Goal: Task Accomplishment & Management: Complete application form

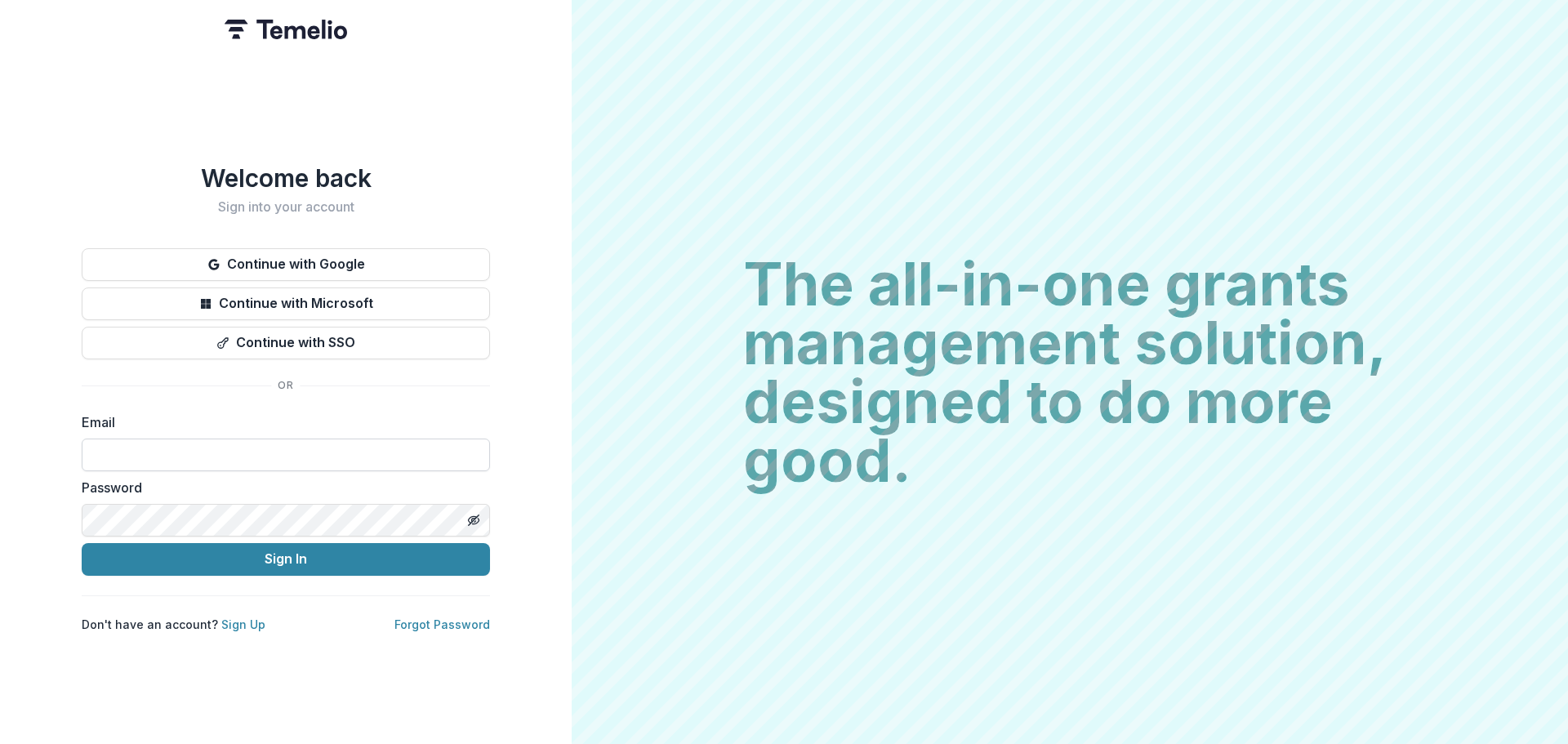
click at [224, 453] on input at bounding box center [286, 455] width 408 height 33
type input "**********"
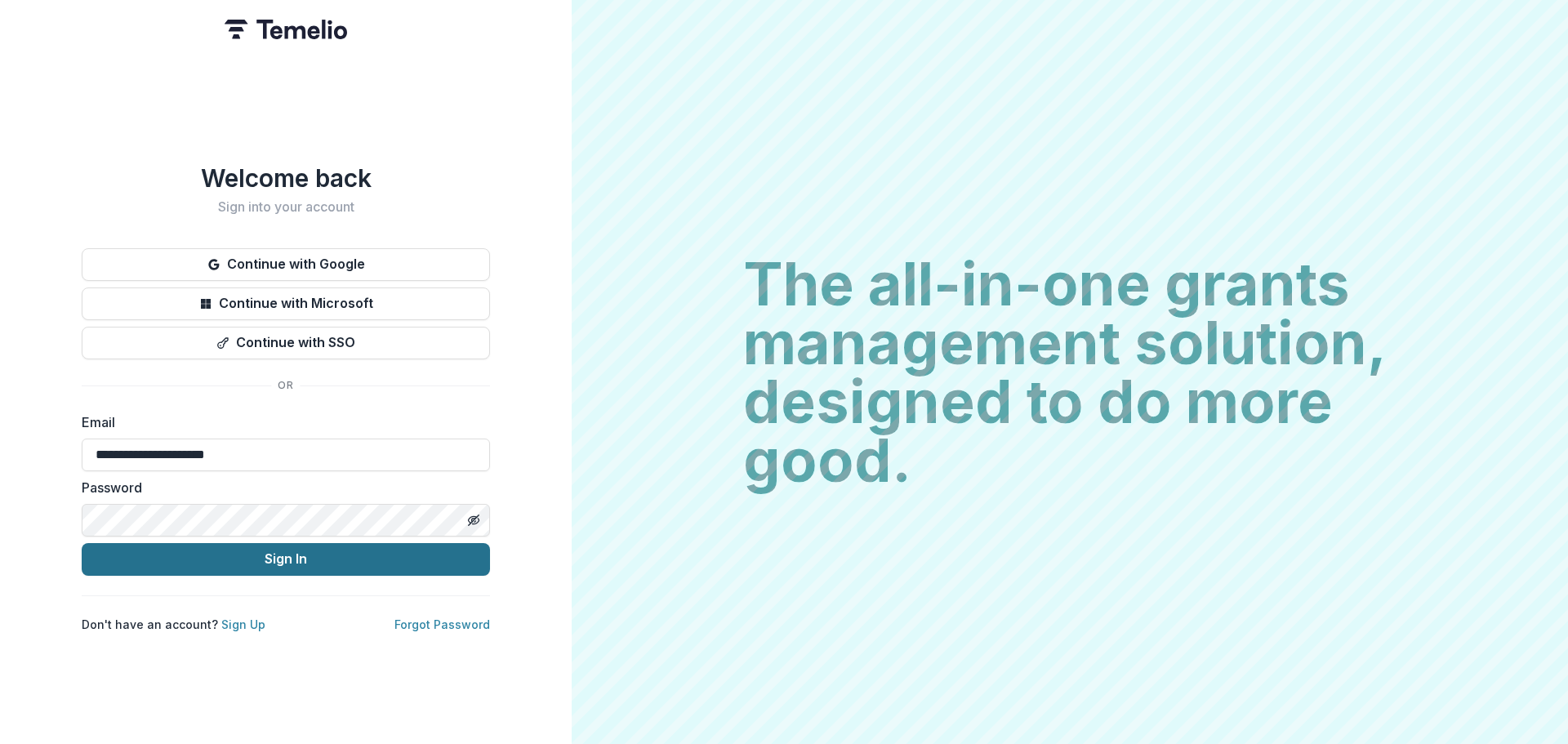
click at [193, 556] on button "Sign In" at bounding box center [286, 559] width 408 height 33
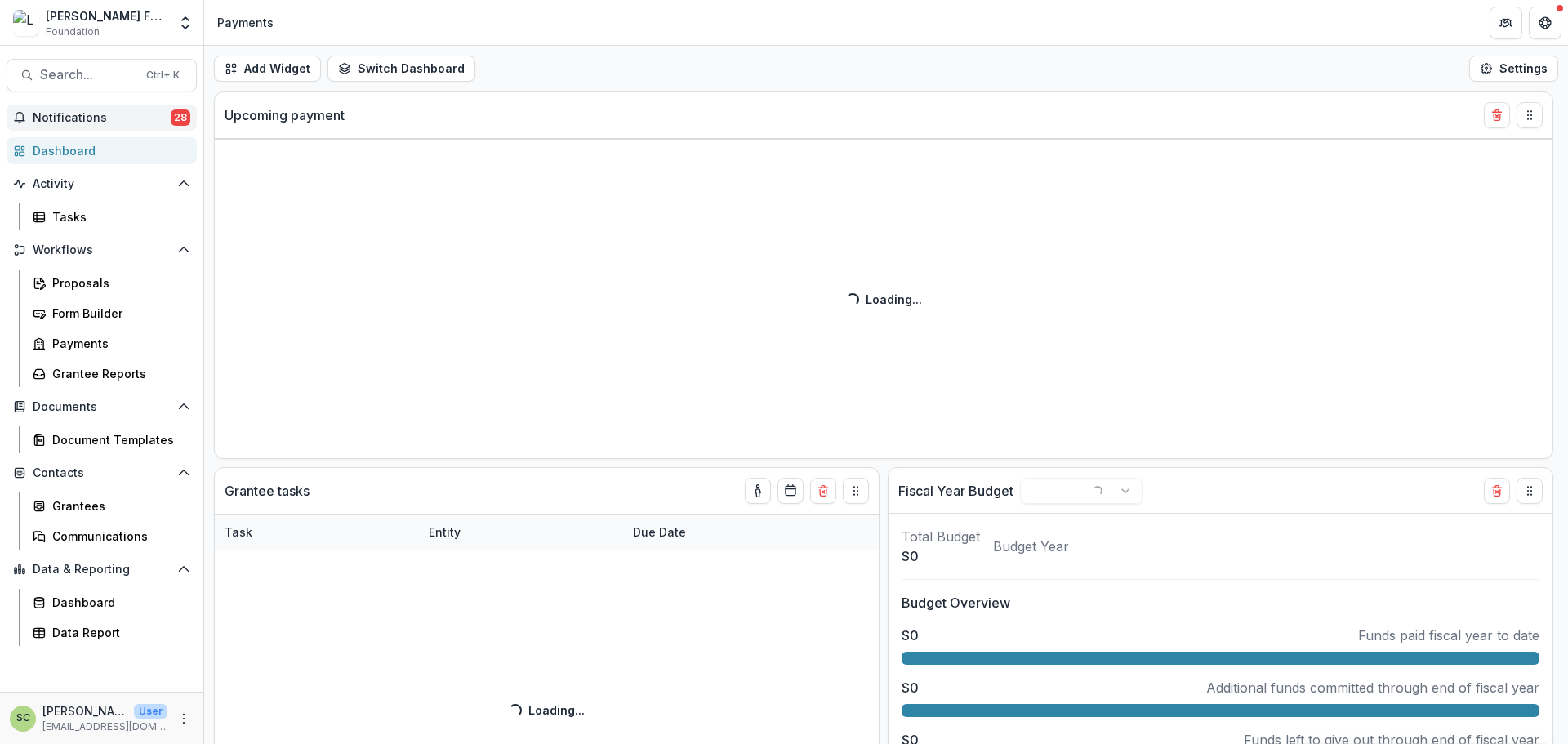
click at [146, 117] on span "Notifications" at bounding box center [101, 118] width 138 height 14
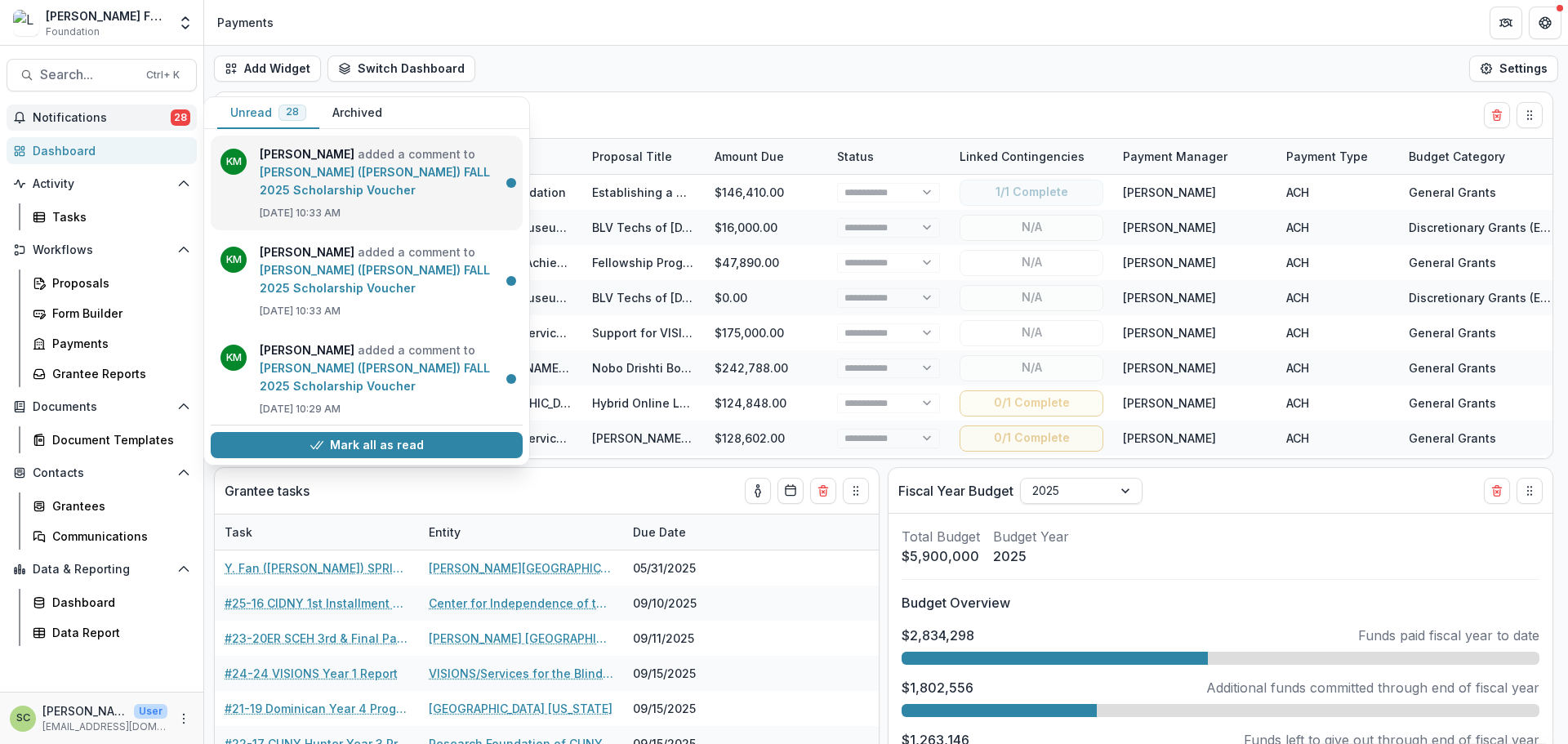
click at [396, 197] on link "G. Magliocco (Gia Magliocco) FALL 2025 Scholarship Voucher" at bounding box center [374, 181] width 230 height 32
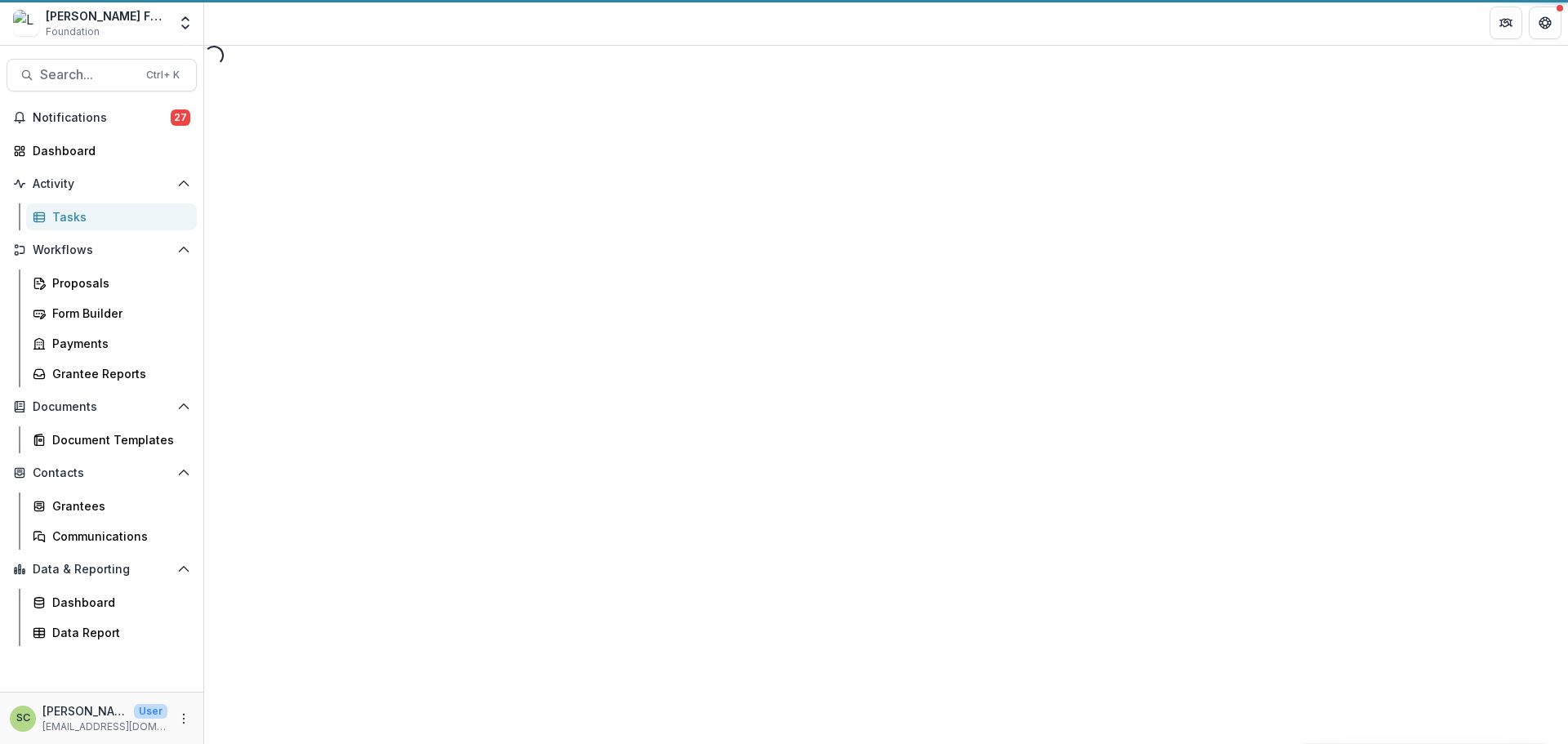
select select "********"
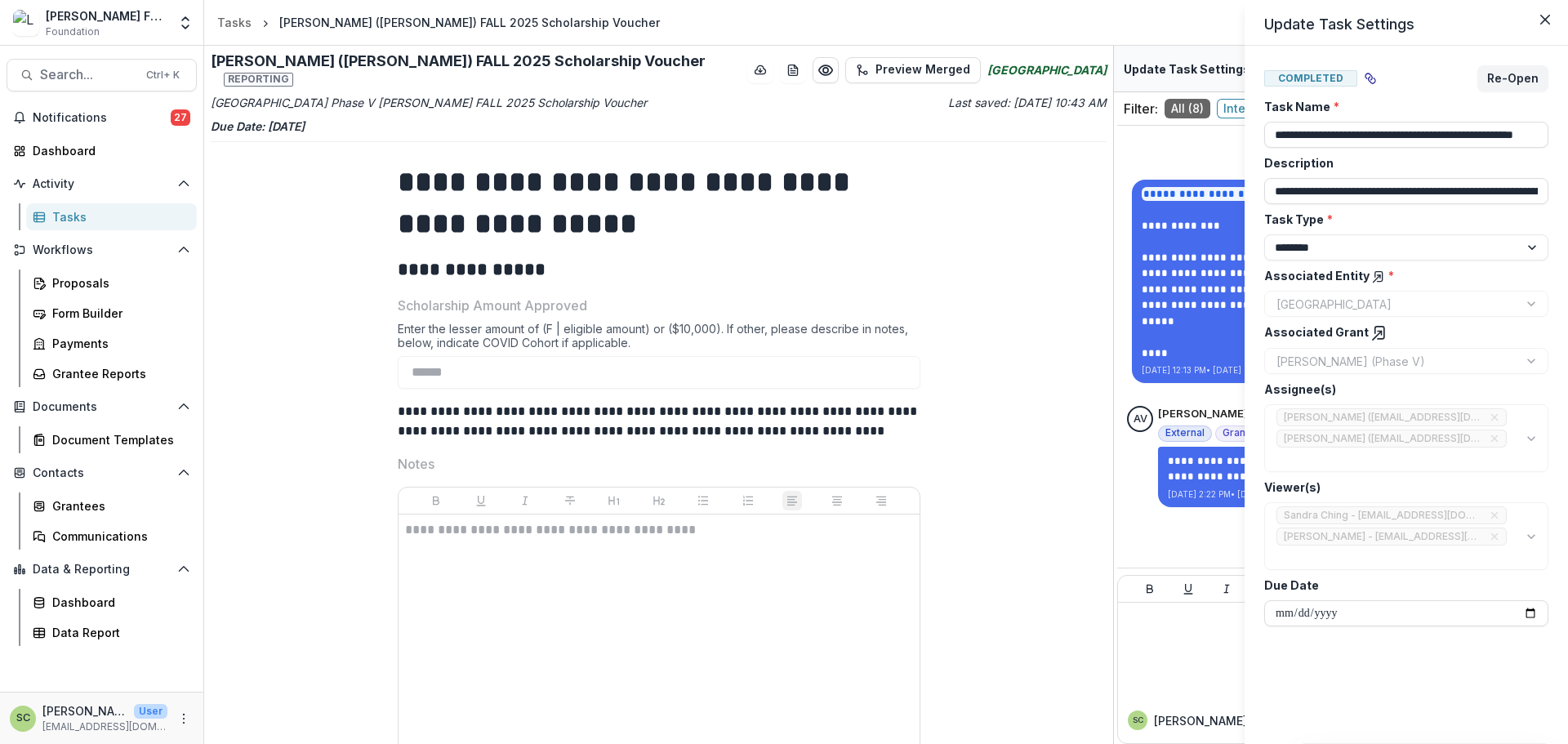
click at [1170, 239] on div "**********" at bounding box center [784, 372] width 1568 height 744
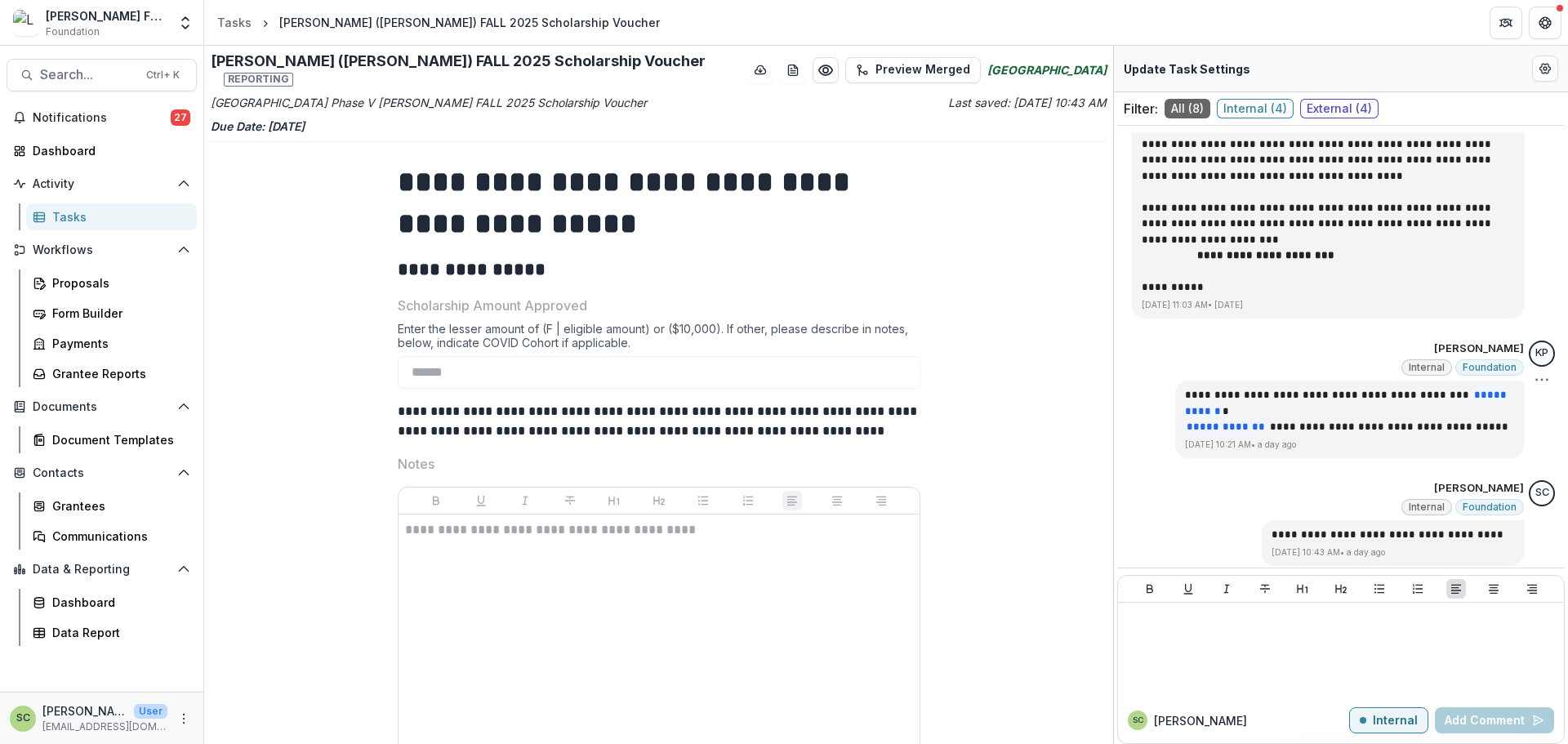
scroll to position [1072, 0]
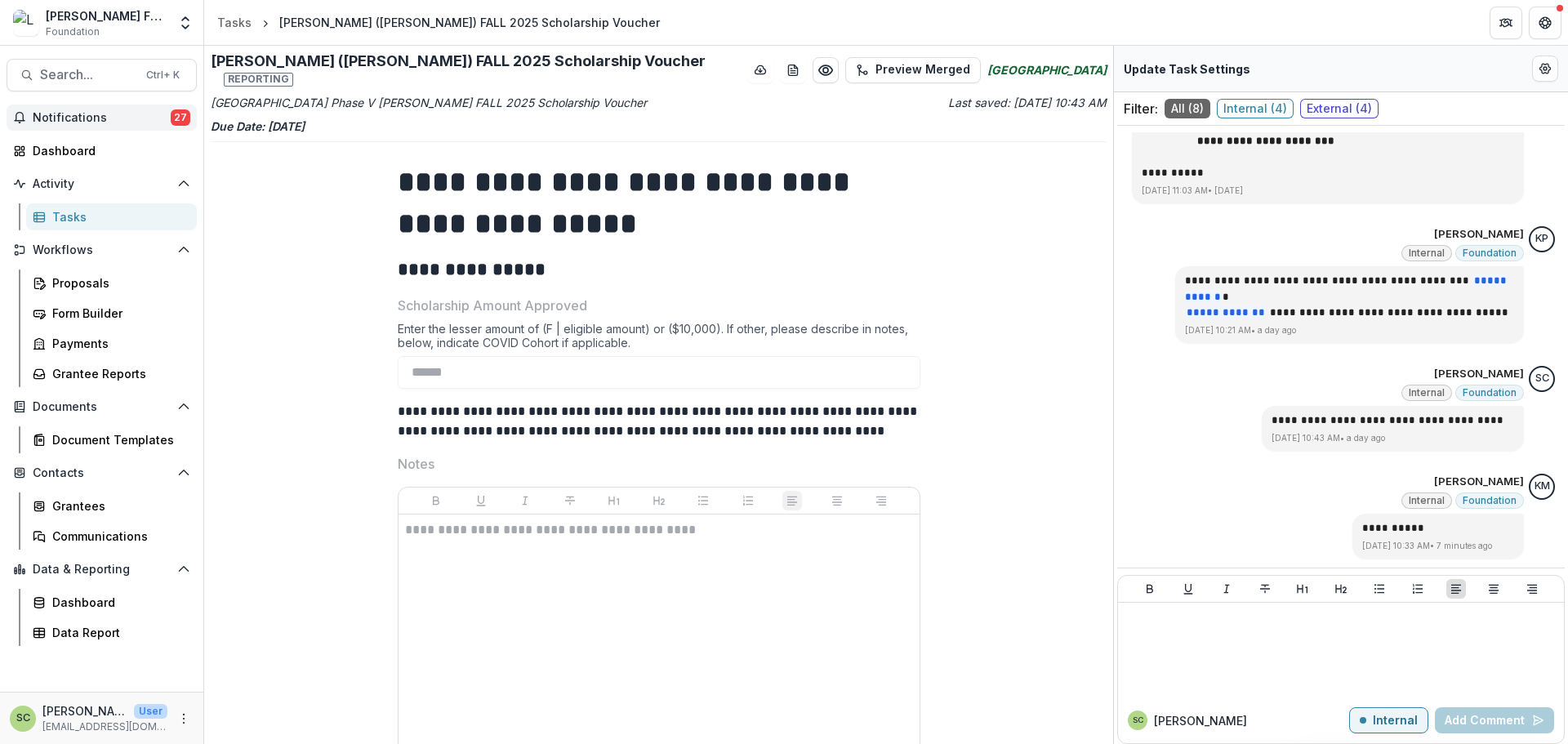
click at [82, 120] on span "Notifications" at bounding box center [101, 118] width 138 height 14
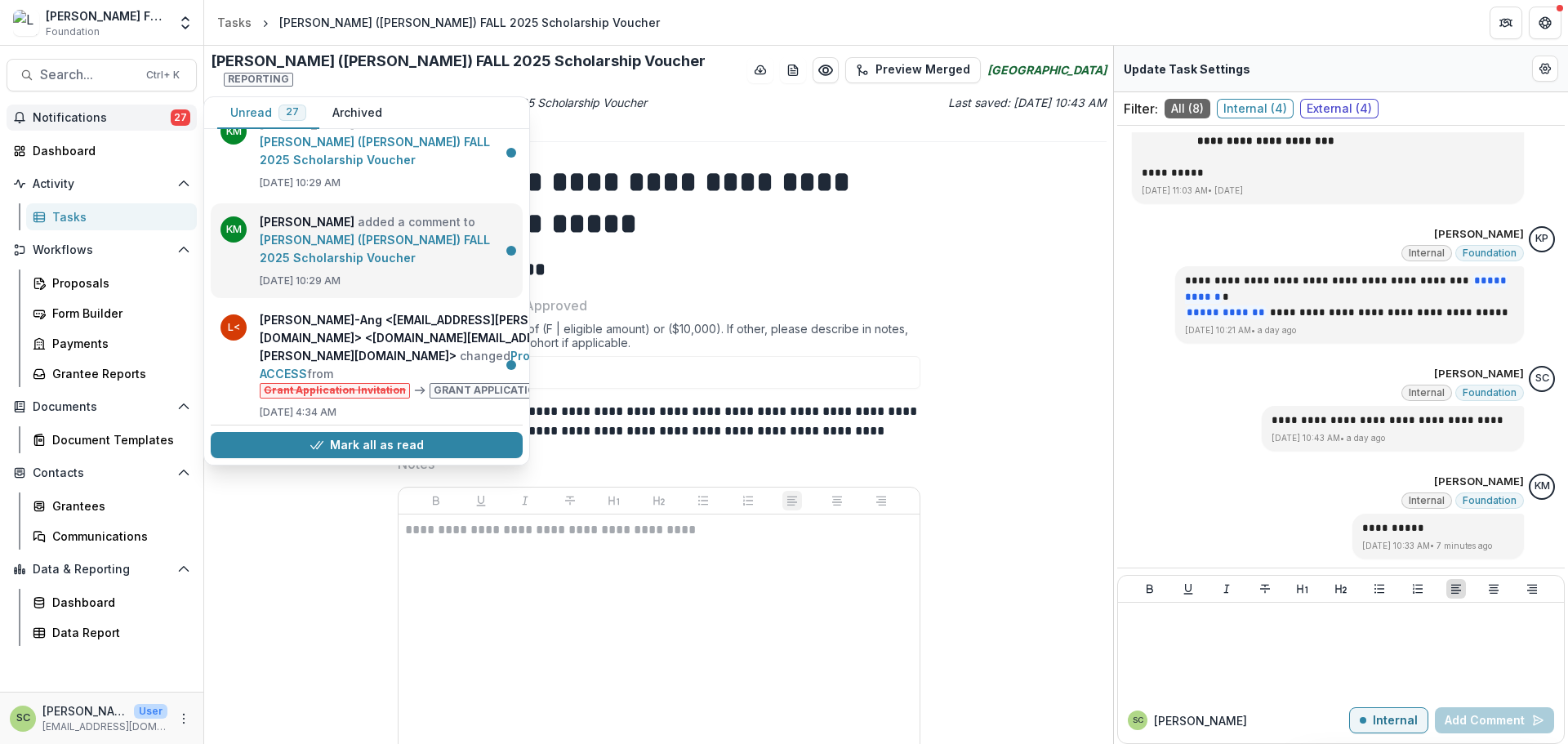
scroll to position [245, 0]
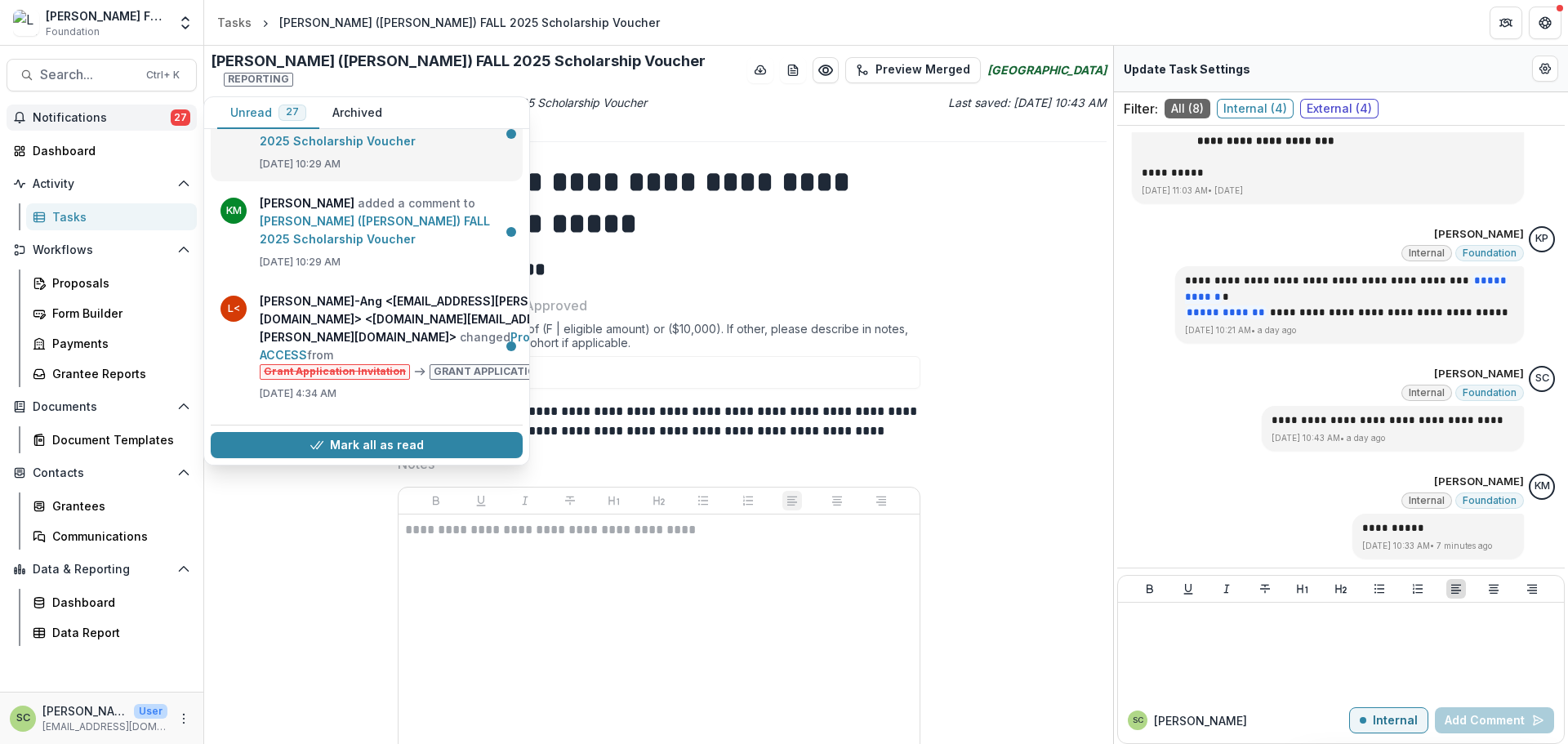
click at [382, 148] on link "N. Ishaq (Natasha Ishaq) FALL 2025 Scholarship Voucher" at bounding box center [374, 132] width 230 height 32
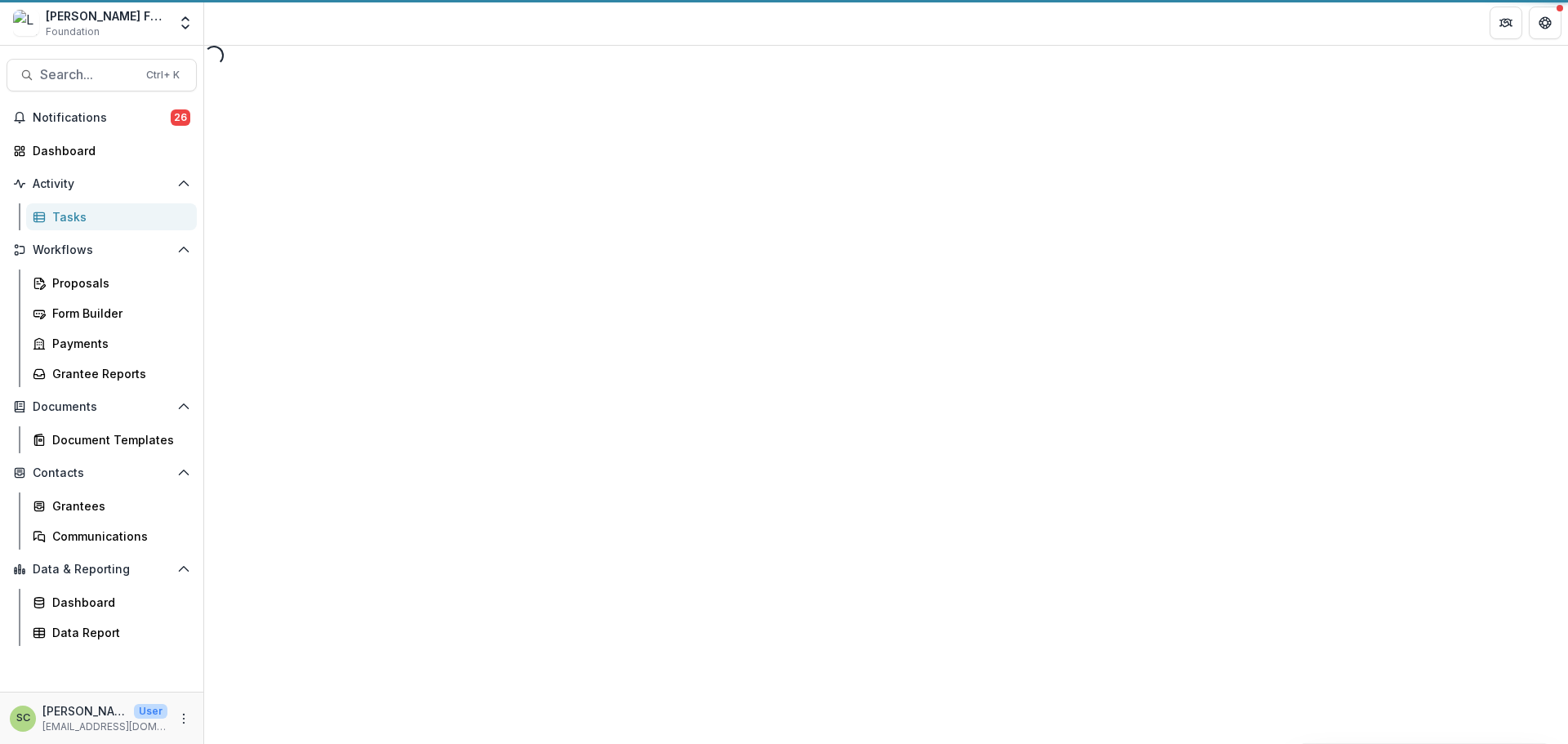
select select "********"
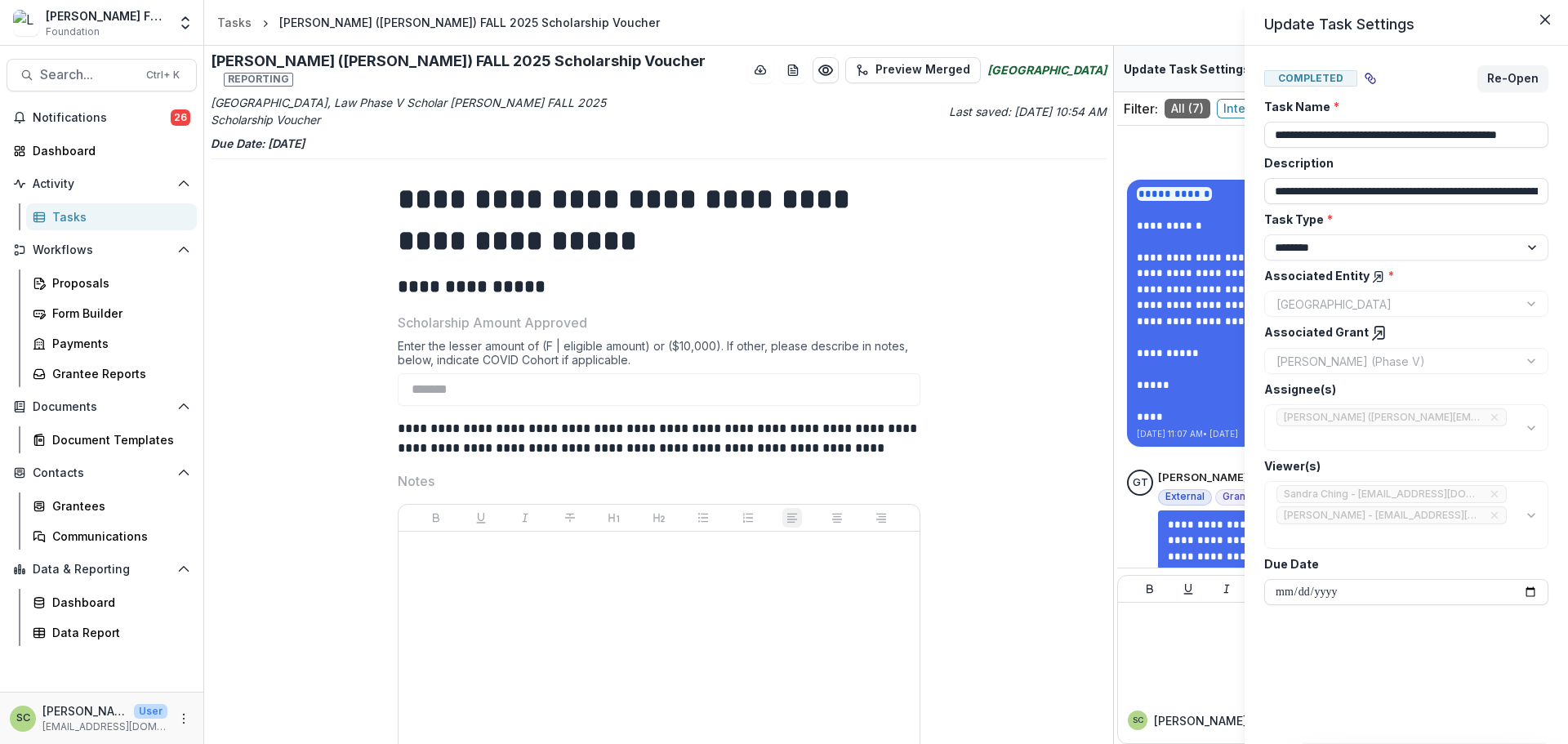
click at [1195, 284] on div "**********" at bounding box center [784, 372] width 1568 height 744
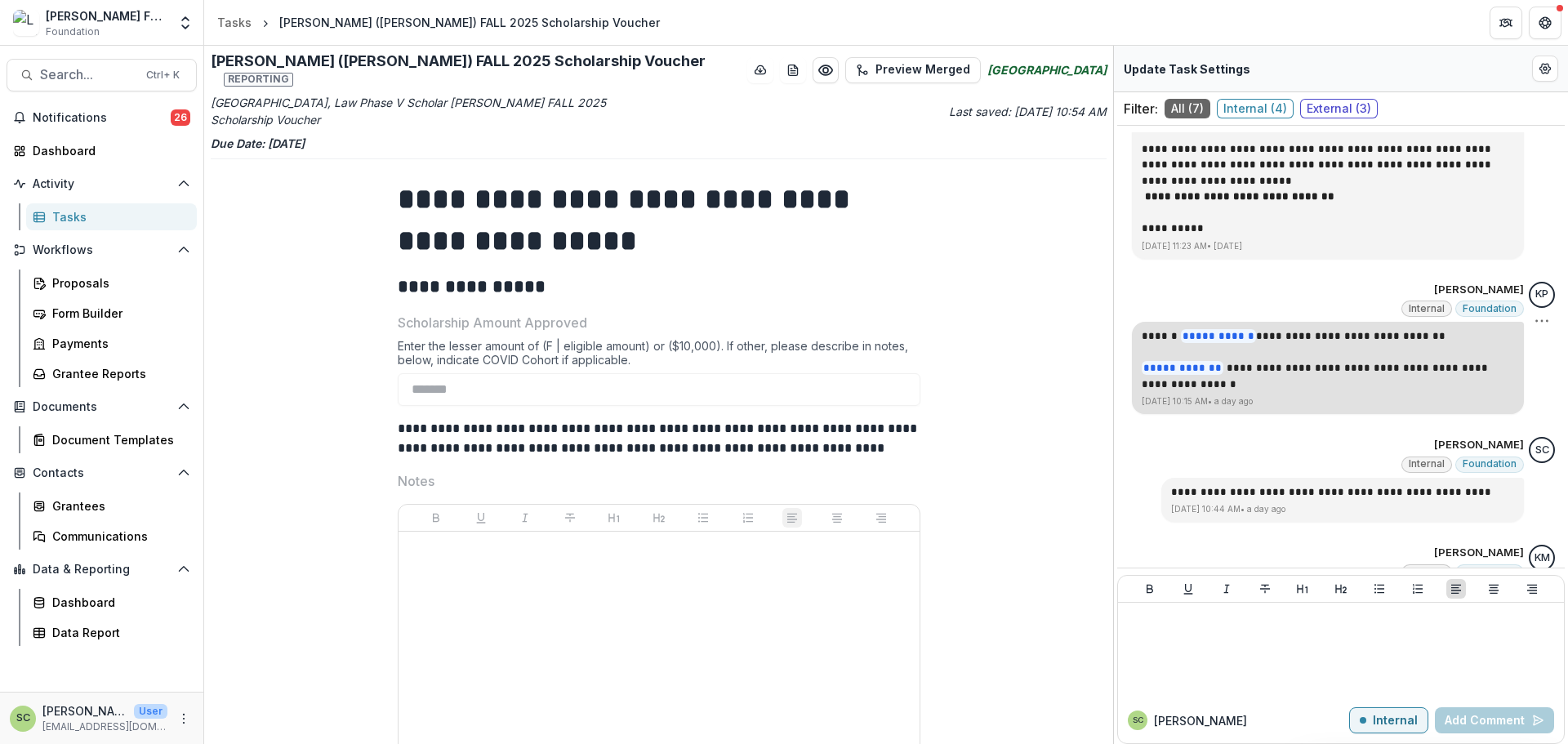
scroll to position [822, 0]
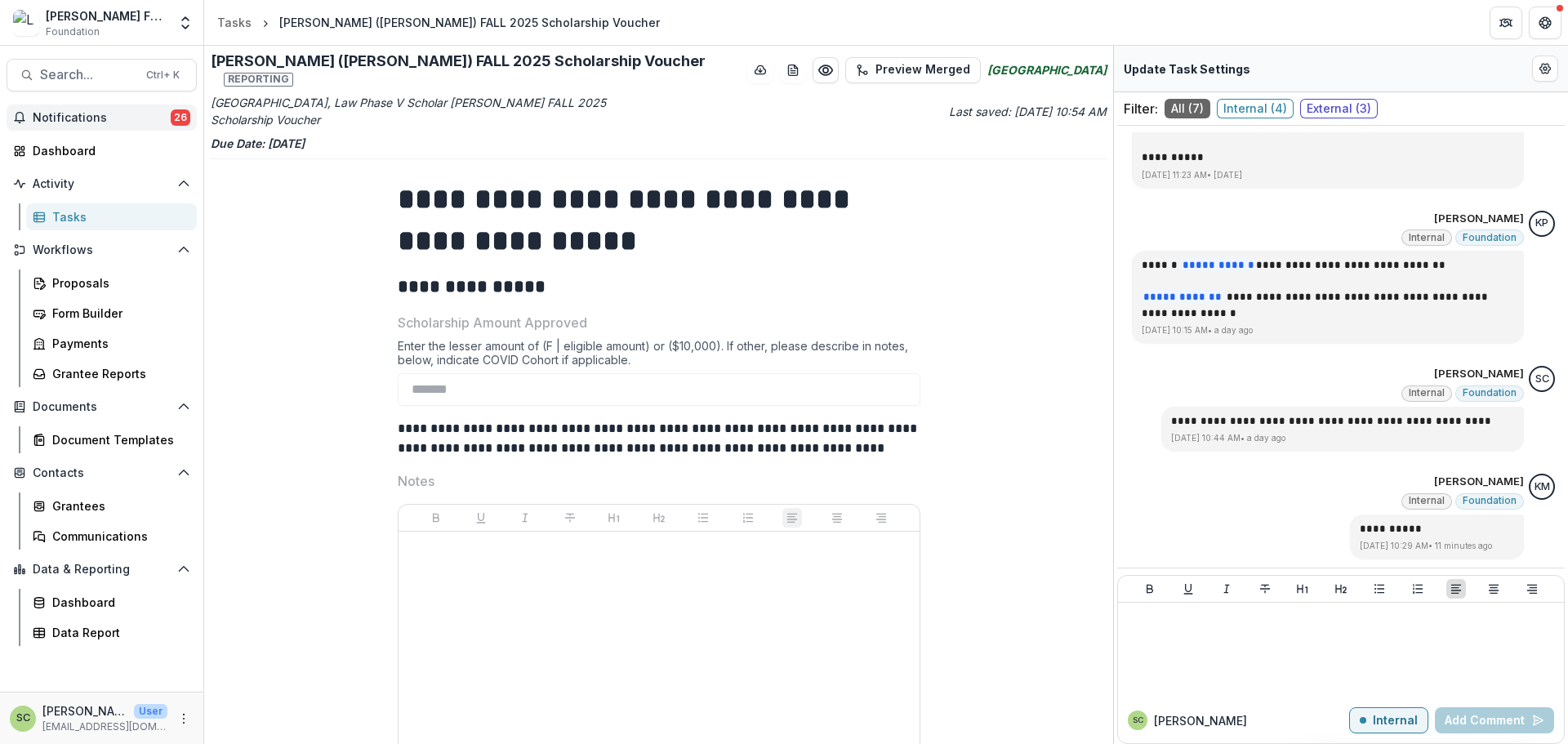
click at [41, 129] on button "Notifications 26" at bounding box center [101, 117] width 190 height 26
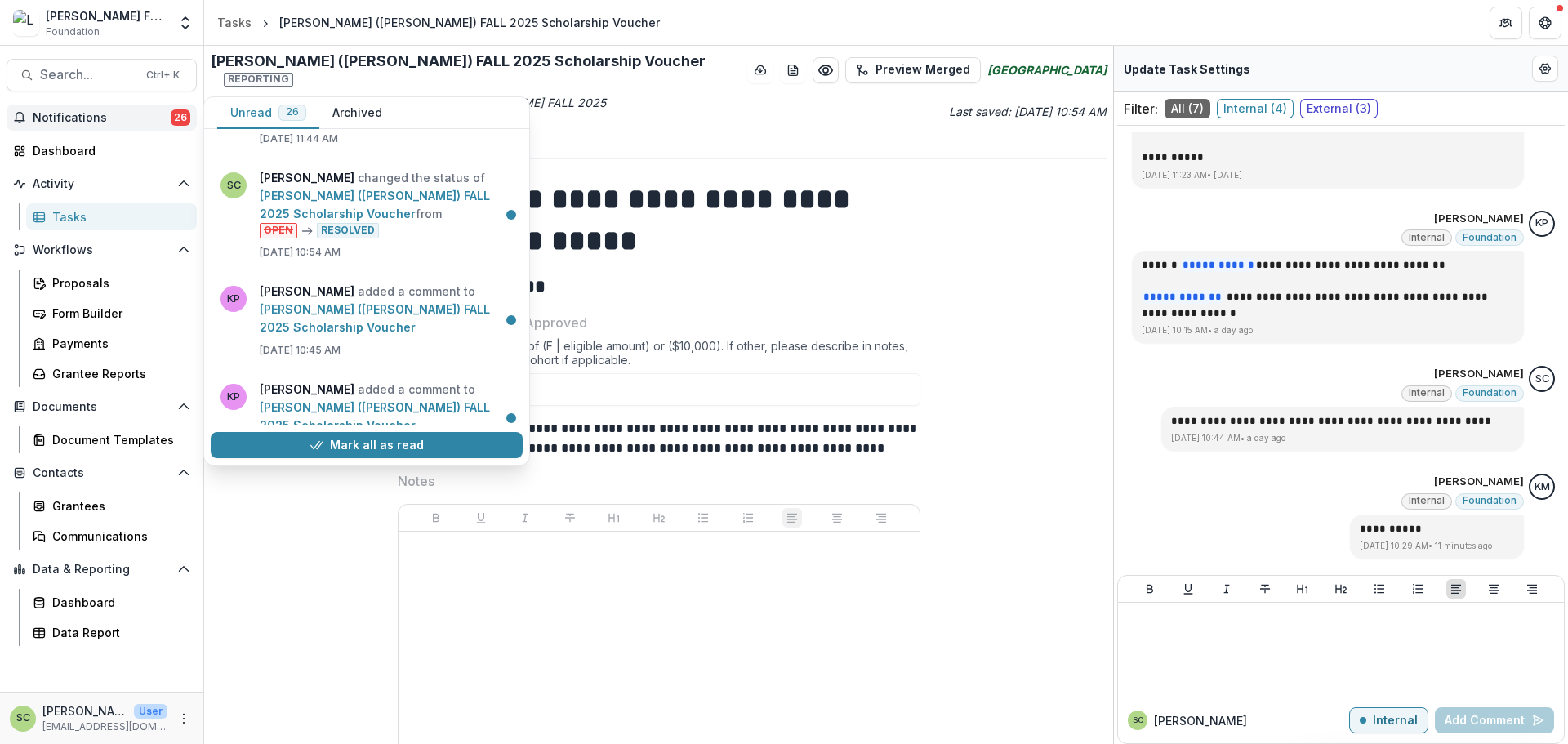
scroll to position [817, 0]
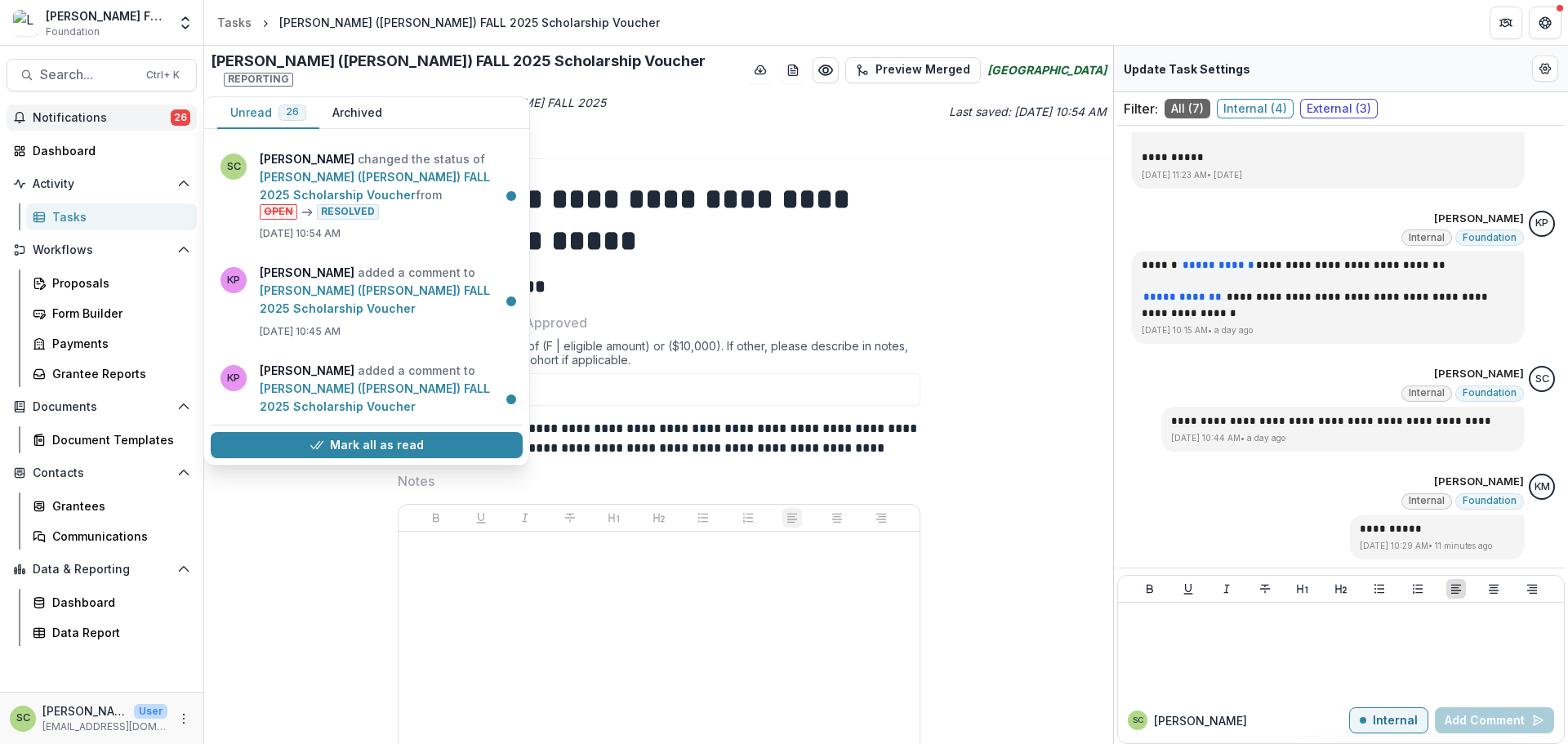
drag, startPoint x: 385, startPoint y: 438, endPoint x: 348, endPoint y: 395, distance: 56.7
click at [385, 438] on button "Mark all as read" at bounding box center [367, 445] width 312 height 26
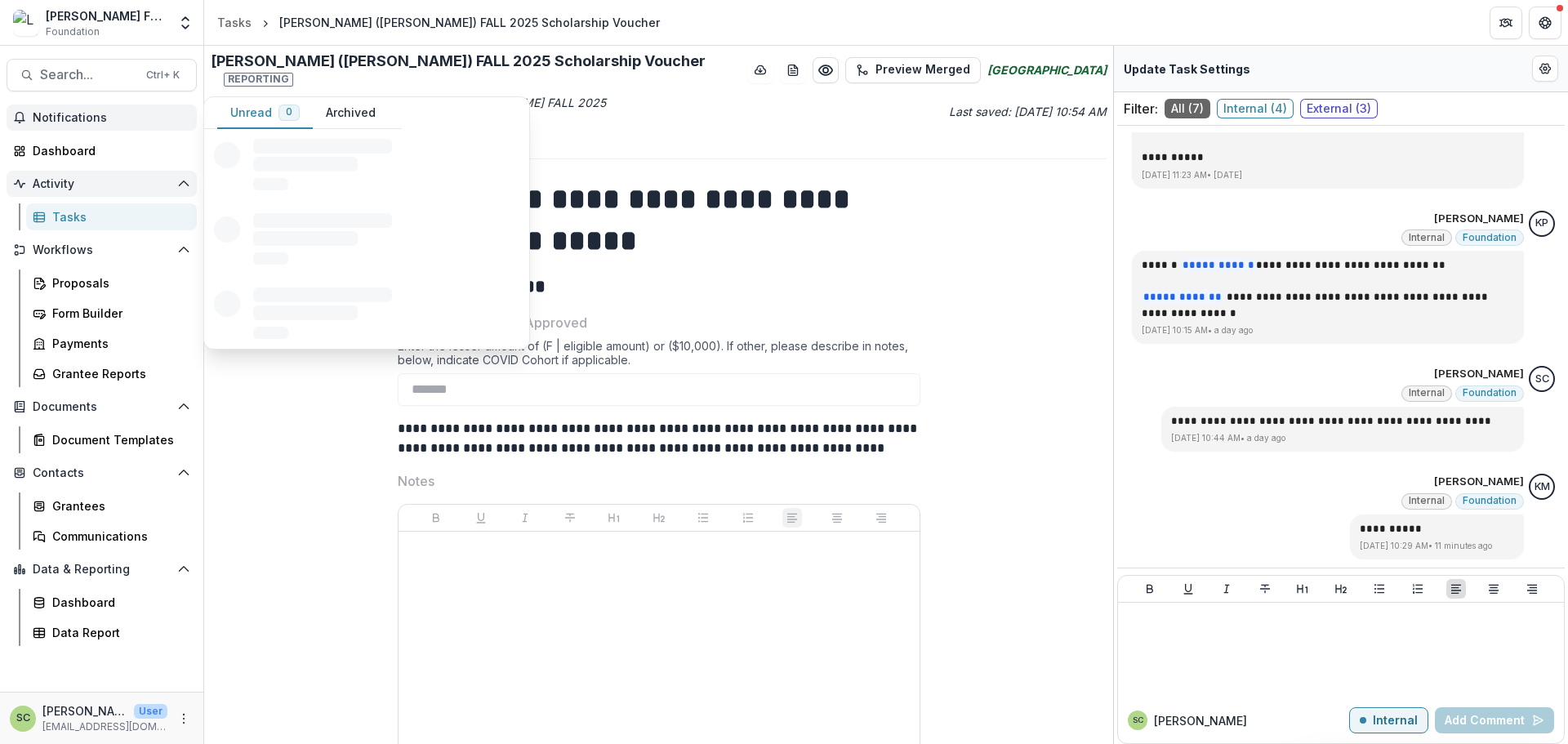
scroll to position [0, 0]
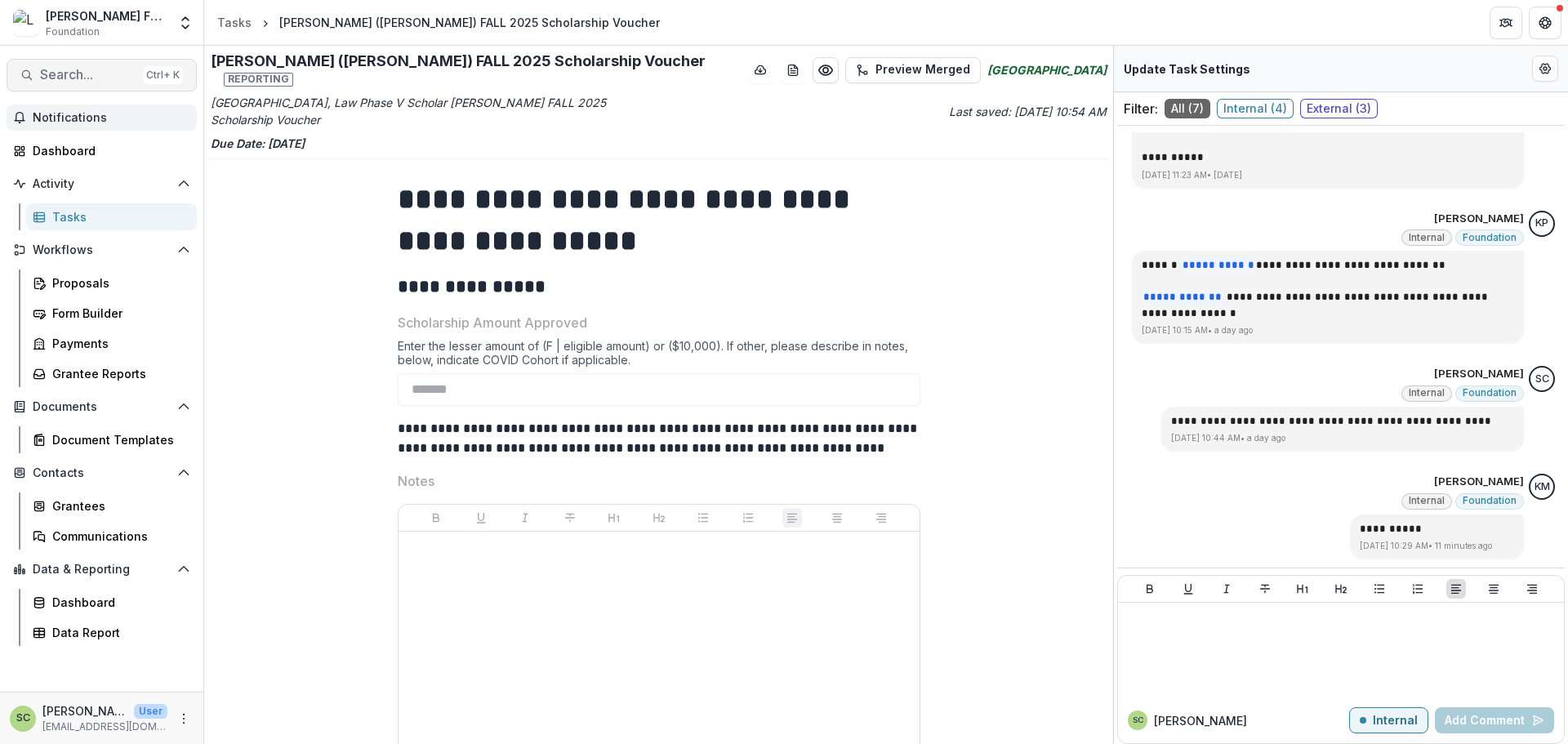
click at [88, 83] on span "Search..." at bounding box center [88, 75] width 97 height 16
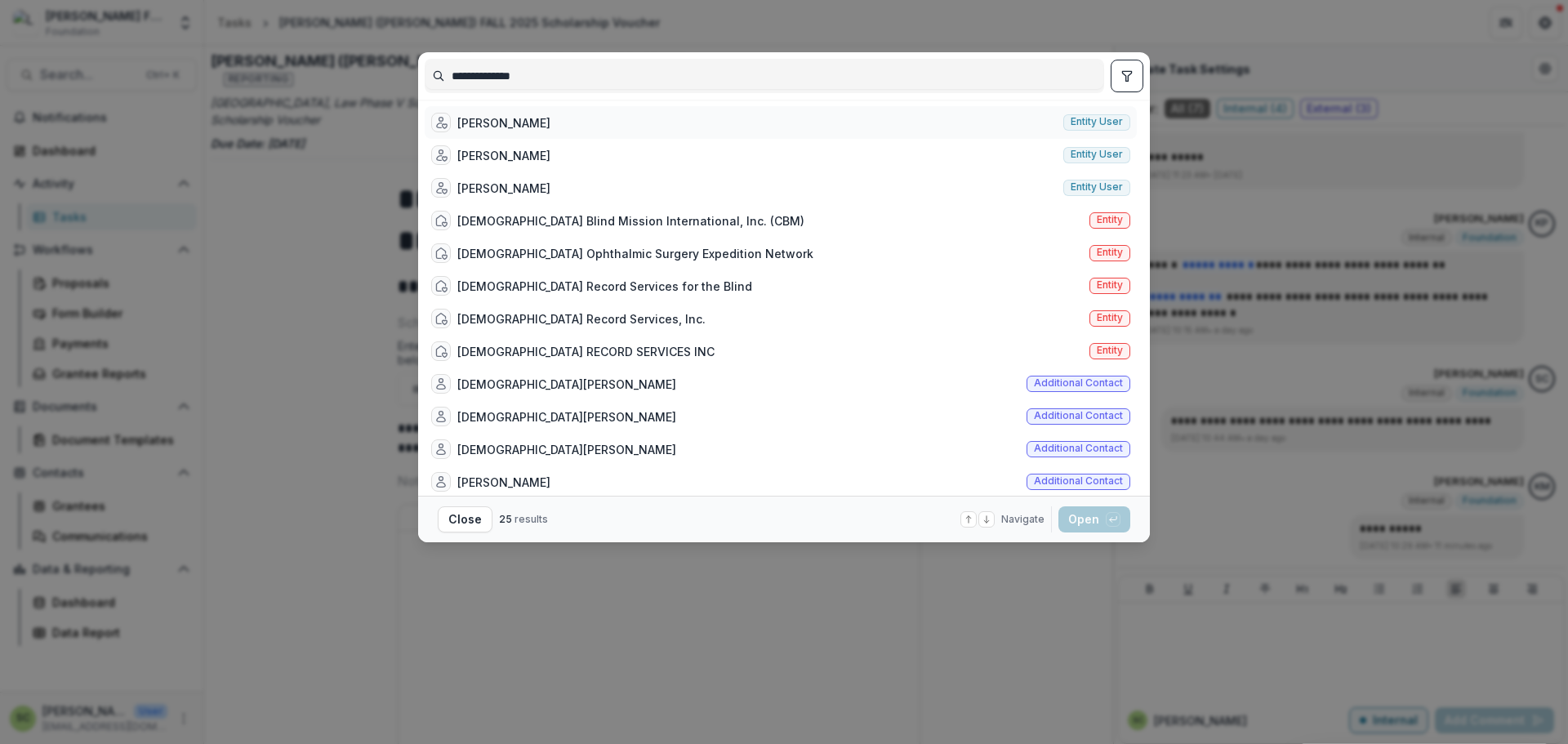
type input "**********"
click at [530, 127] on div "[PERSON_NAME]" at bounding box center [504, 122] width 94 height 17
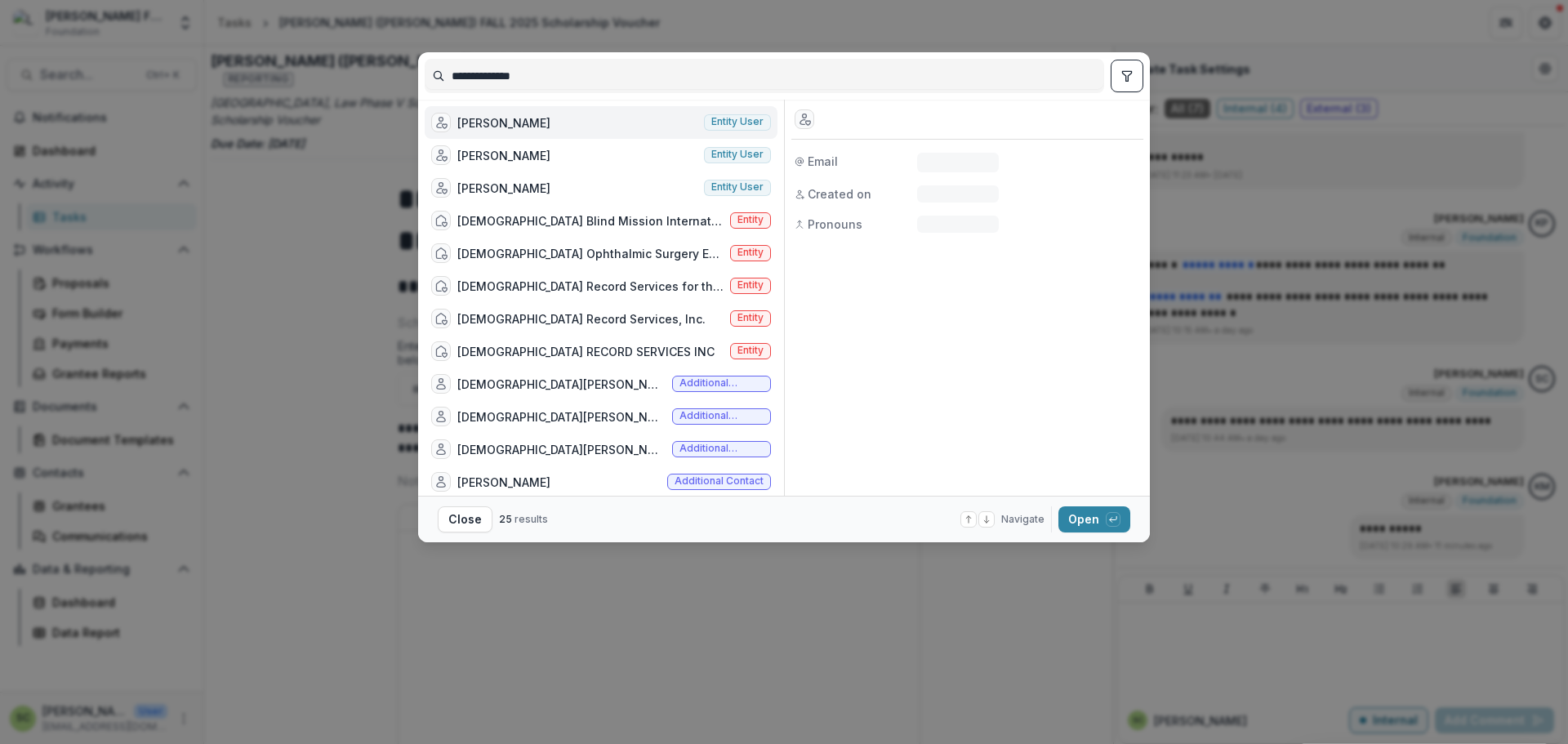
click at [530, 127] on div "[PERSON_NAME]" at bounding box center [504, 122] width 94 height 17
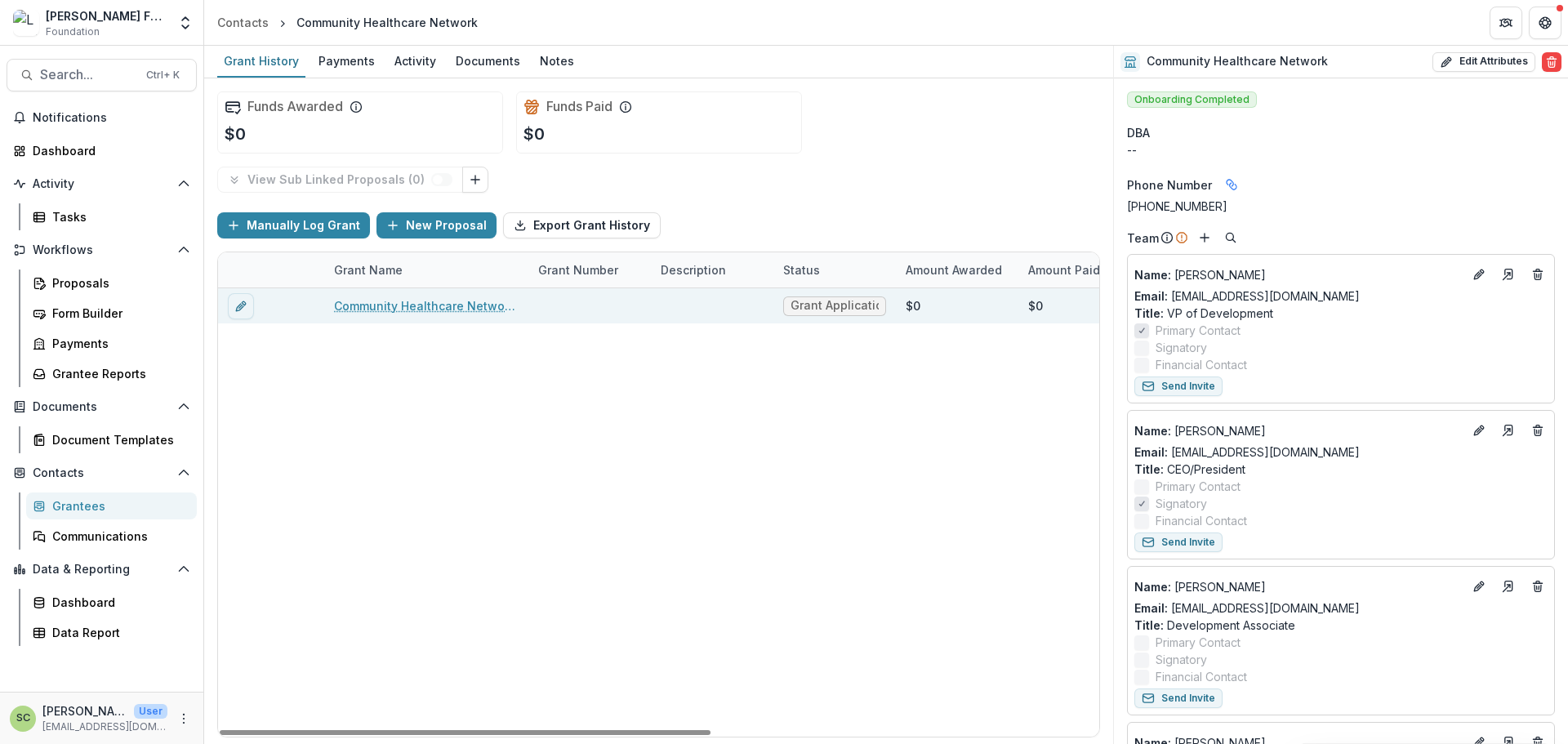
click at [458, 299] on link "Community Healthcare Network - 2025 - Letter of Inquiry Template" at bounding box center [426, 305] width 184 height 17
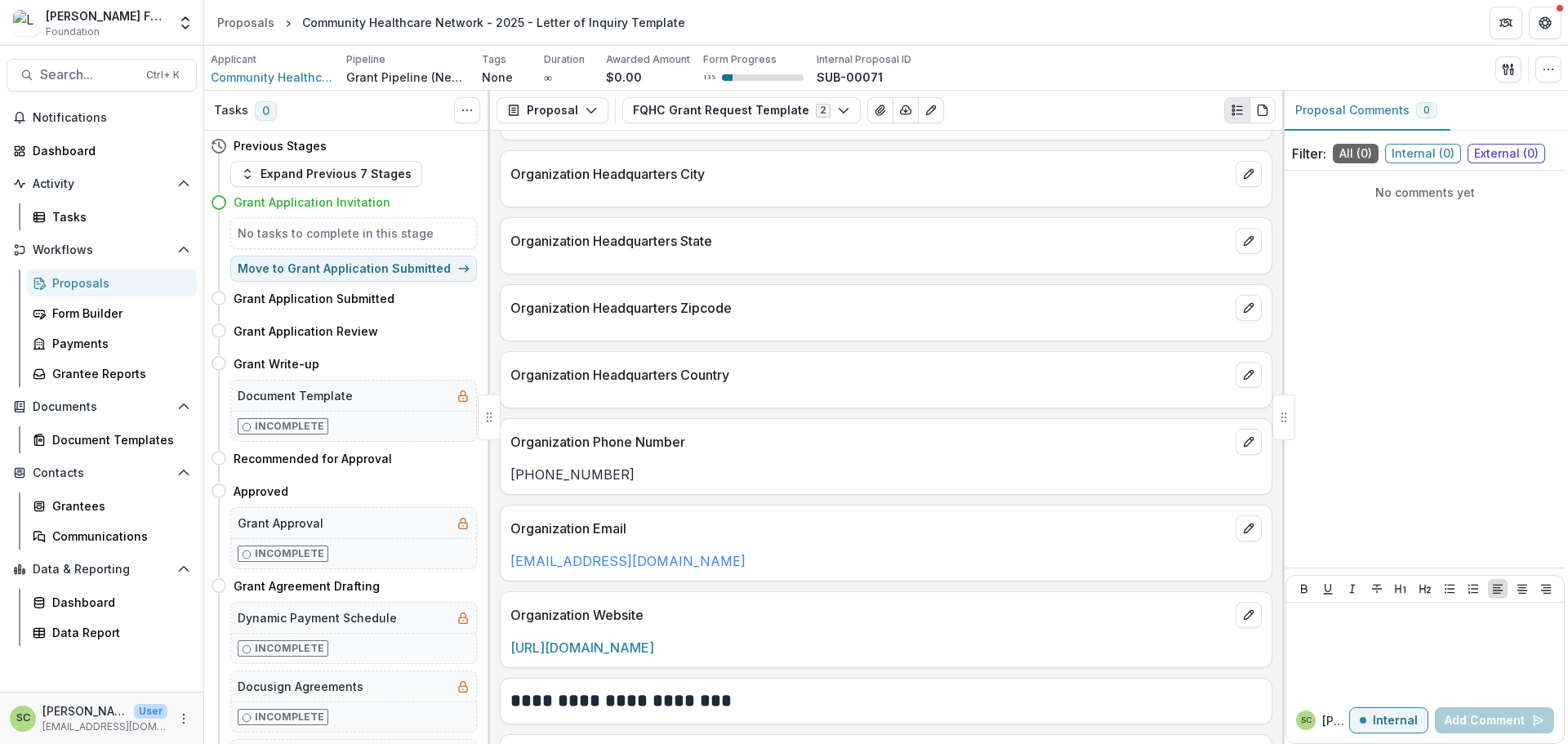
scroll to position [1551, 0]
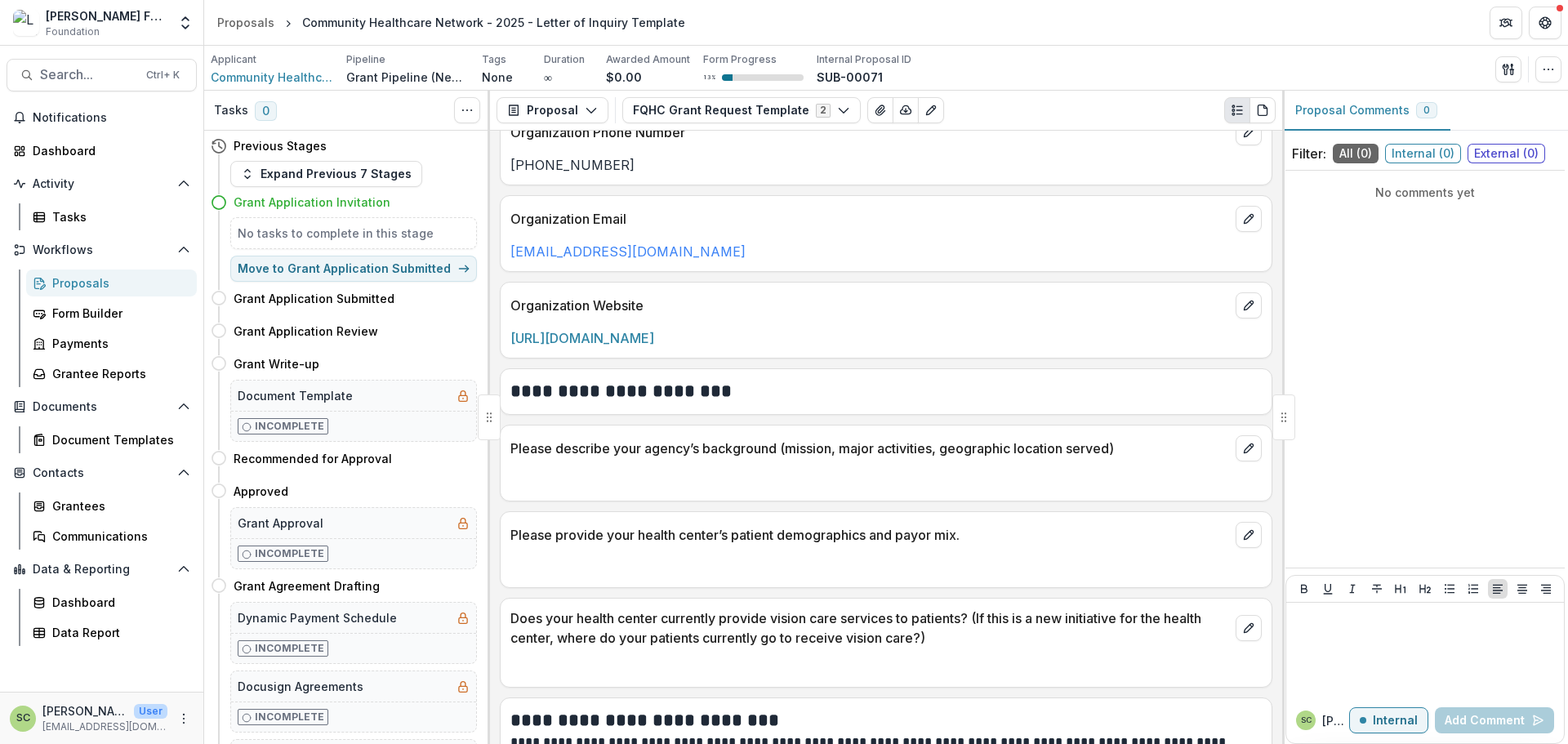
click at [284, 159] on div "Previous Stages" at bounding box center [344, 145] width 267 height 30
click at [285, 166] on button "Expand Previous 7 Stages" at bounding box center [325, 174] width 192 height 26
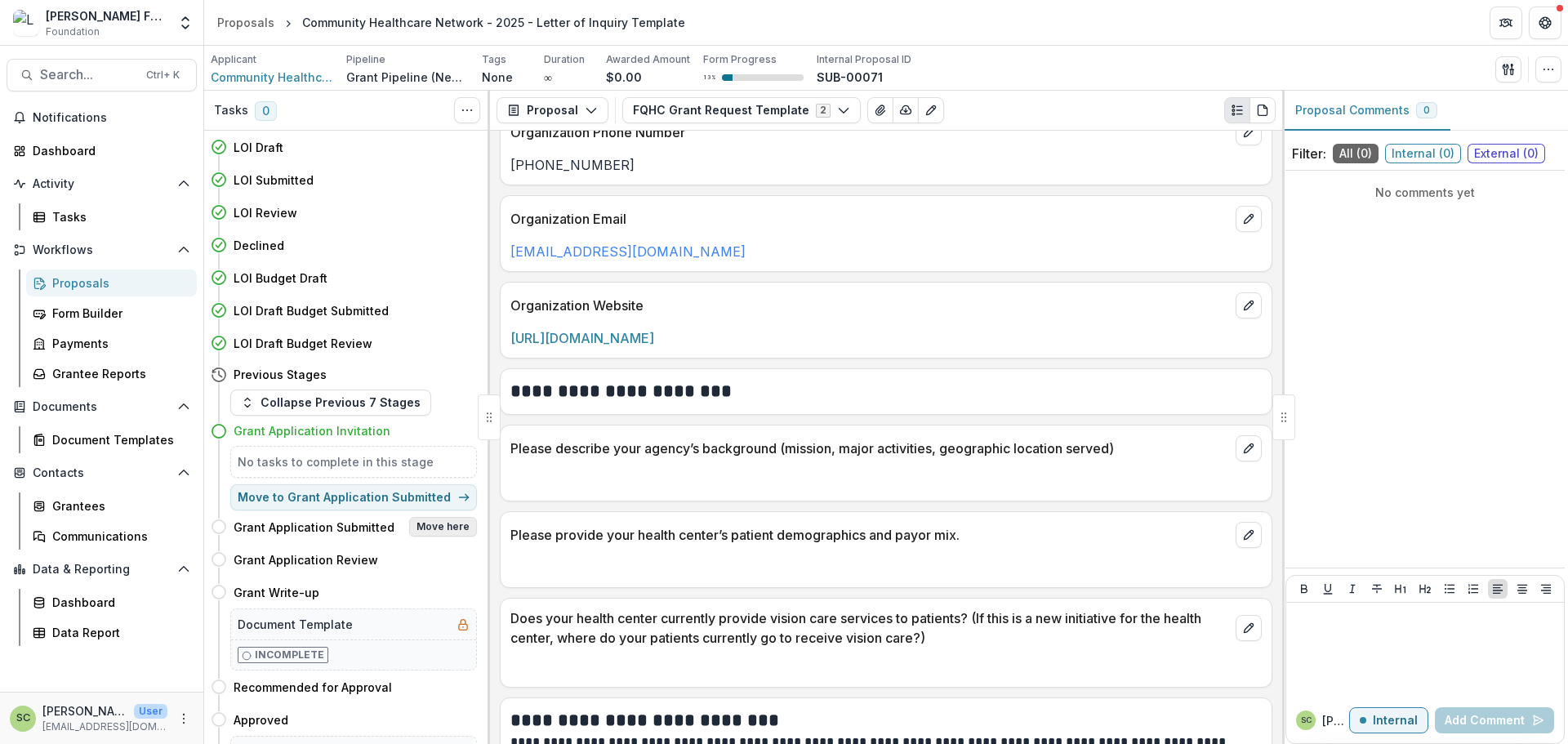
click at [437, 530] on button "Move here" at bounding box center [443, 526] width 68 height 20
select select "**********"
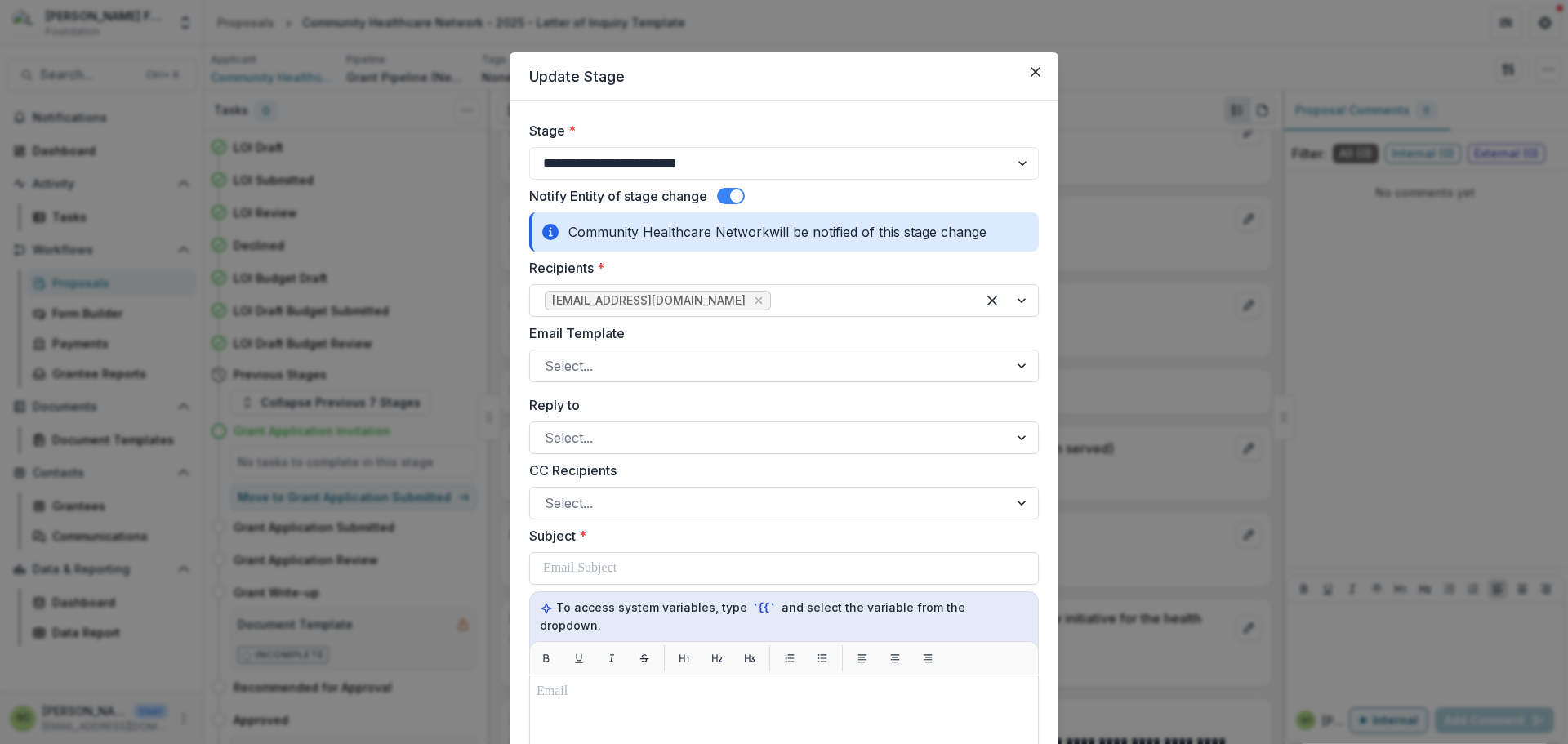
click at [729, 196] on span at bounding box center [731, 196] width 28 height 16
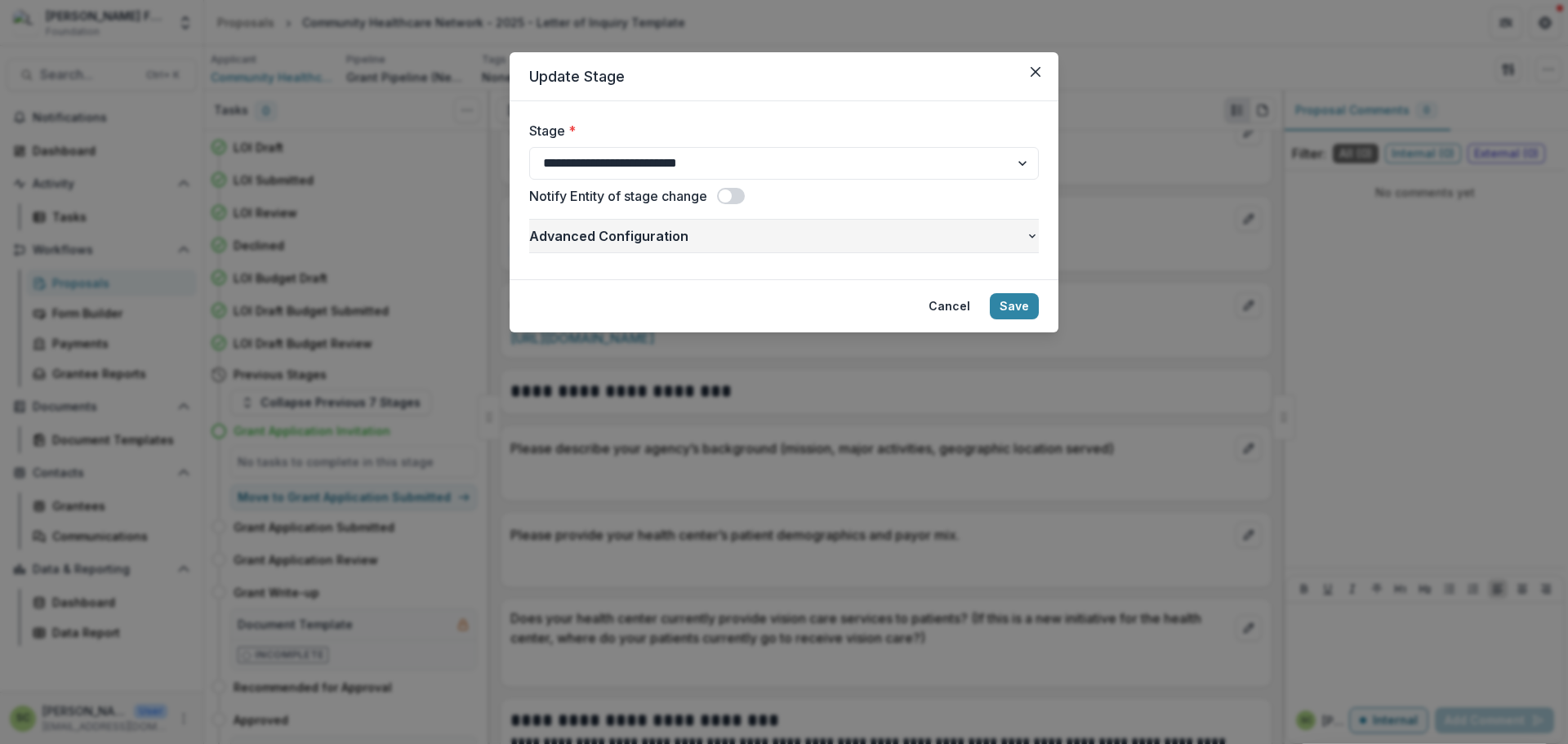
click at [736, 234] on span "Advanced Configuration" at bounding box center [777, 236] width 496 height 20
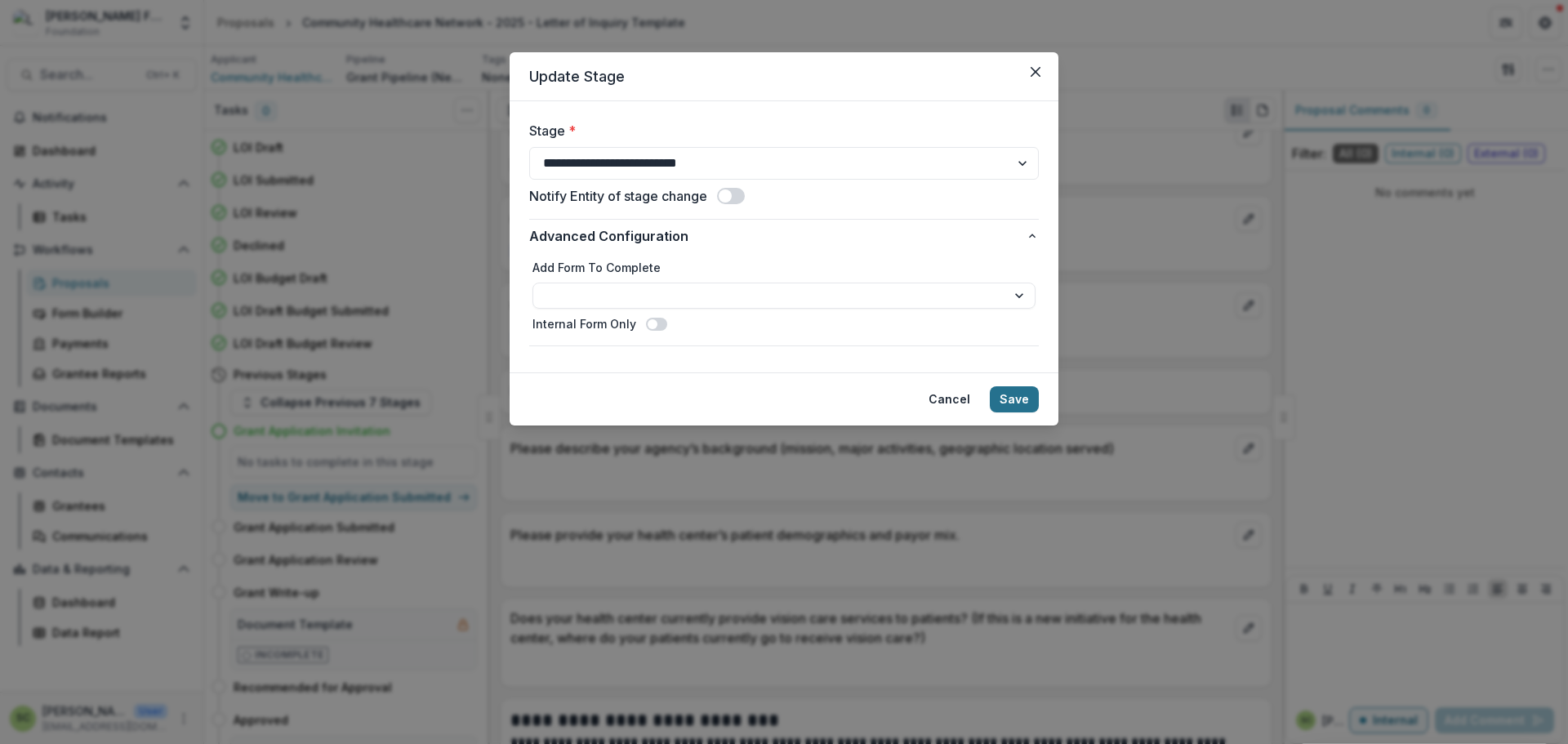
click at [1011, 408] on button "Save" at bounding box center [1014, 399] width 49 height 26
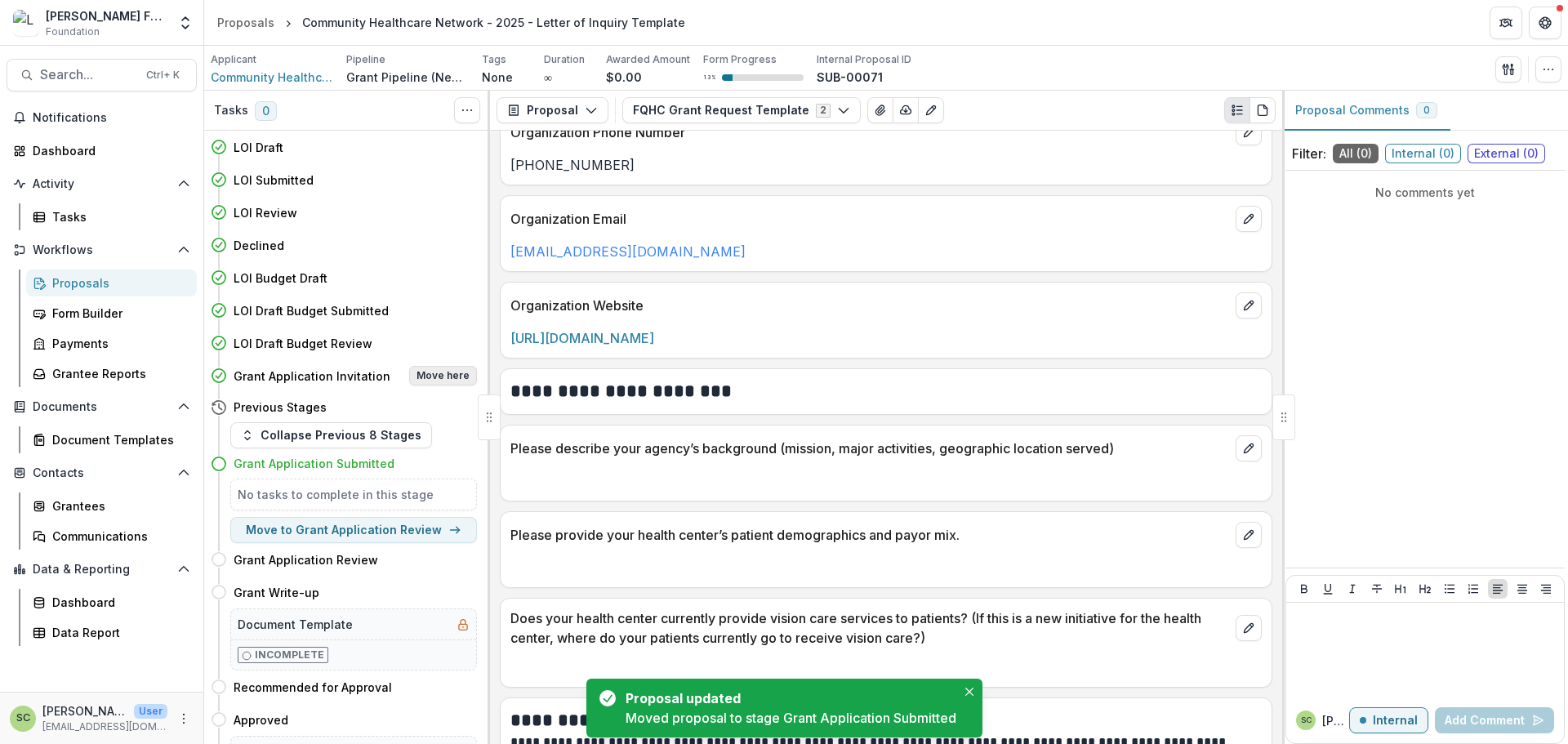
click at [449, 376] on button "Move here" at bounding box center [443, 376] width 68 height 20
select select "**********"
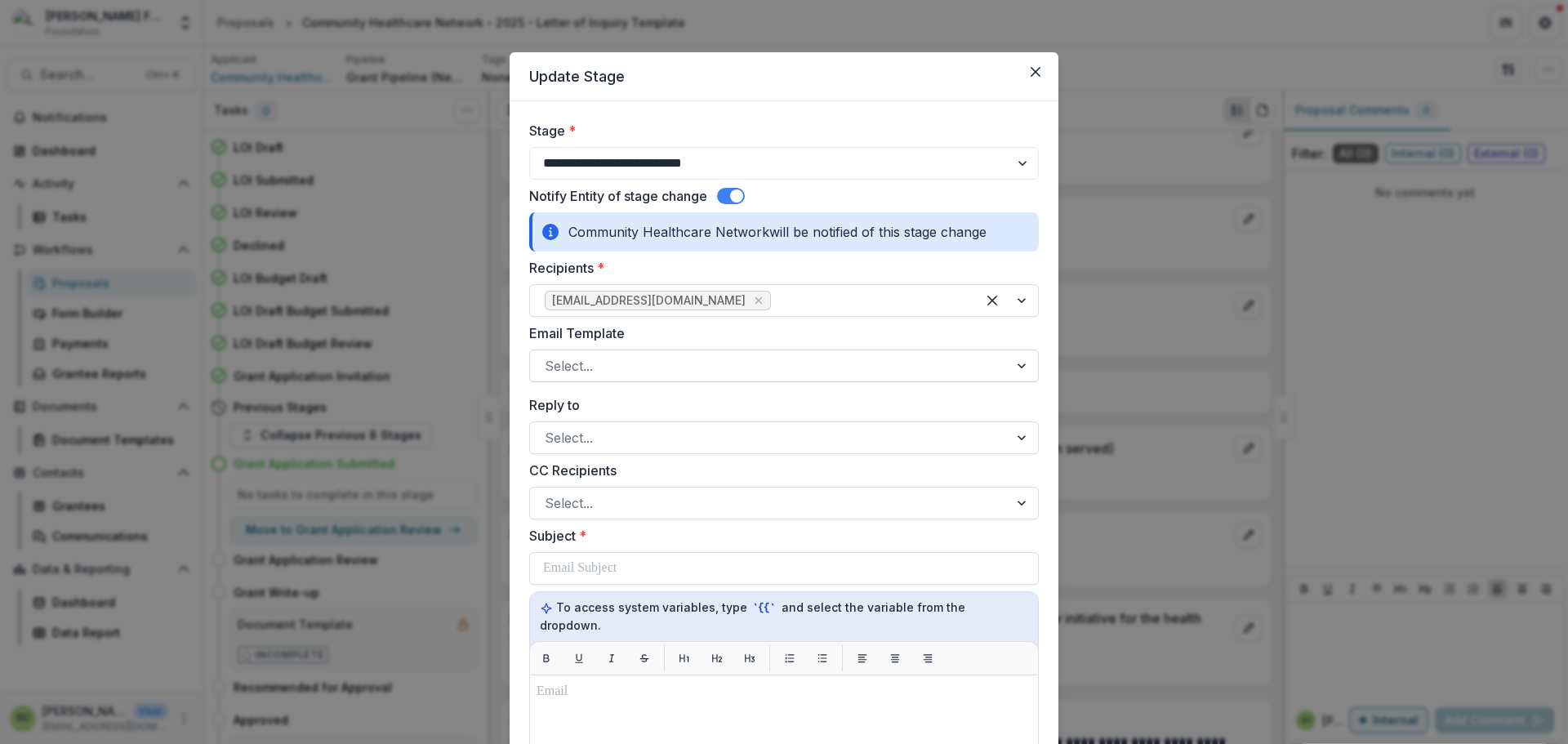
click at [679, 365] on div at bounding box center [768, 365] width 449 height 23
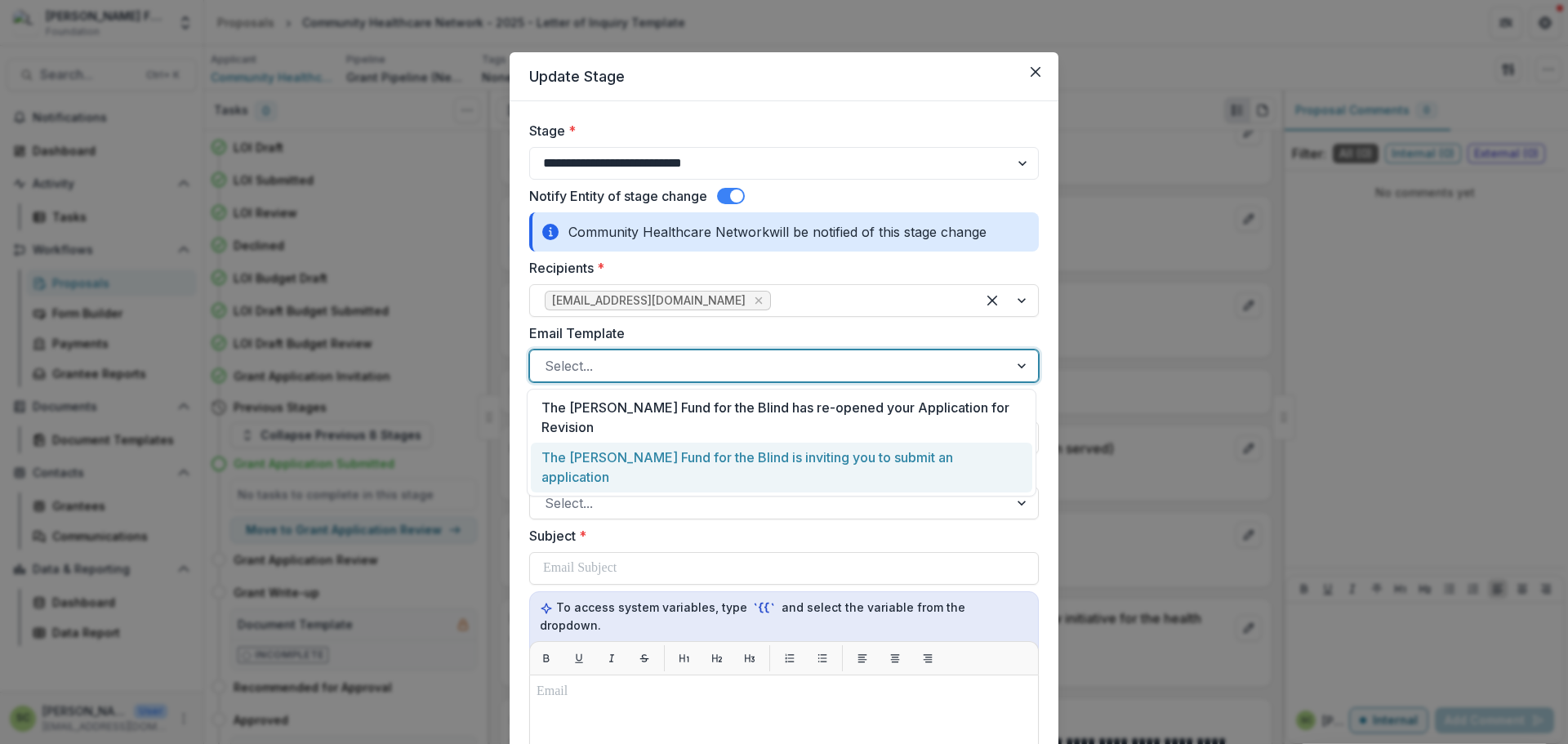
click at [684, 443] on div "The [PERSON_NAME] Fund for the Blind is inviting you to submit an application" at bounding box center [781, 467] width 501 height 50
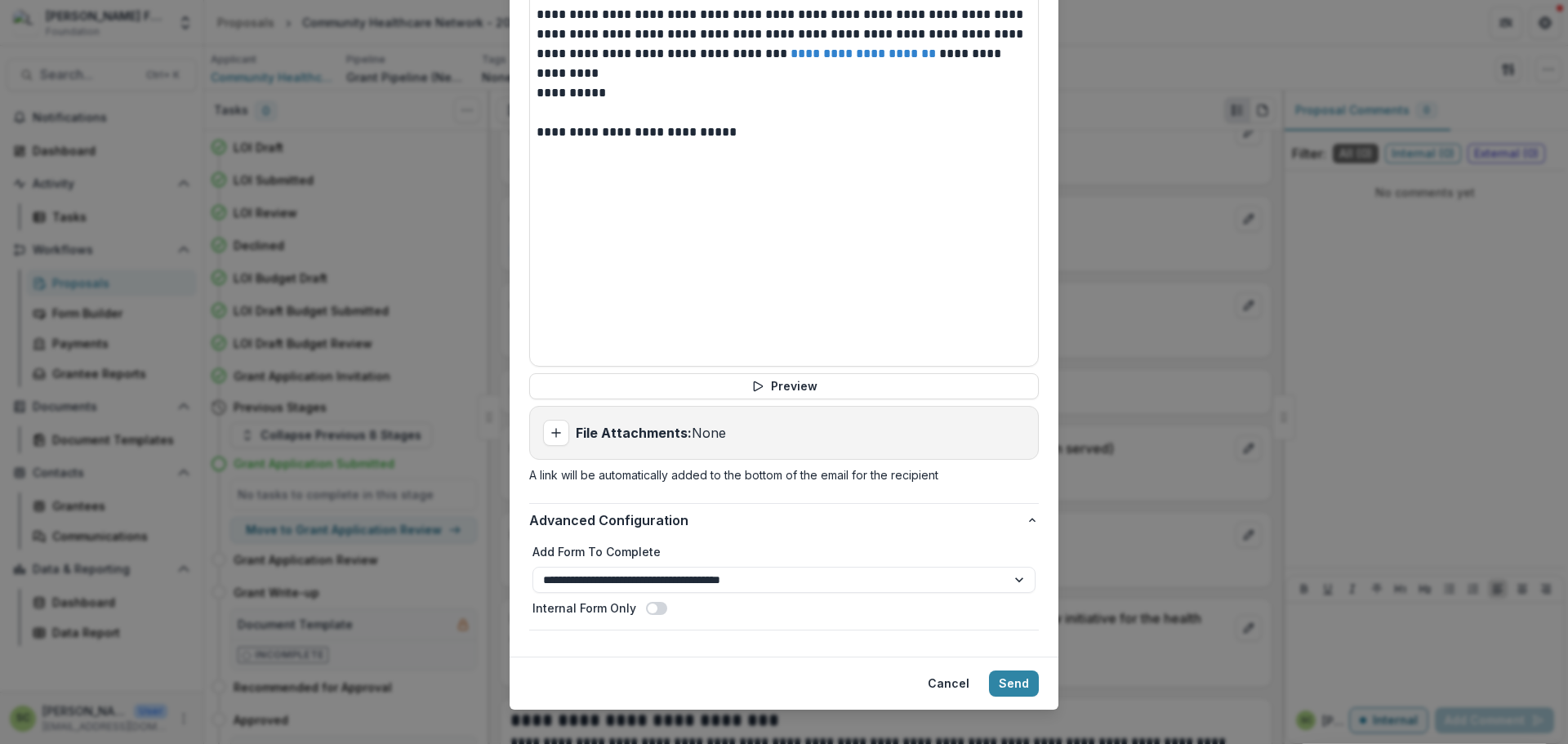
scroll to position [717, 0]
click at [644, 566] on select "**********" at bounding box center [784, 579] width 503 height 26
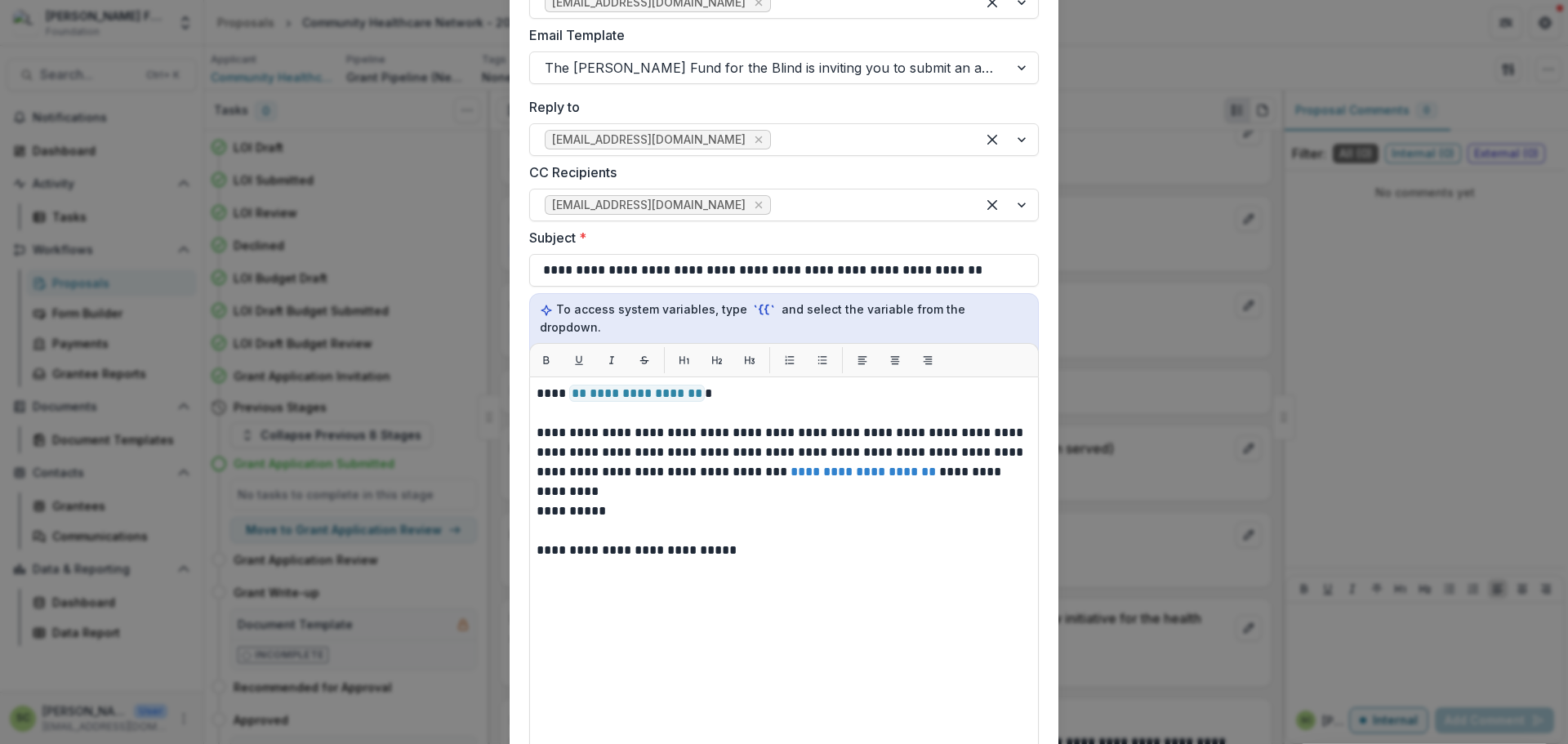
scroll to position [297, 0]
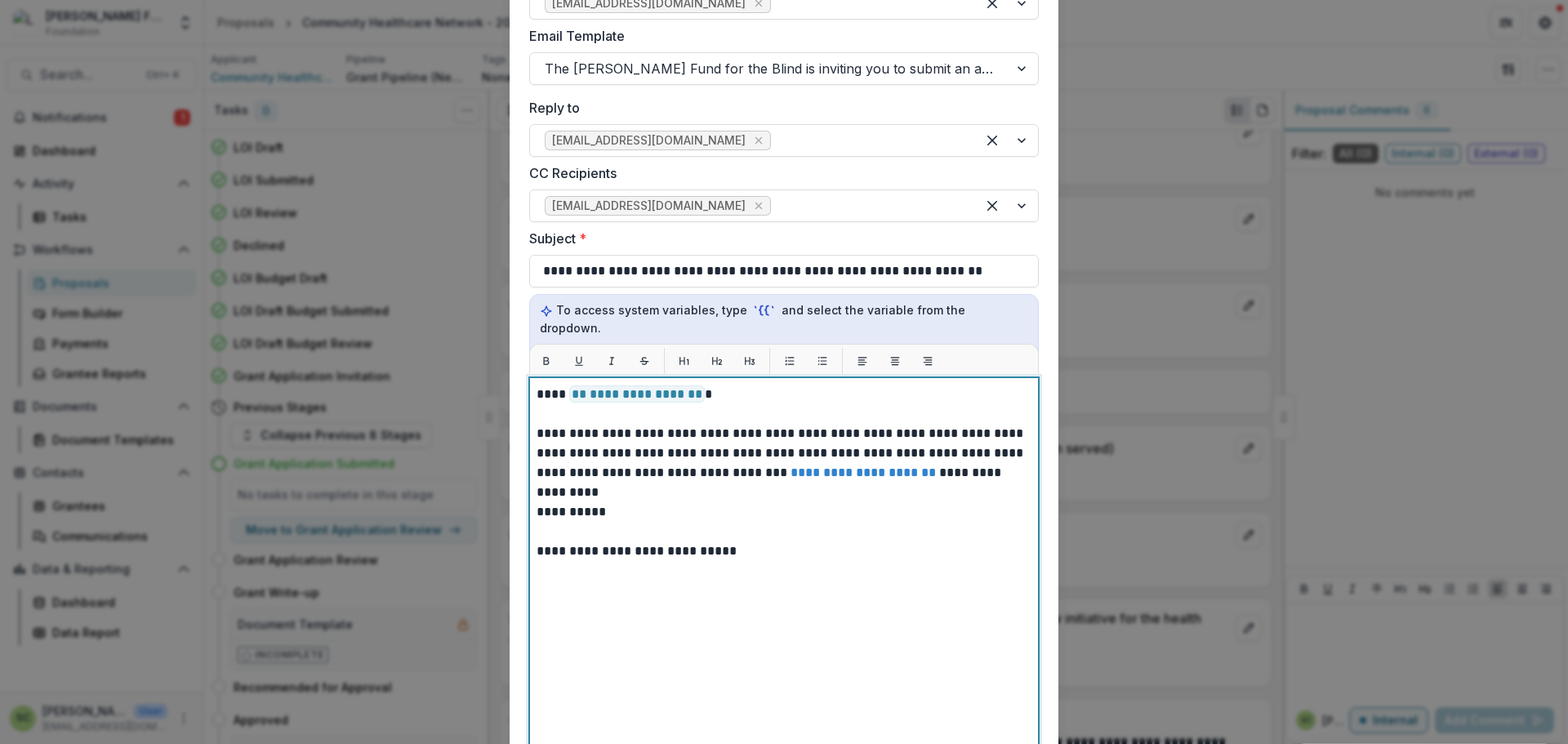
click at [785, 430] on p "**********" at bounding box center [783, 453] width 494 height 59
click at [810, 438] on p "**********" at bounding box center [783, 453] width 494 height 59
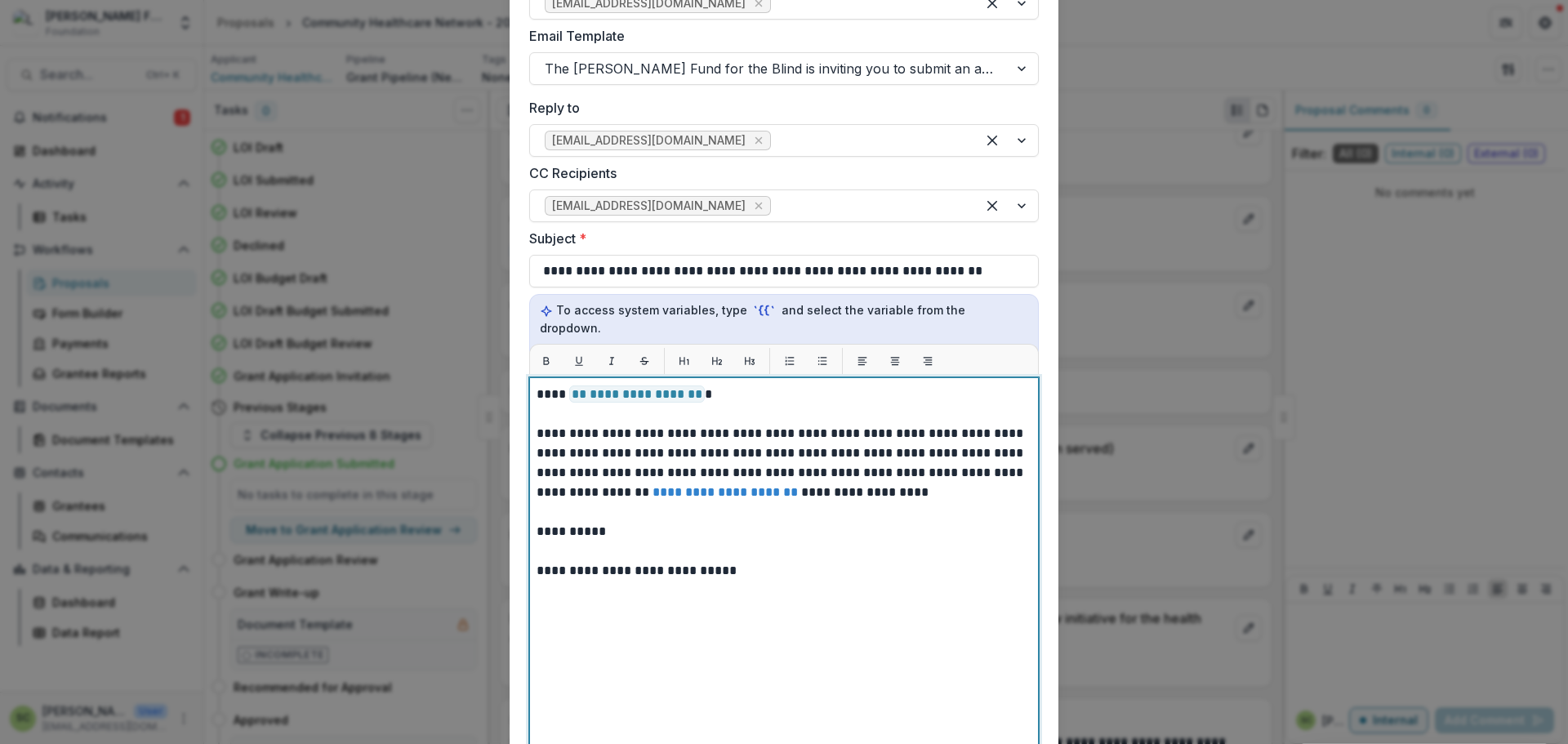
click at [539, 462] on p "**********" at bounding box center [783, 463] width 494 height 79
drag, startPoint x: 539, startPoint y: 462, endPoint x: 663, endPoint y: 453, distance: 124.3
click at [663, 453] on p "**********" at bounding box center [783, 463] width 494 height 79
click at [696, 435] on p "**********" at bounding box center [783, 463] width 494 height 79
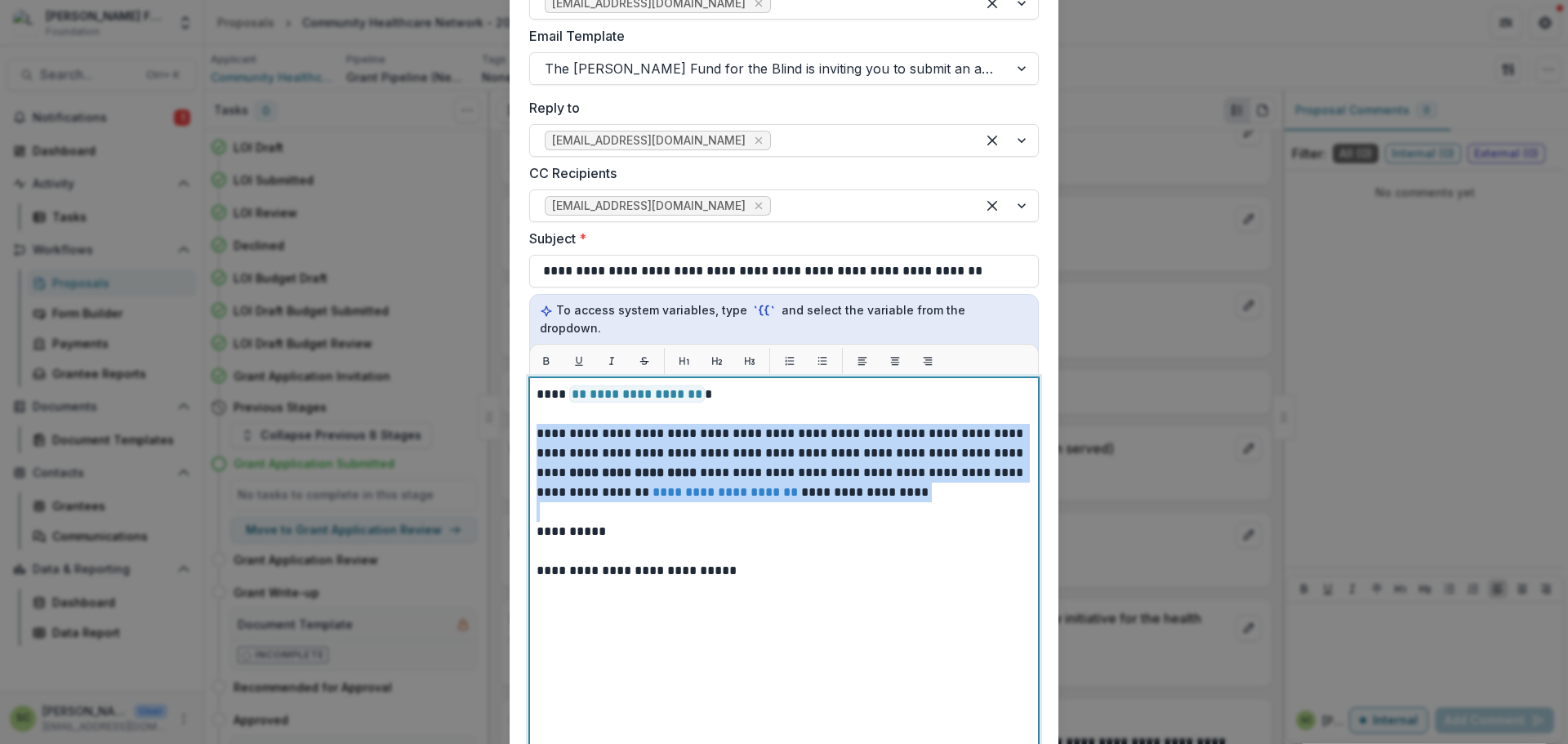
drag, startPoint x: 970, startPoint y: 485, endPoint x: 480, endPoint y: 418, distance: 494.6
click at [480, 418] on div "**********" at bounding box center [784, 372] width 1568 height 744
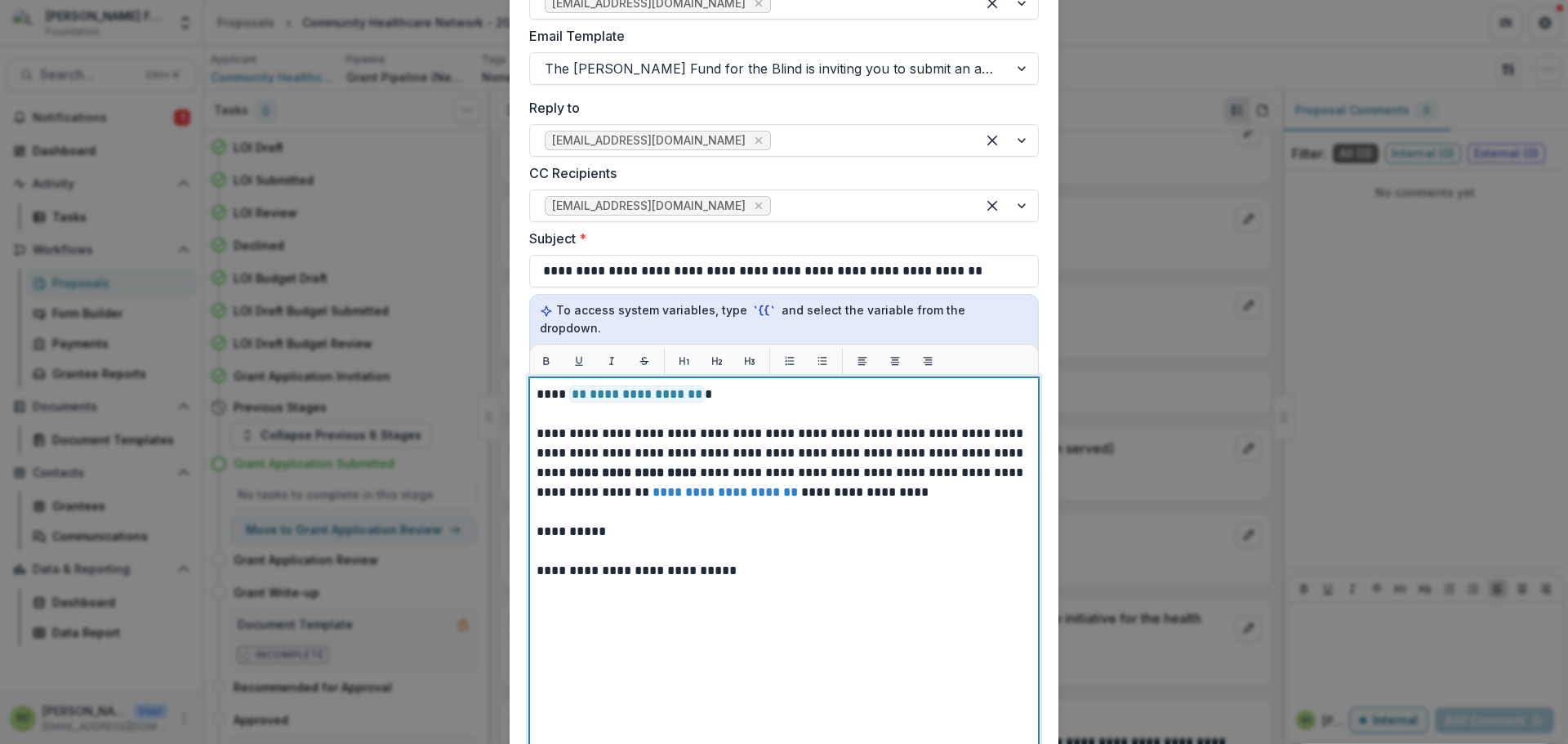
scroll to position [316, 0]
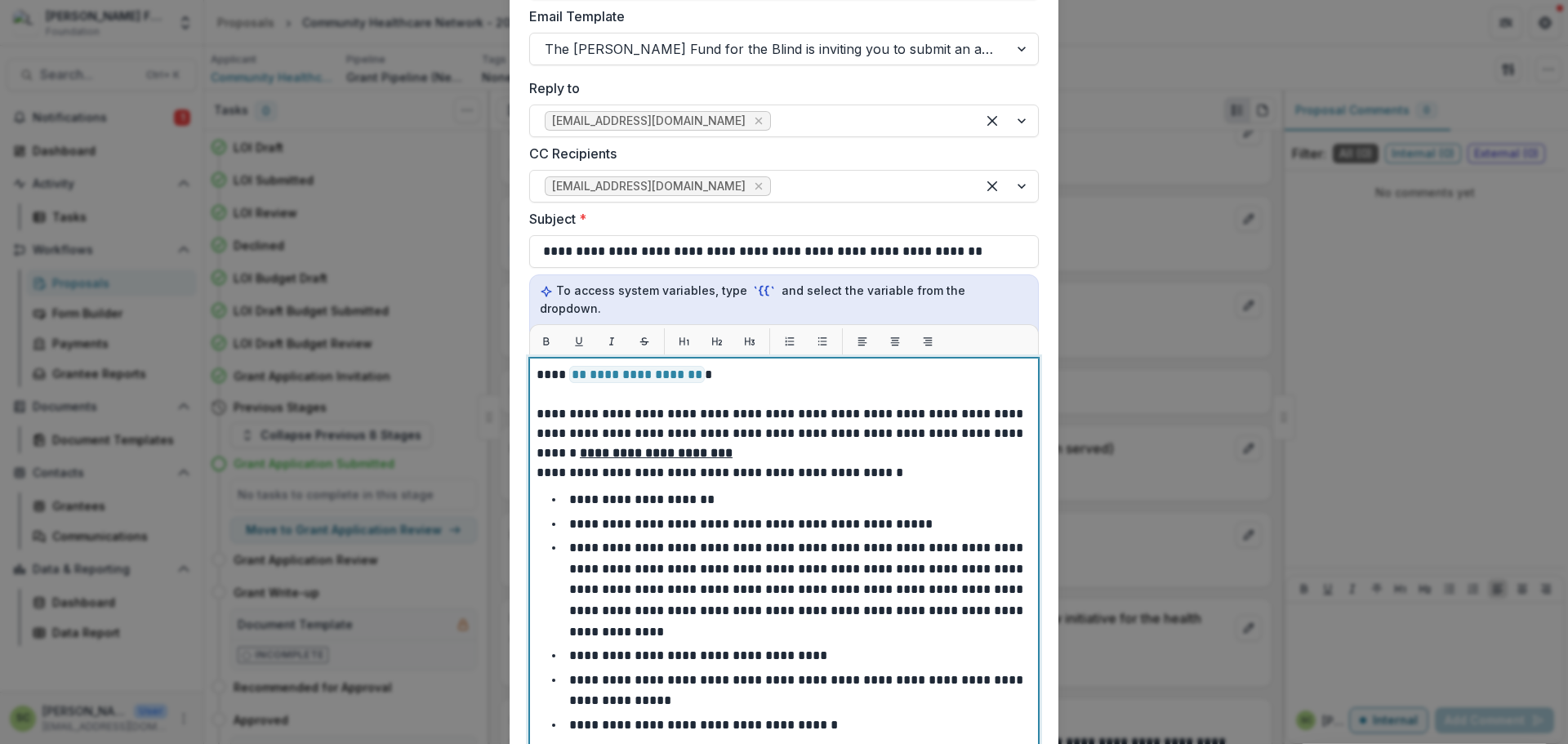
click at [773, 441] on p "**********" at bounding box center [781, 433] width 490 height 59
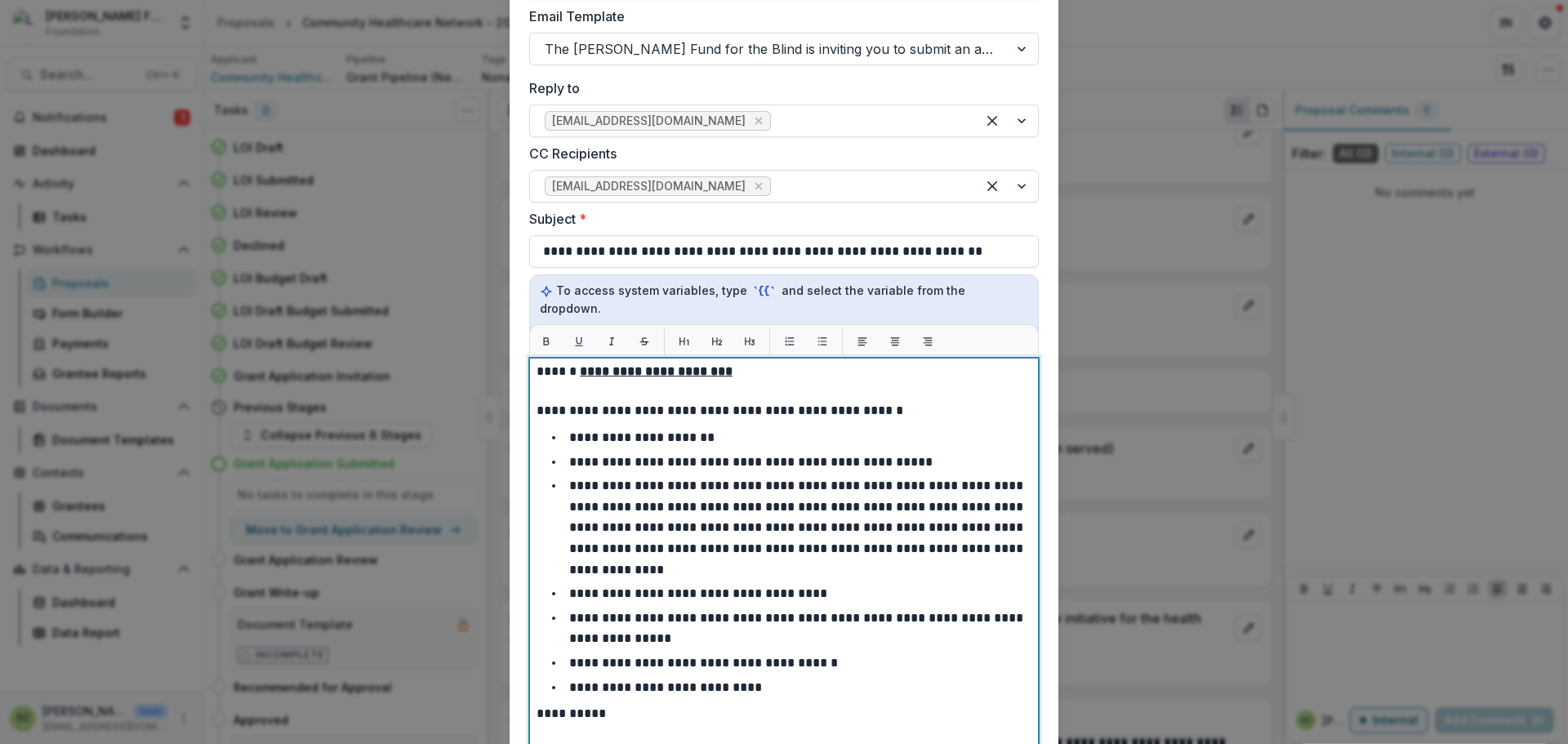
scroll to position [86, 0]
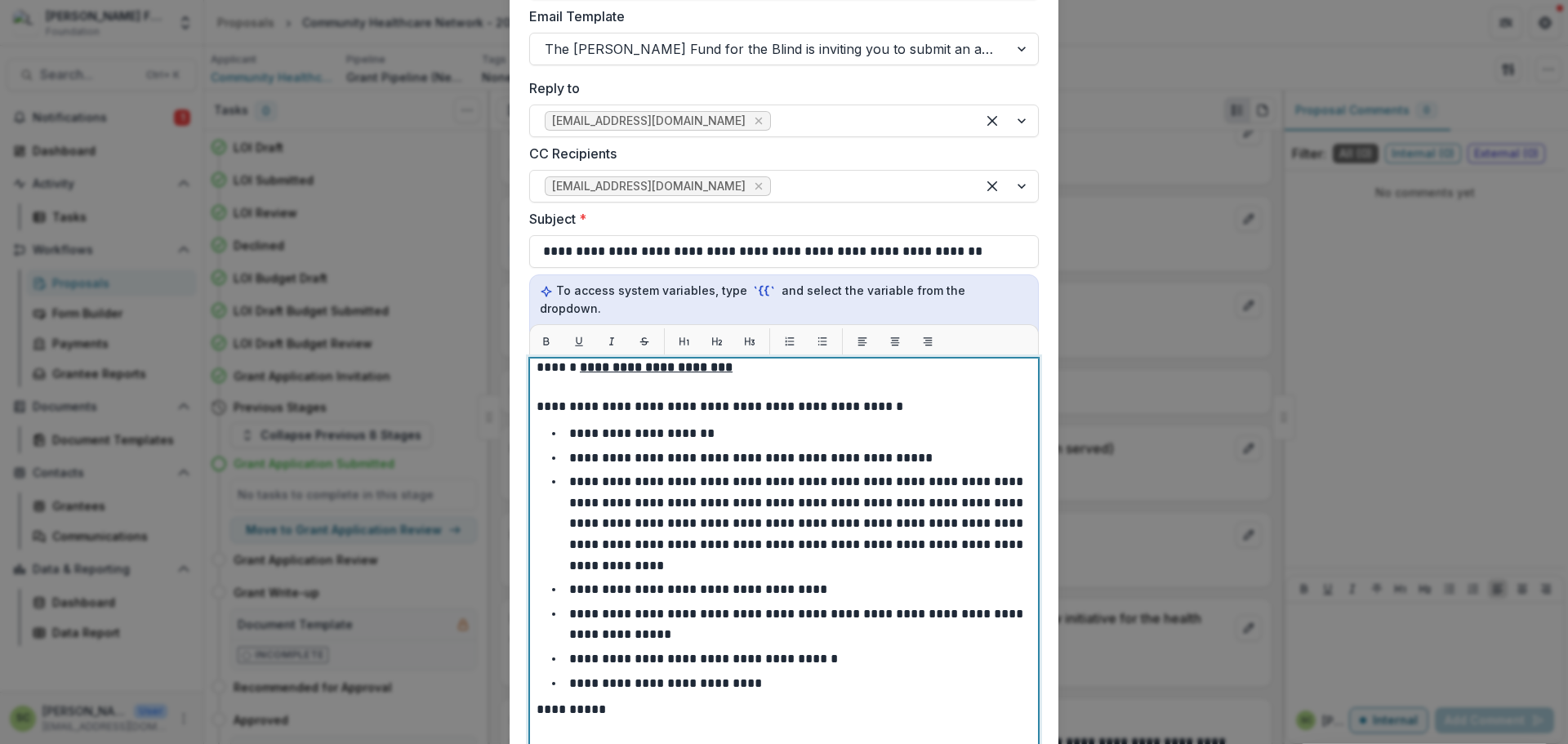
click at [805, 617] on li "**********" at bounding box center [794, 624] width 476 height 42
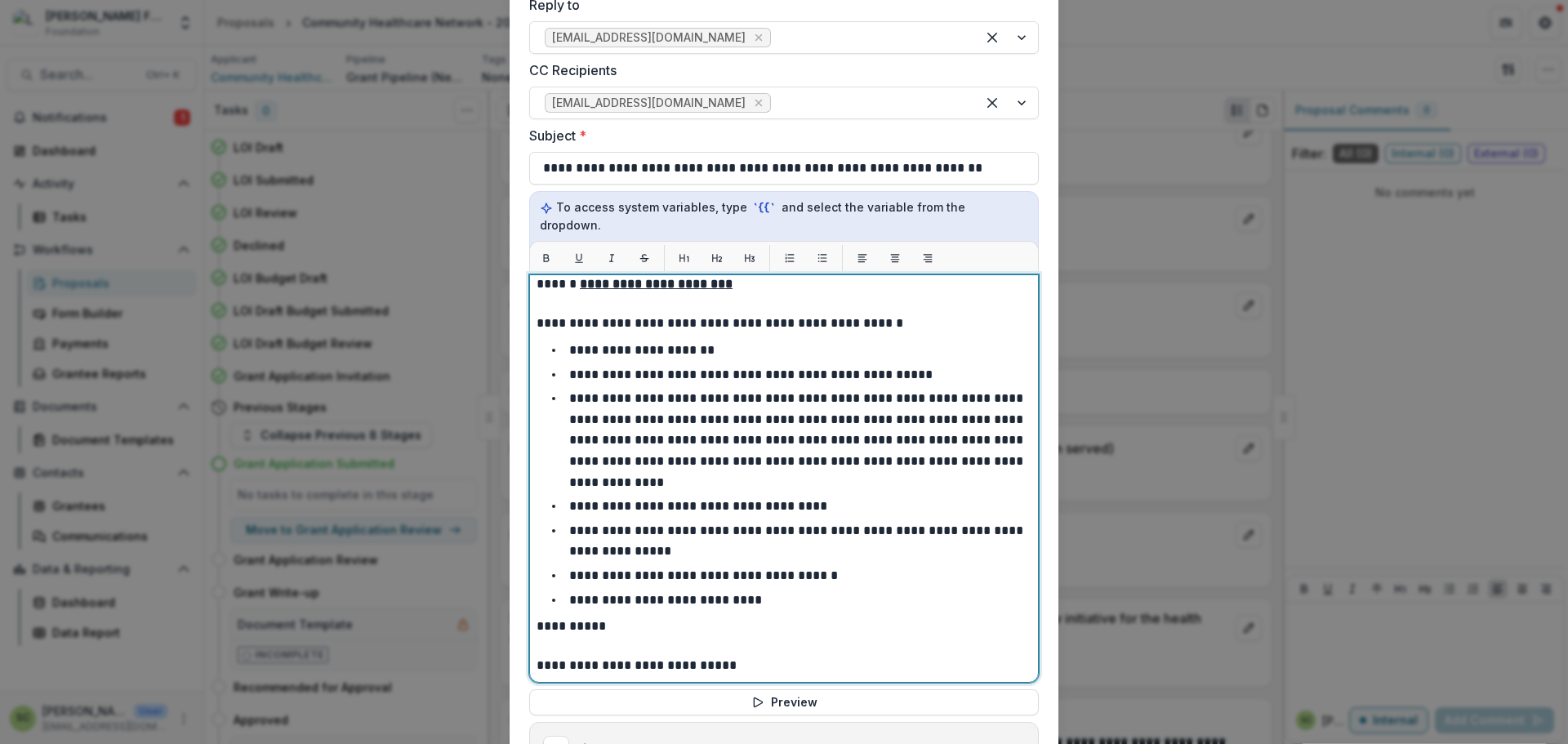
scroll to position [624, 0]
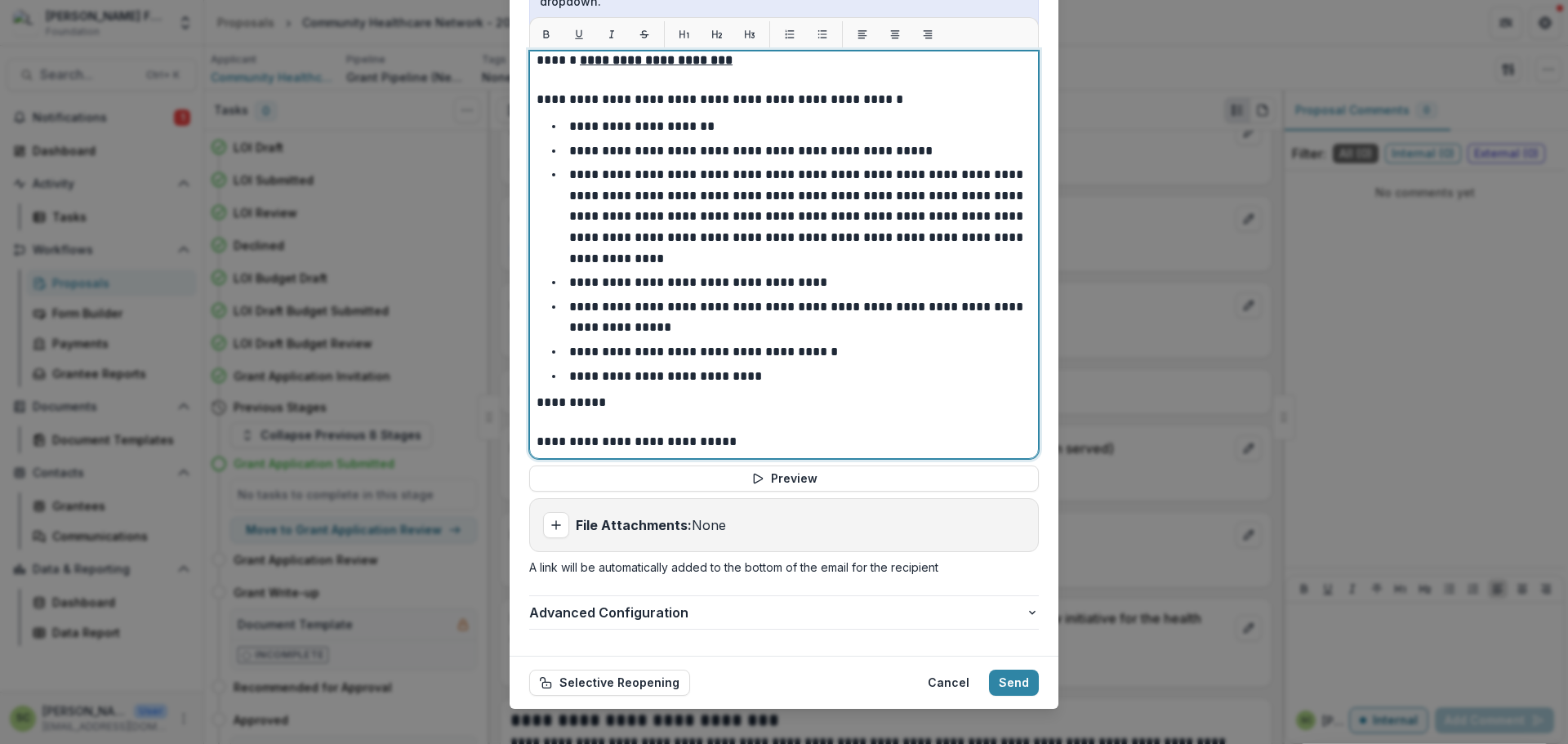
click at [840, 366] on li "**********" at bounding box center [794, 376] width 476 height 21
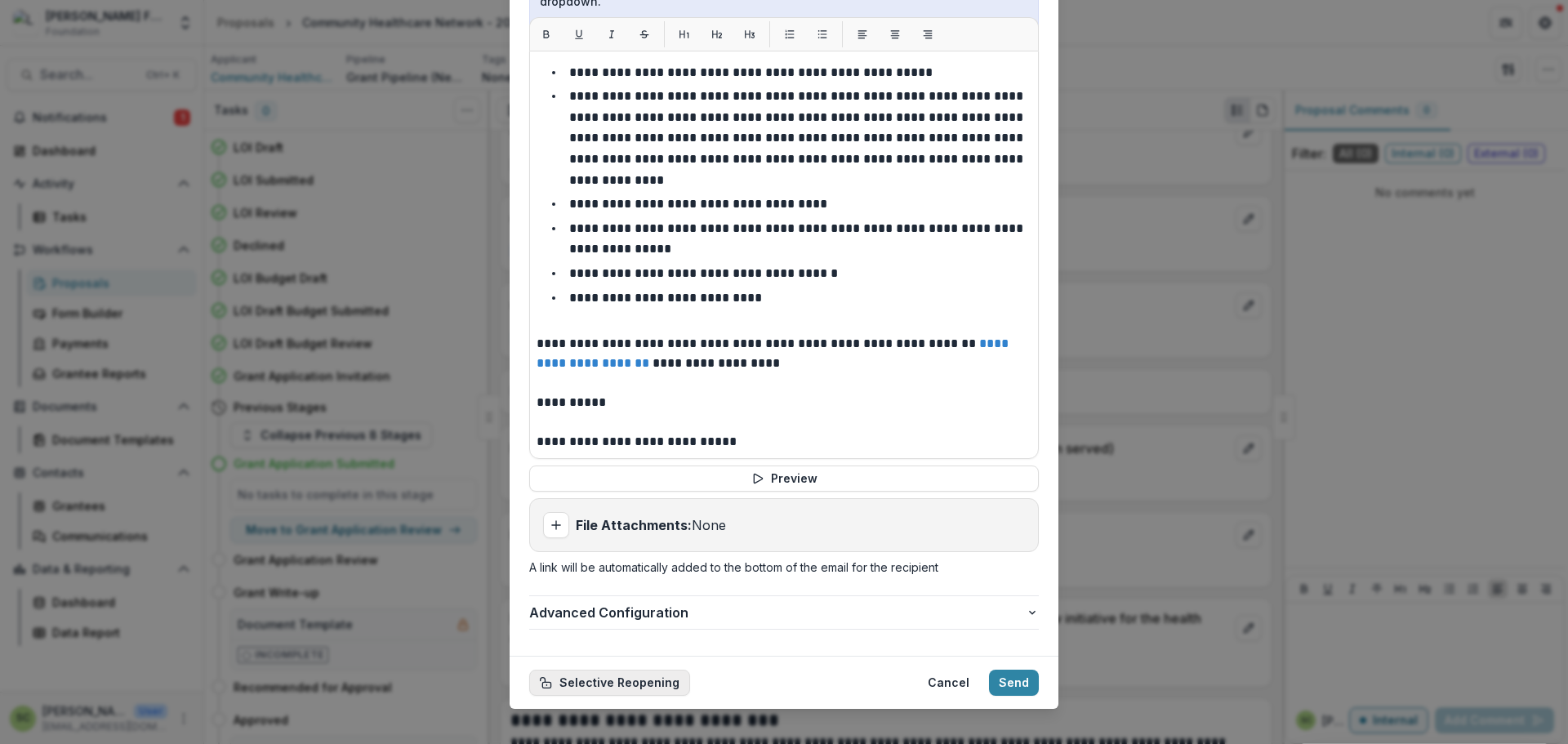
click at [645, 669] on button "Selective Reopening" at bounding box center [610, 682] width 161 height 26
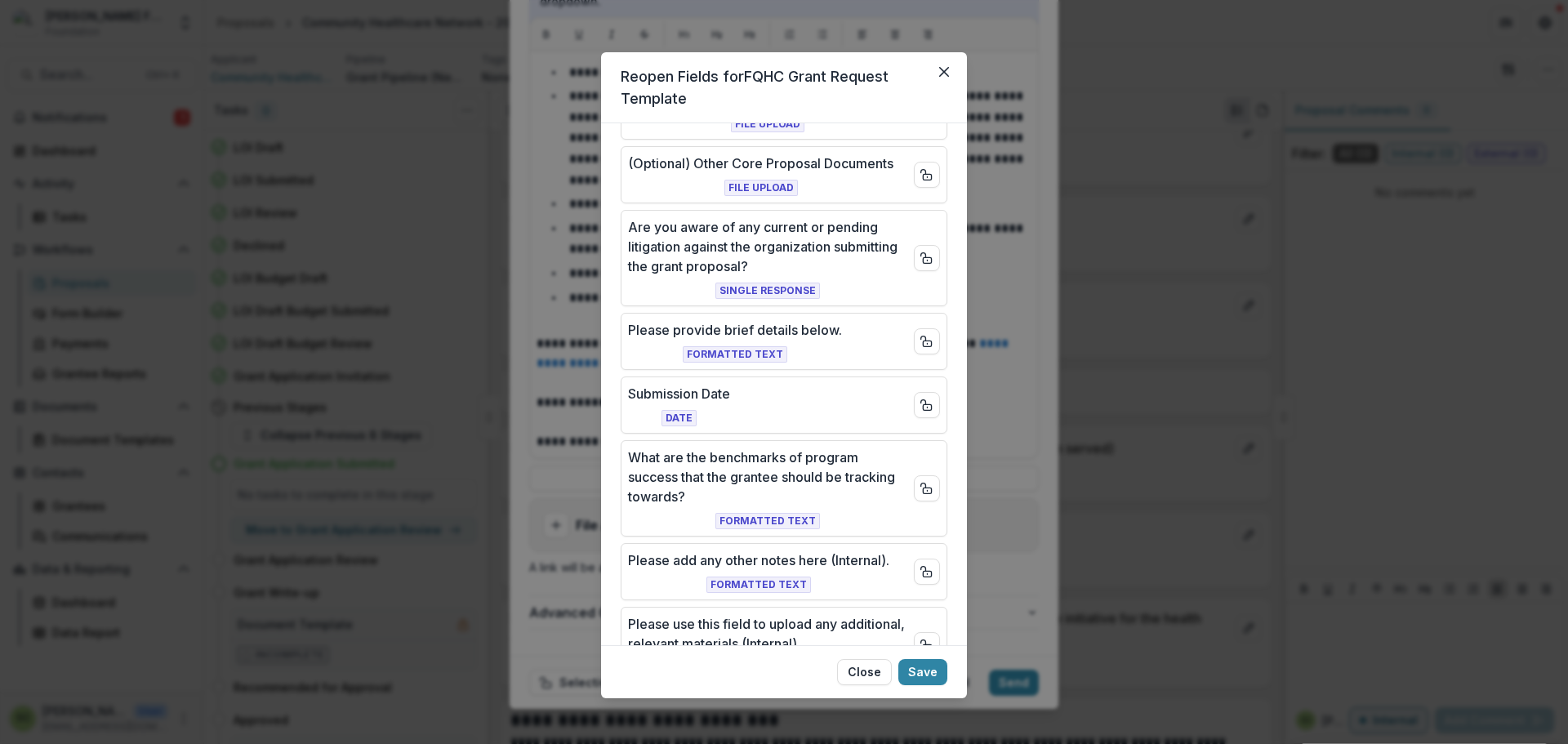
scroll to position [3619, 0]
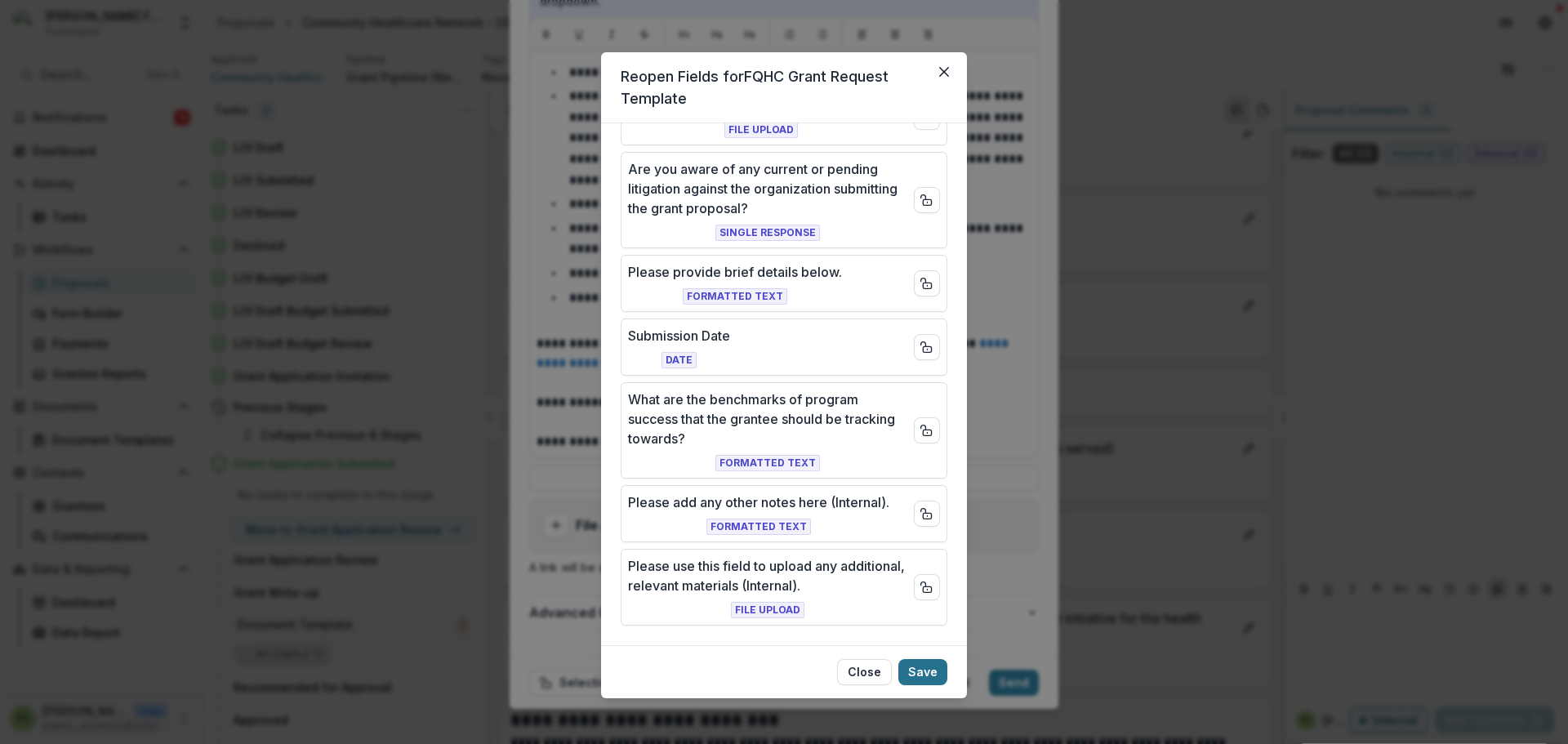
click at [929, 681] on button "Save" at bounding box center [922, 671] width 49 height 26
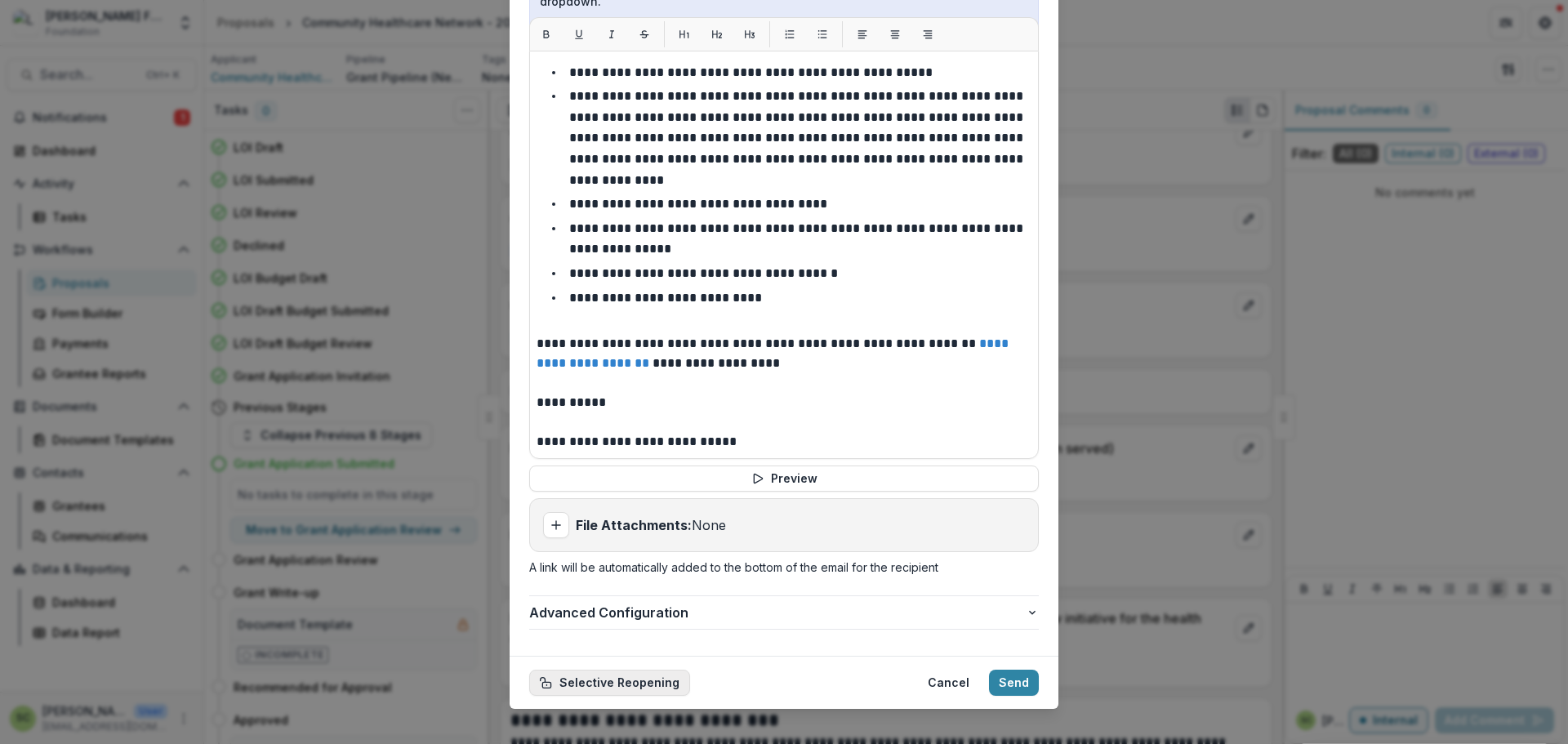
click at [654, 669] on button "Selective Reopening" at bounding box center [610, 682] width 161 height 26
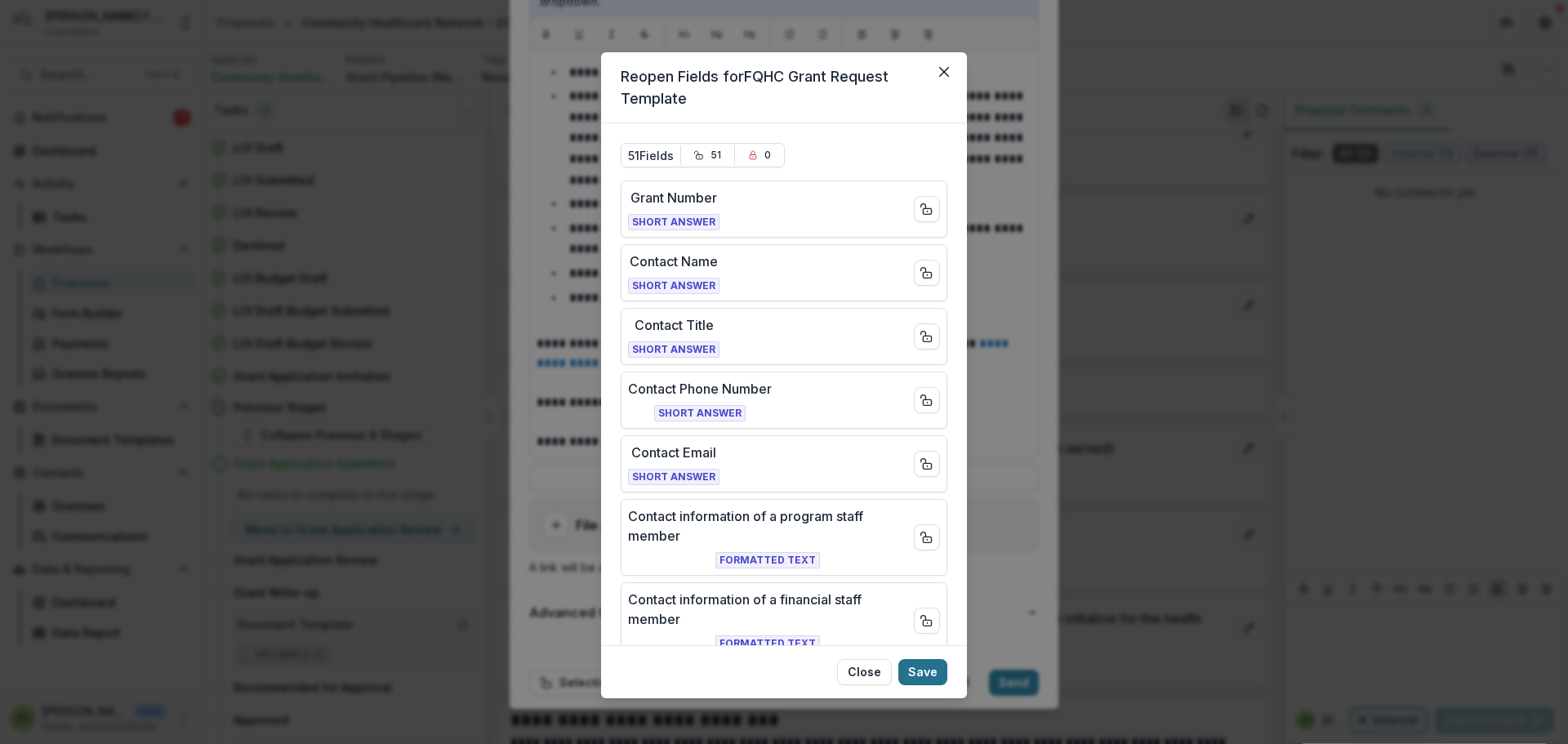
click at [945, 676] on button "Save" at bounding box center [922, 671] width 49 height 26
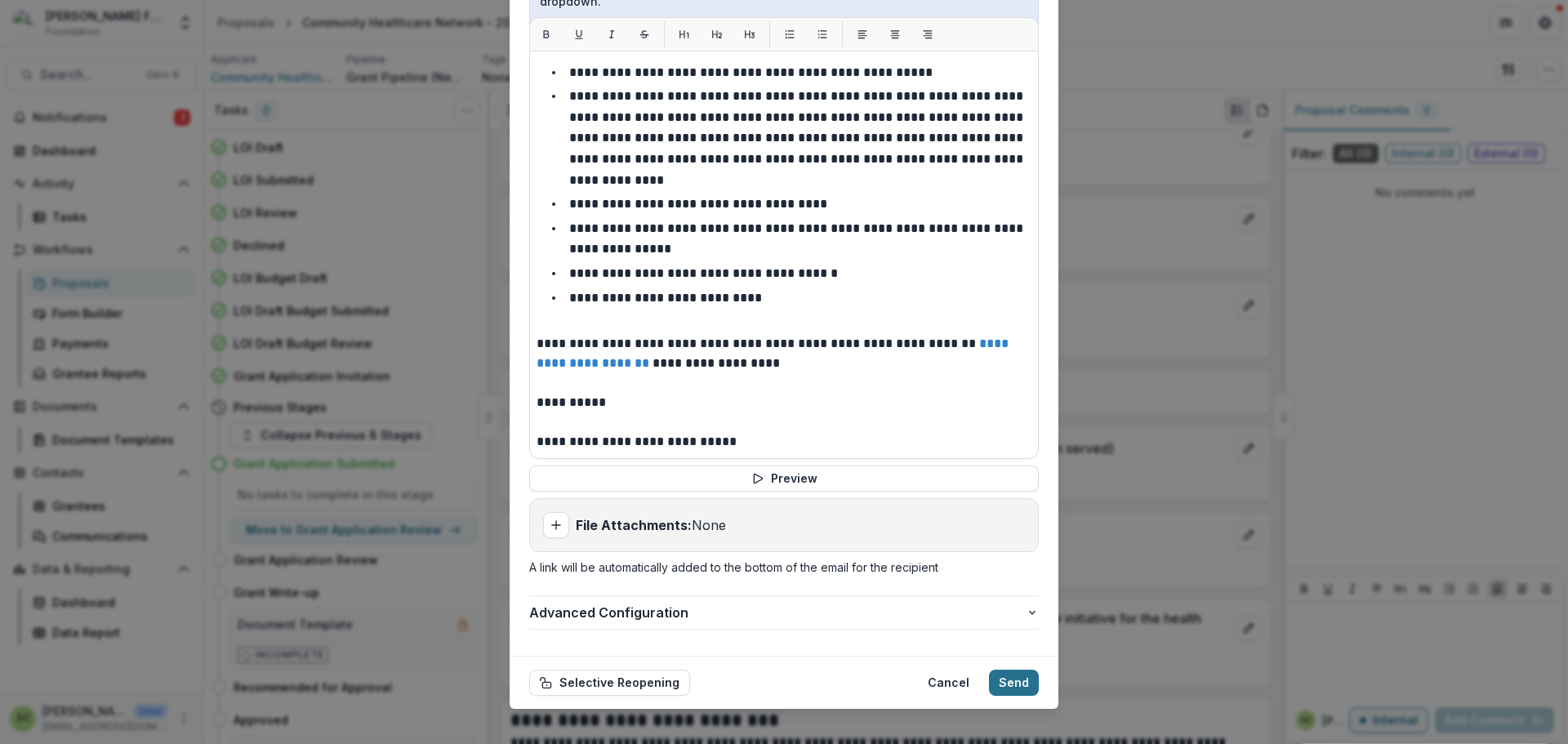
click at [1026, 675] on button "Send" at bounding box center [1014, 682] width 50 height 26
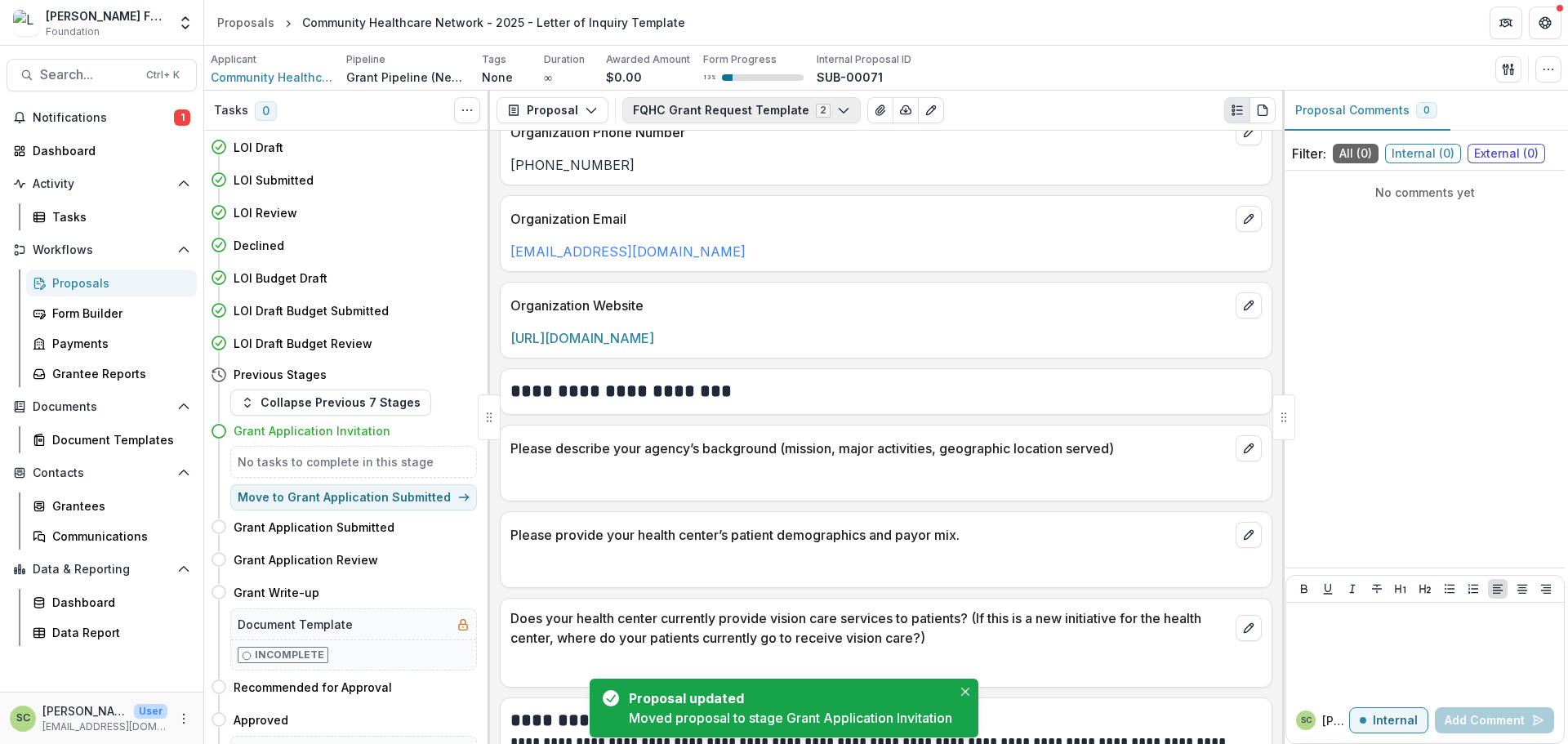
click at [719, 100] on button "FQHC Grant Request Template 2" at bounding box center [741, 110] width 239 height 26
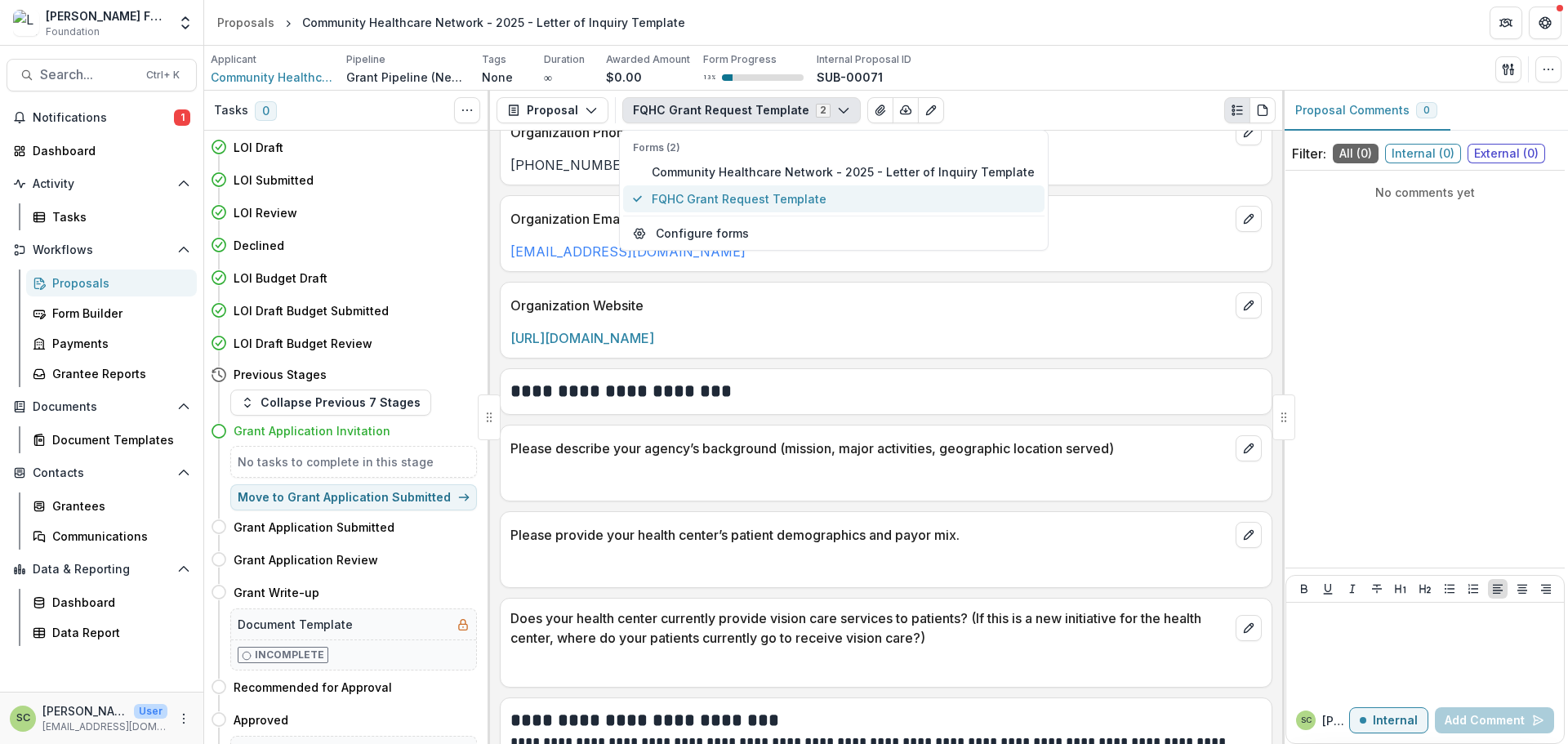
click at [744, 206] on span "FQHC Grant Request Template" at bounding box center [843, 198] width 383 height 17
click at [735, 167] on span "Community Healthcare Network - 2025 - Letter of Inquiry Template" at bounding box center [843, 171] width 383 height 17
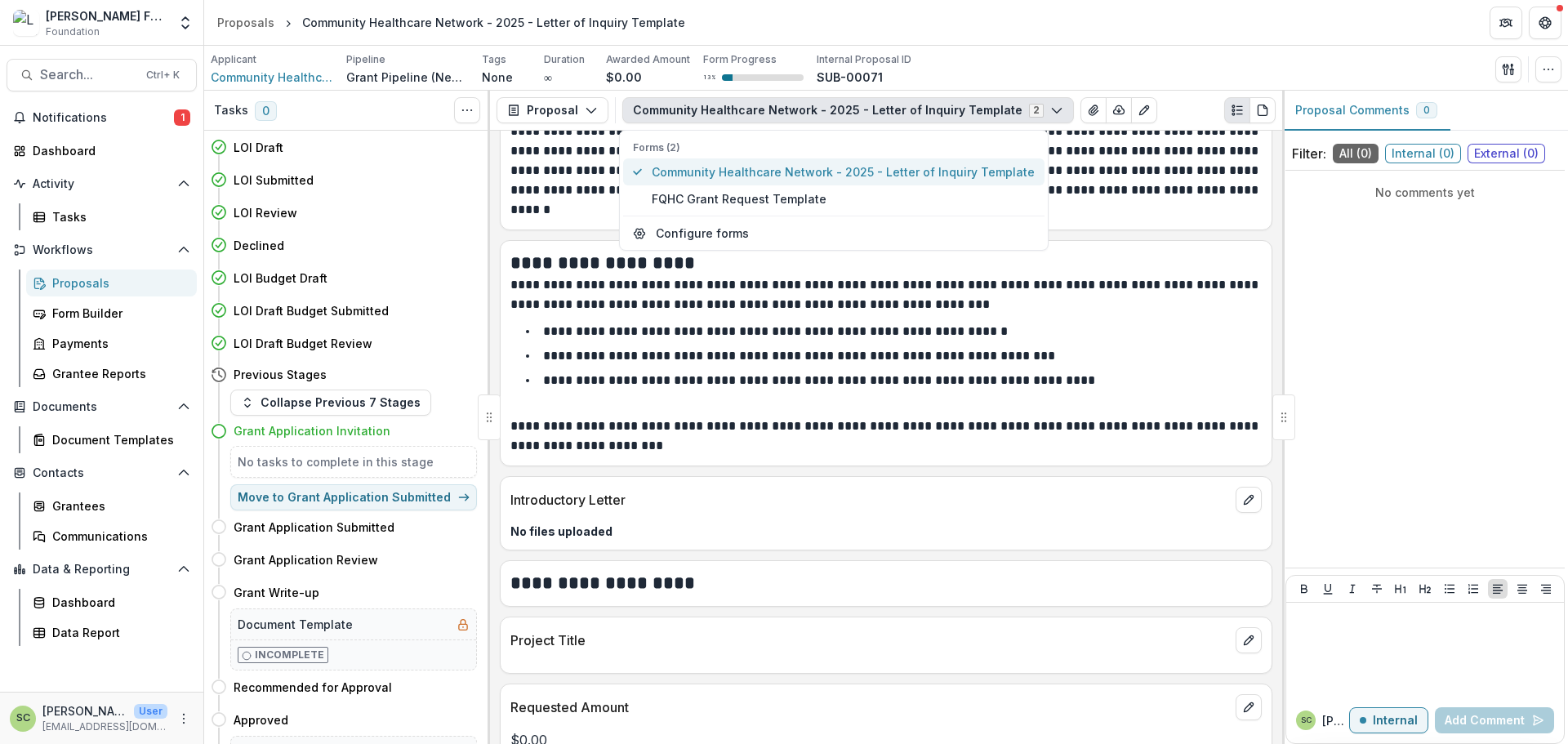
scroll to position [2064, 0]
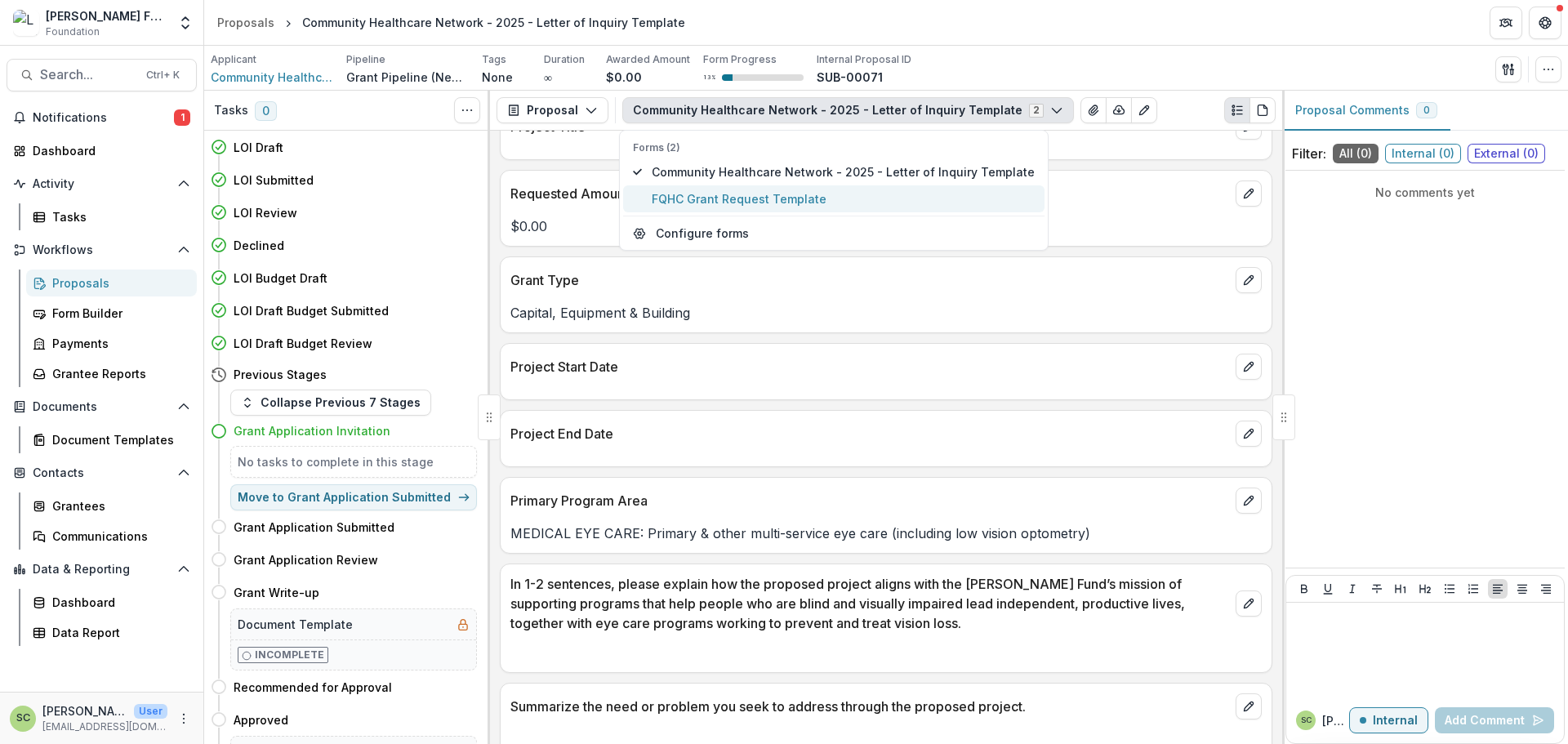
click at [741, 193] on span "FQHC Grant Request Template" at bounding box center [843, 198] width 383 height 17
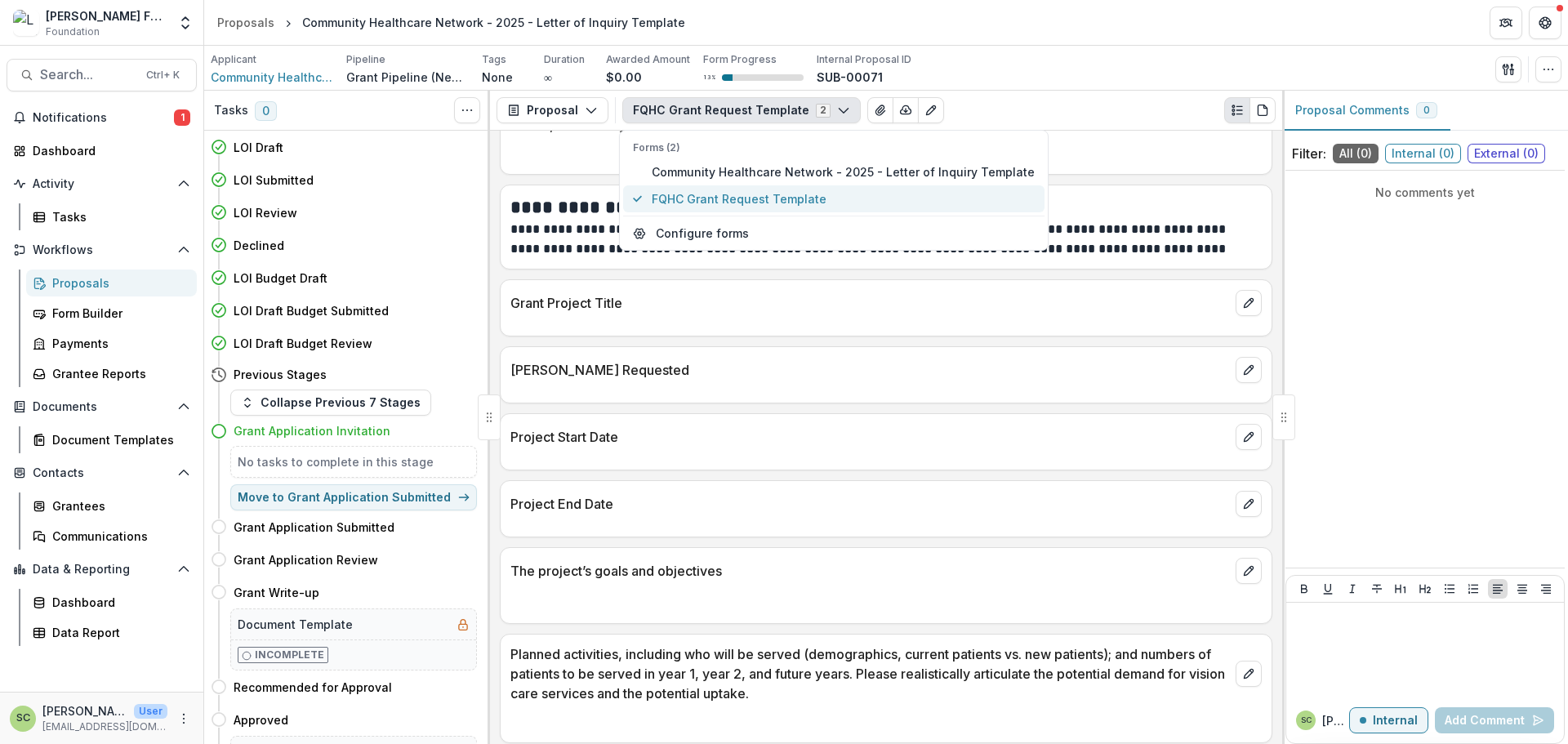
scroll to position [2480, 0]
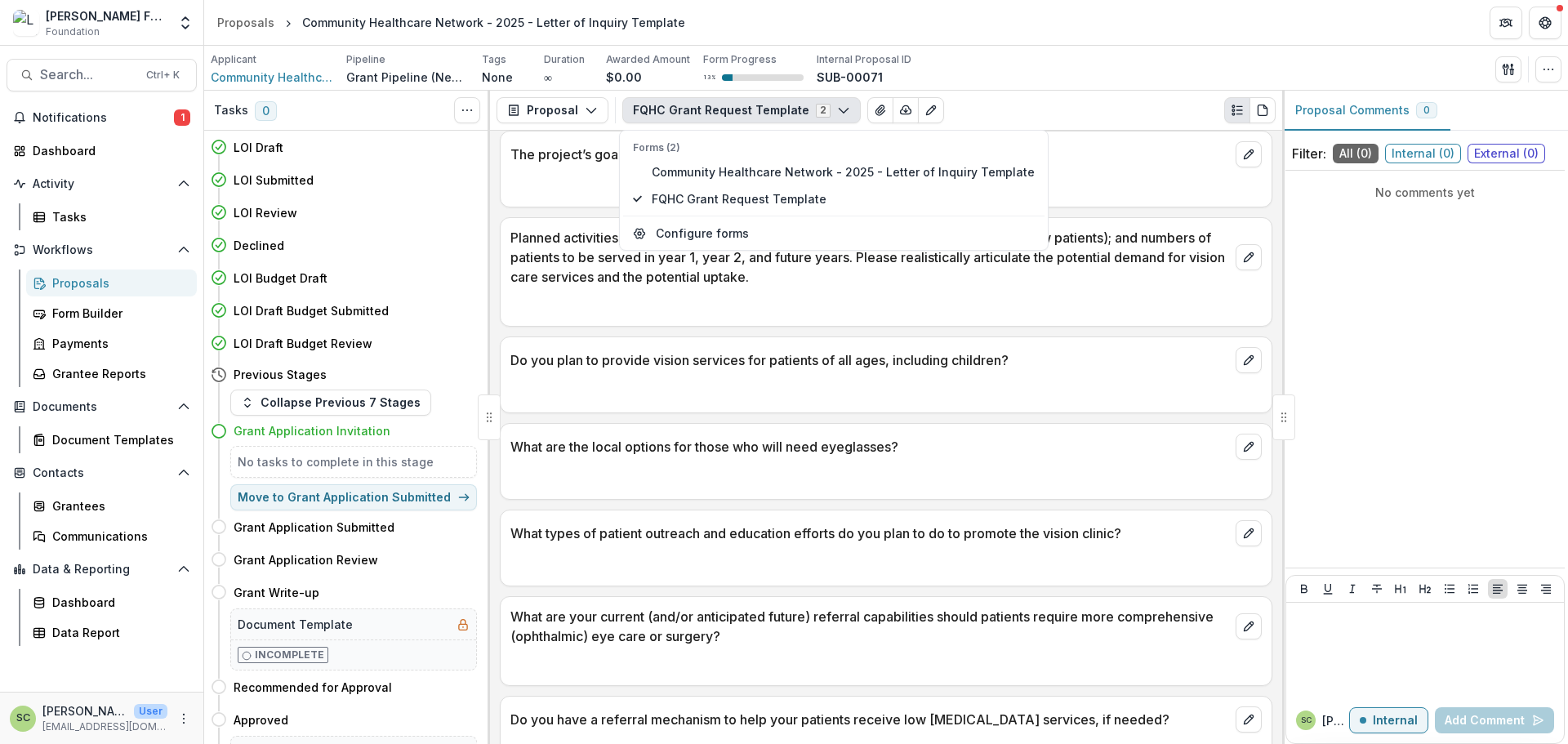
click at [753, 309] on p at bounding box center [885, 306] width 751 height 20
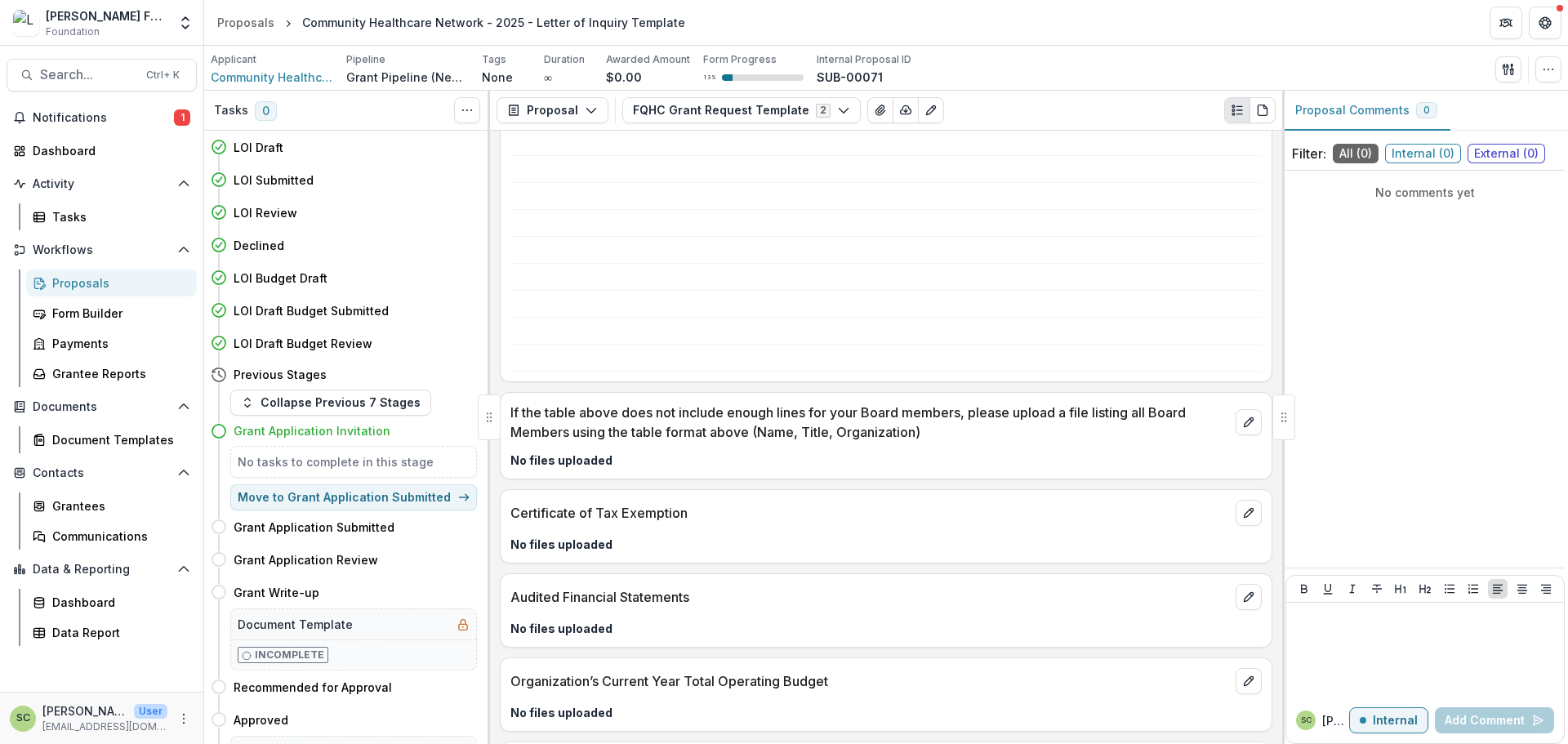
scroll to position [4765, 0]
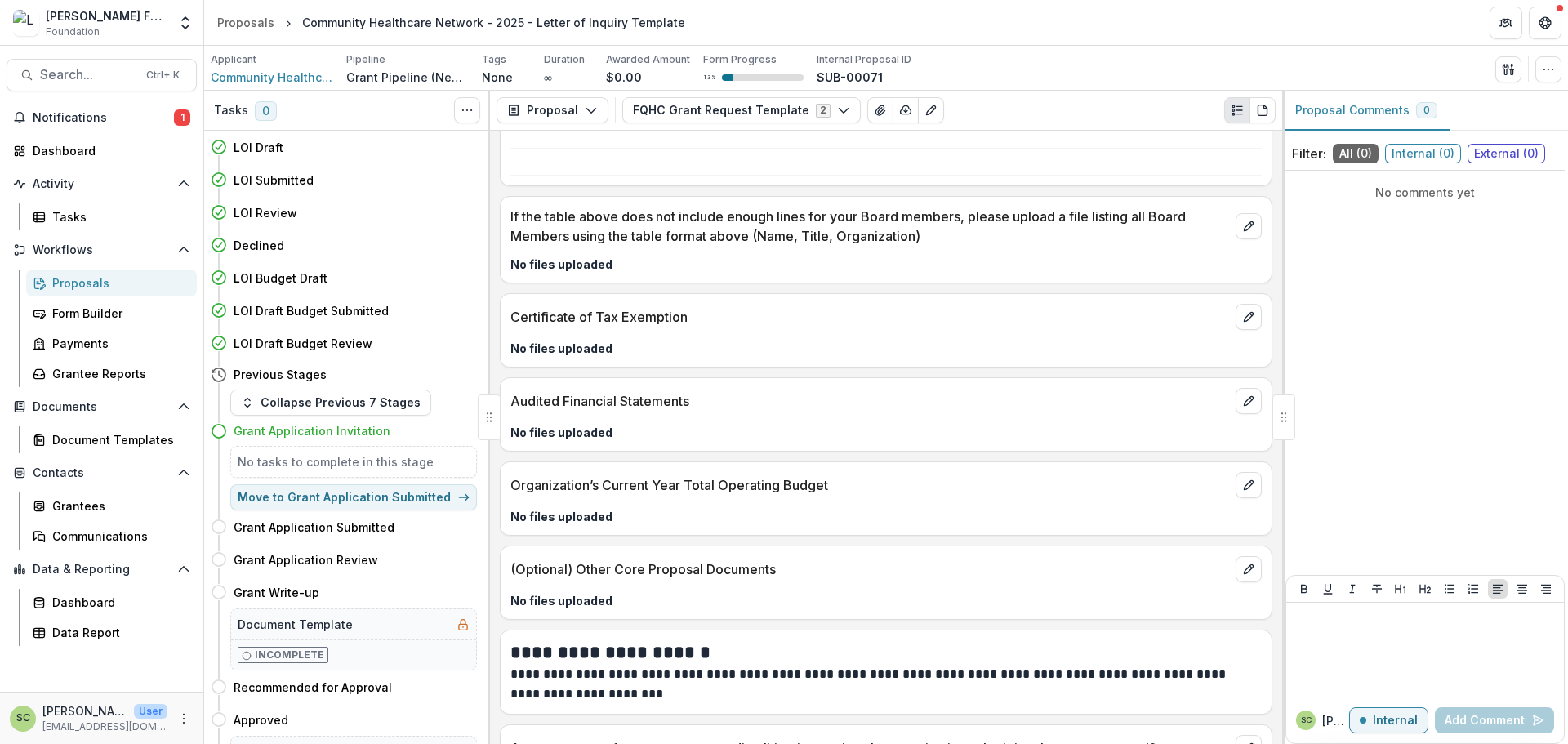
click at [674, 325] on p "Certificate of Tax Exemption" at bounding box center [870, 317] width 718 height 20
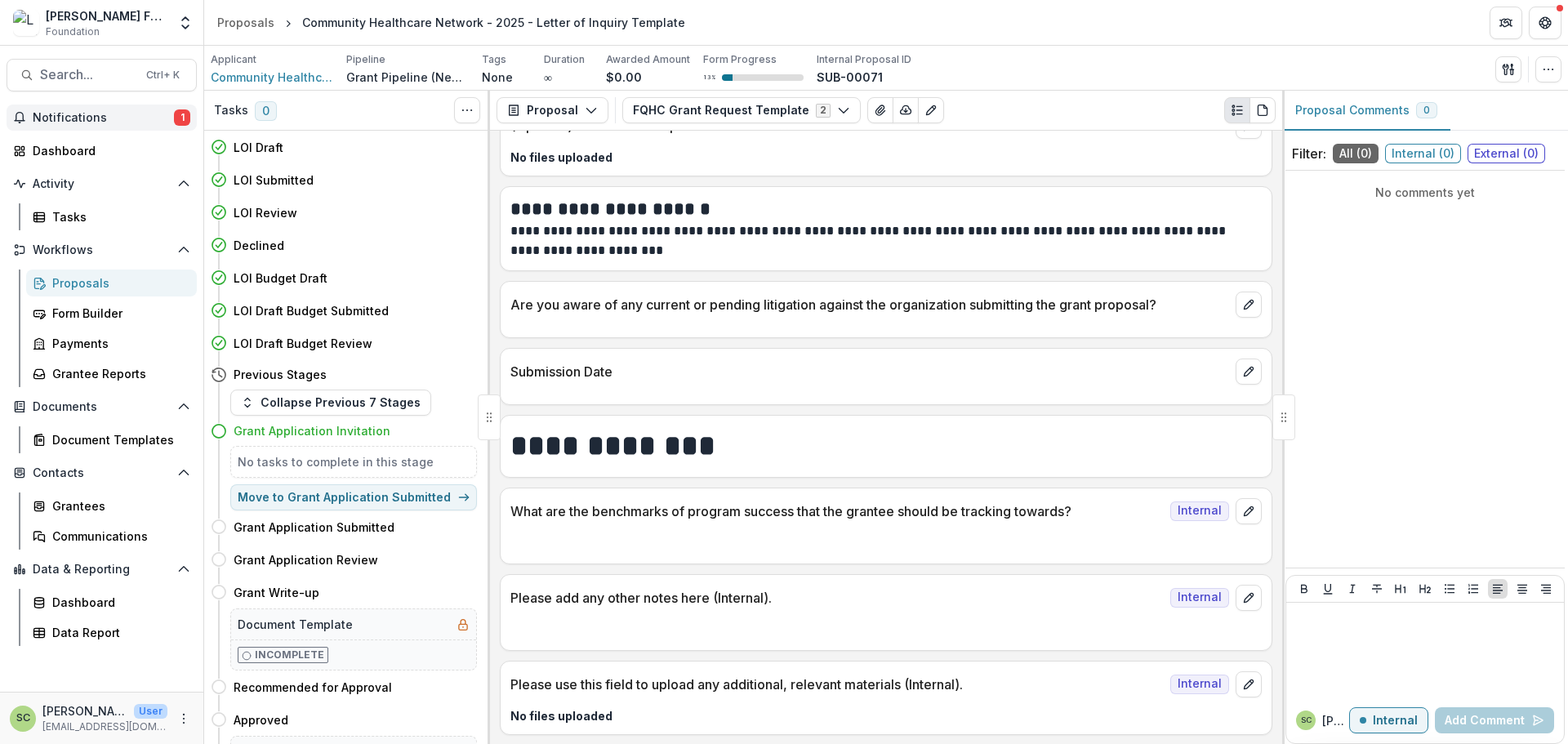
drag, startPoint x: 98, startPoint y: 120, endPoint x: 93, endPoint y: 112, distance: 9.4
click at [95, 116] on span "Notifications" at bounding box center [103, 118] width 141 height 14
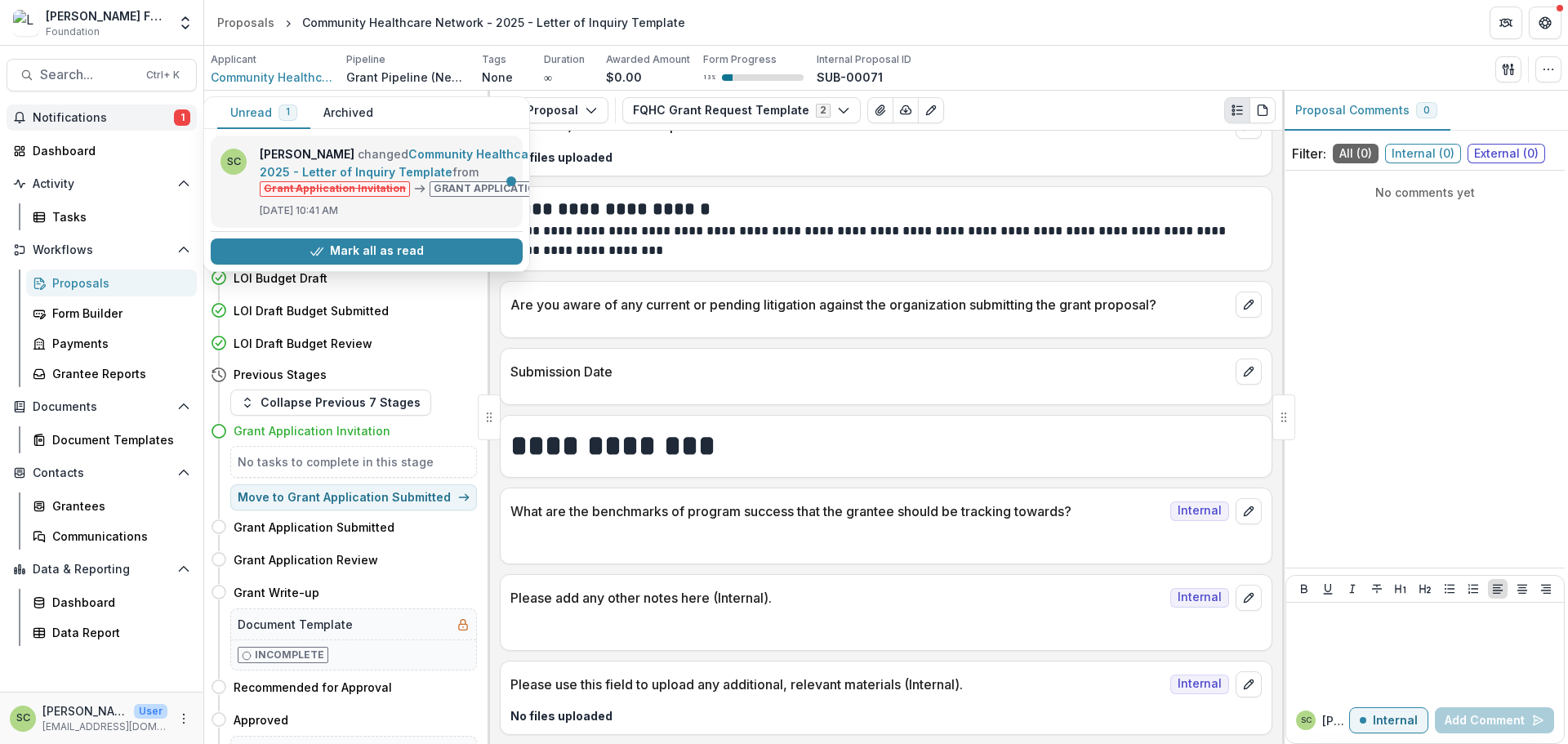
click at [355, 179] on link "Community Healthcare Network - 2025 - Letter of Inquiry Template" at bounding box center [431, 163] width 342 height 32
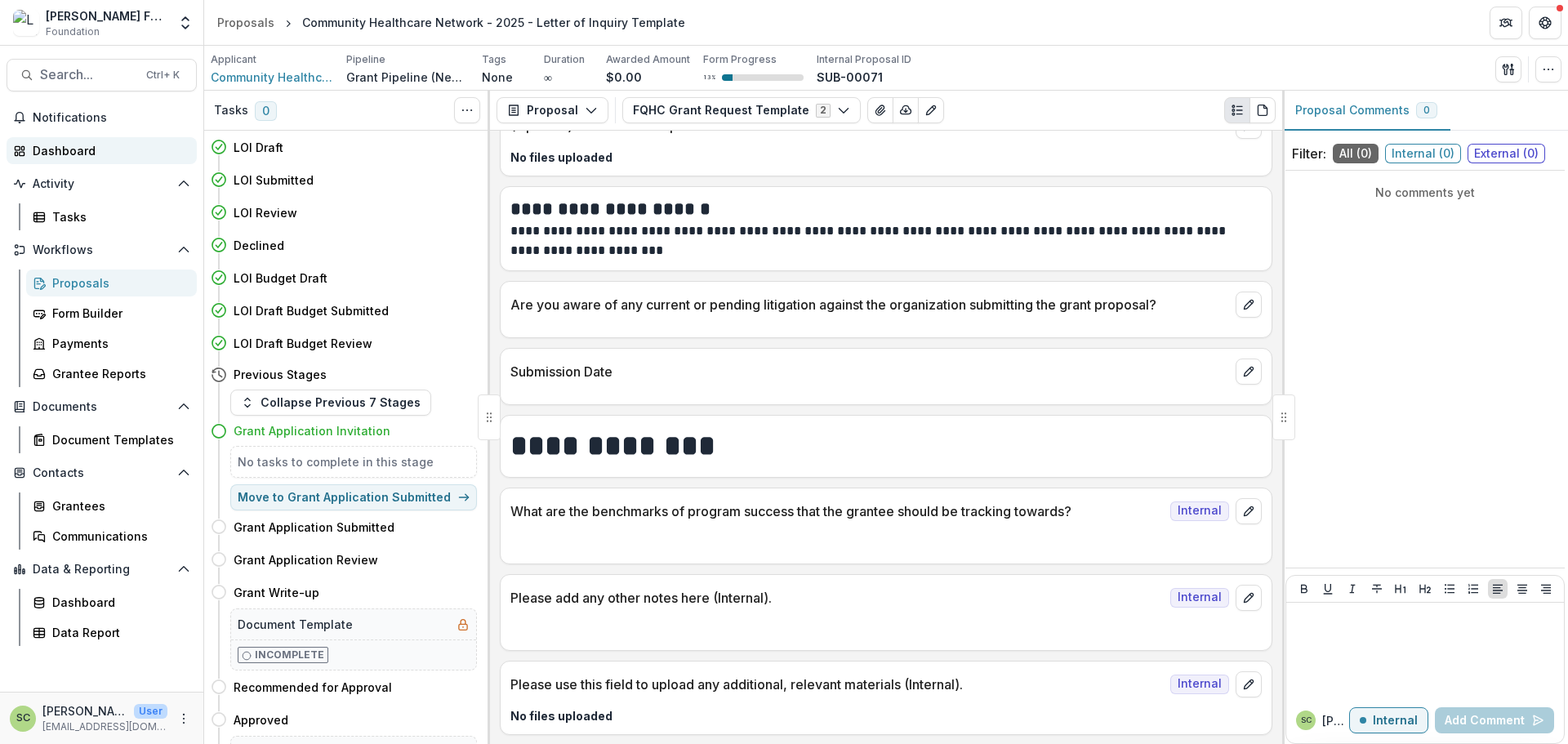
click at [107, 157] on div "Dashboard" at bounding box center [108, 150] width 151 height 17
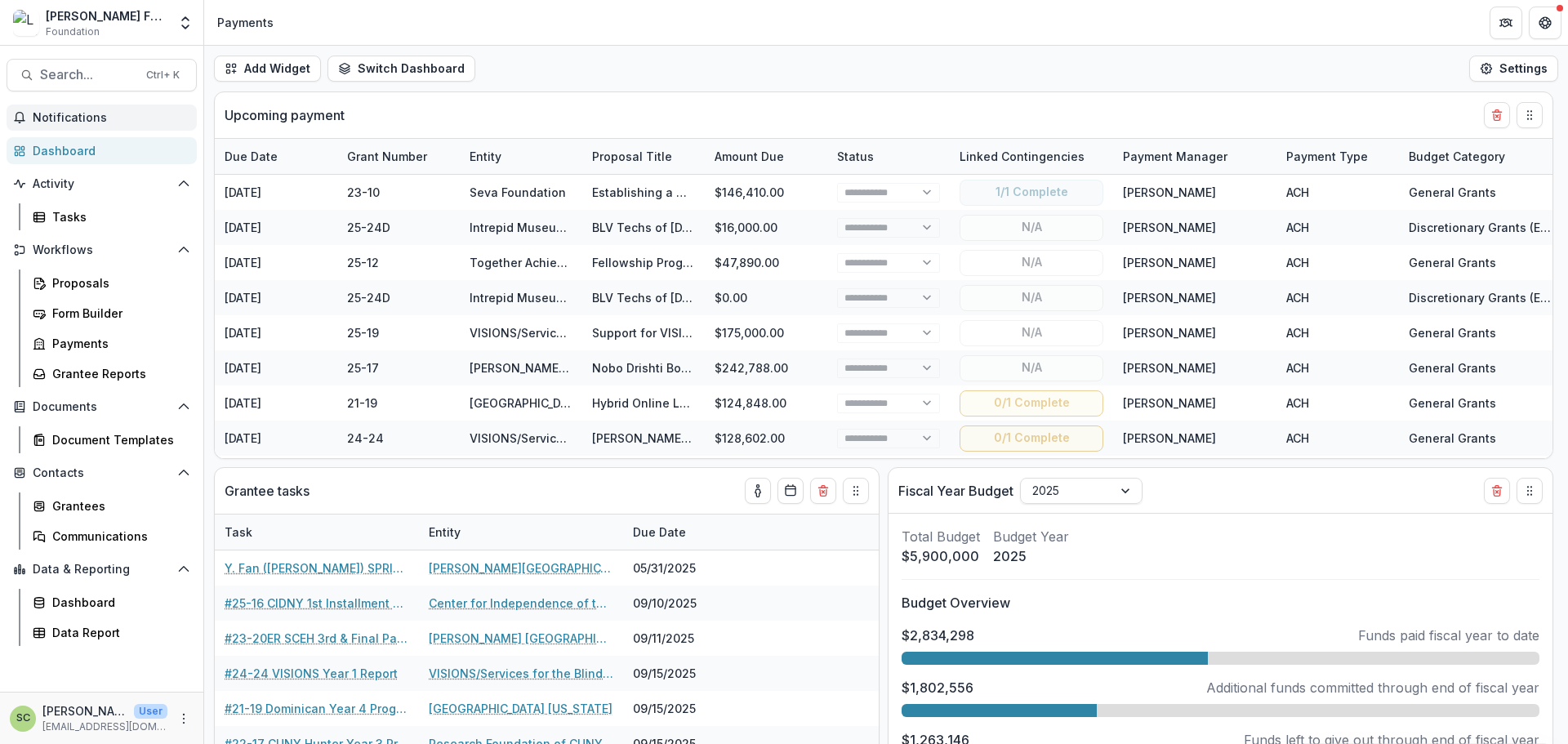
click at [107, 121] on span "Notifications" at bounding box center [111, 118] width 157 height 14
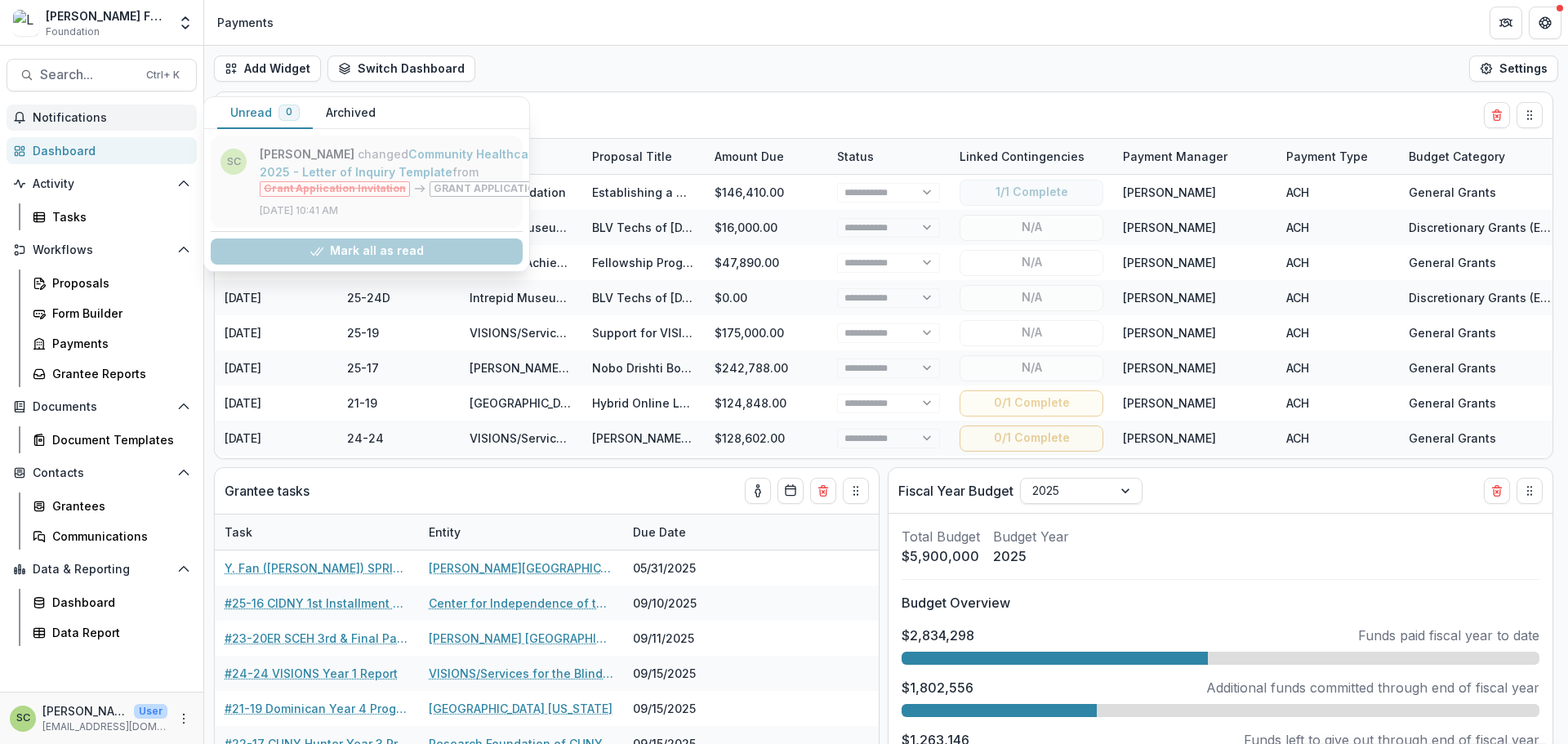
click at [426, 174] on link "Community Healthcare Network - 2025 - Letter of Inquiry Template" at bounding box center [431, 163] width 342 height 32
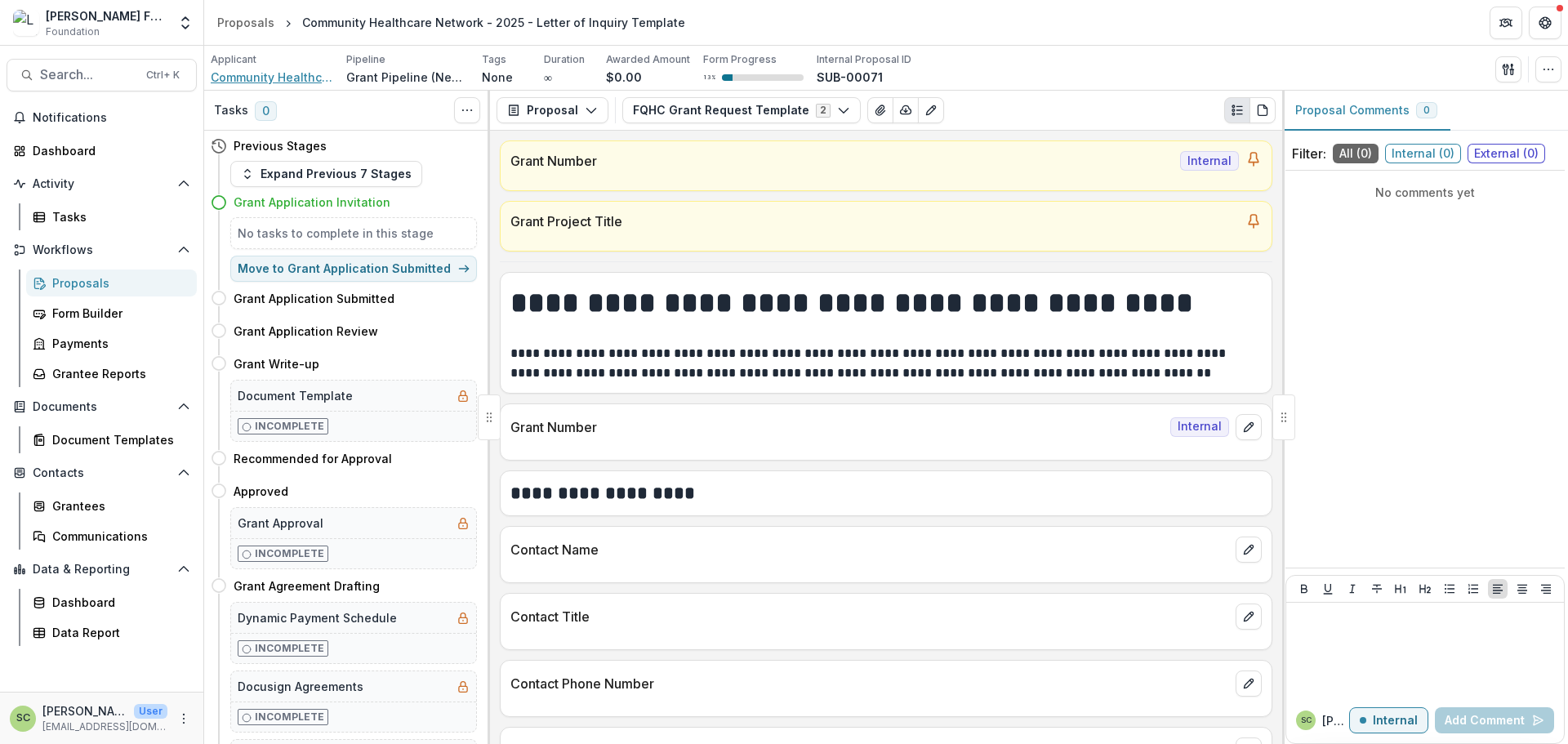
click at [291, 78] on span "Community Healthcare Network" at bounding box center [272, 77] width 122 height 17
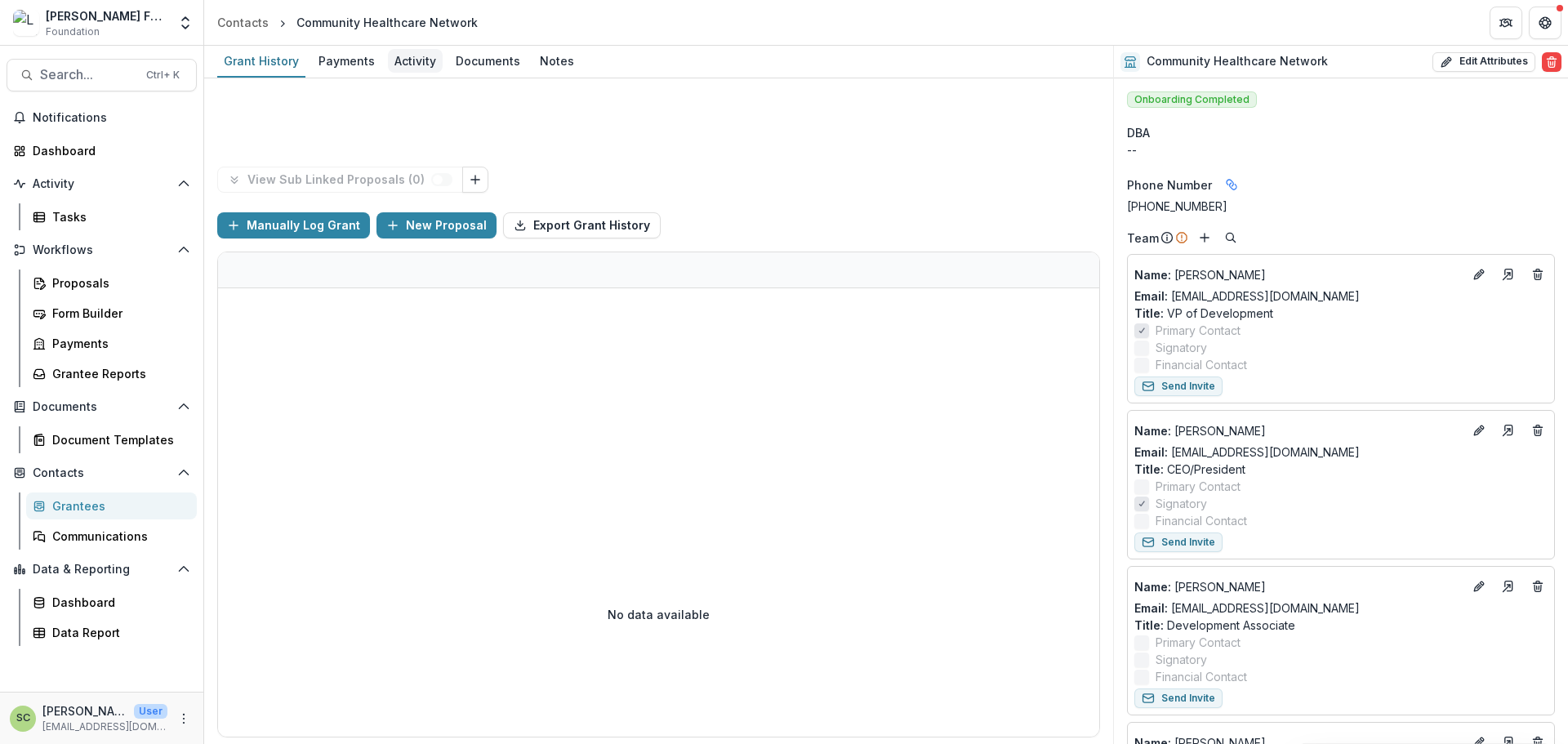
click at [407, 66] on div "Activity" at bounding box center [415, 61] width 55 height 24
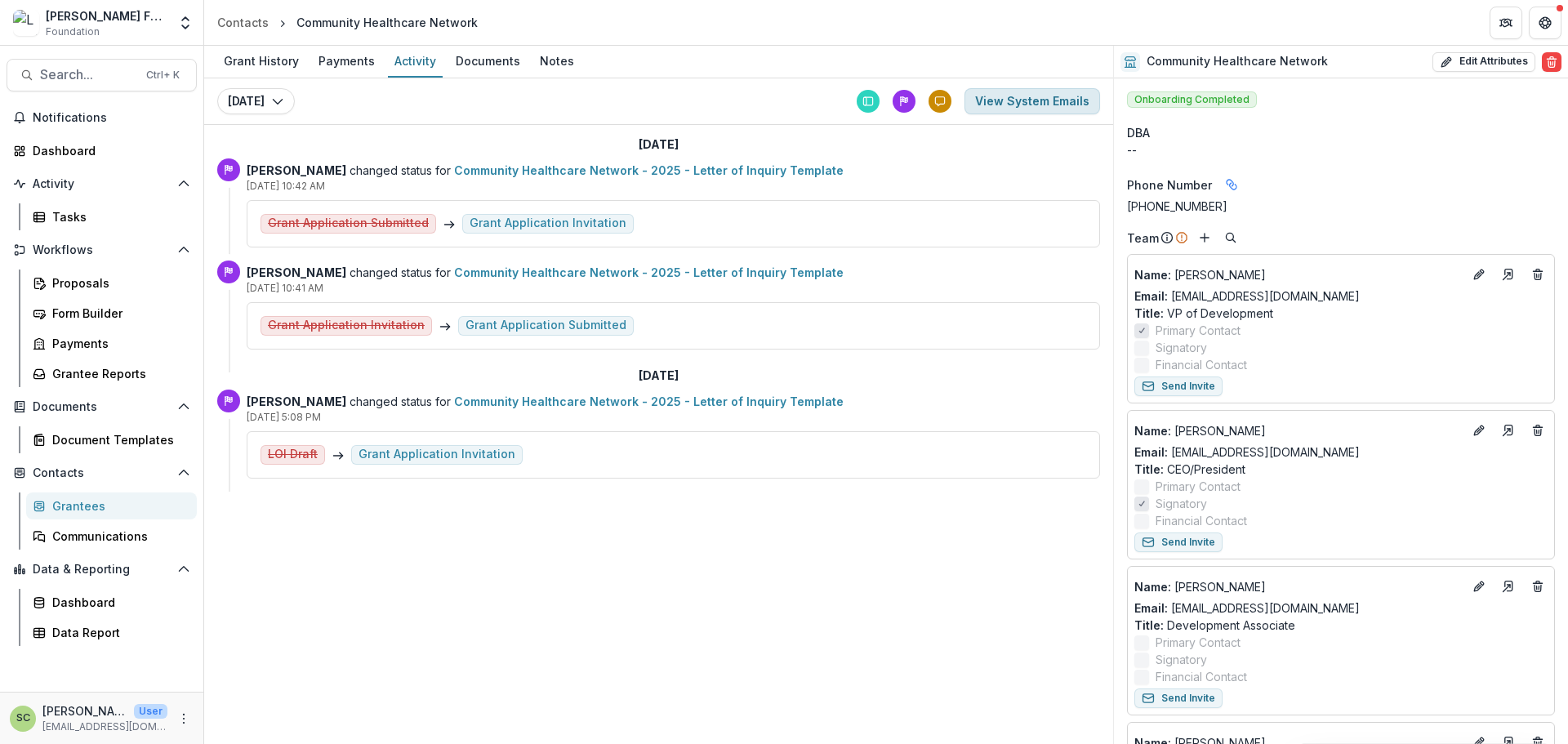
click at [1019, 103] on button "View System Emails" at bounding box center [1032, 101] width 135 height 26
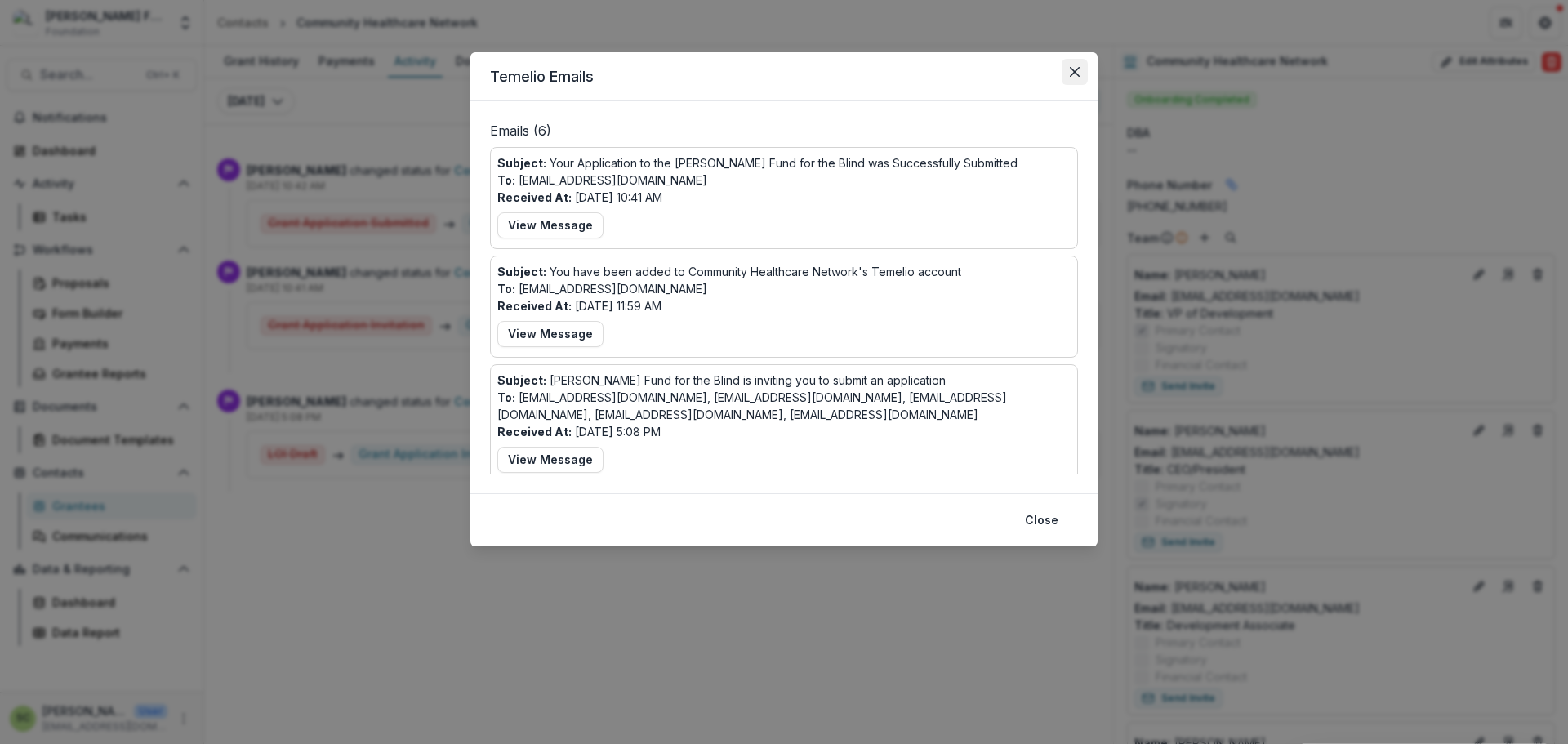
click at [1065, 64] on button "Close" at bounding box center [1075, 72] width 26 height 26
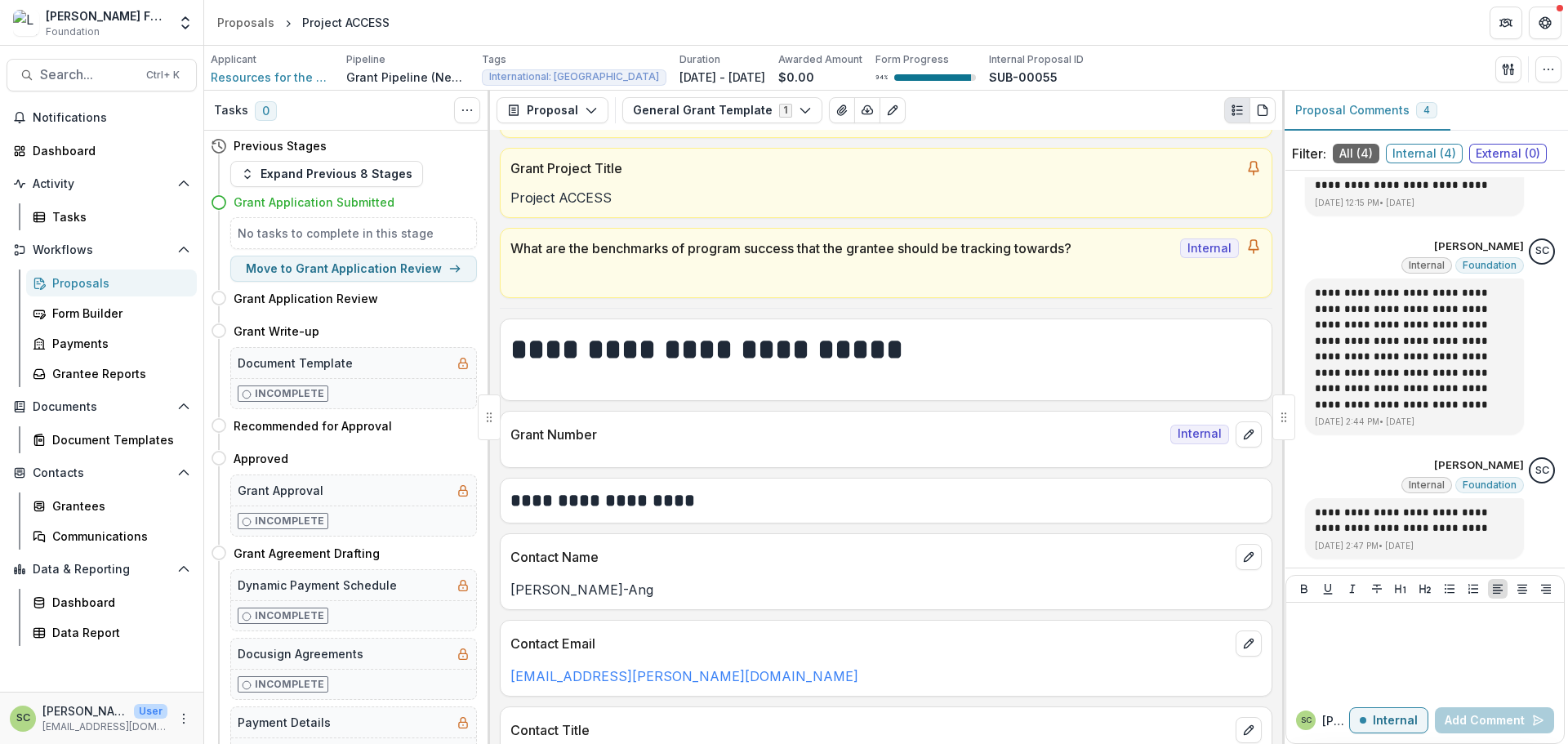
scroll to position [82, 0]
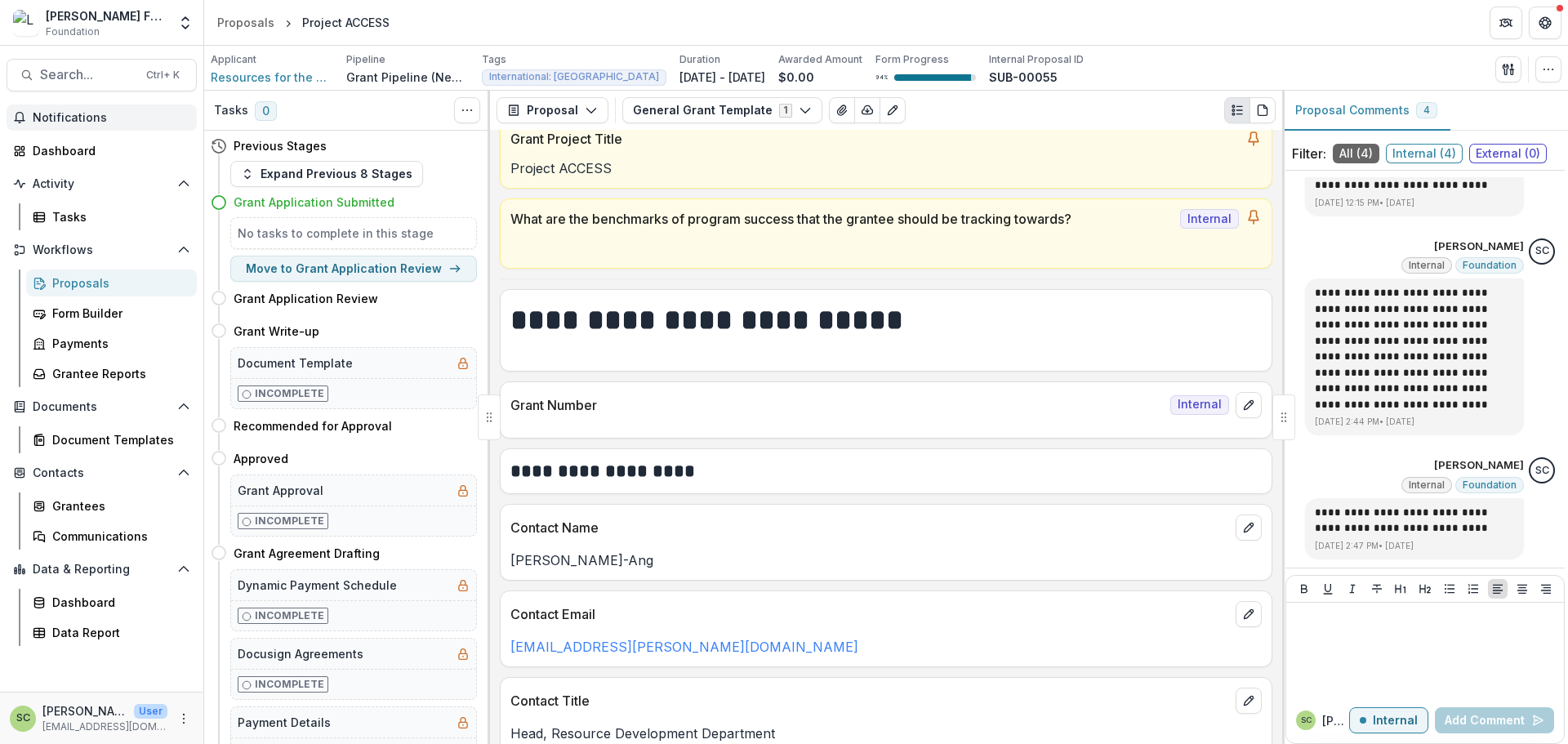
click at [95, 122] on span "Notifications" at bounding box center [111, 118] width 157 height 14
click at [95, 89] on button "Search... Ctrl + K" at bounding box center [101, 75] width 190 height 33
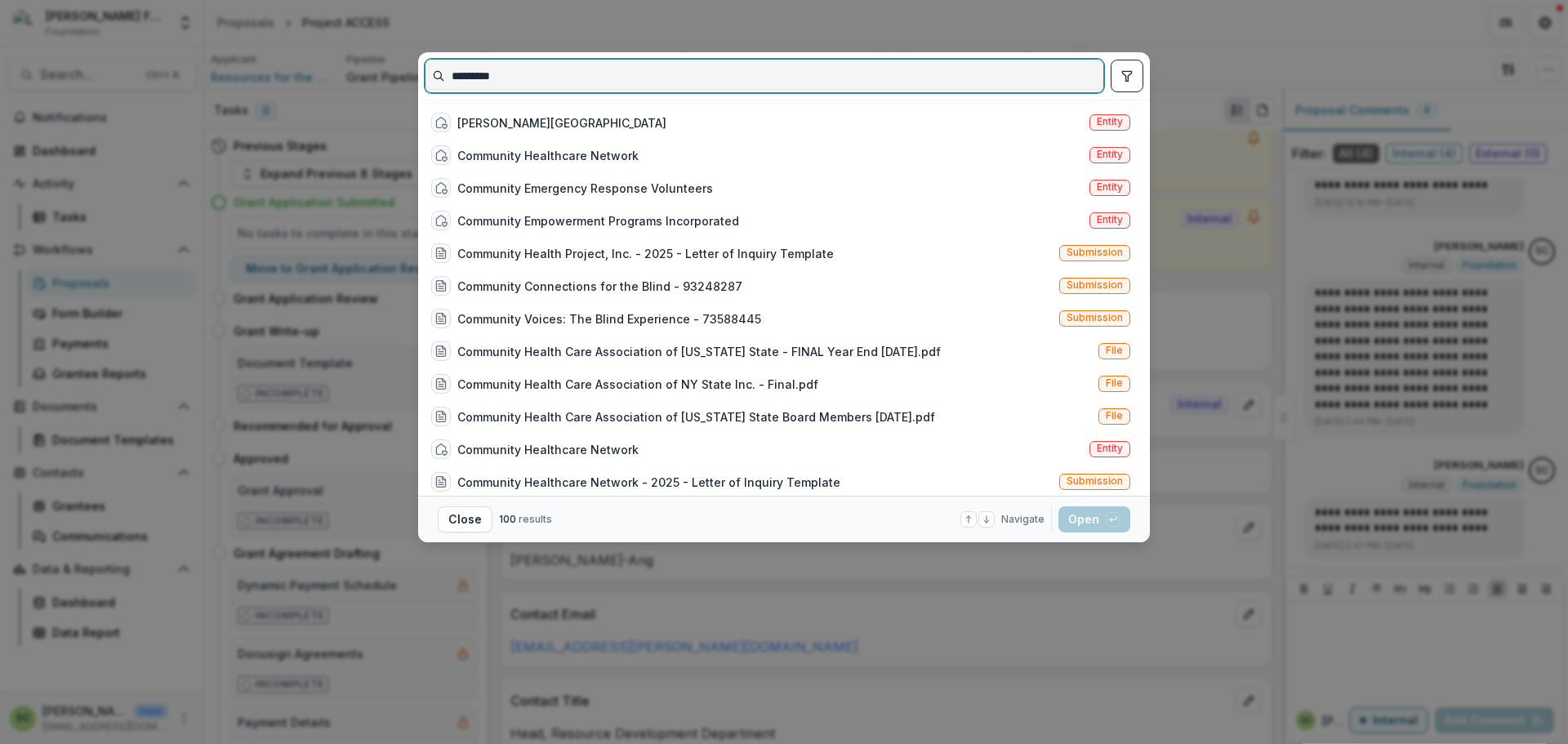
click at [539, 77] on input "*********" at bounding box center [764, 76] width 678 height 26
paste input "**********"
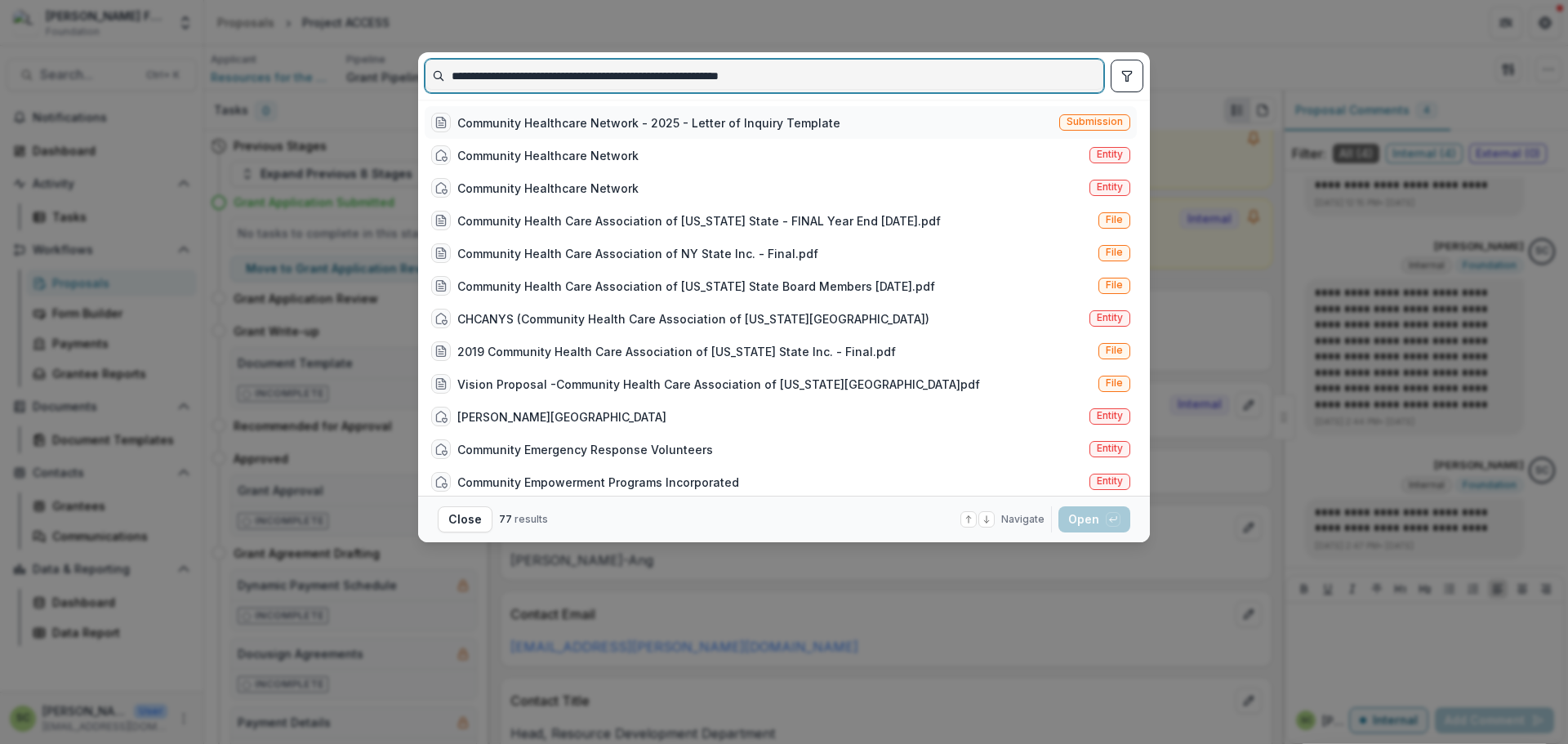
type input "**********"
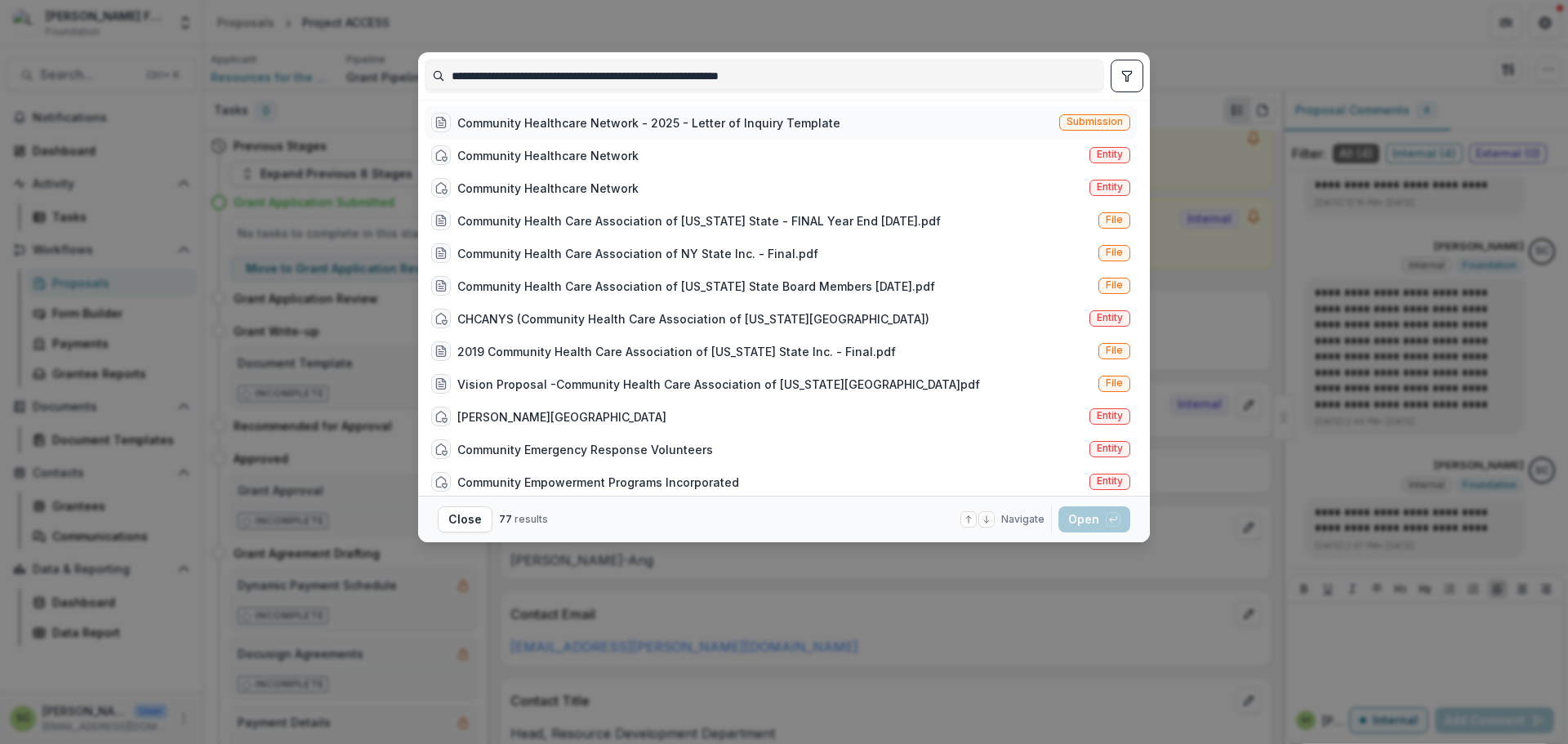
click at [602, 126] on div "Community Healthcare Network - 2025 - Letter of Inquiry Template" at bounding box center [649, 122] width 383 height 17
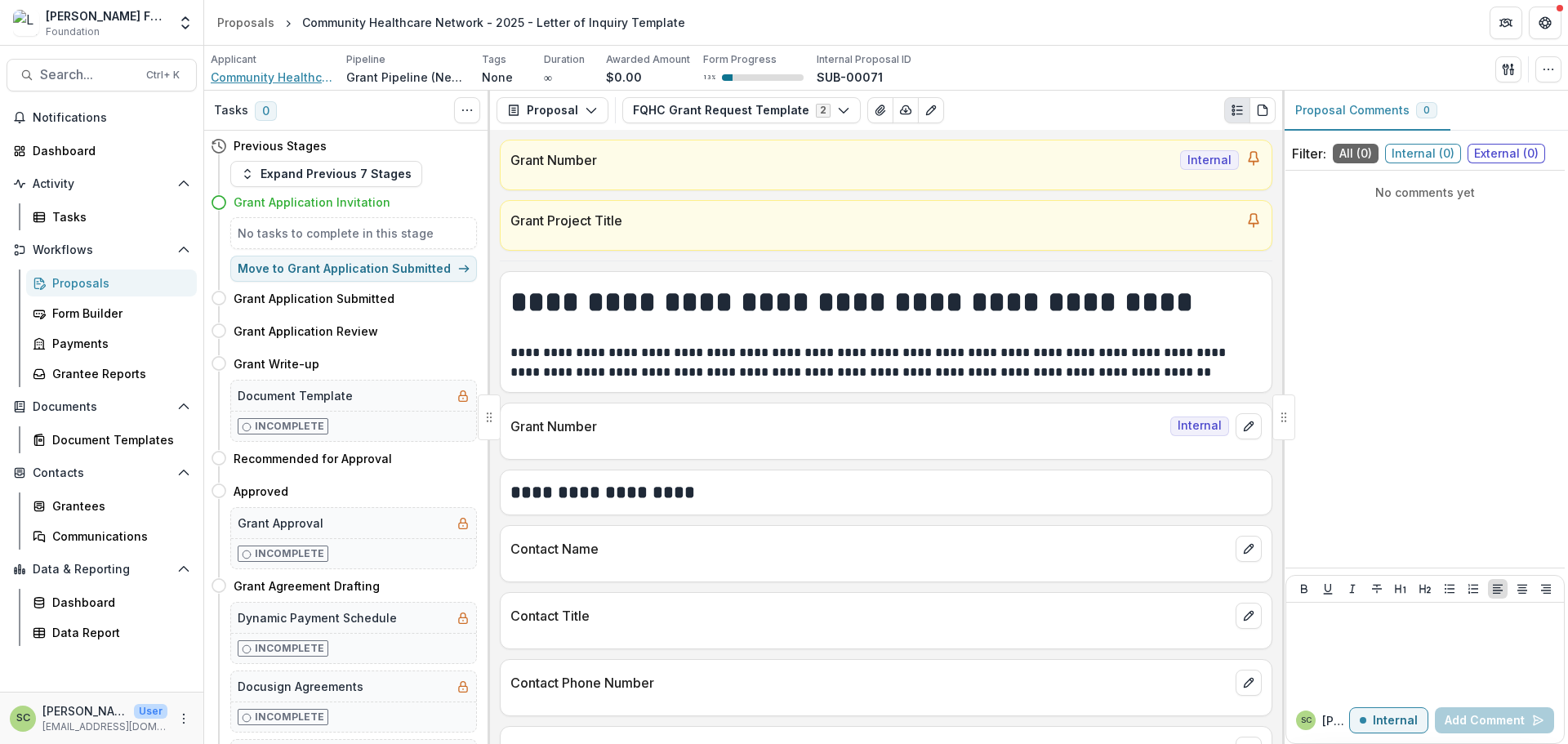
click at [288, 84] on span "Community Healthcare Network" at bounding box center [272, 77] width 122 height 17
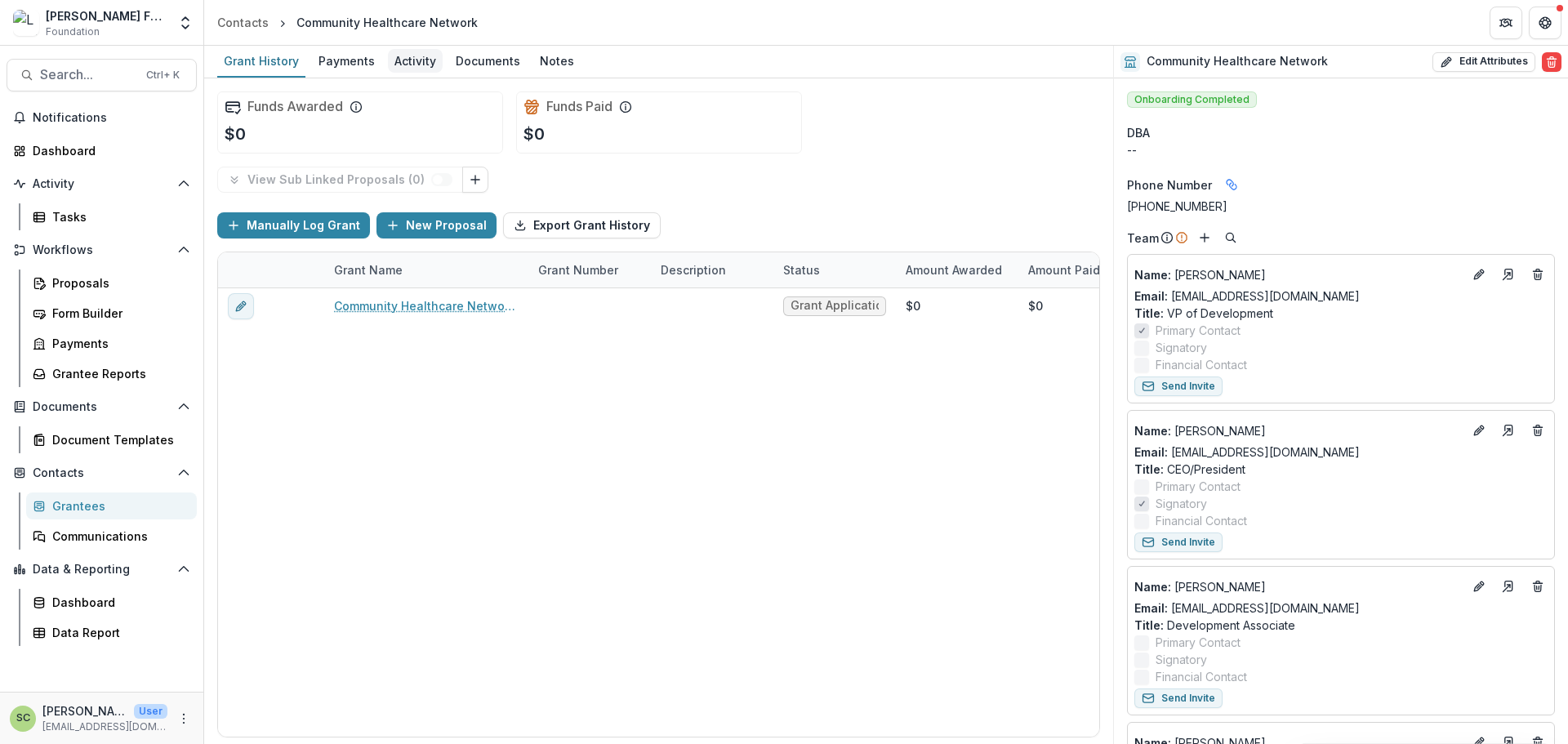
click at [416, 64] on div "Activity" at bounding box center [415, 61] width 55 height 24
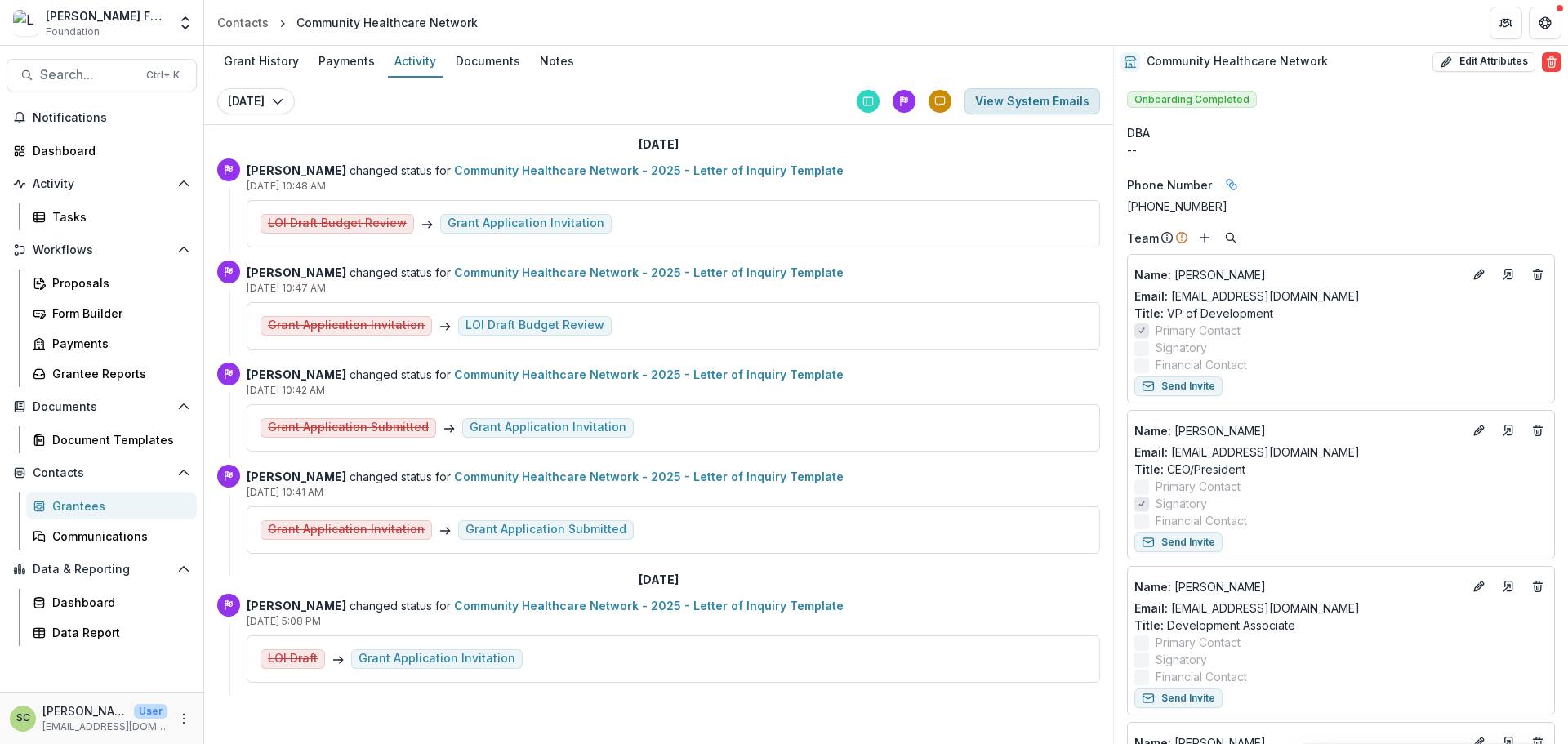
click at [989, 104] on button "View System Emails" at bounding box center [1032, 101] width 135 height 26
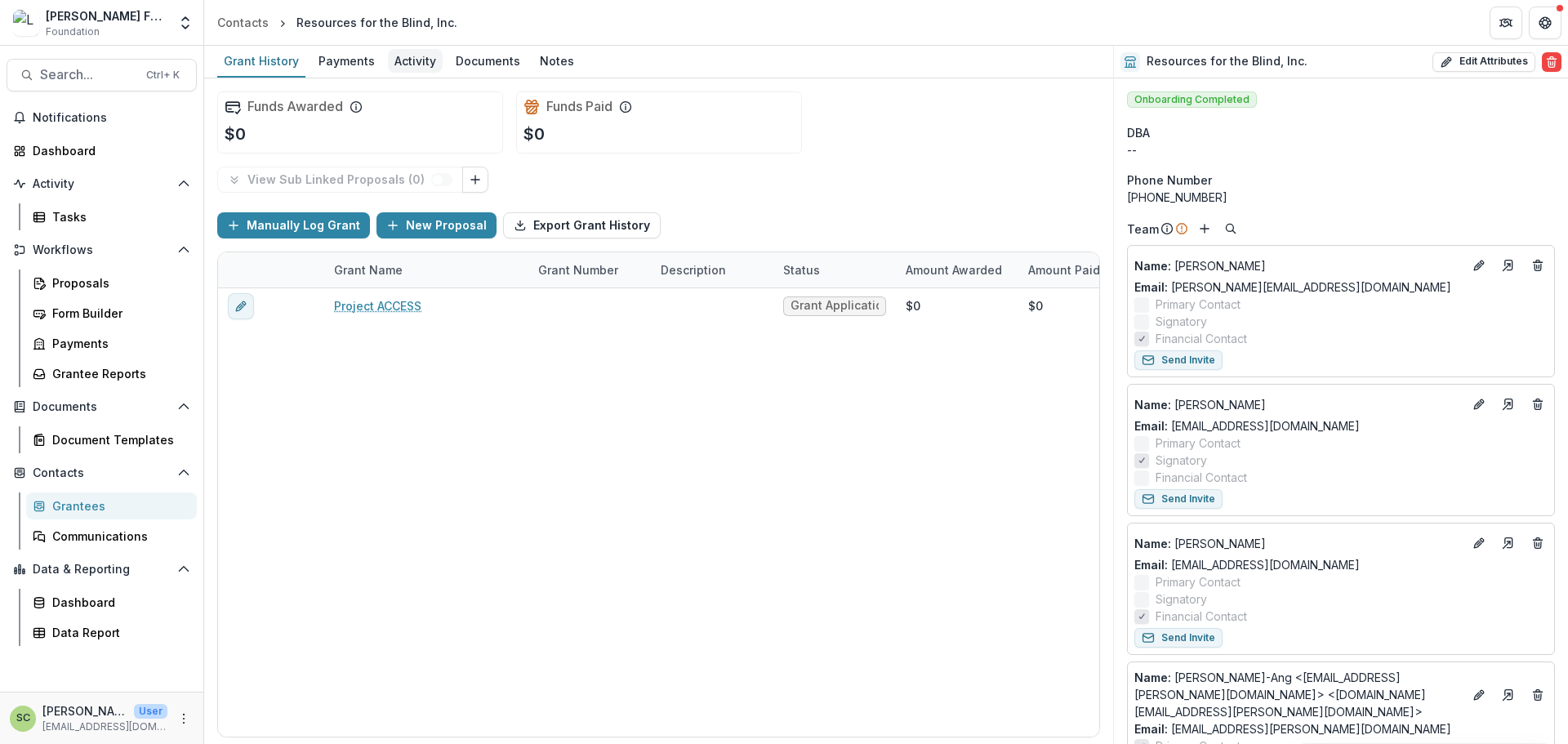
click at [398, 64] on div "Activity" at bounding box center [415, 61] width 55 height 24
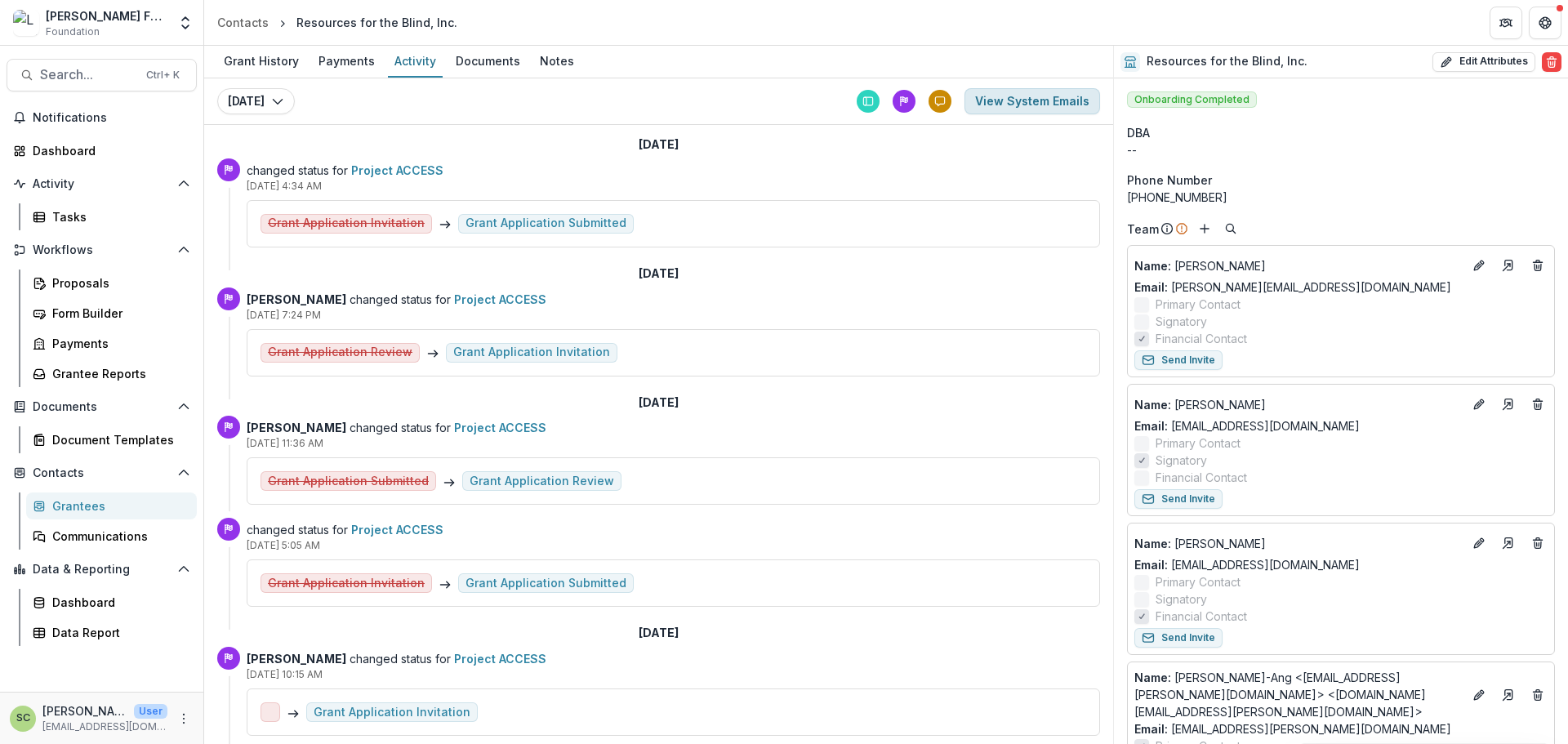
click at [996, 107] on button "View System Emails" at bounding box center [1032, 101] width 135 height 26
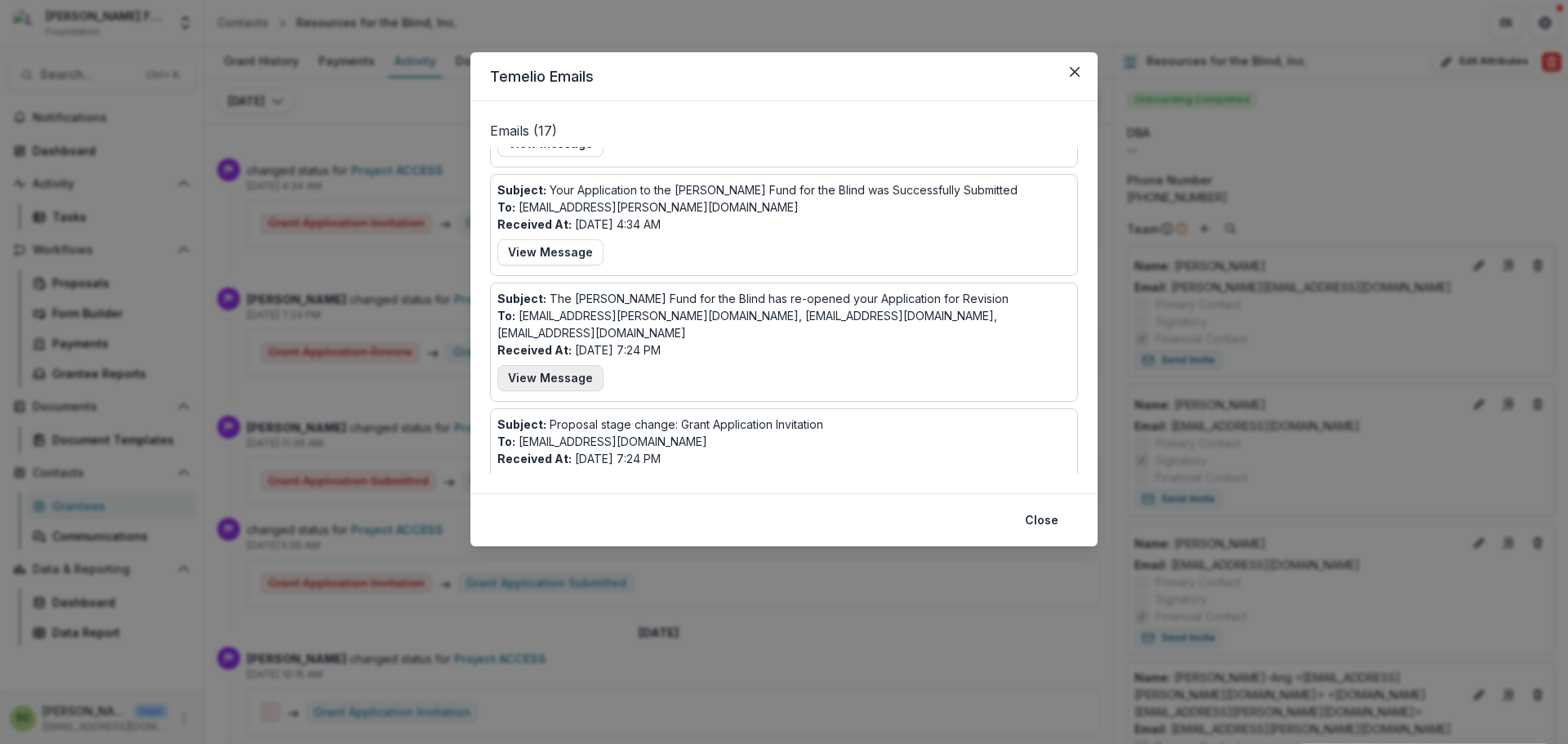
click at [580, 365] on button "View Message" at bounding box center [550, 378] width 106 height 26
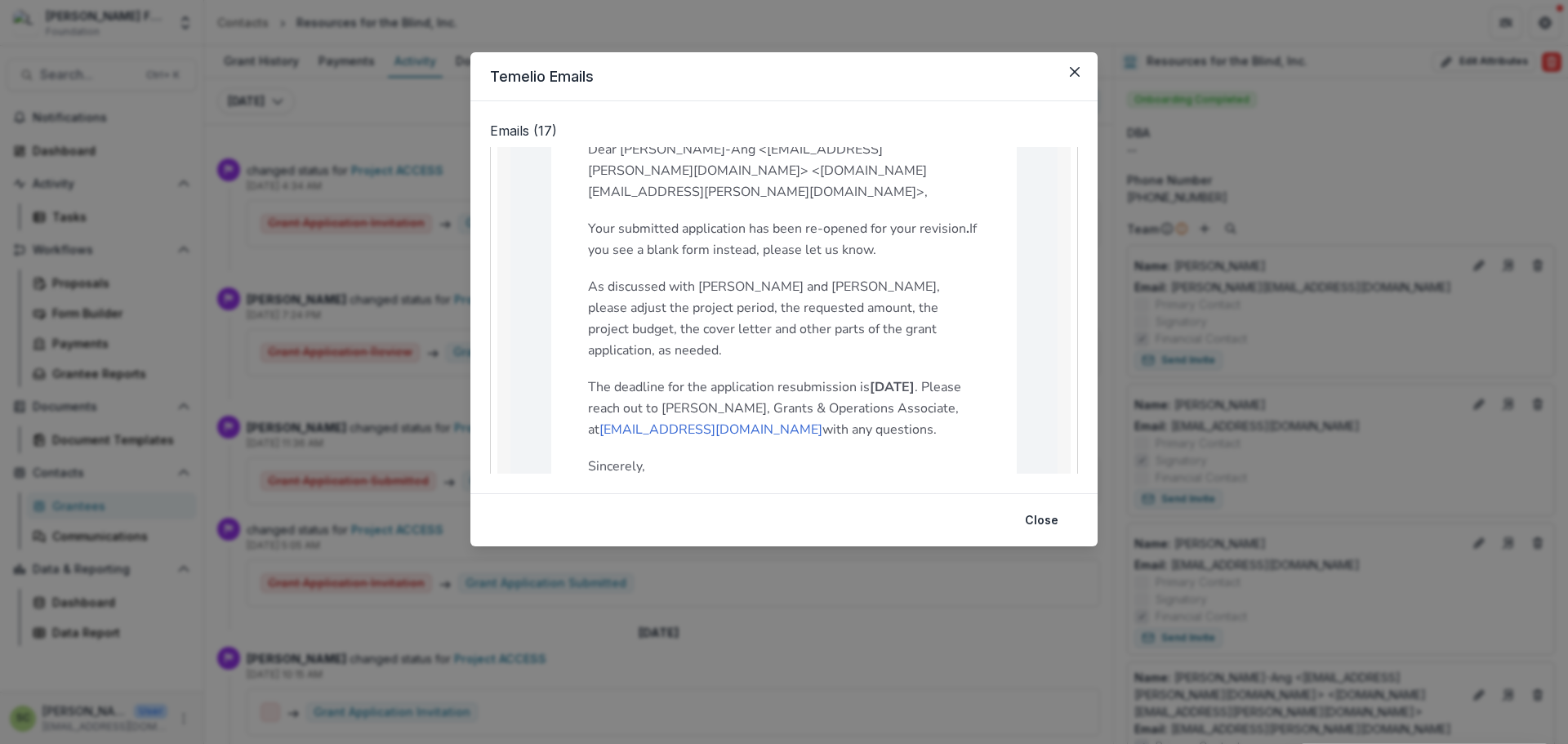
scroll to position [431, 0]
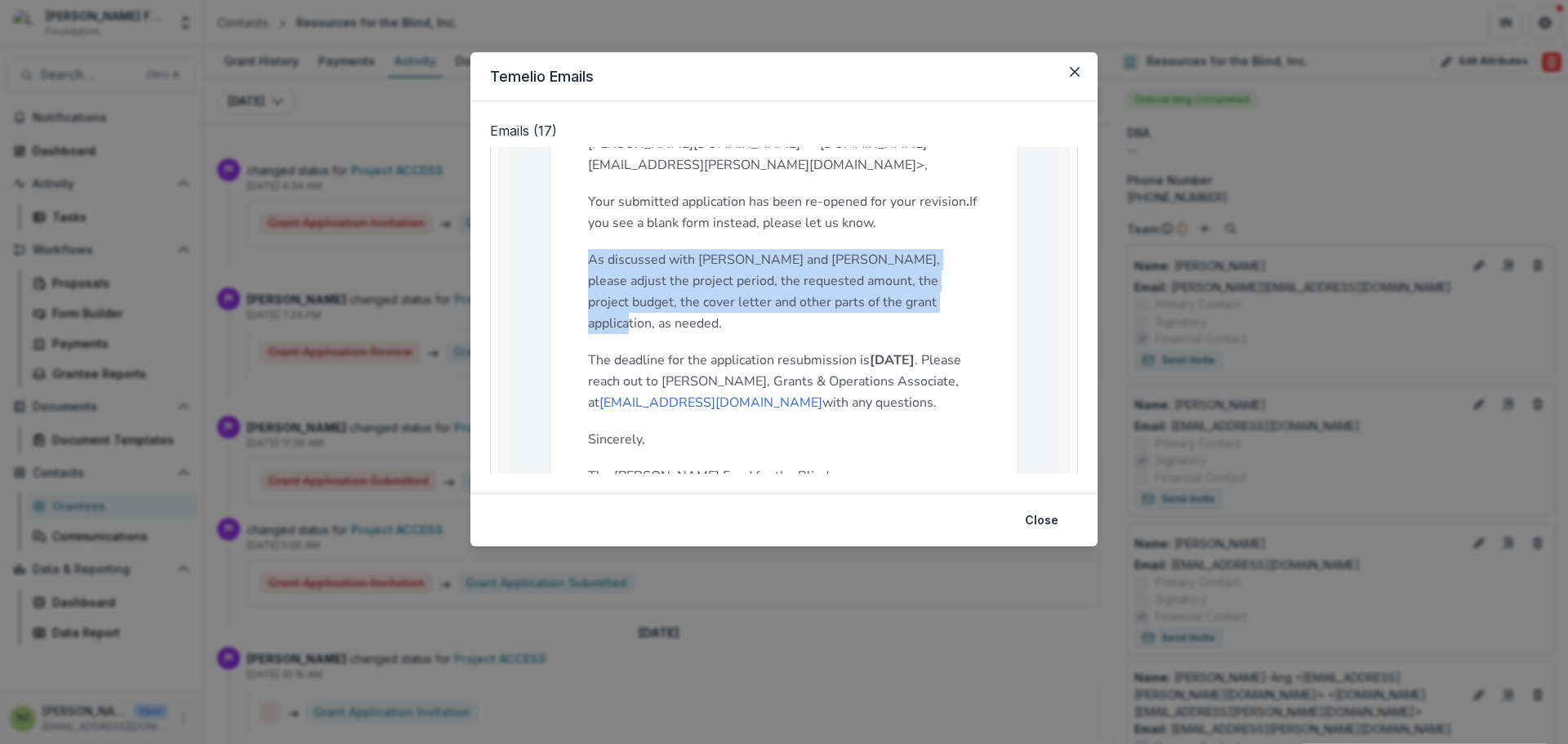
drag, startPoint x: 584, startPoint y: 218, endPoint x: 913, endPoint y: 267, distance: 332.6
click at [913, 267] on td "Dear [PERSON_NAME]-Ang <[EMAIL_ADDRESS][PERSON_NAME][DOMAIN_NAME]> <[DOMAIN_NAM…" at bounding box center [784, 447] width 466 height 753
click at [913, 267] on p "As discussed with [PERSON_NAME] and [PERSON_NAME], please adjust the project pe…" at bounding box center [784, 290] width 392 height 85
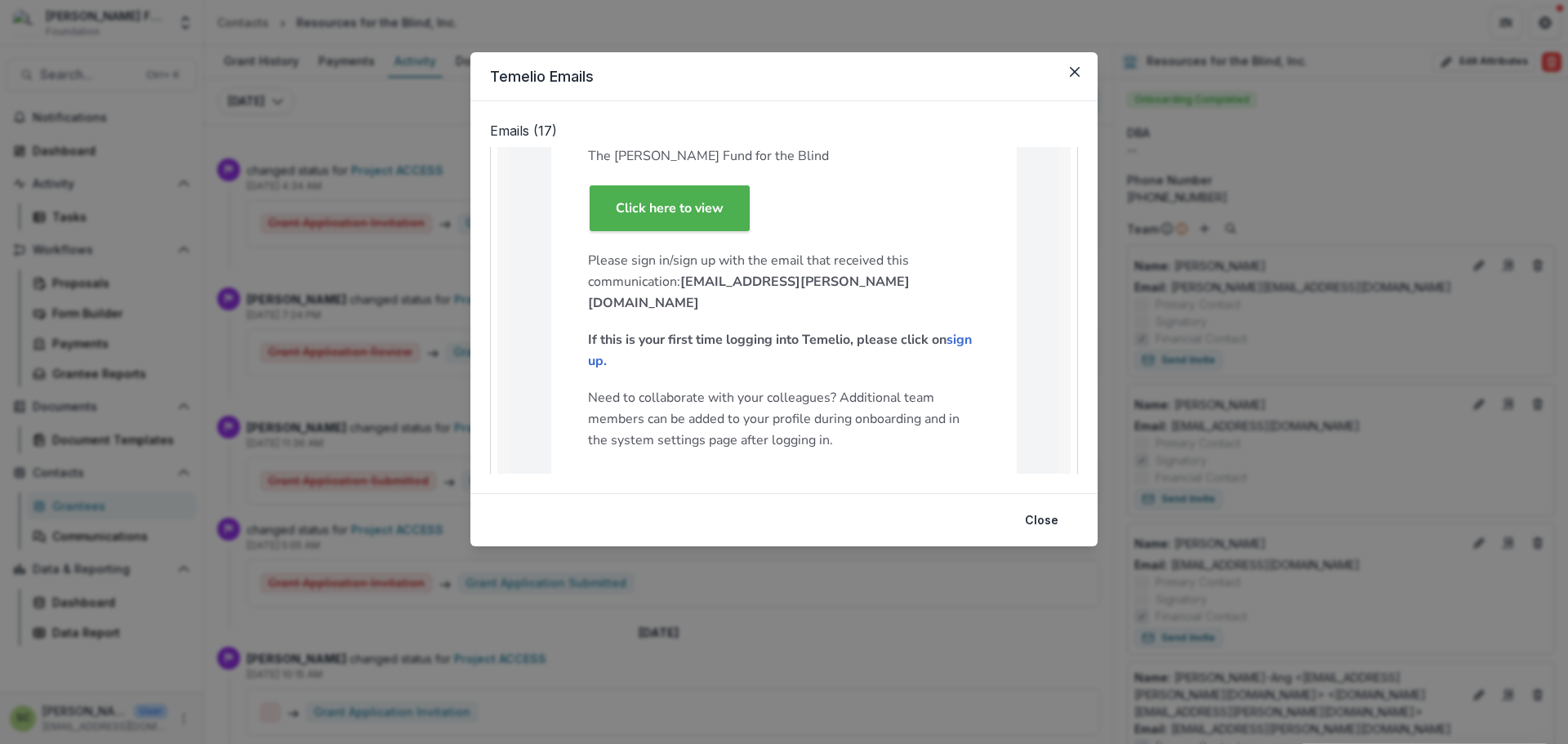
scroll to position [1002, 0]
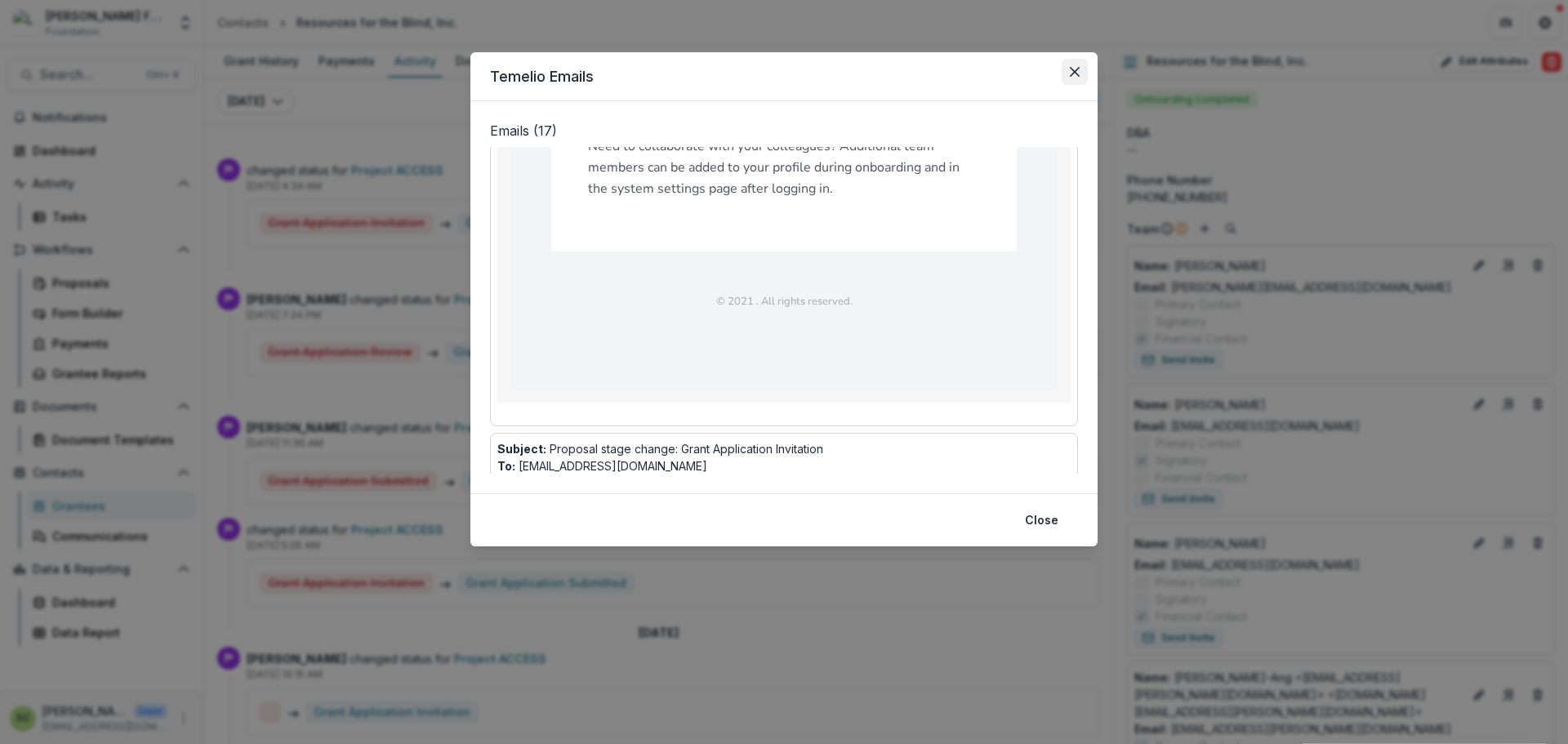
click at [1069, 71] on button "Close" at bounding box center [1075, 72] width 26 height 26
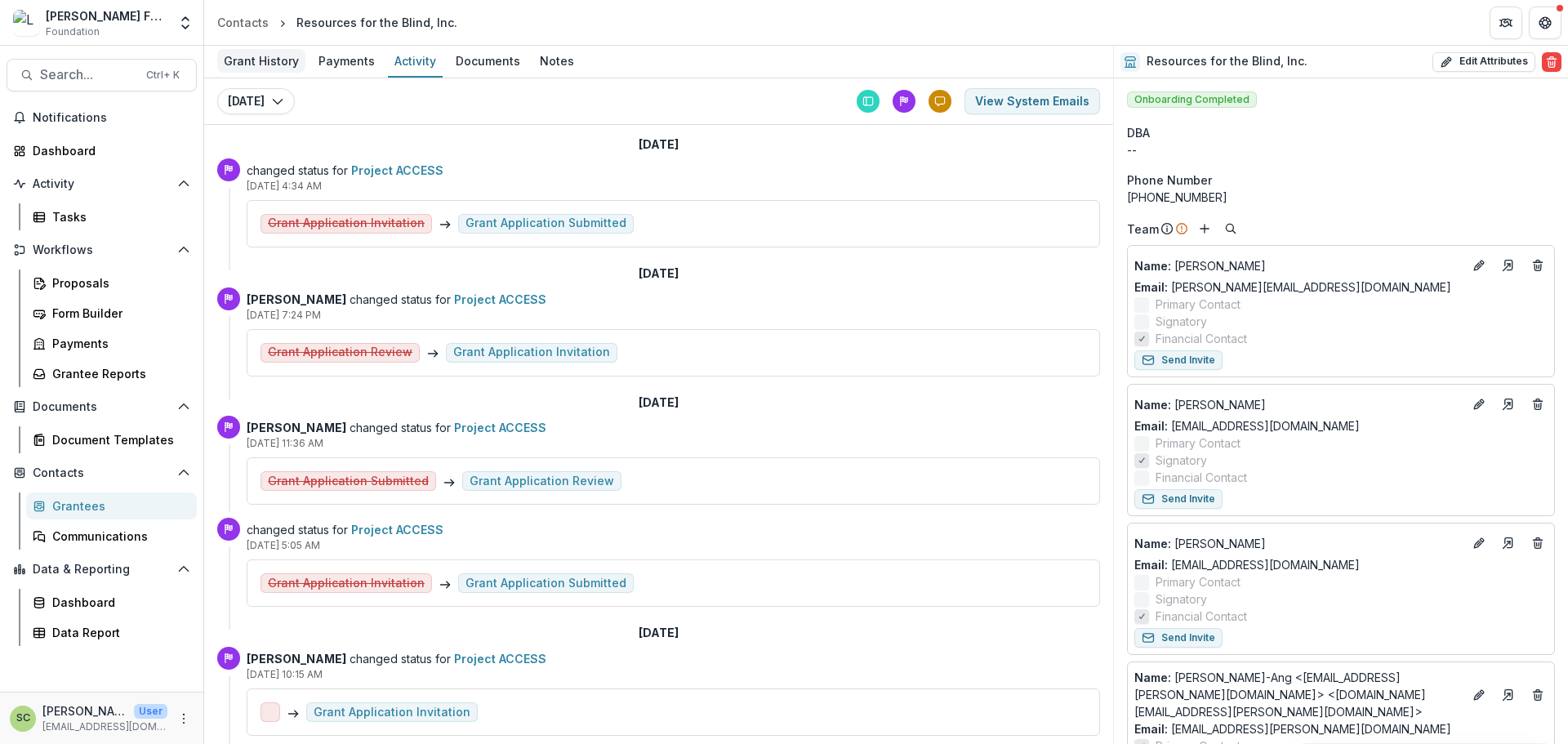
click at [271, 70] on div "Grant History" at bounding box center [261, 61] width 89 height 24
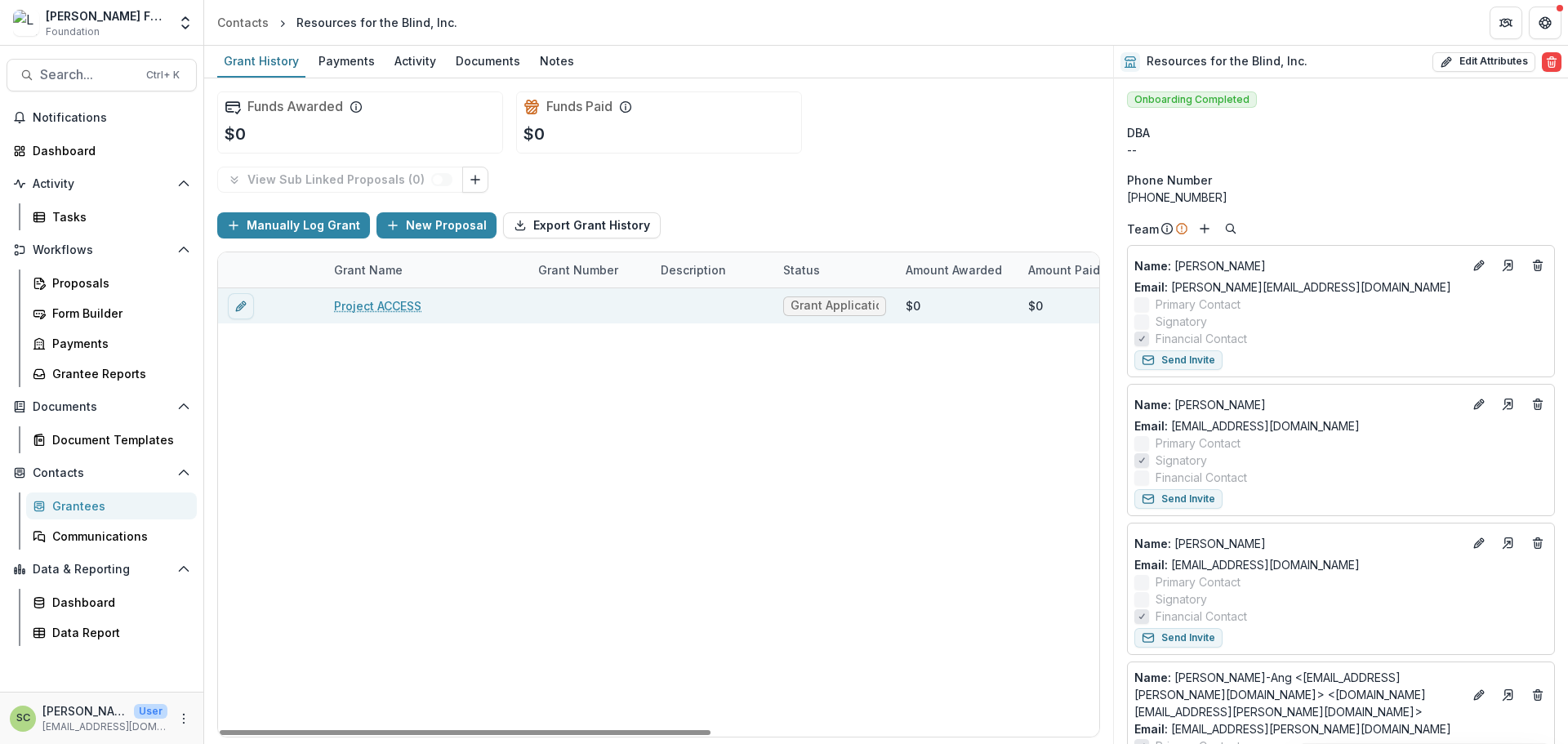
click at [373, 309] on link "Project ACCESS" at bounding box center [378, 305] width 88 height 17
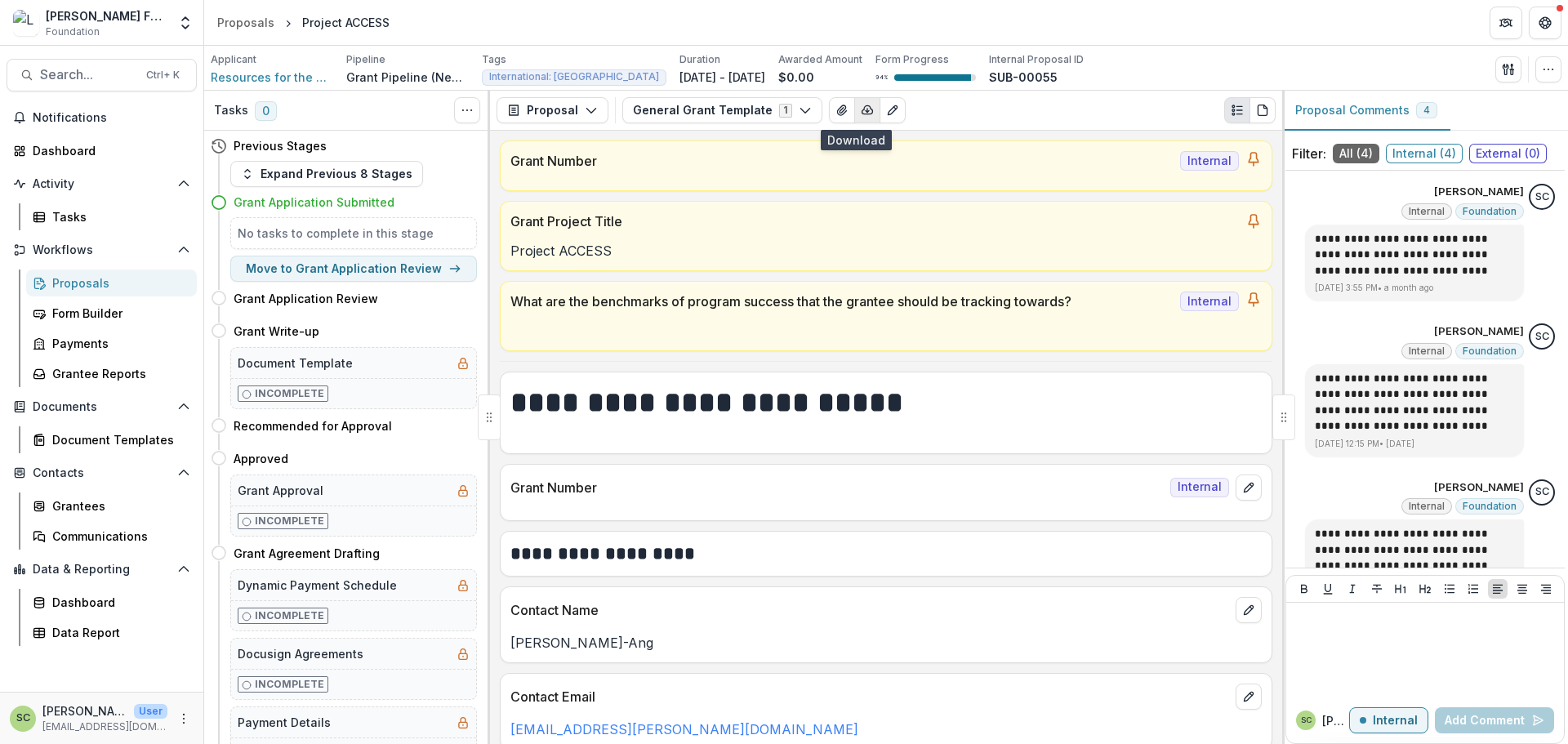
click at [854, 117] on button "button" at bounding box center [867, 110] width 26 height 26
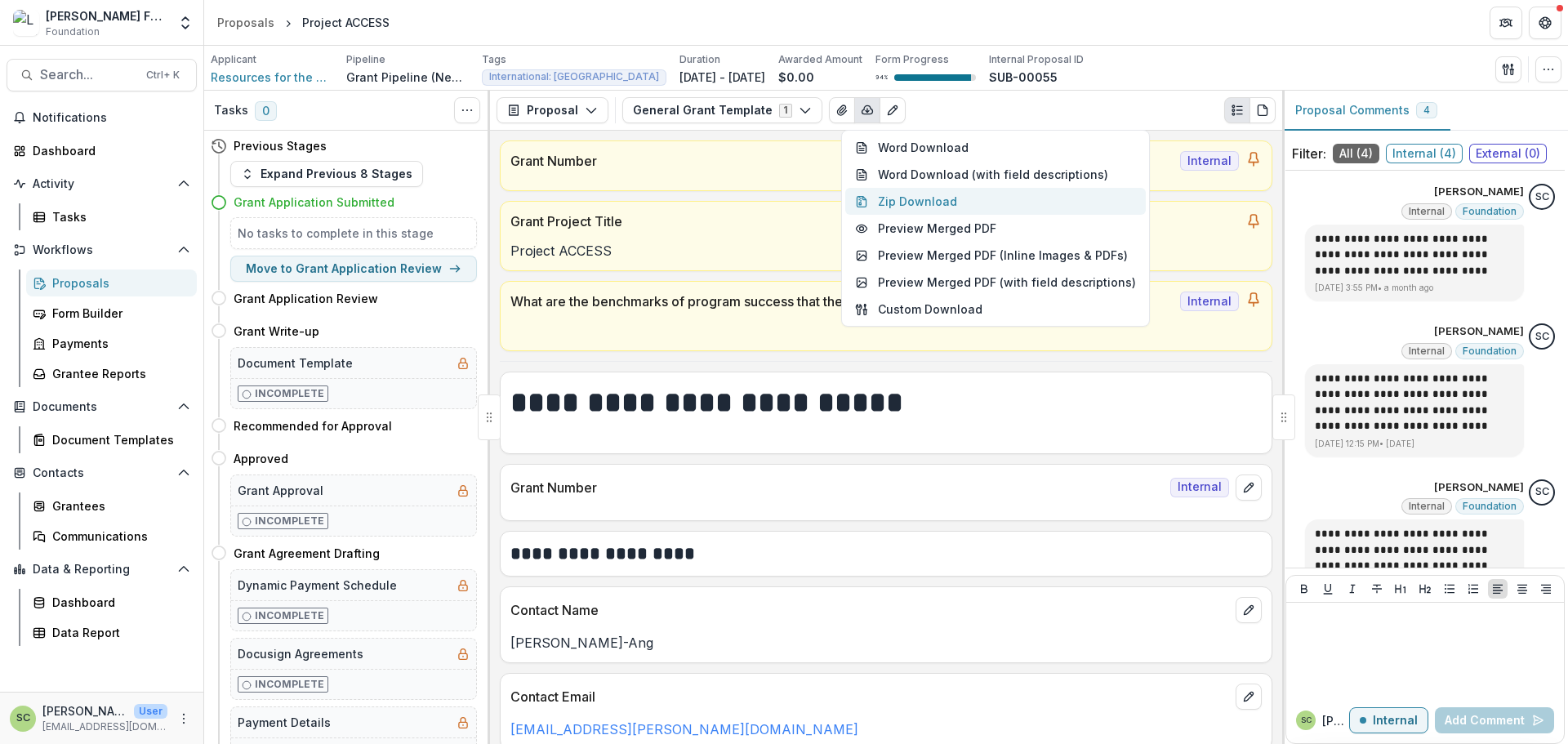
click at [879, 203] on button "Zip Download" at bounding box center [995, 201] width 300 height 27
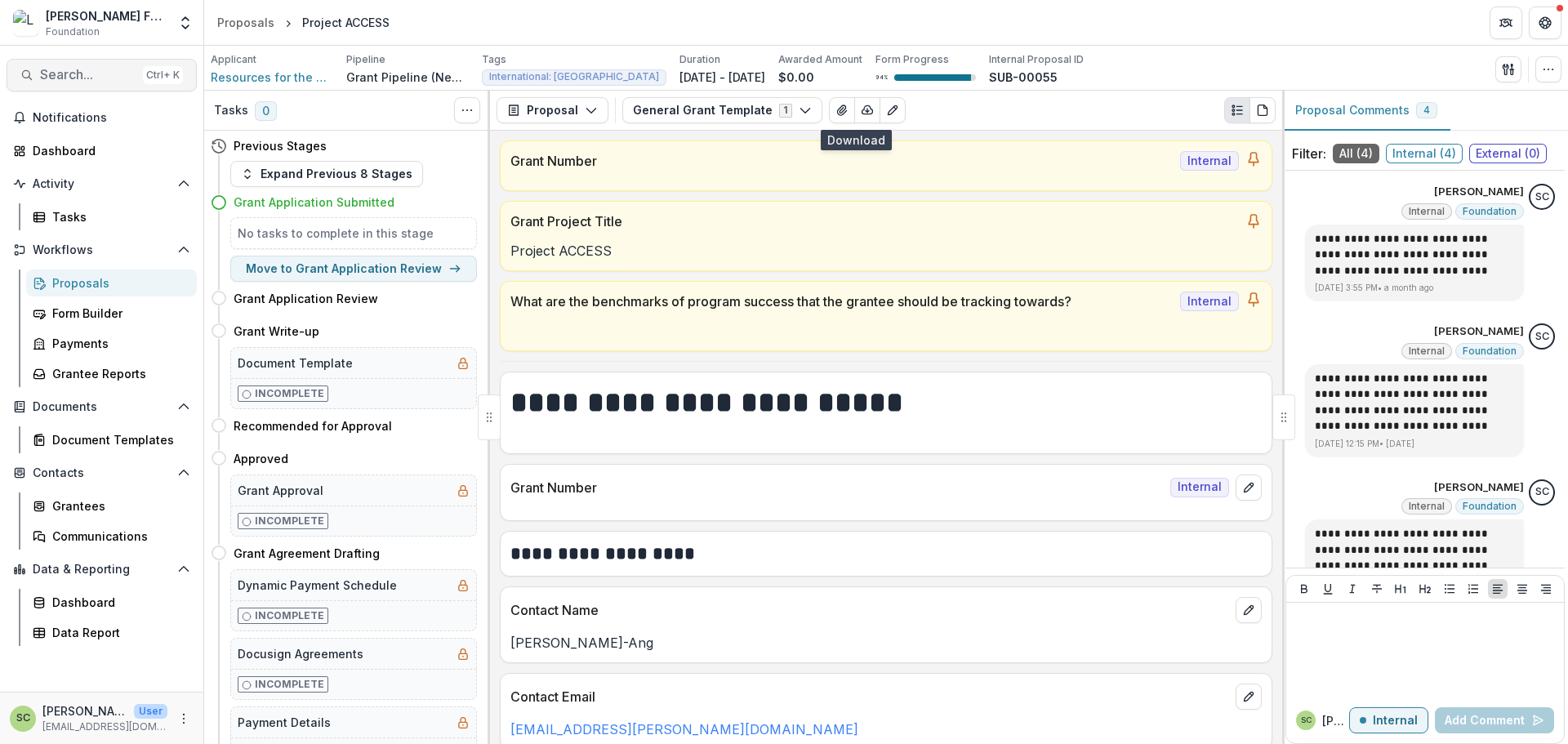
click at [126, 72] on span "Search..." at bounding box center [88, 75] width 97 height 16
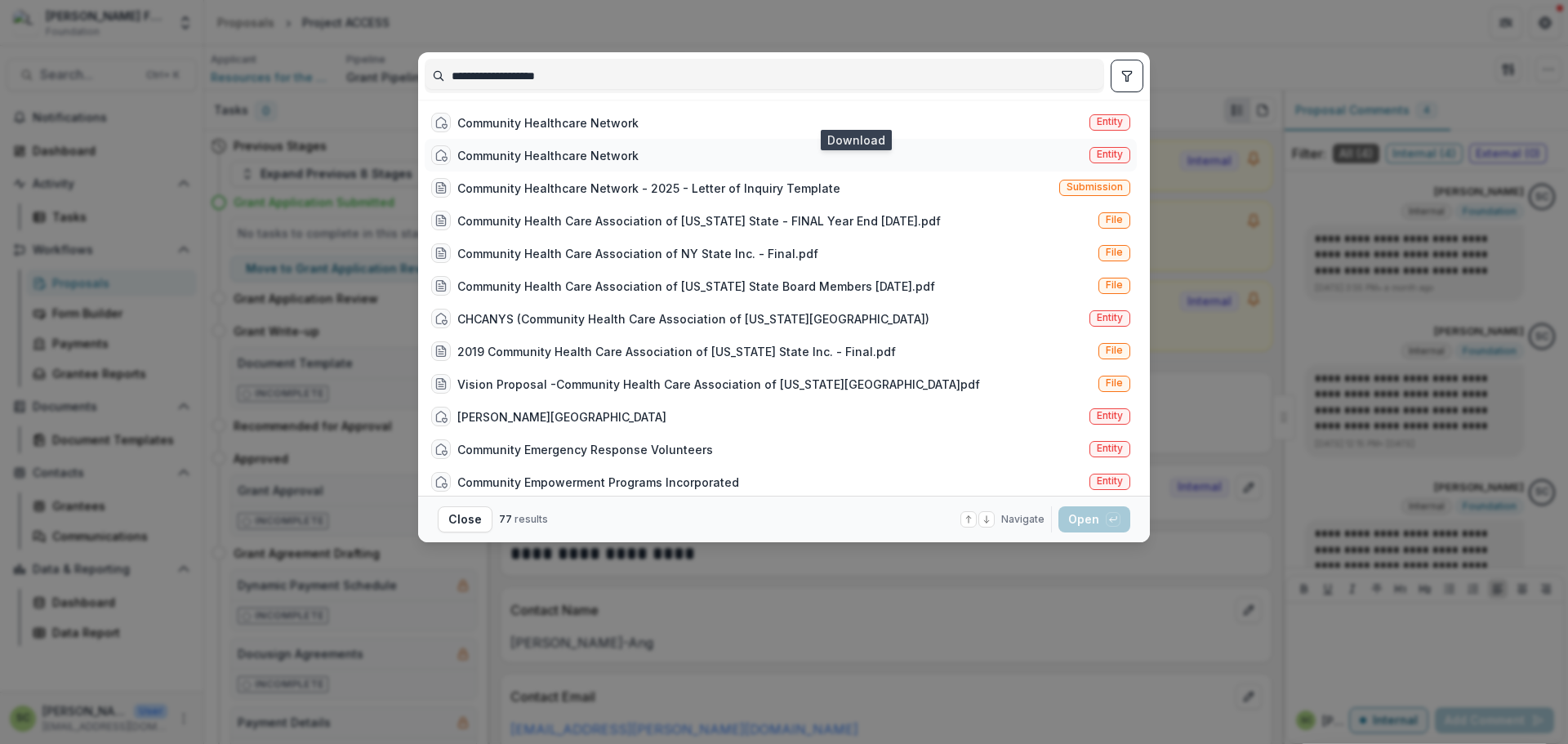
type input "**********"
click at [564, 152] on div "Community Healthcare Network" at bounding box center [548, 155] width 181 height 17
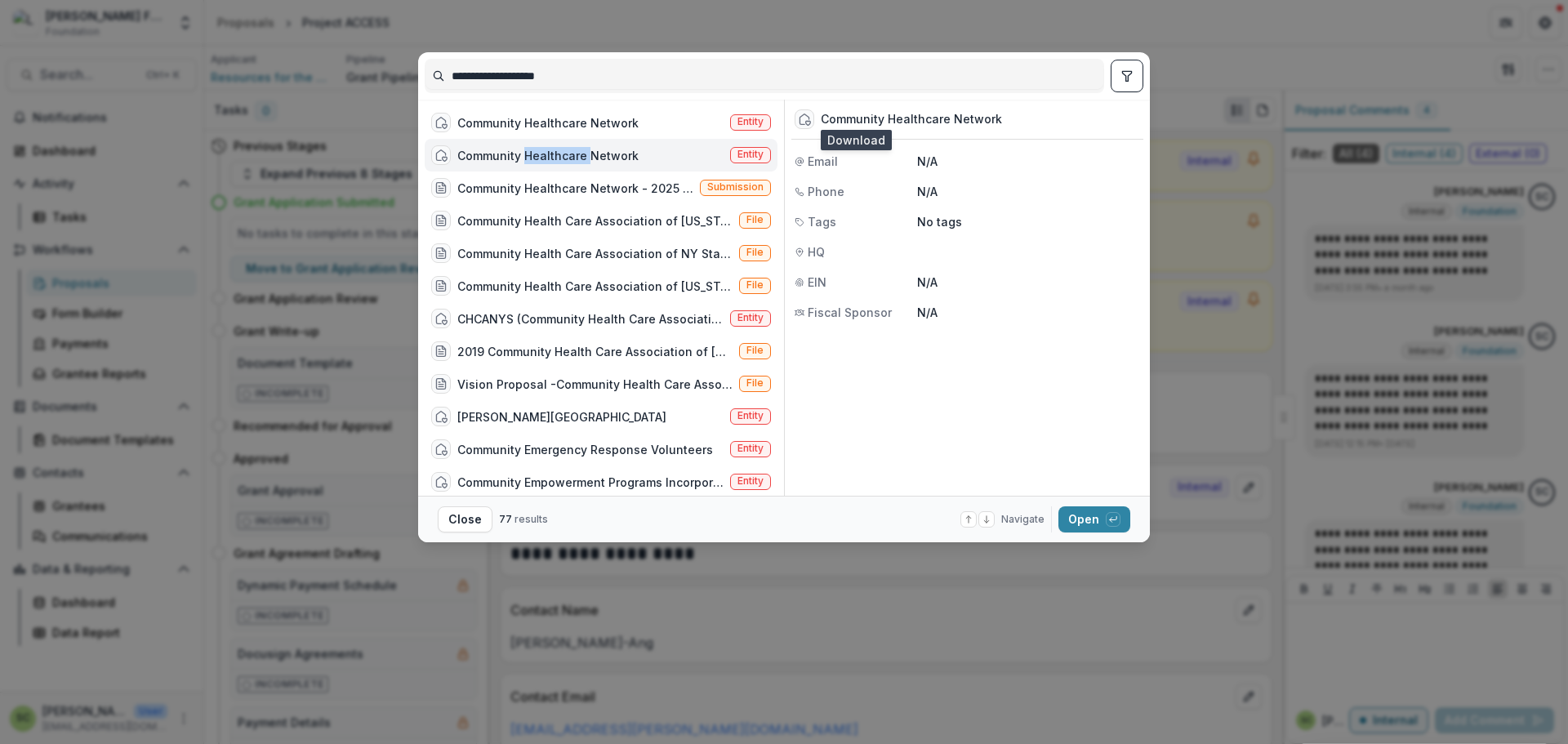
click at [564, 152] on div "Community Healthcare Network" at bounding box center [548, 155] width 181 height 17
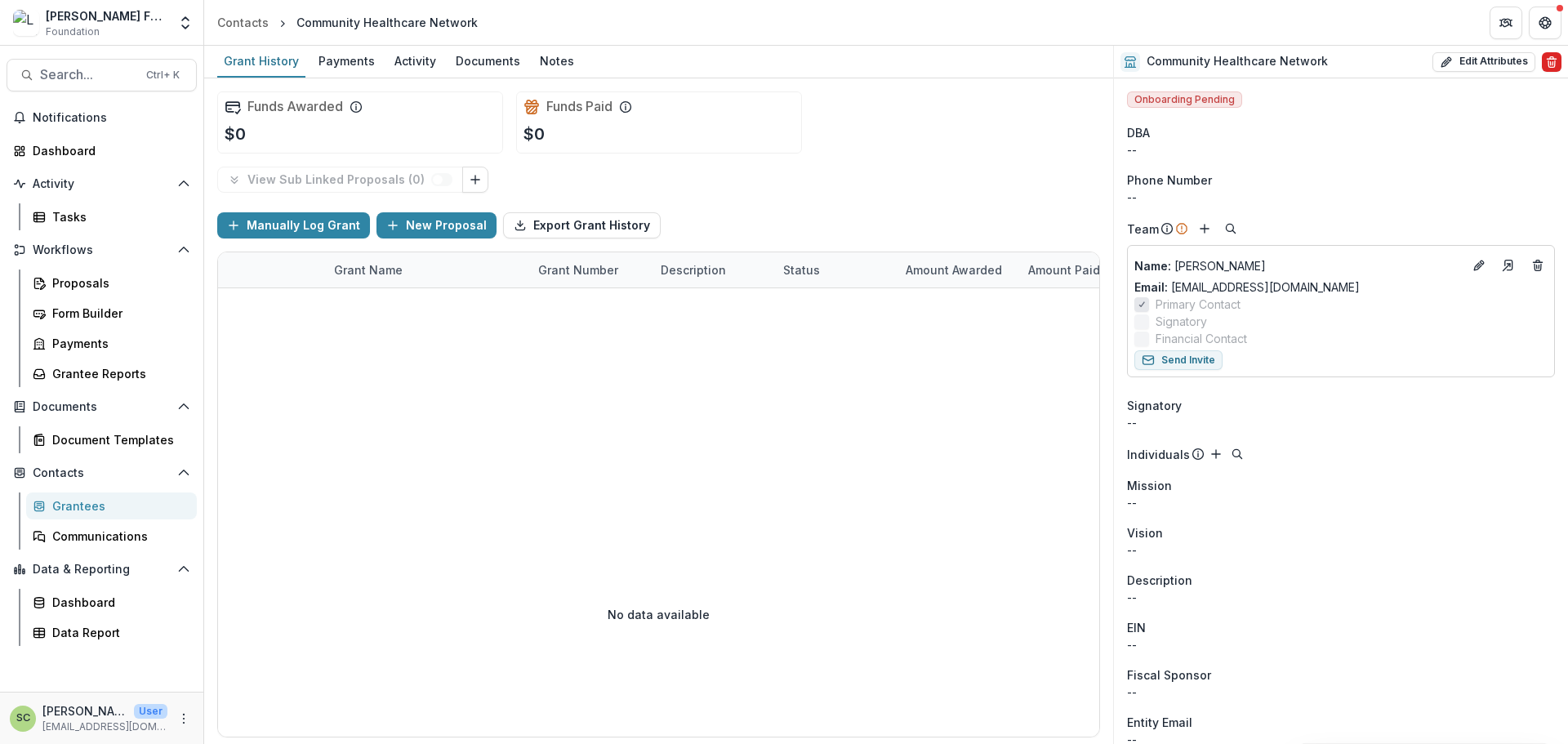
click at [1545, 69] on button "Delete" at bounding box center [1551, 63] width 20 height 20
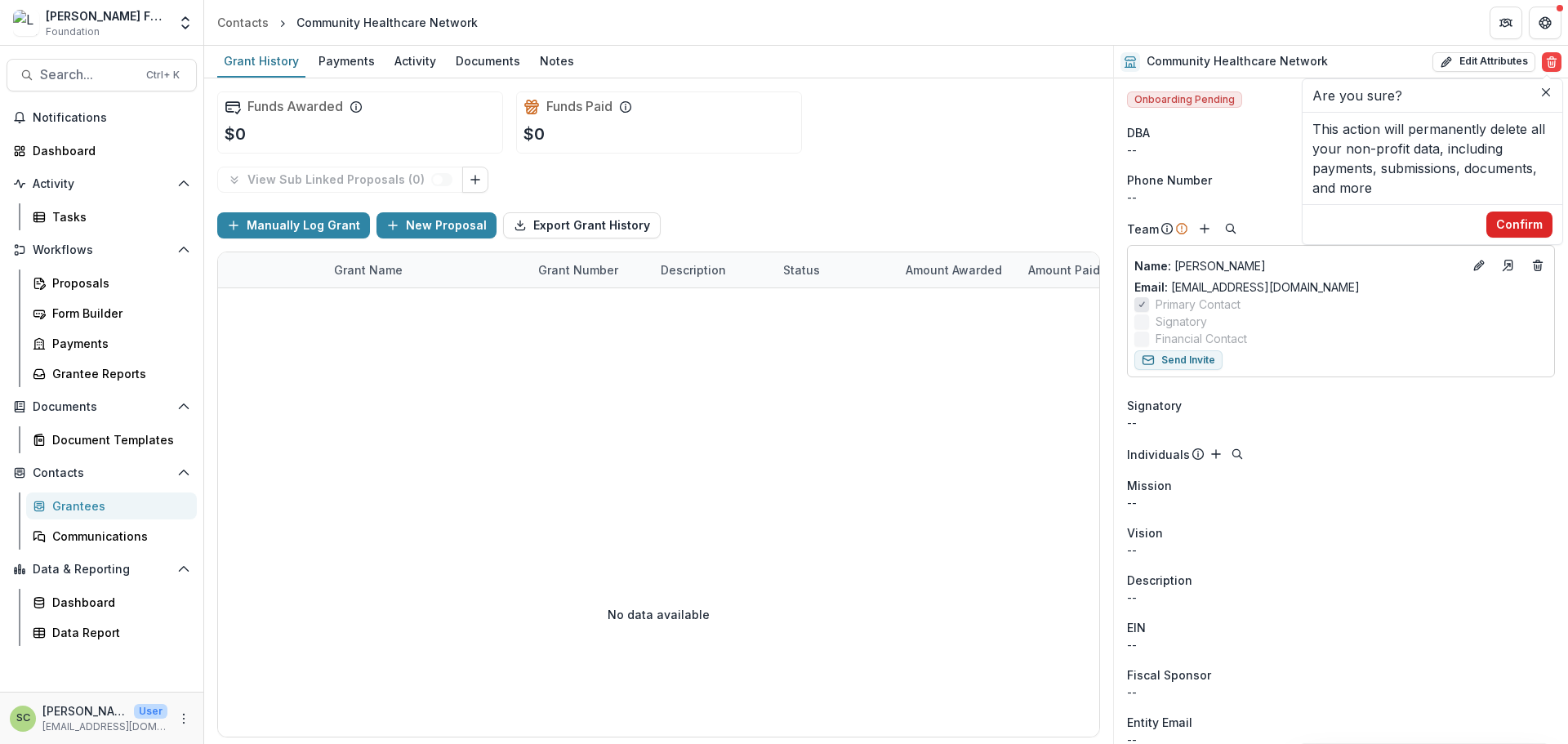
click at [1523, 221] on button "Confirm" at bounding box center [1519, 225] width 66 height 26
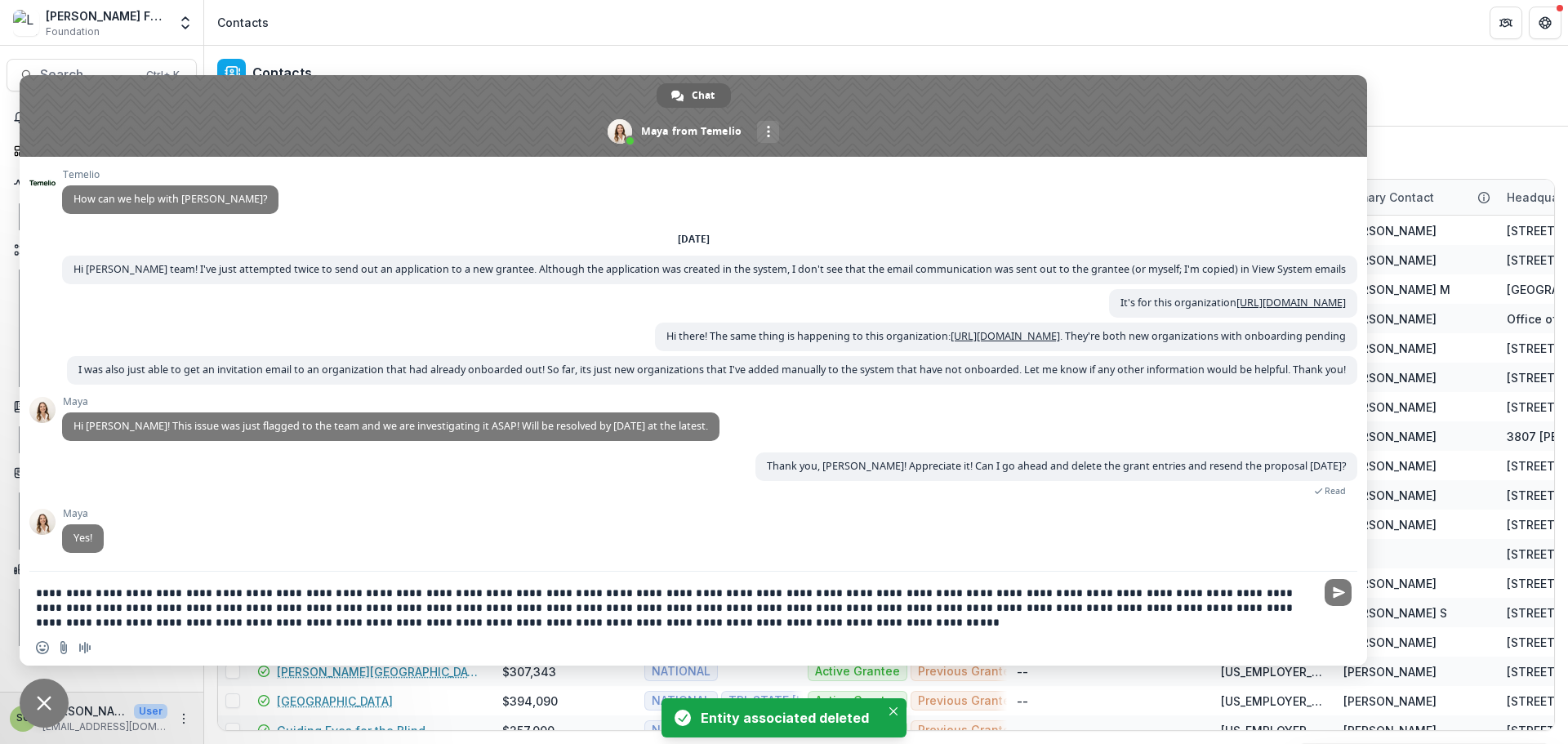
type textarea "**********"
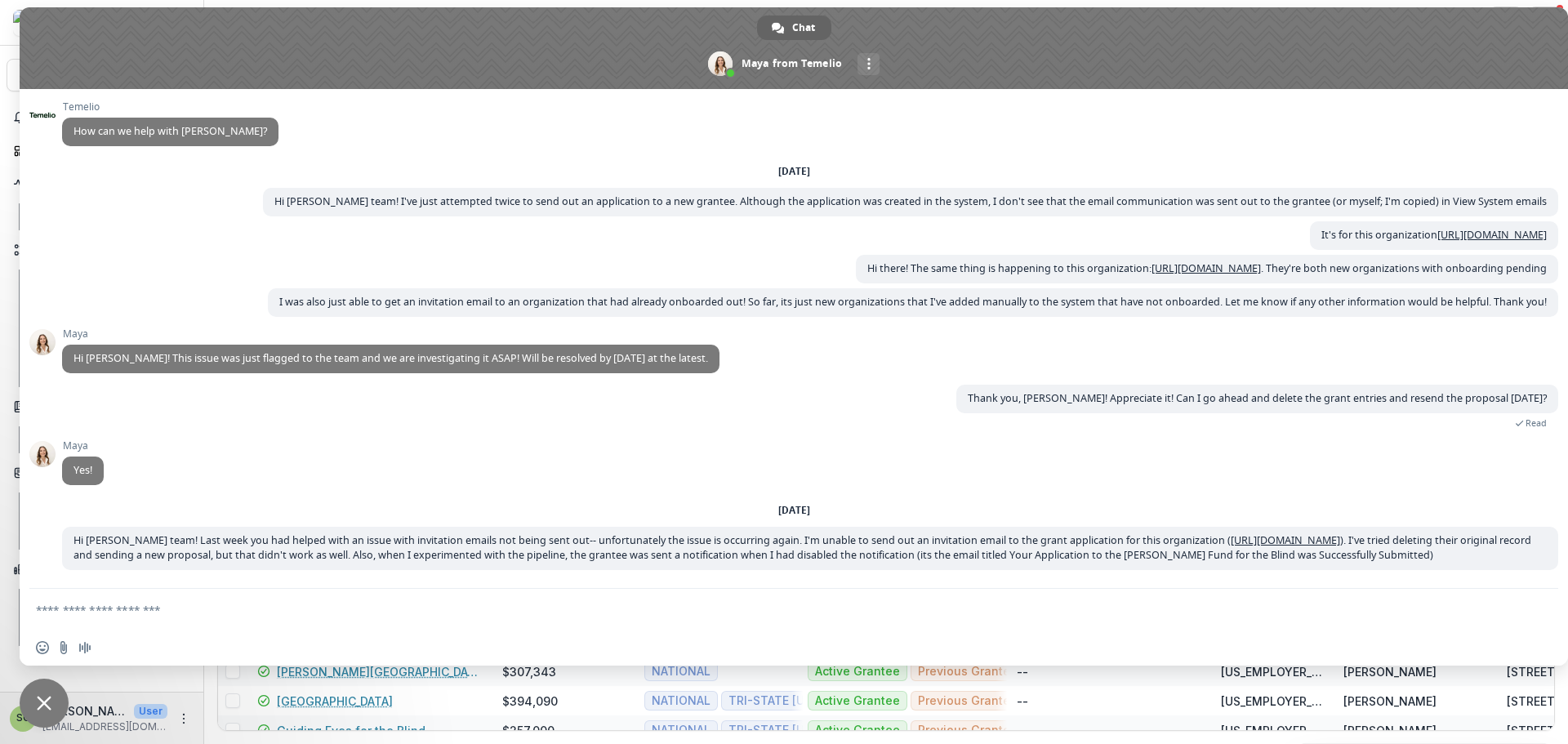
scroll to position [562, 0]
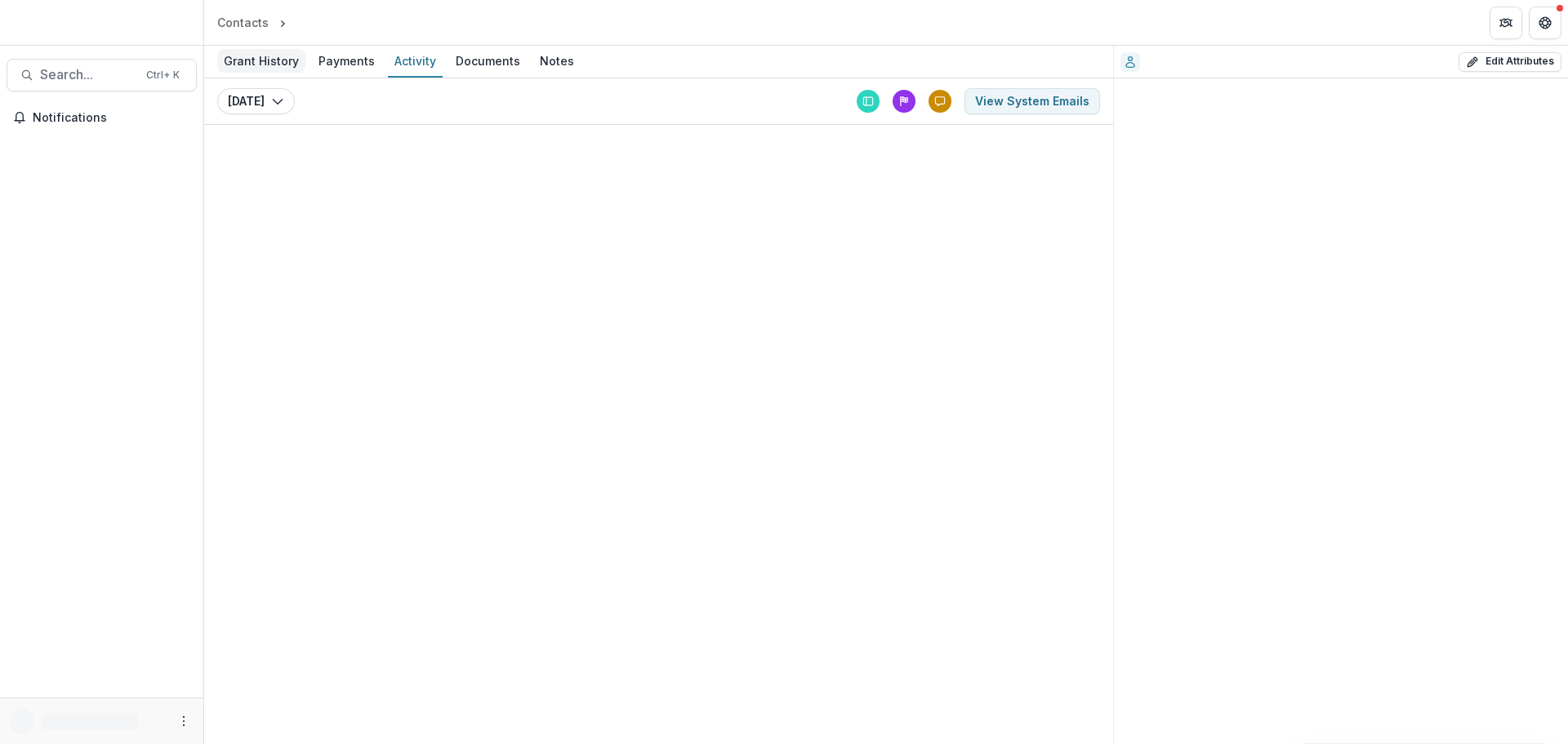
click at [280, 66] on div "Grant History" at bounding box center [261, 61] width 89 height 24
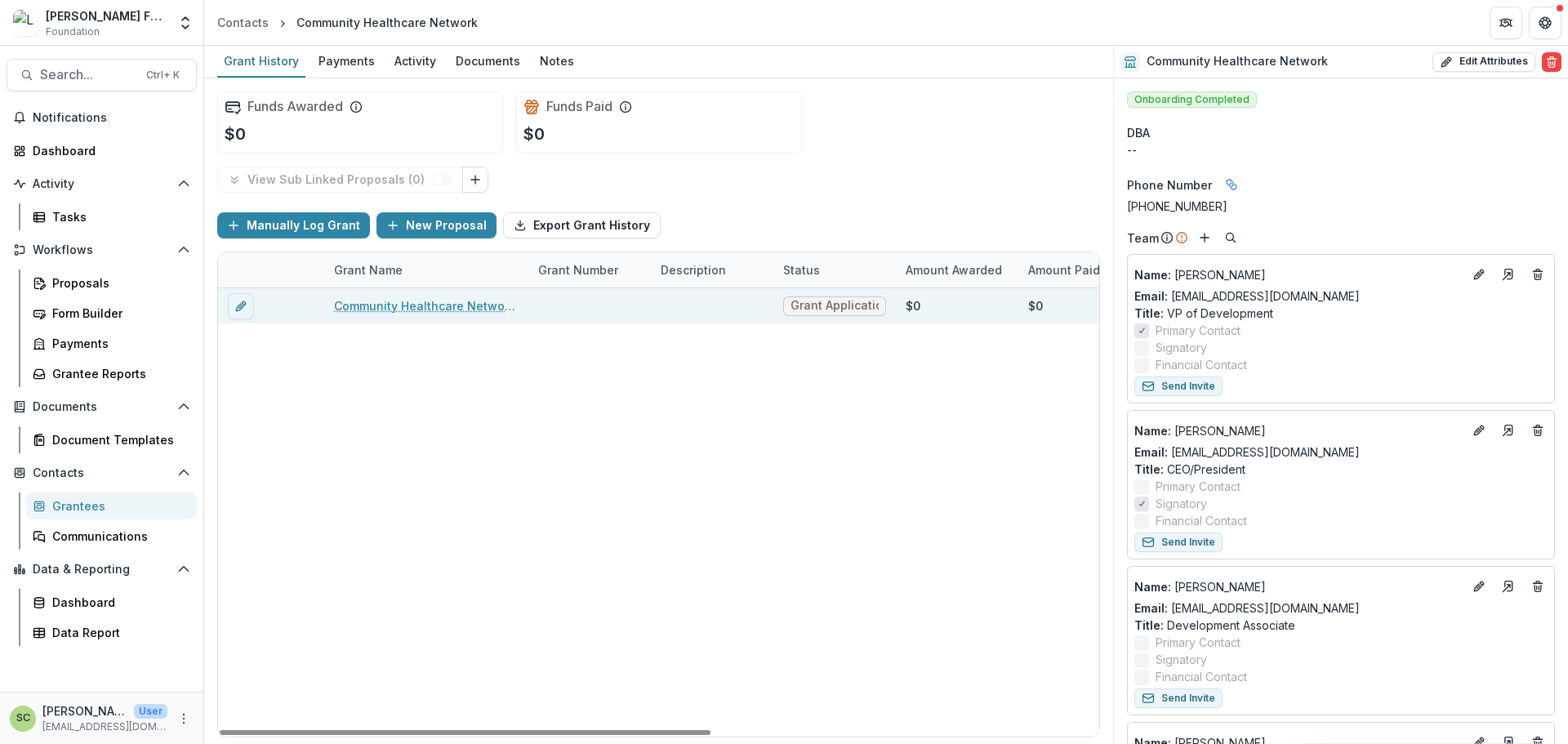
click at [445, 300] on link "Community Healthcare Network - 2025 - Letter of Inquiry Template" at bounding box center [426, 305] width 184 height 17
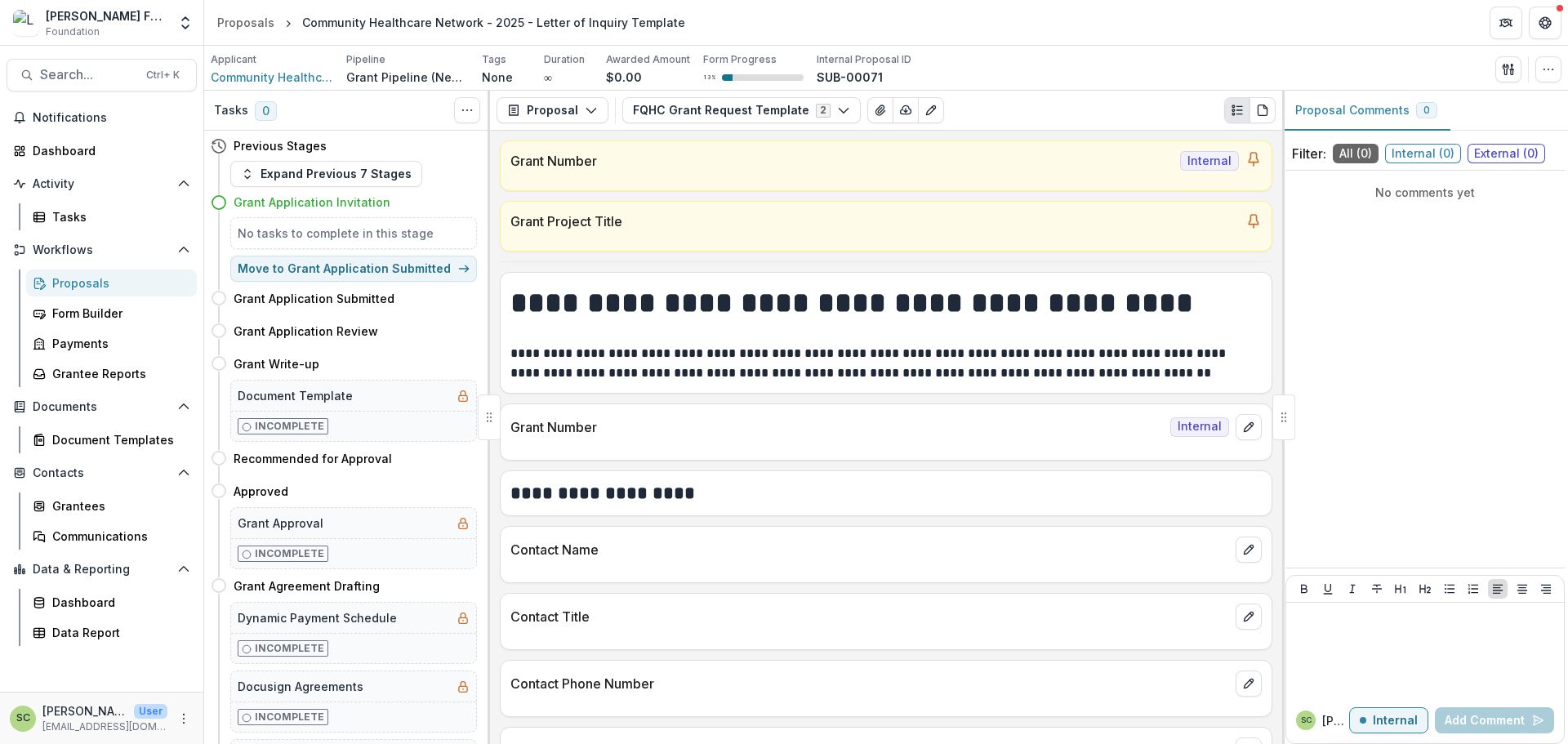
click at [445, 300] on button "Move here" at bounding box center [443, 298] width 68 height 20
select select "**********"
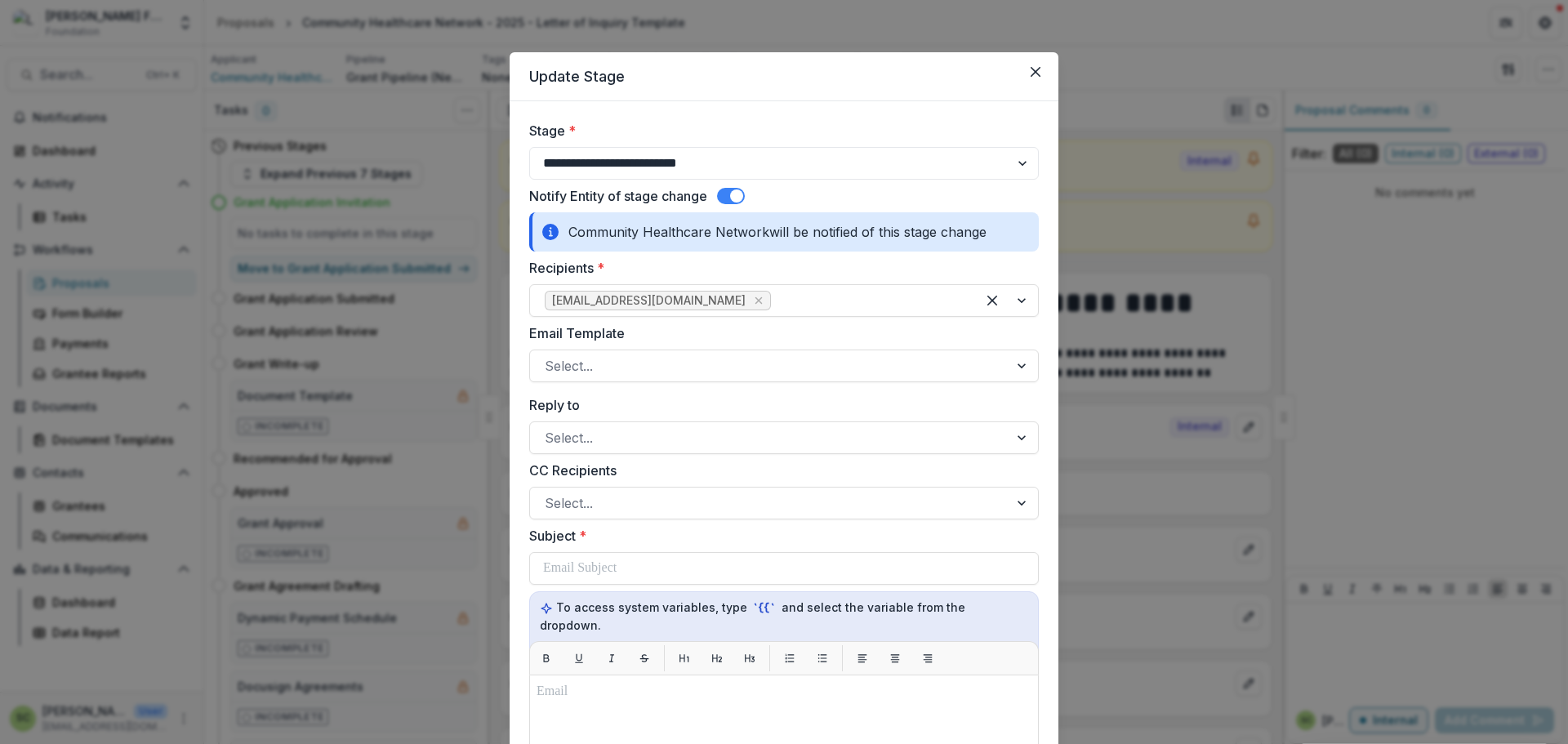
click at [731, 198] on span at bounding box center [731, 196] width 28 height 16
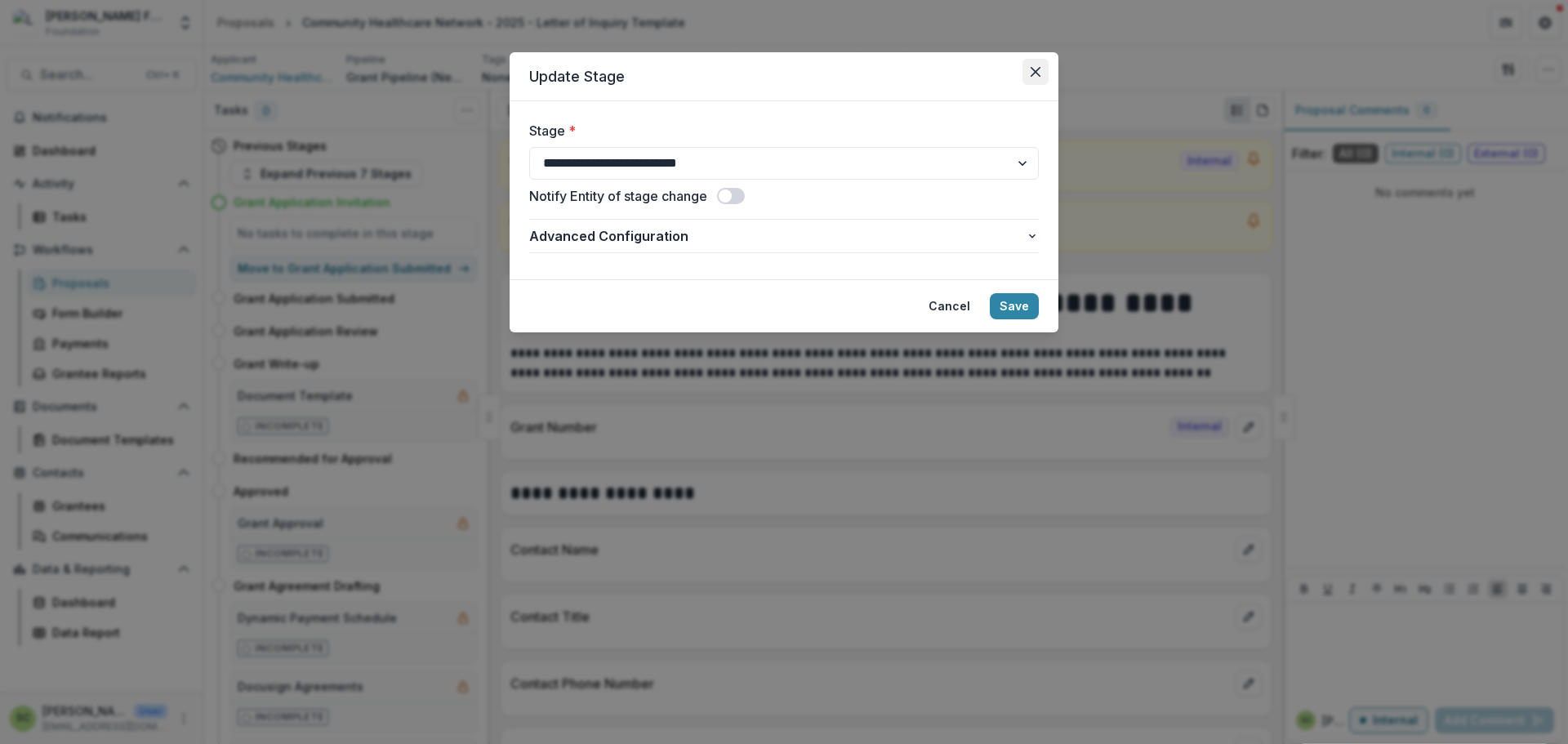
click at [1025, 77] on button "Close" at bounding box center [1035, 72] width 26 height 26
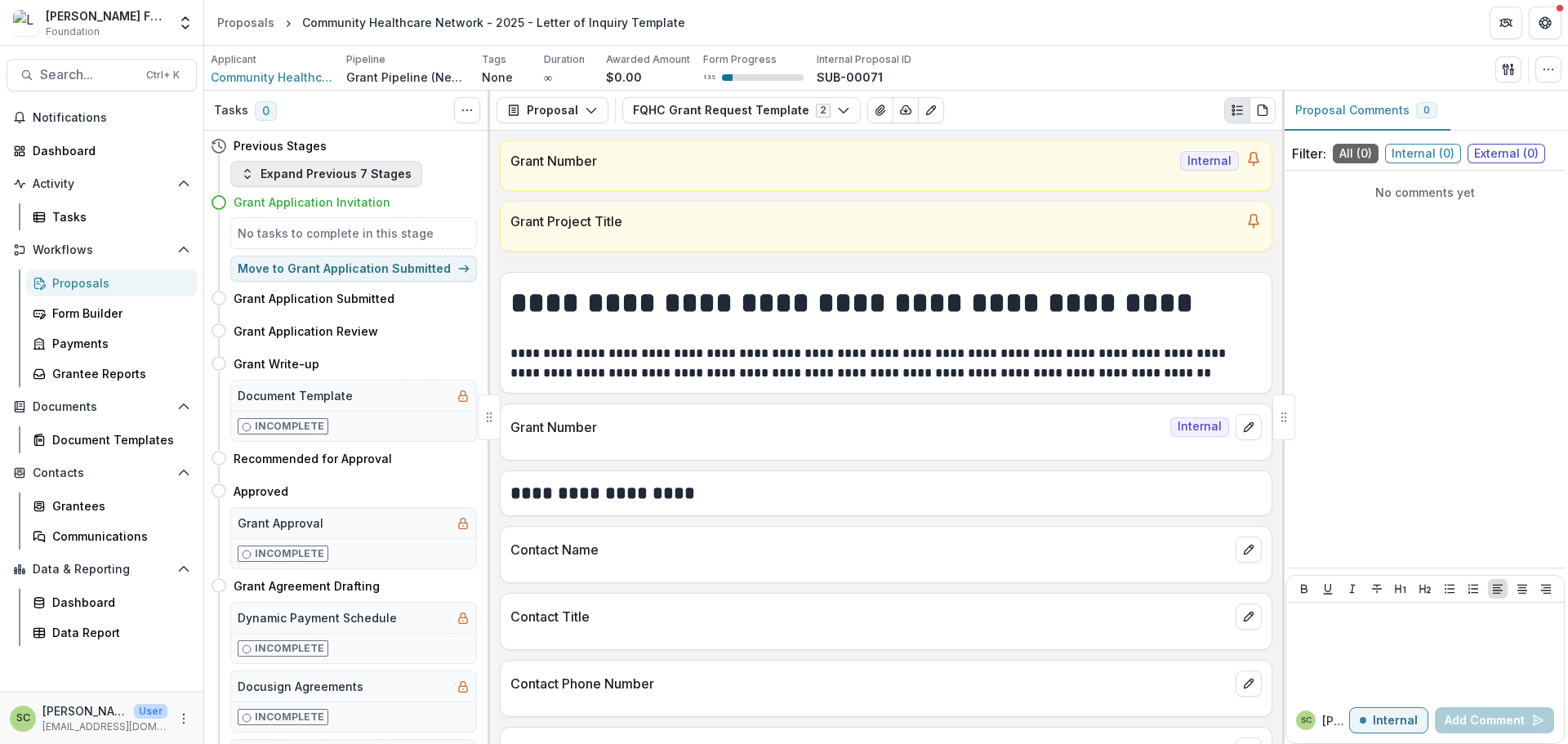
click at [315, 175] on button "Expand Previous 7 Stages" at bounding box center [325, 174] width 192 height 26
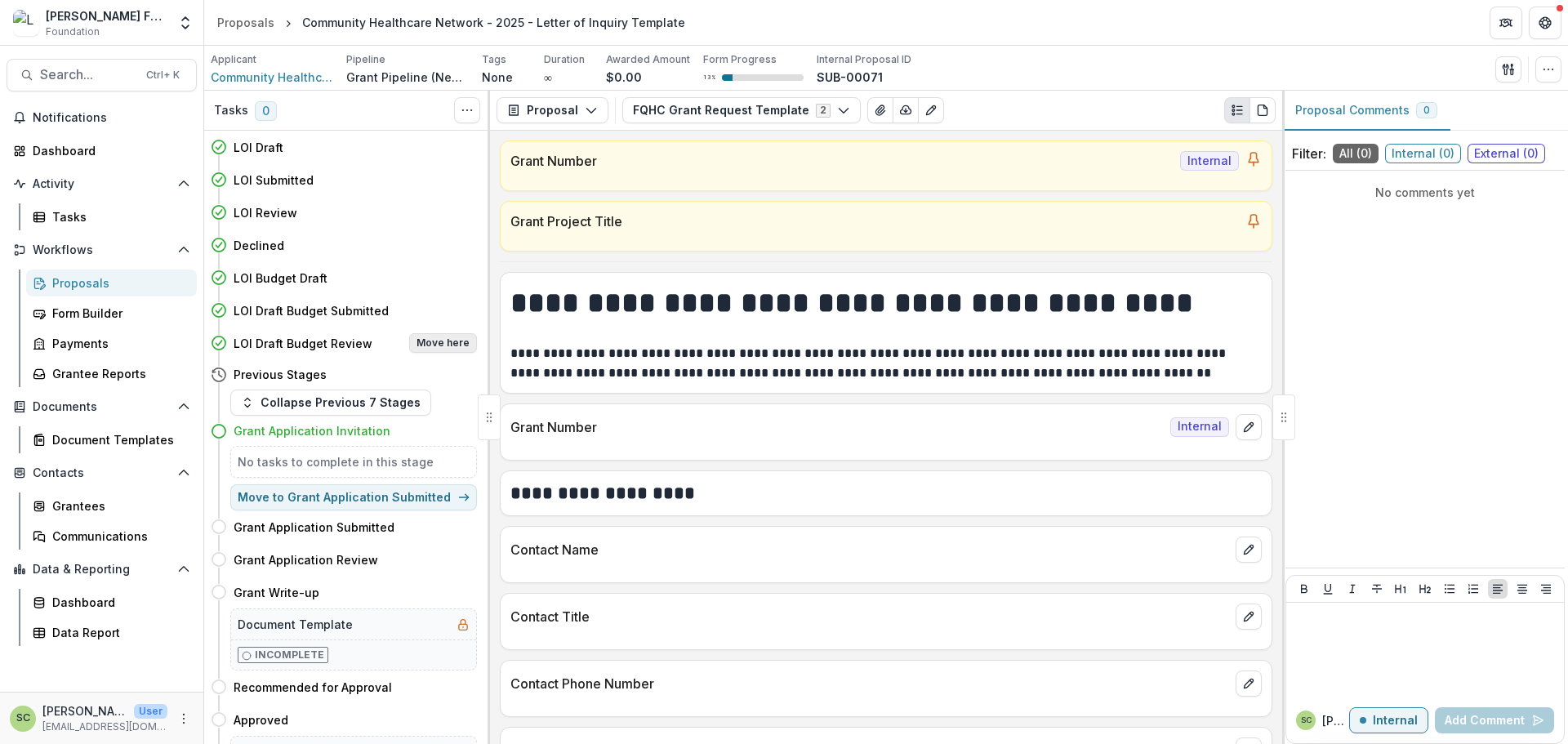
click at [435, 348] on button "Move here" at bounding box center [443, 343] width 68 height 20
select select "**********"
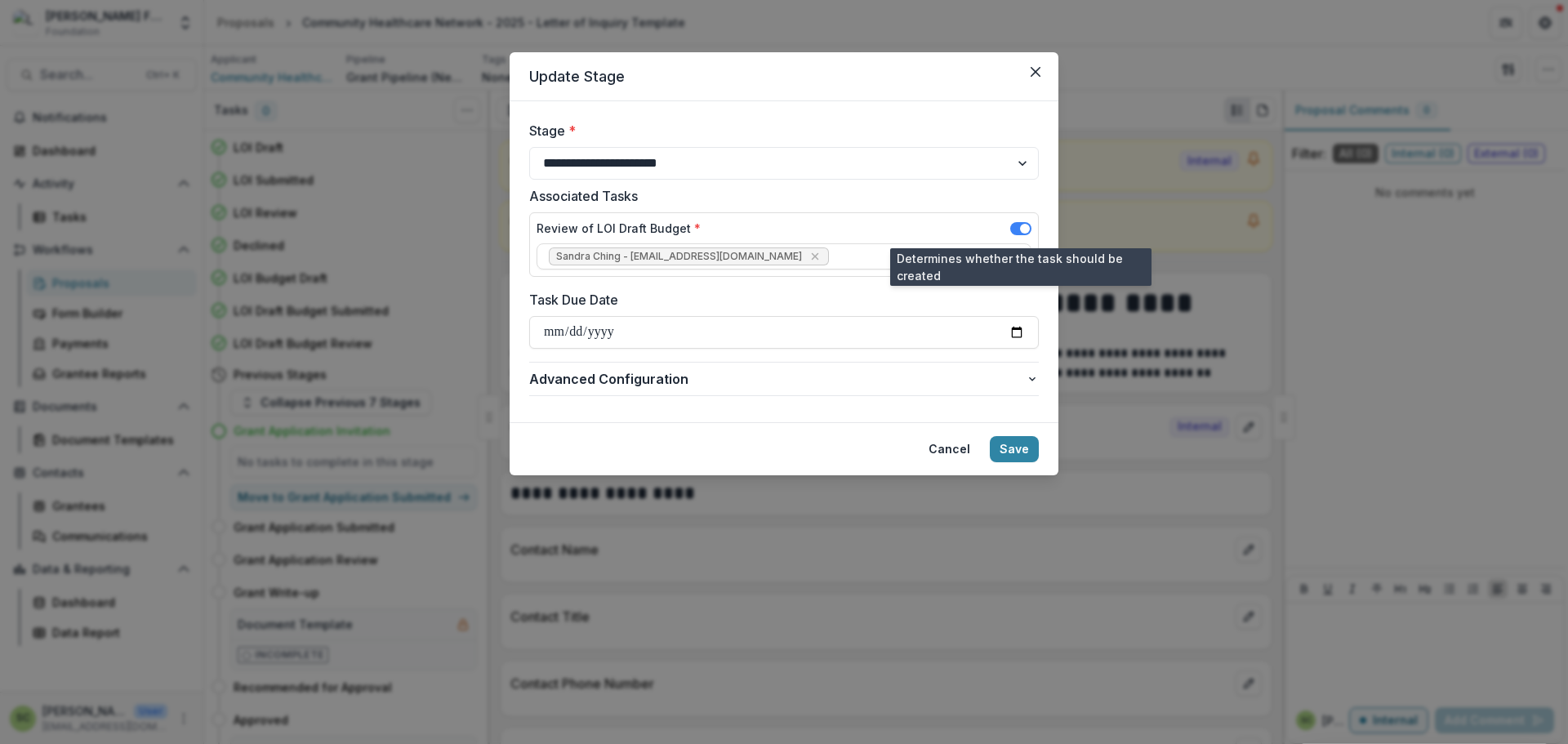
click at [1014, 227] on span at bounding box center [1020, 228] width 21 height 13
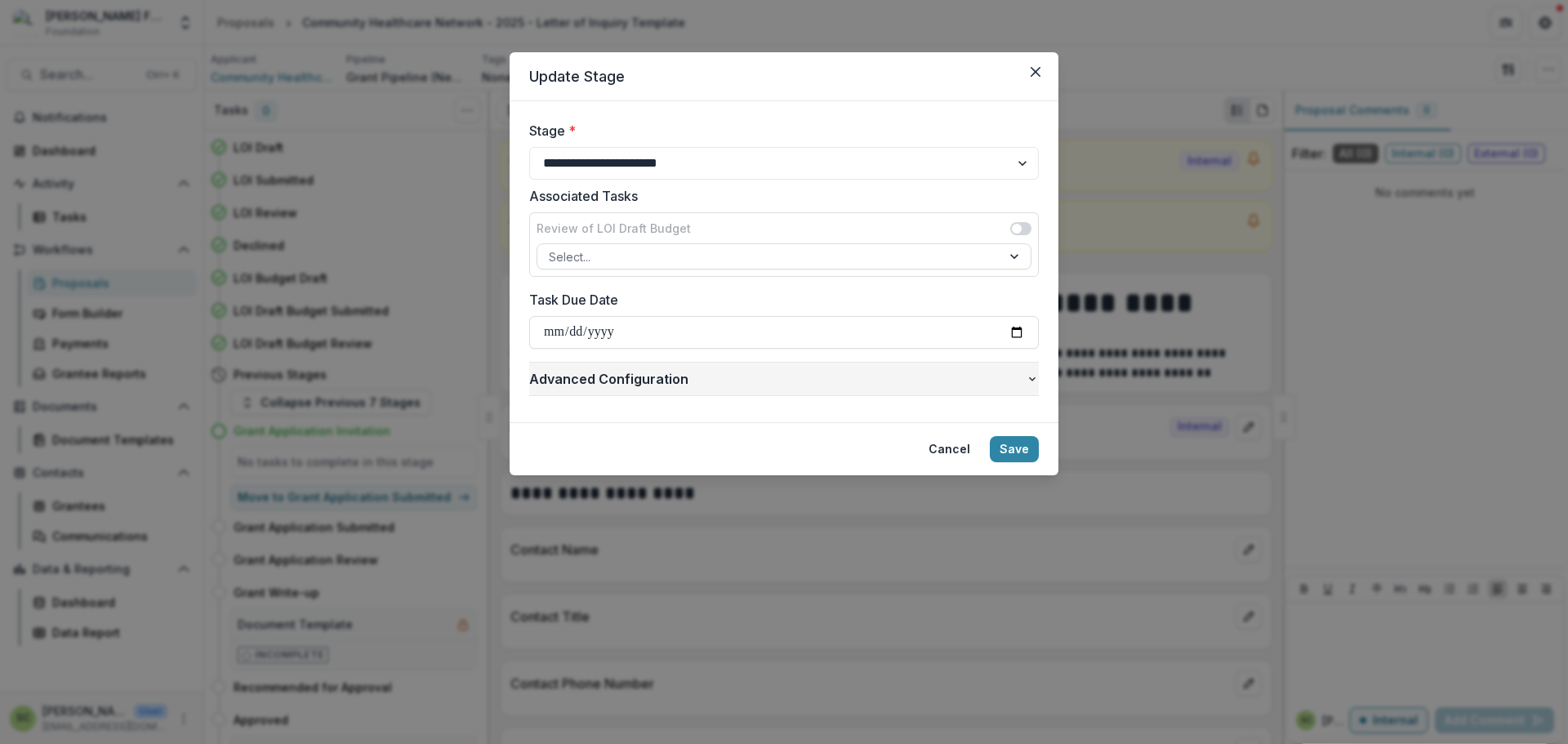
click at [963, 373] on span "Advanced Configuration" at bounding box center [777, 379] width 496 height 20
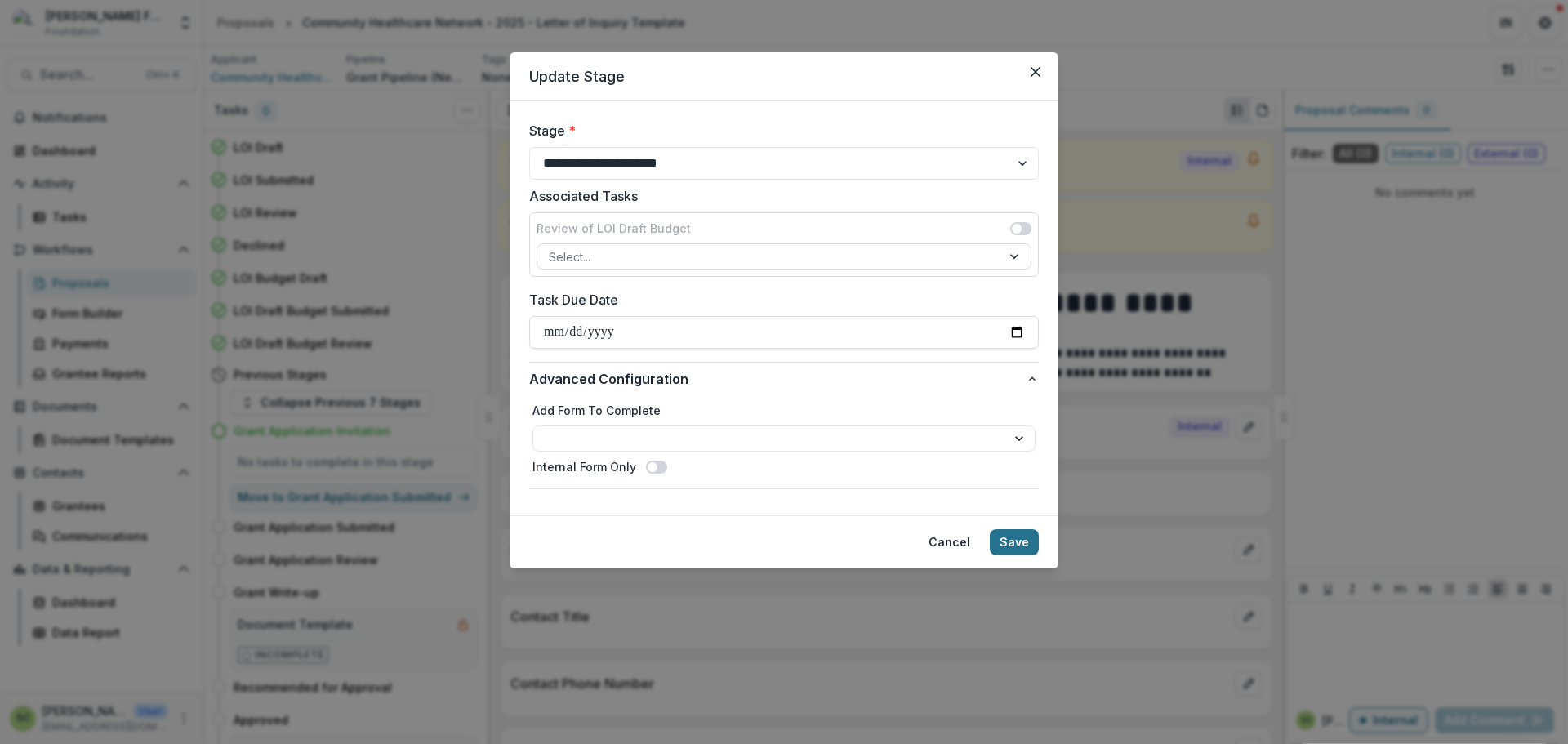
click at [1014, 535] on button "Save" at bounding box center [1014, 542] width 49 height 26
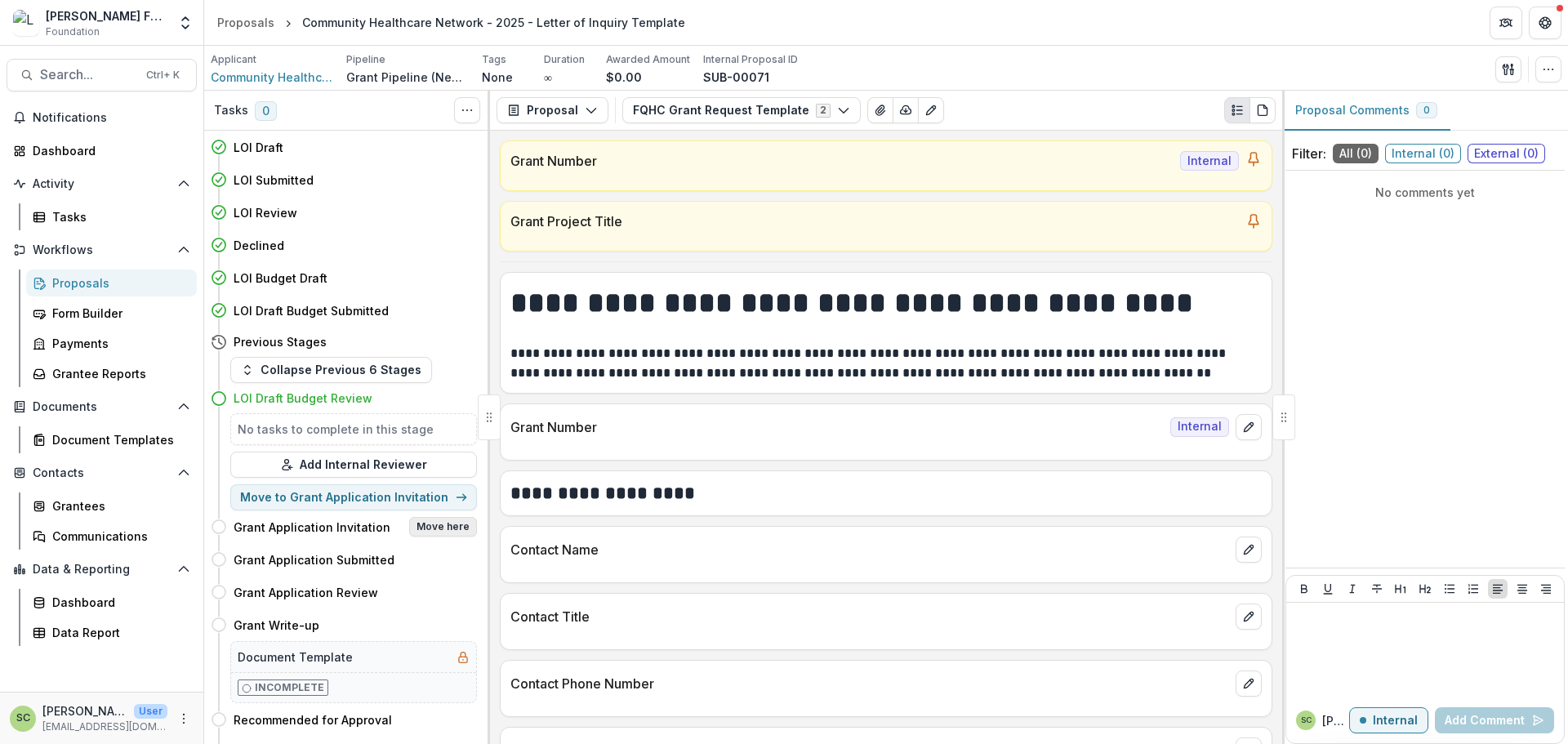
click at [425, 521] on button "Move here" at bounding box center [443, 526] width 68 height 20
select select "**********"
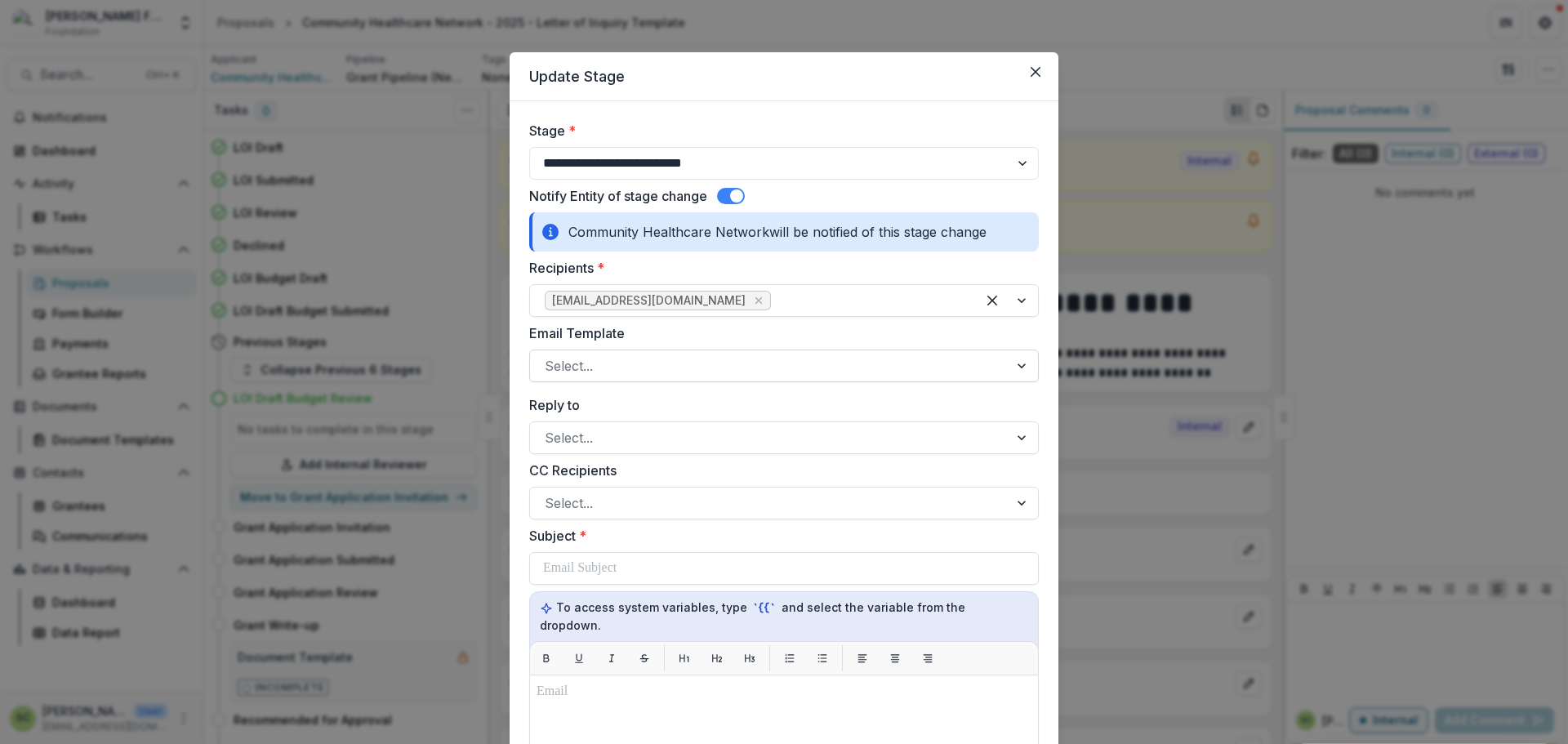
click at [638, 367] on div at bounding box center [768, 365] width 449 height 23
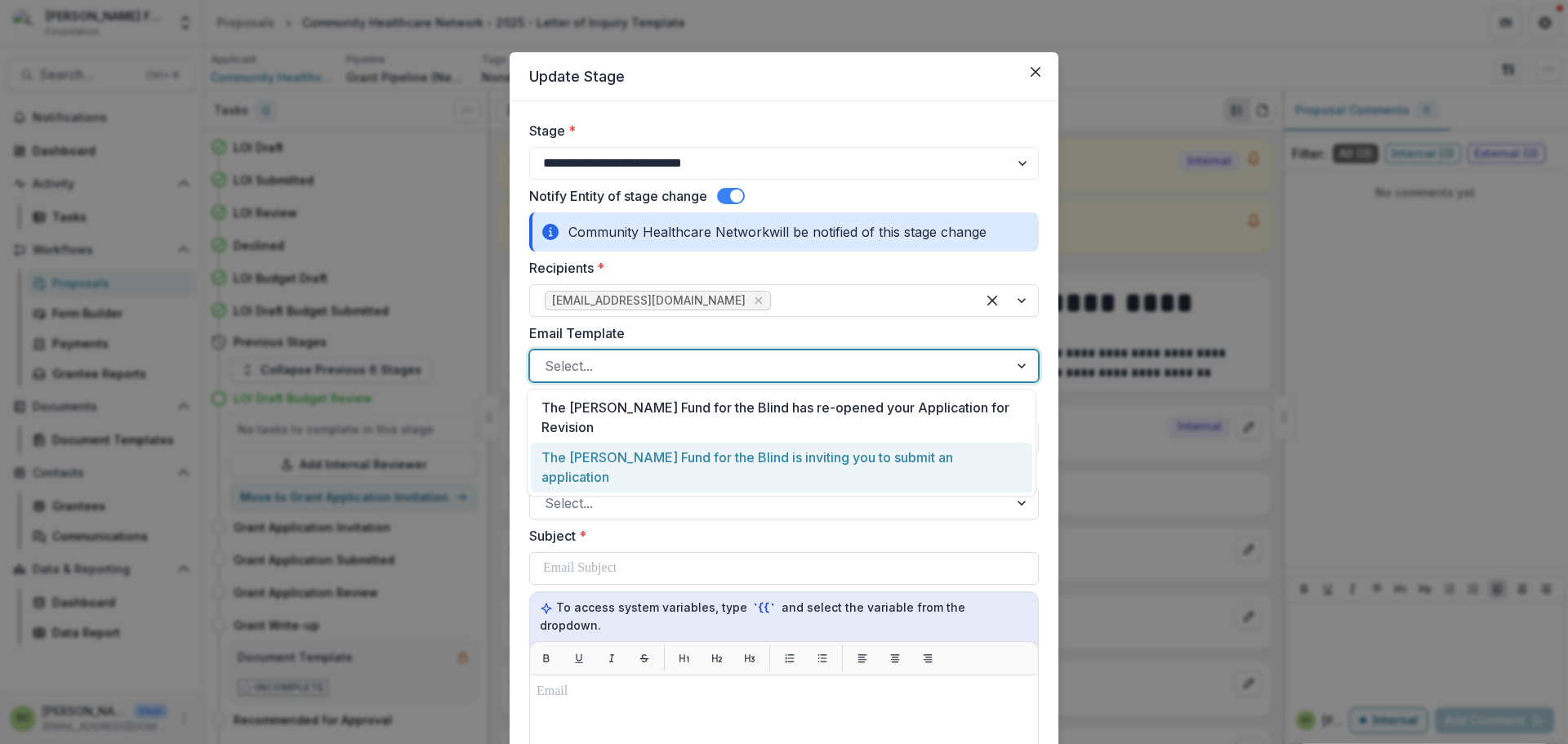
click at [660, 449] on div "The Lavelle Fund for the Blind is inviting you to submit an application" at bounding box center [781, 467] width 501 height 50
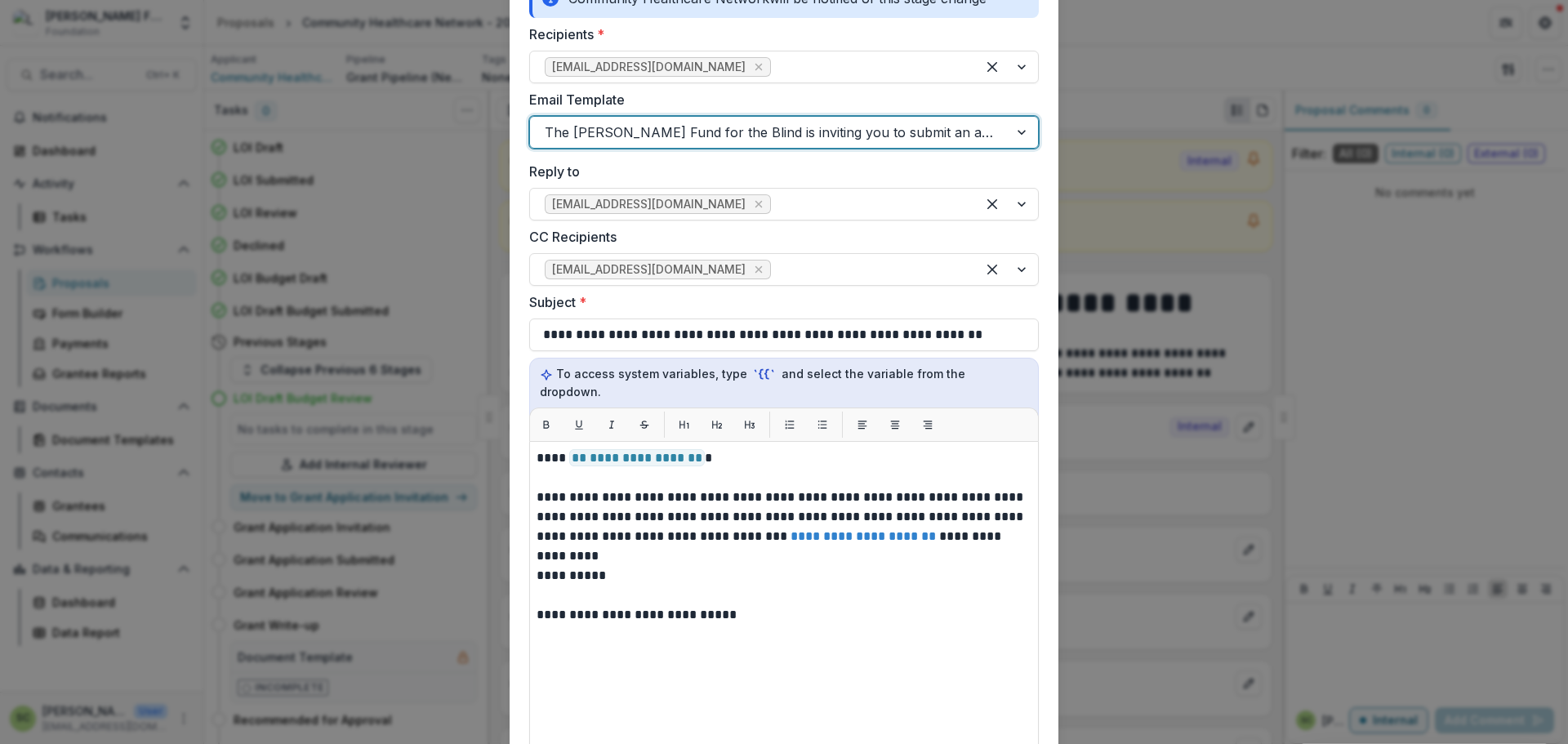
scroll to position [245, 0]
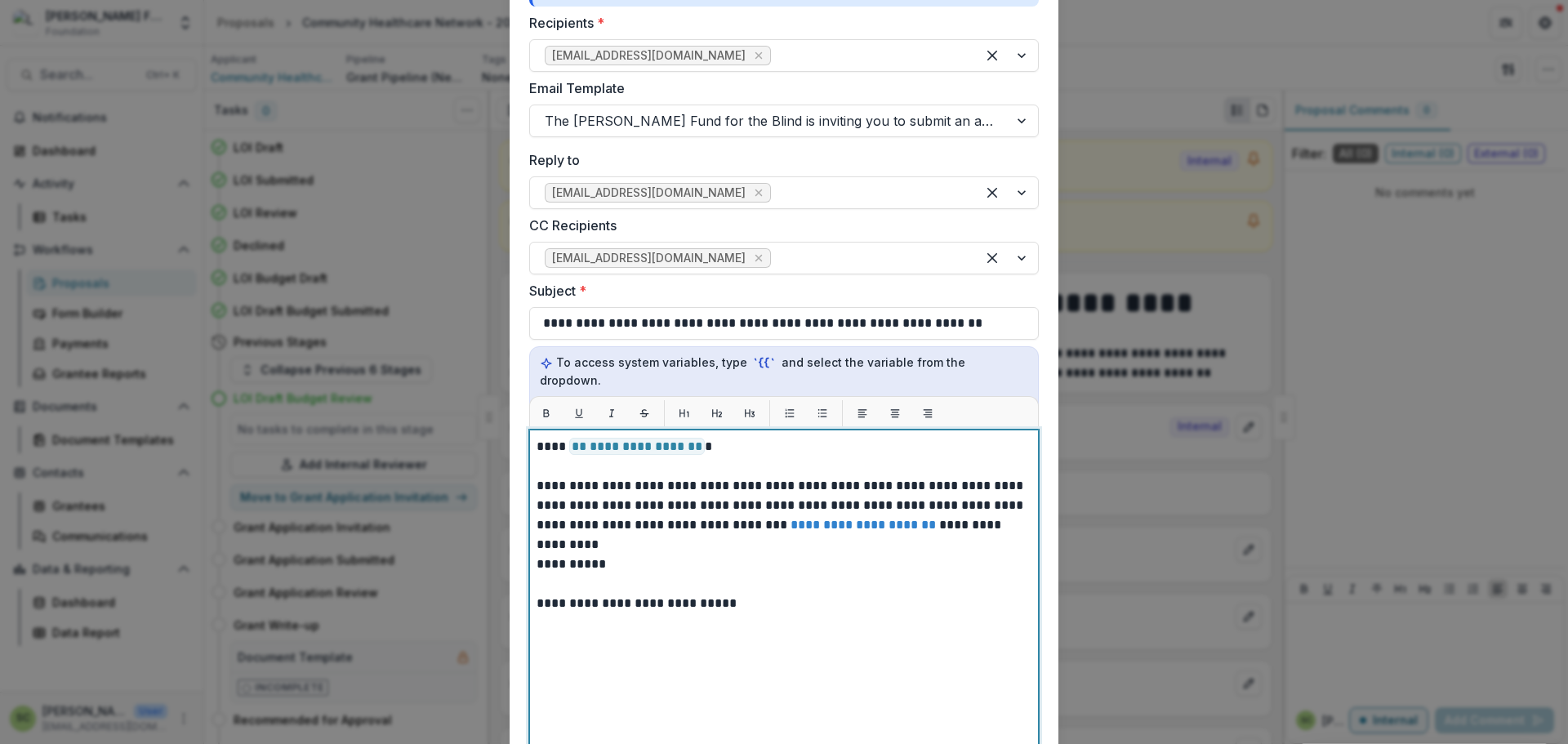
click at [655, 554] on p "**********" at bounding box center [783, 564] width 494 height 20
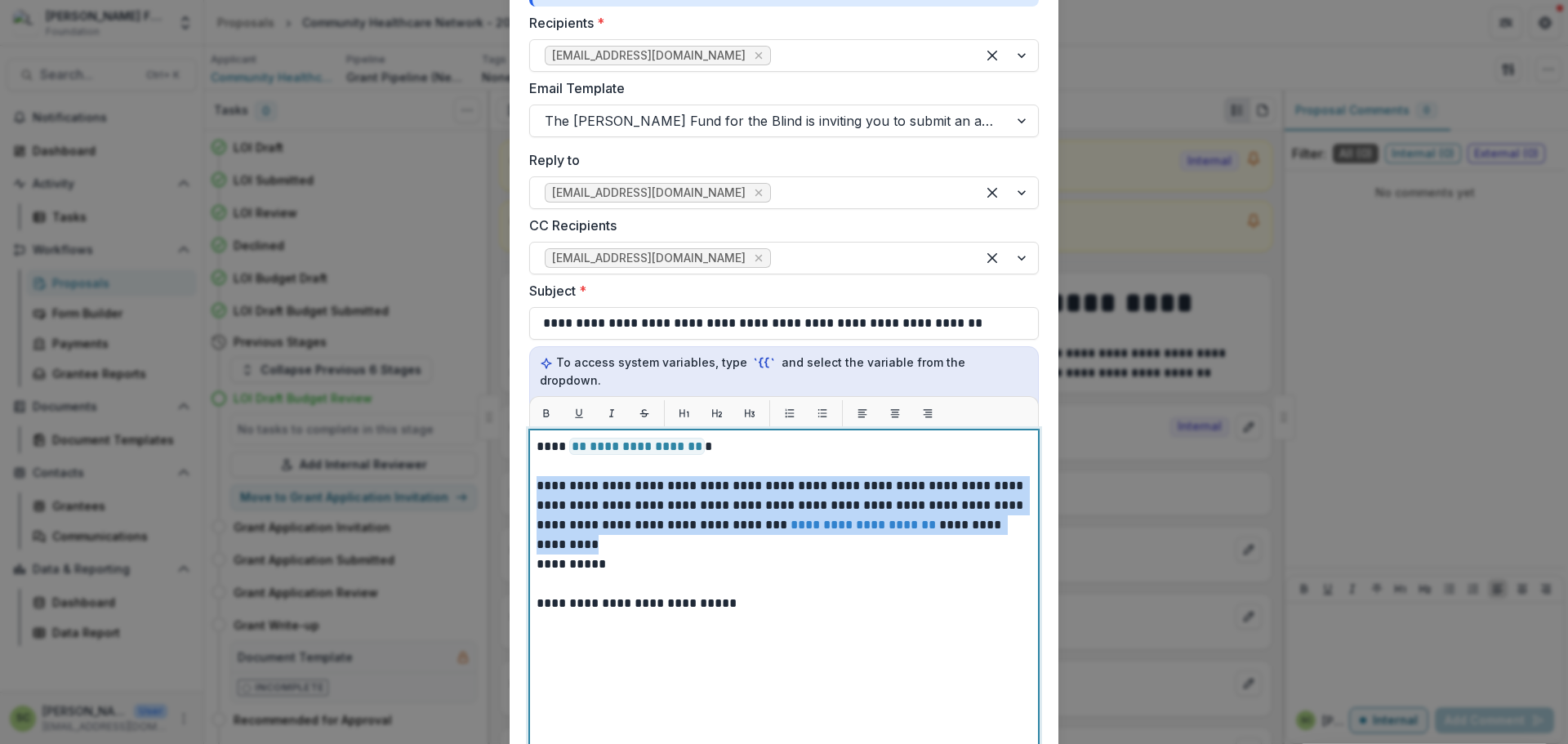
drag, startPoint x: 1022, startPoint y: 508, endPoint x: 445, endPoint y: 465, distance: 578.6
click at [445, 465] on div "**********" at bounding box center [784, 372] width 1568 height 744
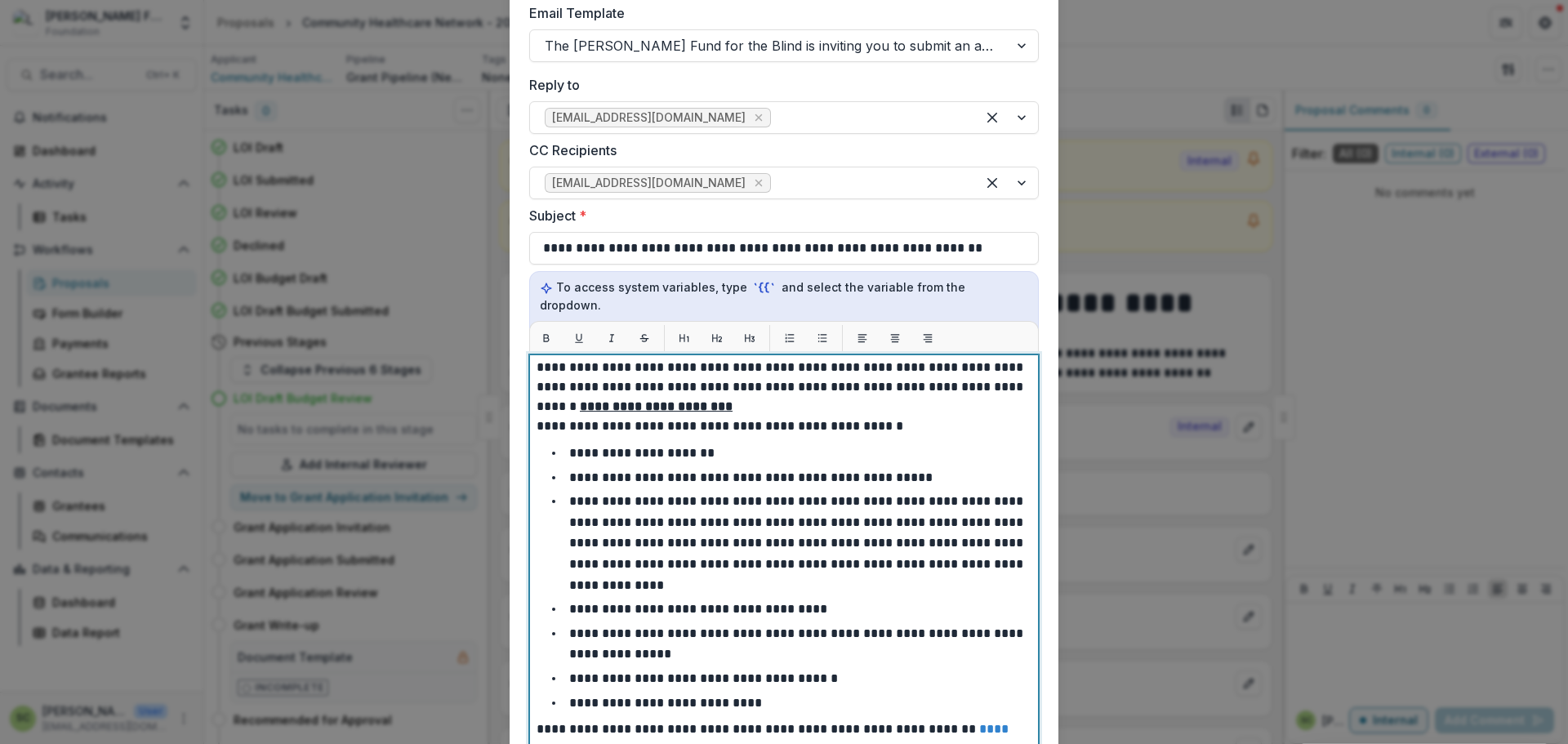
scroll to position [0, 0]
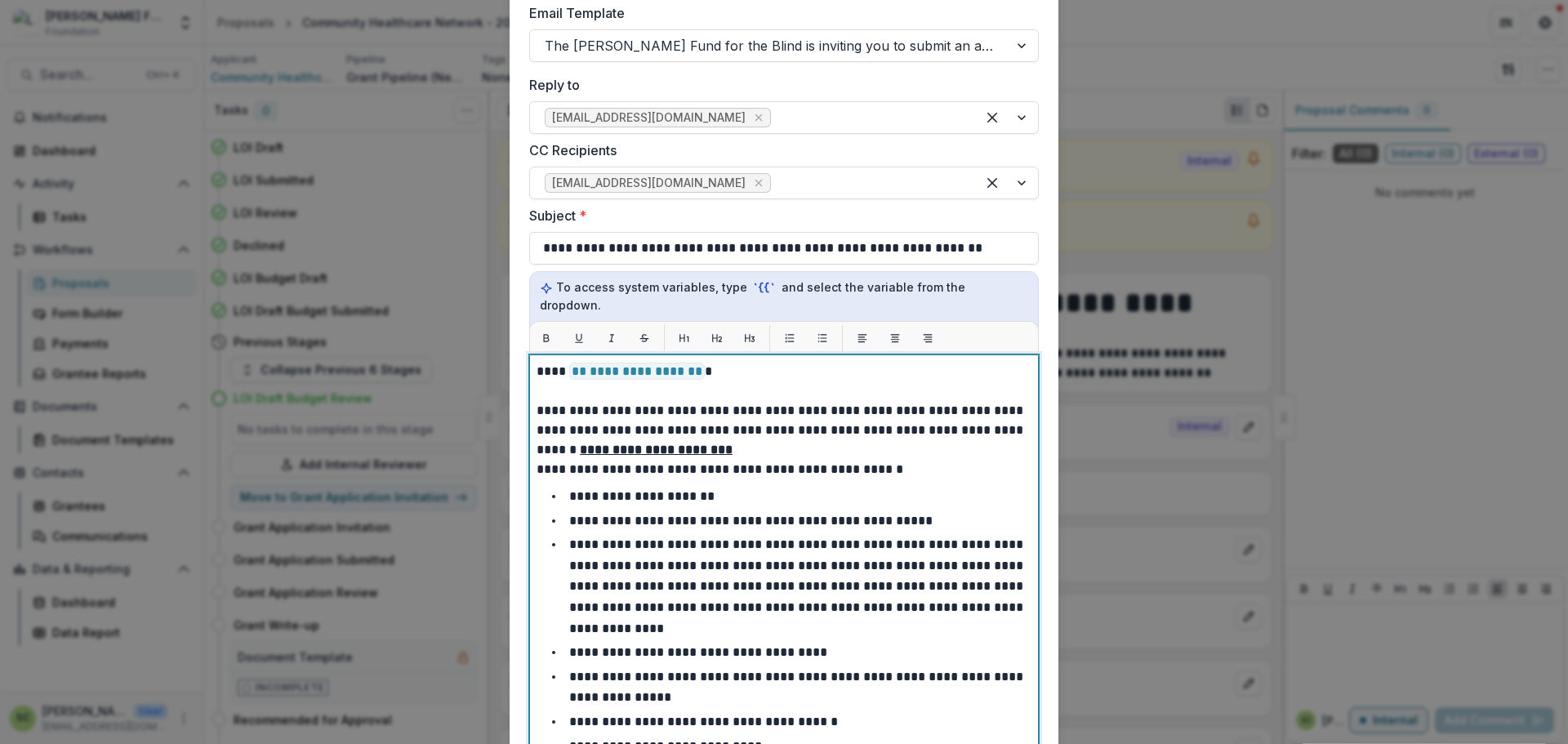
click at [765, 435] on p "**********" at bounding box center [781, 430] width 490 height 59
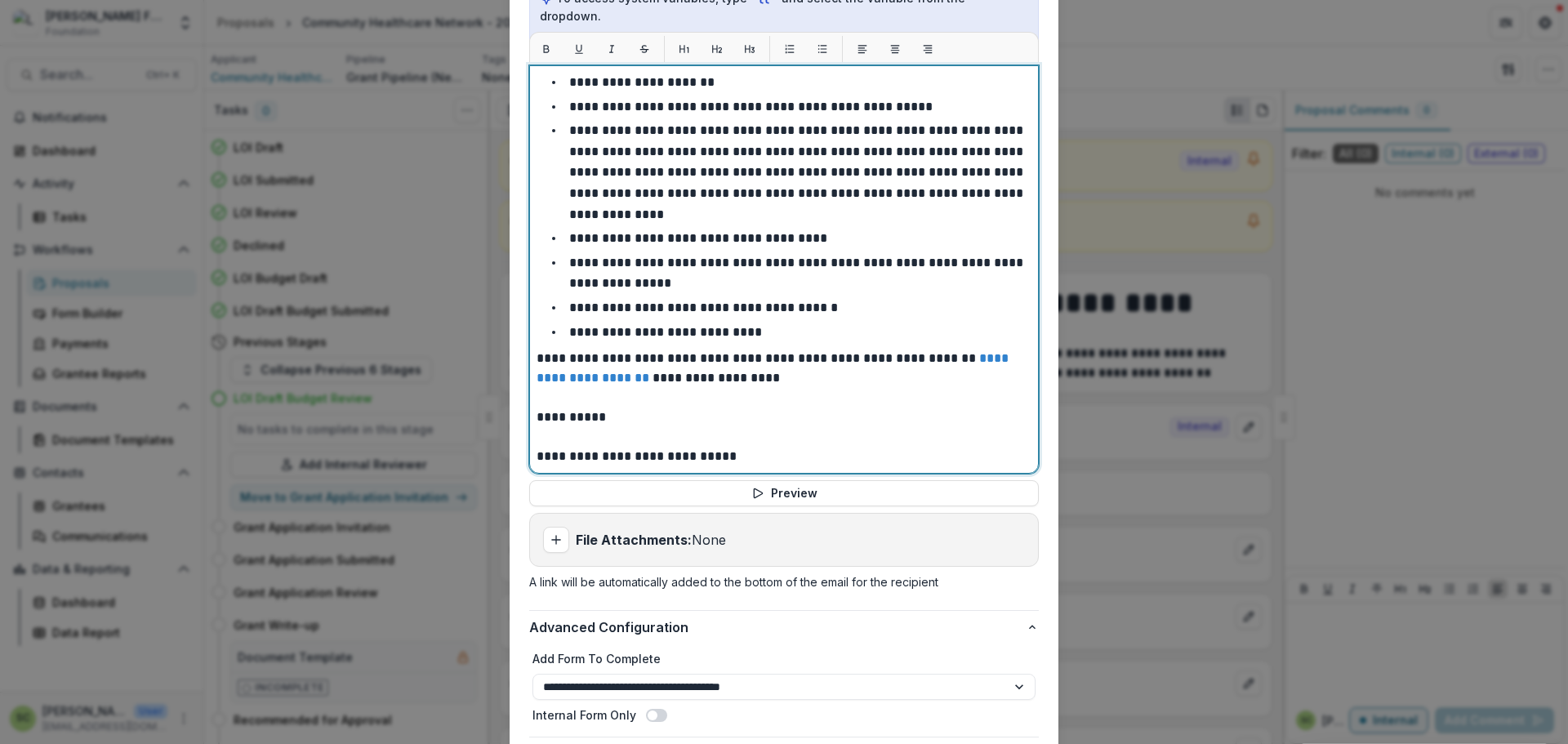
scroll to position [647, 0]
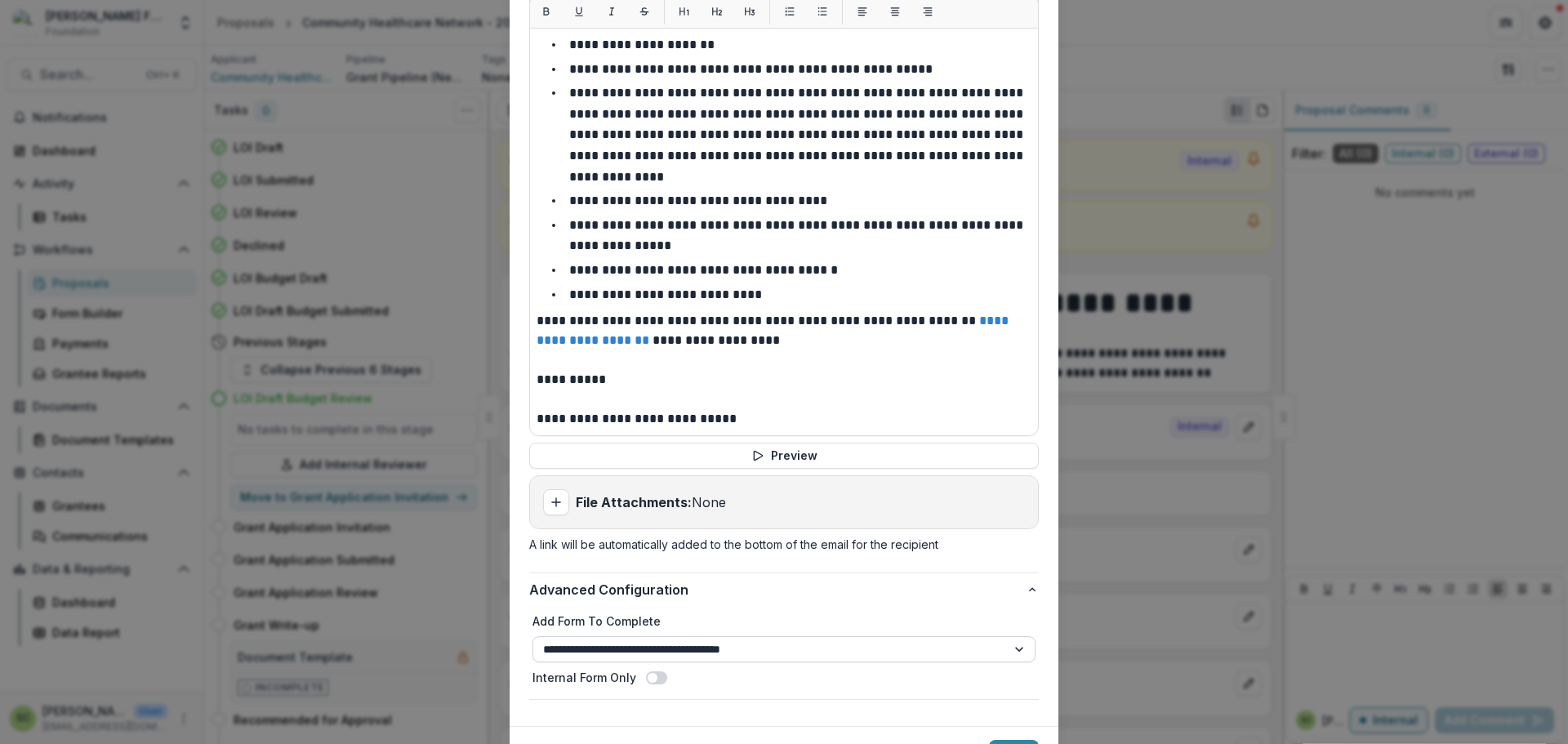
click at [726, 636] on select "**********" at bounding box center [784, 649] width 503 height 26
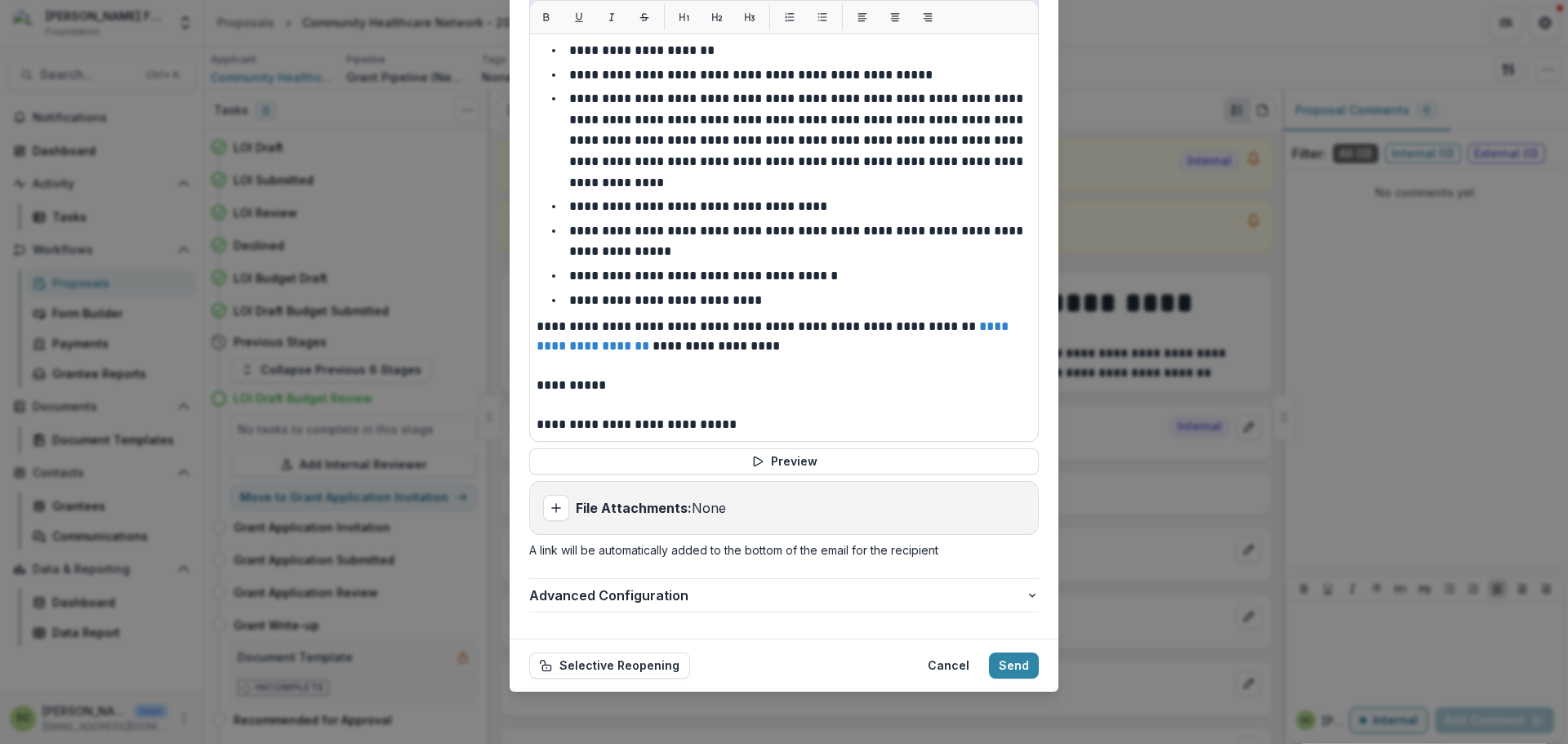
scroll to position [624, 0]
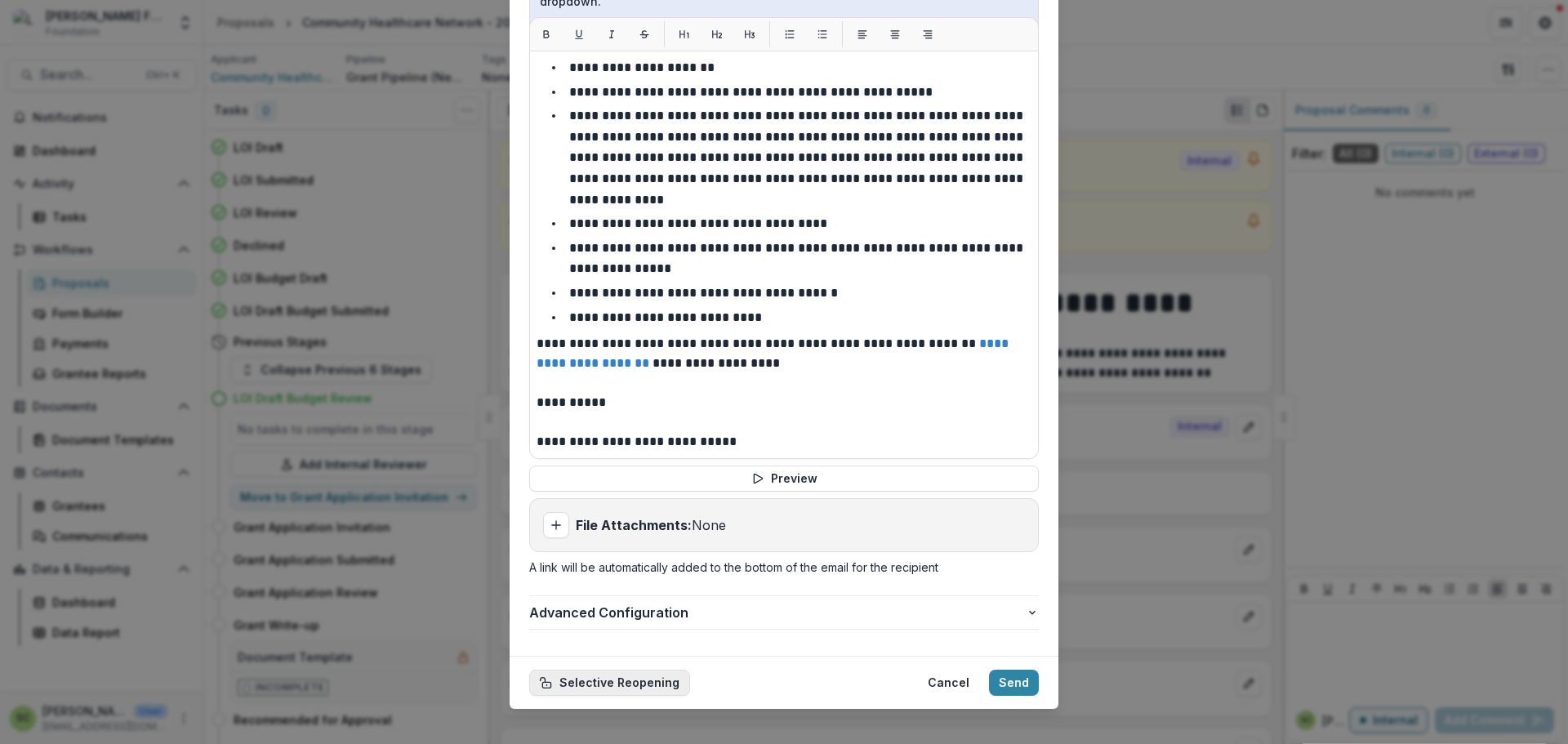
click at [642, 669] on button "Selective Reopening" at bounding box center [610, 682] width 161 height 26
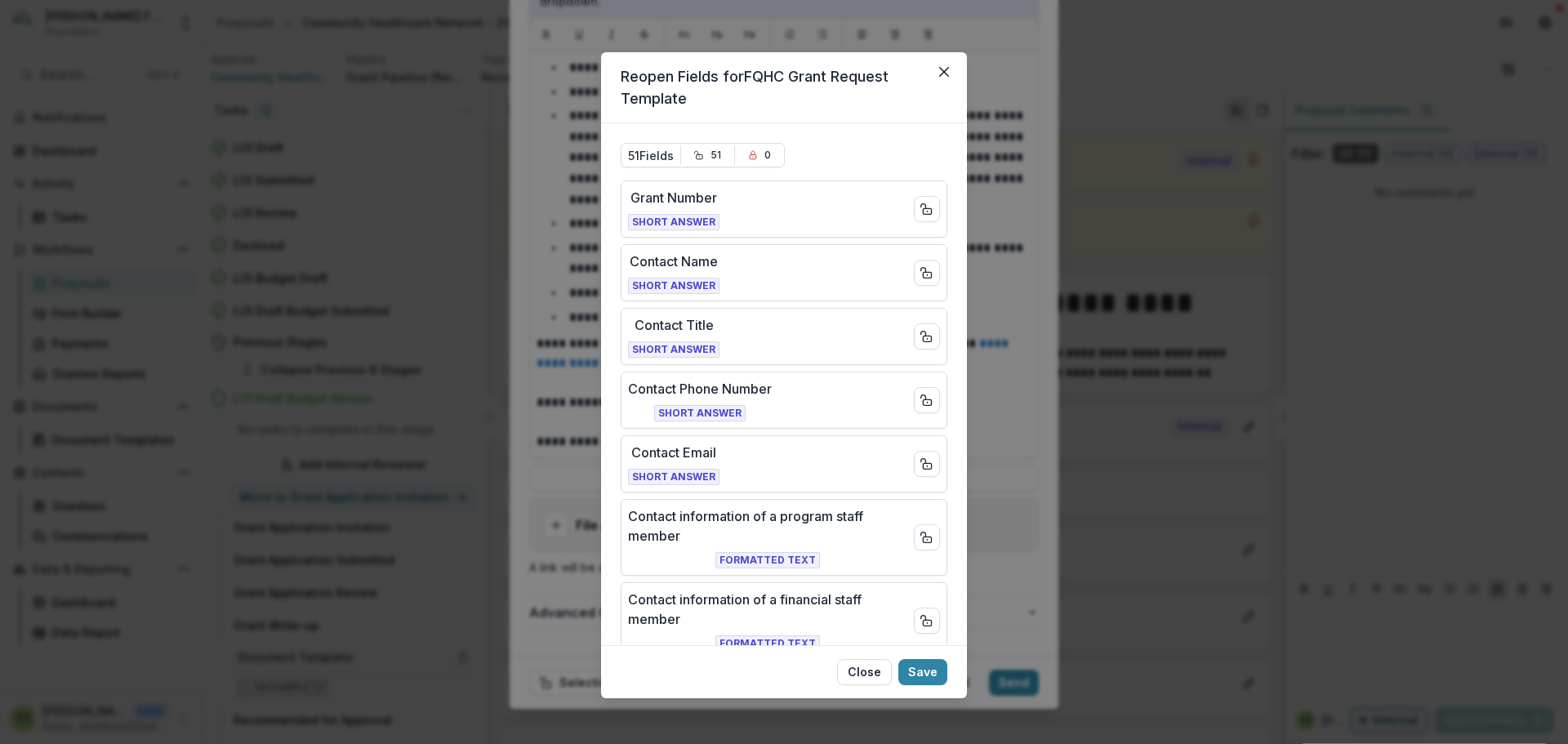
click at [1027, 606] on div "Reopen Fields for FQHC Grant Request Template 51 Fields 51 0 Grant Number Short…" at bounding box center [784, 372] width 1568 height 744
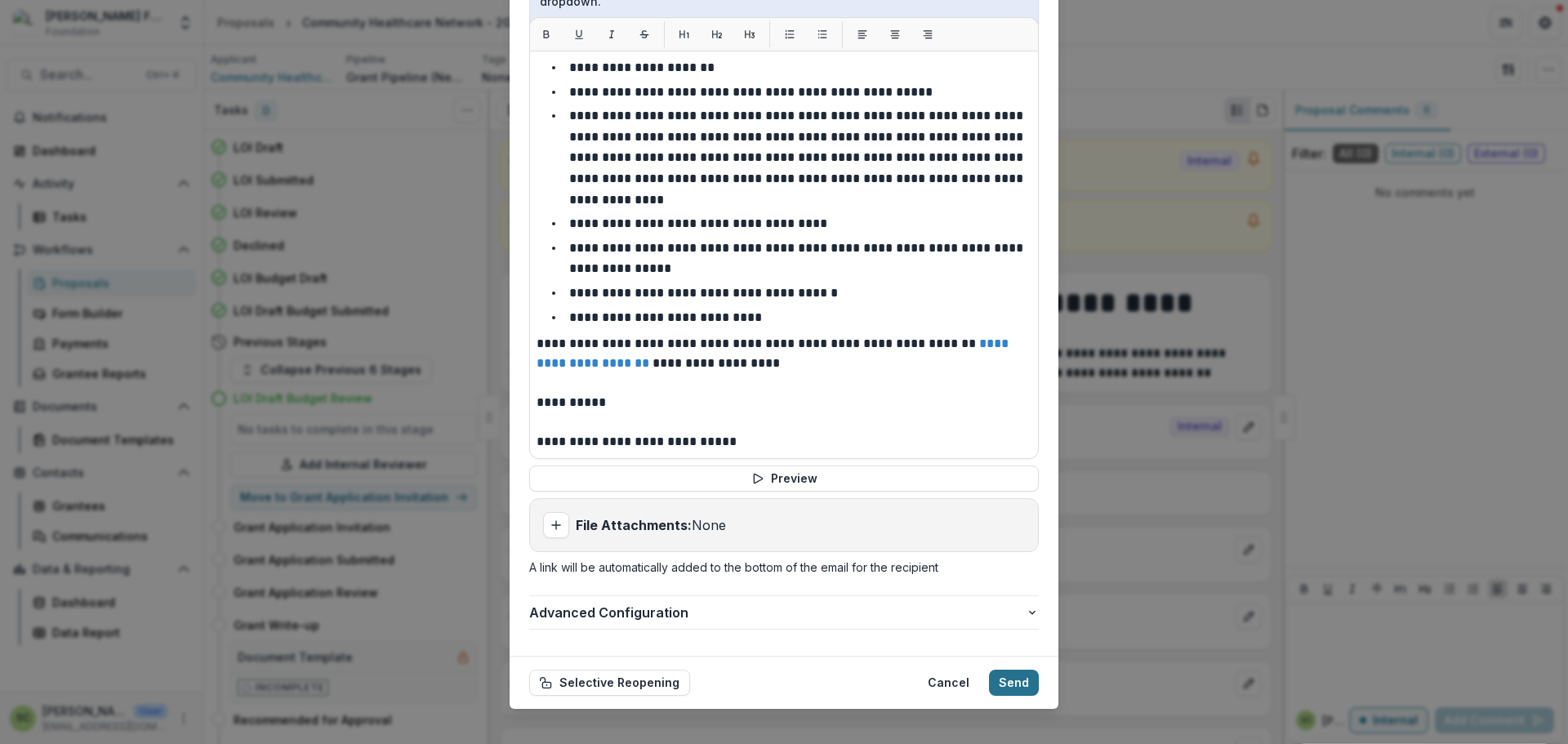
click at [1013, 670] on button "Send" at bounding box center [1014, 682] width 50 height 26
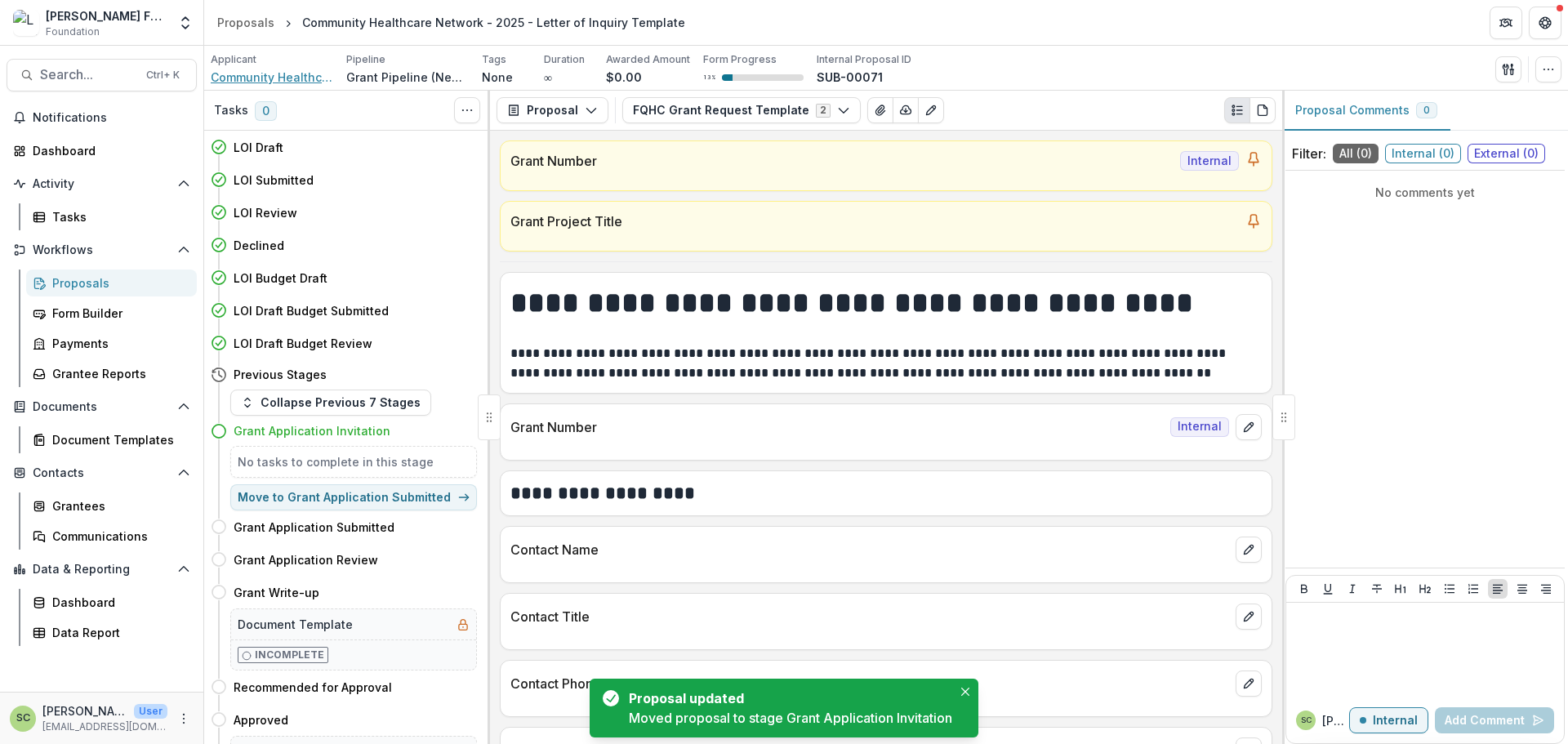
click at [307, 78] on span "Community Healthcare Network" at bounding box center [272, 77] width 122 height 17
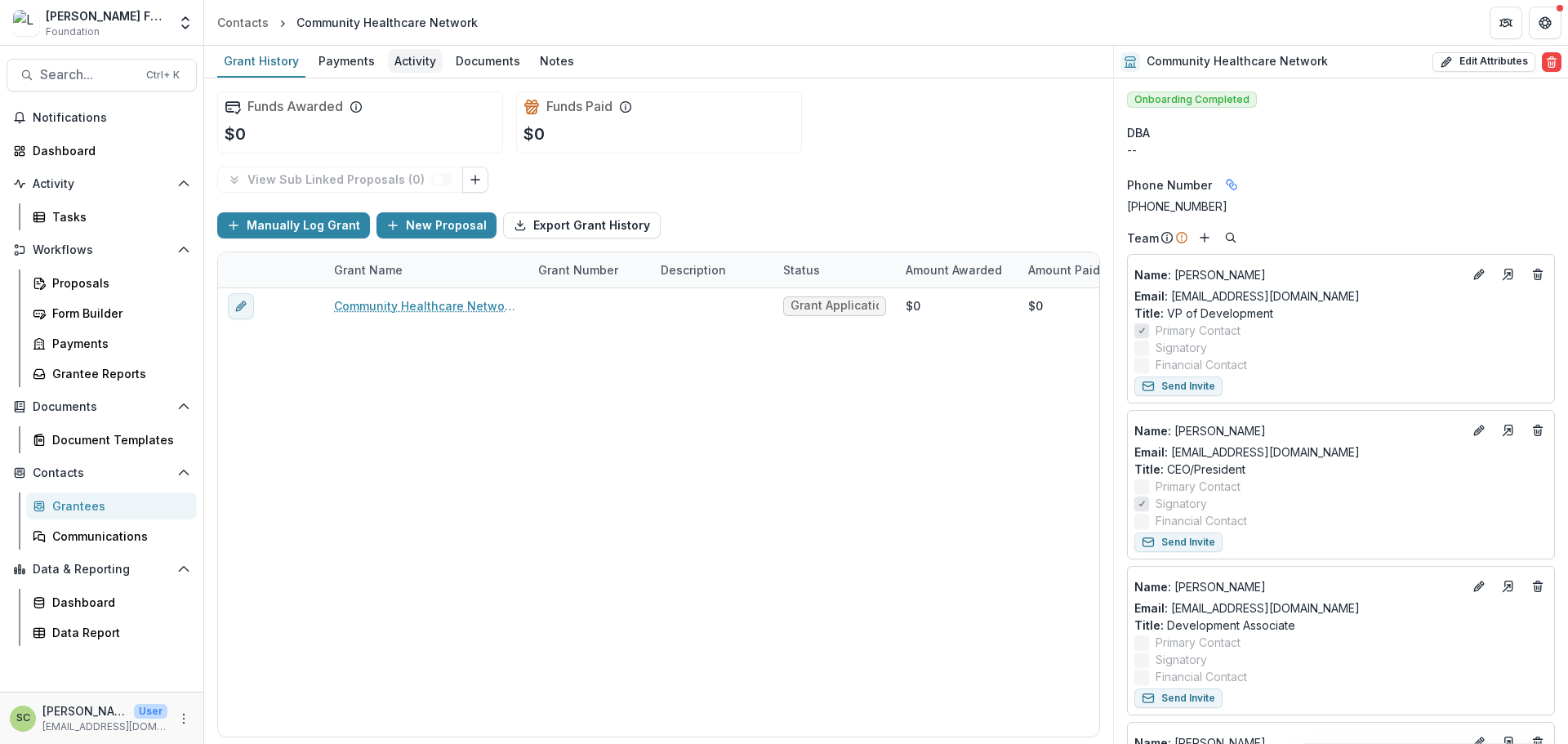
click at [419, 62] on div "Activity" at bounding box center [415, 61] width 55 height 24
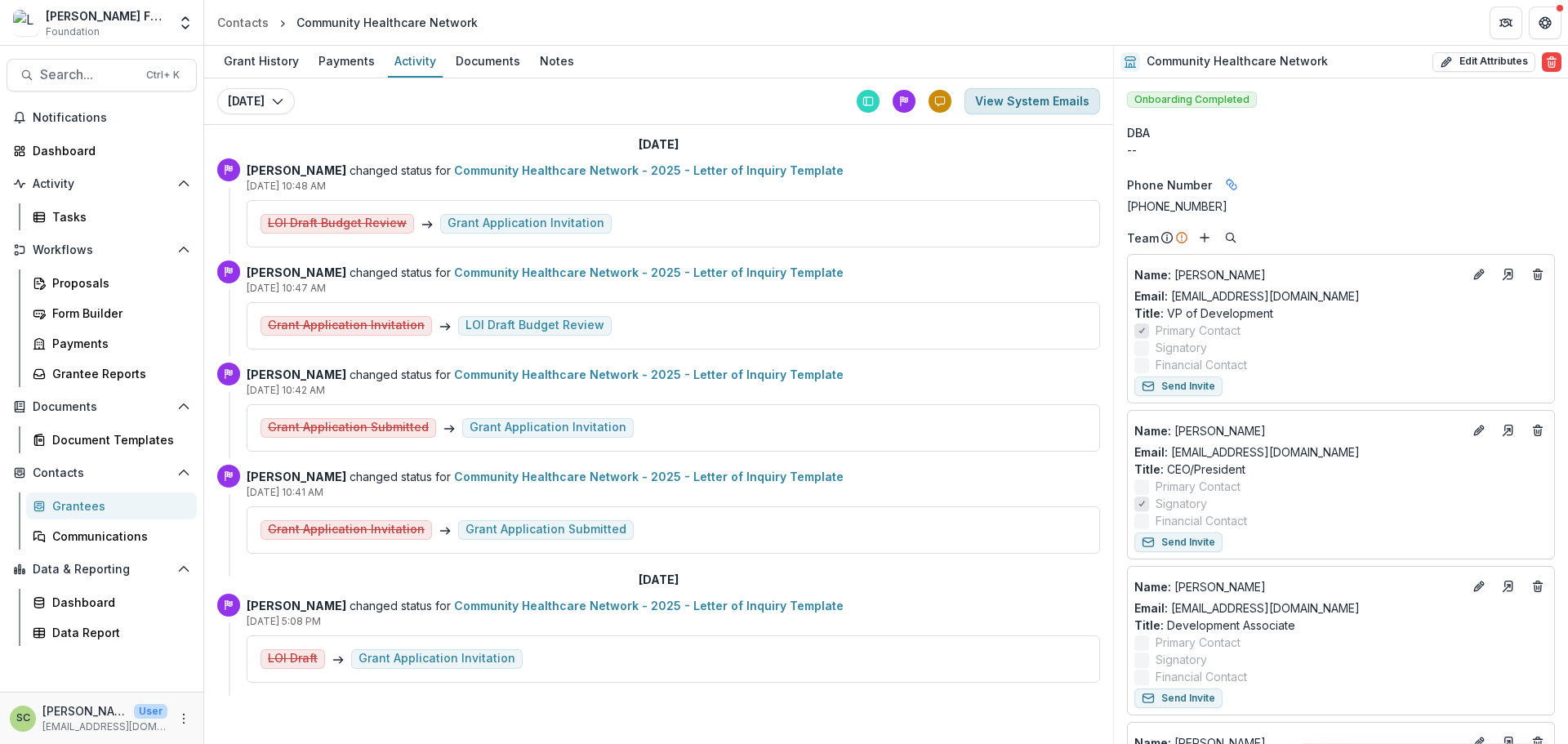
click at [1017, 99] on button "View System Emails" at bounding box center [1032, 101] width 135 height 26
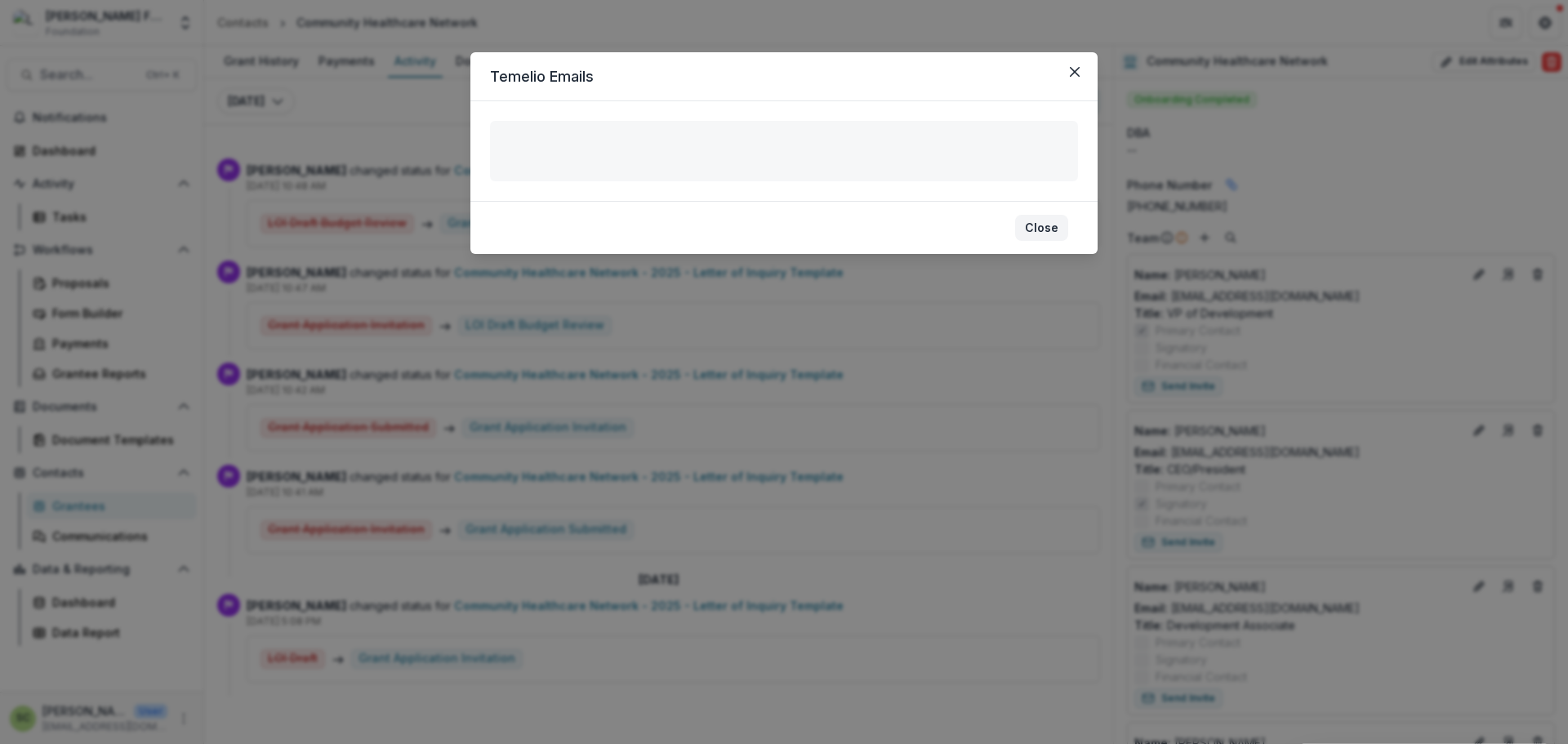
click at [1043, 227] on button "Close" at bounding box center [1041, 228] width 53 height 26
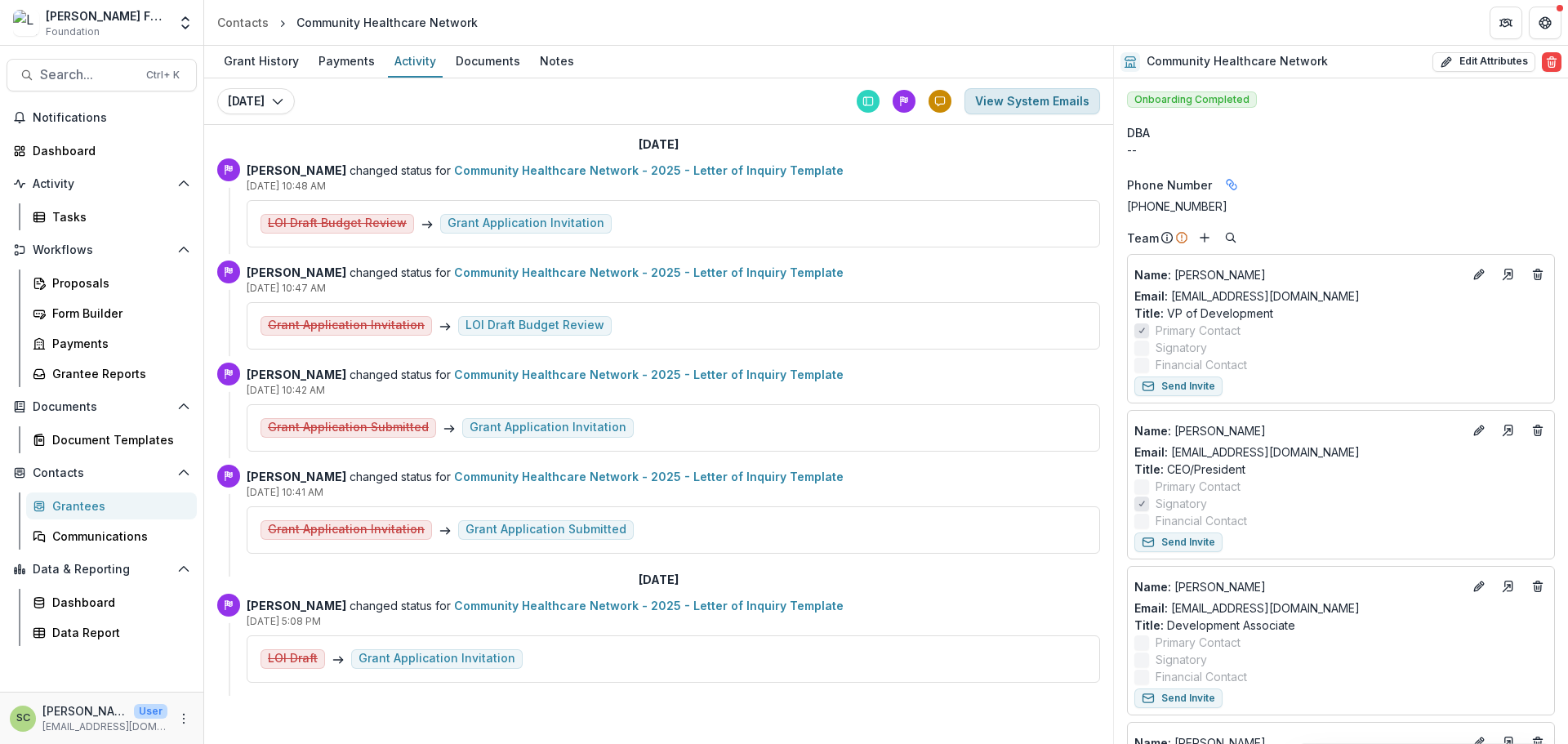
click at [998, 107] on button "View System Emails" at bounding box center [1032, 101] width 135 height 26
click at [1058, 94] on button "View System Emails" at bounding box center [1032, 101] width 135 height 26
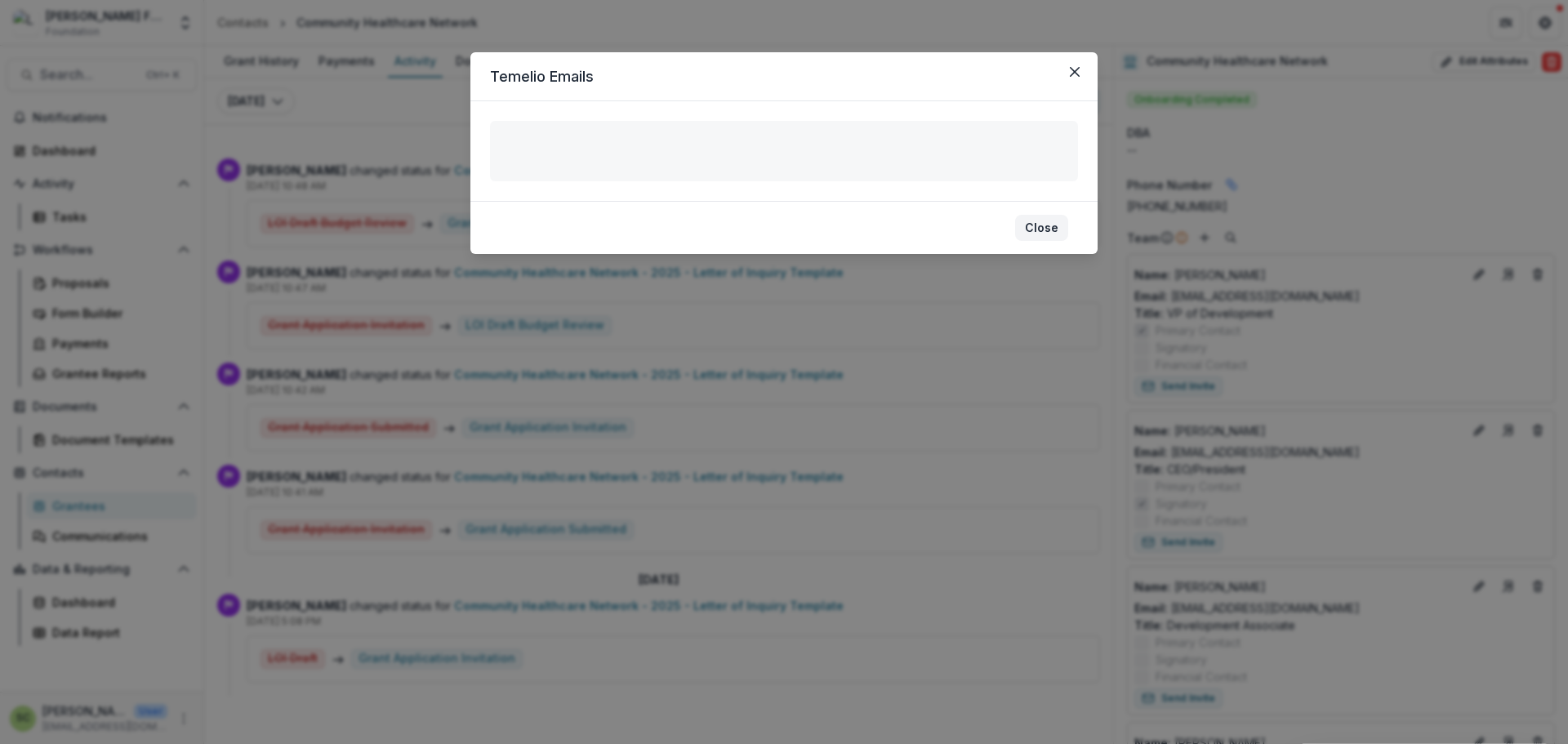
click at [1055, 223] on button "Close" at bounding box center [1041, 228] width 53 height 26
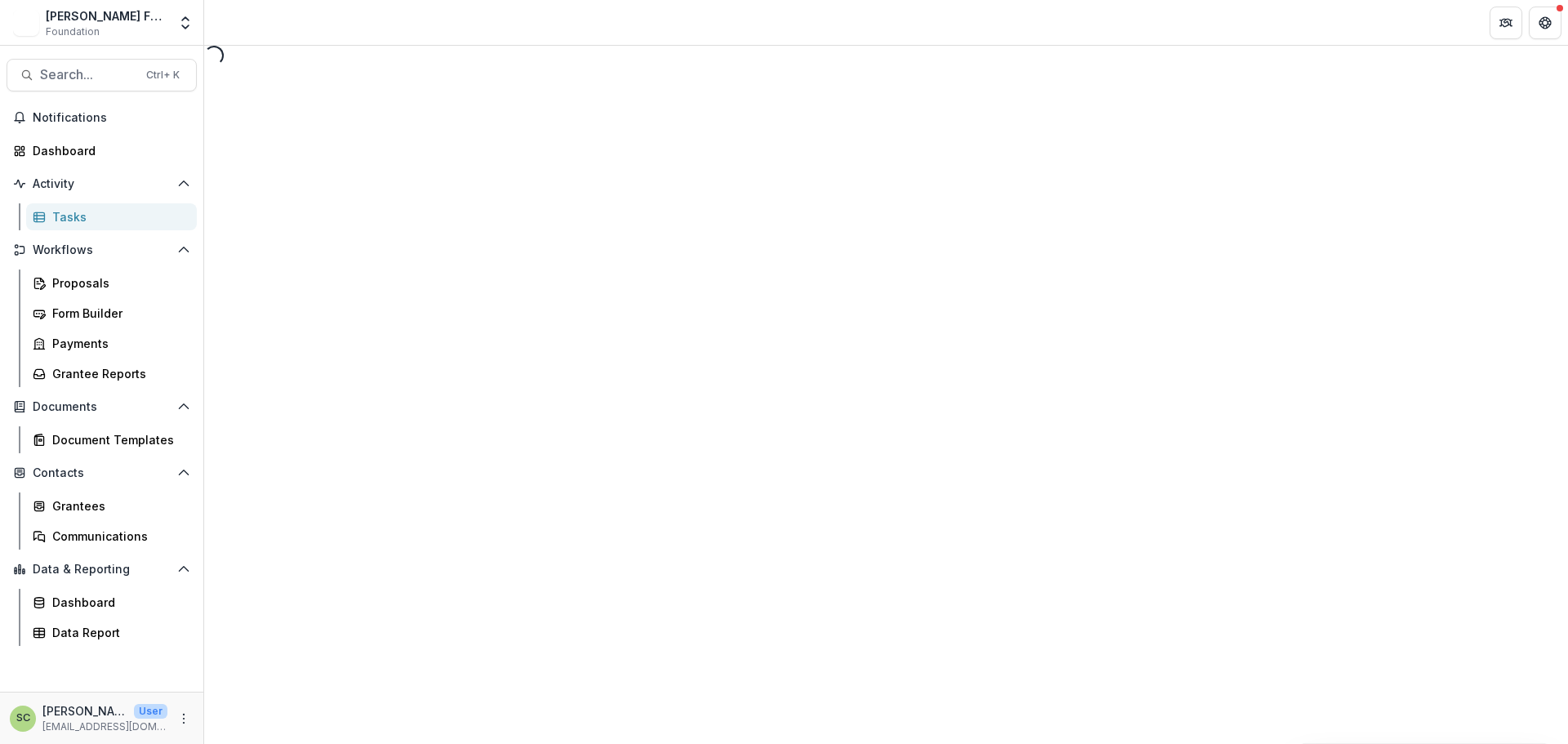
select select "********"
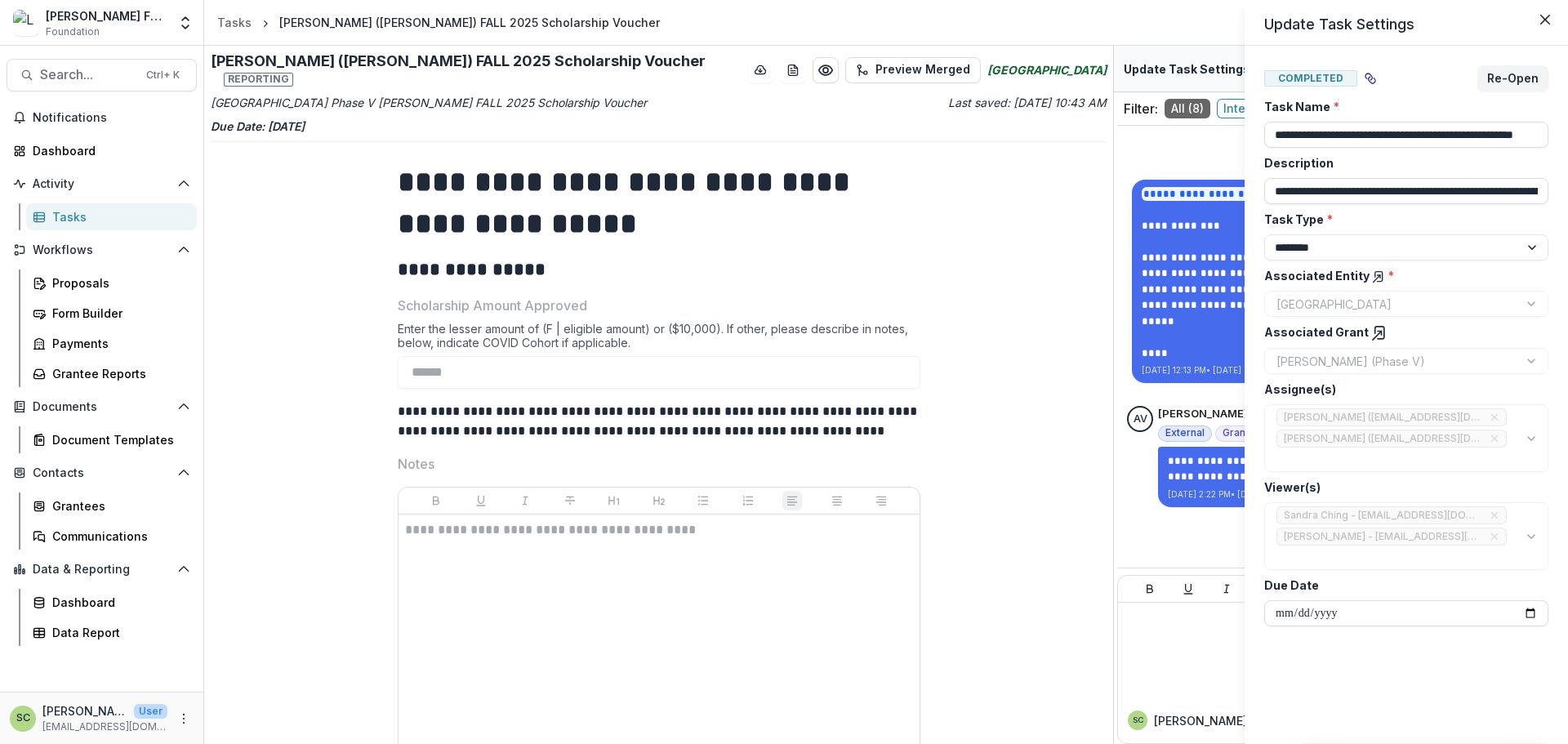
click at [1055, 285] on div "**********" at bounding box center [784, 372] width 1568 height 744
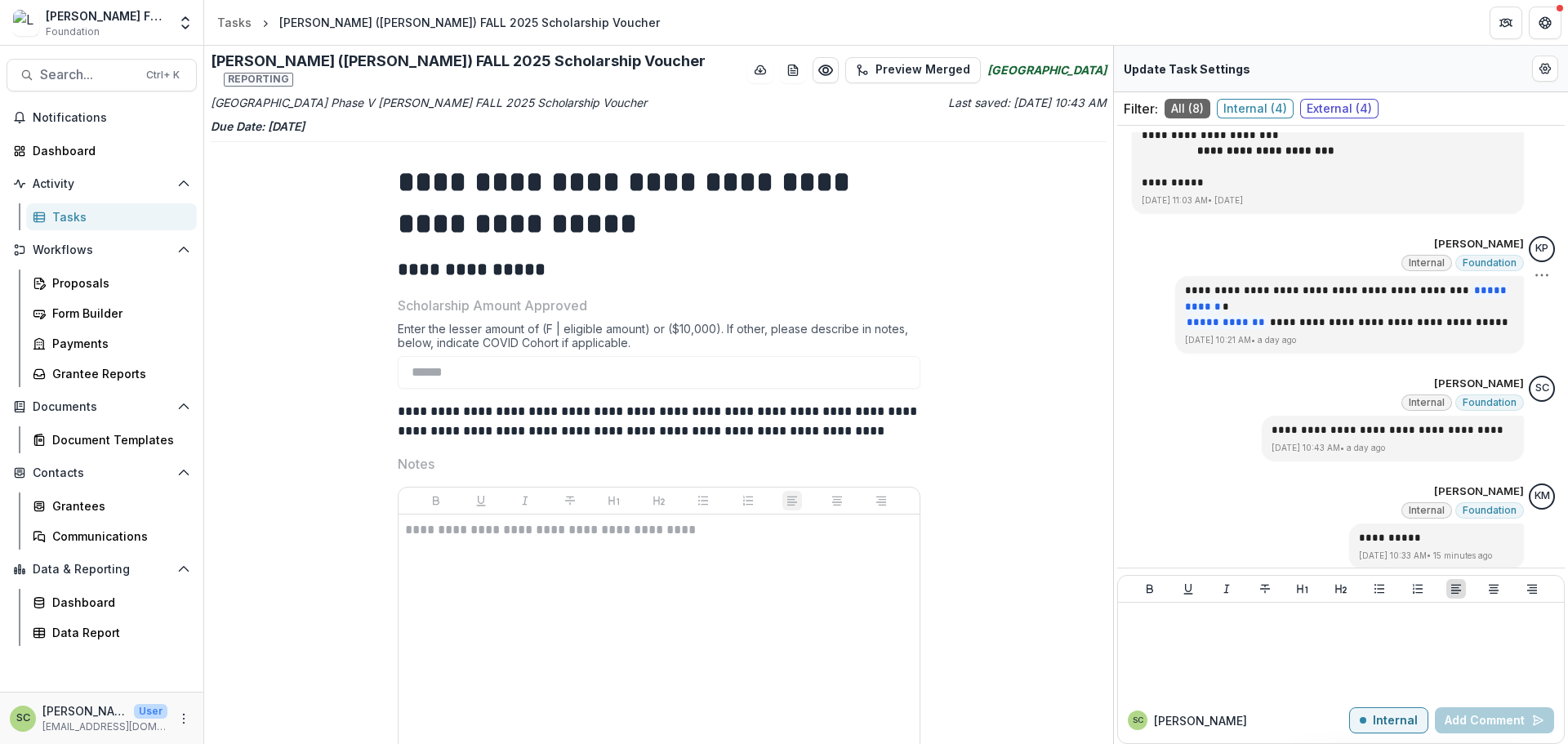
scroll to position [1072, 0]
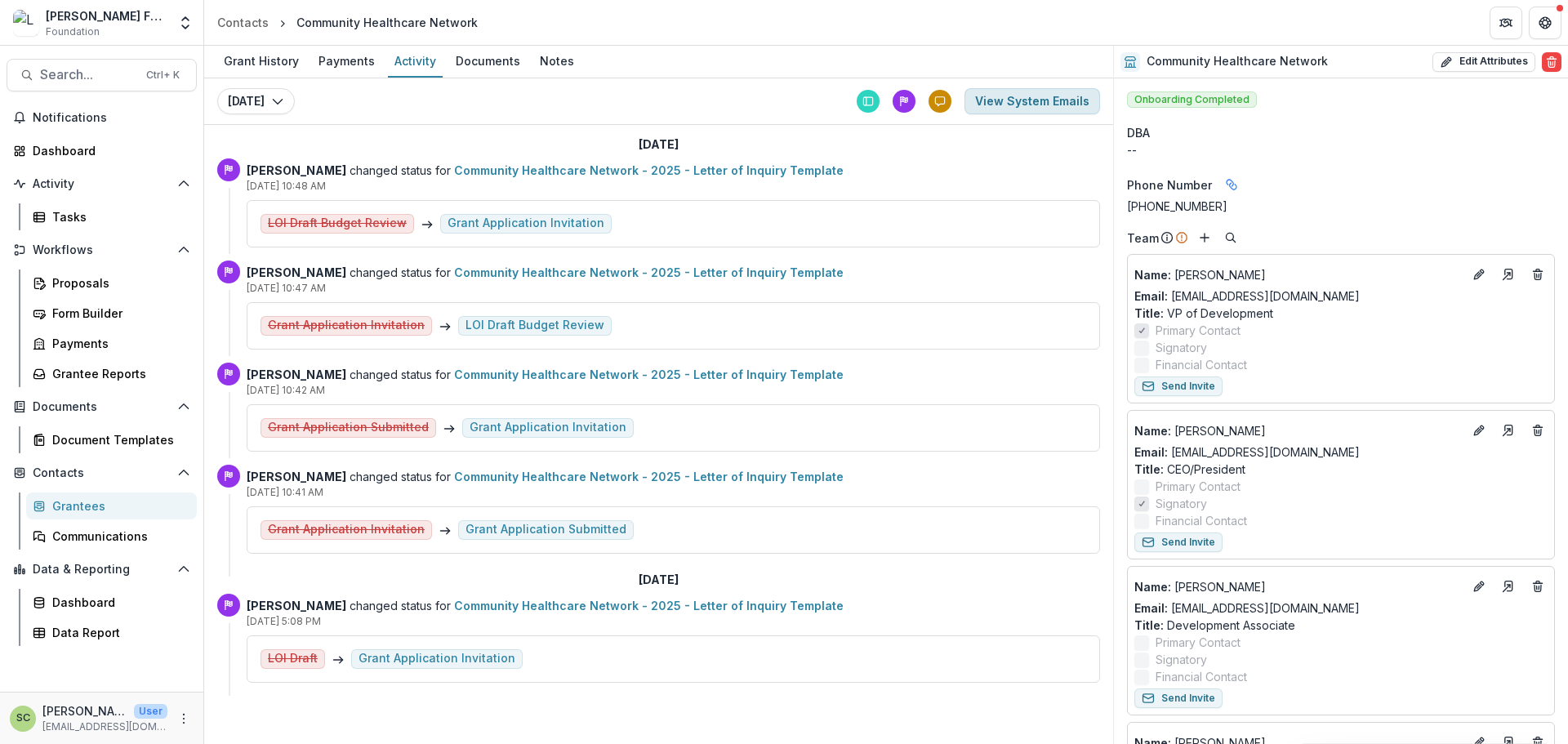
click at [1013, 105] on button "View System Emails" at bounding box center [1032, 101] width 135 height 26
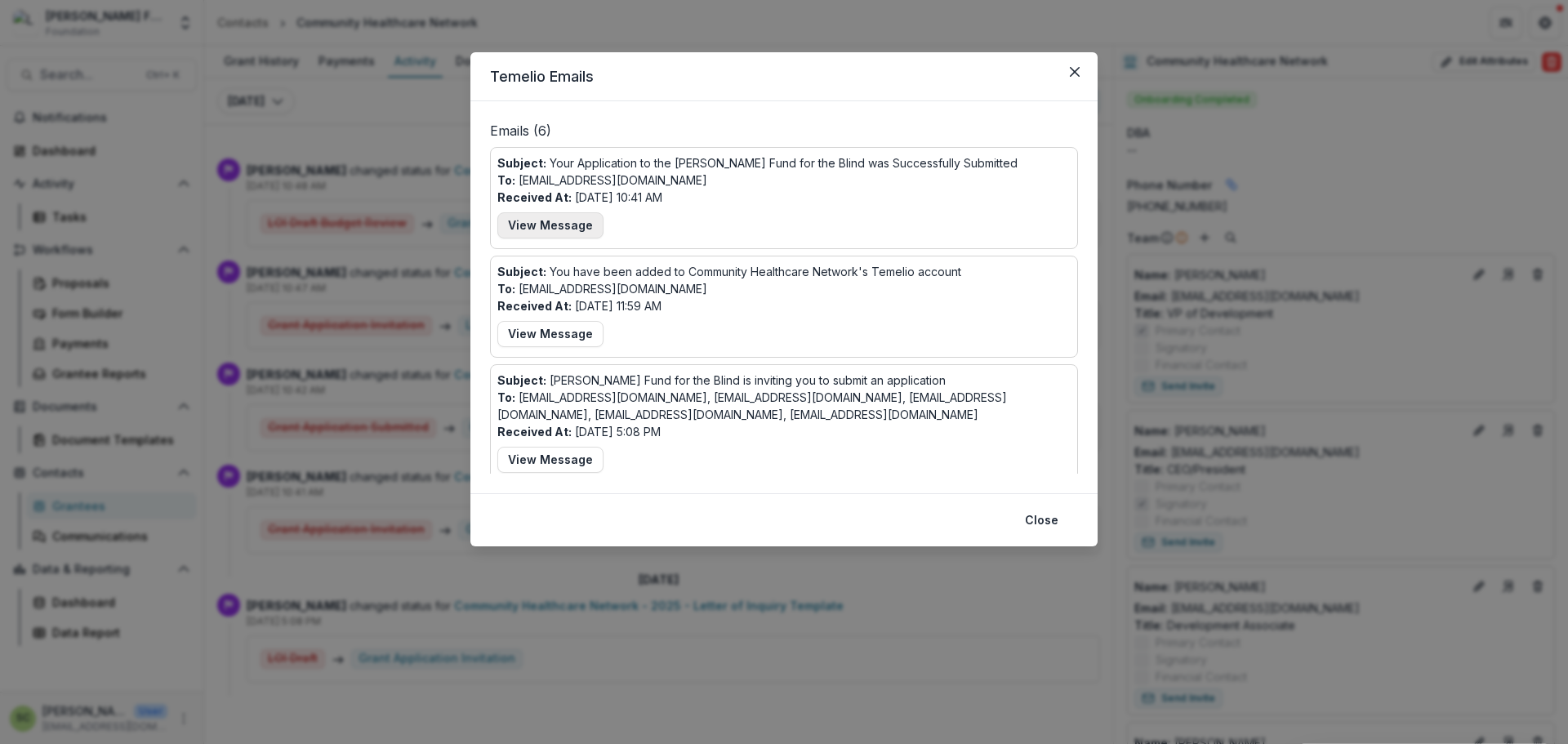
click at [585, 221] on button "View Message" at bounding box center [550, 225] width 106 height 26
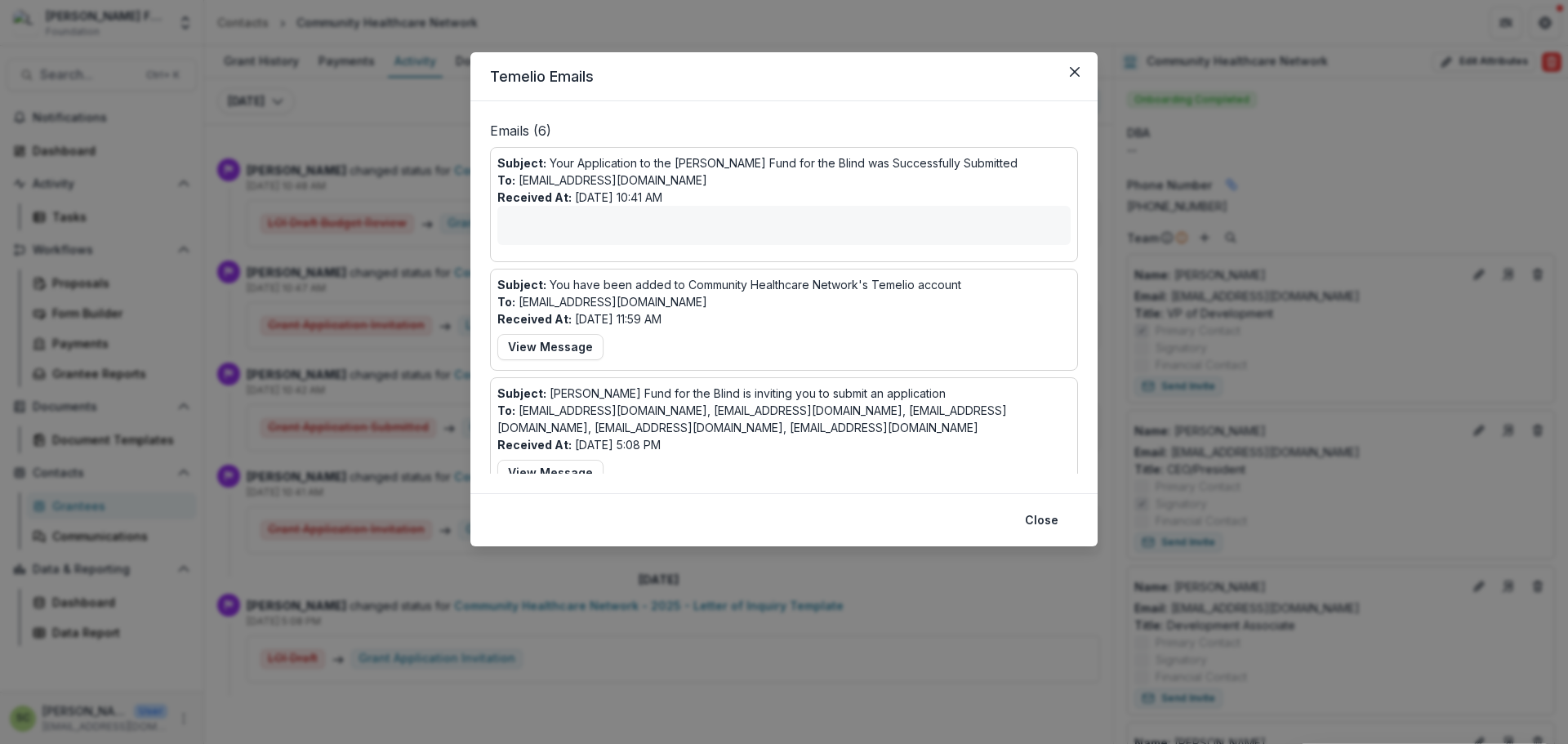
click at [775, 187] on div "Subject: Your Application to the [PERSON_NAME] Fund for the Blind was Successfu…" at bounding box center [784, 204] width 573 height 100
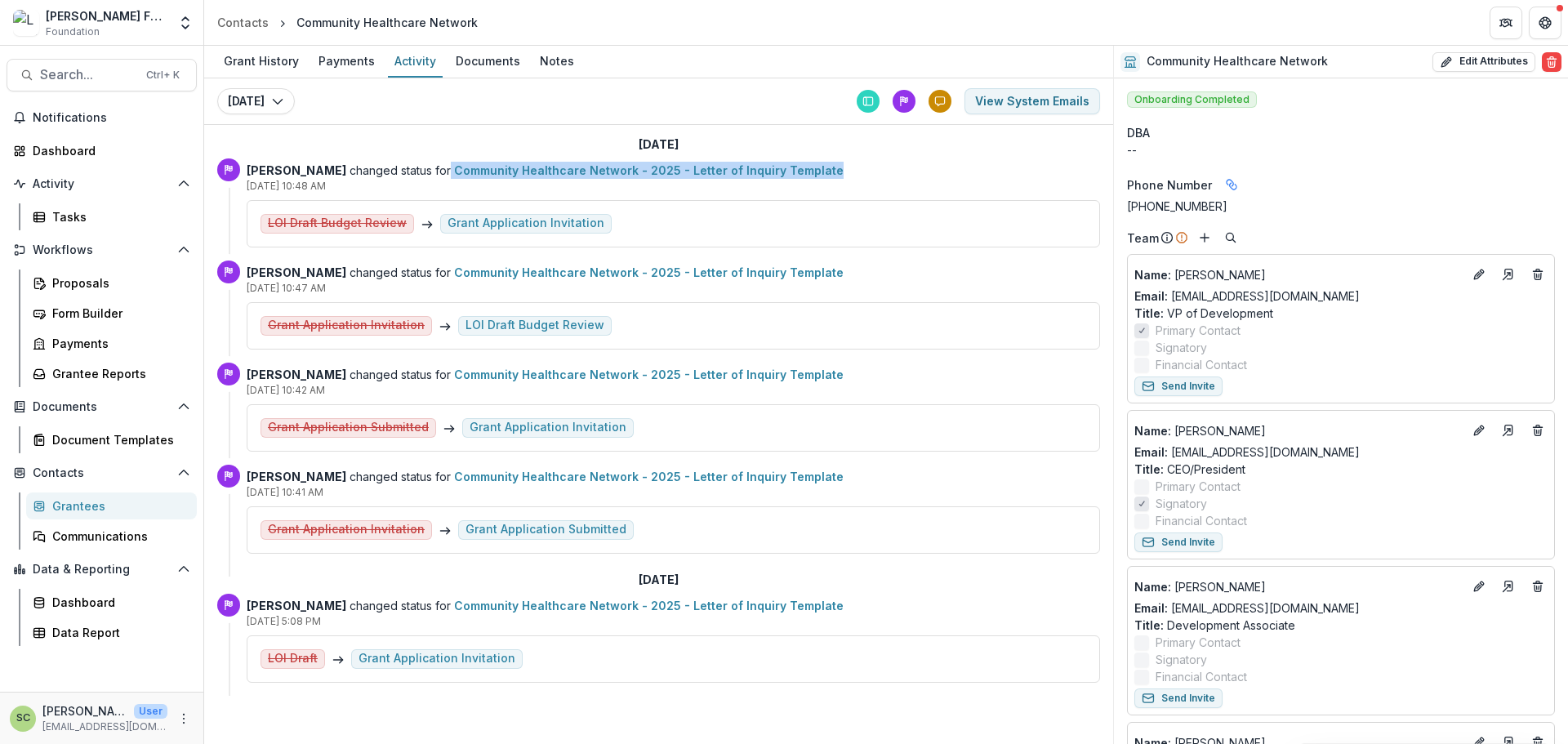
drag, startPoint x: 427, startPoint y: 157, endPoint x: 813, endPoint y: 176, distance: 386.5
click at [813, 176] on div "[PERSON_NAME] changed status for Community Healthcare Network - 2025 - Letter o…" at bounding box center [674, 202] width 854 height 89
copy p "Community Healthcare Network - 2025 - Letter of Inquiry Template"
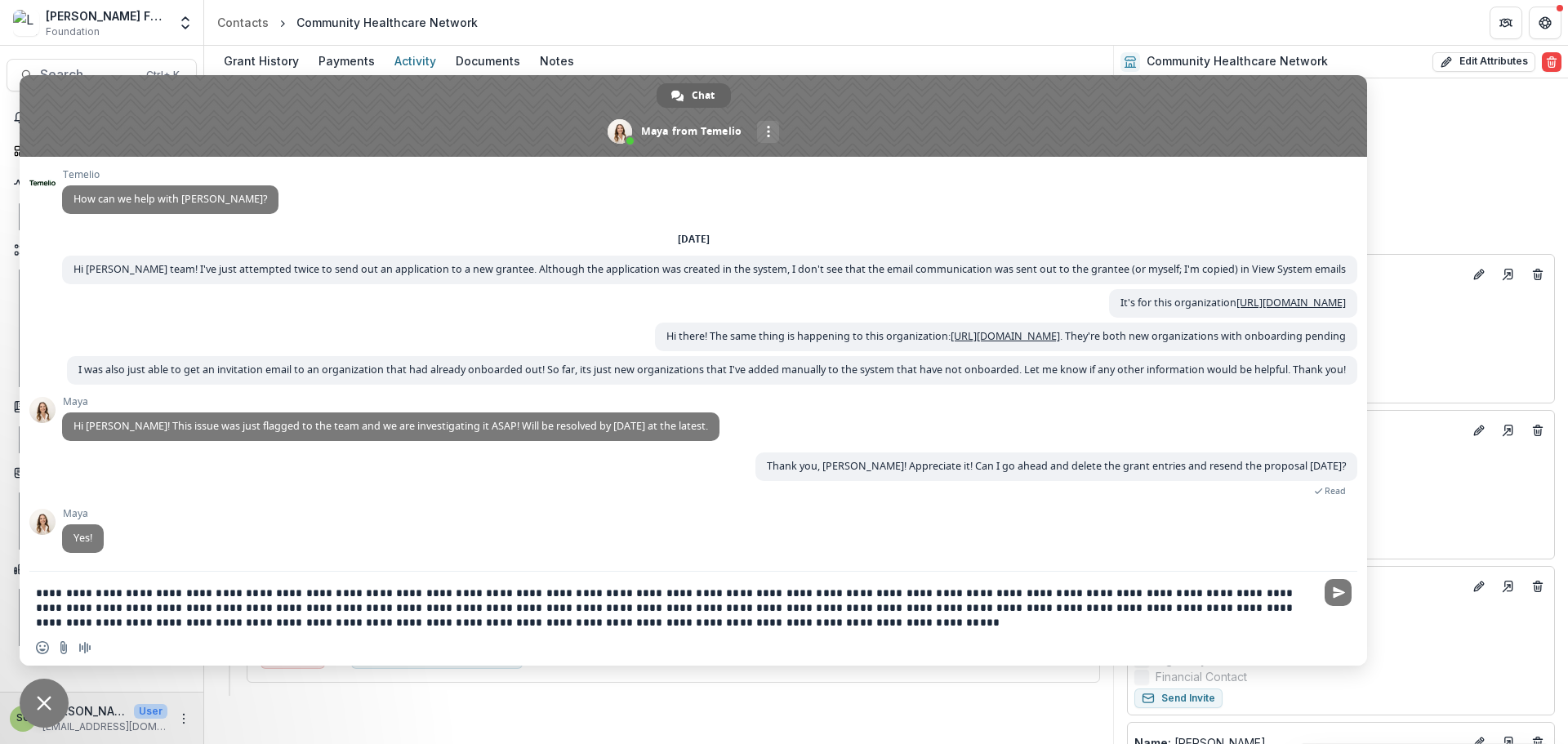
type textarea "**********"
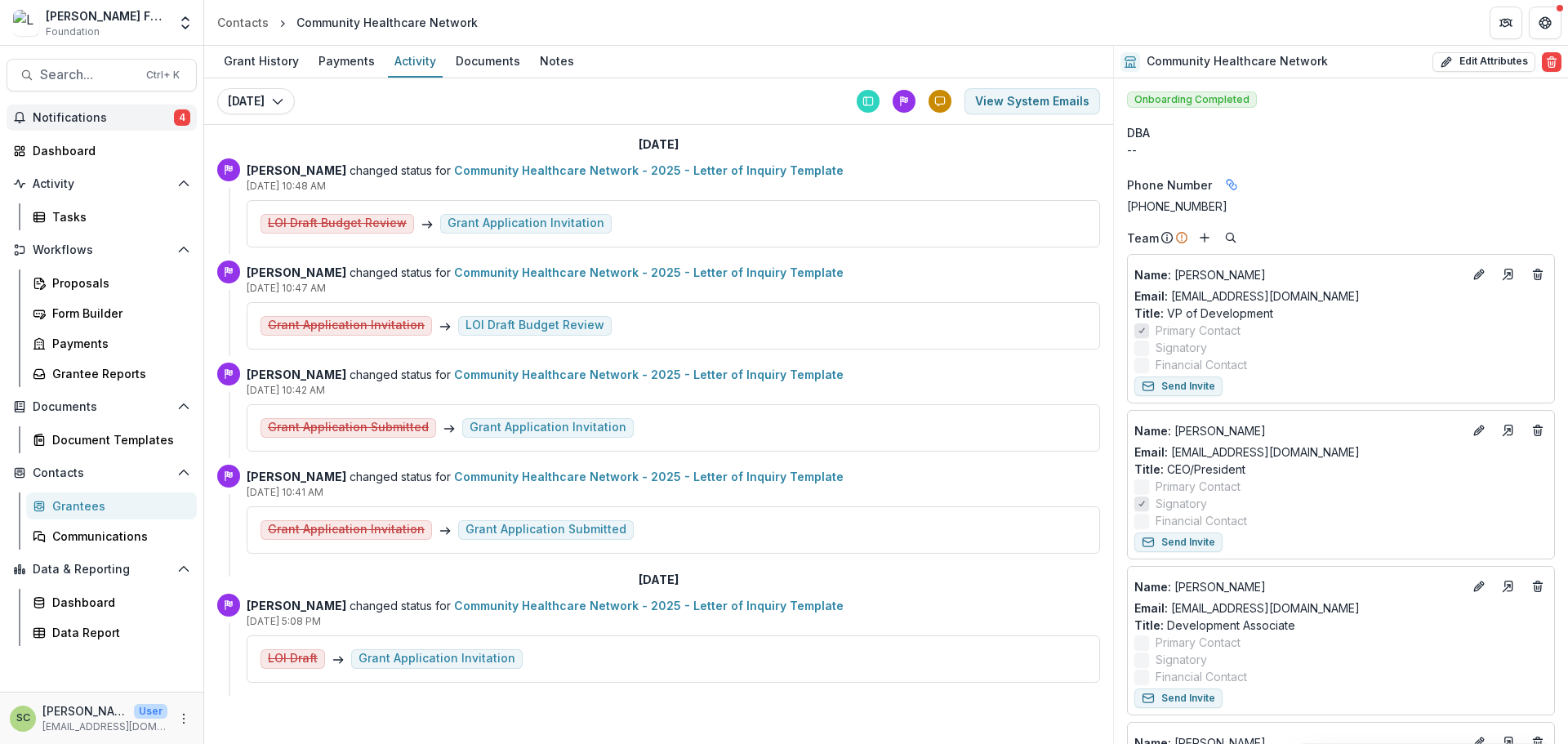
click at [94, 111] on span "Notifications" at bounding box center [103, 118] width 141 height 14
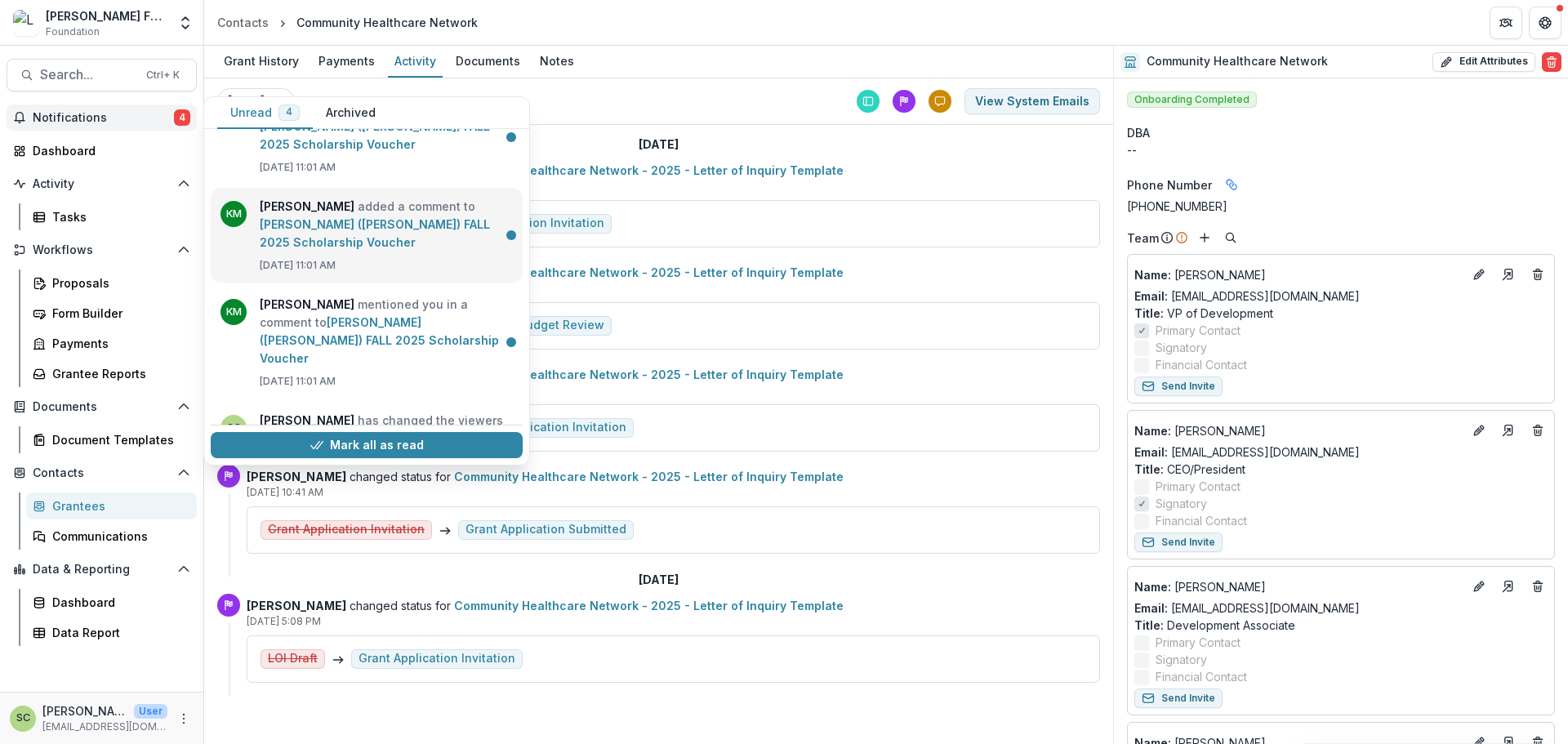
scroll to position [85, 0]
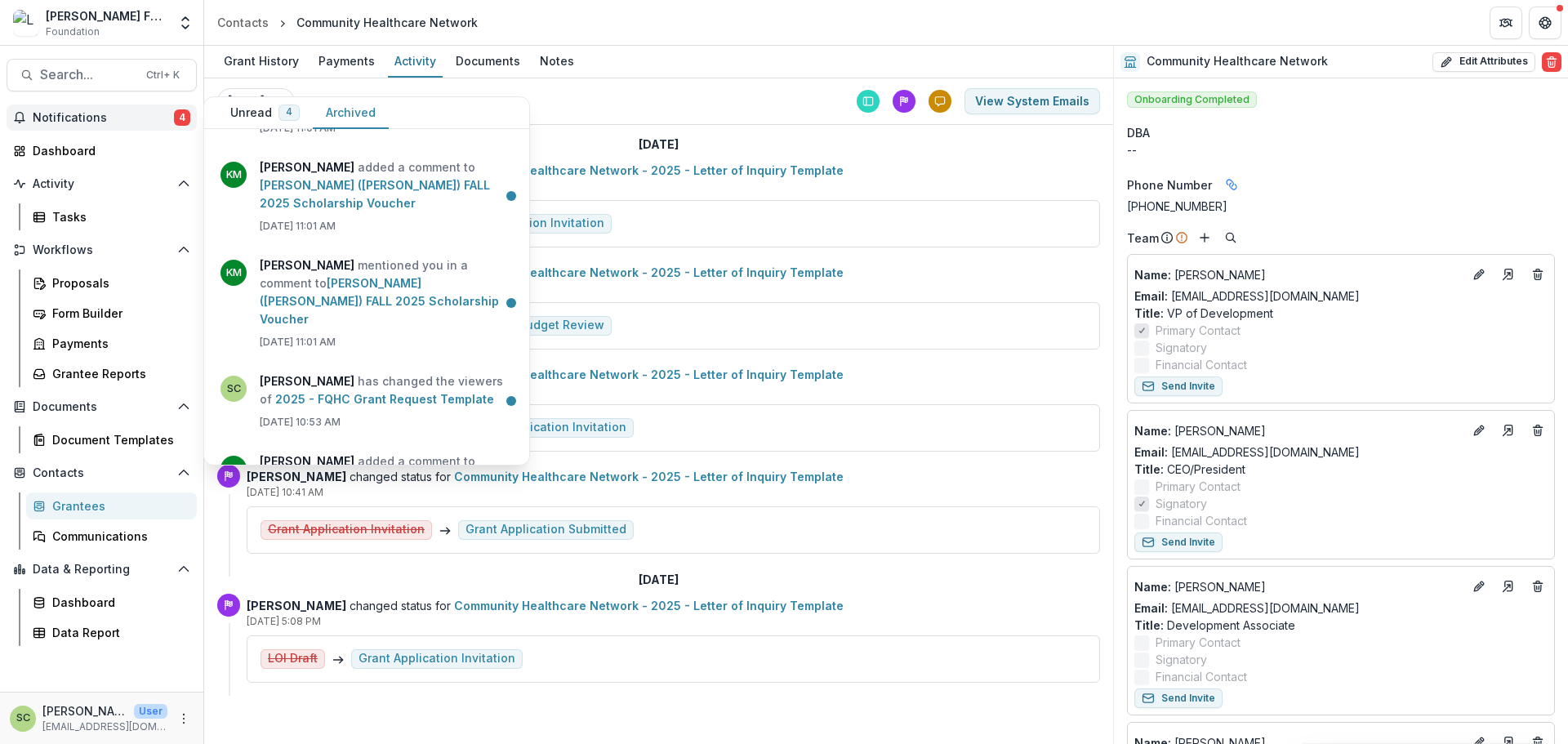
click at [329, 110] on button "Archived" at bounding box center [350, 113] width 76 height 32
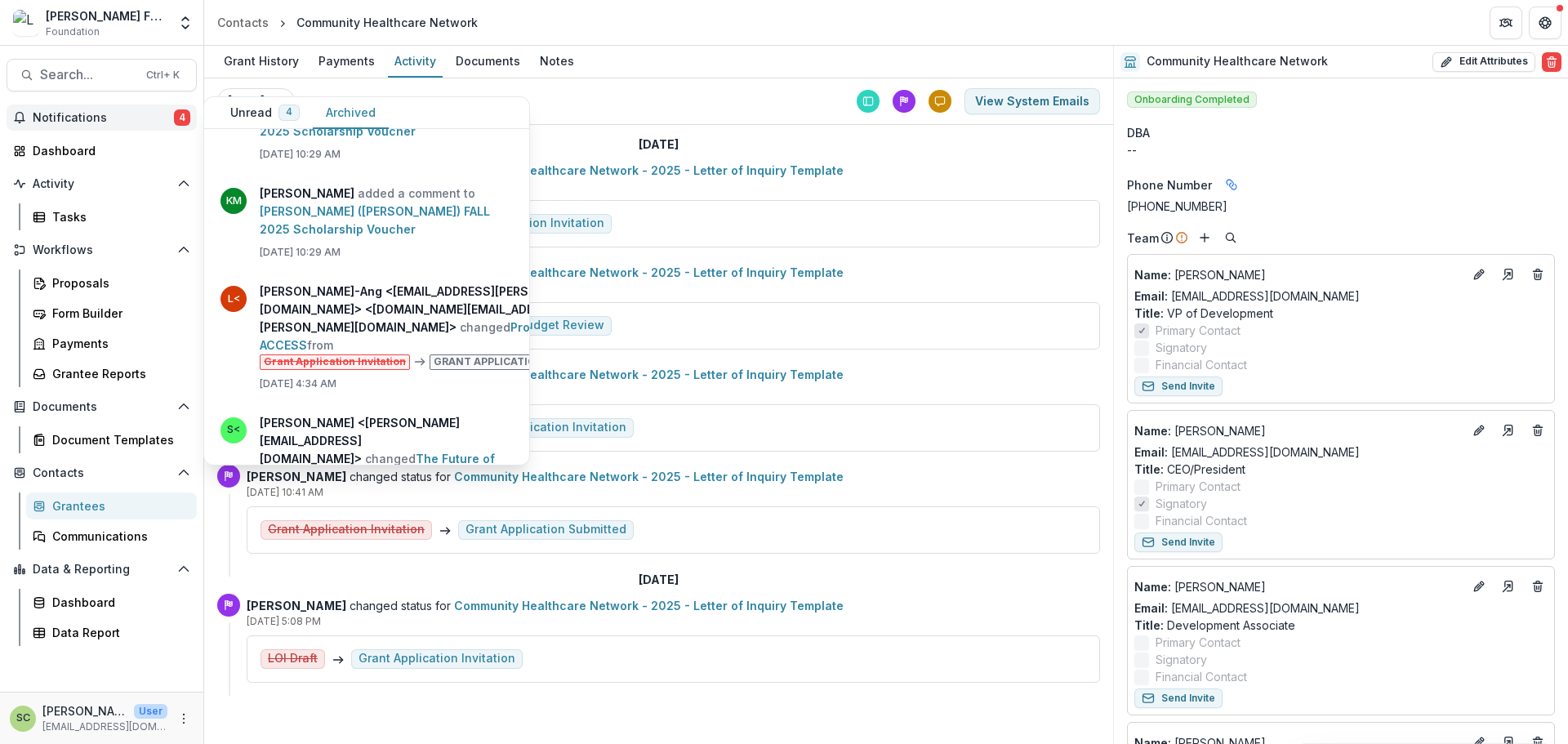
scroll to position [656, 0]
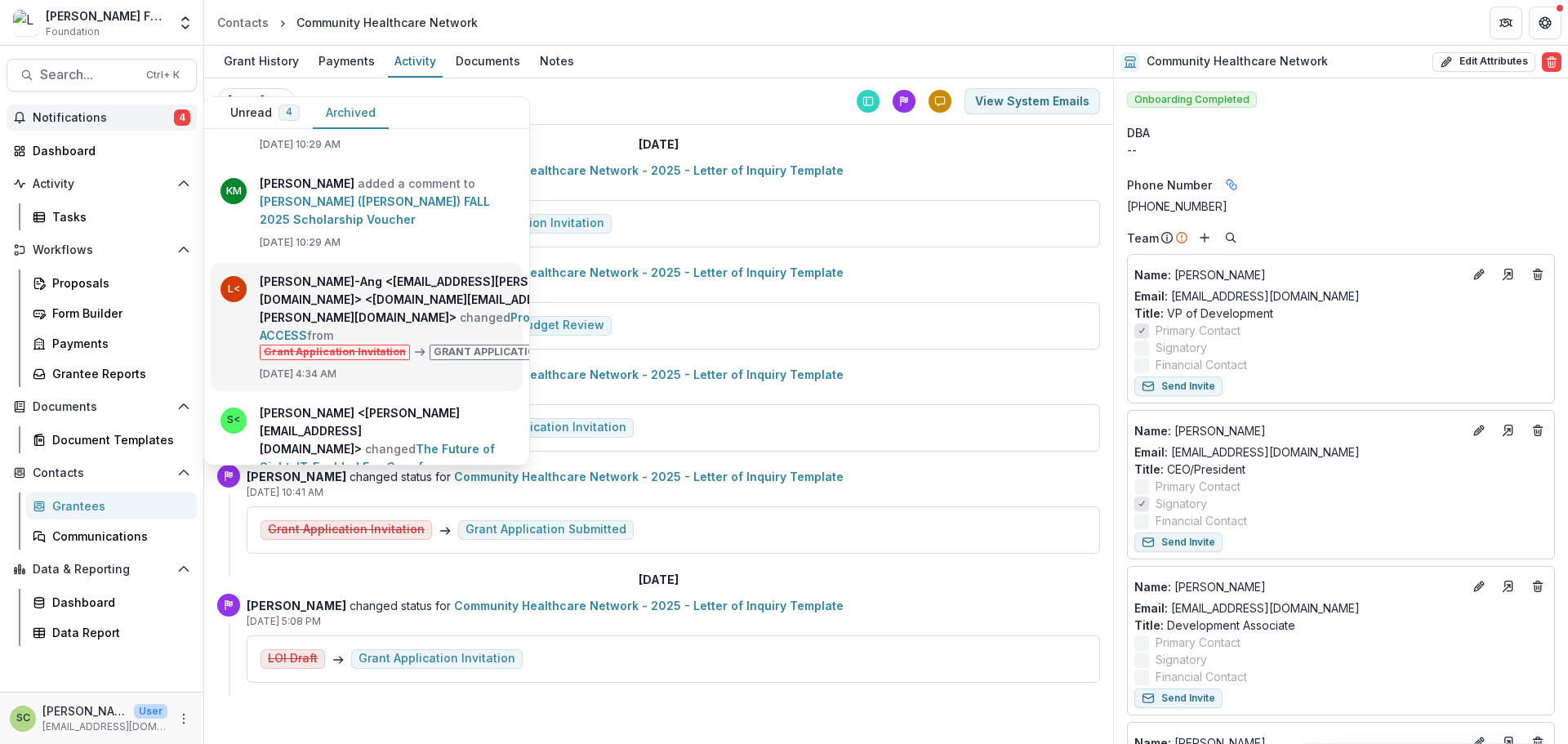
click at [394, 310] on link "Project ACCESS" at bounding box center [406, 326] width 293 height 32
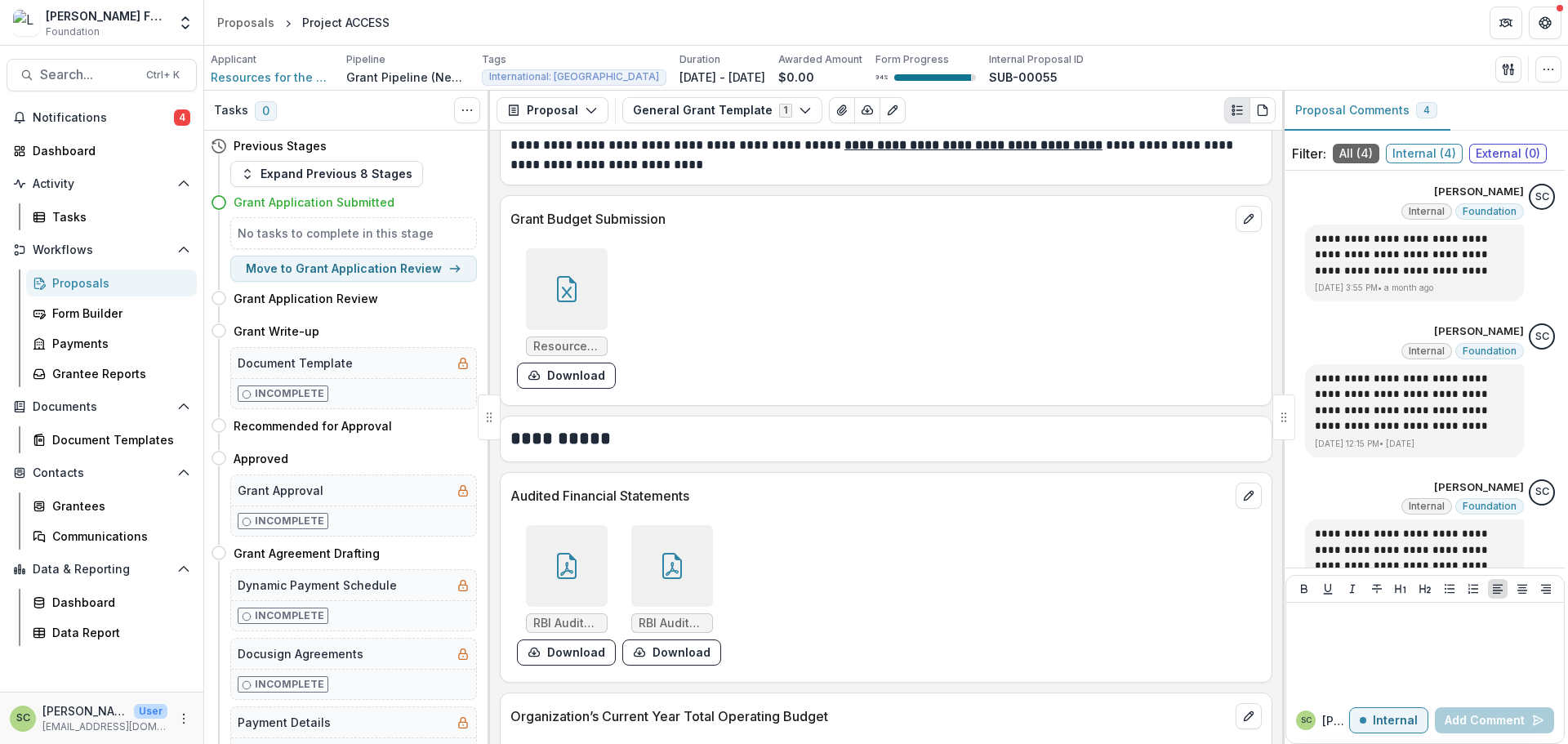
scroll to position [14698, 0]
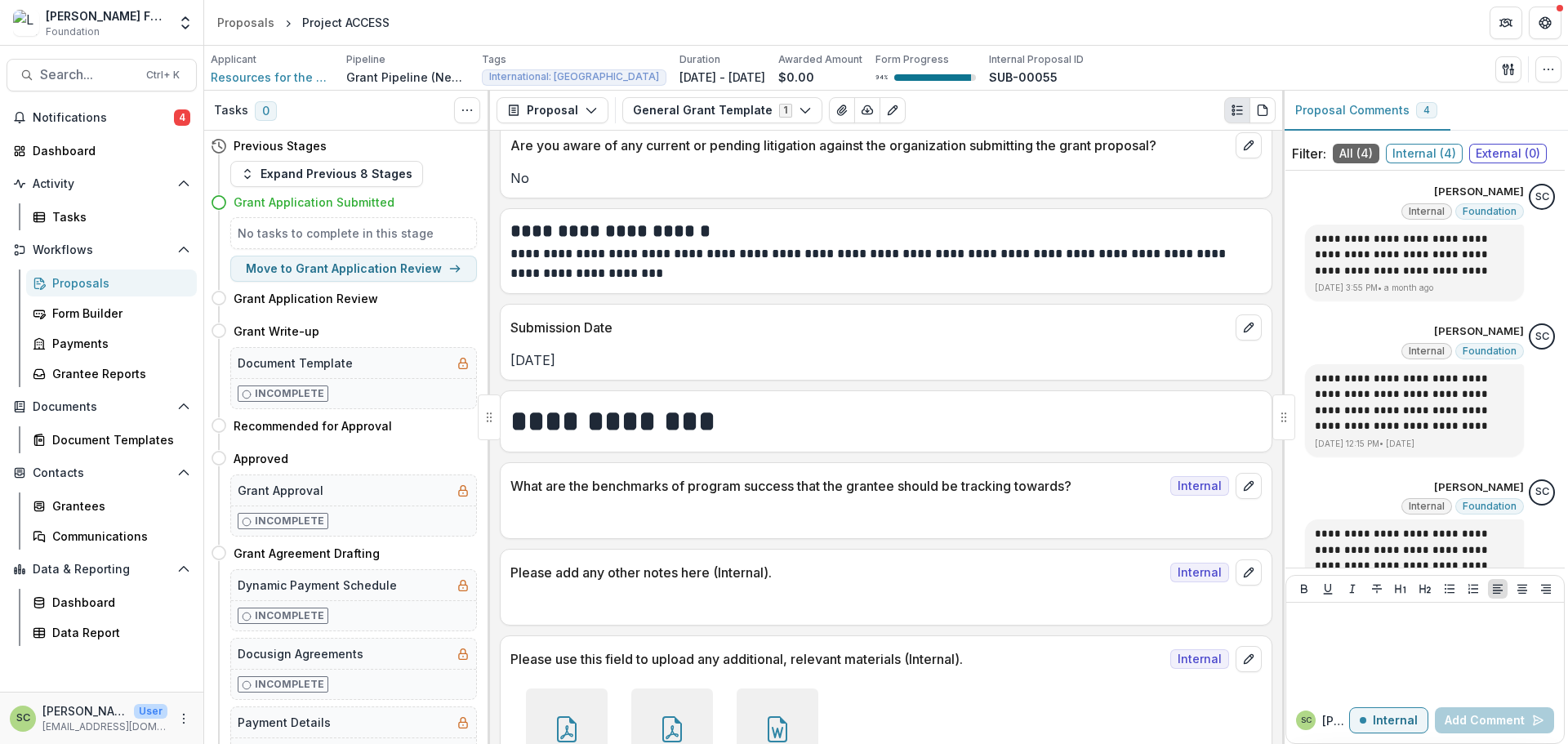
click at [747, 688] on div at bounding box center [777, 729] width 82 height 82
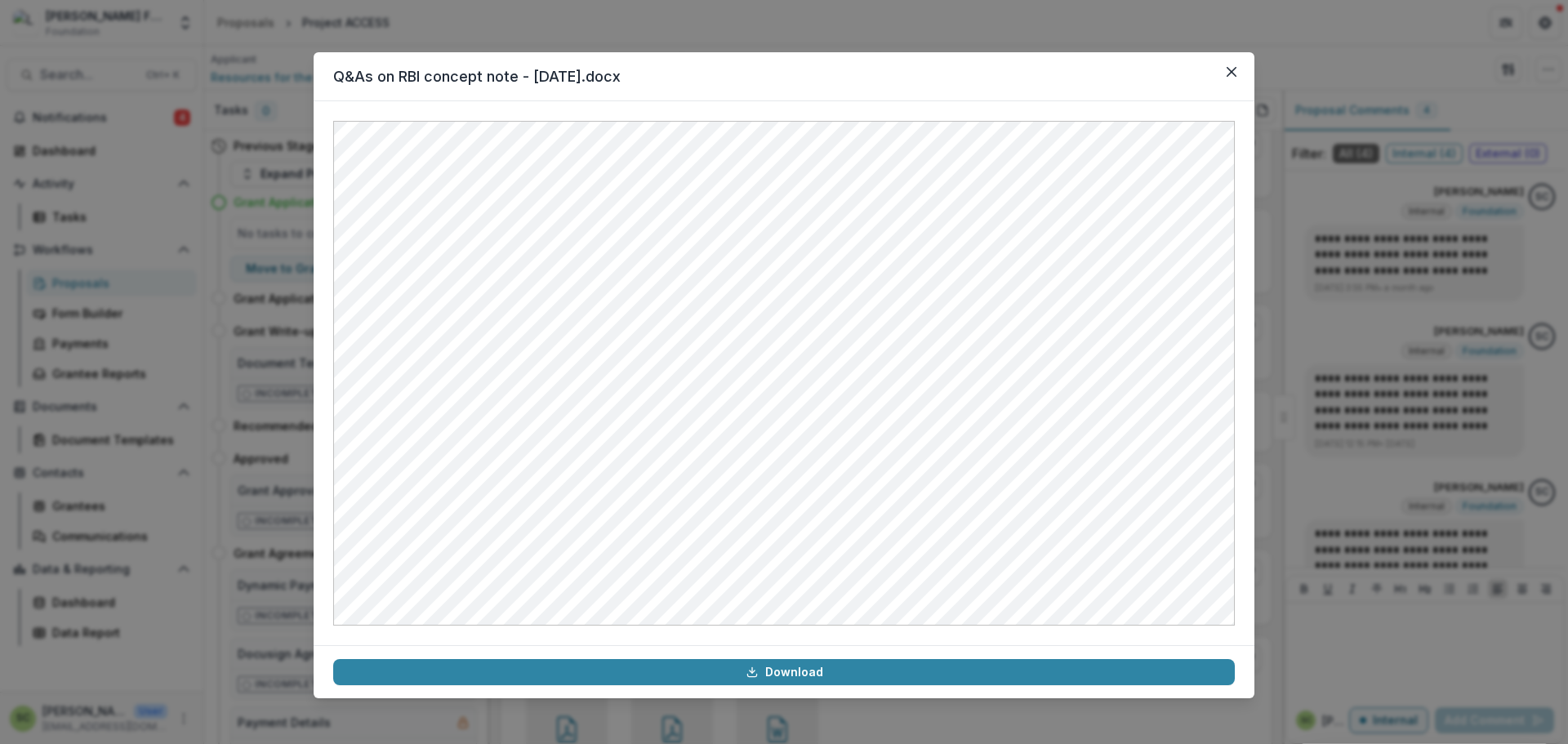
drag, startPoint x: 1351, startPoint y: 274, endPoint x: 1049, endPoint y: 451, distance: 350.0
click at [1351, 274] on div "Q&As on RBI concept note - July 1, 2025.docx Download" at bounding box center [784, 372] width 1568 height 744
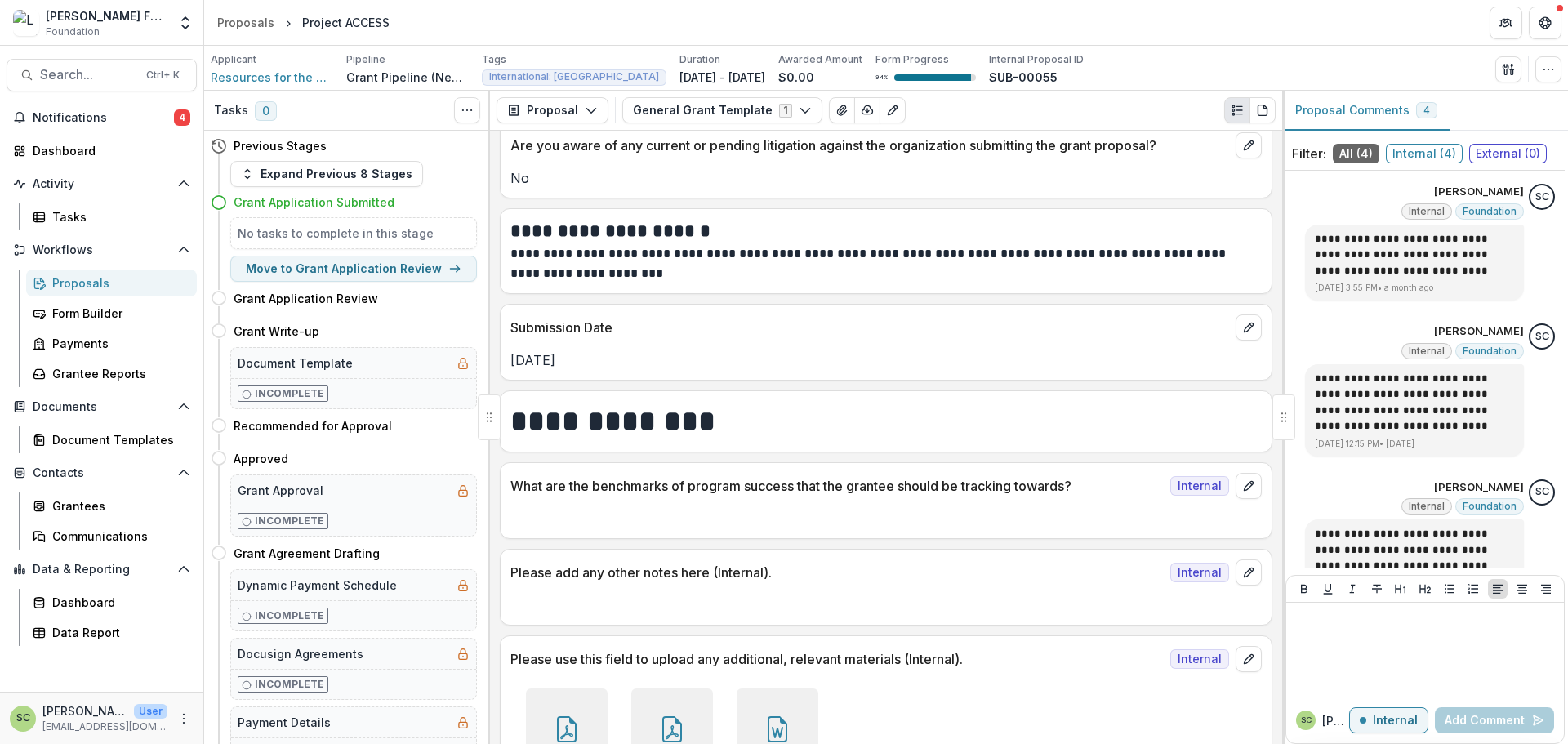
click at [644, 688] on div at bounding box center [672, 729] width 82 height 82
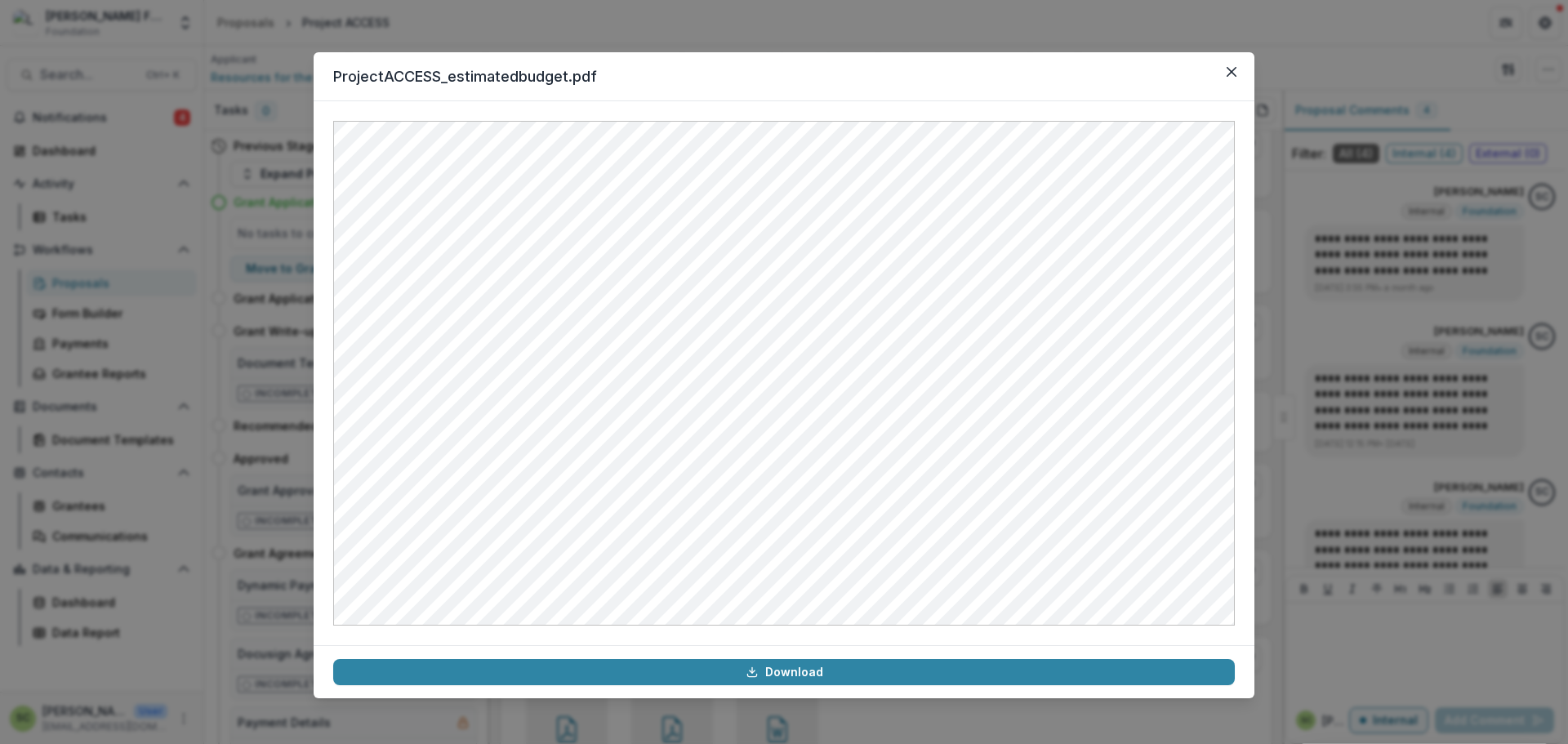
click at [1378, 317] on div "ProjectACCESS_estimatedbudget.pdf Download" at bounding box center [784, 372] width 1568 height 744
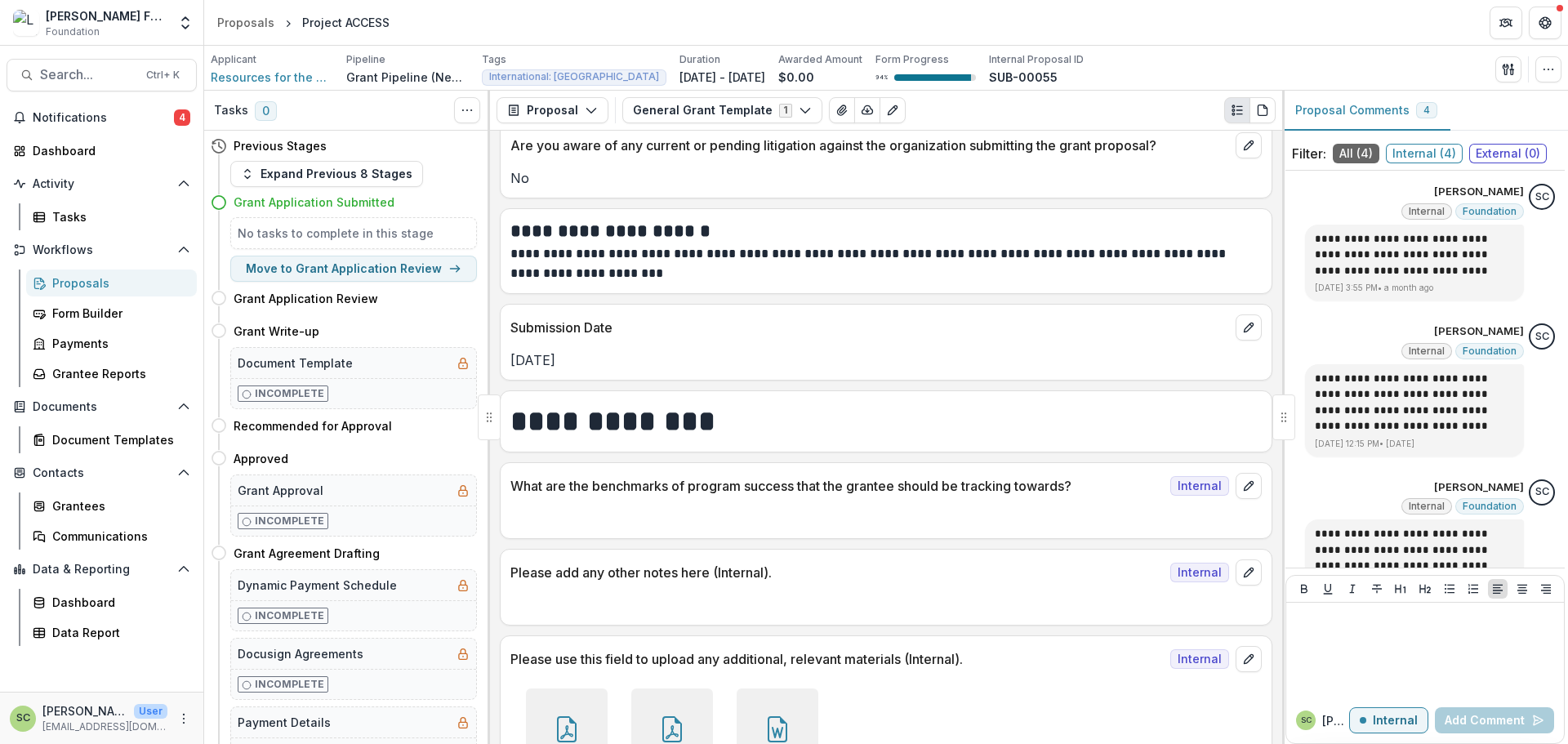
click at [564, 716] on icon at bounding box center [566, 729] width 26 height 26
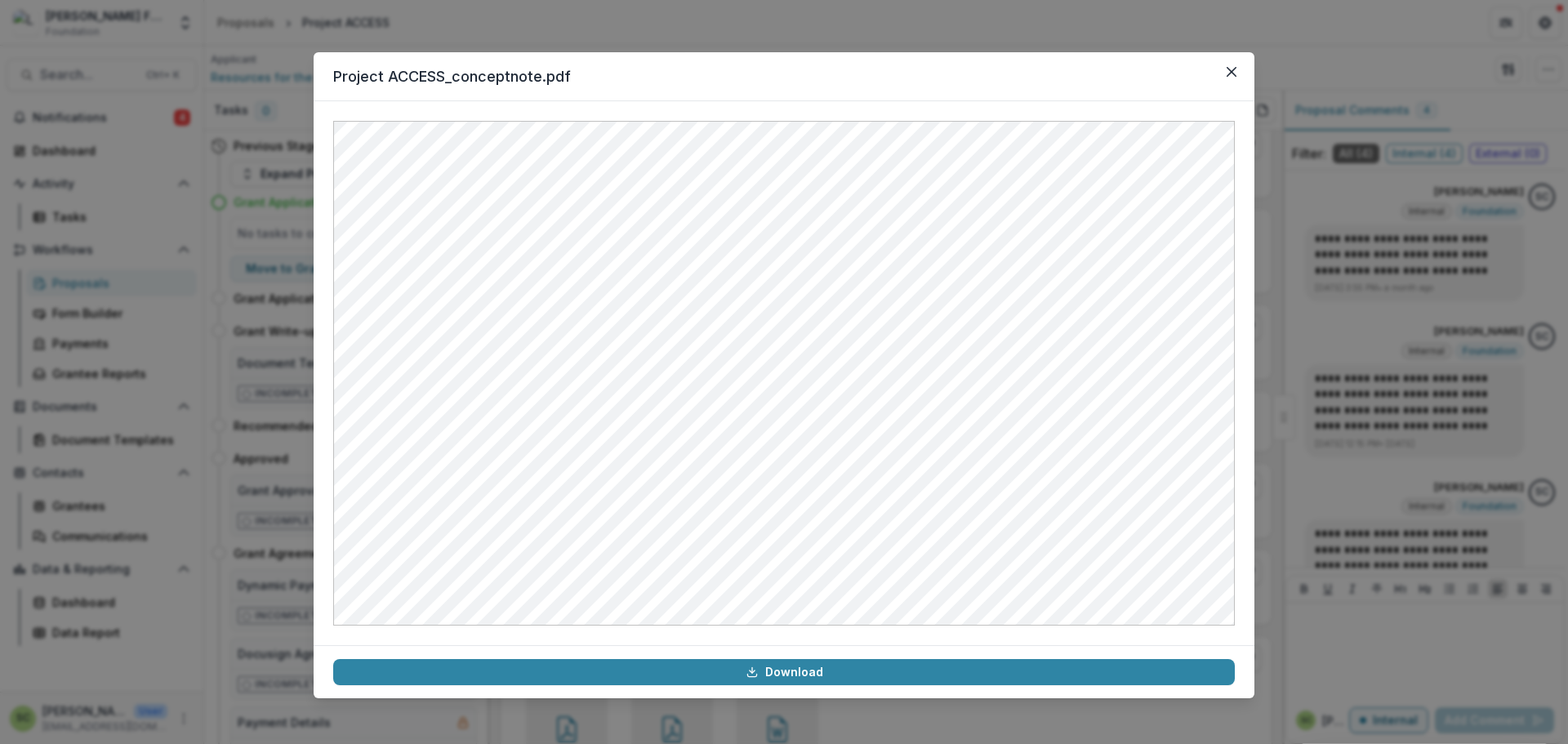
click at [1359, 334] on div "Project ACCESS_conceptnote.pdf Download" at bounding box center [784, 372] width 1568 height 744
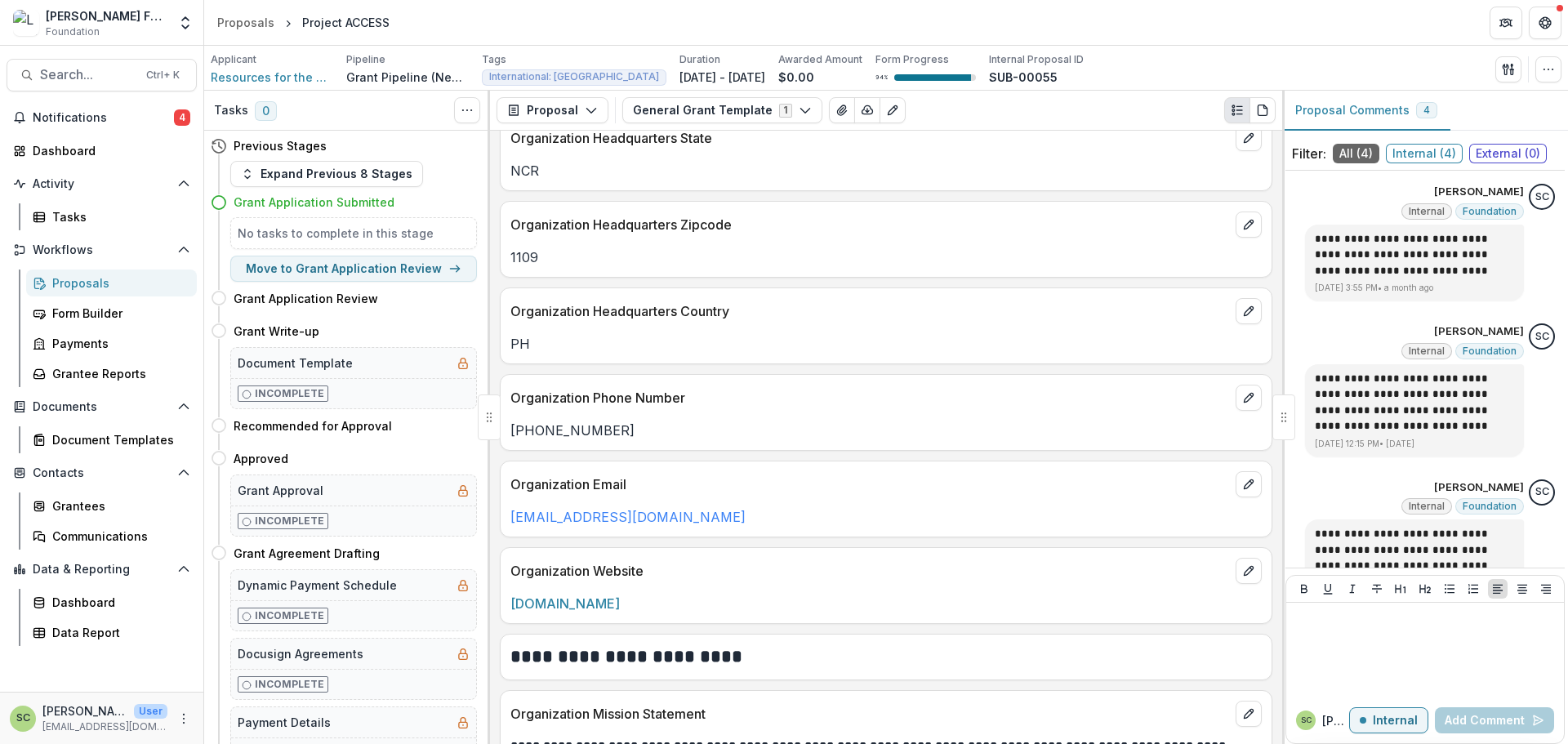
scroll to position [1714, 0]
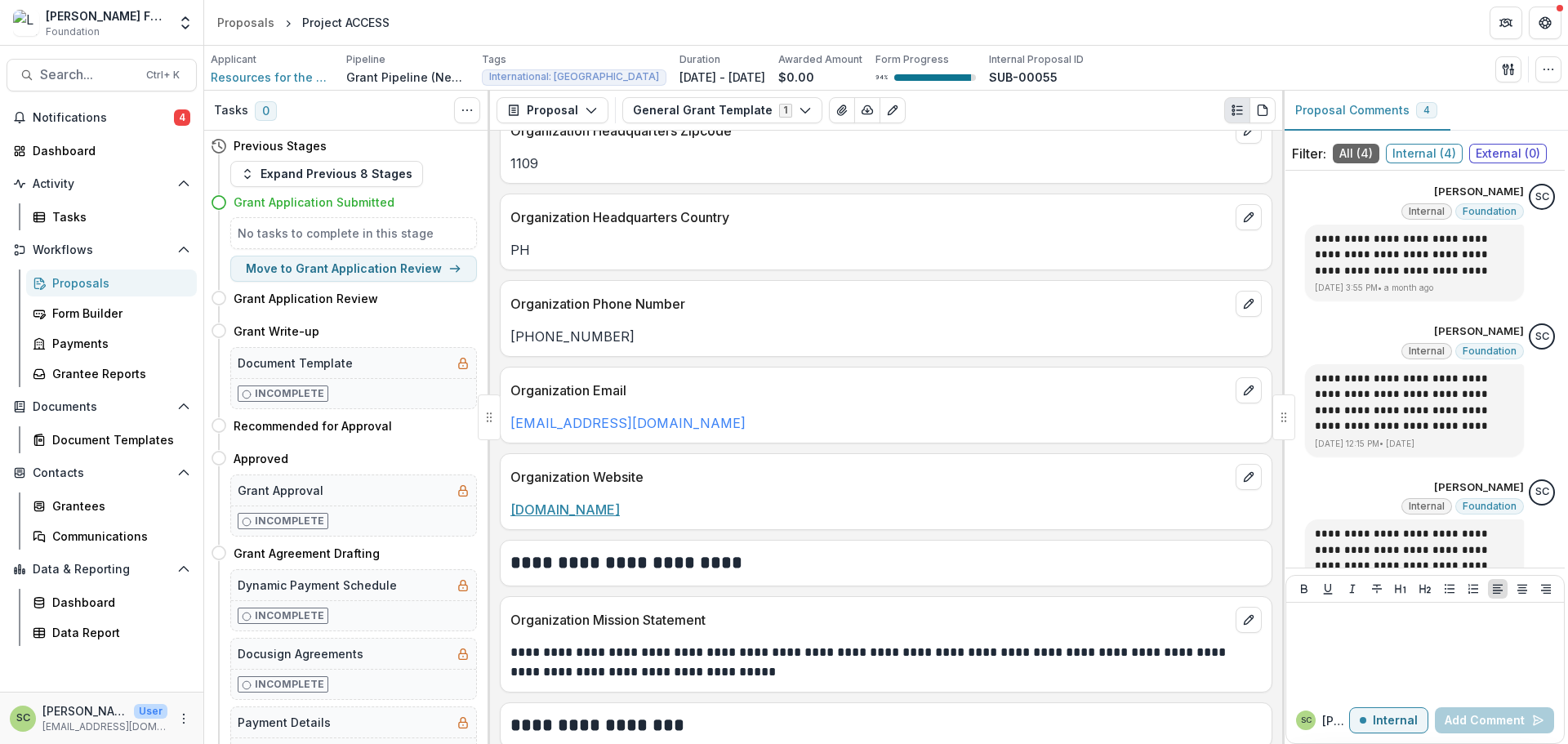
click at [585, 508] on link "www.blind.org.ph" at bounding box center [565, 509] width 109 height 16
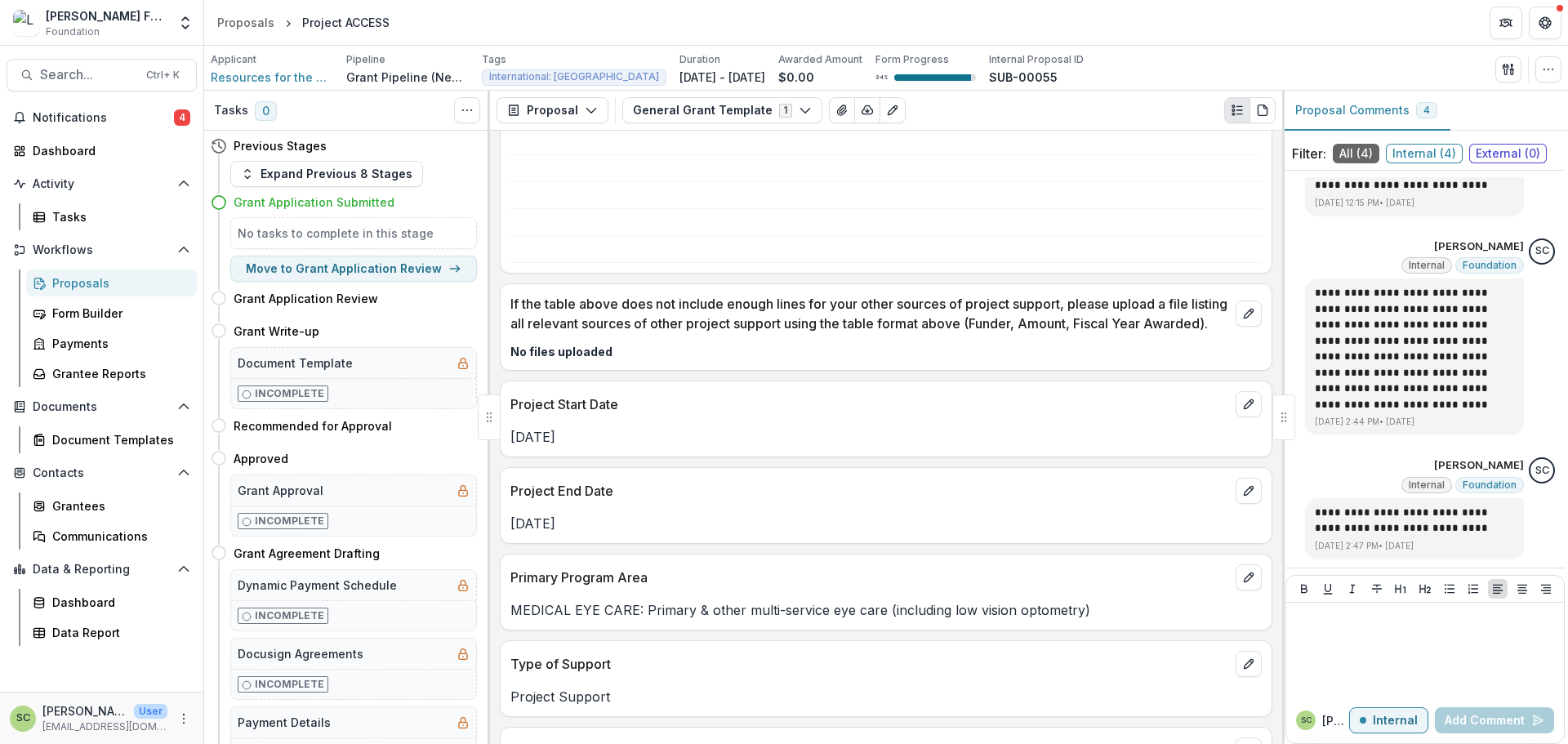
scroll to position [4363, 0]
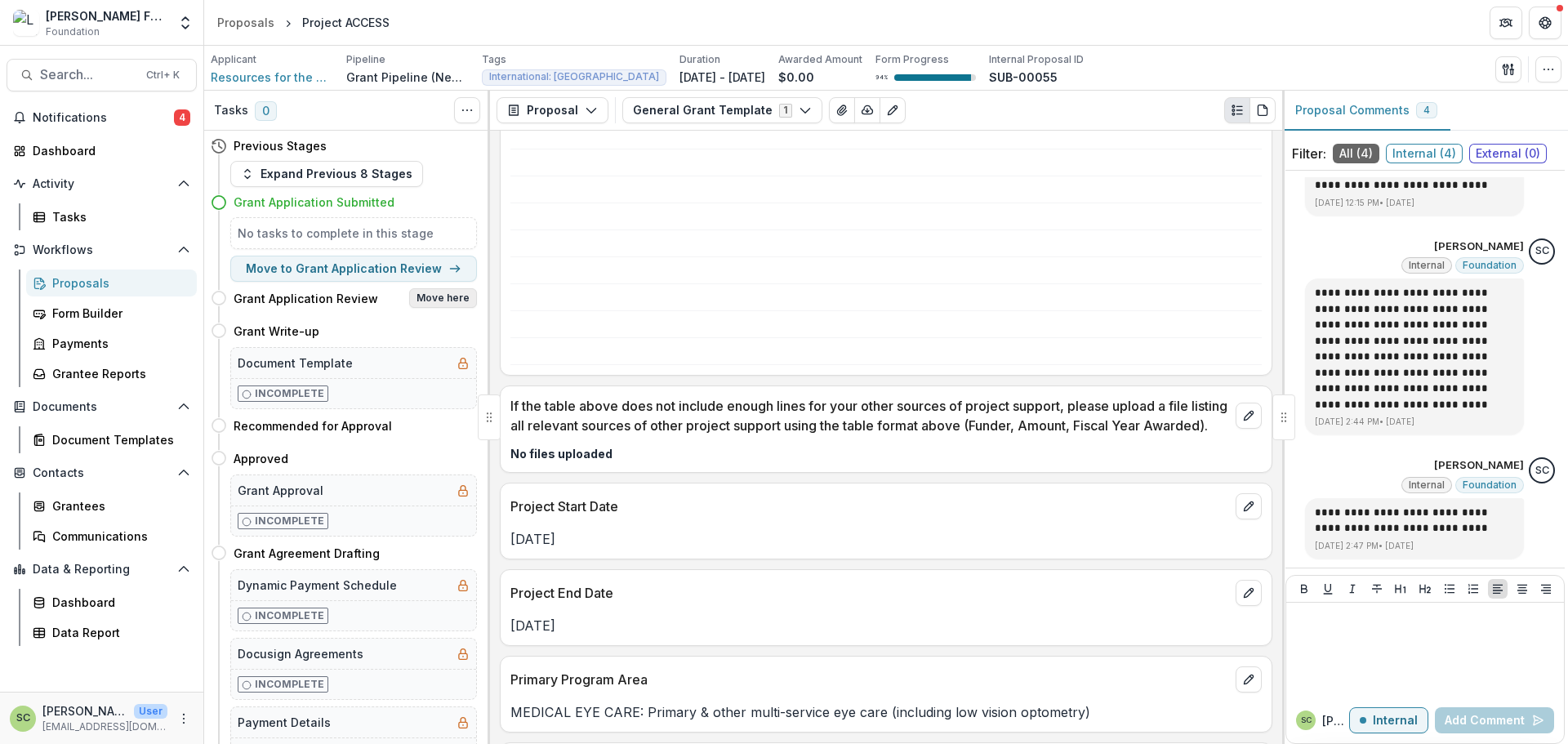
click at [453, 293] on button "Move here" at bounding box center [443, 298] width 68 height 20
select select "**********"
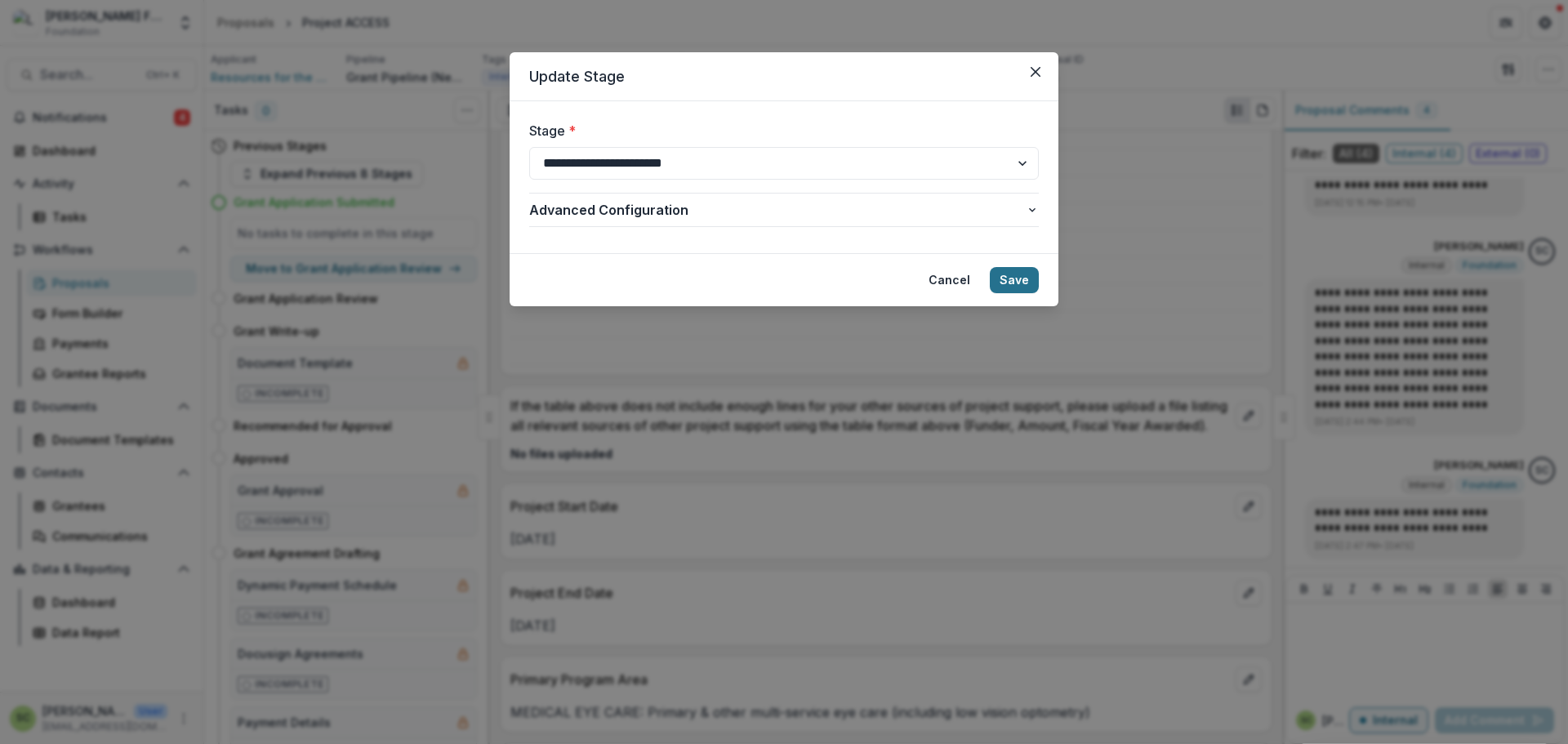
click at [1025, 281] on button "Save" at bounding box center [1014, 279] width 49 height 26
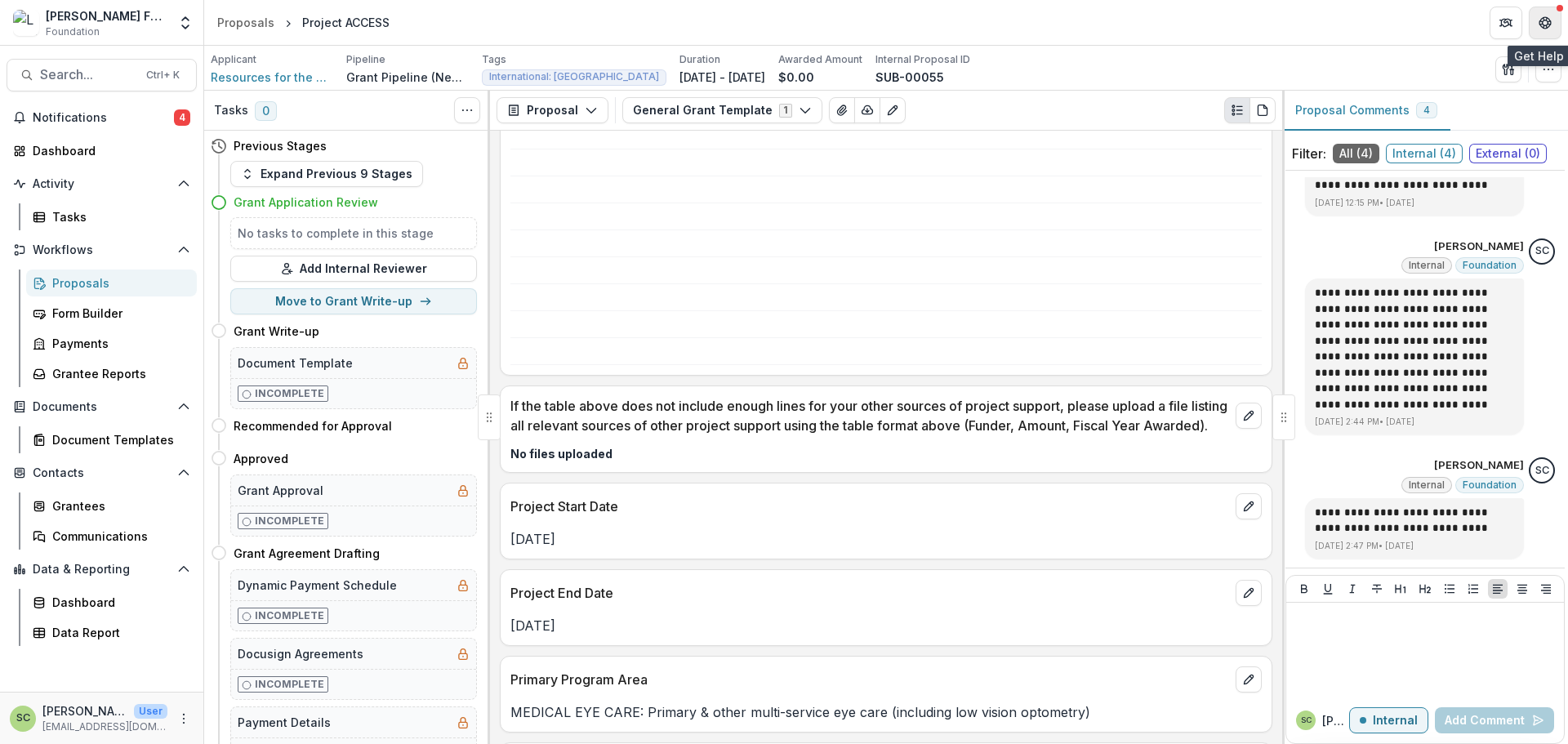
click at [1551, 27] on button "Get Help" at bounding box center [1544, 23] width 33 height 33
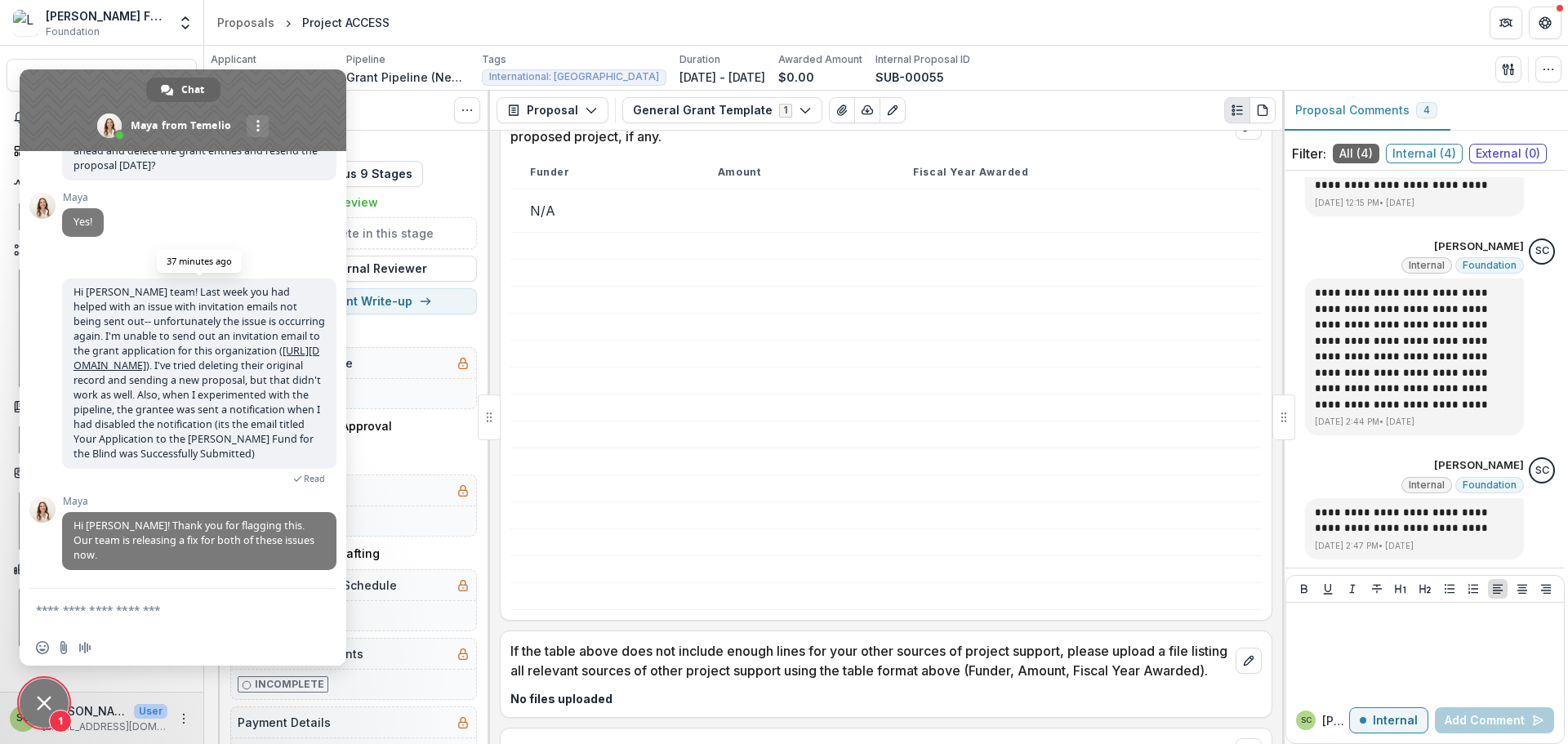
scroll to position [633, 0]
click at [214, 613] on textarea "Compose your message..." at bounding box center [164, 610] width 258 height 15
type textarea "**********"
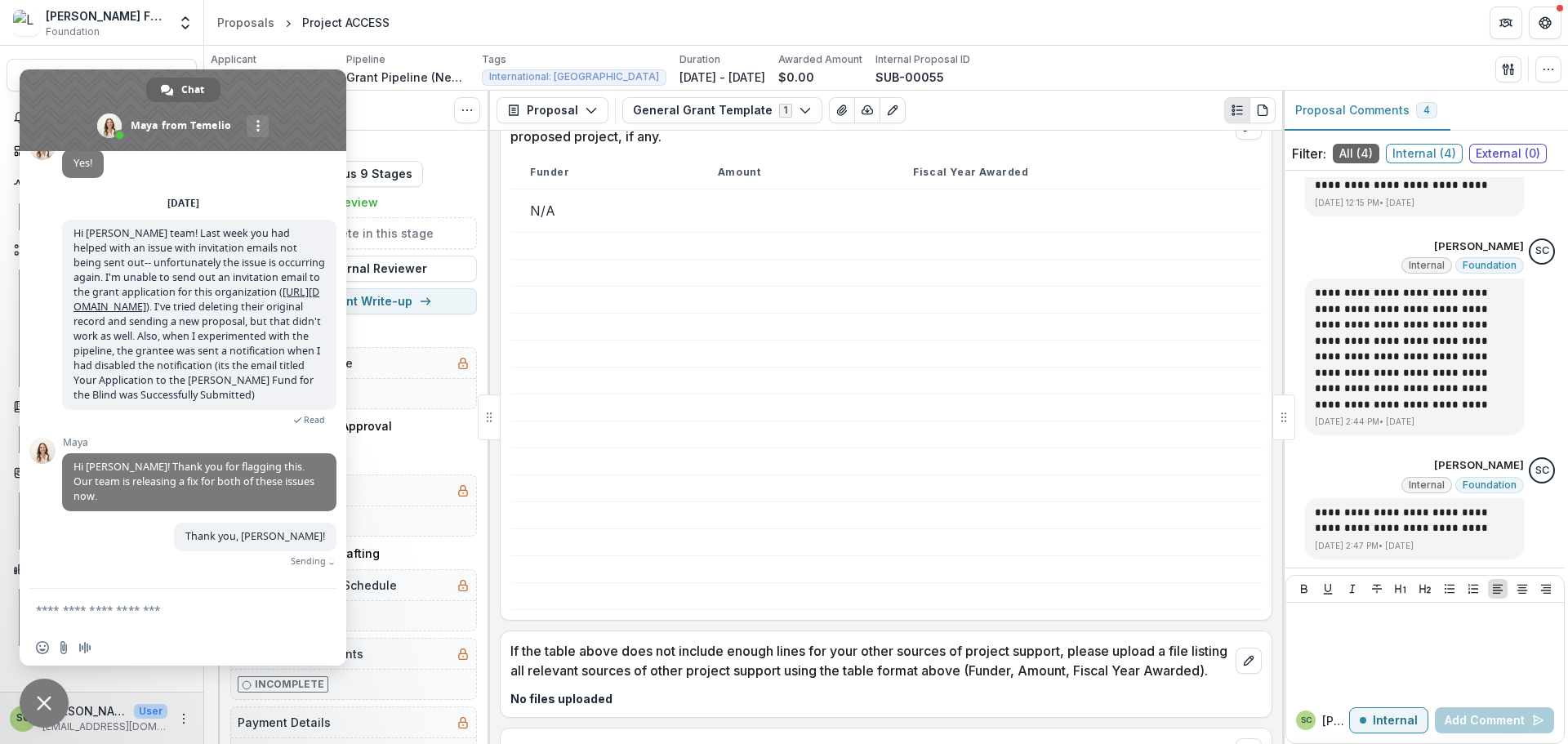
scroll to position [672, 0]
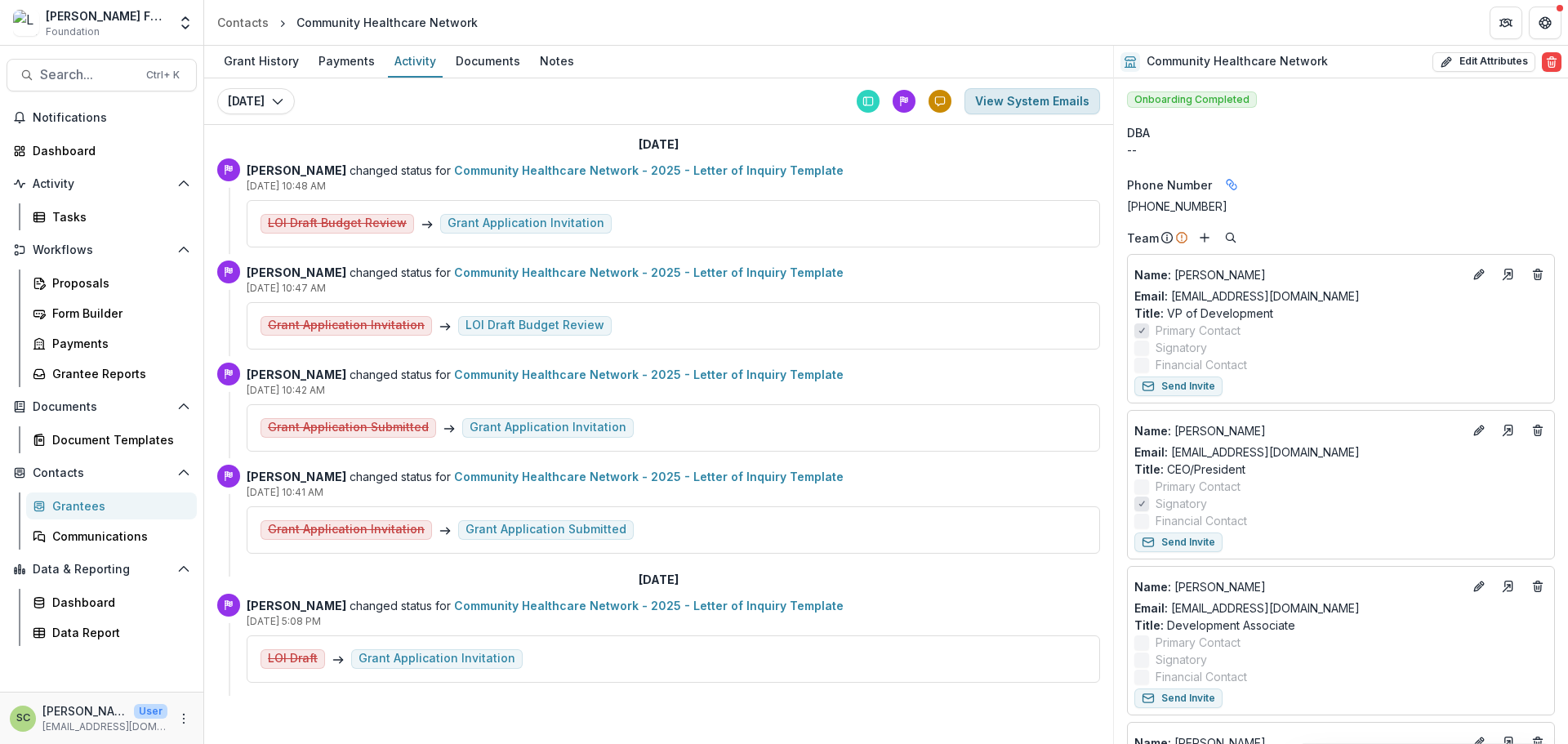
click at [1017, 102] on button "View System Emails" at bounding box center [1032, 101] width 135 height 26
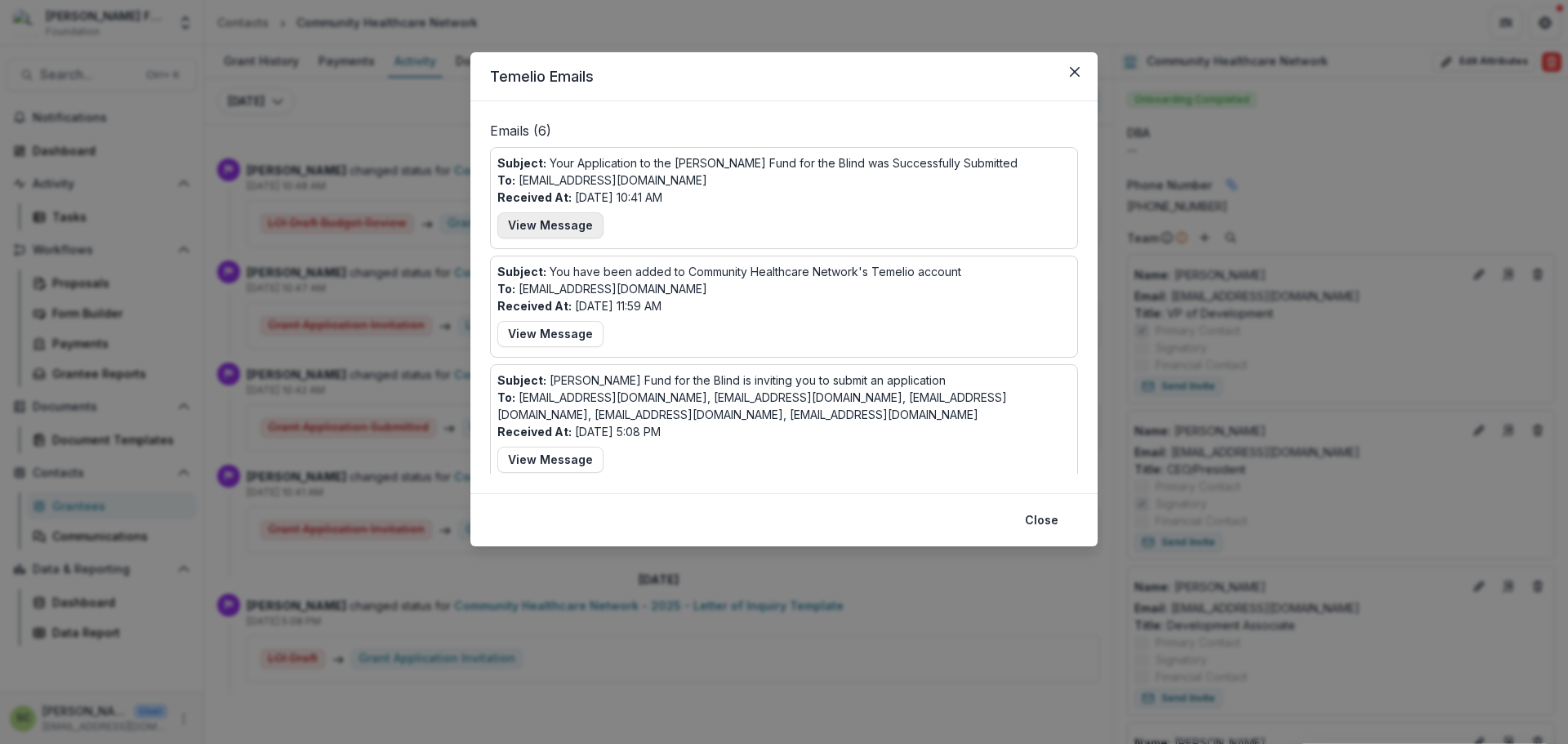
click at [512, 216] on button "View Message" at bounding box center [550, 225] width 106 height 26
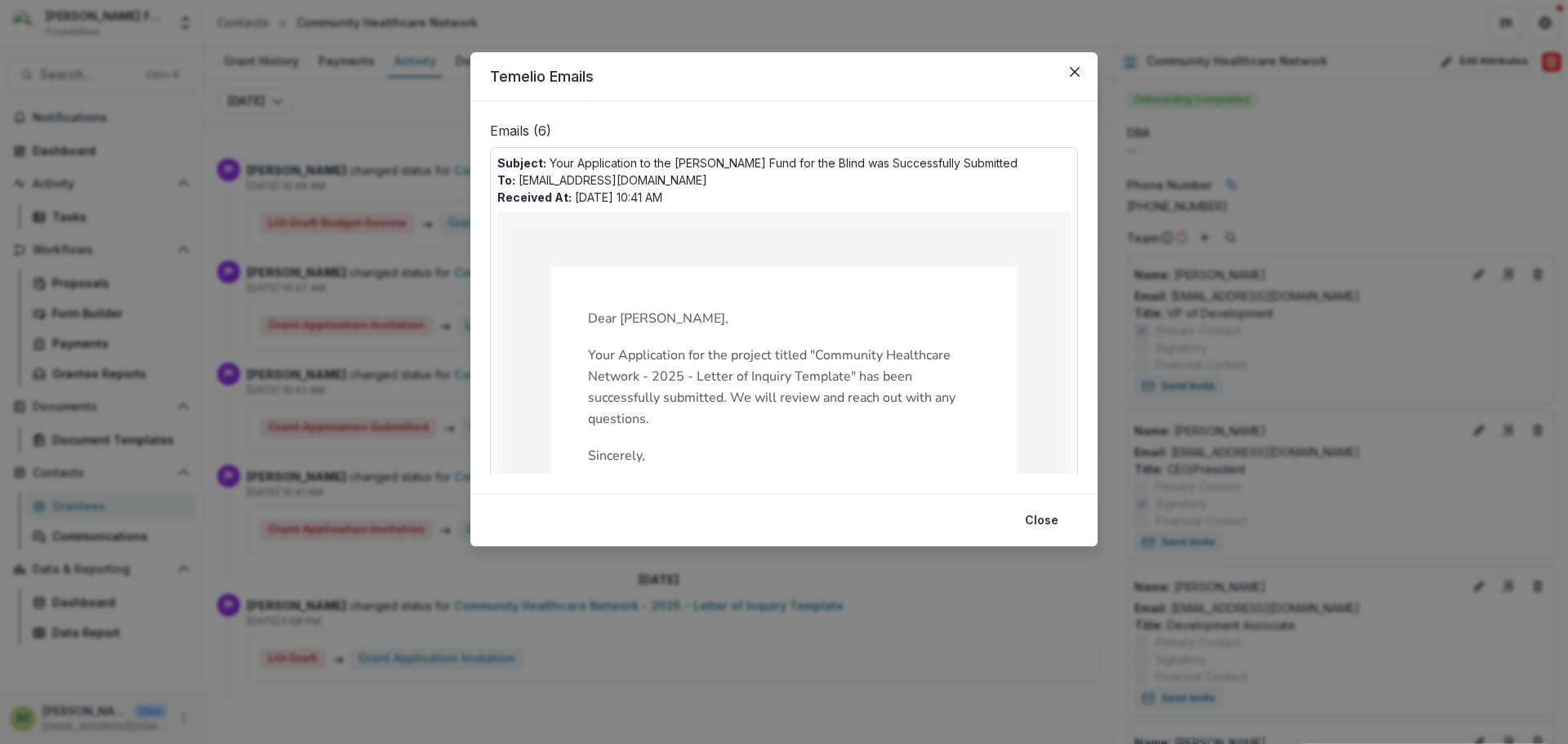
click at [314, 132] on div "Temelio Emails Emails ( 6 ) Subject: Your Application to the Lavelle Fund for t…" at bounding box center [784, 372] width 1568 height 744
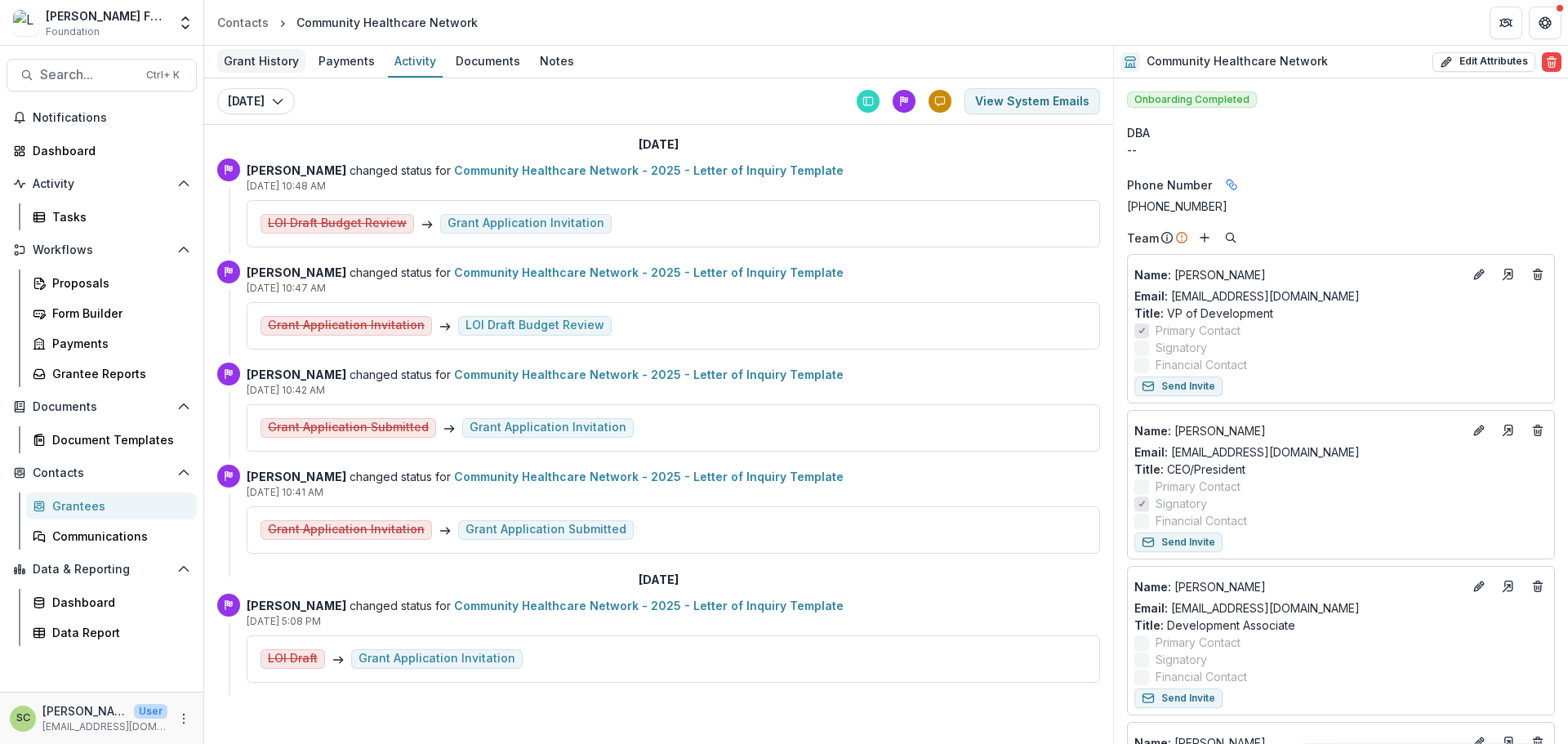
click at [276, 69] on div "Grant History" at bounding box center [261, 61] width 89 height 24
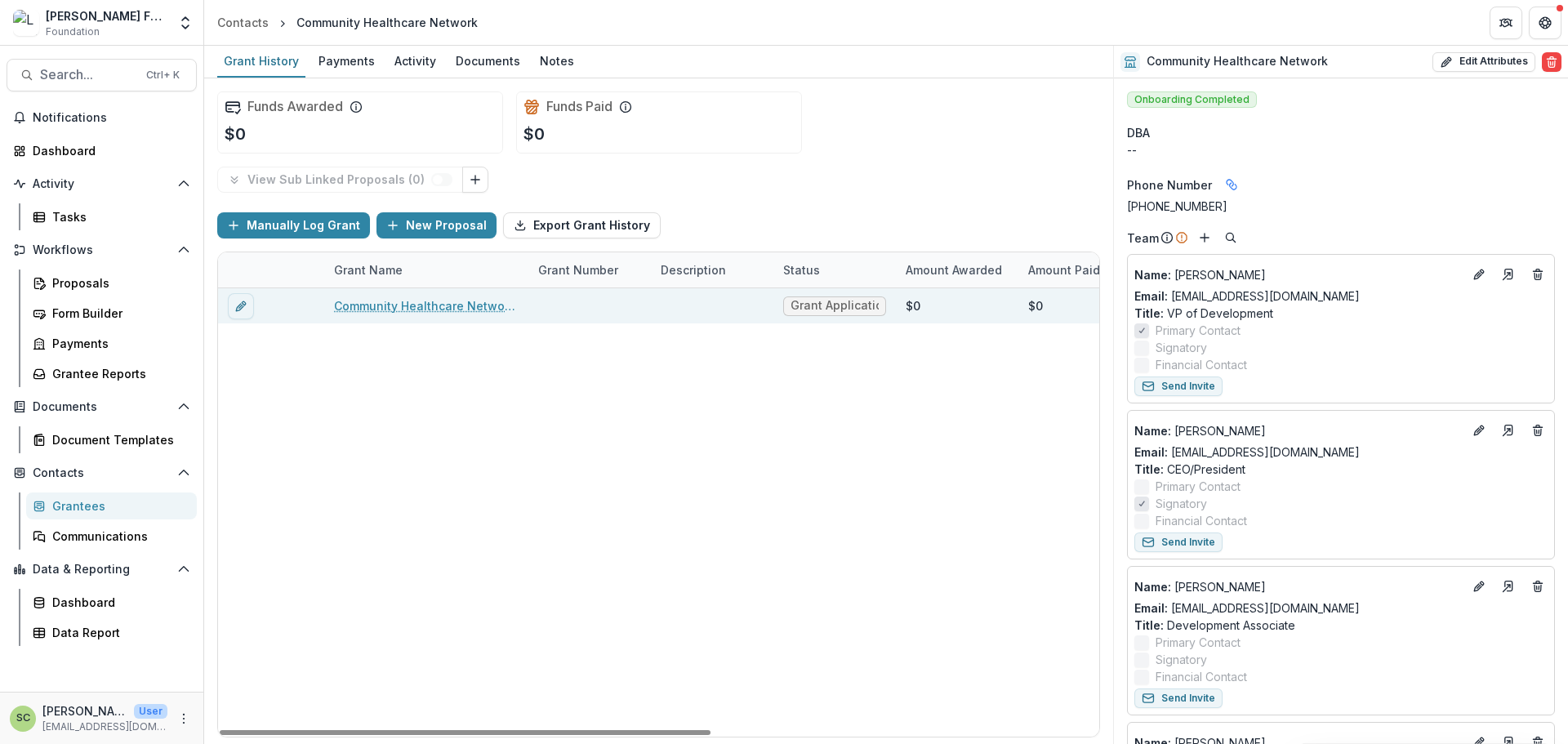
click at [463, 307] on link "Community Healthcare Network - 2025 - Letter of Inquiry Template" at bounding box center [426, 305] width 184 height 17
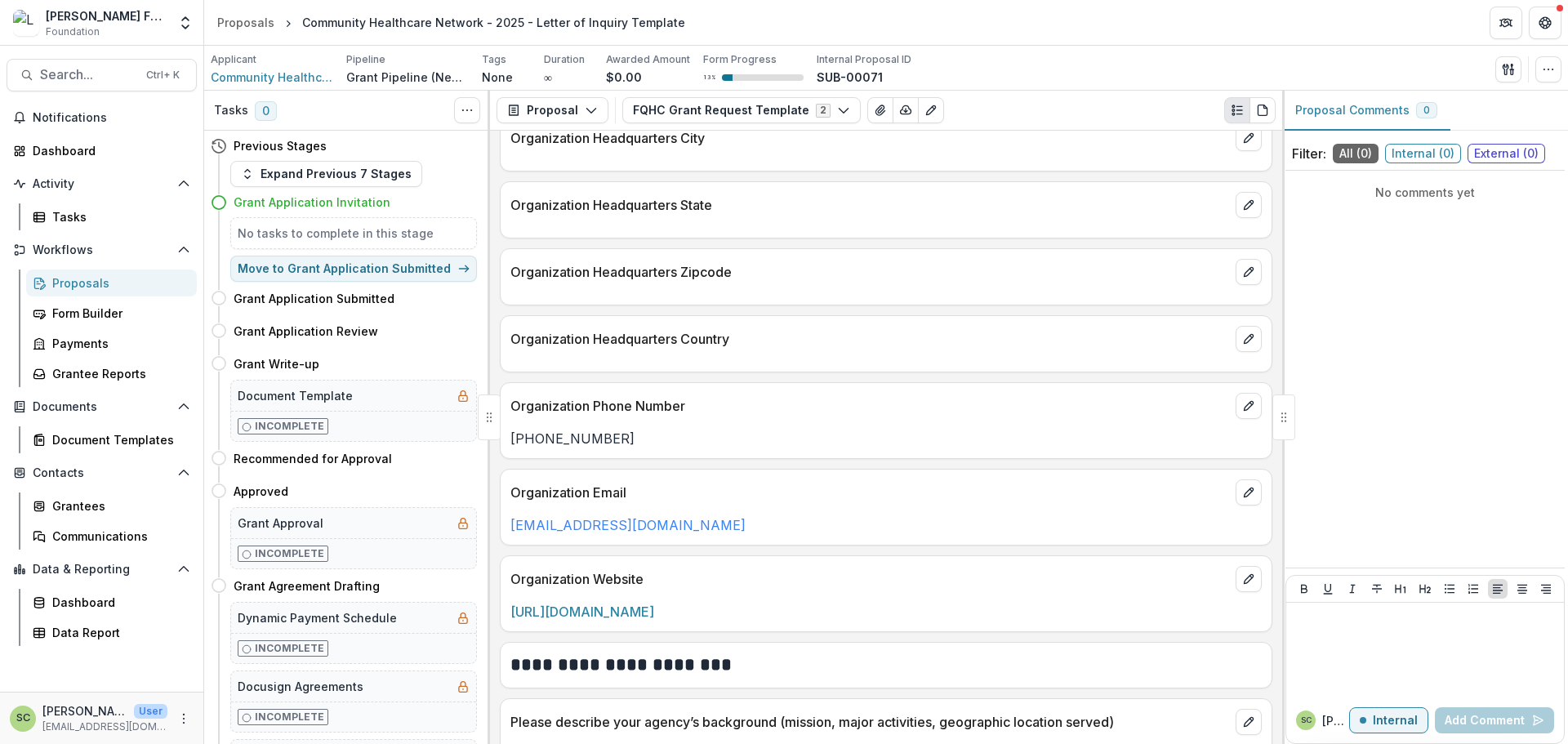
scroll to position [1306, 0]
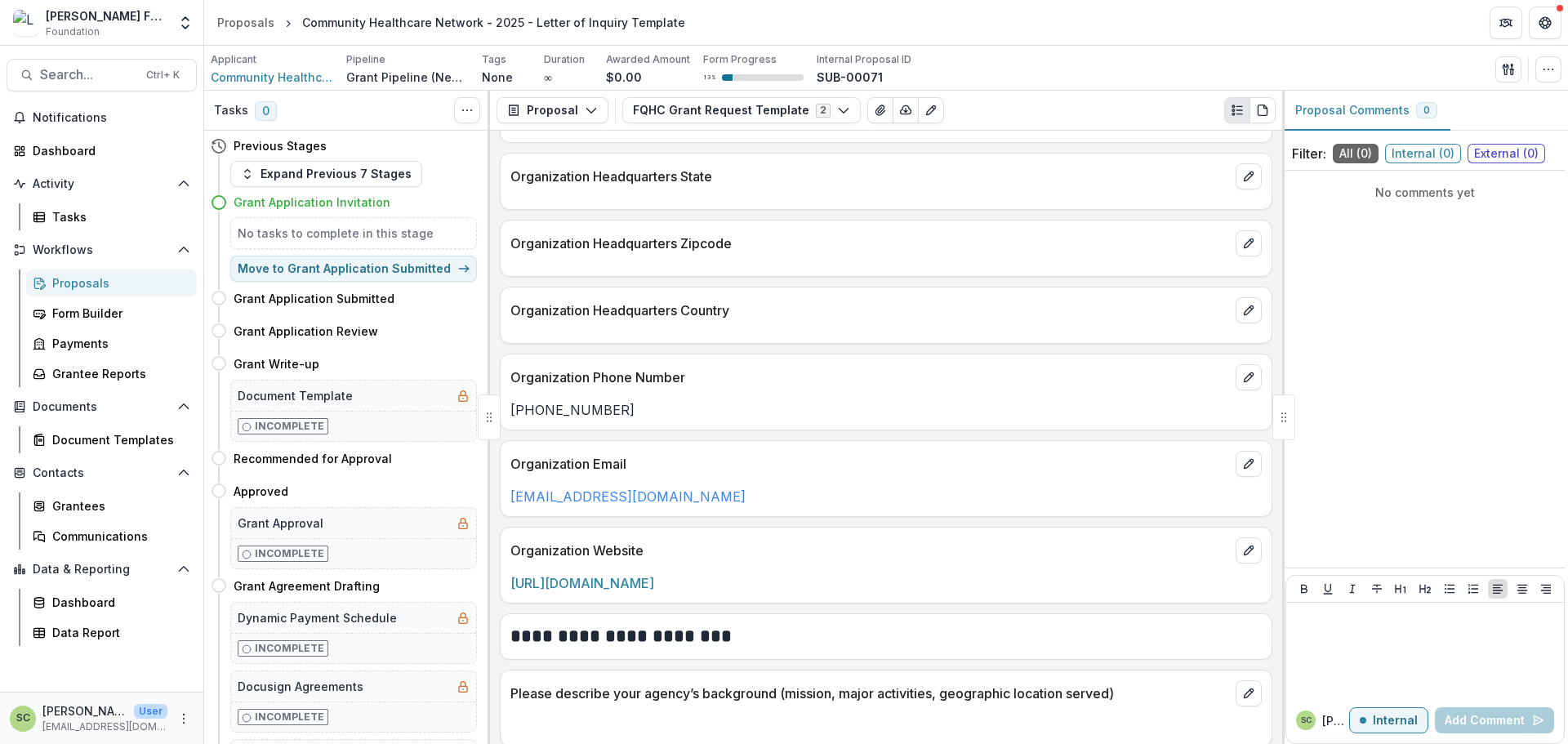
click at [312, 189] on div "Grant Application Invitation" at bounding box center [344, 202] width 267 height 30
click at [315, 179] on button "Expand Previous 7 Stages" at bounding box center [325, 174] width 192 height 26
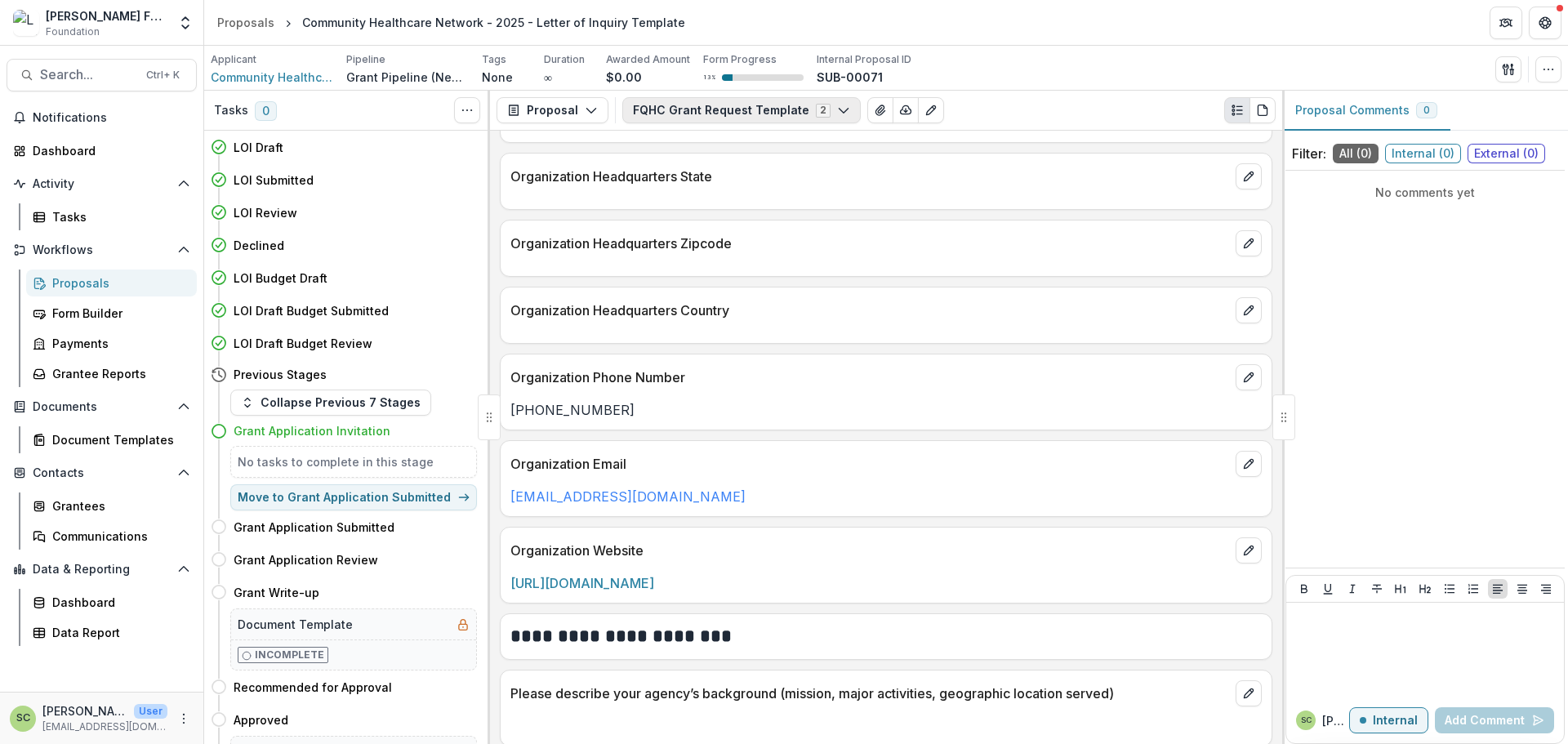
click at [645, 100] on button "FQHC Grant Request Template 2" at bounding box center [741, 110] width 239 height 26
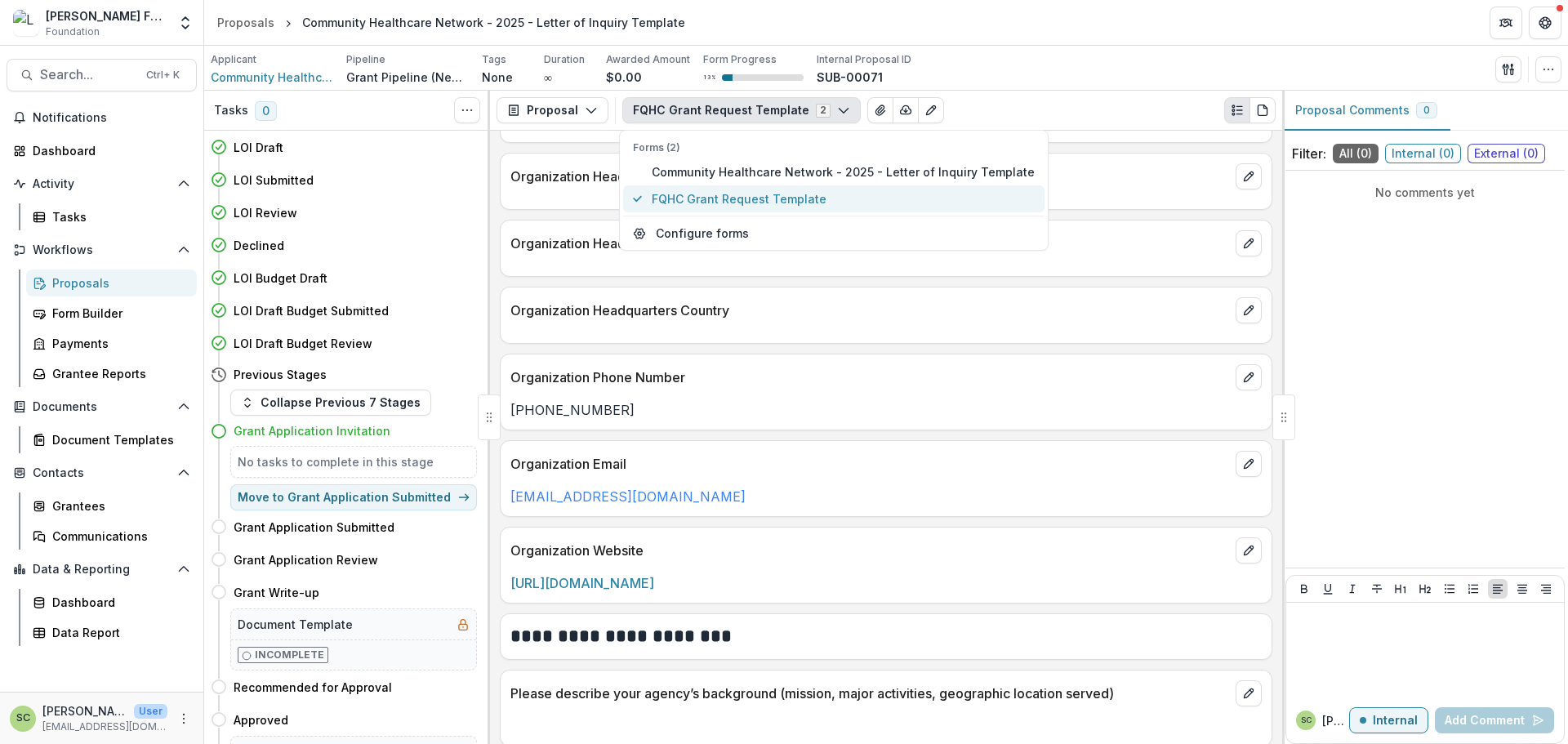
click at [686, 185] on button "FQHC Grant Request Template" at bounding box center [833, 198] width 421 height 27
click at [683, 174] on span "Community Healthcare Network - 2025 - Letter of Inquiry Template" at bounding box center [843, 171] width 383 height 17
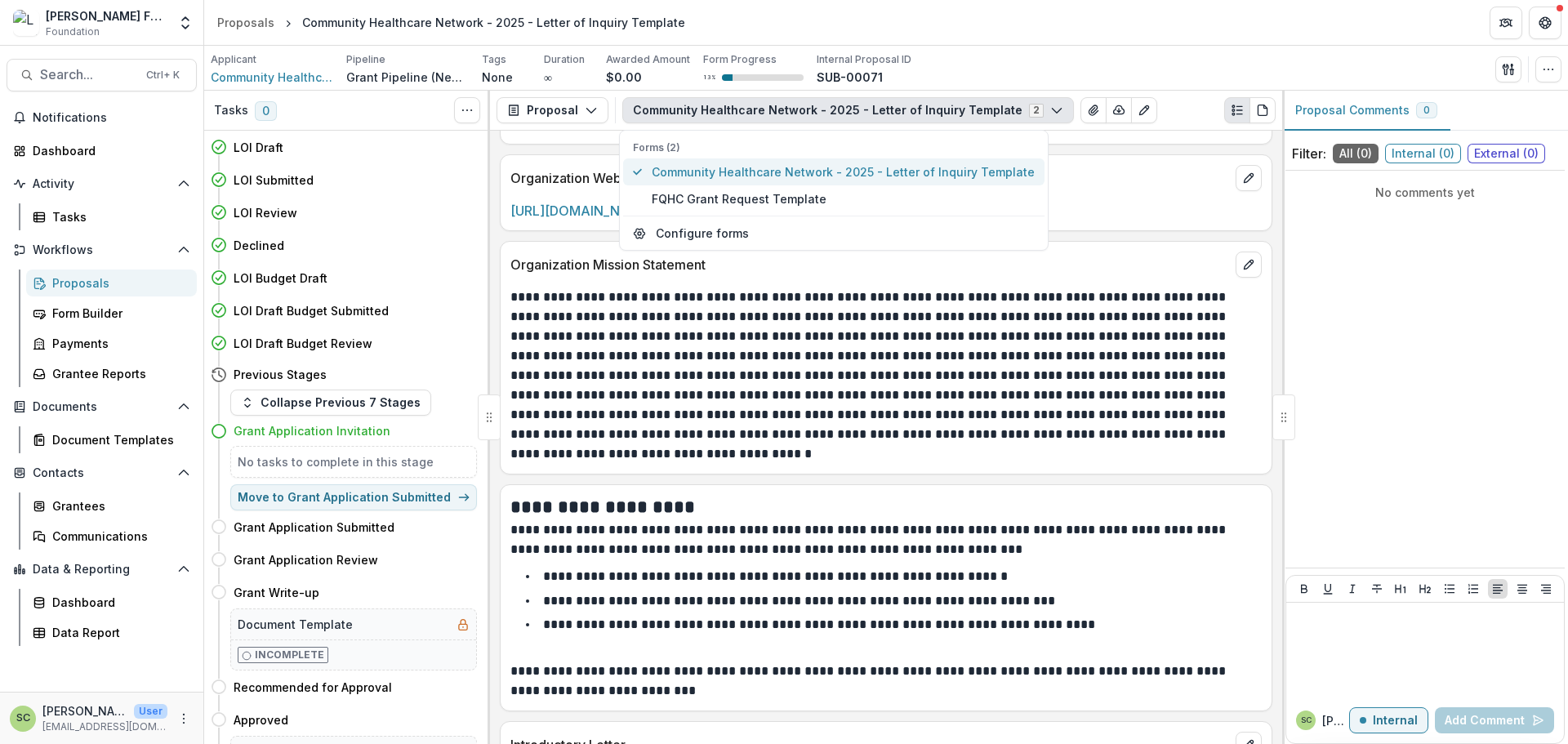
scroll to position [1411, 0]
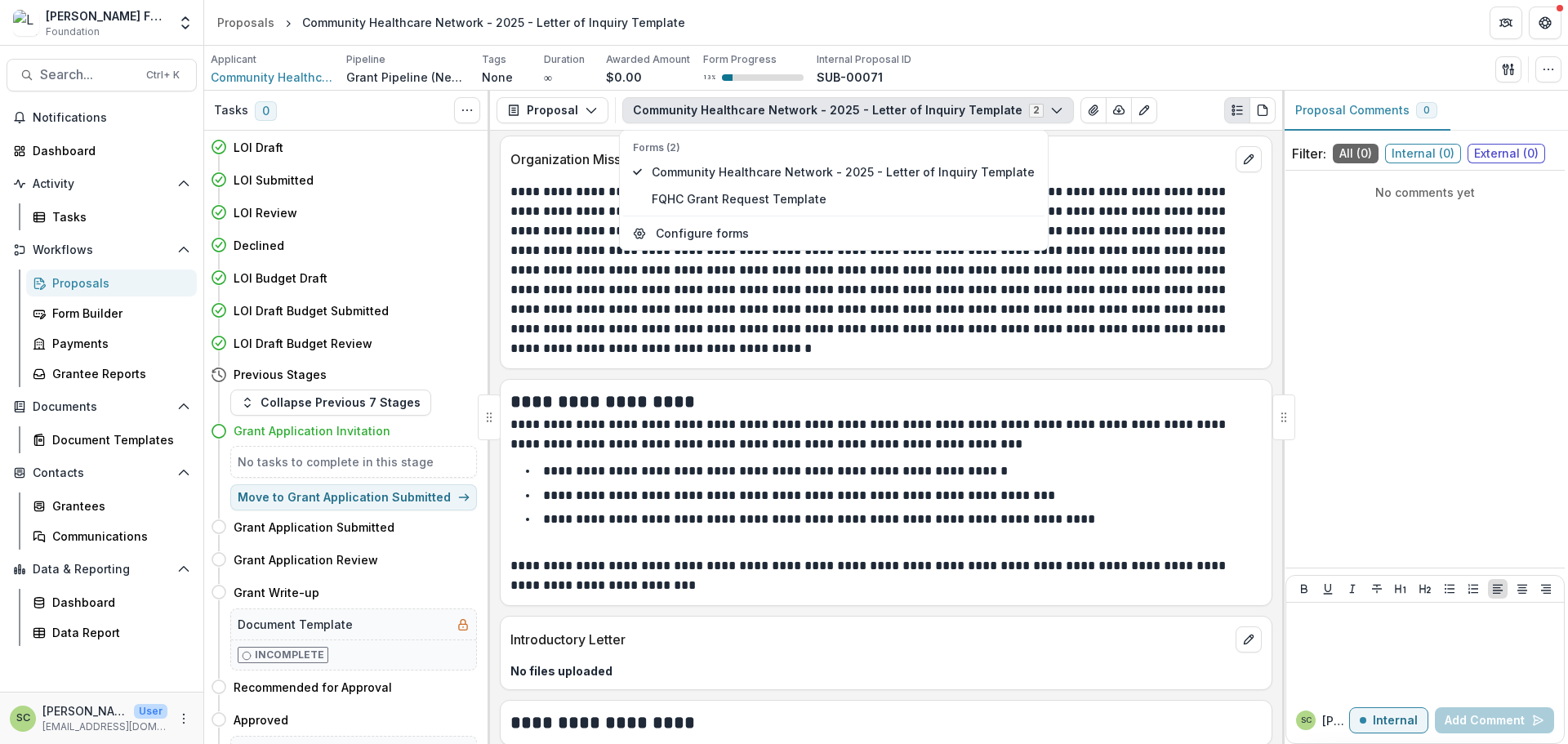
click at [853, 397] on h2 "**********" at bounding box center [883, 401] width 746 height 25
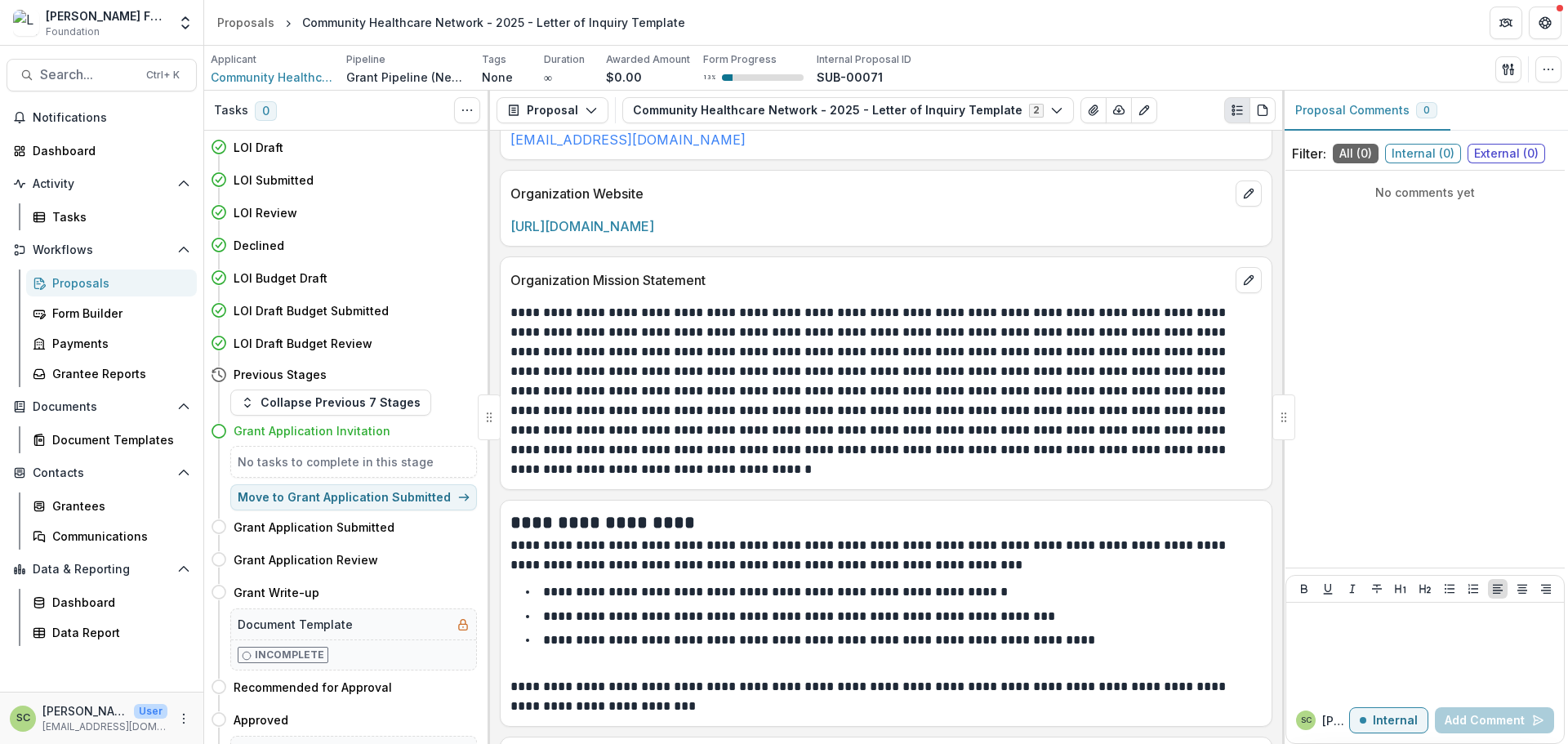
scroll to position [1388, 0]
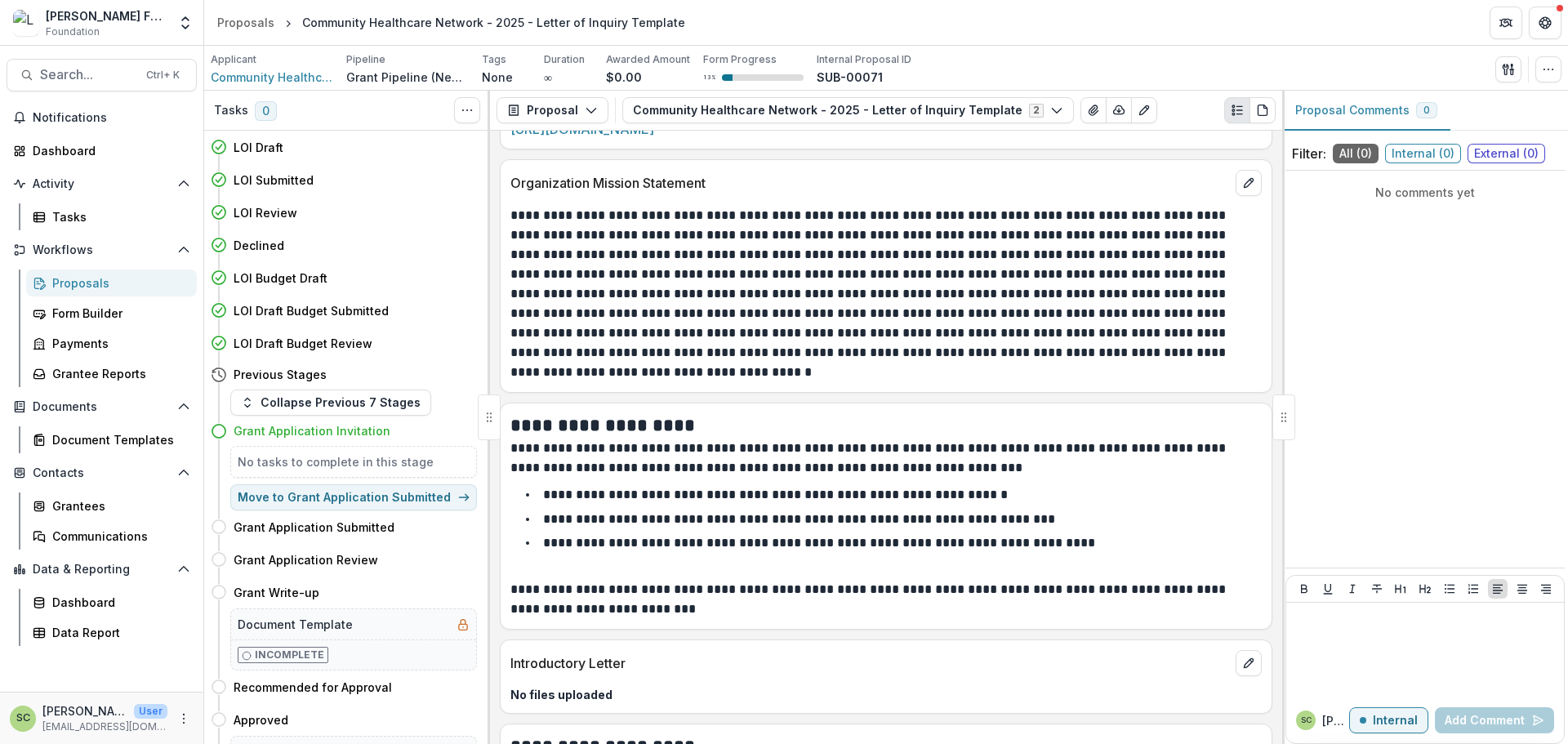
click at [738, 291] on p "**********" at bounding box center [883, 293] width 746 height 176
click at [1554, 71] on icon "button" at bounding box center [1547, 69] width 13 height 13
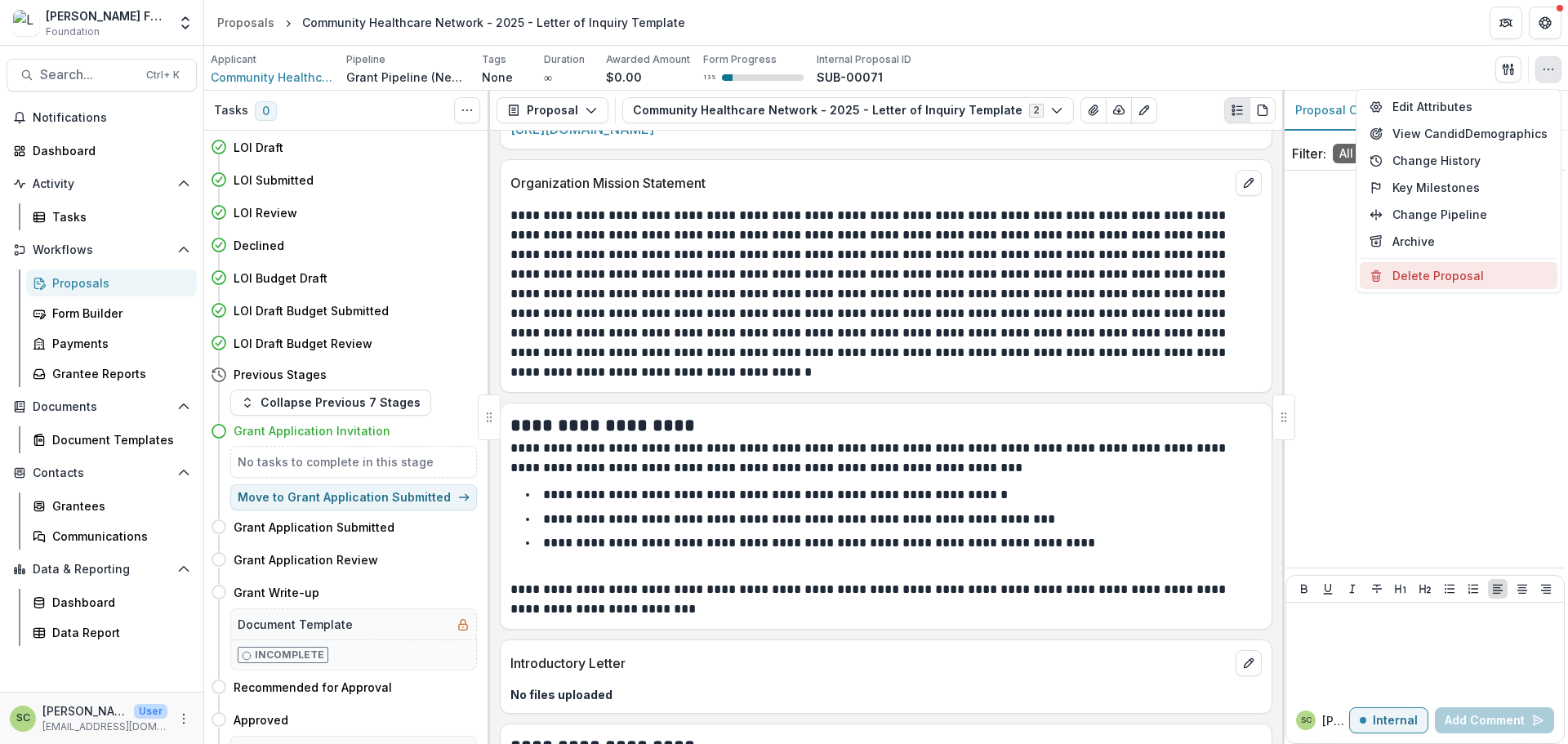
click at [1475, 276] on button "Delete Proposal" at bounding box center [1458, 275] width 198 height 27
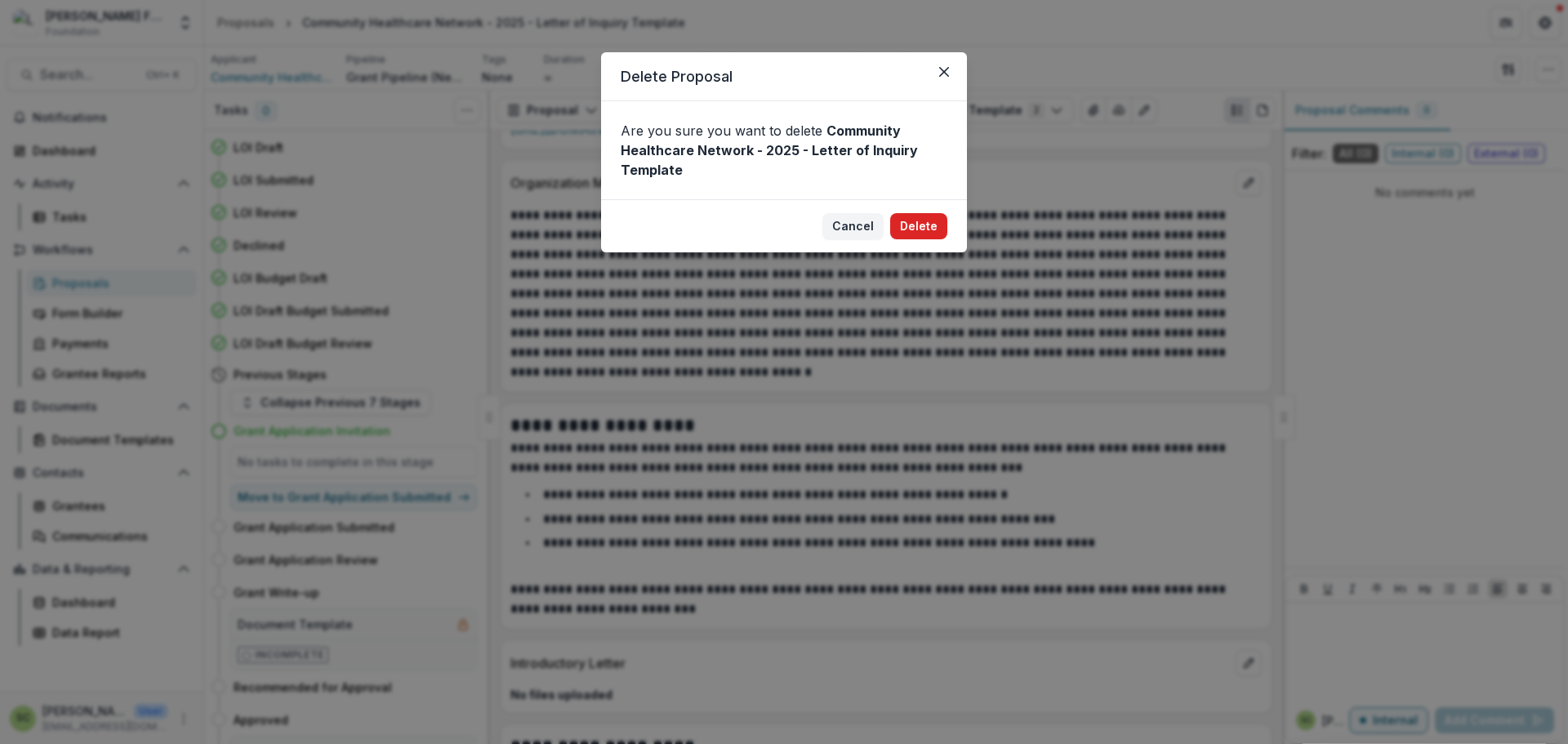
click at [918, 224] on button "Delete" at bounding box center [918, 226] width 57 height 26
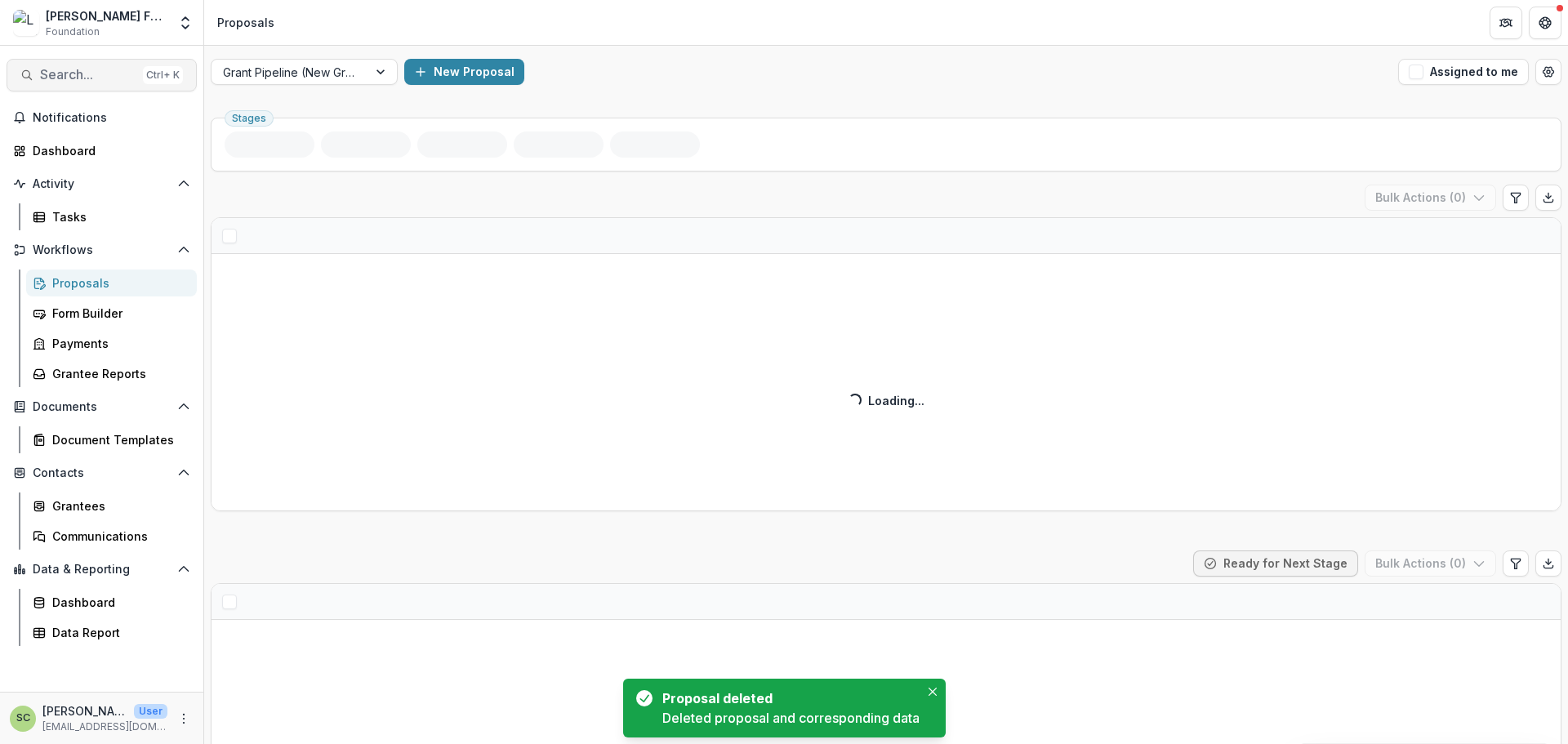
click at [112, 80] on span "Search..." at bounding box center [88, 75] width 97 height 16
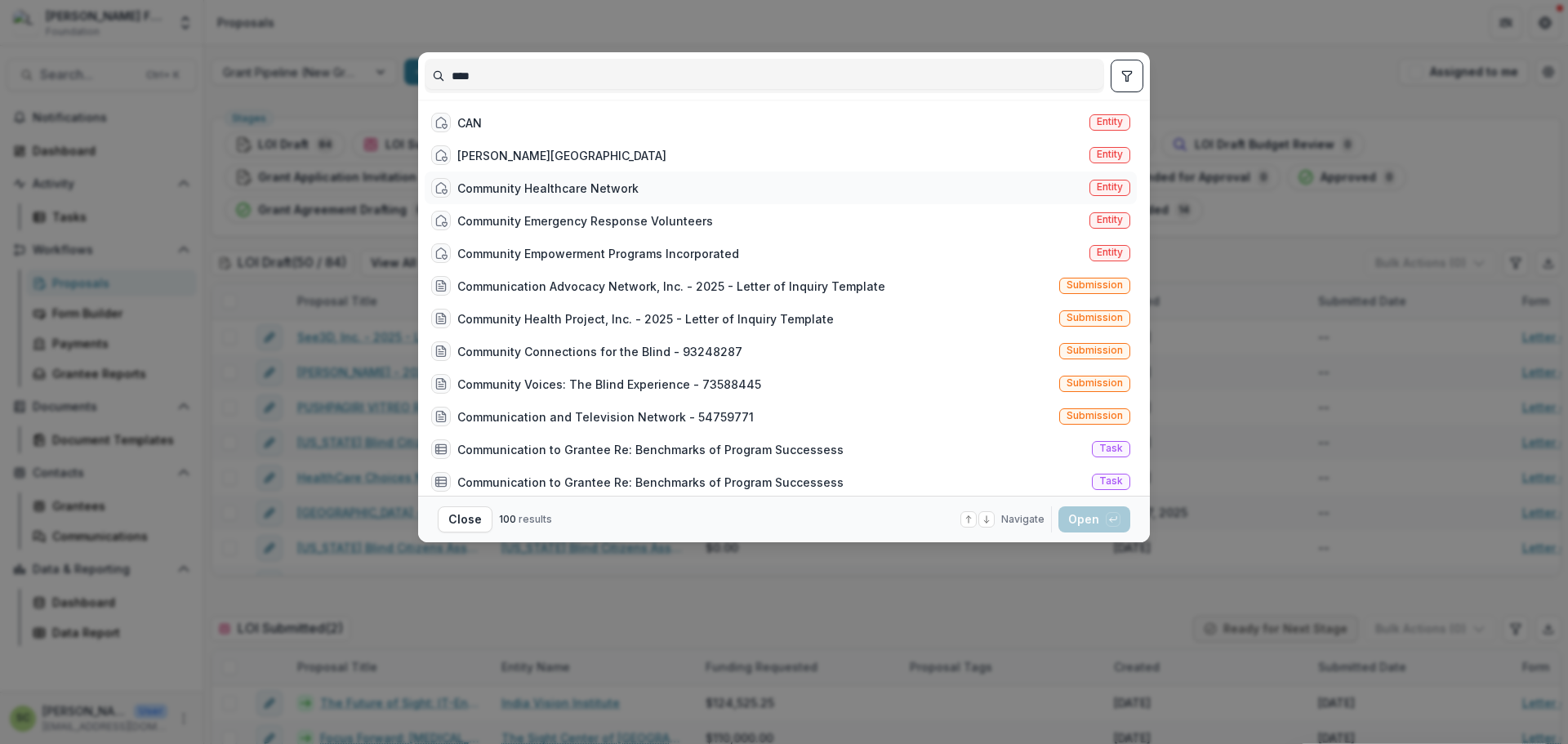
type input "****"
click at [558, 190] on div "Community Healthcare Network" at bounding box center [548, 188] width 181 height 17
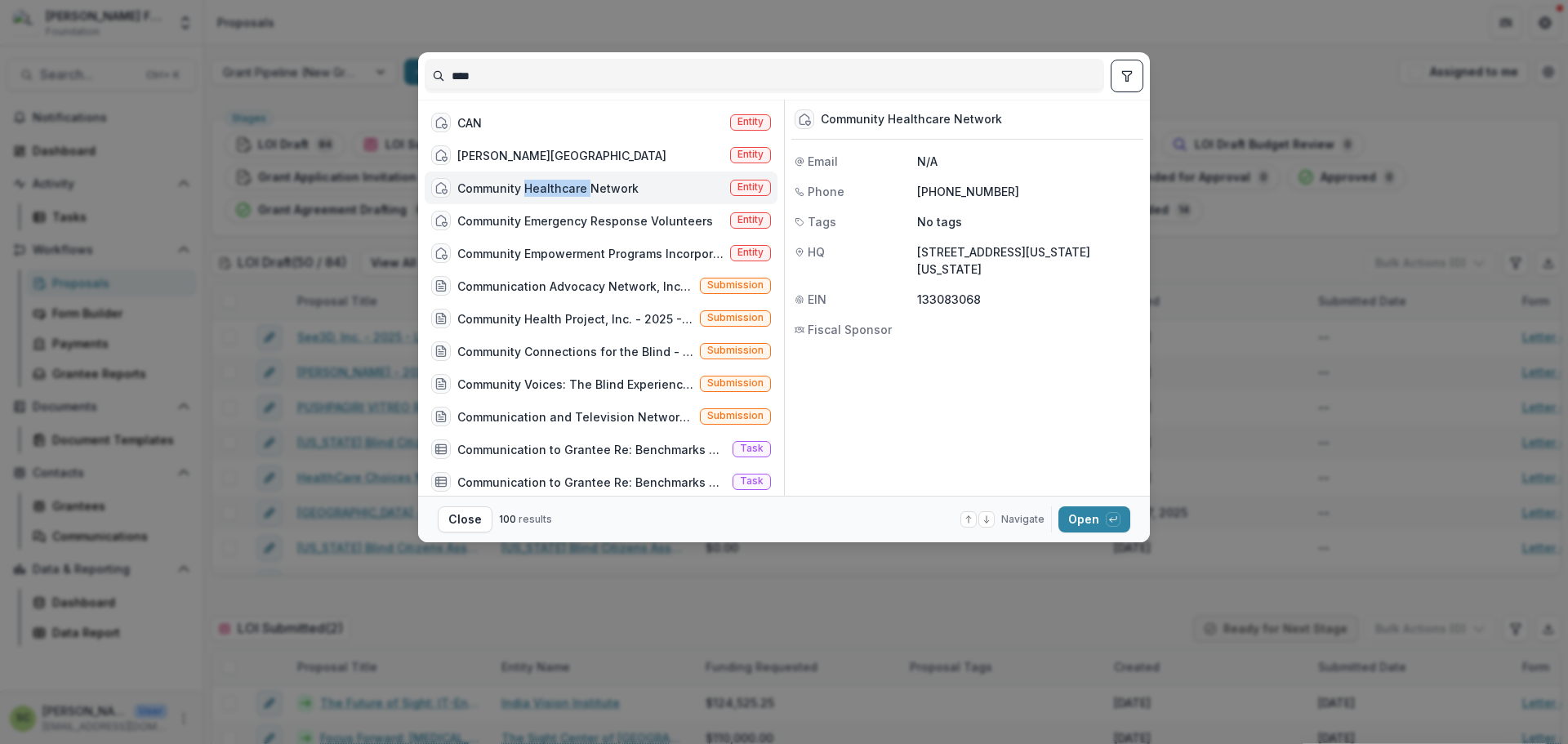
click at [558, 190] on div "Community Healthcare Network" at bounding box center [548, 188] width 181 height 17
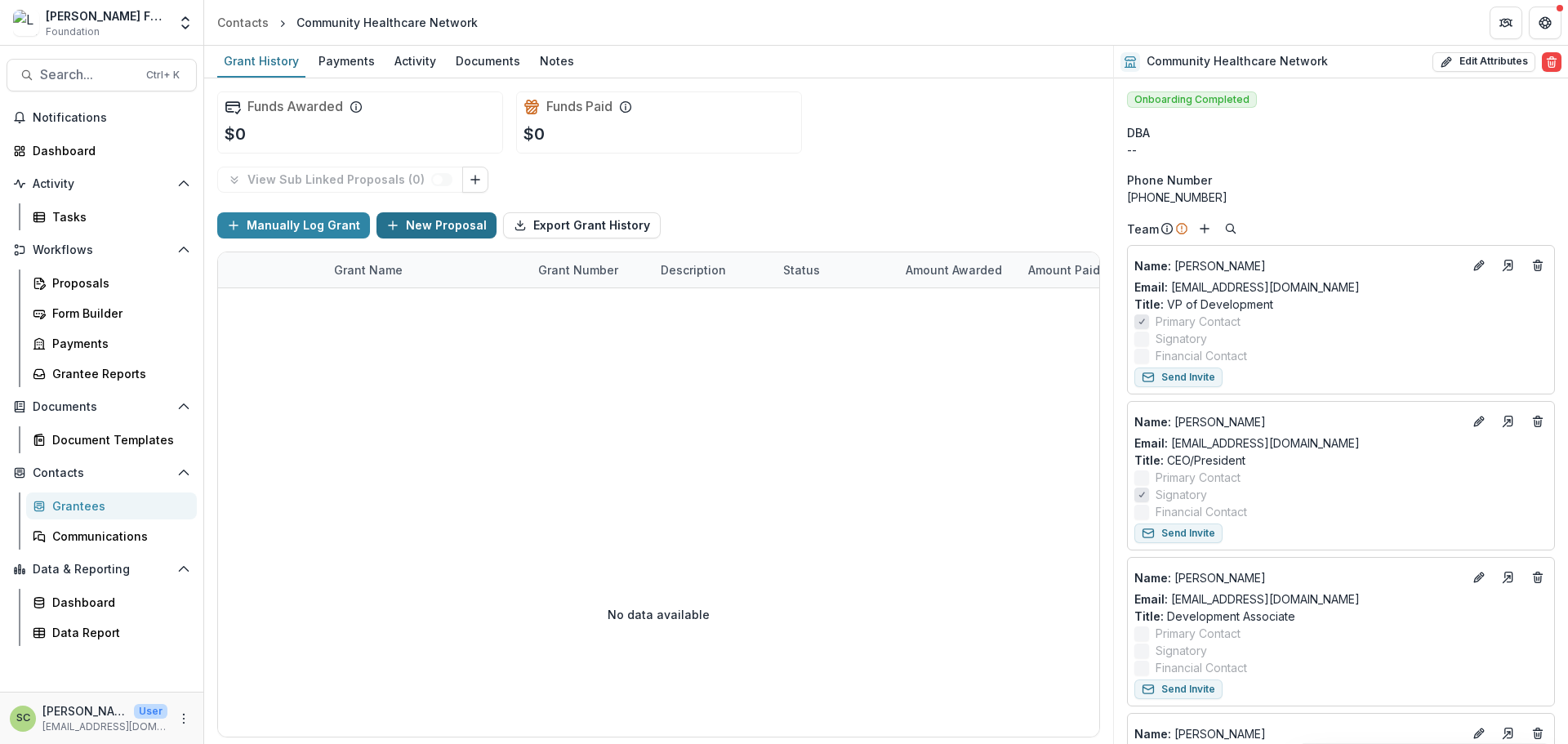
click at [431, 226] on button "New Proposal" at bounding box center [436, 225] width 120 height 26
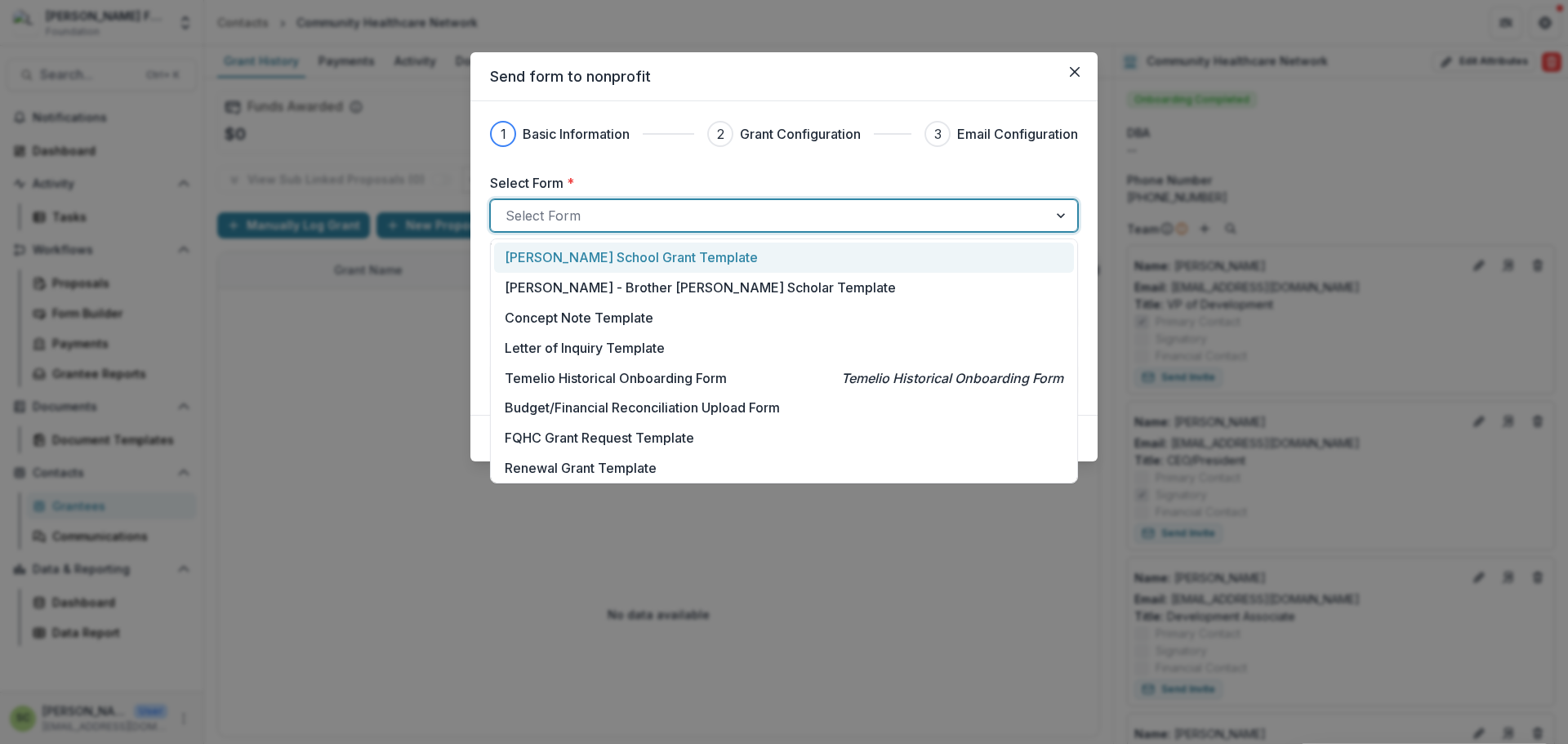
click at [611, 222] on div at bounding box center [769, 215] width 527 height 23
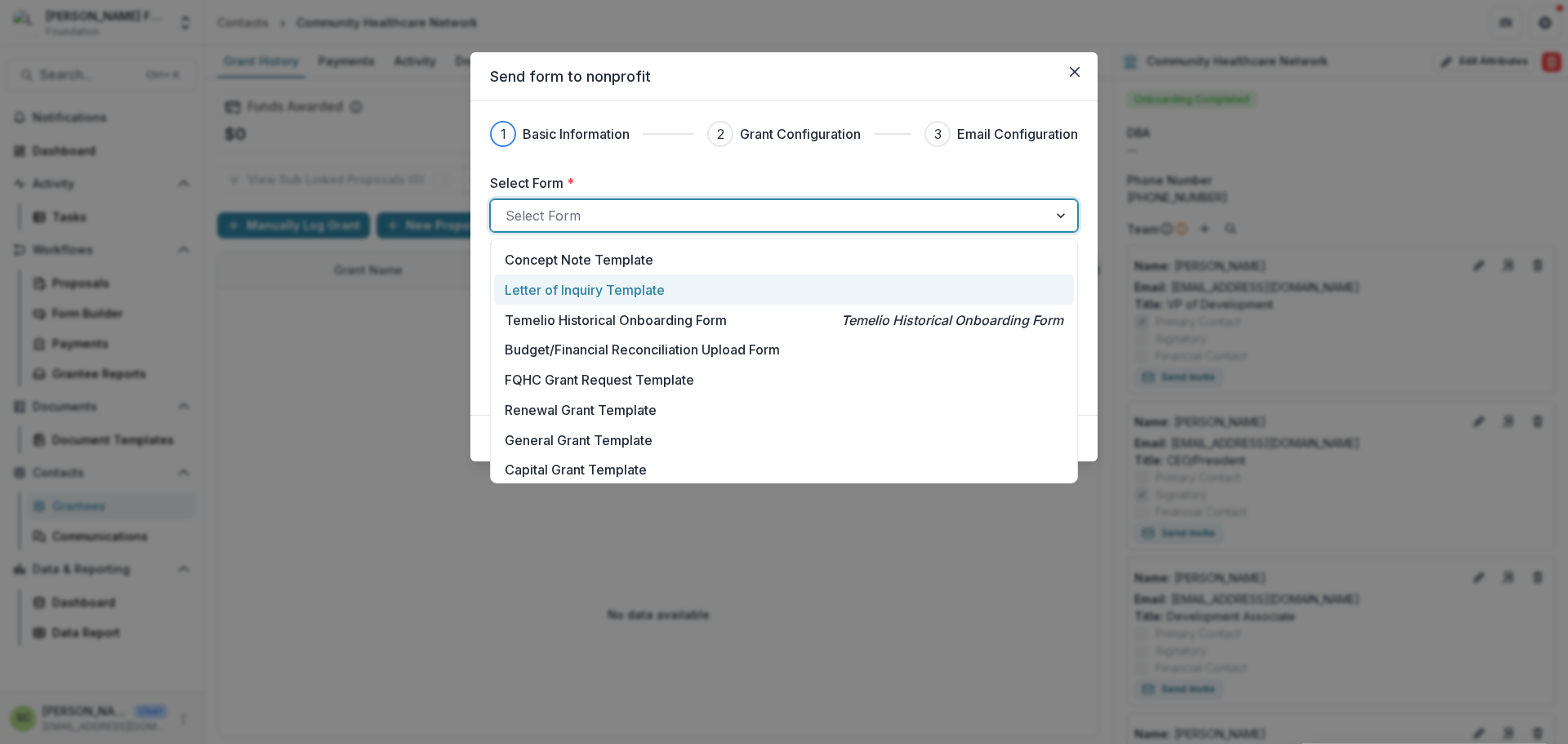
scroll to position [82, 0]
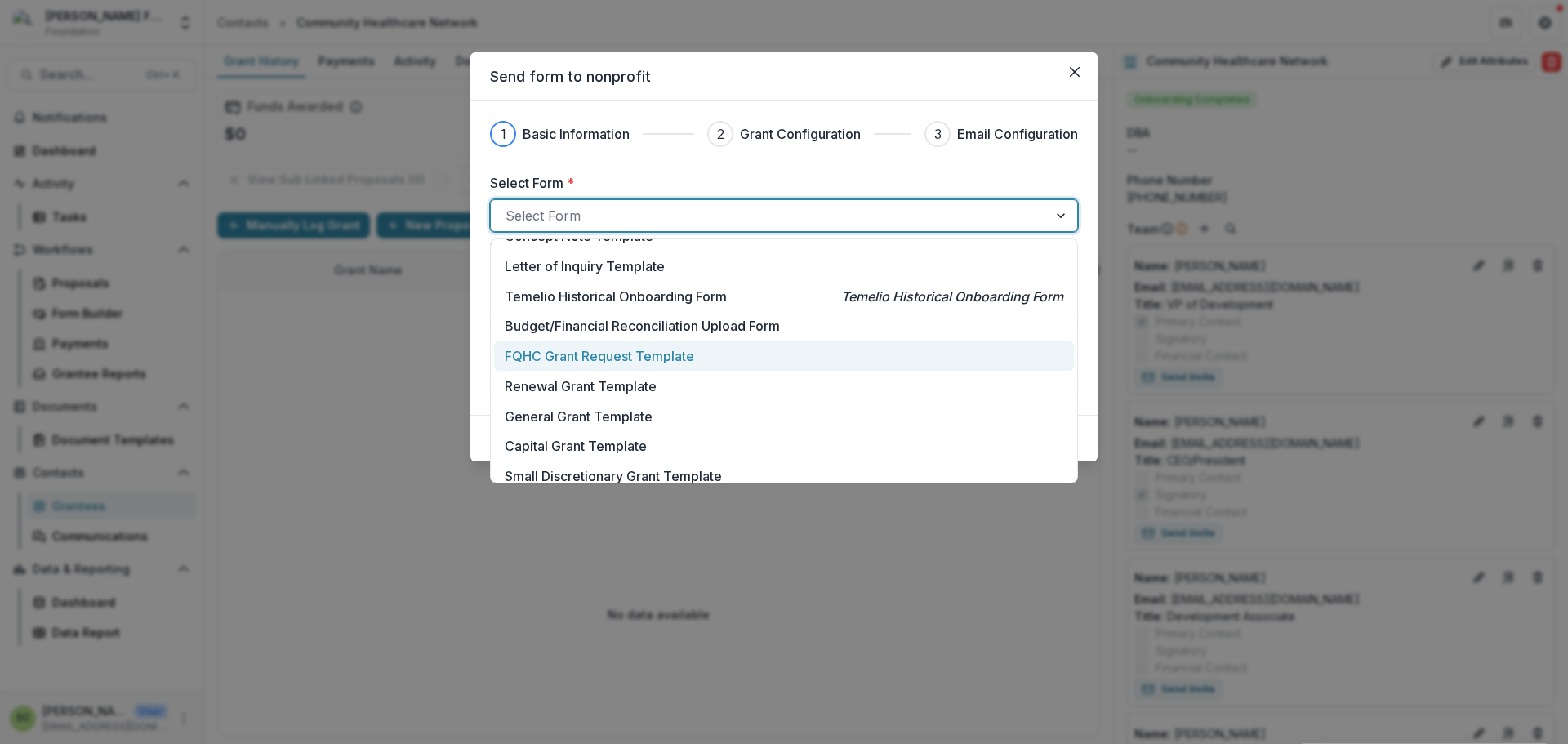
click at [656, 359] on p "FQHC Grant Request Template" at bounding box center [599, 356] width 189 height 20
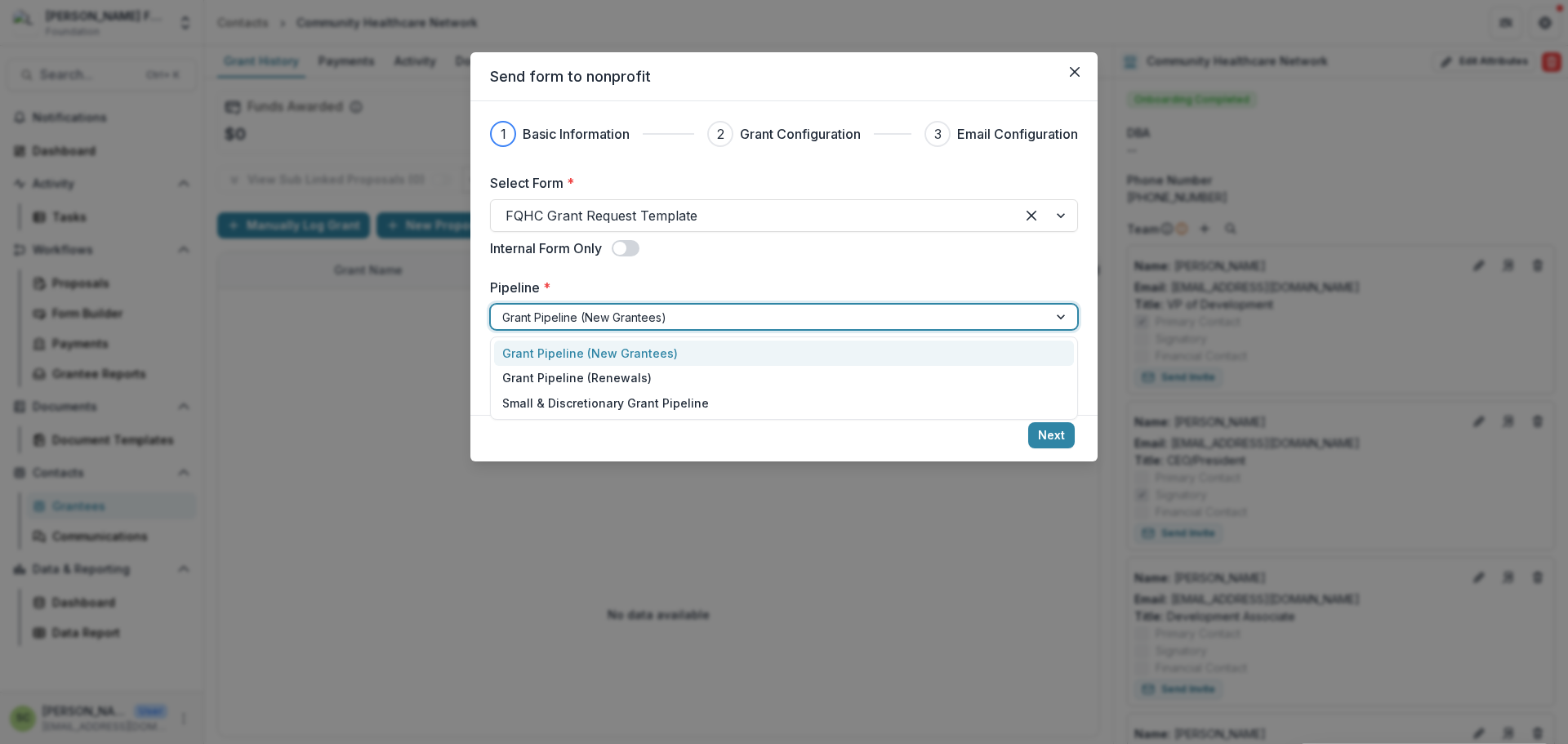
click at [597, 313] on div at bounding box center [769, 317] width 534 height 21
click at [611, 356] on div "Grant Pipeline (New Grantees)" at bounding box center [784, 352] width 580 height 25
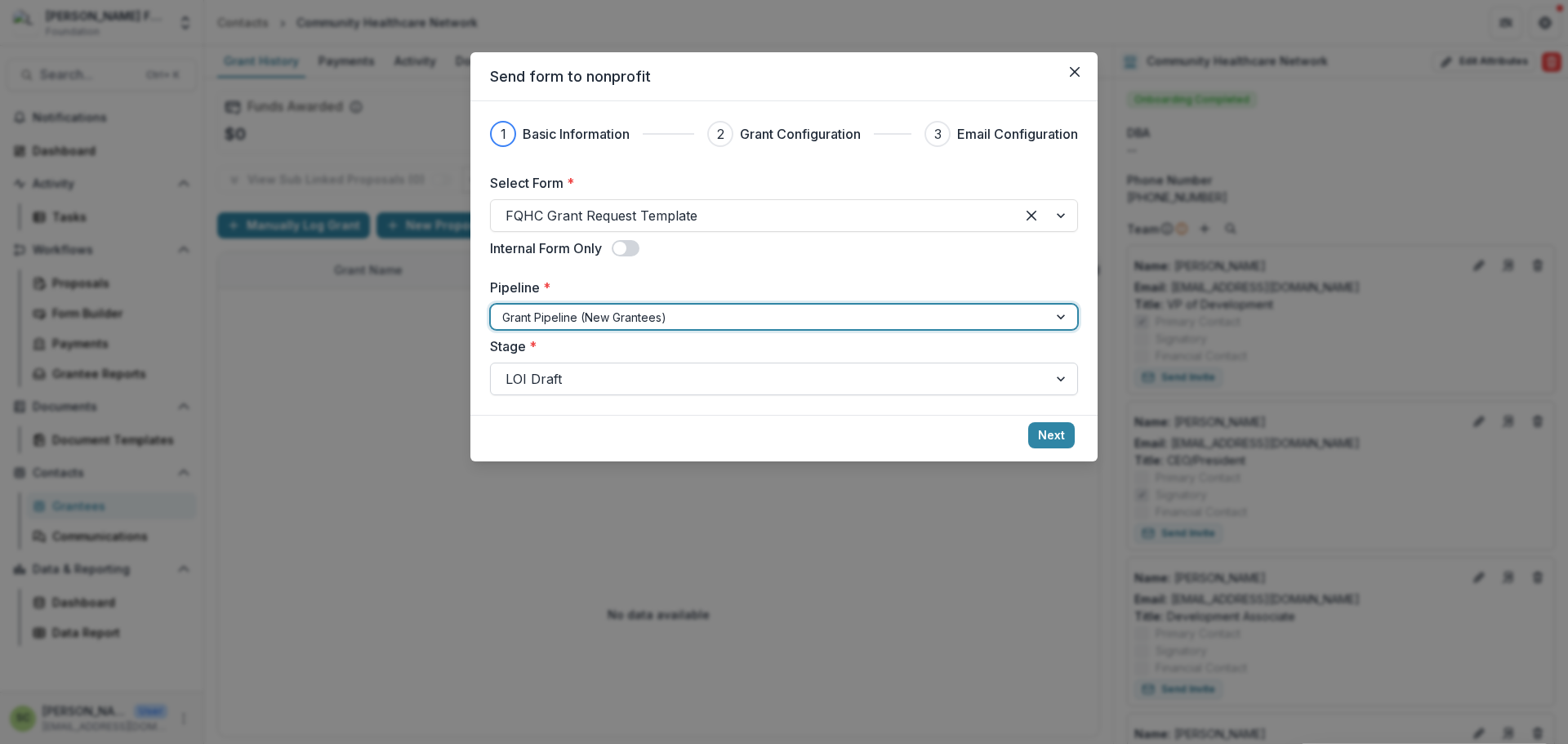
click at [618, 380] on div at bounding box center [769, 378] width 527 height 23
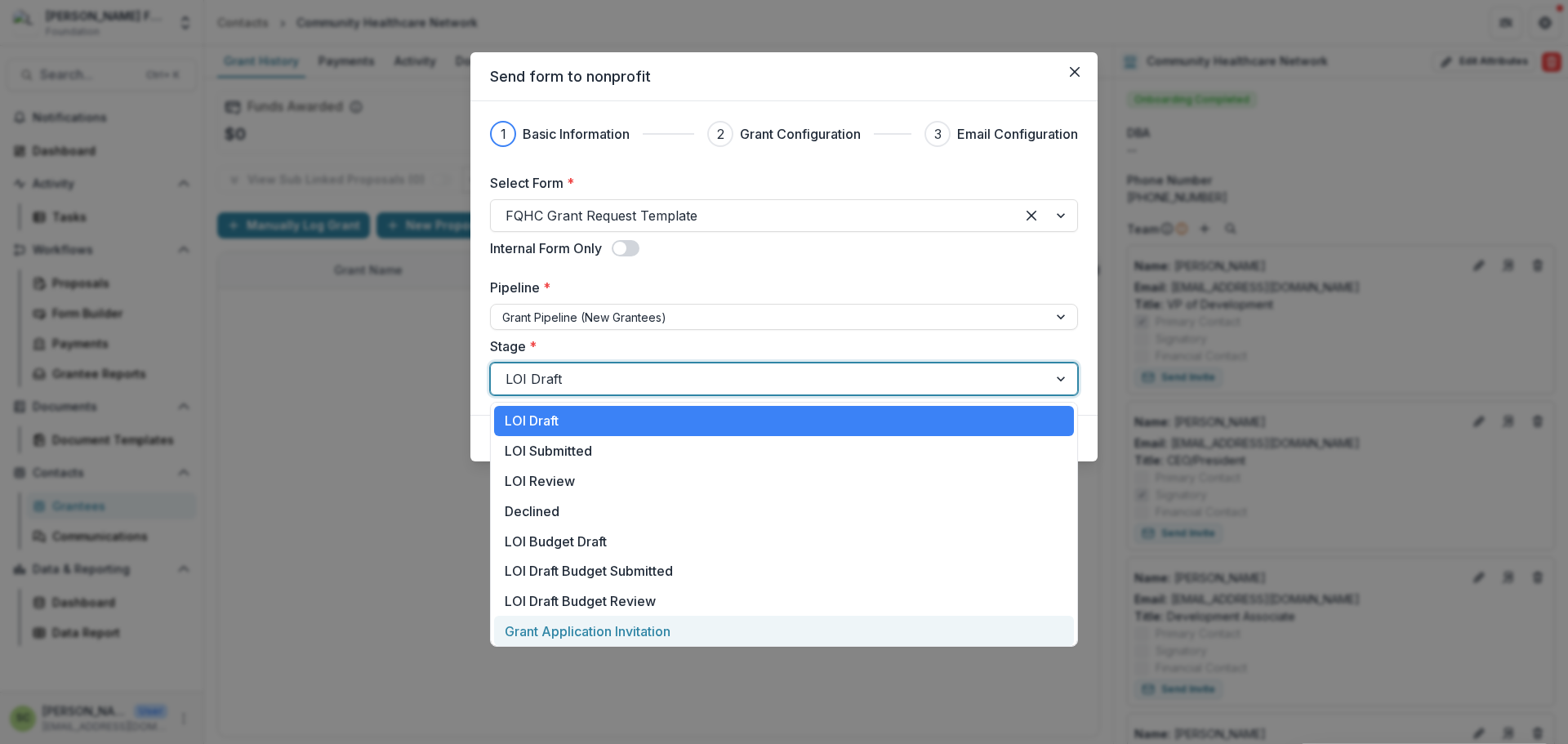
click at [669, 631] on div "Grant Application Invitation" at bounding box center [784, 631] width 580 height 30
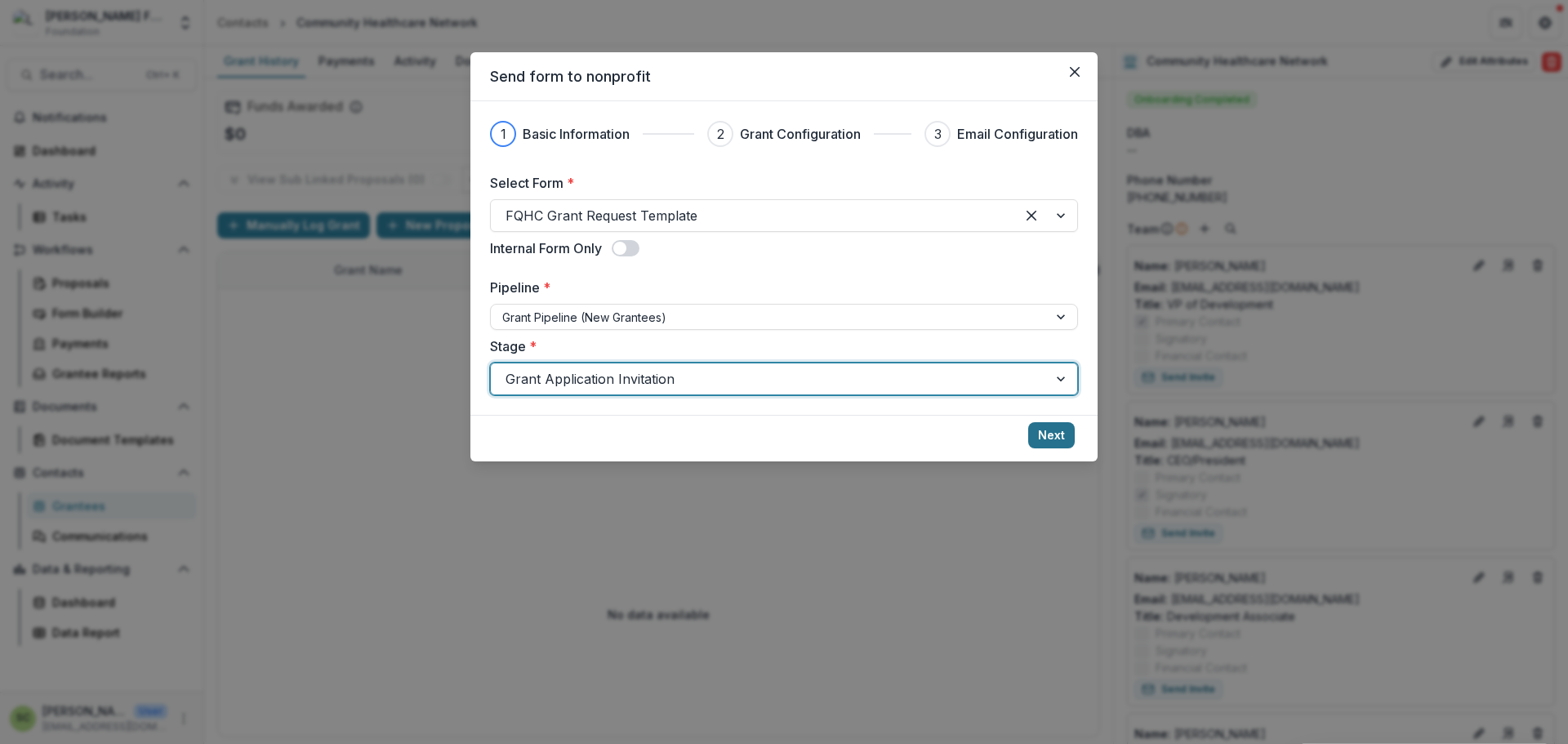
click at [1041, 435] on button "Next" at bounding box center [1051, 435] width 47 height 26
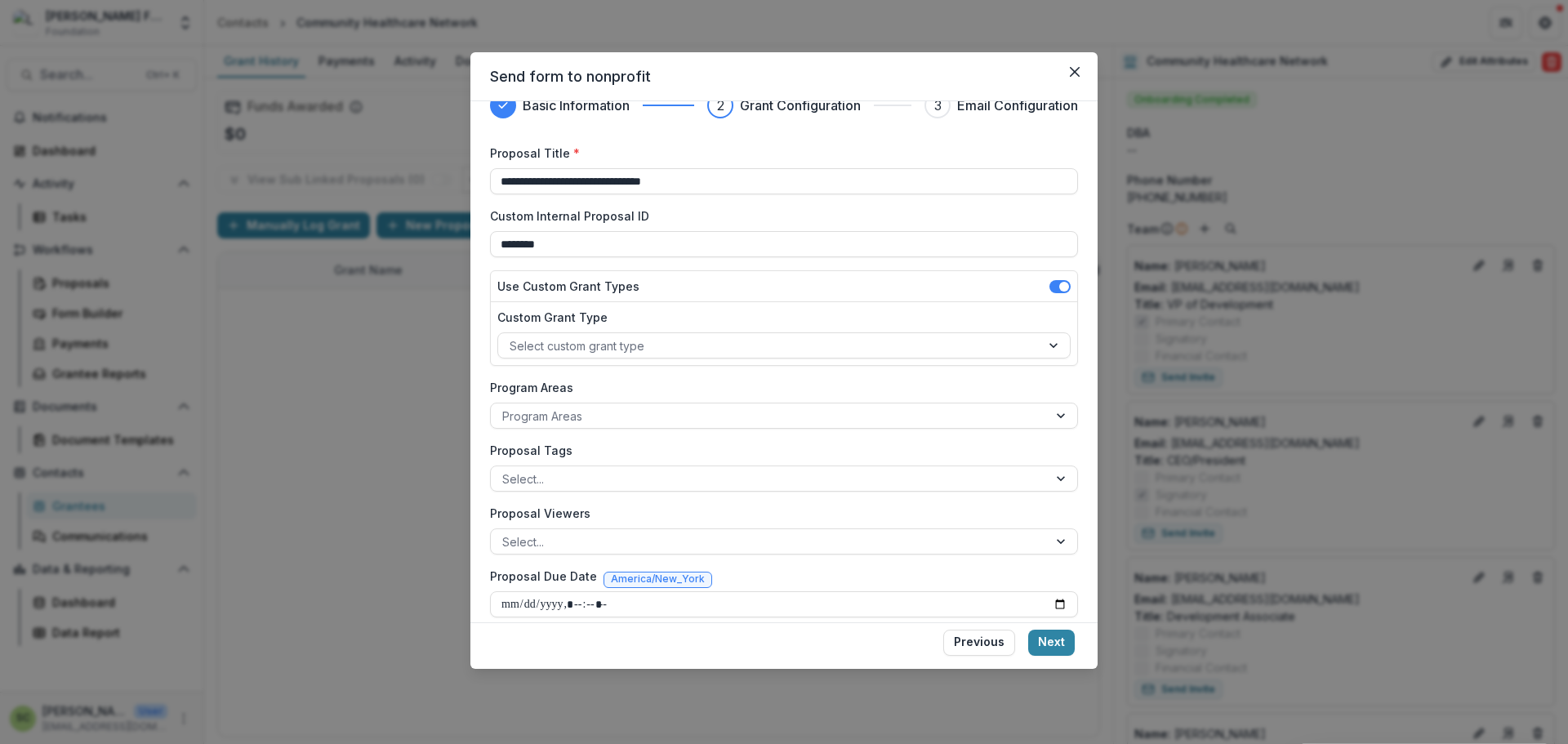
scroll to position [43, 0]
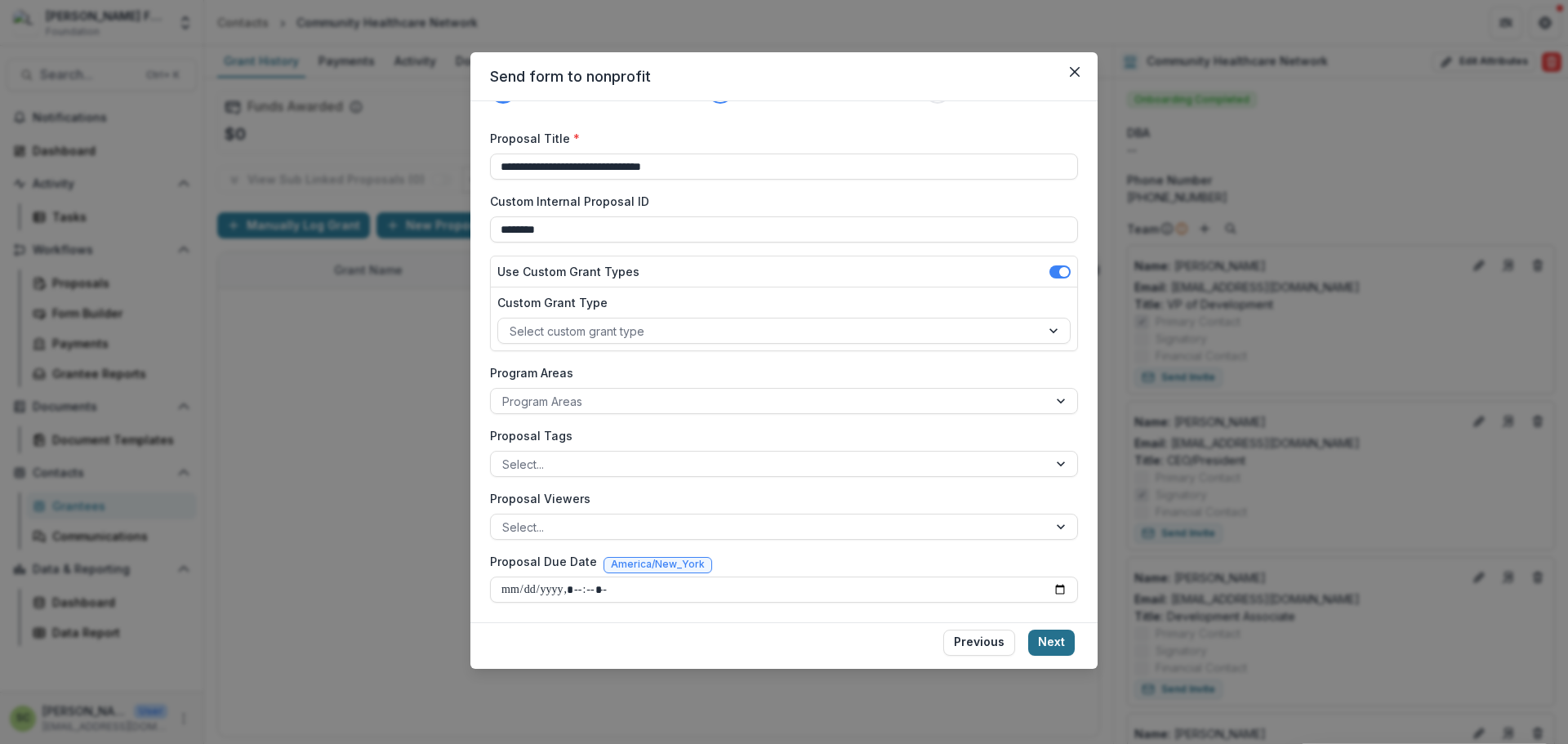
click at [1058, 635] on button "Next" at bounding box center [1051, 643] width 47 height 26
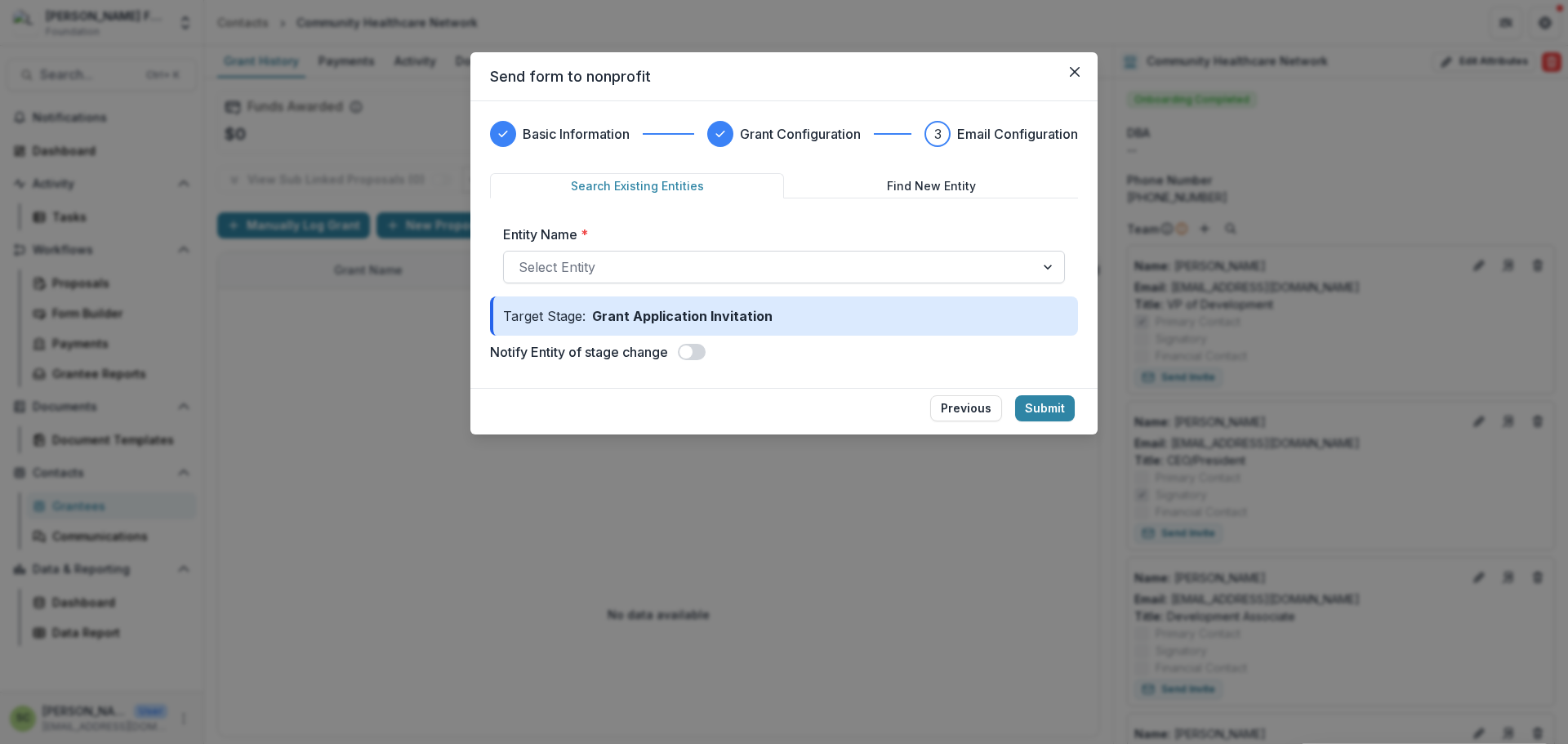
click at [622, 256] on div at bounding box center [769, 267] width 501 height 23
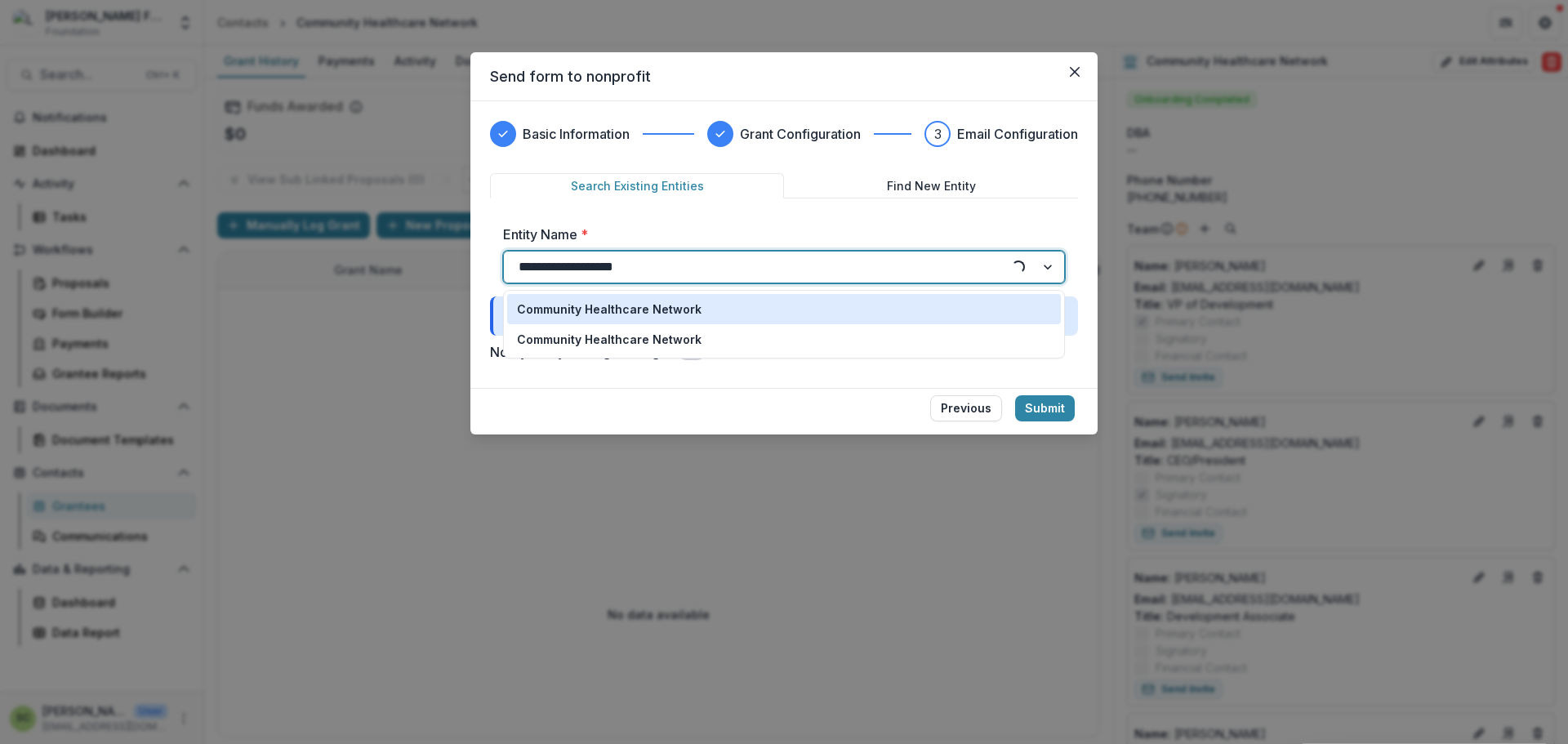
type input "**********"
click at [635, 302] on p "Community Healthcare Network" at bounding box center [608, 308] width 184 height 17
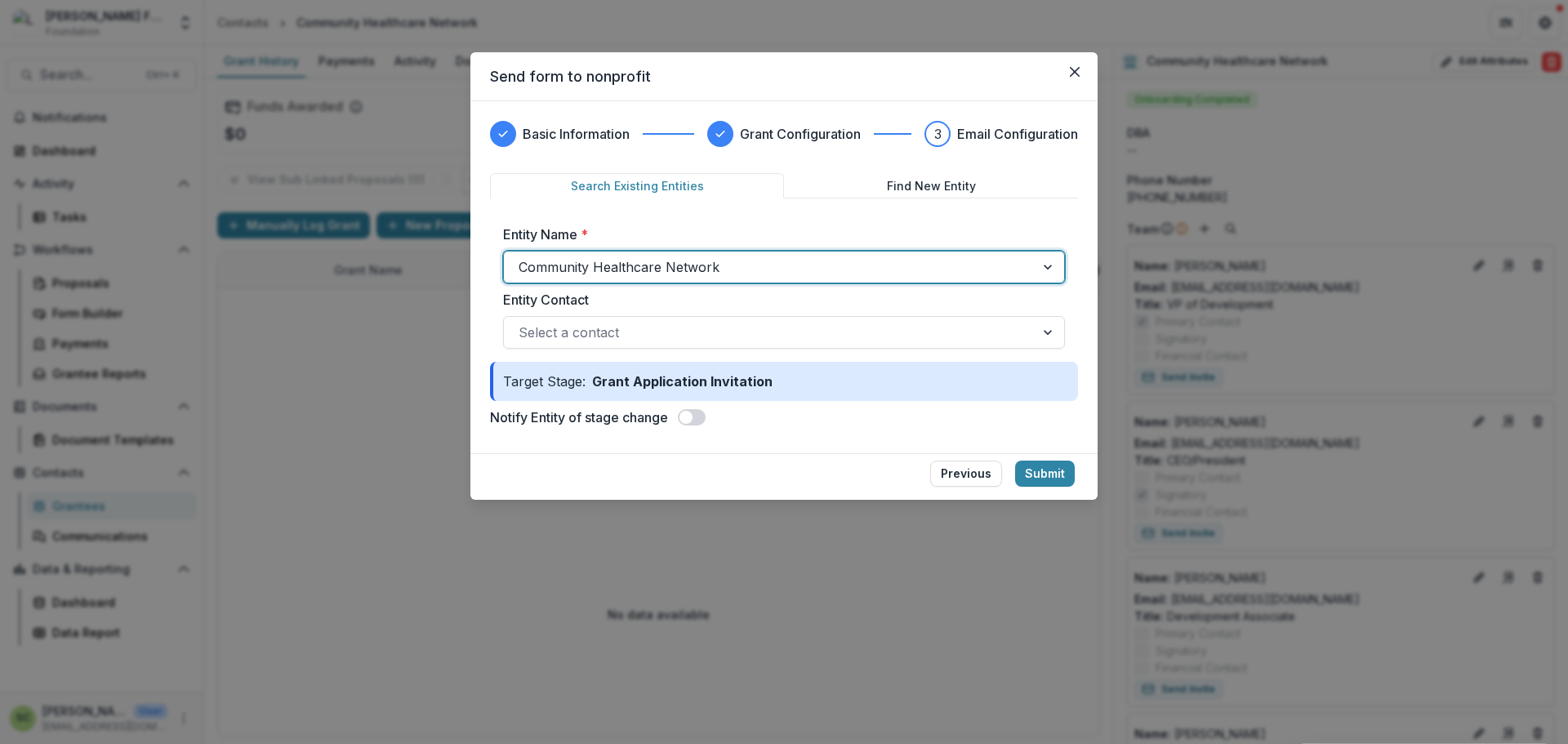
click at [630, 351] on div "Entity Name * option Community Healthcare Network, selected. Community Healthca…" at bounding box center [783, 286] width 588 height 150
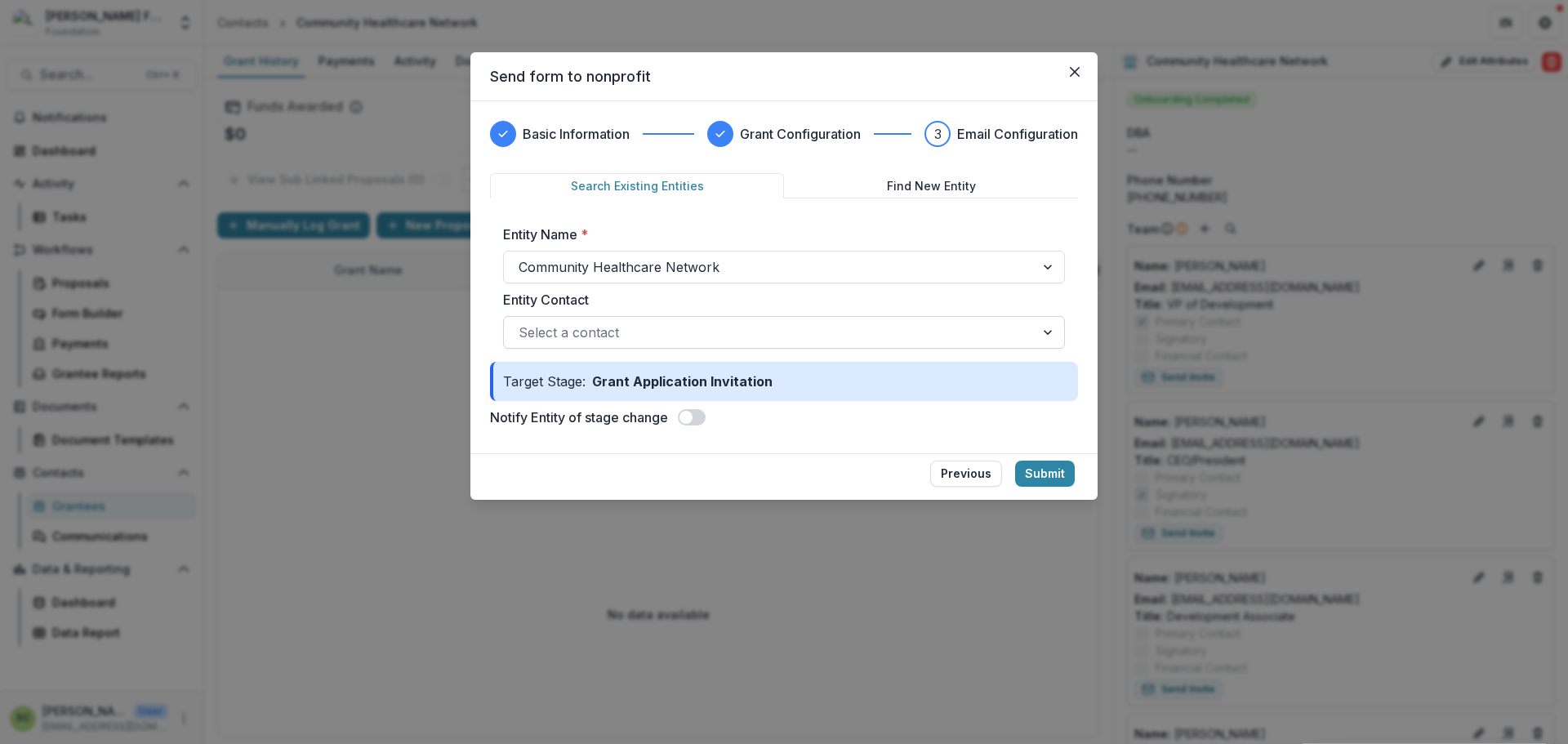
click at [629, 334] on div at bounding box center [769, 332] width 501 height 23
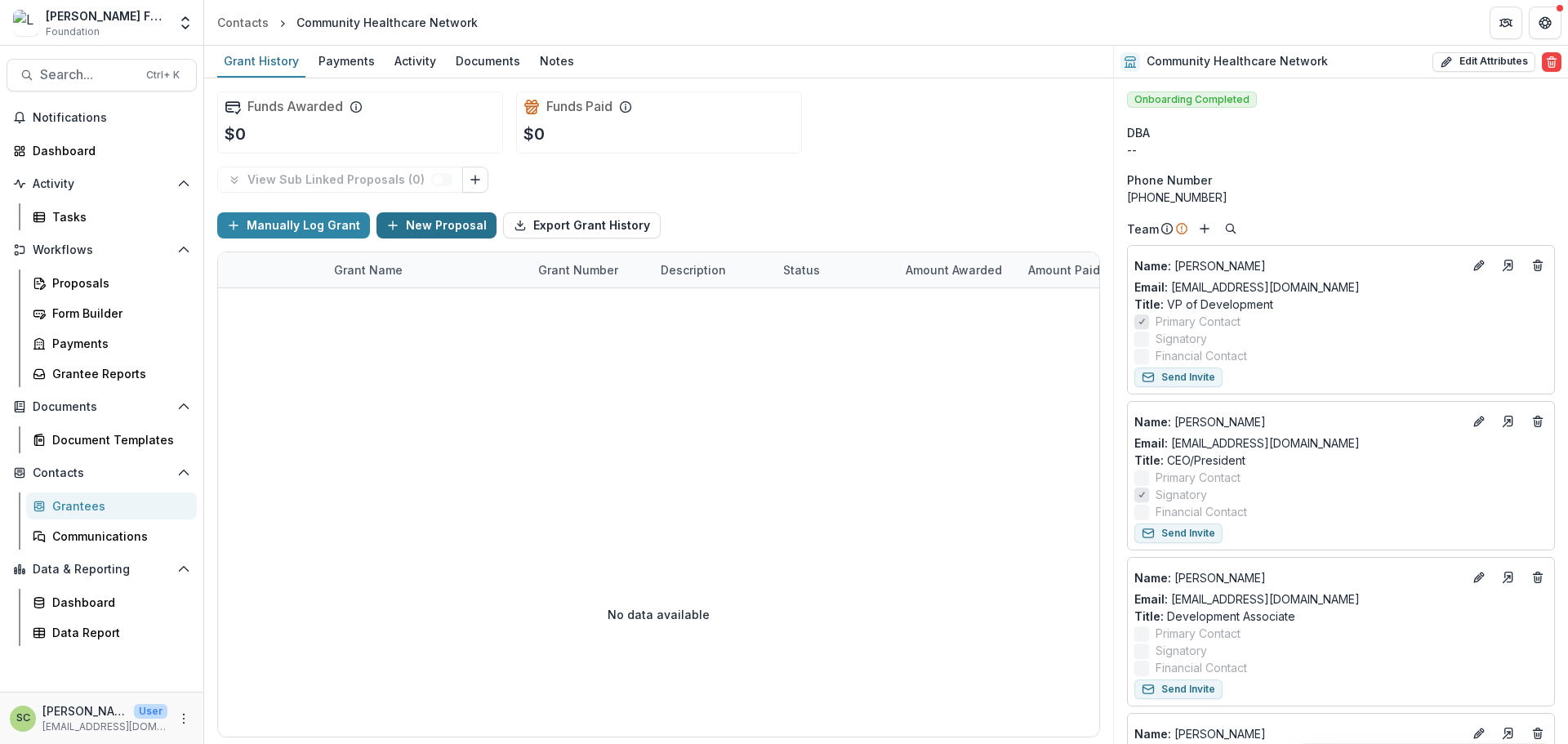
click at [461, 226] on button "New Proposal" at bounding box center [436, 225] width 120 height 26
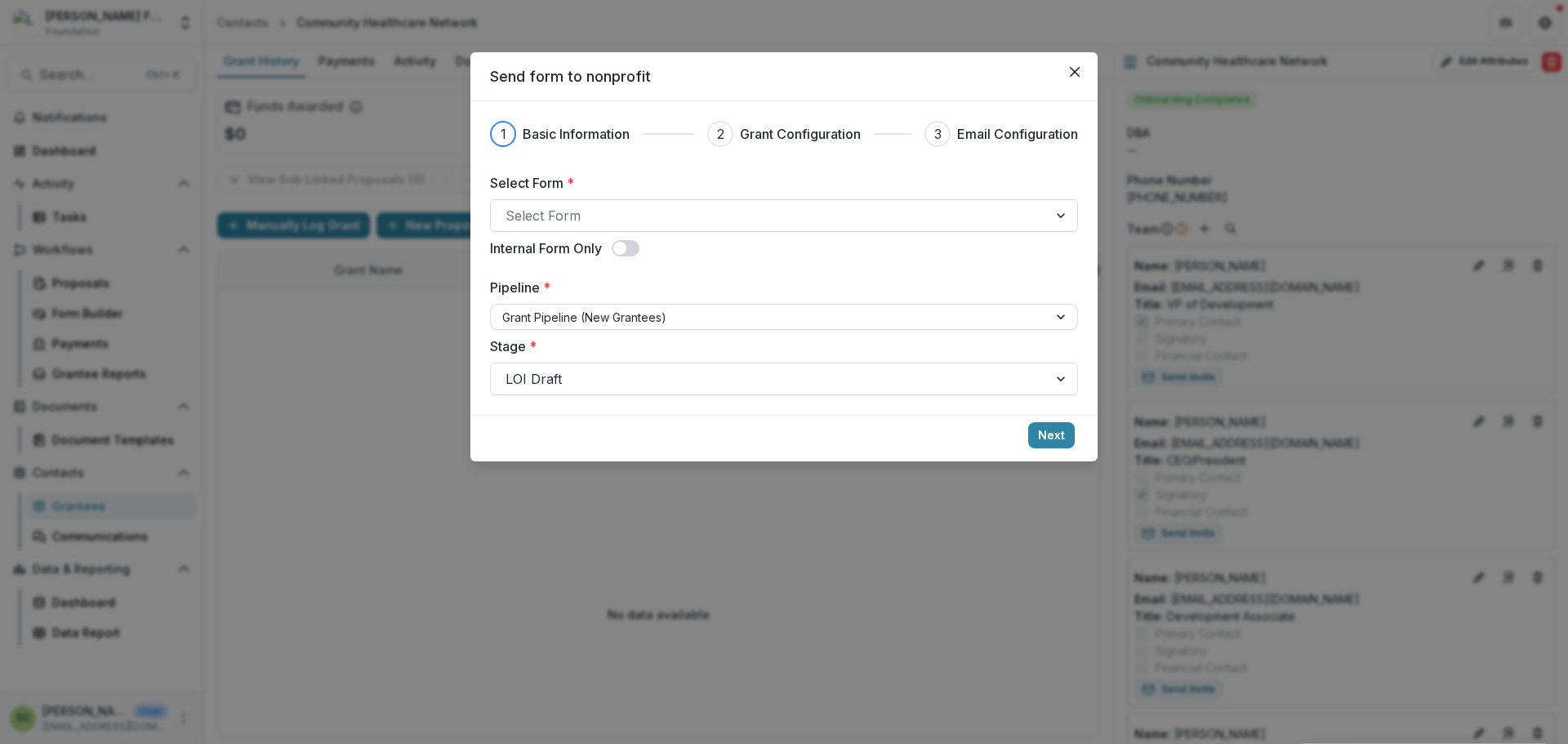
click at [629, 213] on div at bounding box center [769, 215] width 527 height 23
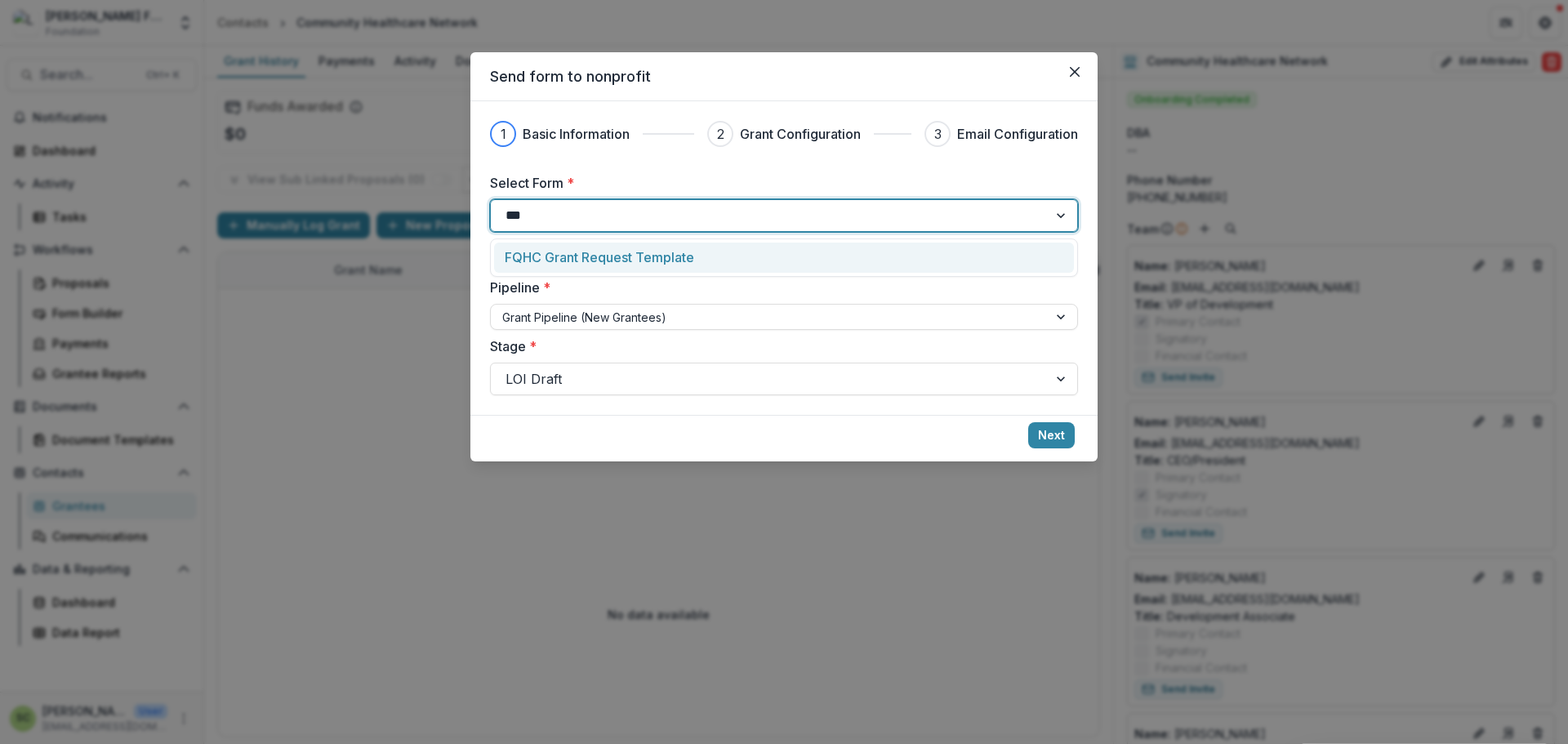
type input "****"
click at [649, 259] on p "FQHC Grant Request Template" at bounding box center [599, 258] width 189 height 20
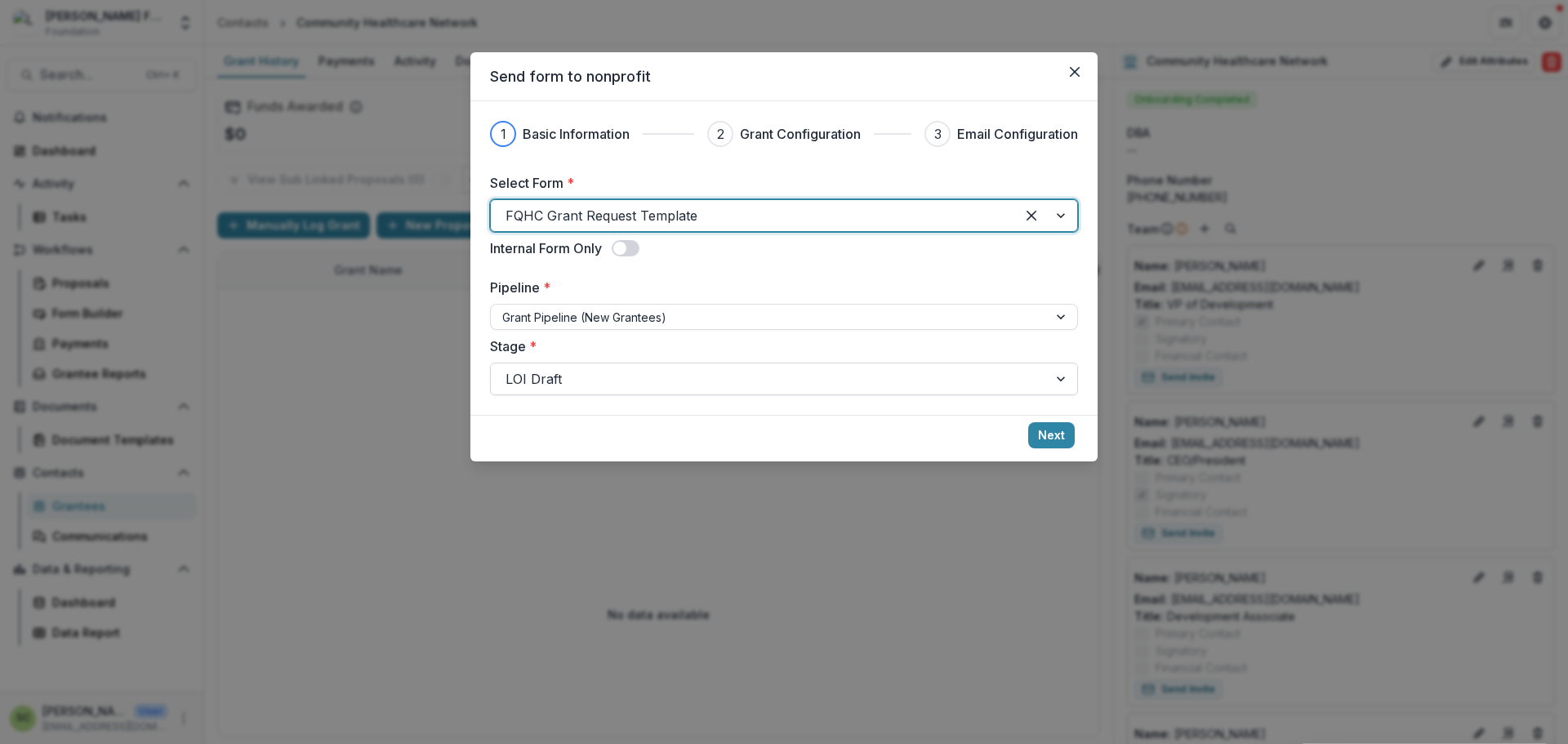
click at [640, 384] on div at bounding box center [769, 378] width 527 height 23
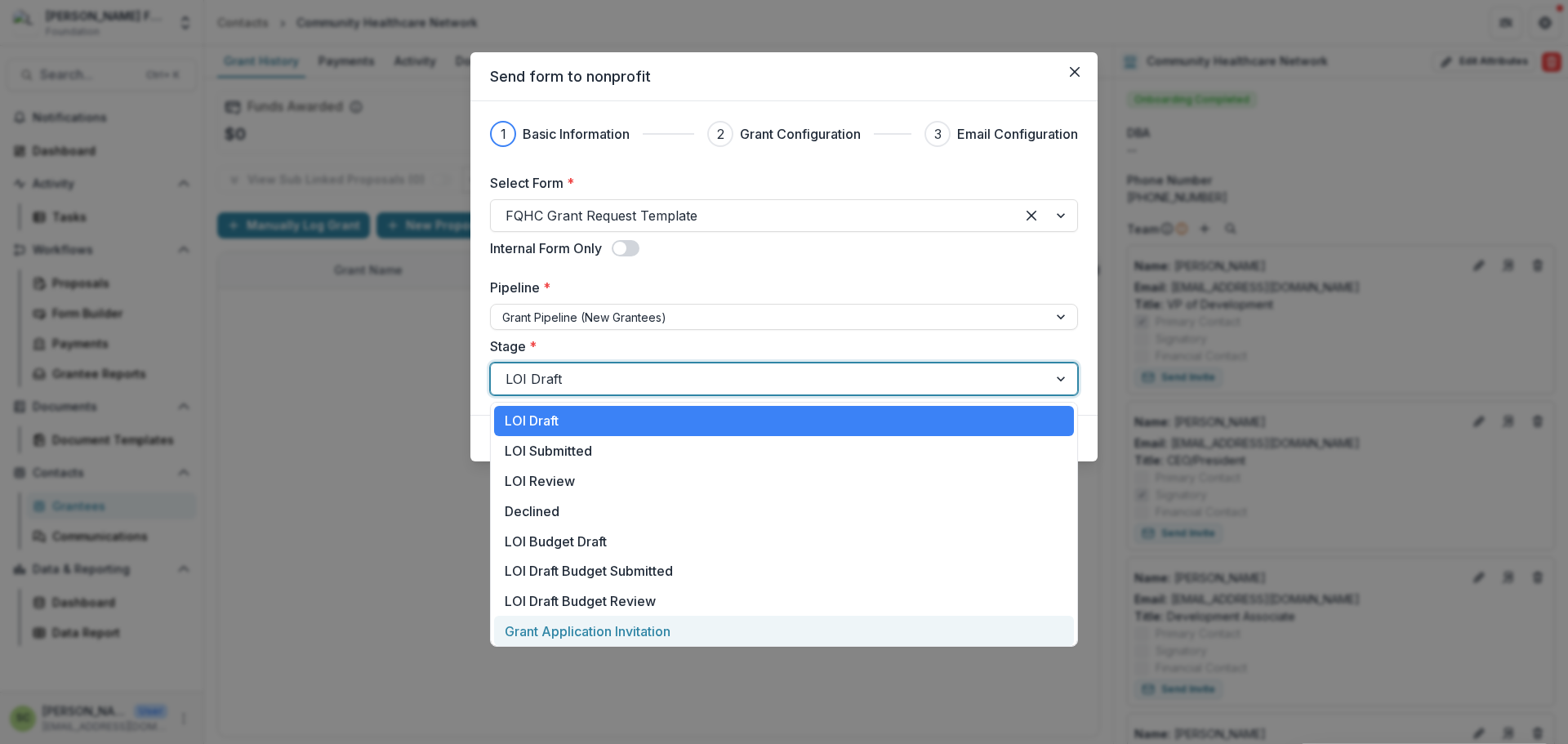
click at [607, 633] on div "Grant Application Invitation" at bounding box center [784, 631] width 580 height 30
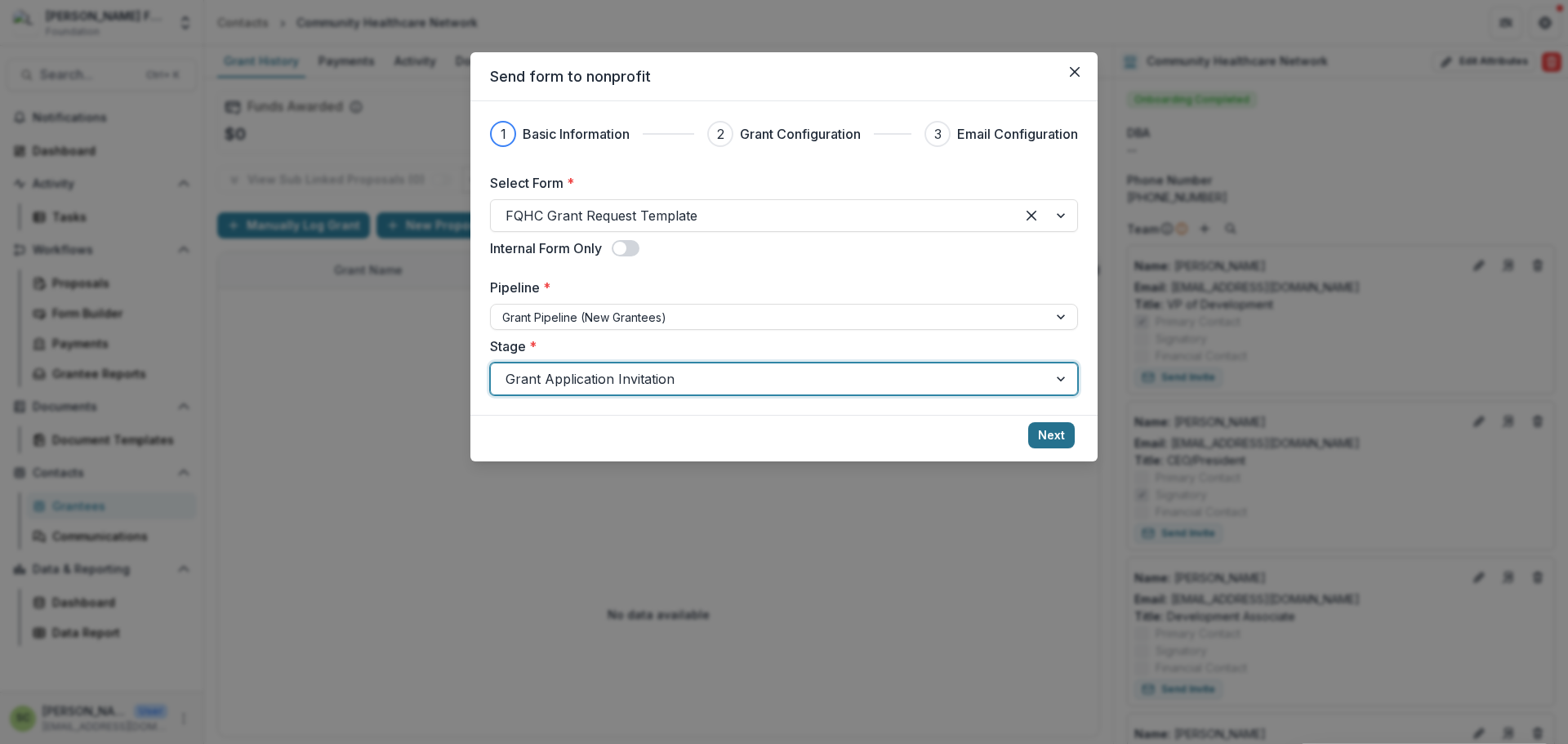
click at [1050, 436] on button "Next" at bounding box center [1051, 435] width 47 height 26
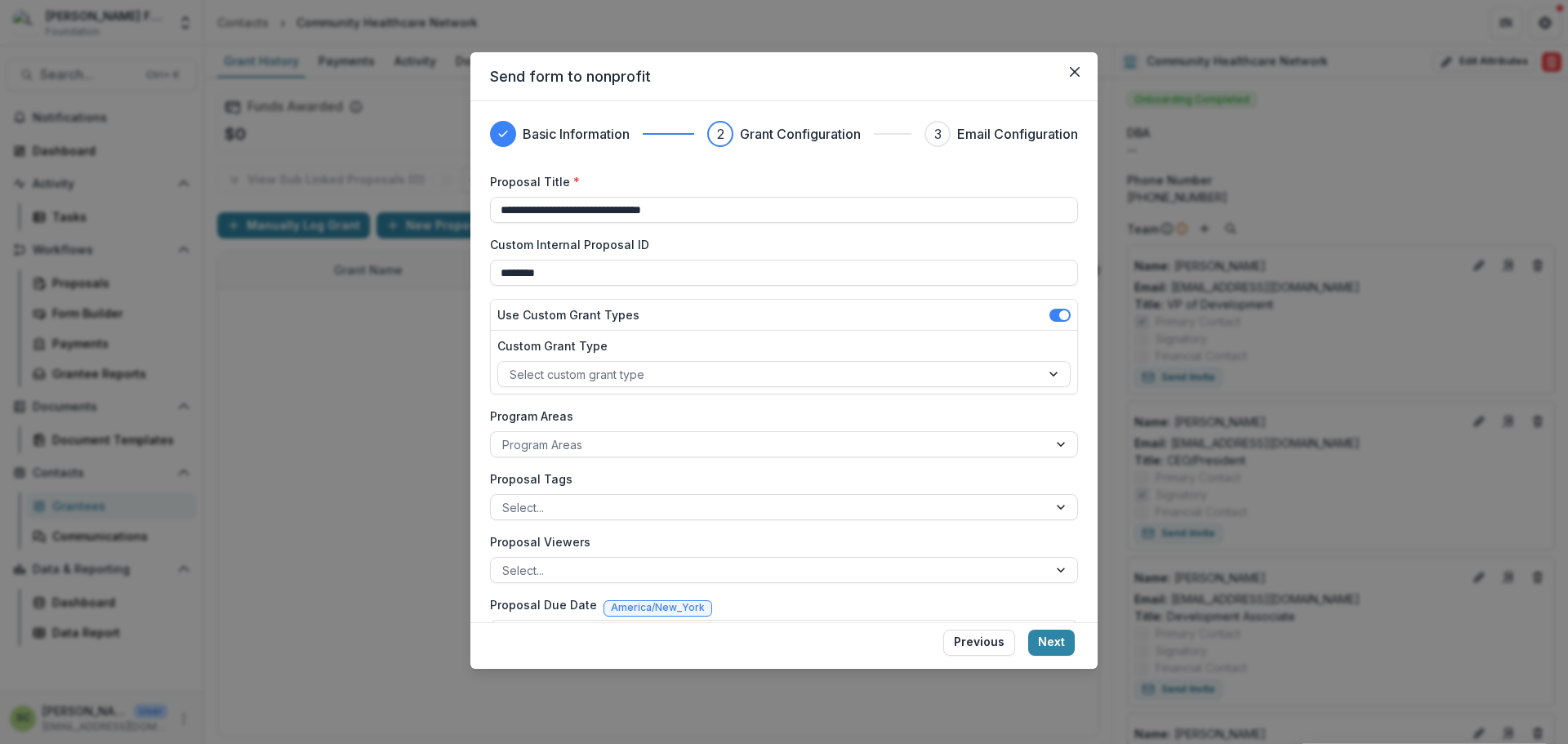
drag, startPoint x: 1045, startPoint y: 635, endPoint x: 965, endPoint y: 542, distance: 122.7
click at [1045, 635] on button "Next" at bounding box center [1051, 643] width 47 height 26
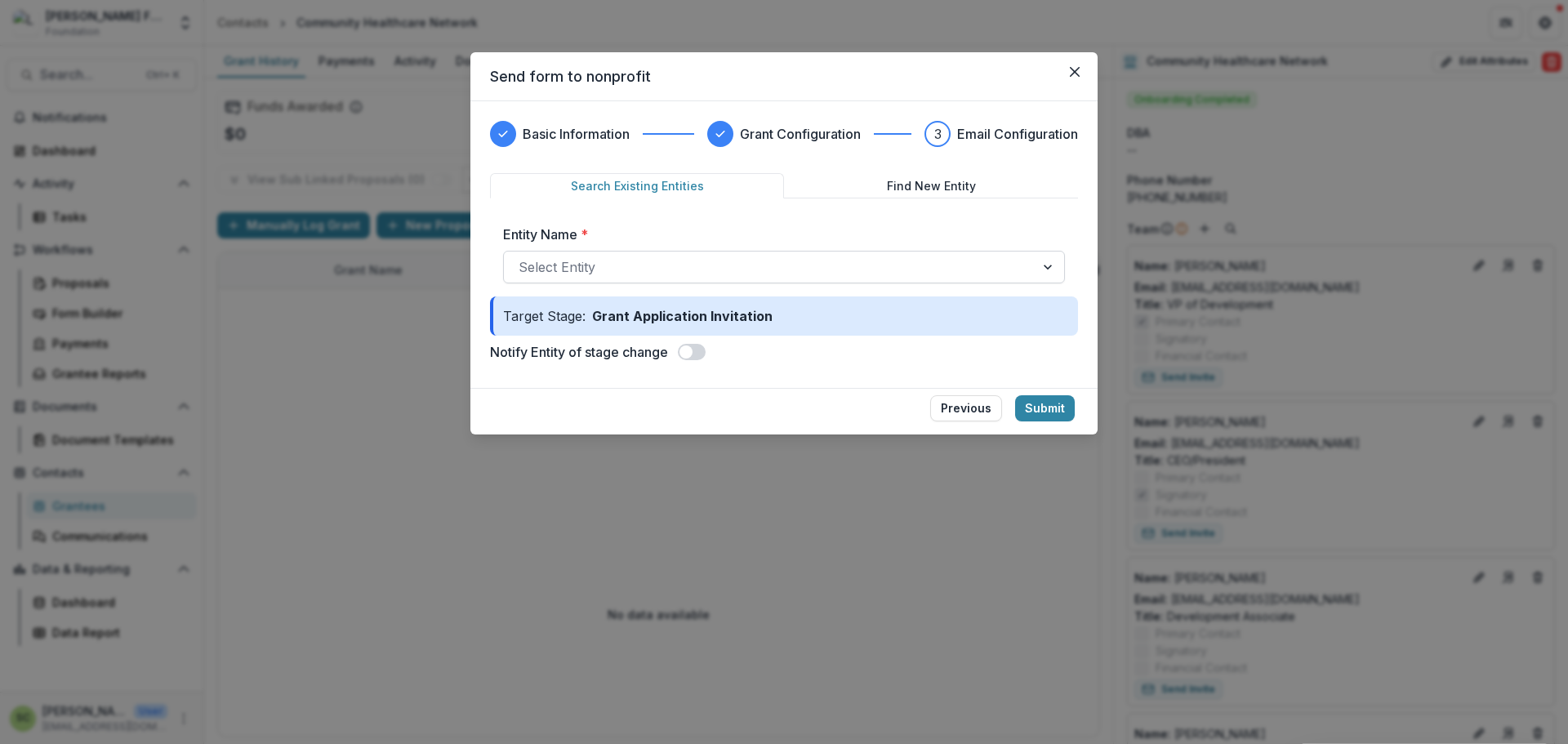
click at [637, 270] on div at bounding box center [769, 267] width 501 height 23
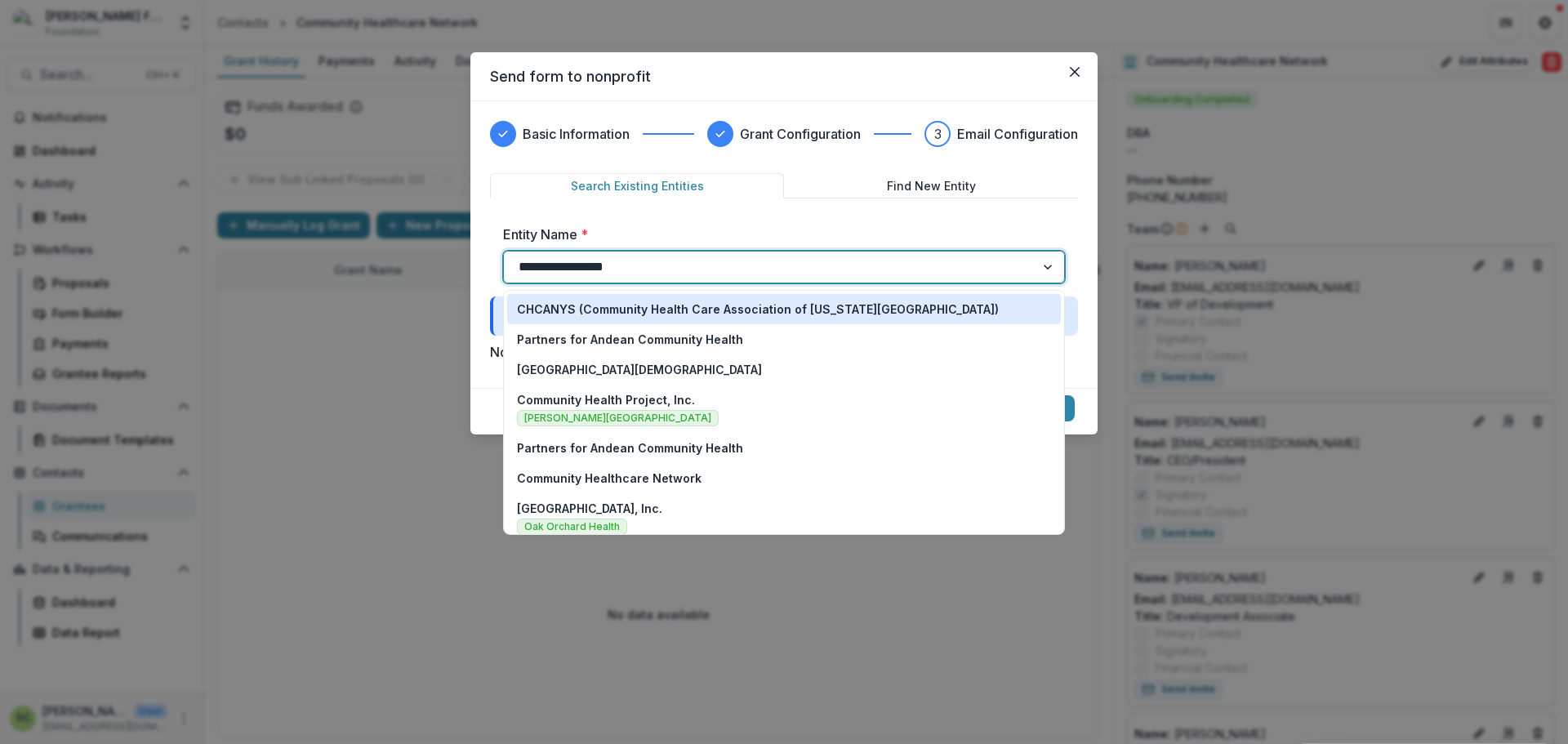
type input "**********"
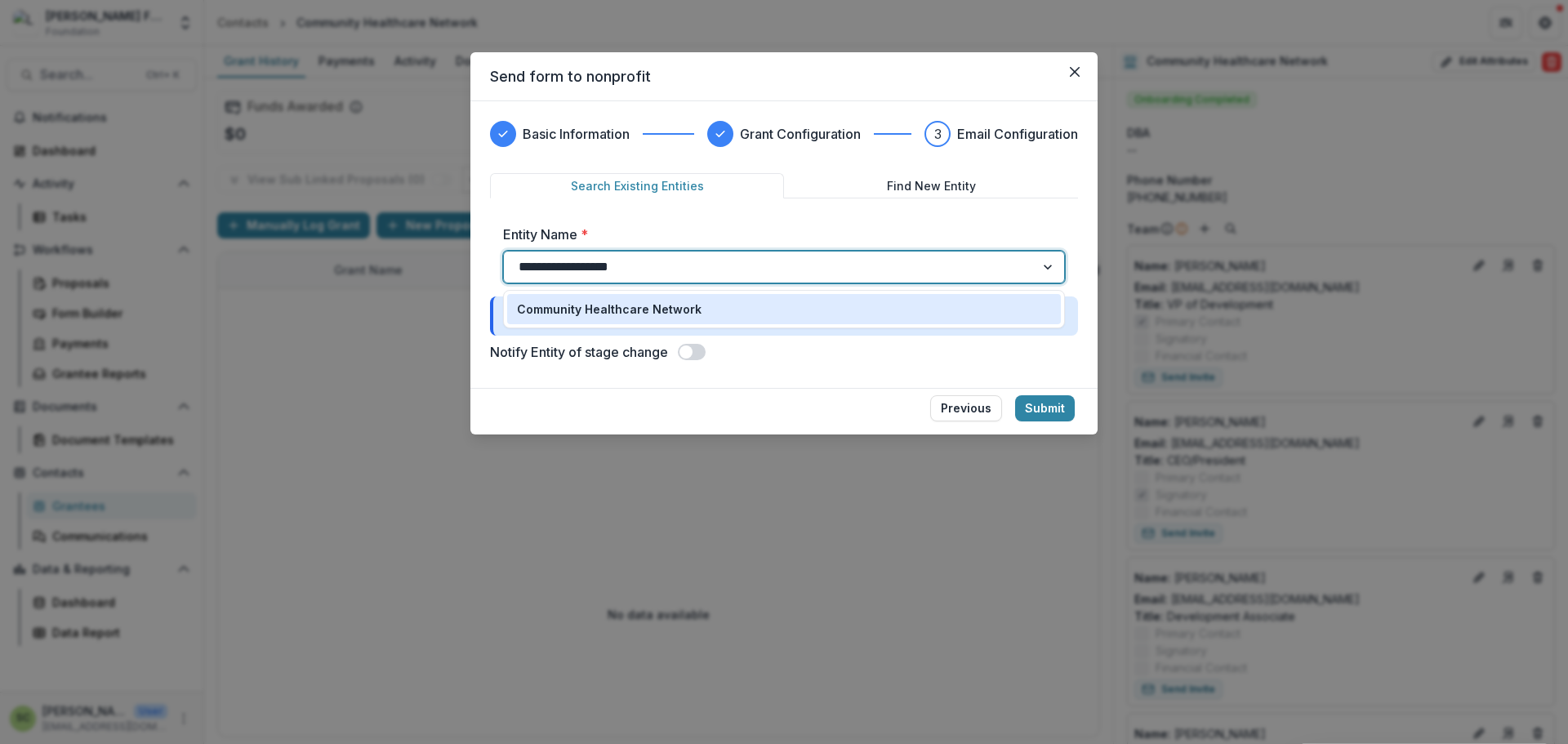
click at [681, 310] on p "Community Healthcare Network" at bounding box center [608, 308] width 184 height 17
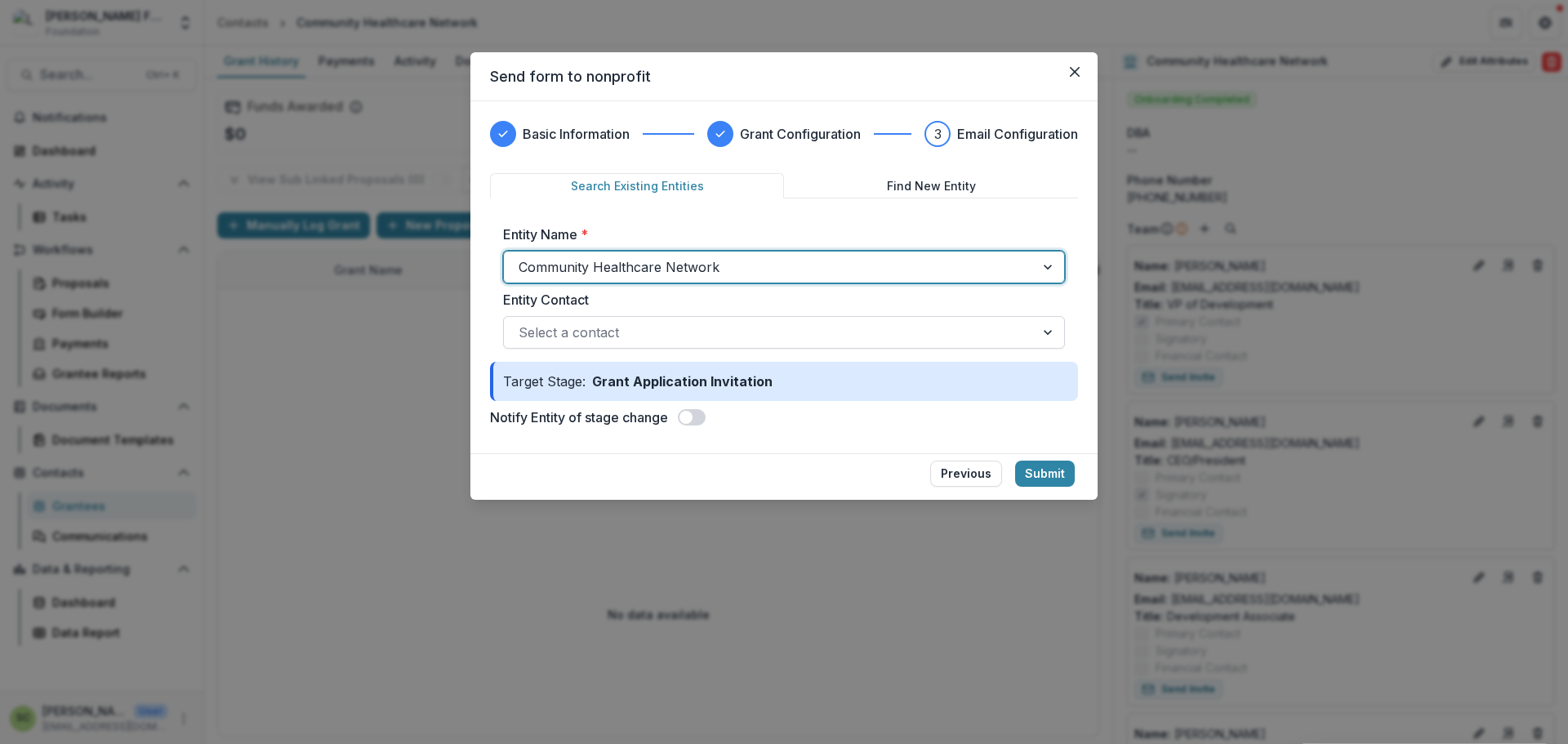
click at [665, 326] on div at bounding box center [769, 332] width 501 height 23
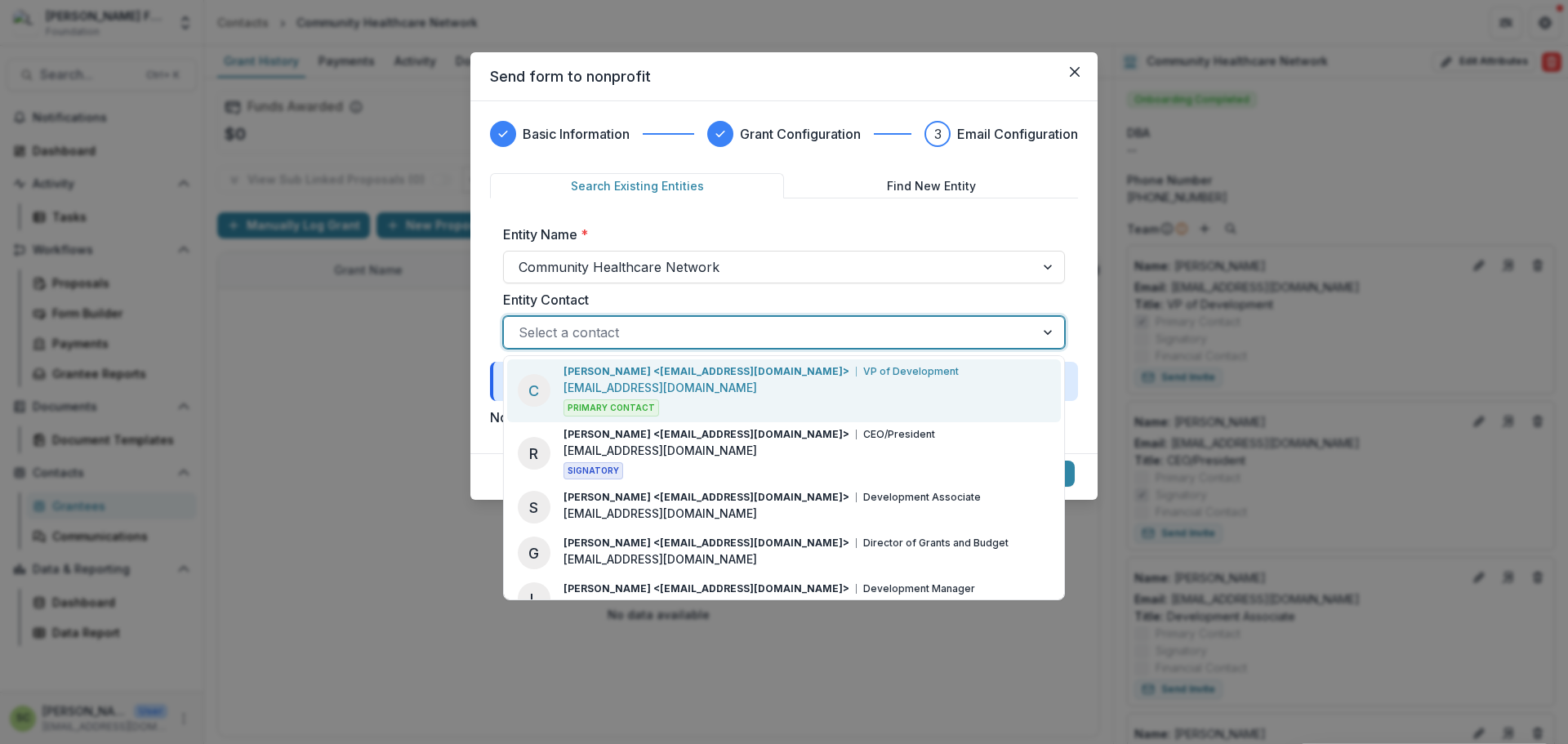
click at [719, 389] on div "[PERSON_NAME] <[EMAIL_ADDRESS][DOMAIN_NAME]> VP of Development [EMAIL_ADDRESS][…" at bounding box center [760, 390] width 395 height 53
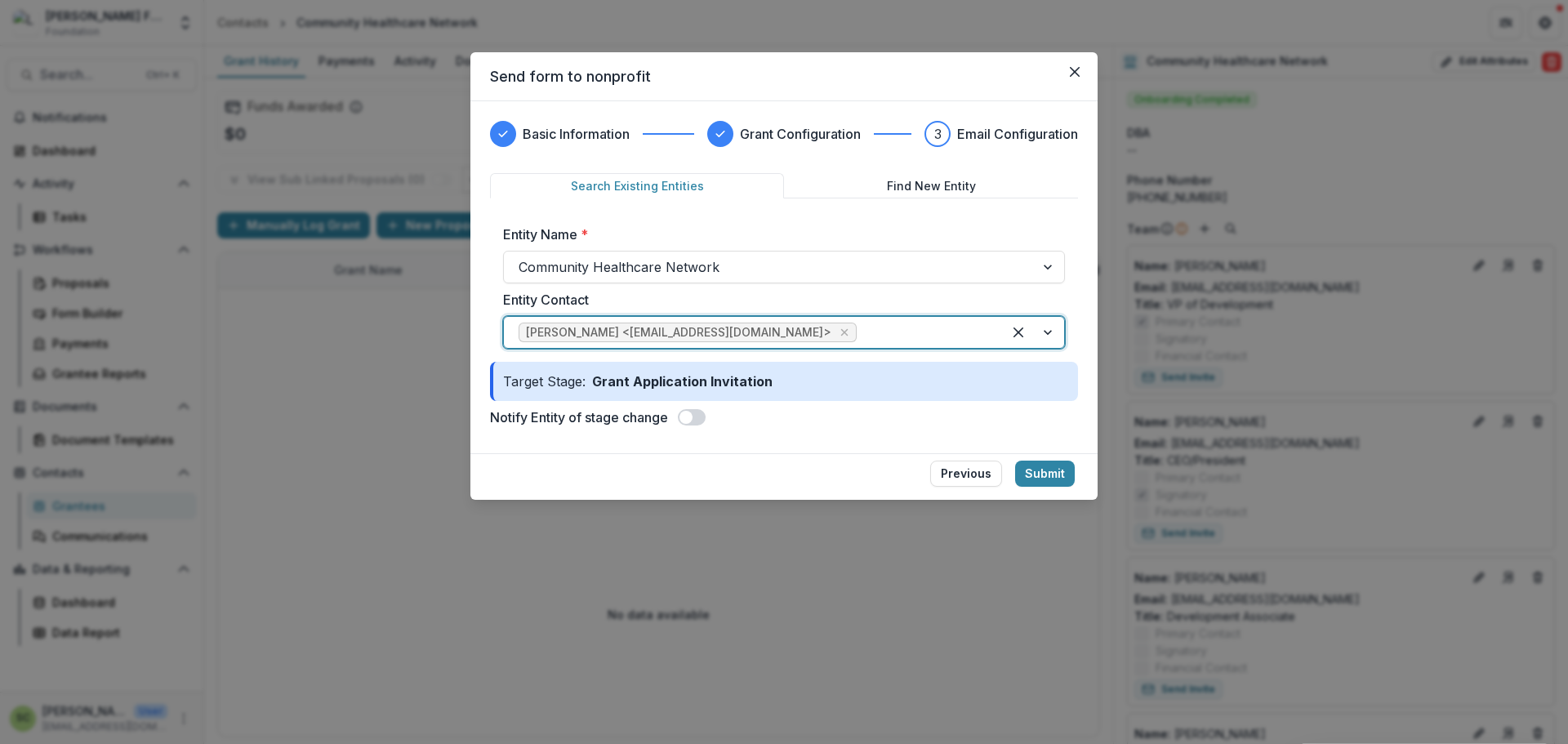
click at [692, 420] on span at bounding box center [686, 417] width 13 height 13
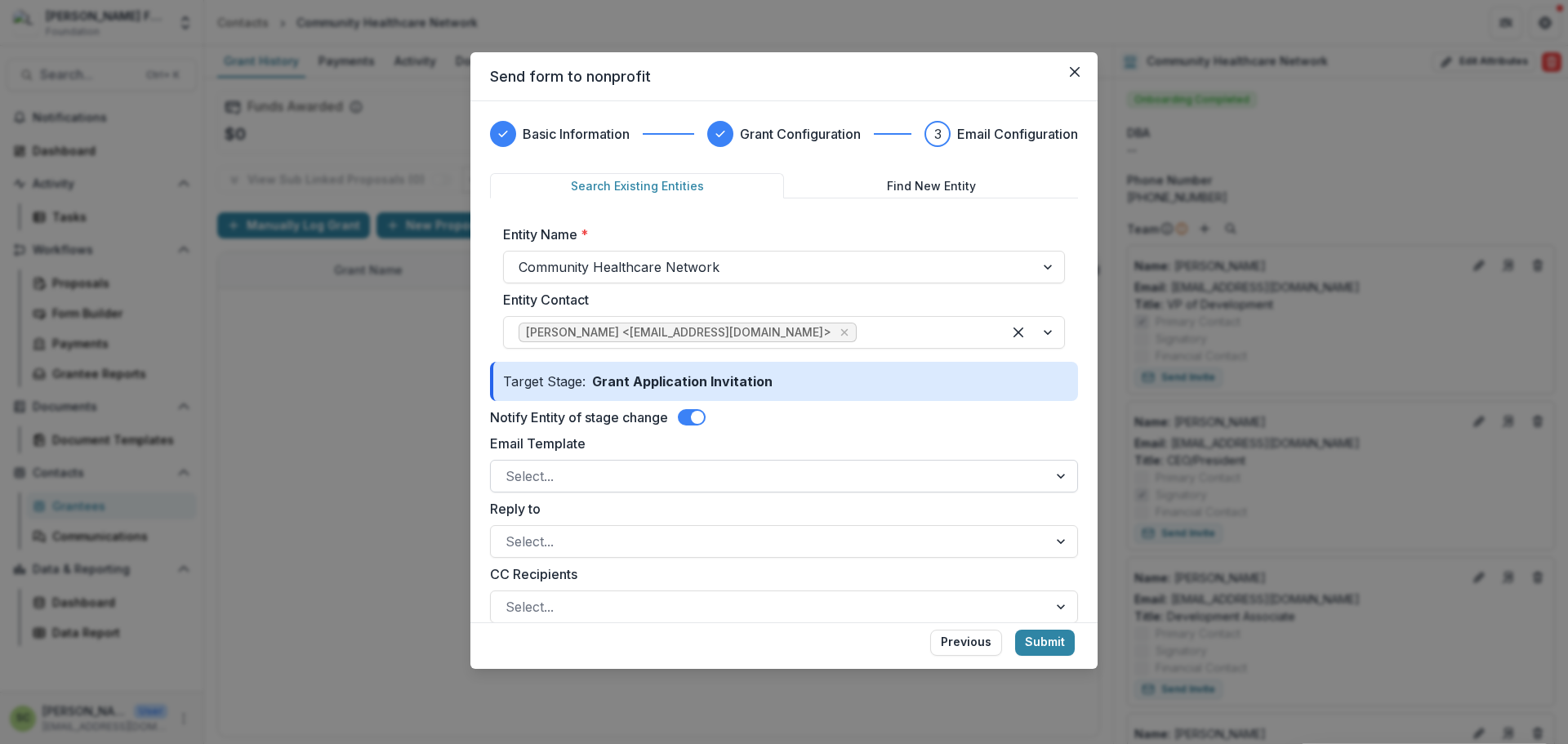
click at [699, 485] on div at bounding box center [769, 475] width 527 height 23
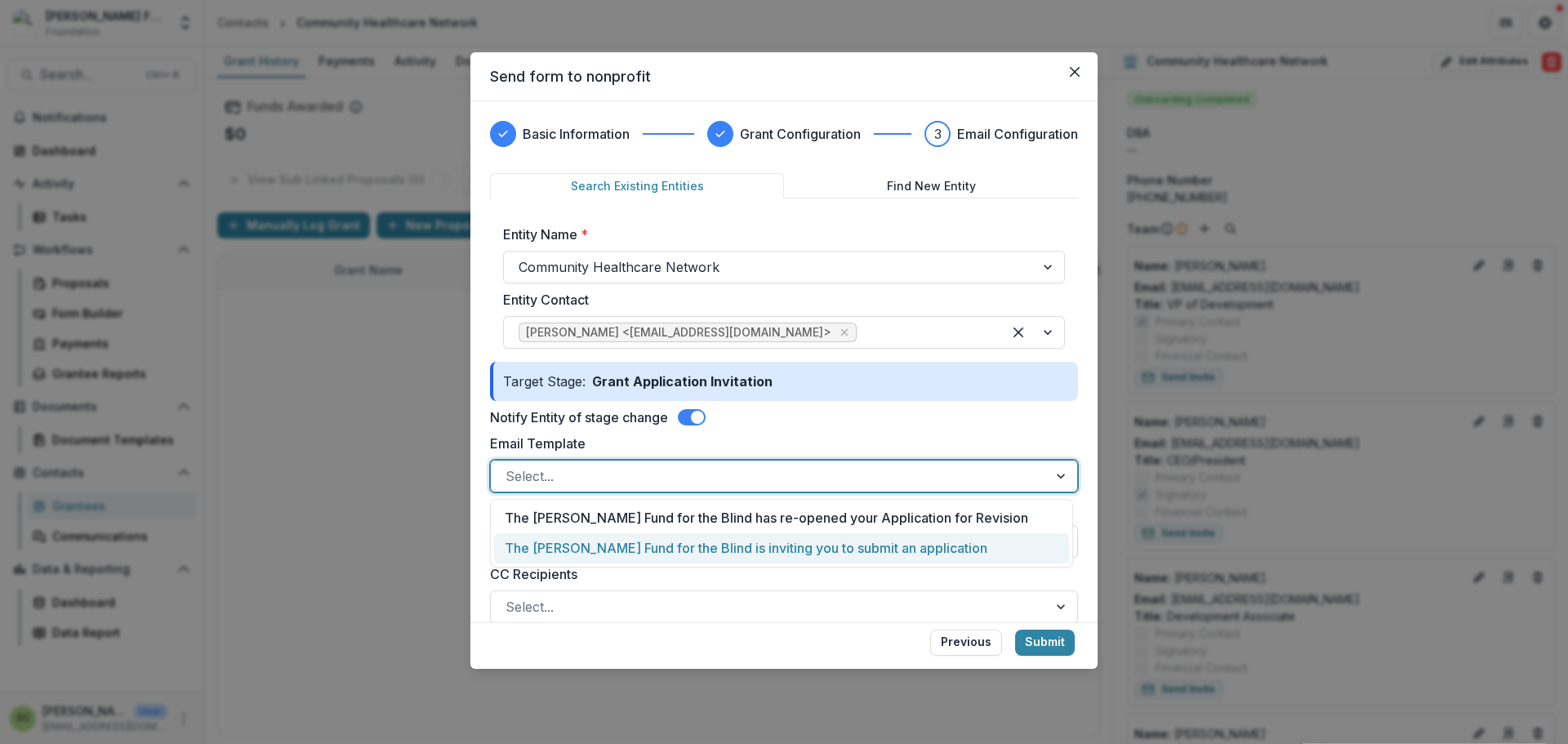
click at [677, 535] on div "The [PERSON_NAME] Fund for the Blind is inviting you to submit an application" at bounding box center [782, 548] width 575 height 30
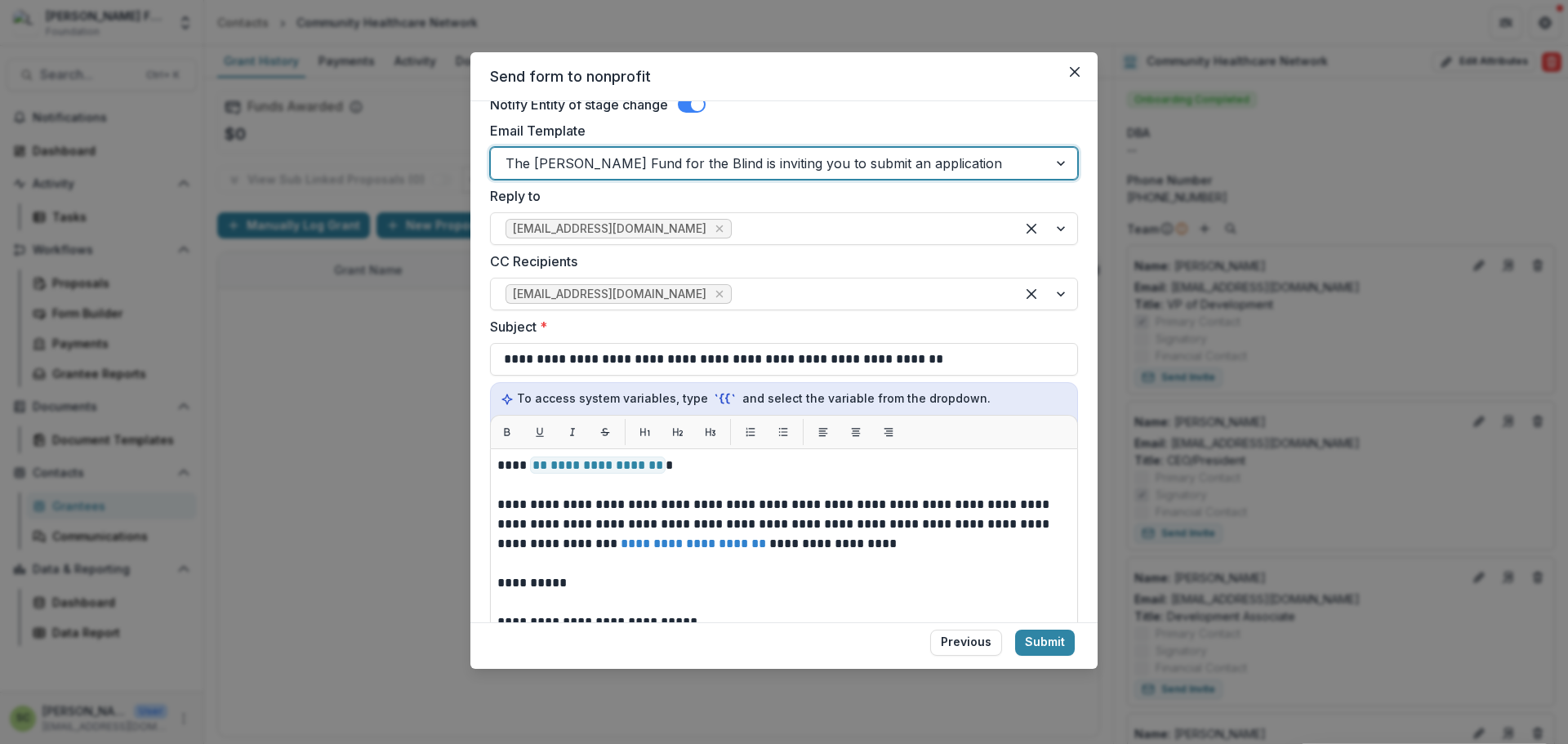
scroll to position [326, 0]
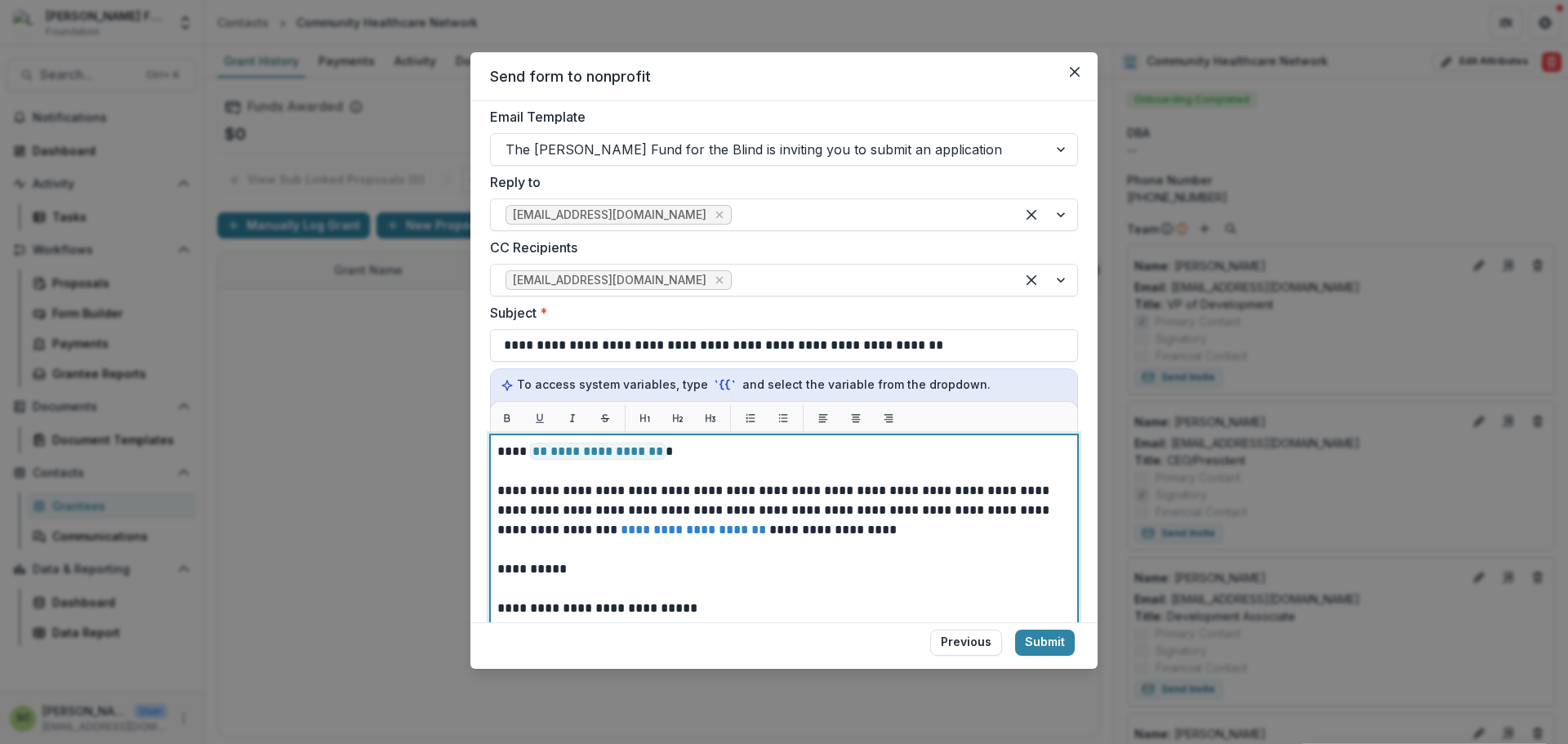
click at [663, 467] on p at bounding box center [784, 471] width 573 height 20
click at [692, 596] on p at bounding box center [784, 589] width 573 height 20
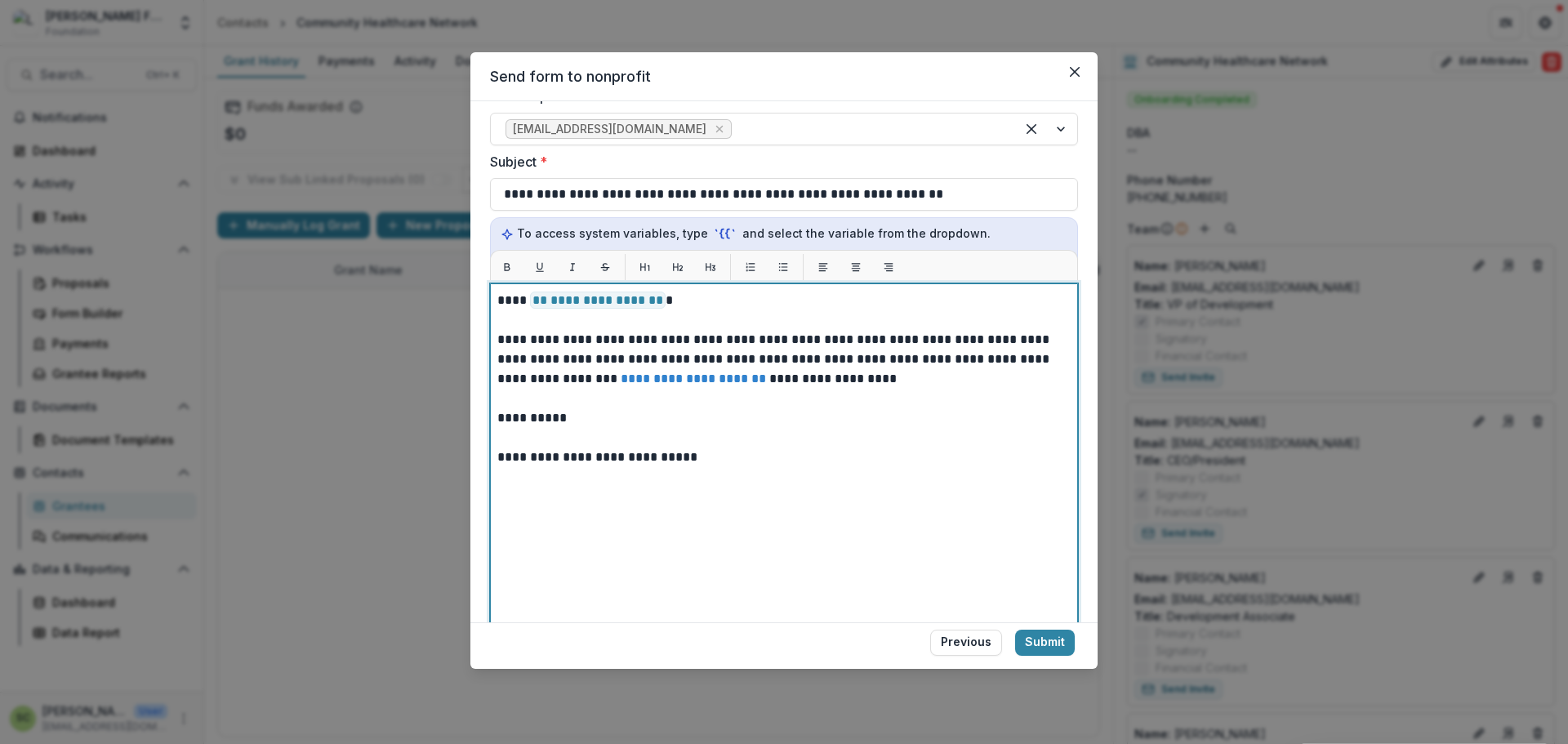
scroll to position [689, 0]
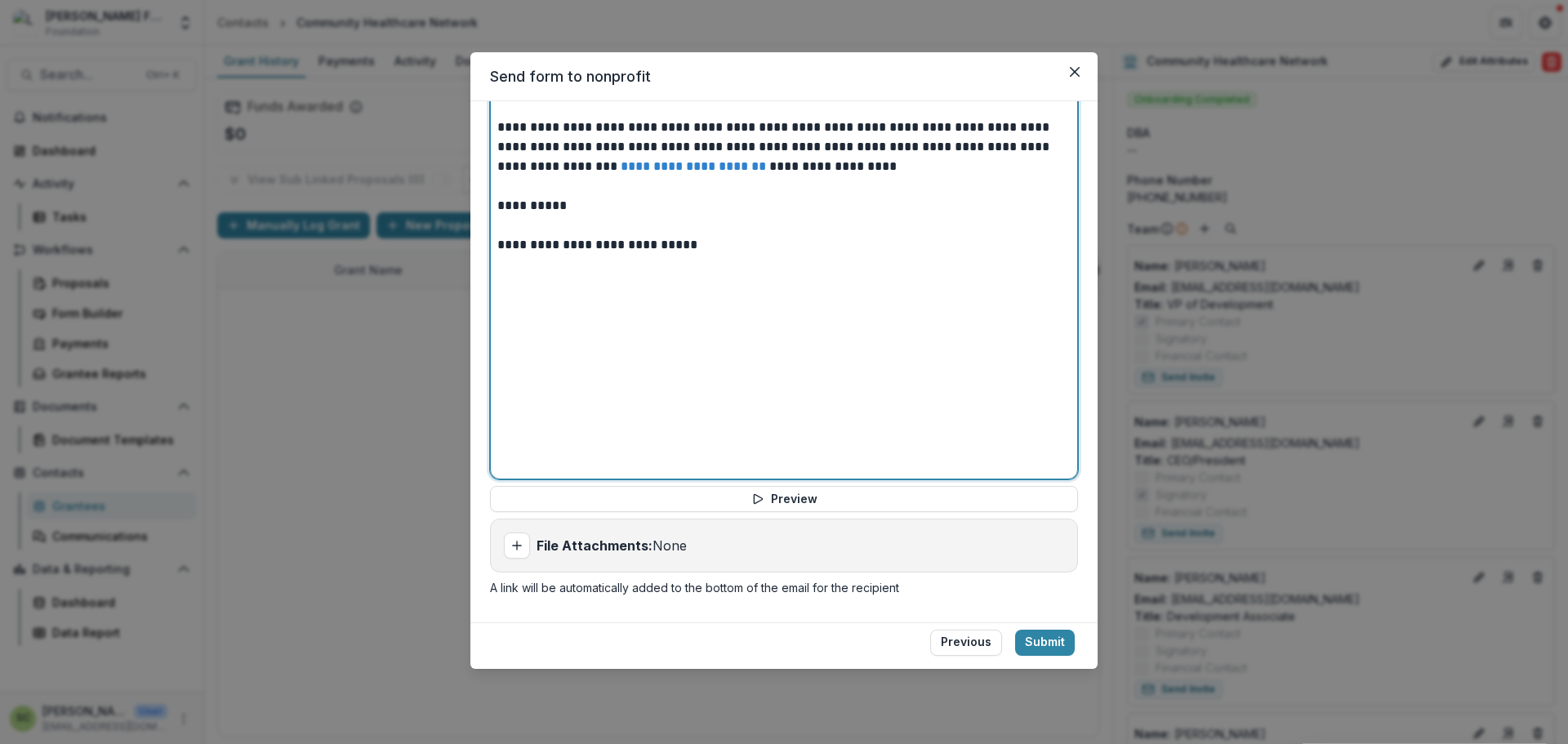
click at [753, 351] on div "**********" at bounding box center [784, 276] width 573 height 394
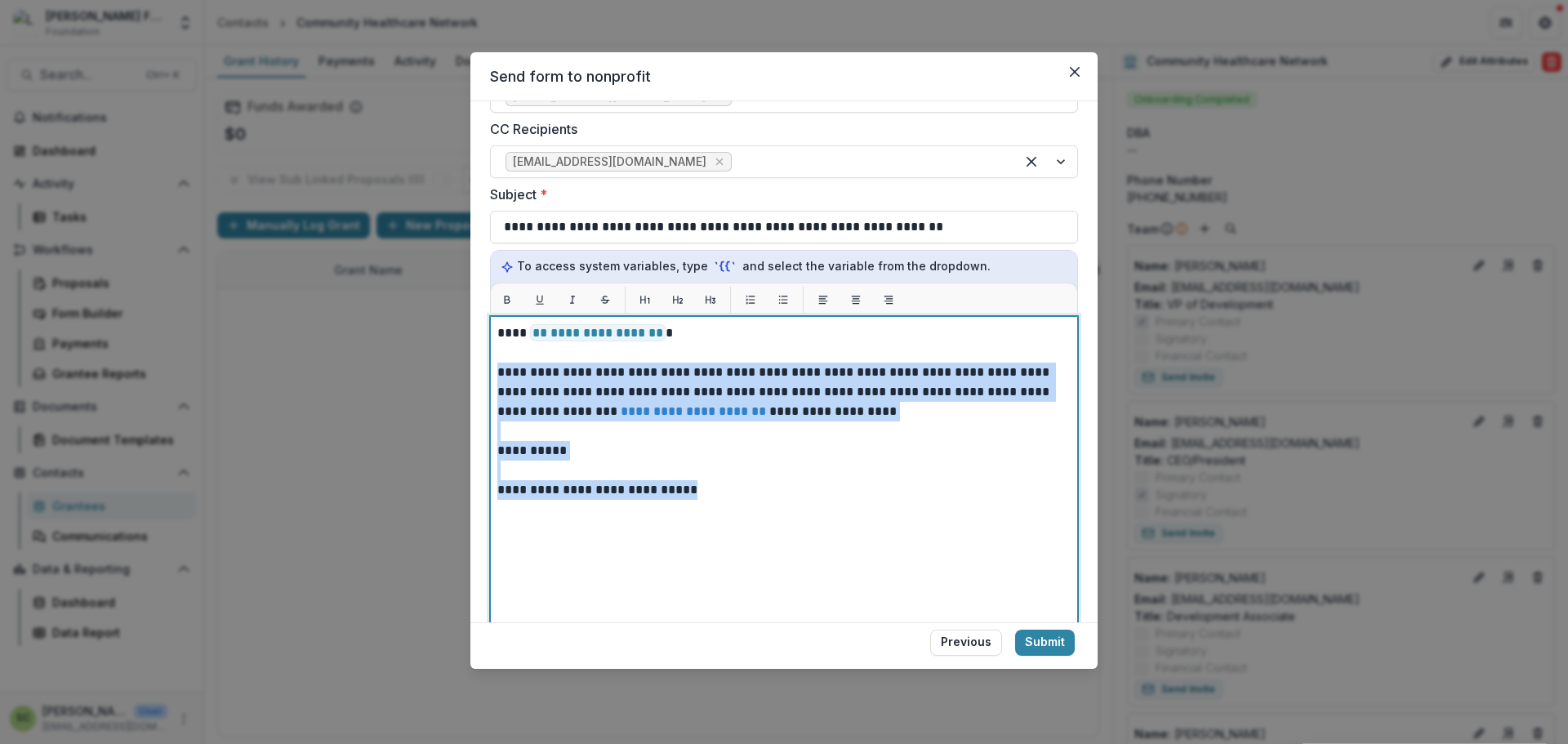
drag, startPoint x: 754, startPoint y: 347, endPoint x: 460, endPoint y: 363, distance: 294.4
click at [460, 363] on div "**********" at bounding box center [784, 372] width 1568 height 744
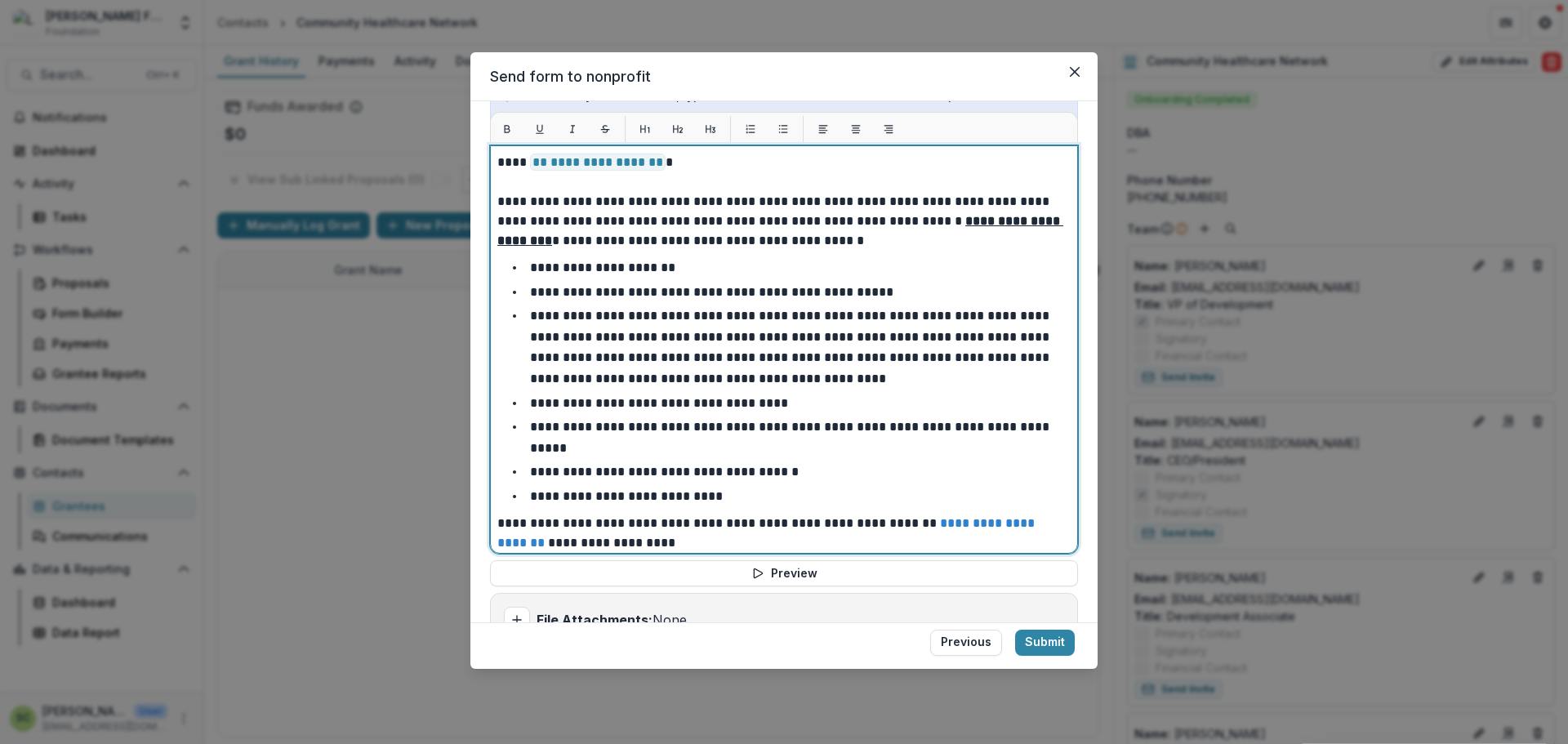
scroll to position [689, 0]
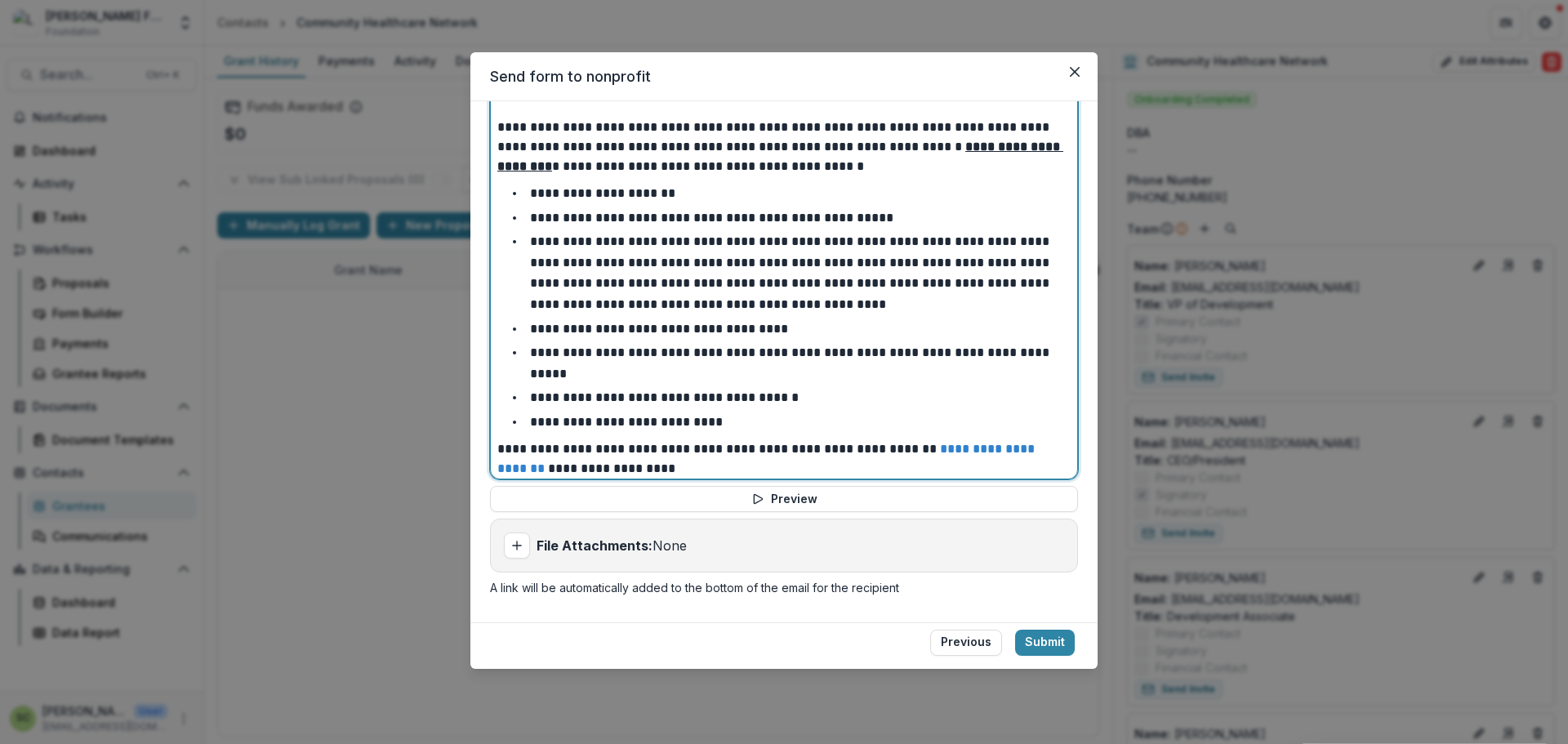
click at [868, 454] on p "**********" at bounding box center [781, 459] width 568 height 39
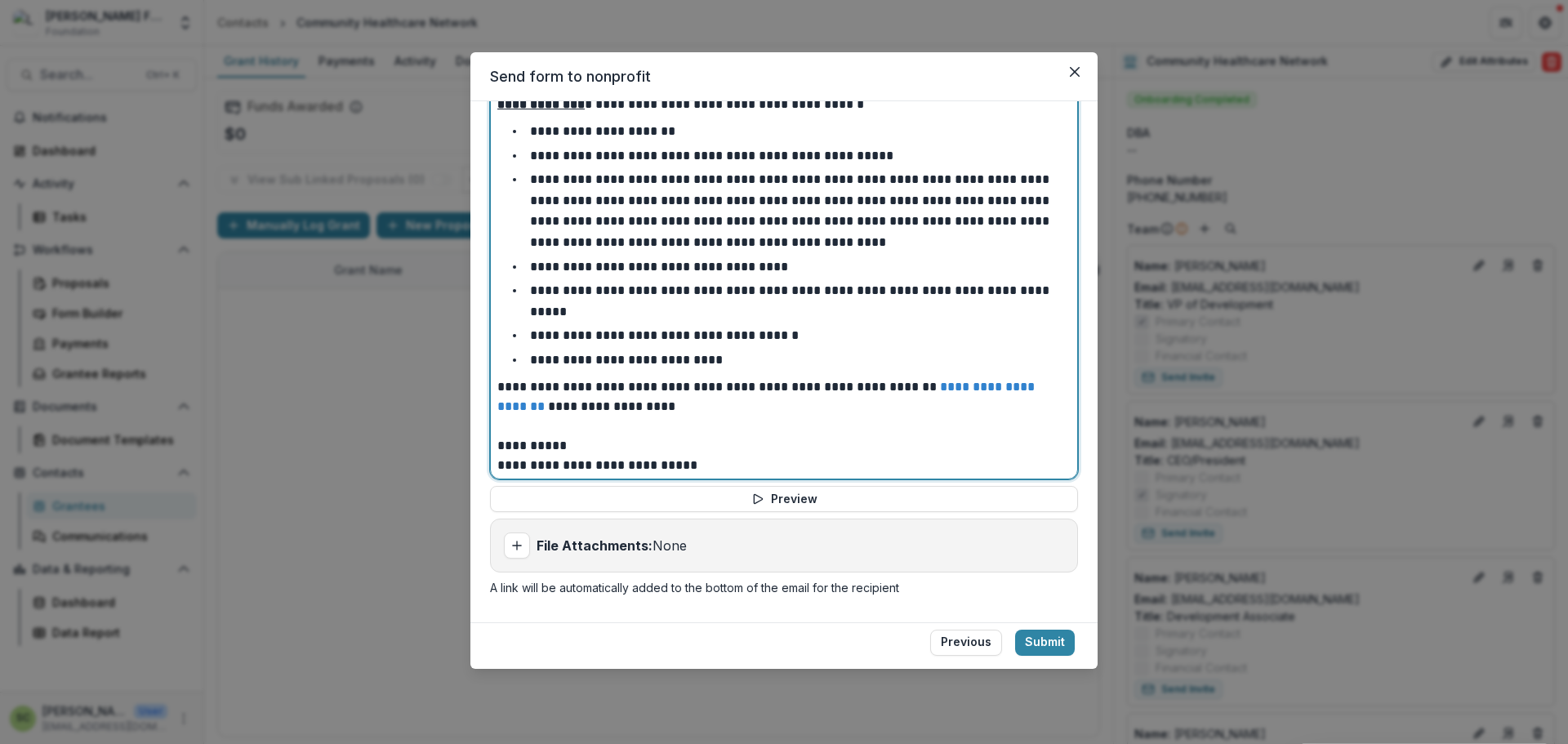
scroll to position [66, 0]
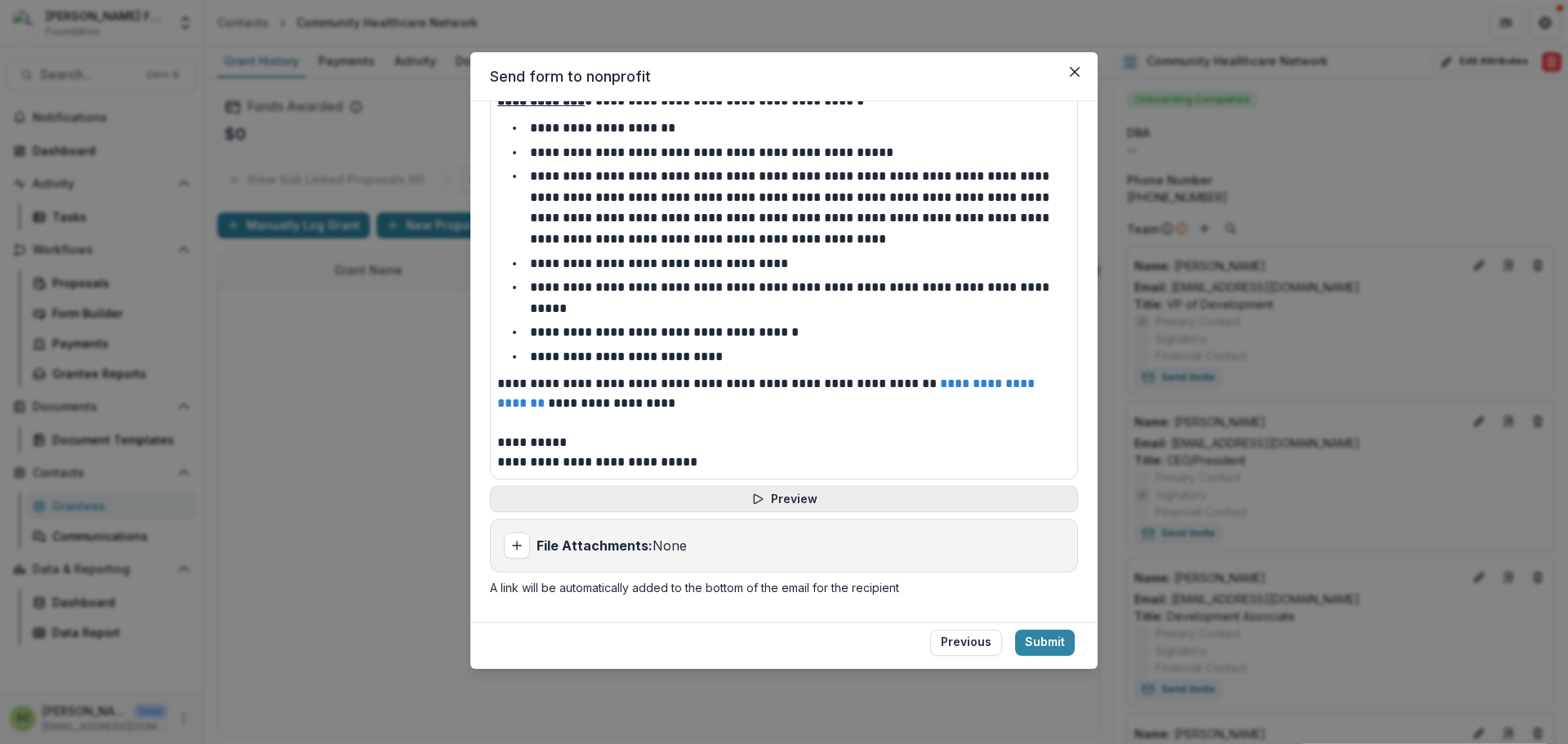
click at [818, 499] on button "Preview" at bounding box center [783, 498] width 588 height 26
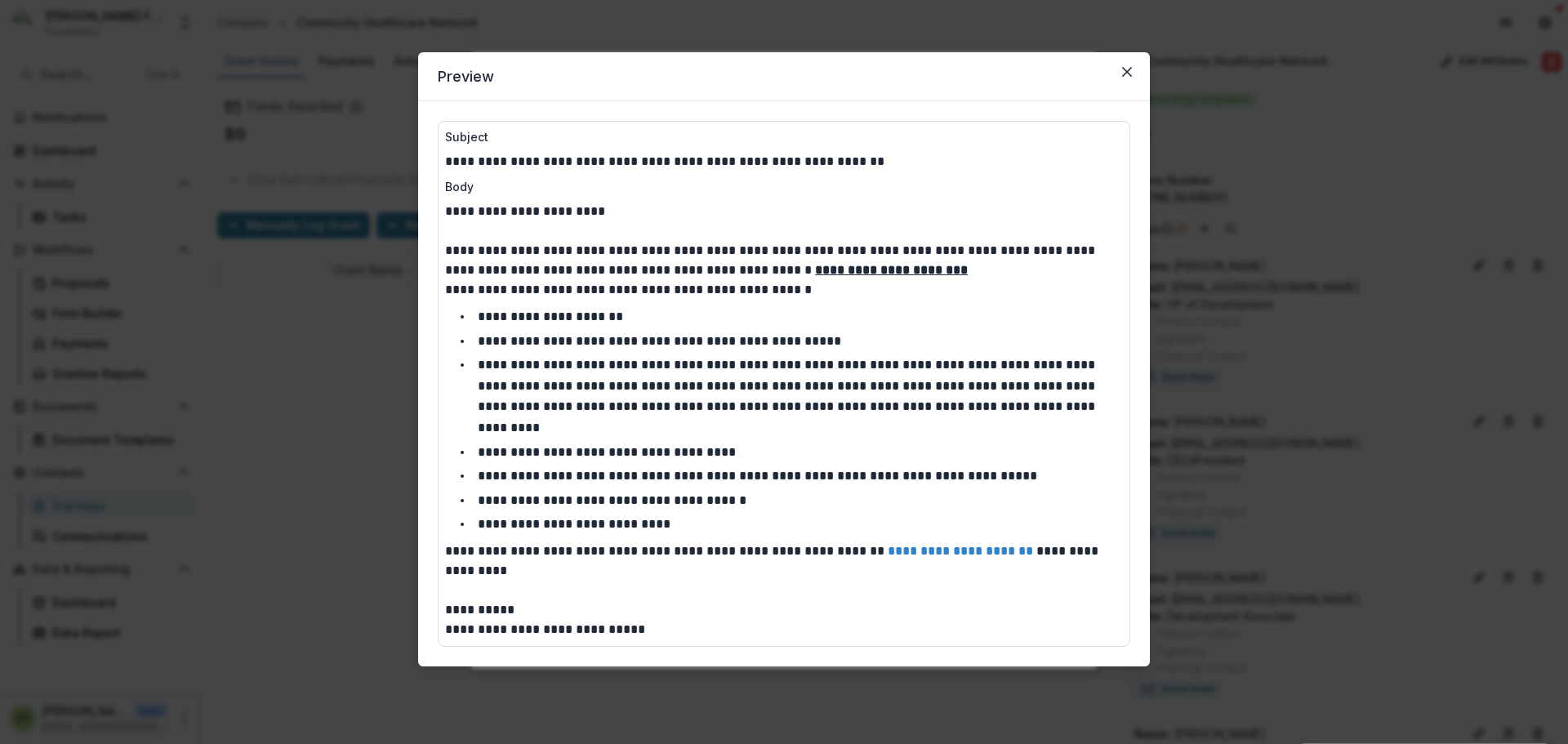
click at [1140, 74] on header "Preview" at bounding box center [783, 77] width 731 height 49
click at [1134, 72] on button "Close" at bounding box center [1126, 72] width 26 height 26
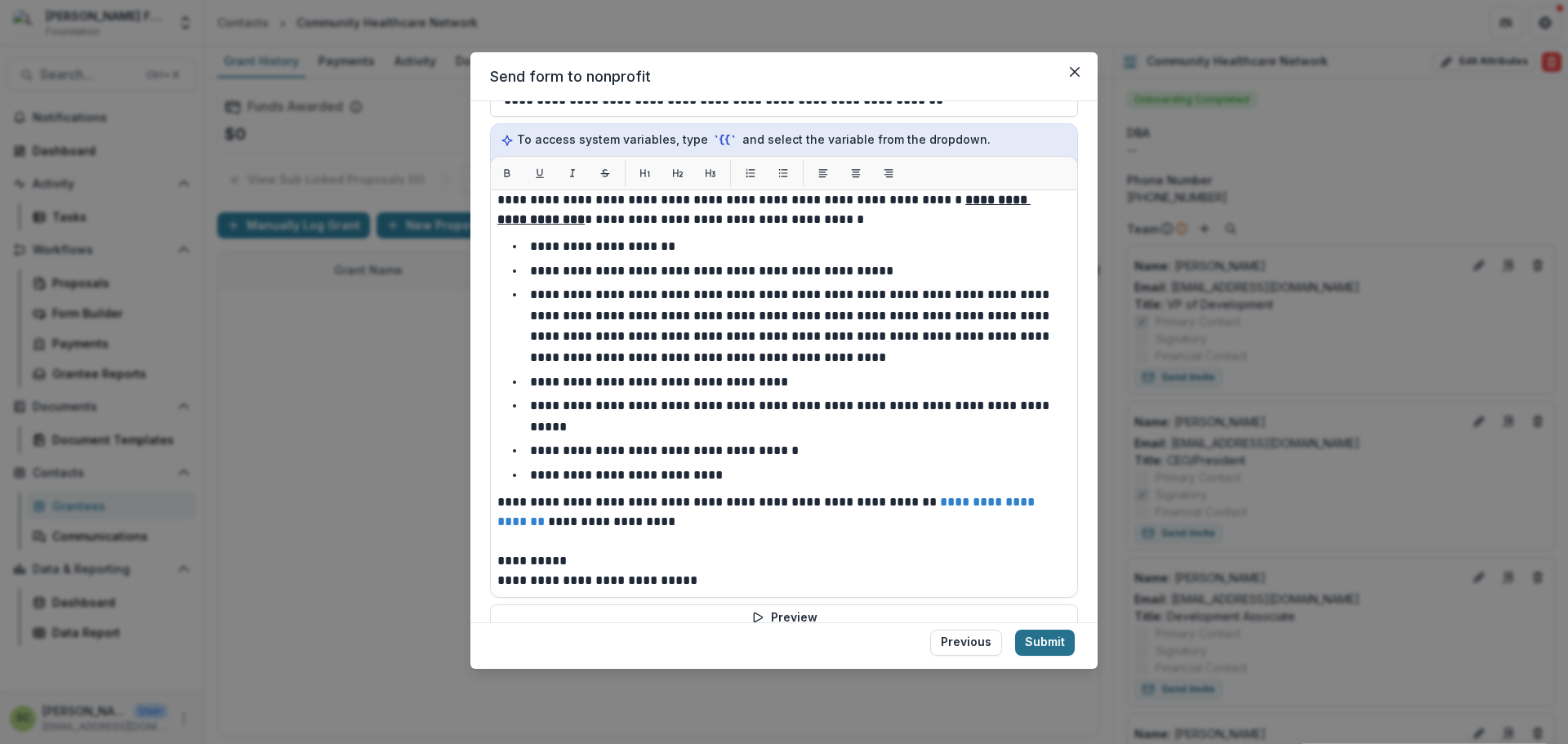
click at [1049, 651] on button "Submit" at bounding box center [1045, 643] width 60 height 26
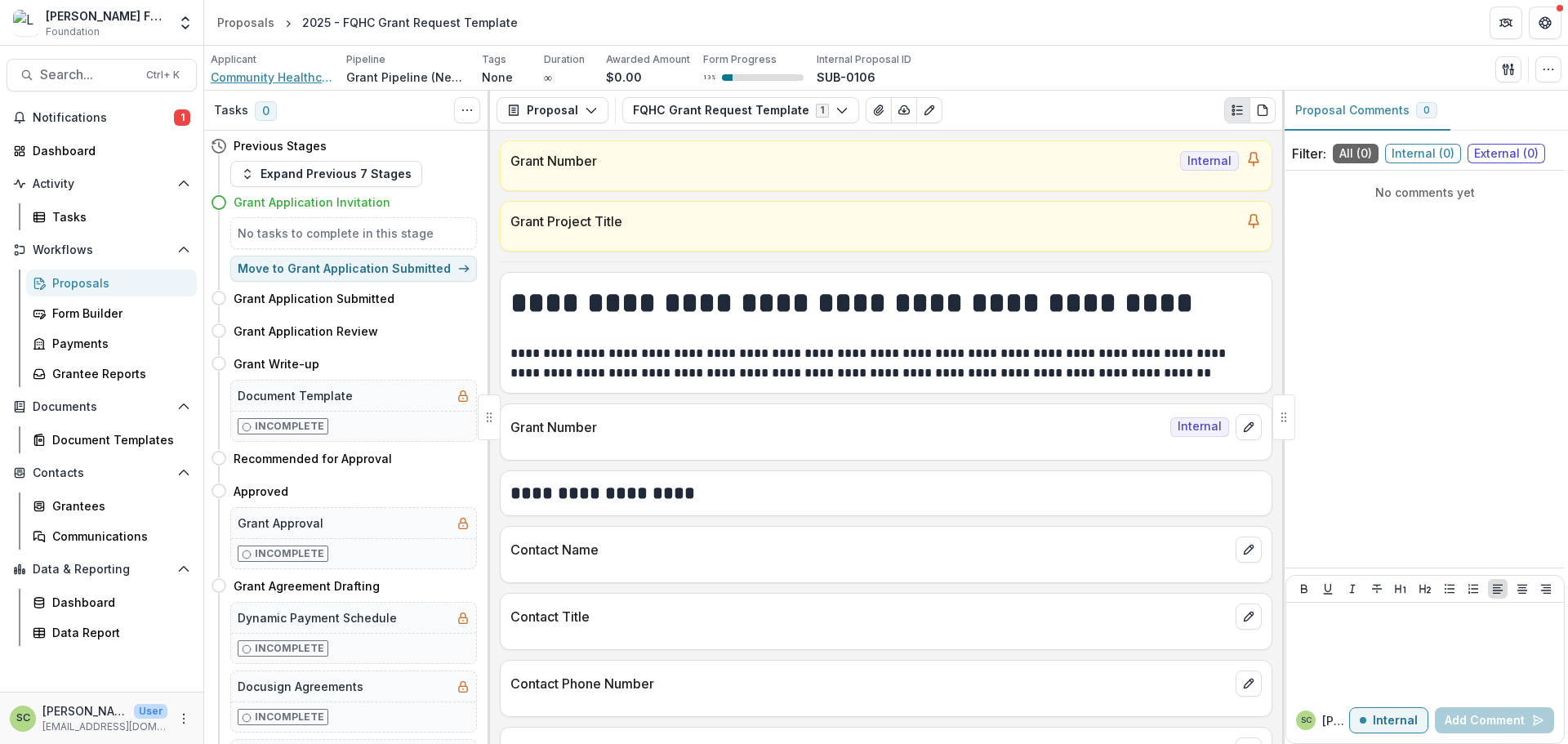
click at [282, 71] on span "Community Healthcare Network" at bounding box center [272, 77] width 122 height 17
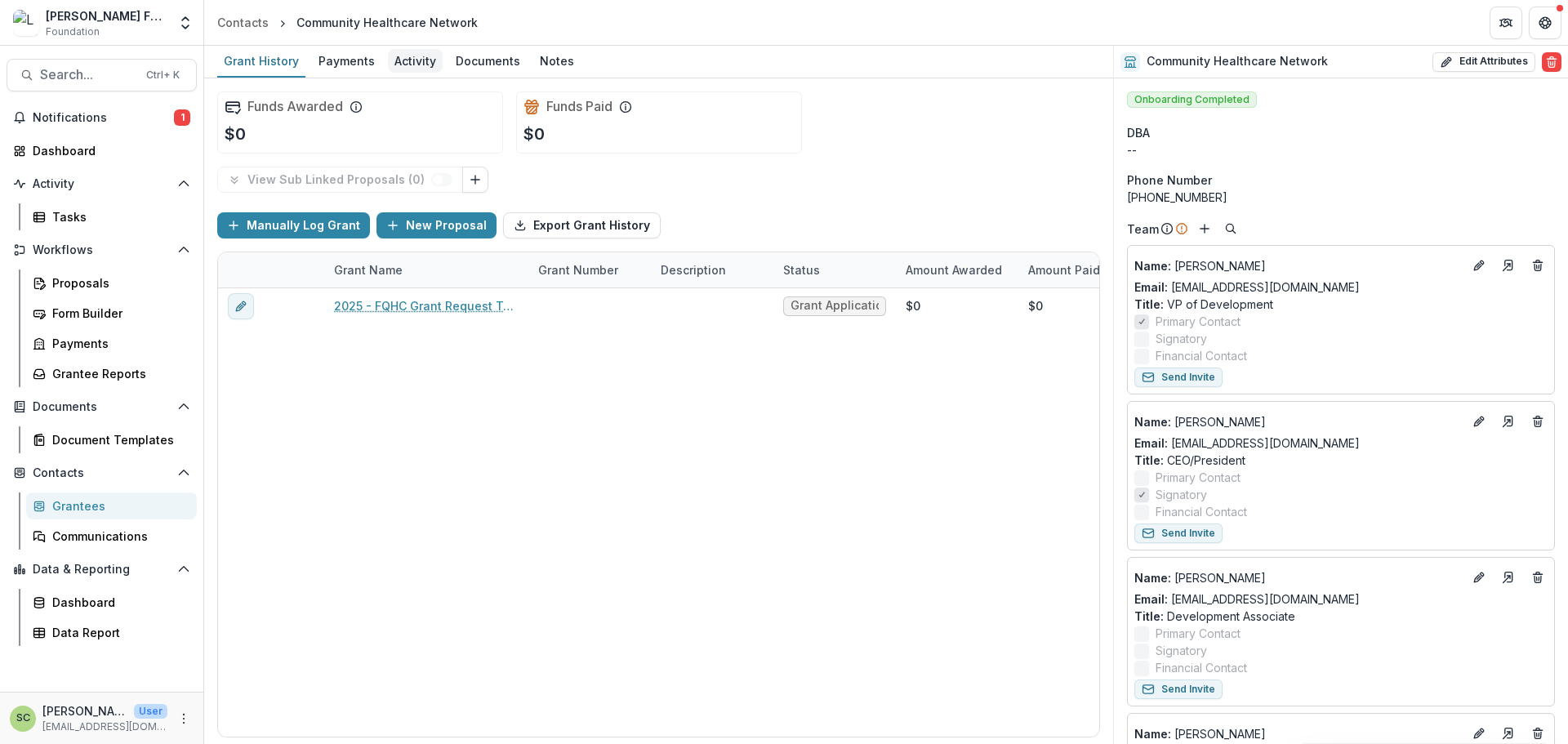
click at [411, 59] on div "Activity" at bounding box center [415, 61] width 55 height 24
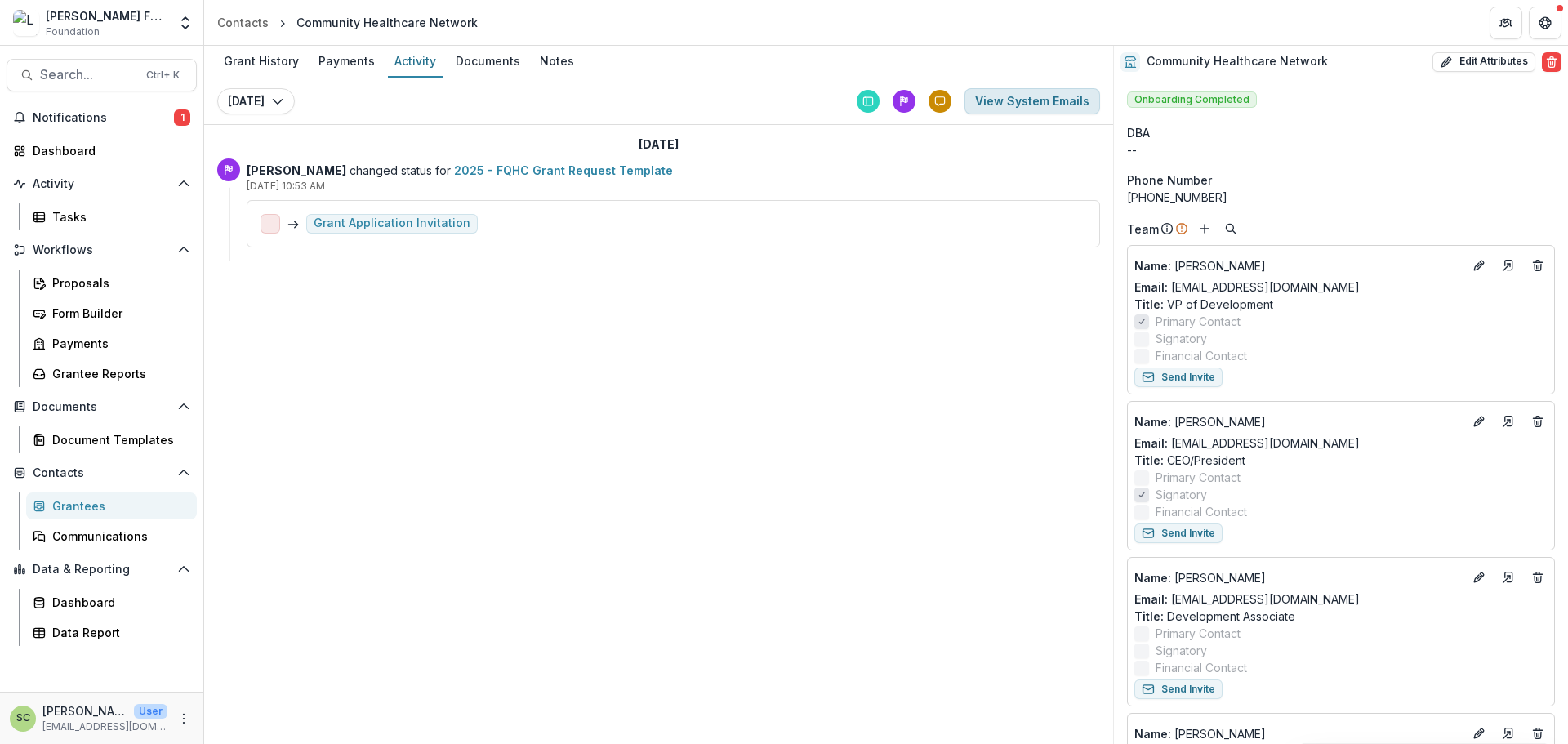
click at [1000, 107] on button "View System Emails" at bounding box center [1032, 101] width 135 height 26
click at [1032, 102] on button "View System Emails" at bounding box center [1032, 101] width 135 height 26
click at [1055, 105] on button "View System Emails" at bounding box center [1032, 101] width 135 height 26
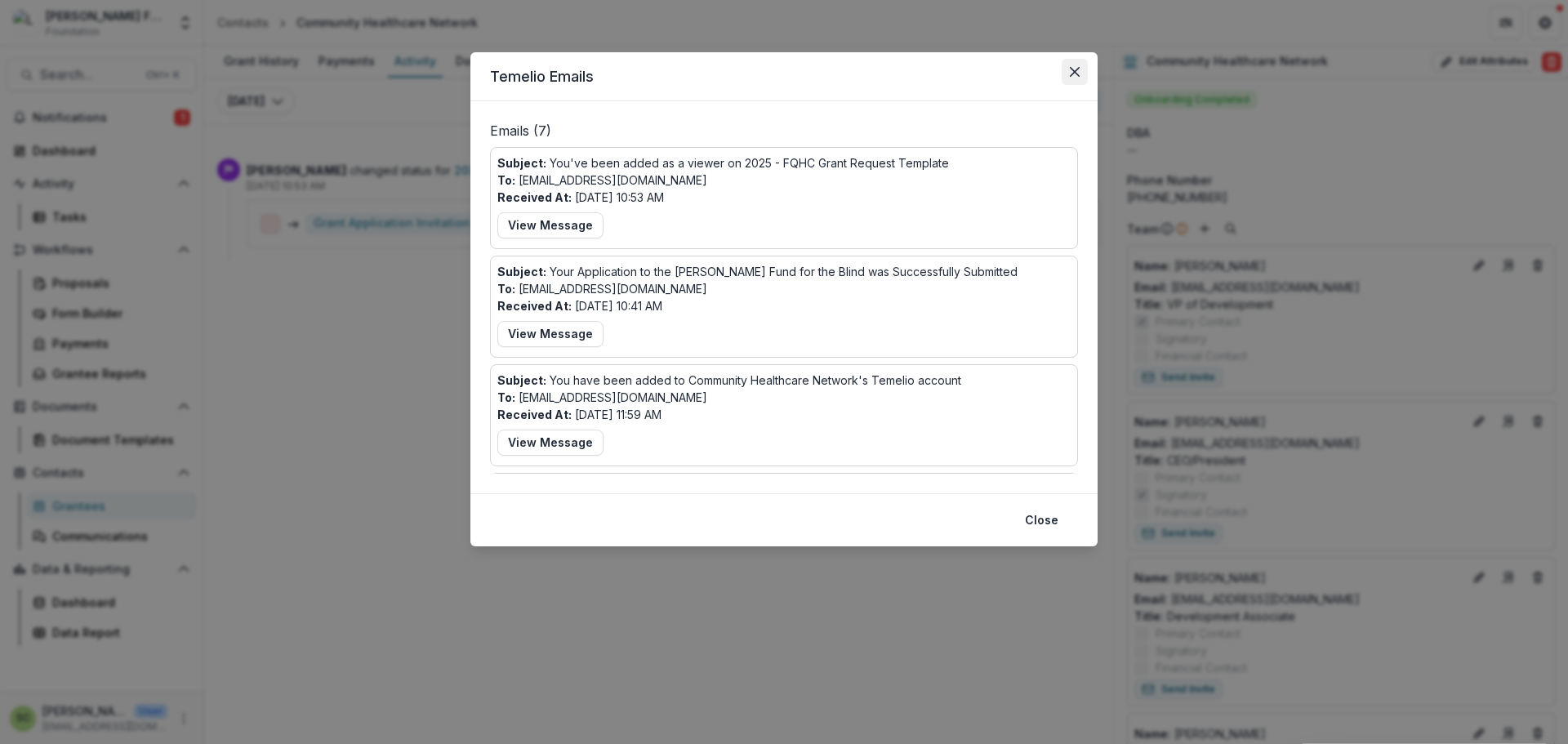
click at [1079, 71] on button "Close" at bounding box center [1075, 72] width 26 height 26
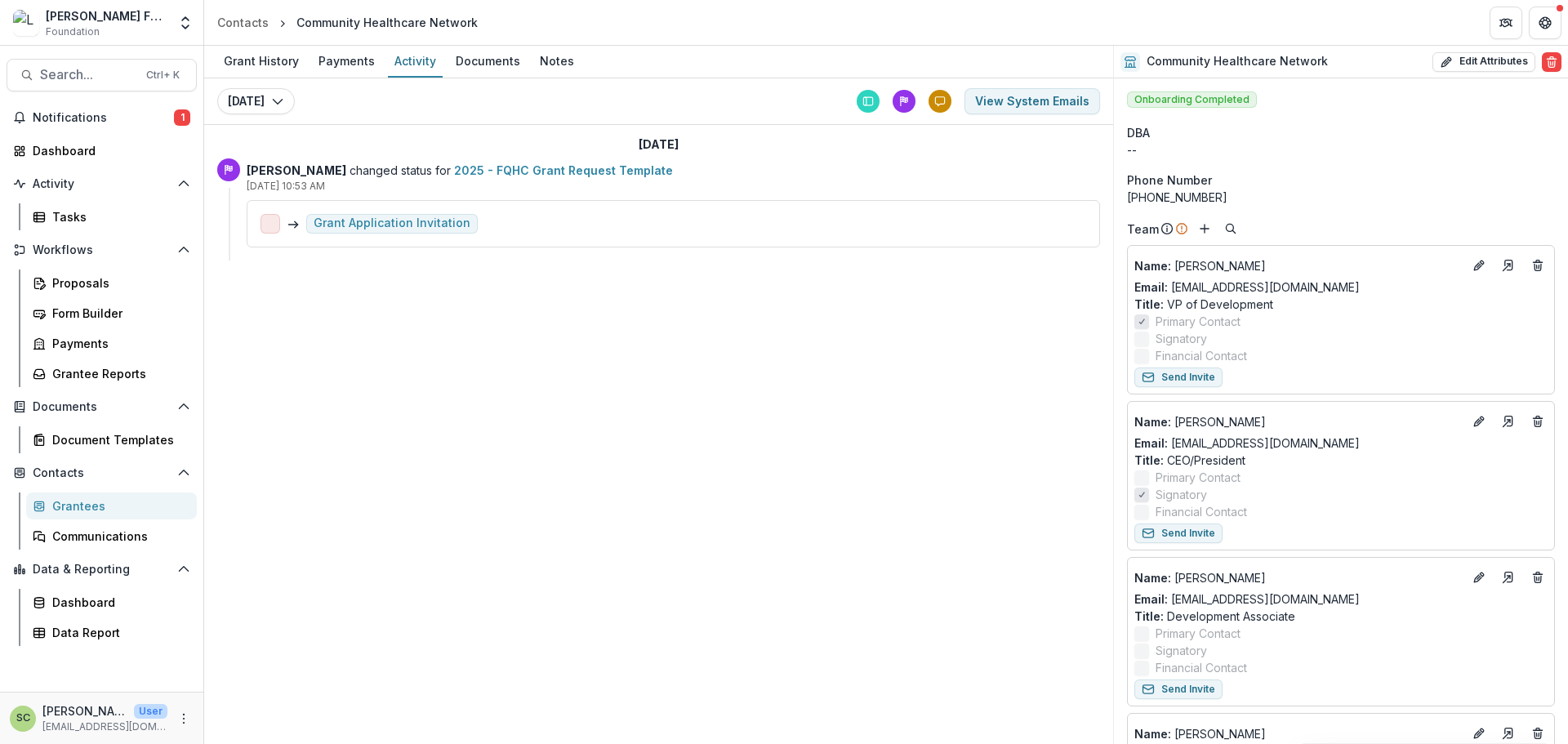
click at [376, 78] on div "Grant History Payments Activity Documents Notes" at bounding box center [658, 62] width 908 height 33
click at [336, 66] on div "Payments" at bounding box center [347, 61] width 70 height 24
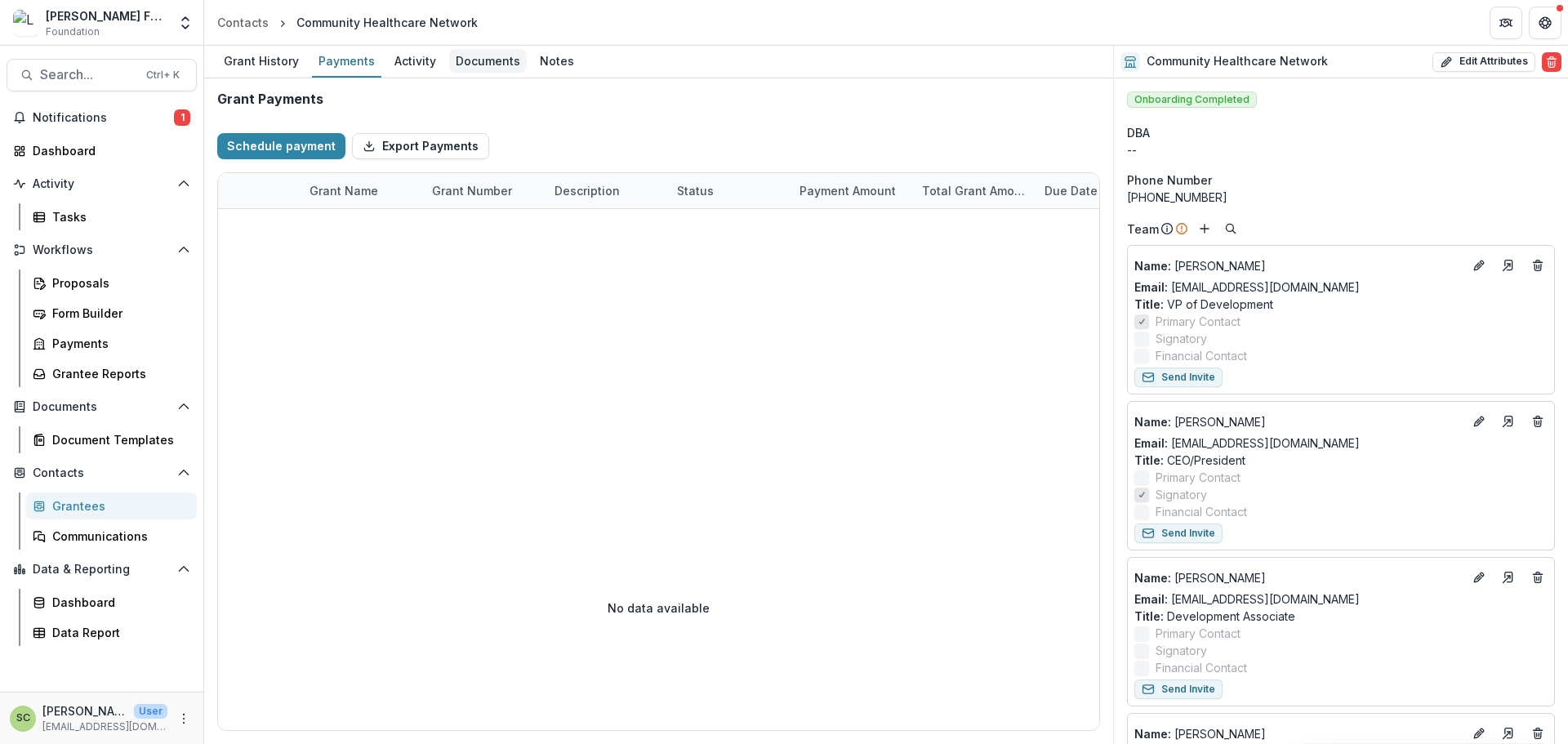
click at [476, 65] on div "Documents" at bounding box center [488, 61] width 78 height 24
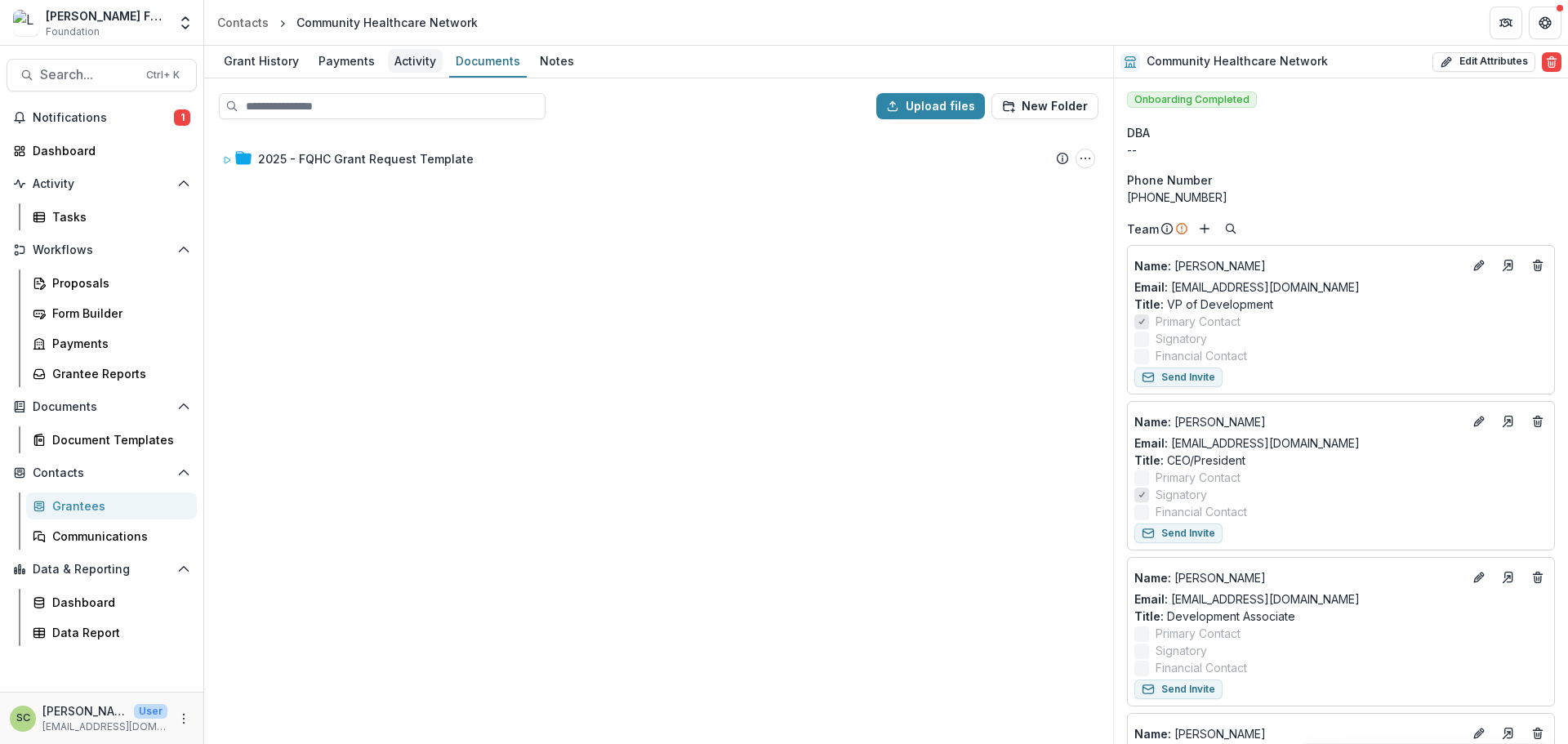
click at [431, 63] on div "Activity" at bounding box center [415, 61] width 55 height 24
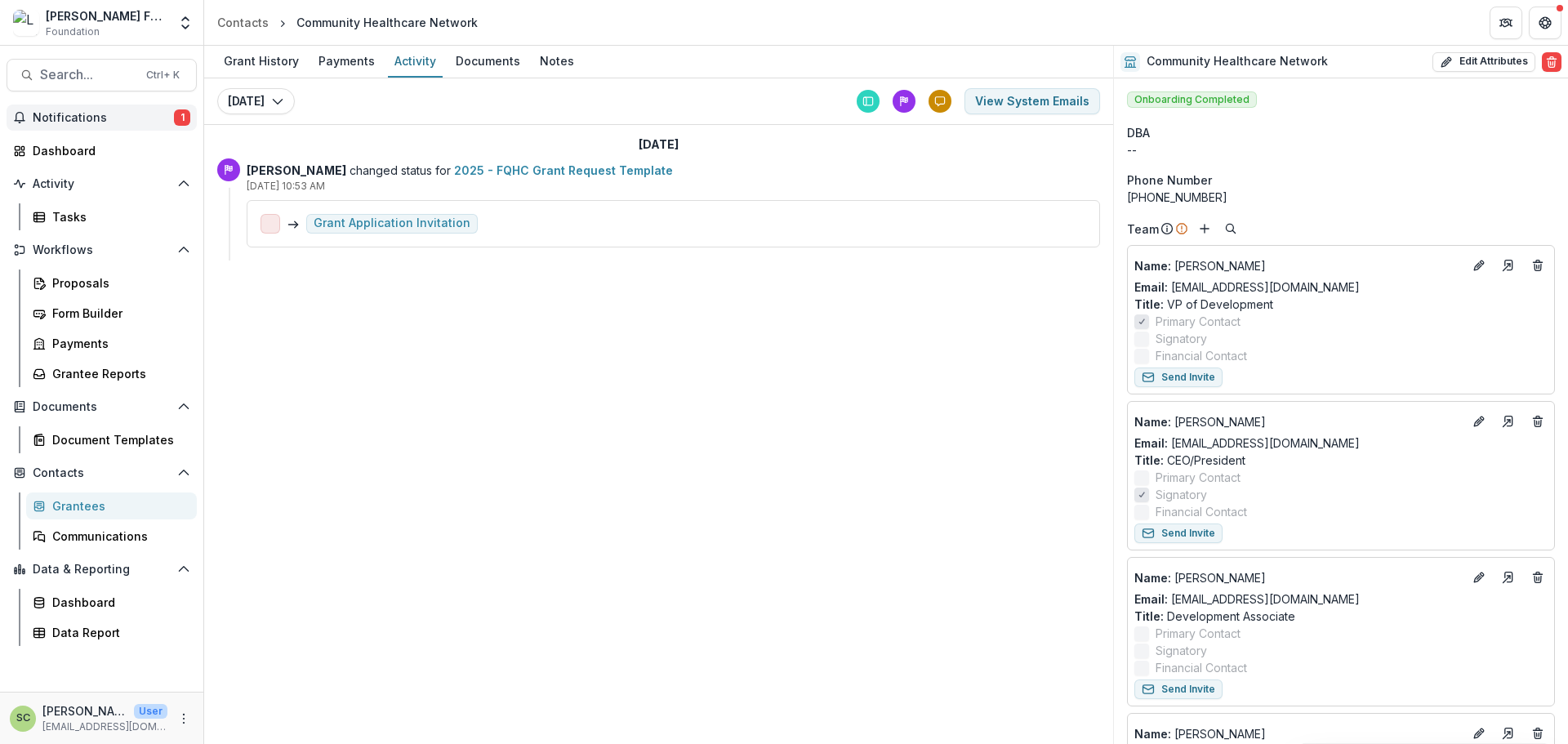
click at [140, 119] on span "Notifications" at bounding box center [103, 118] width 141 height 14
click at [1547, 20] on icon "Get Help" at bounding box center [1544, 22] width 13 height 13
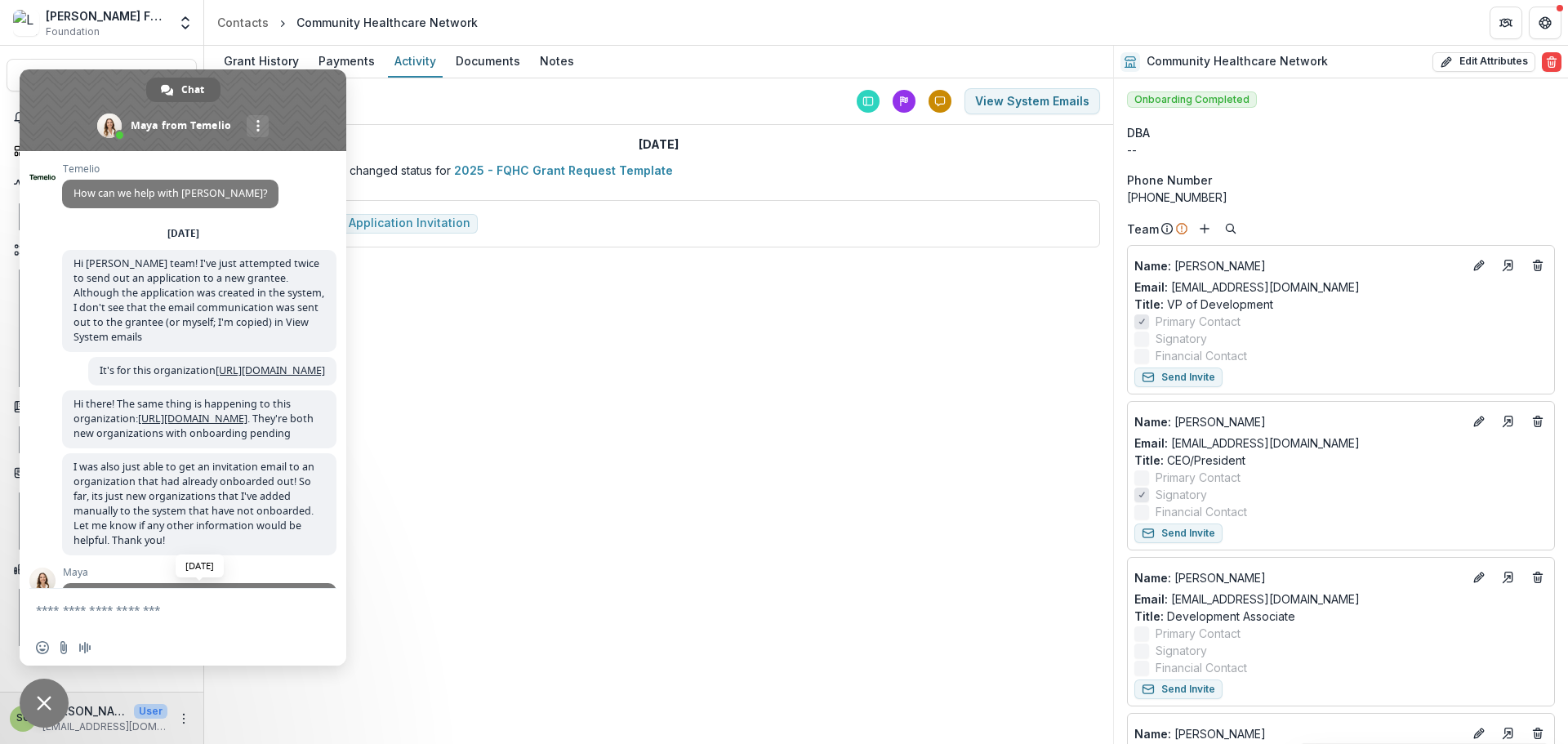
scroll to position [300, 0]
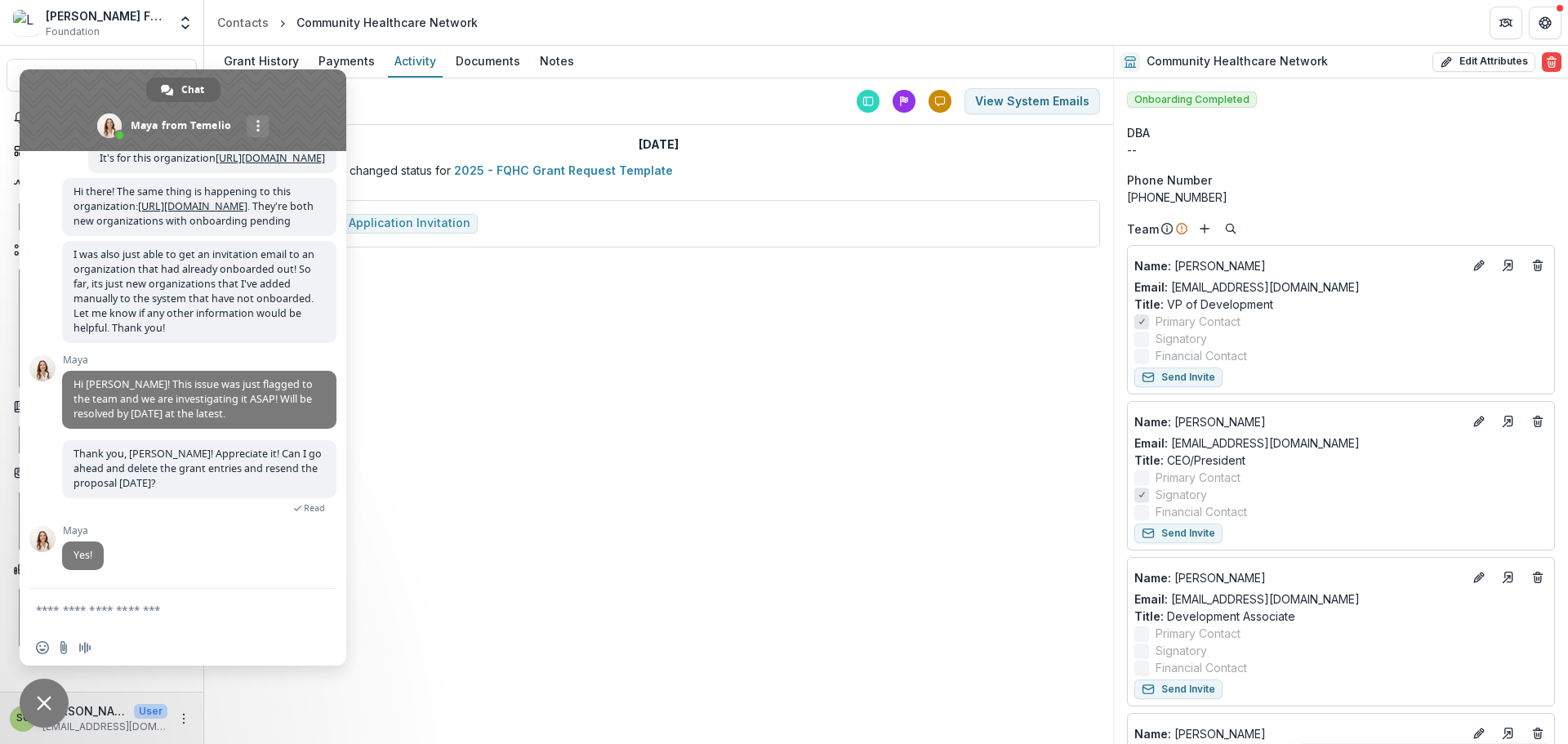
click at [161, 598] on form at bounding box center [164, 611] width 258 height 44
click at [187, 610] on textarea "Compose your message..." at bounding box center [164, 610] width 258 height 15
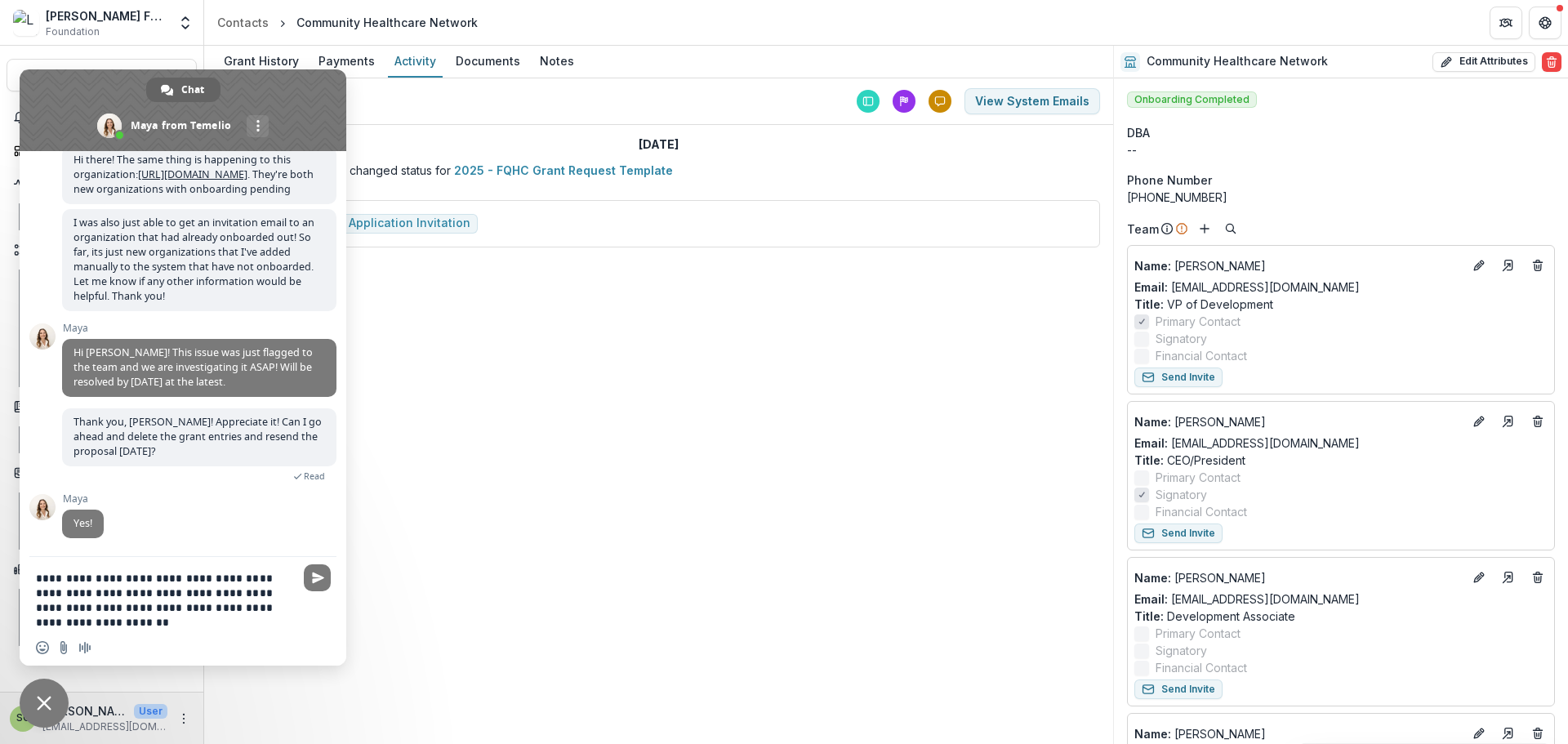
click at [290, 615] on textarea "**********" at bounding box center [164, 600] width 258 height 59
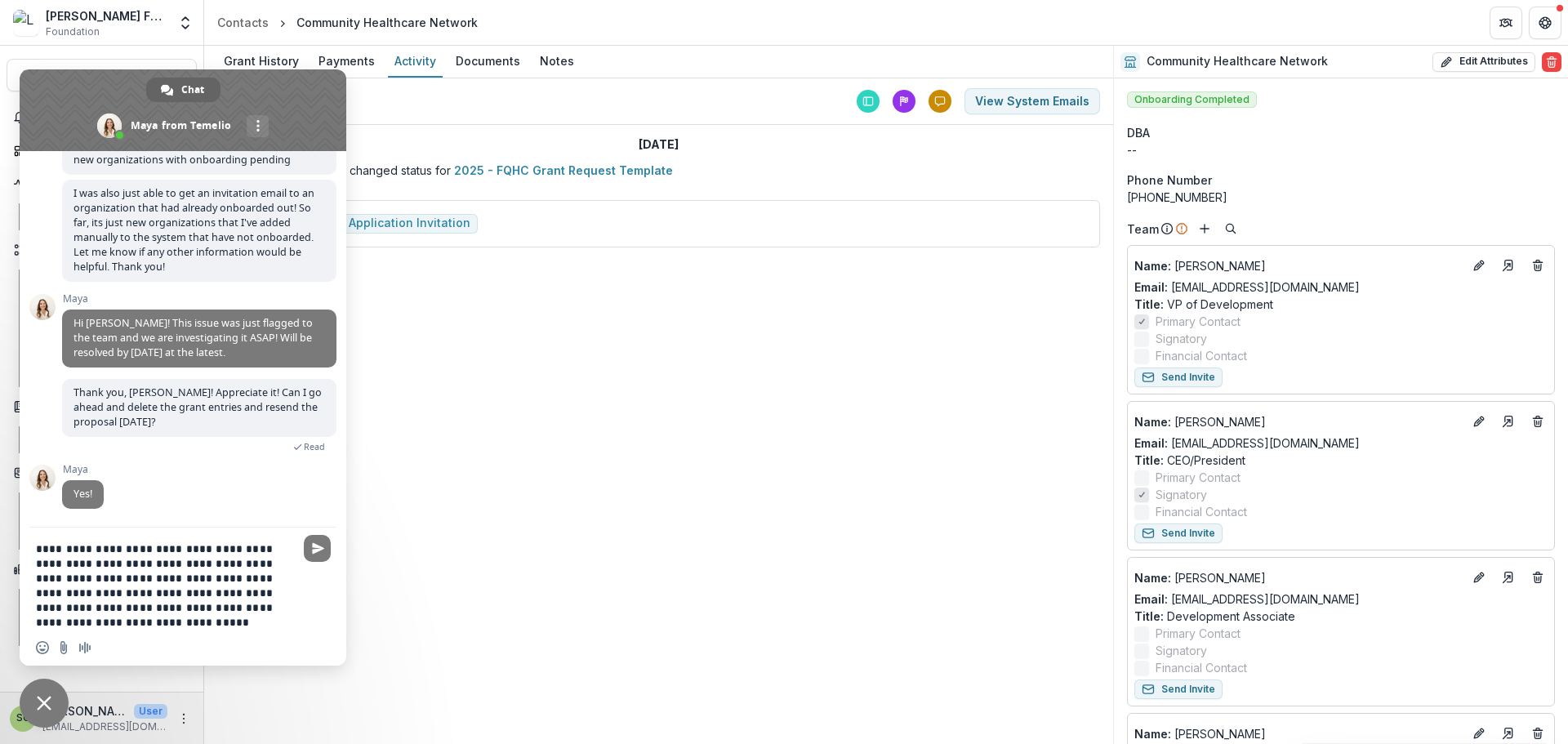
paste textarea "**********"
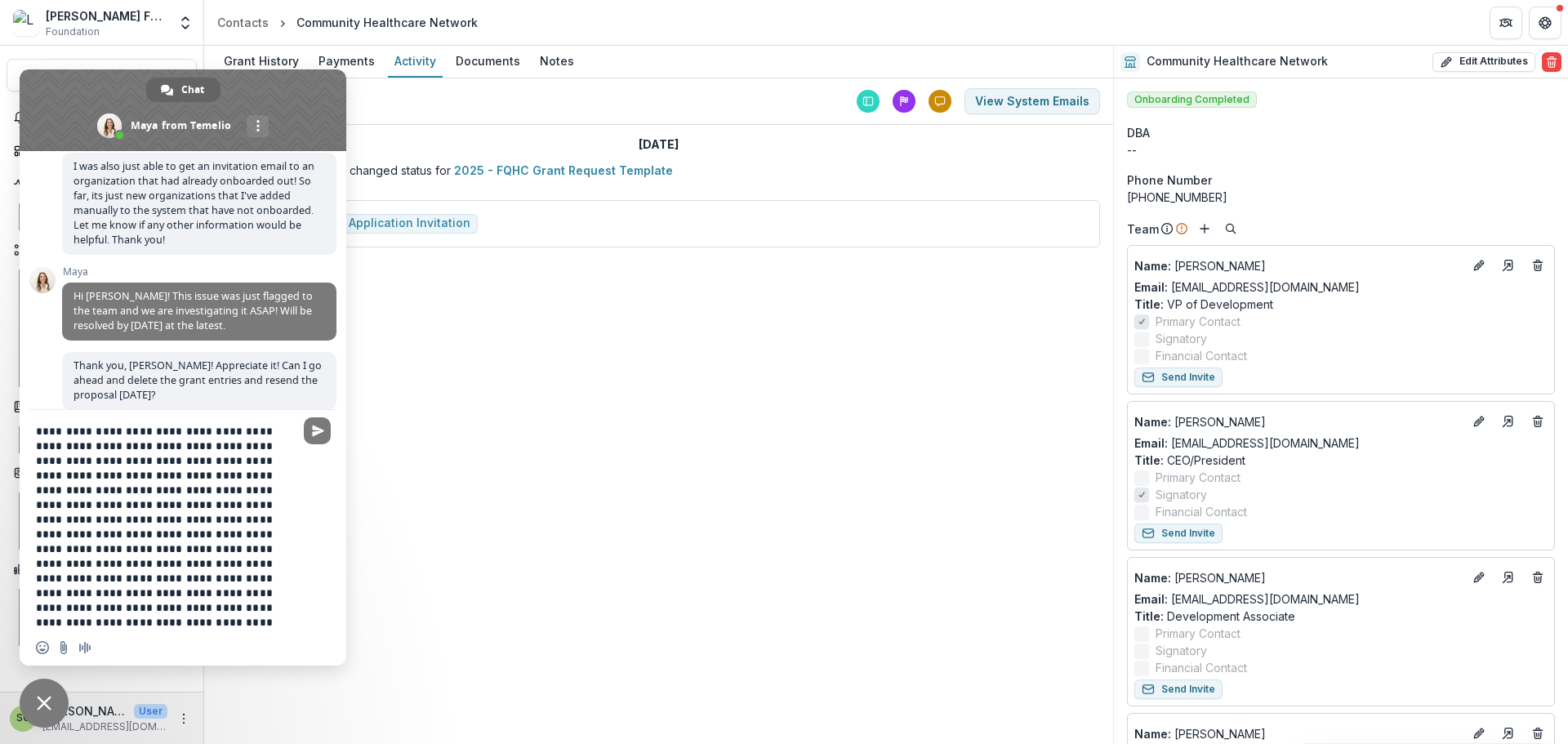
scroll to position [8, 0]
click at [212, 621] on textarea "**********" at bounding box center [164, 522] width 258 height 212
click at [1042, 99] on button "View System Emails" at bounding box center [1032, 101] width 135 height 26
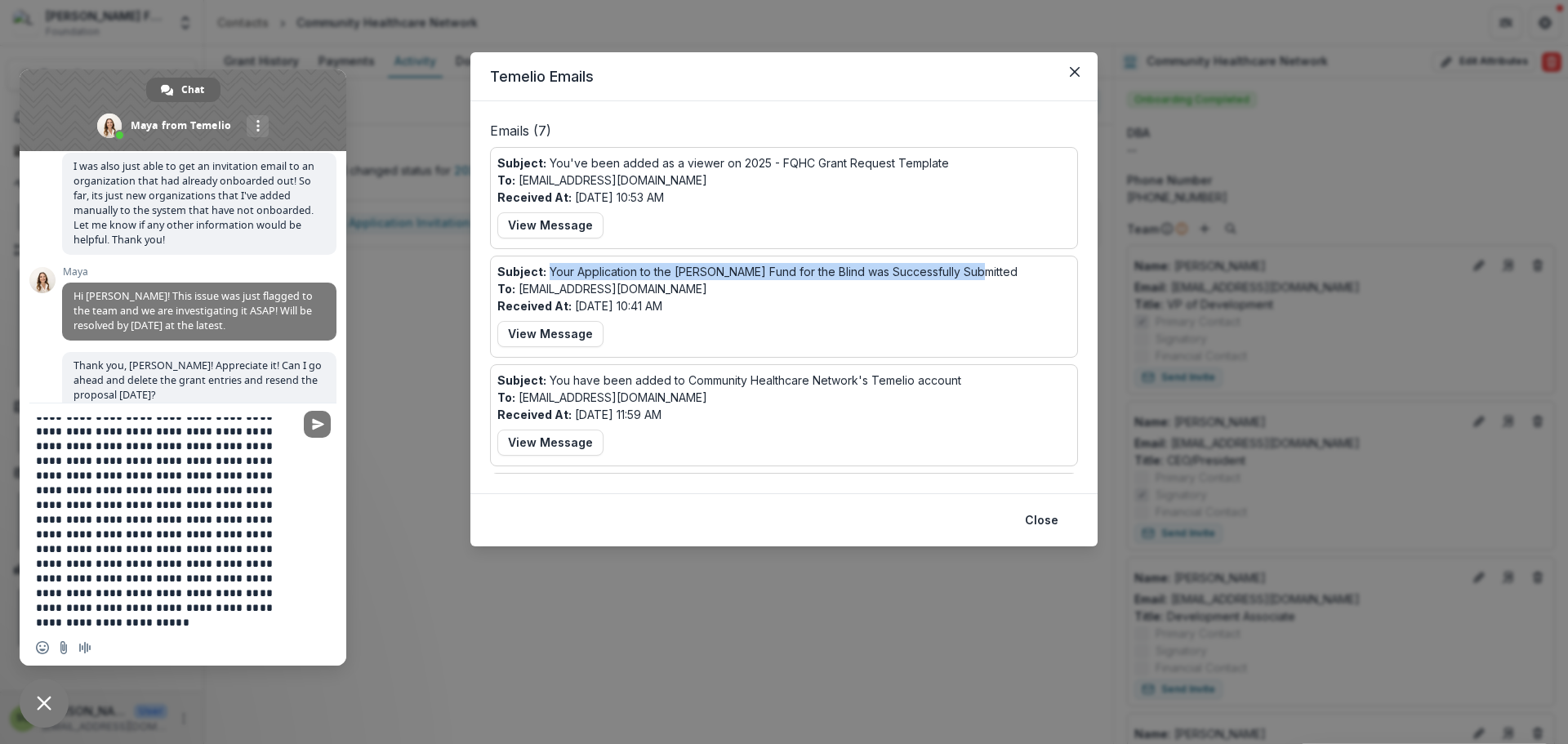
drag, startPoint x: 973, startPoint y: 270, endPoint x: 548, endPoint y: 272, distance: 425.0
click at [548, 272] on div "Subject: Your Application to the Lavelle Fund for the Blind was Successfully Su…" at bounding box center [784, 306] width 573 height 88
copy p "Your Application to the Lavelle Fund for the Blind was Successfully Submitted"
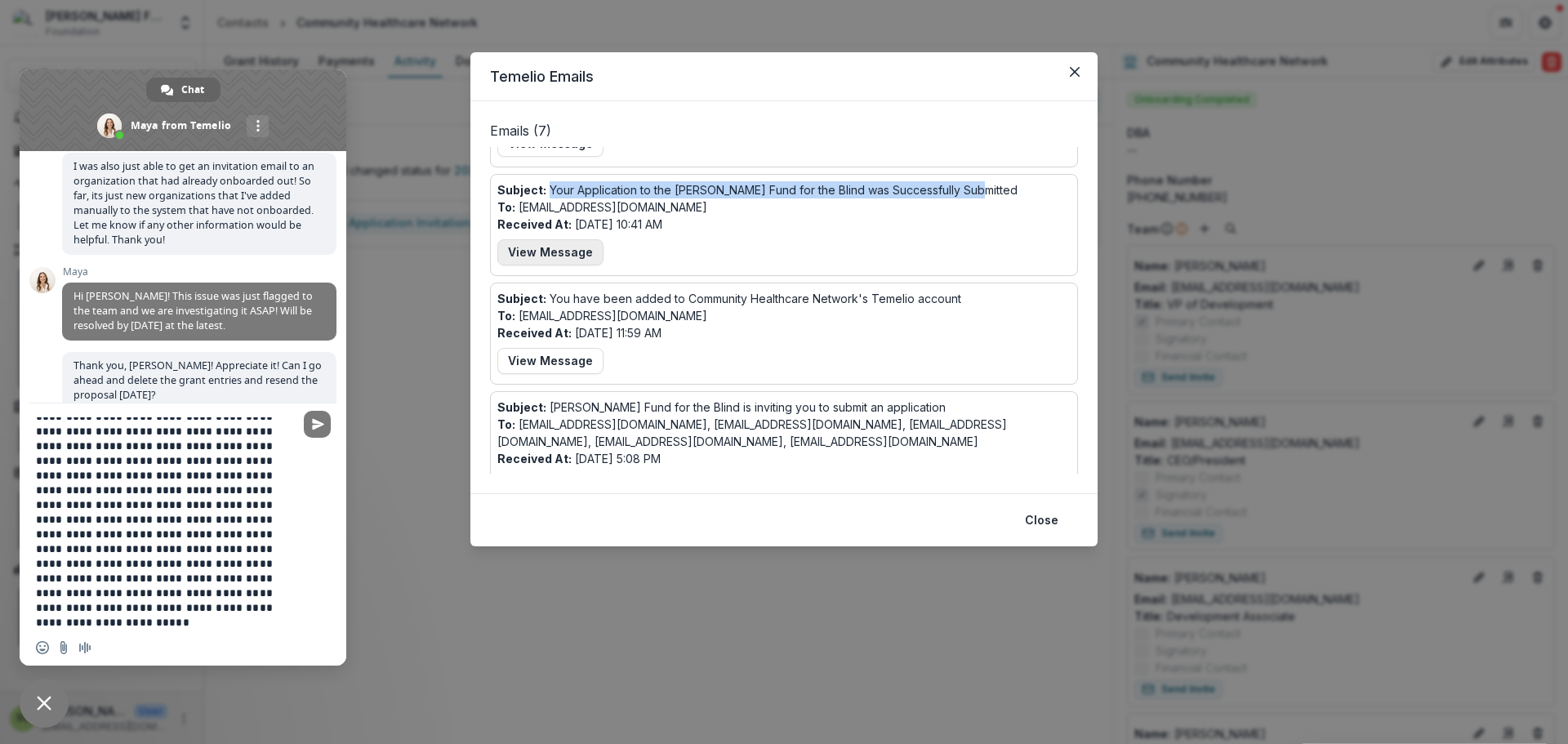
click at [568, 242] on button "View Message" at bounding box center [550, 252] width 106 height 26
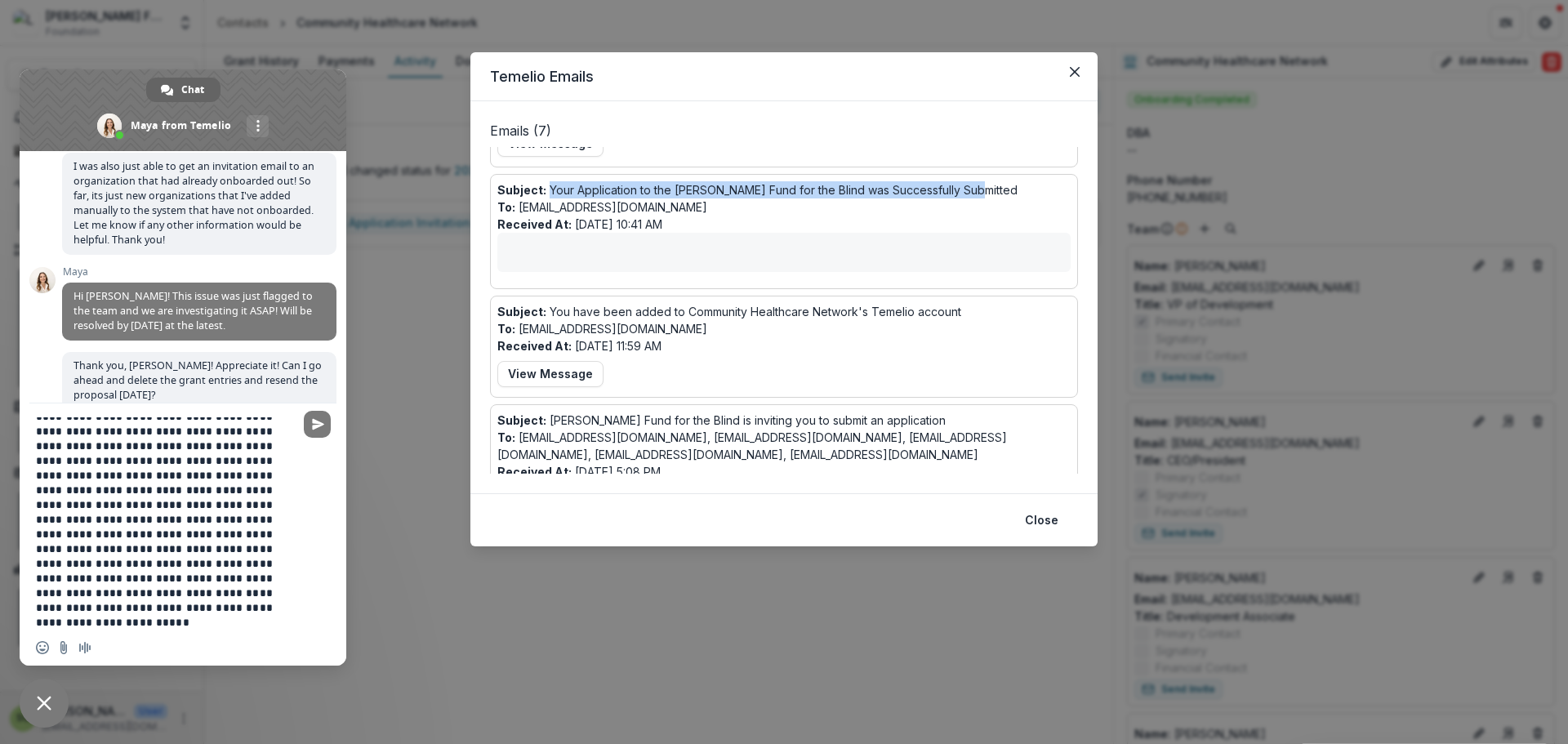
click at [192, 622] on textarea "**********" at bounding box center [164, 522] width 258 height 212
click at [196, 622] on textarea "**********" at bounding box center [164, 522] width 258 height 212
click at [422, 383] on div "Temelio Emails Emails ( 7 ) Subject: You've been added as a viewer on 2025 - FQ…" at bounding box center [784, 372] width 1568 height 744
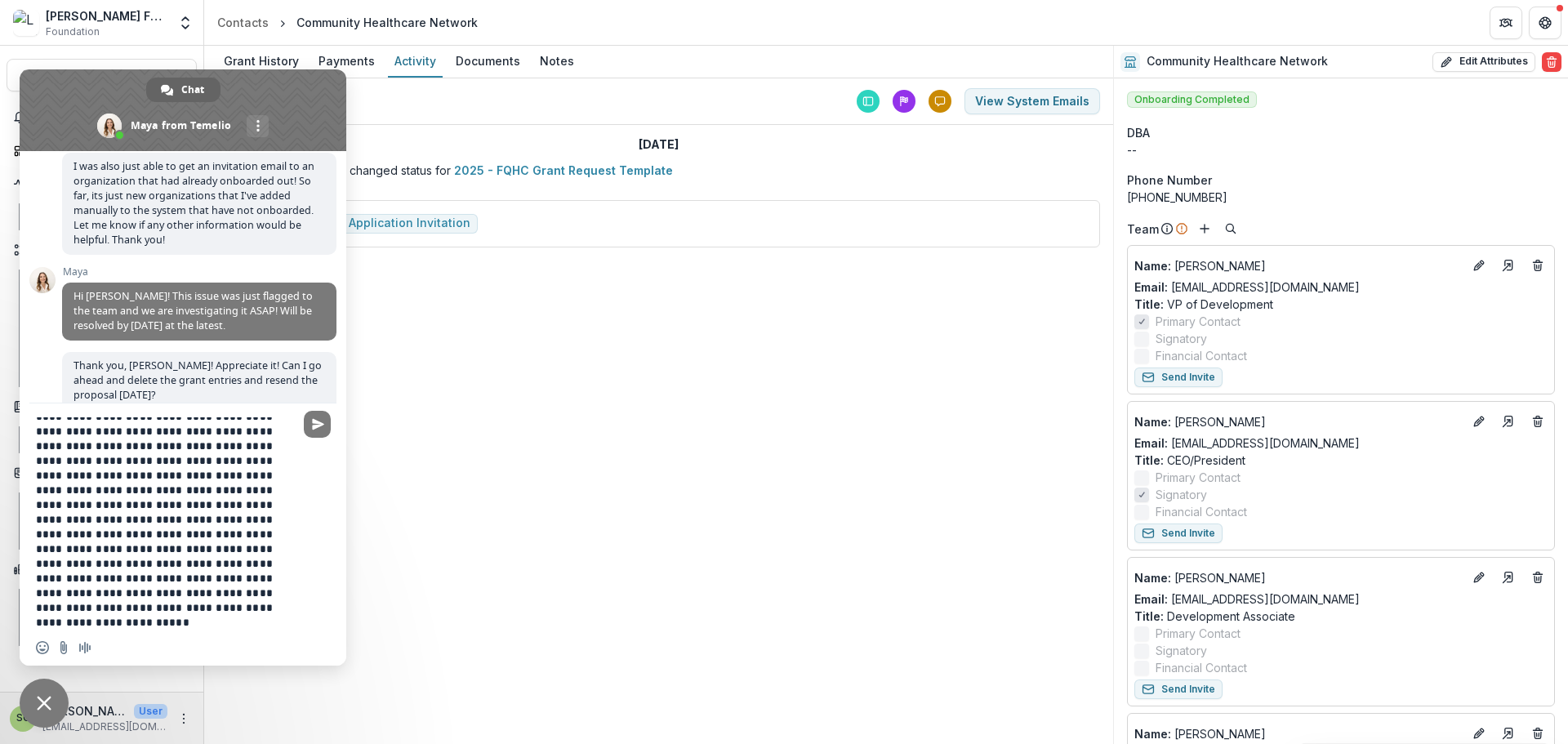
click at [175, 616] on textarea "**********" at bounding box center [164, 522] width 258 height 212
paste textarea "**********"
type textarea "**********"
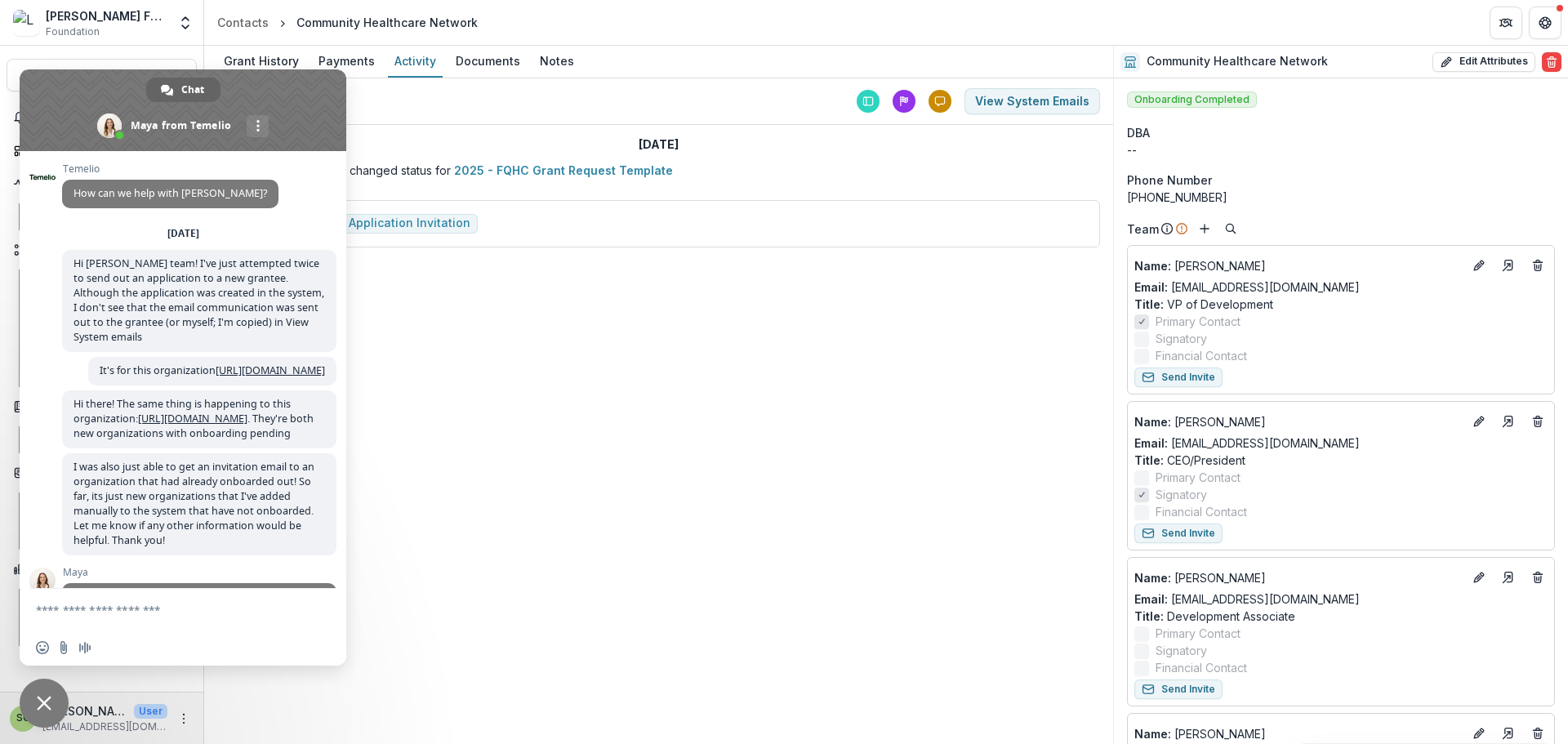
scroll to position [562, 0]
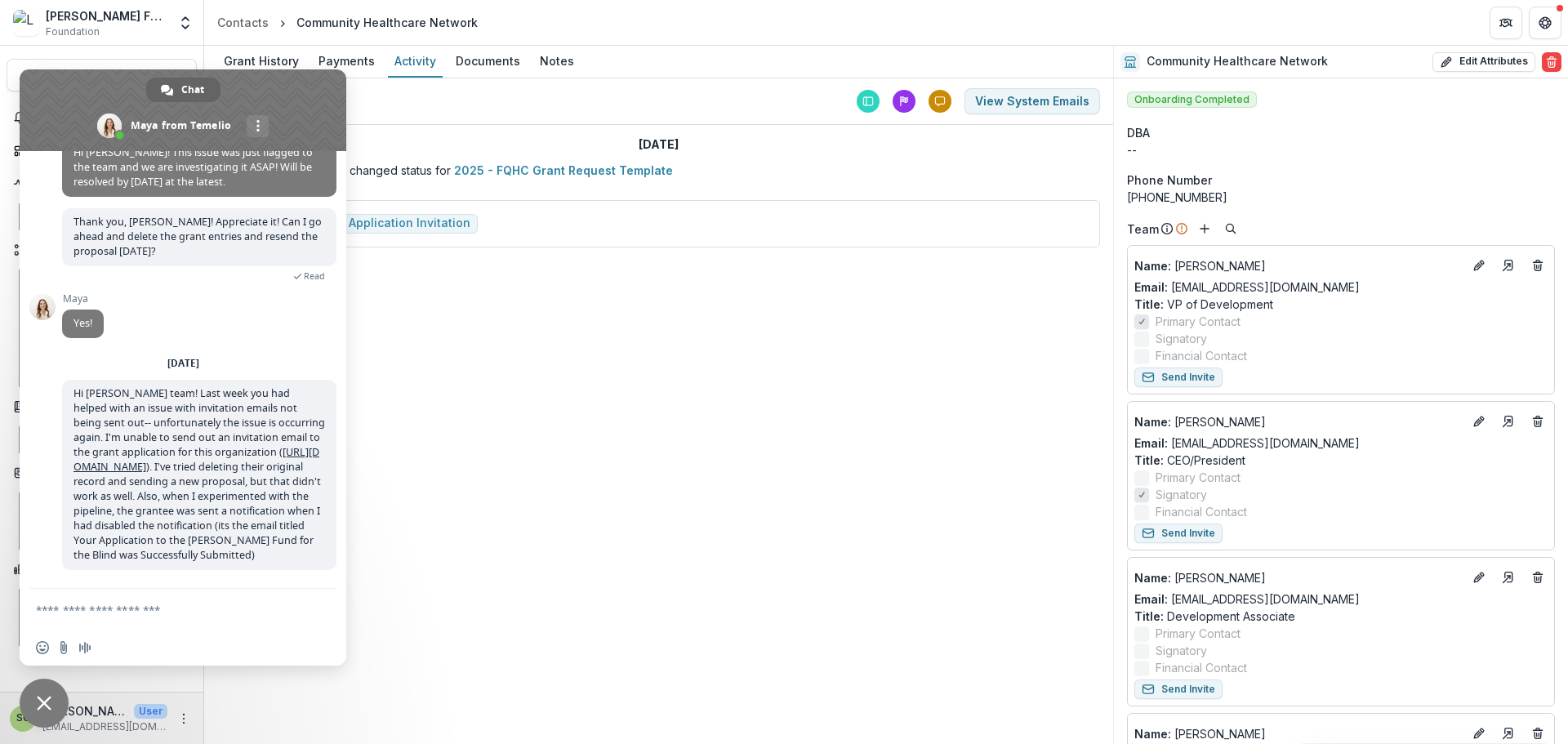
click at [582, 286] on div "Grant History Payments Activity Documents Notes Today Today Today View System E…" at bounding box center [658, 395] width 908 height 698
click at [346, 58] on div "Payments" at bounding box center [347, 61] width 70 height 24
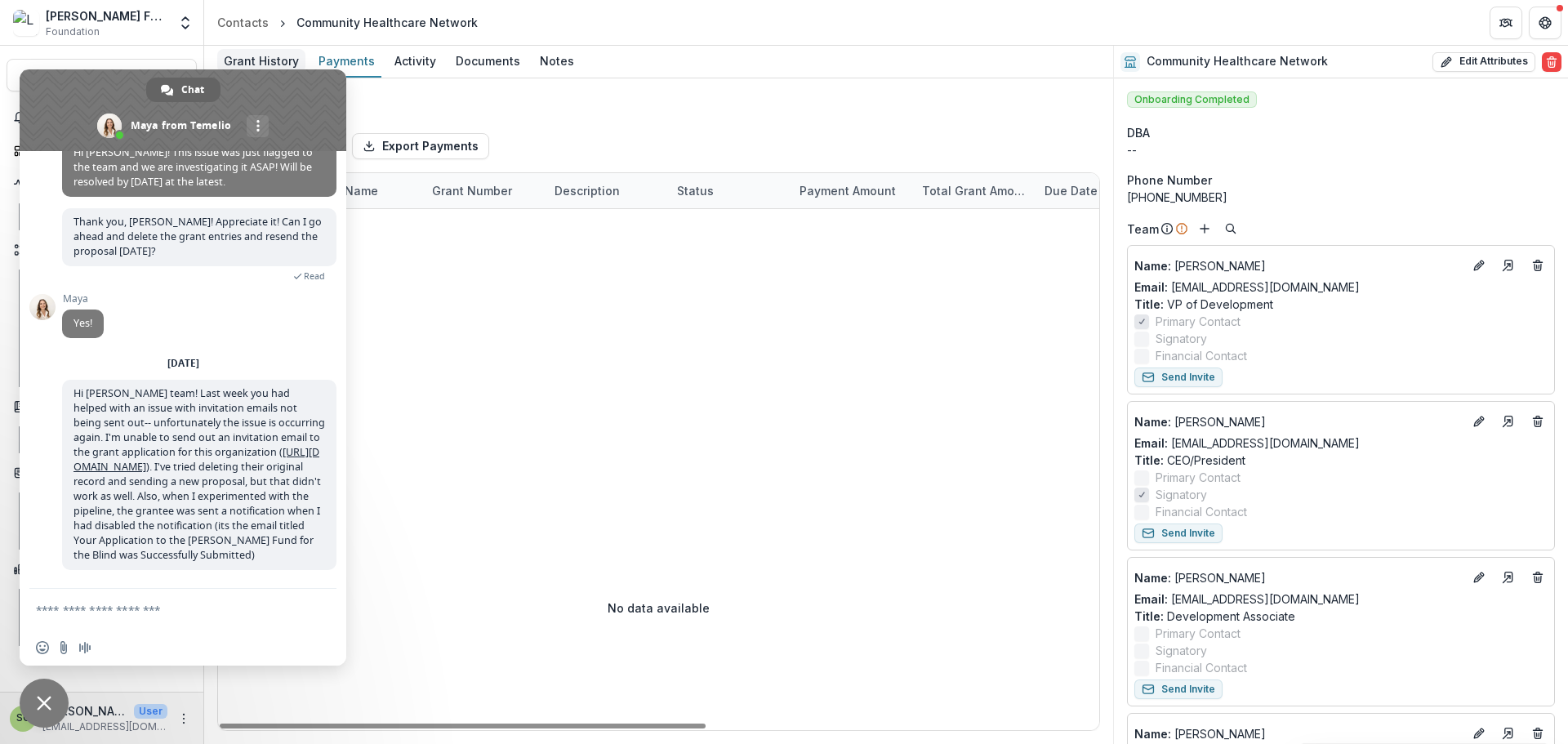
click at [267, 64] on div "Grant History" at bounding box center [261, 61] width 89 height 24
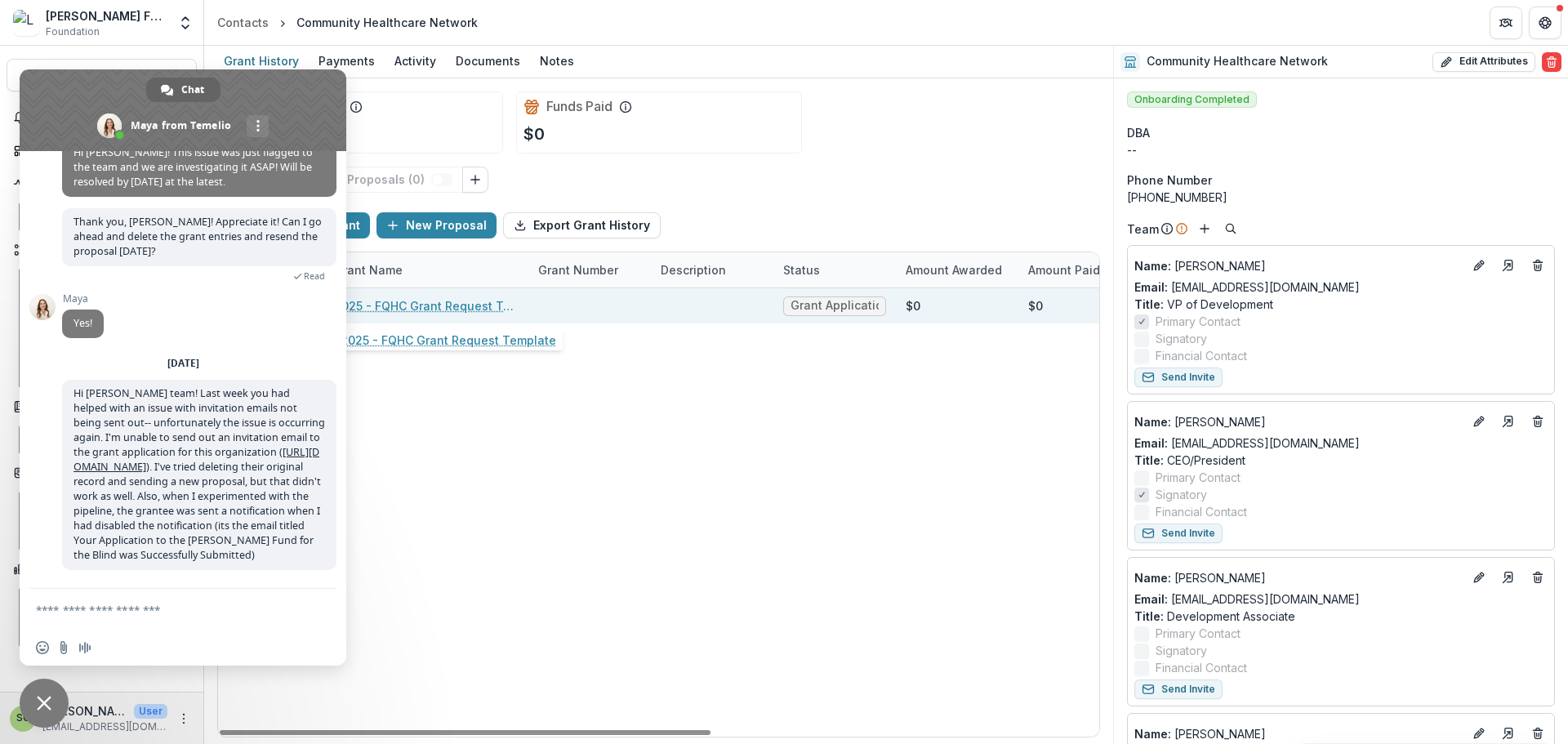
click at [481, 307] on link "2025 - FQHC Grant Request Template" at bounding box center [426, 305] width 184 height 17
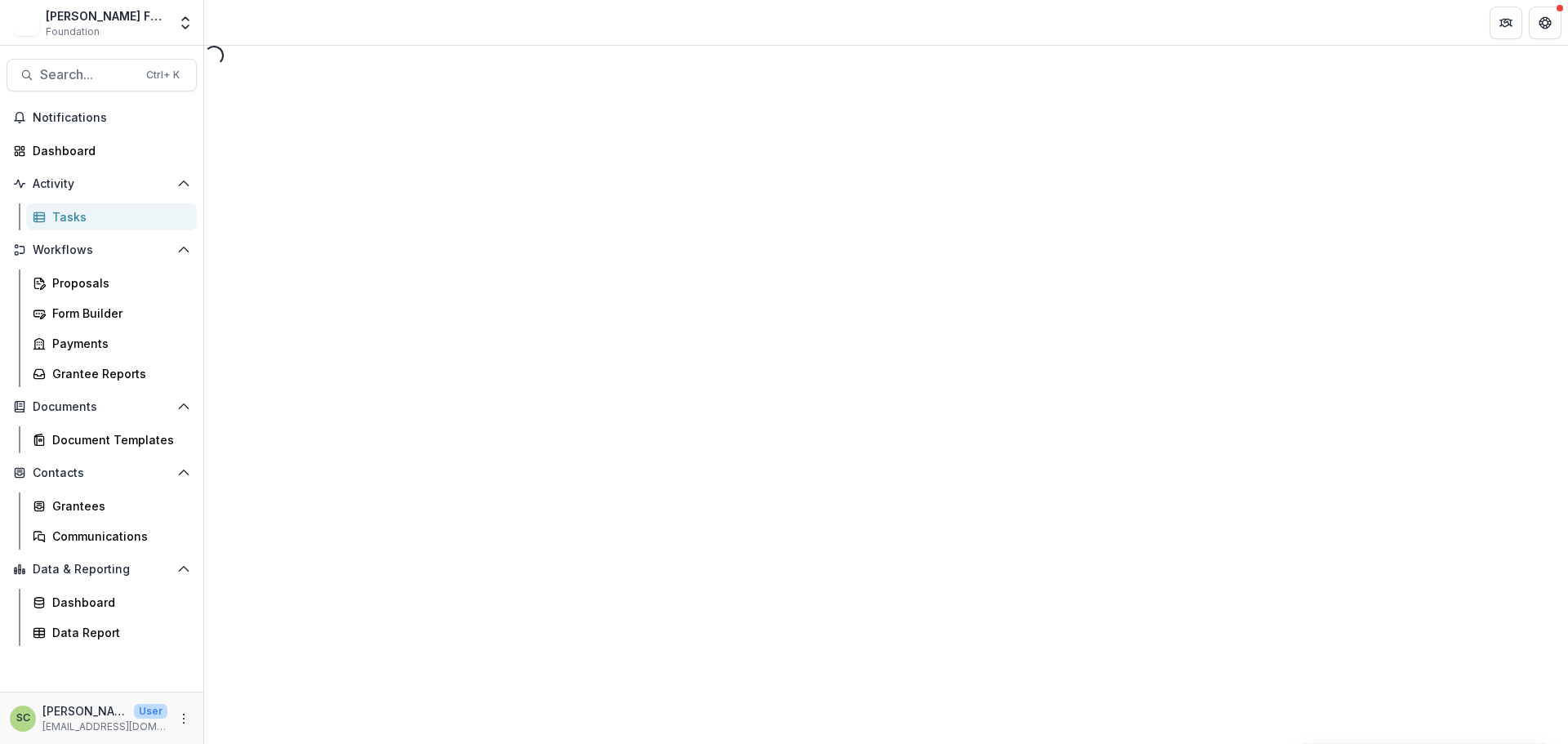
select select "********"
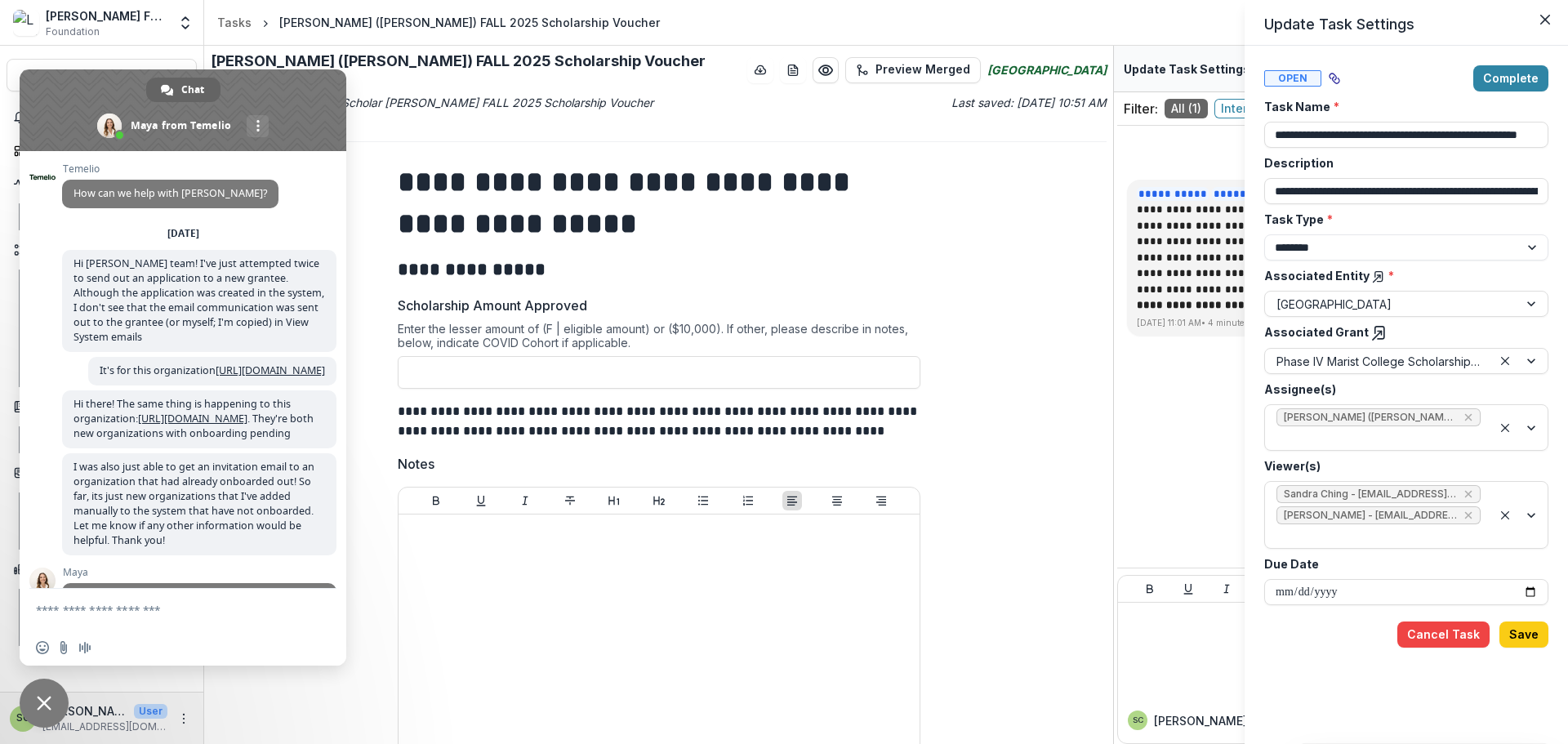
scroll to position [562, 0]
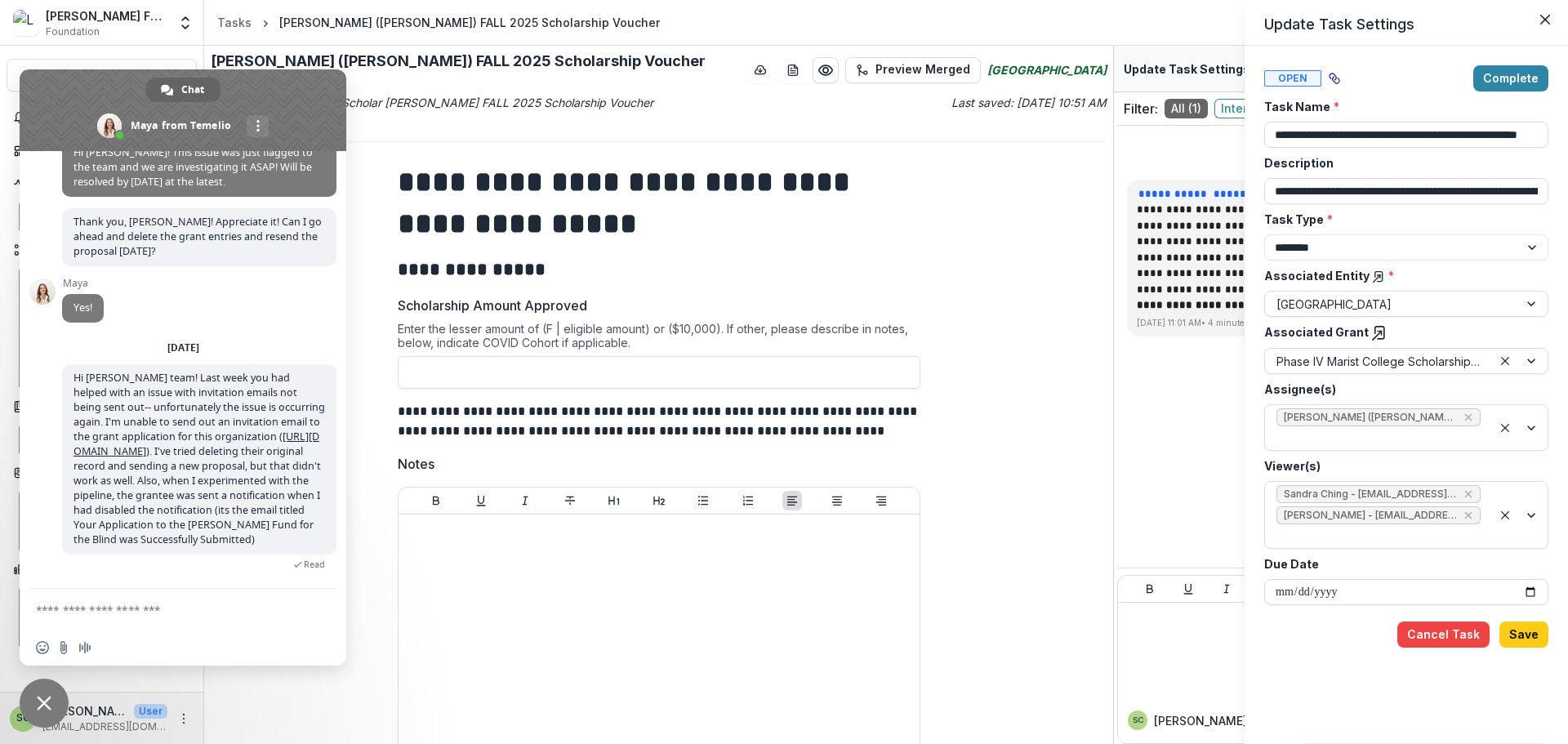
click at [1153, 242] on div "**********" at bounding box center [784, 372] width 1568 height 744
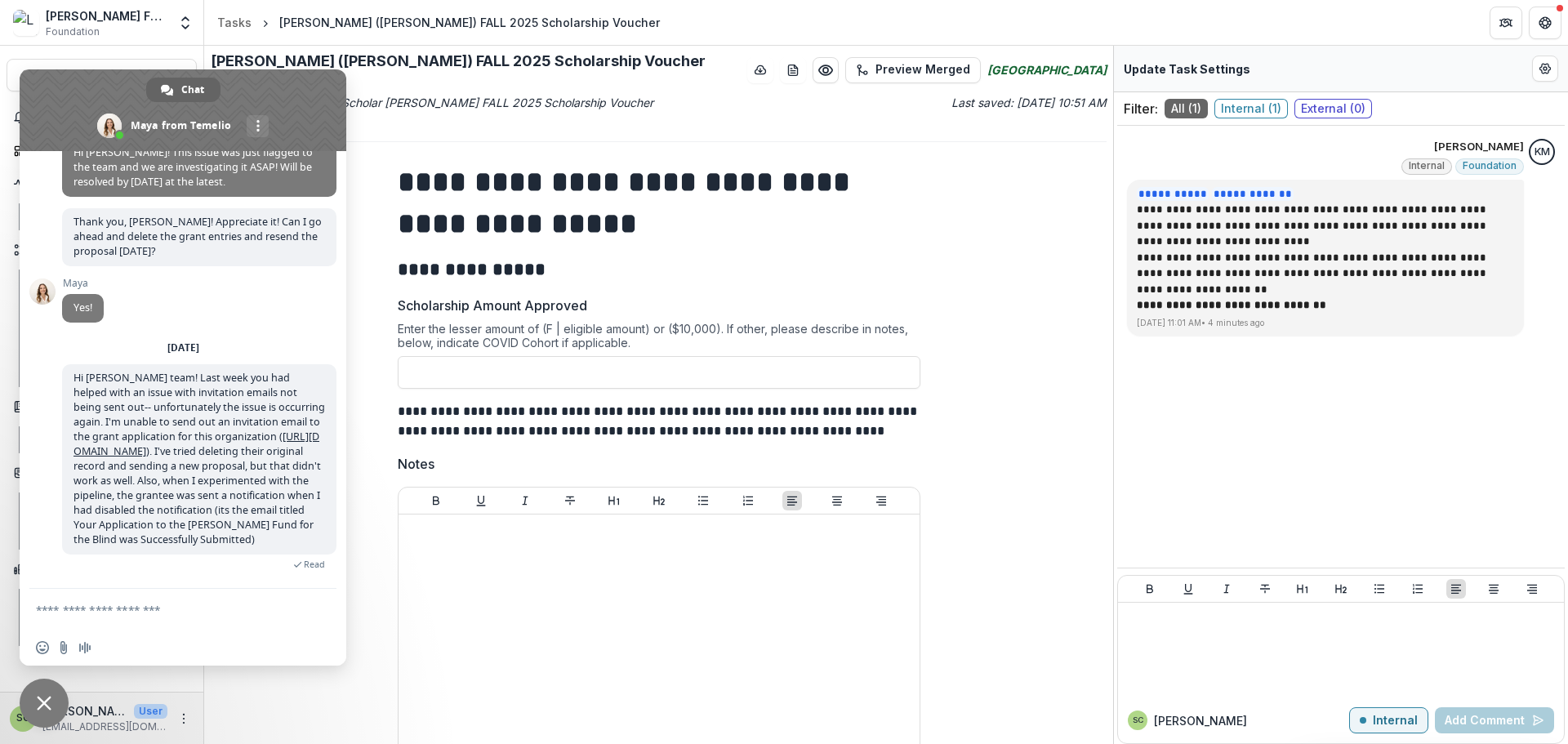
click at [40, 708] on span "Close chat" at bounding box center [44, 702] width 15 height 15
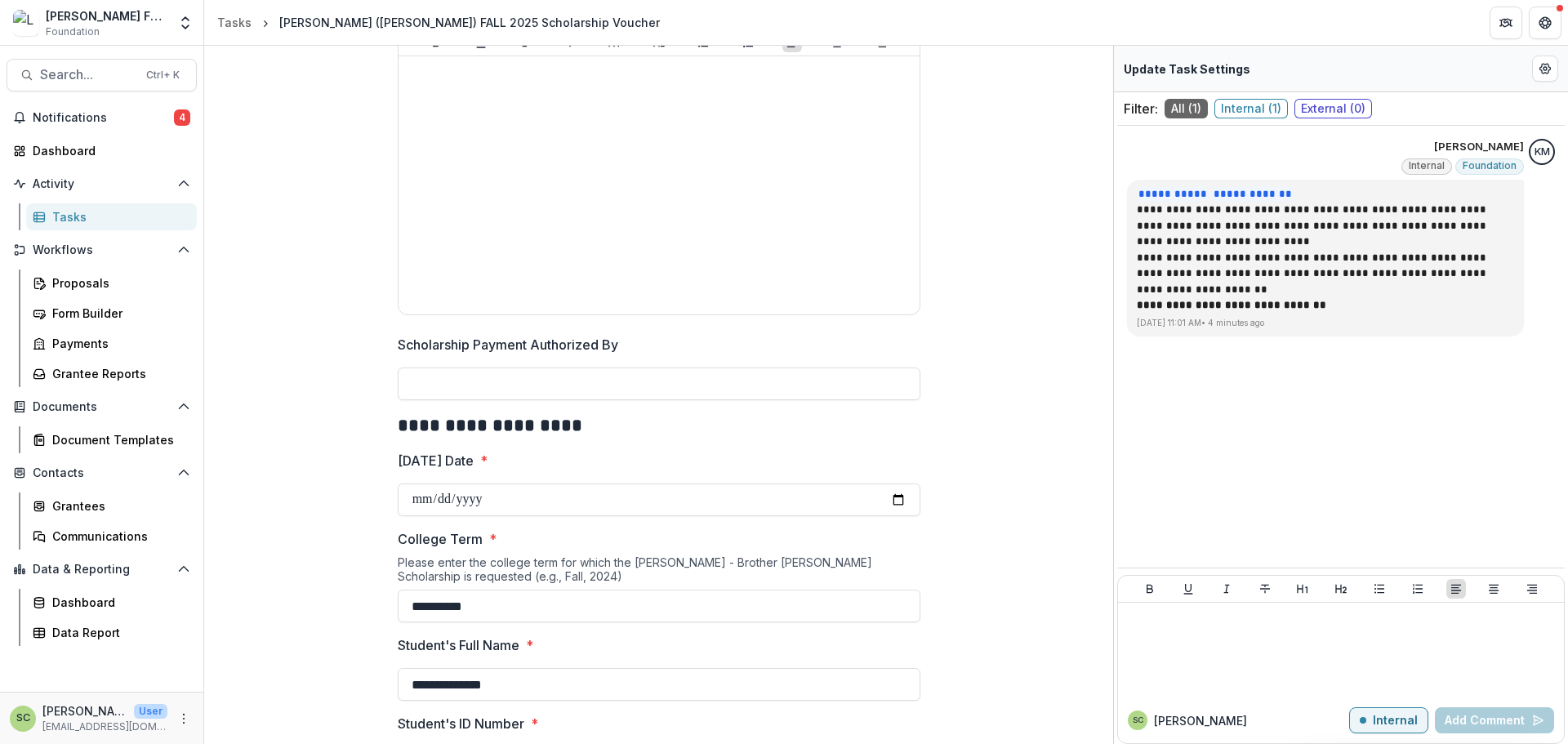
scroll to position [0, 0]
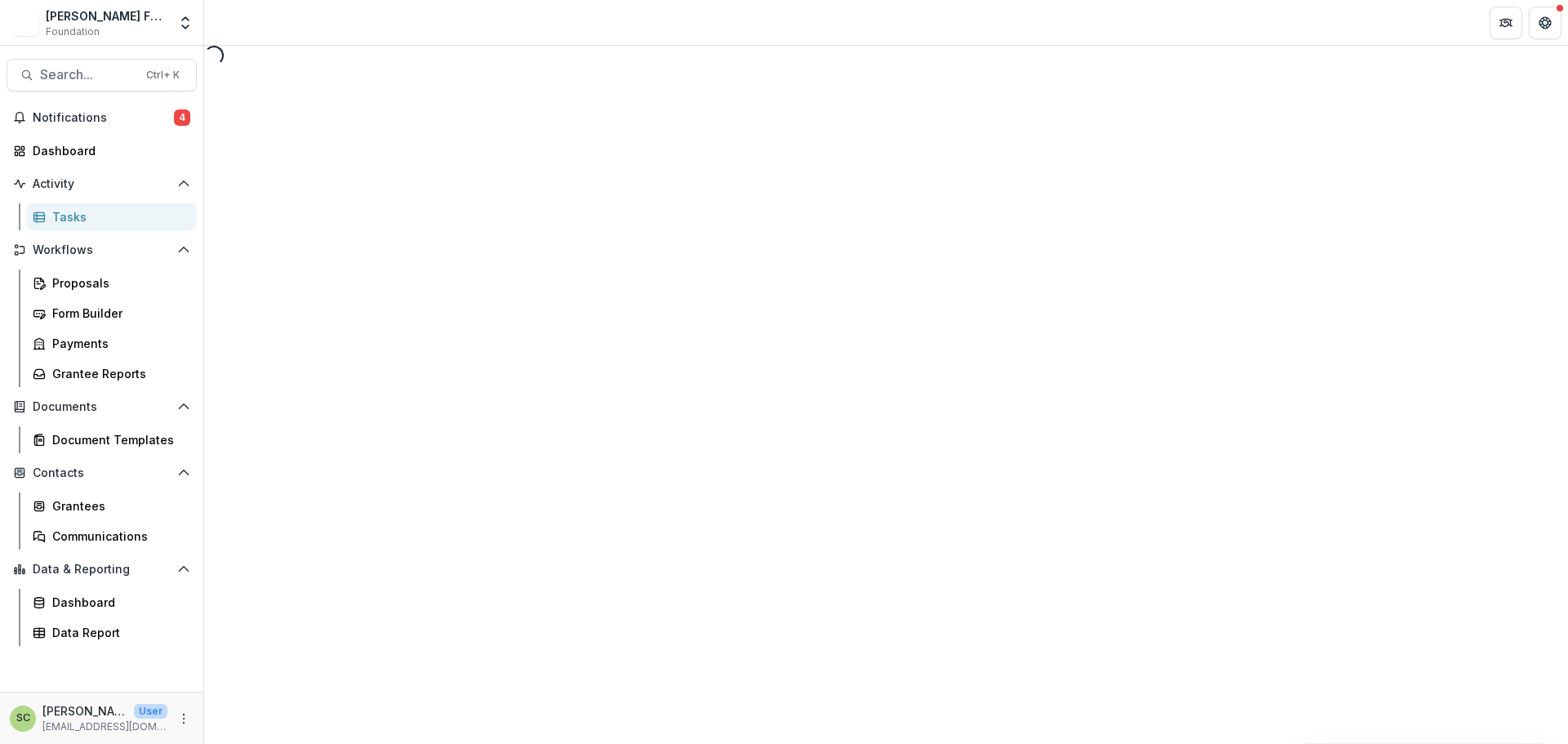
select select "********"
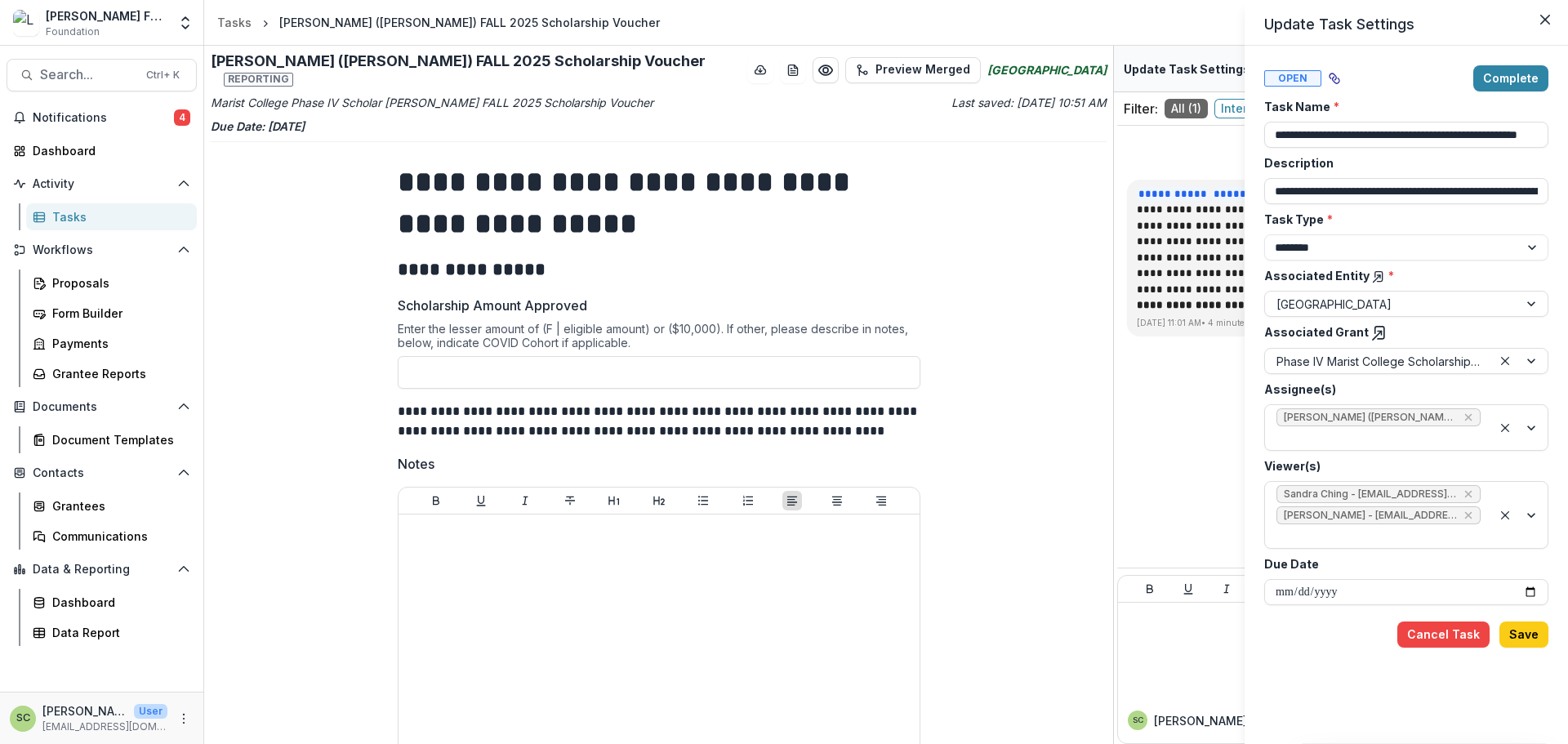
click at [259, 244] on div "**********" at bounding box center [784, 372] width 1568 height 744
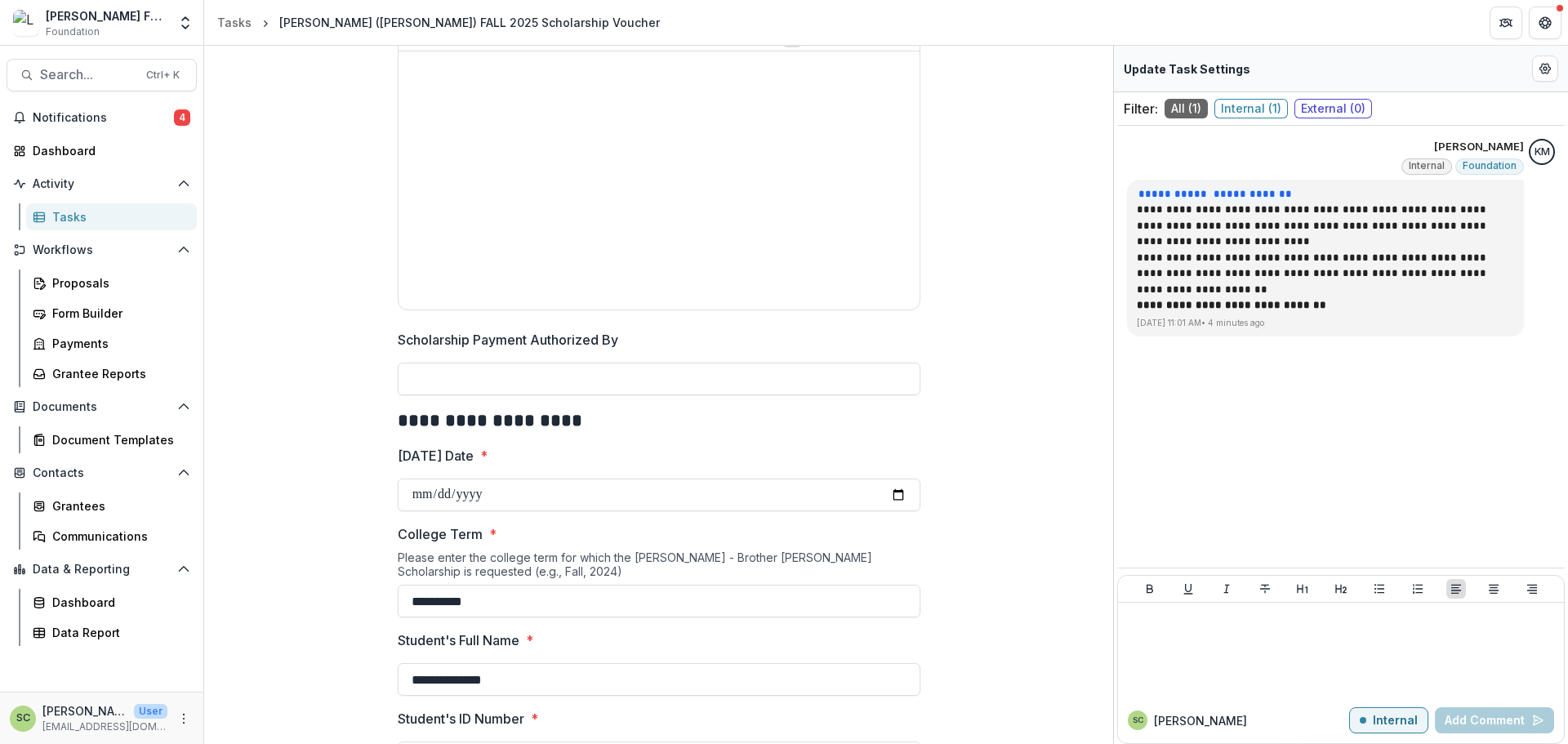
scroll to position [489, 0]
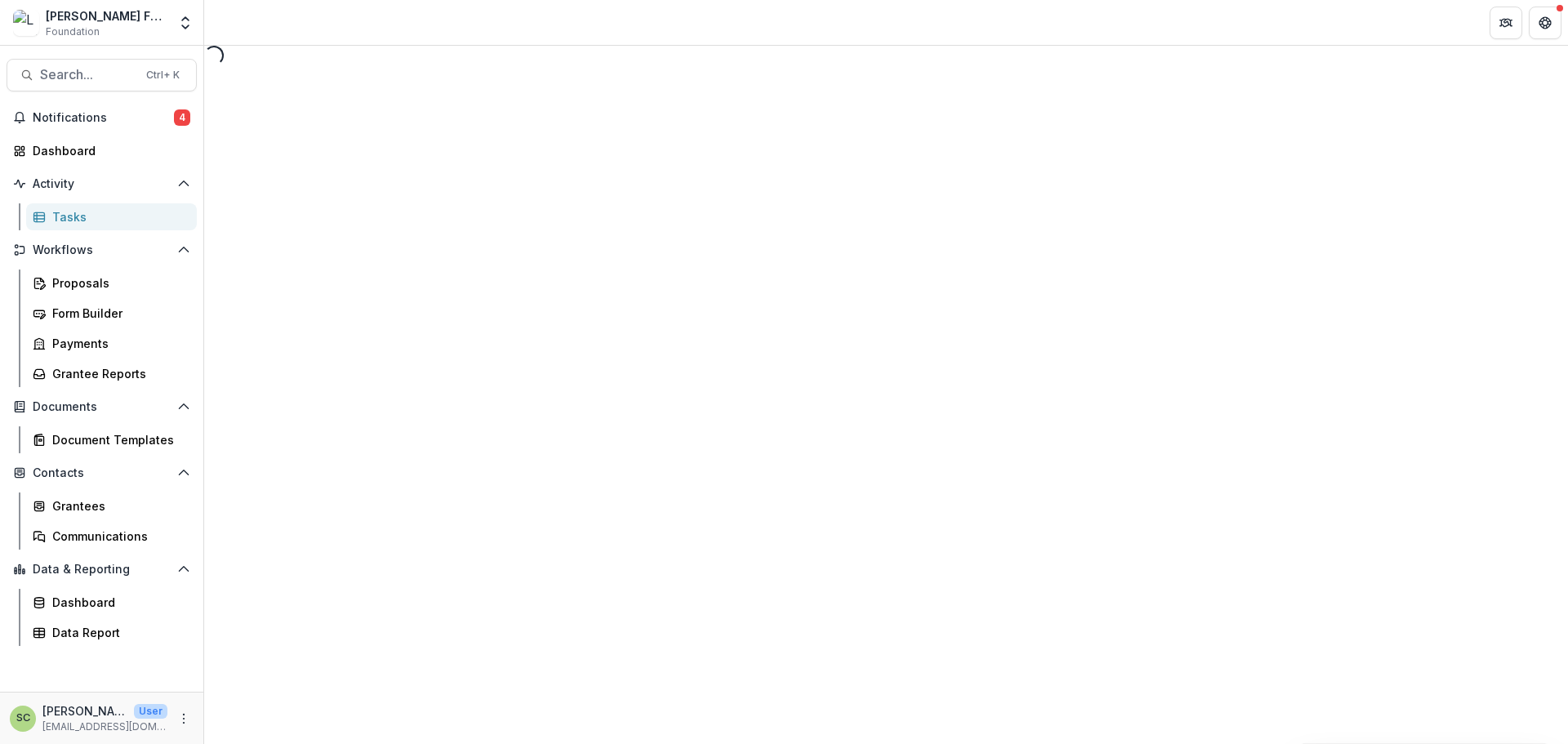
select select "********"
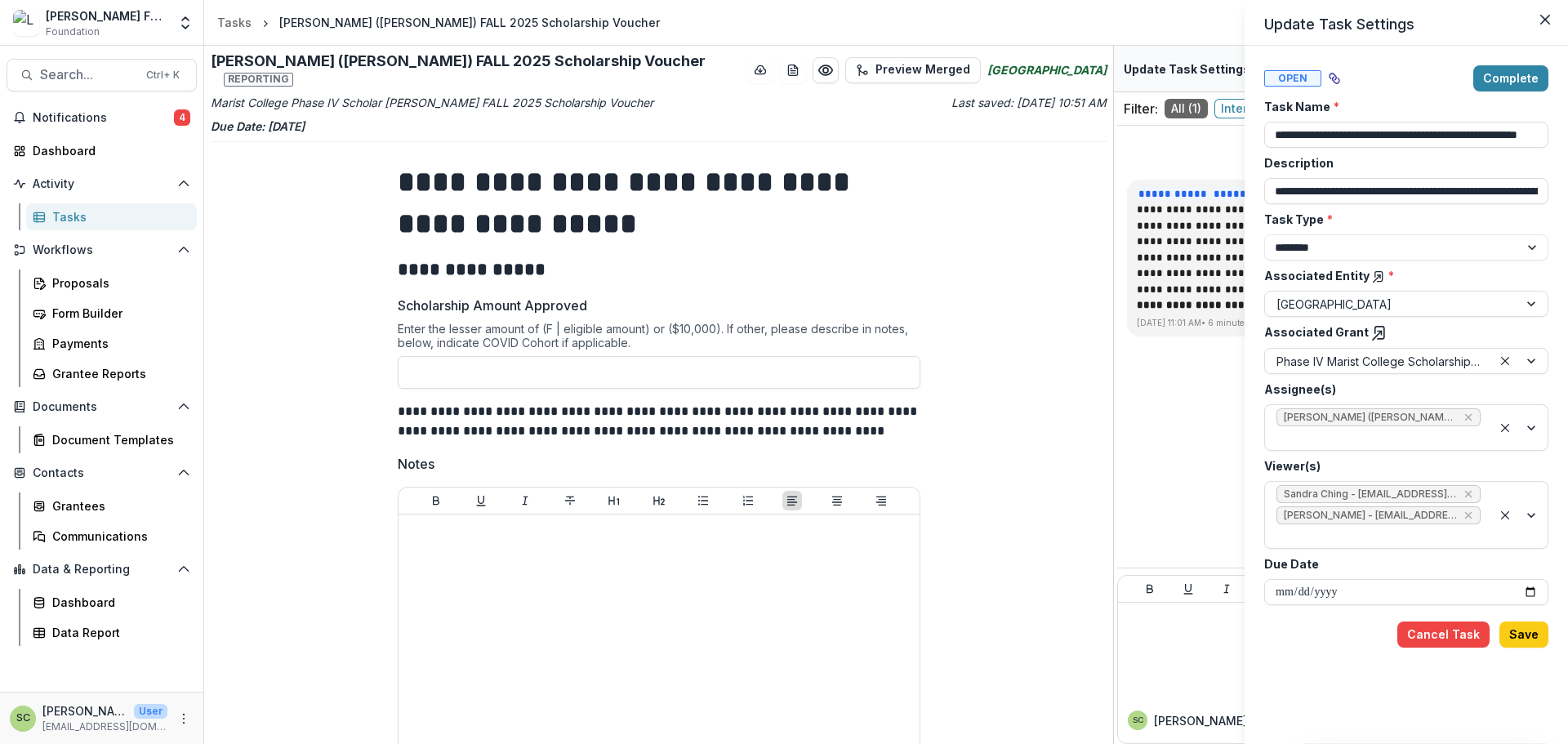
click at [1055, 393] on div "**********" at bounding box center [784, 372] width 1568 height 744
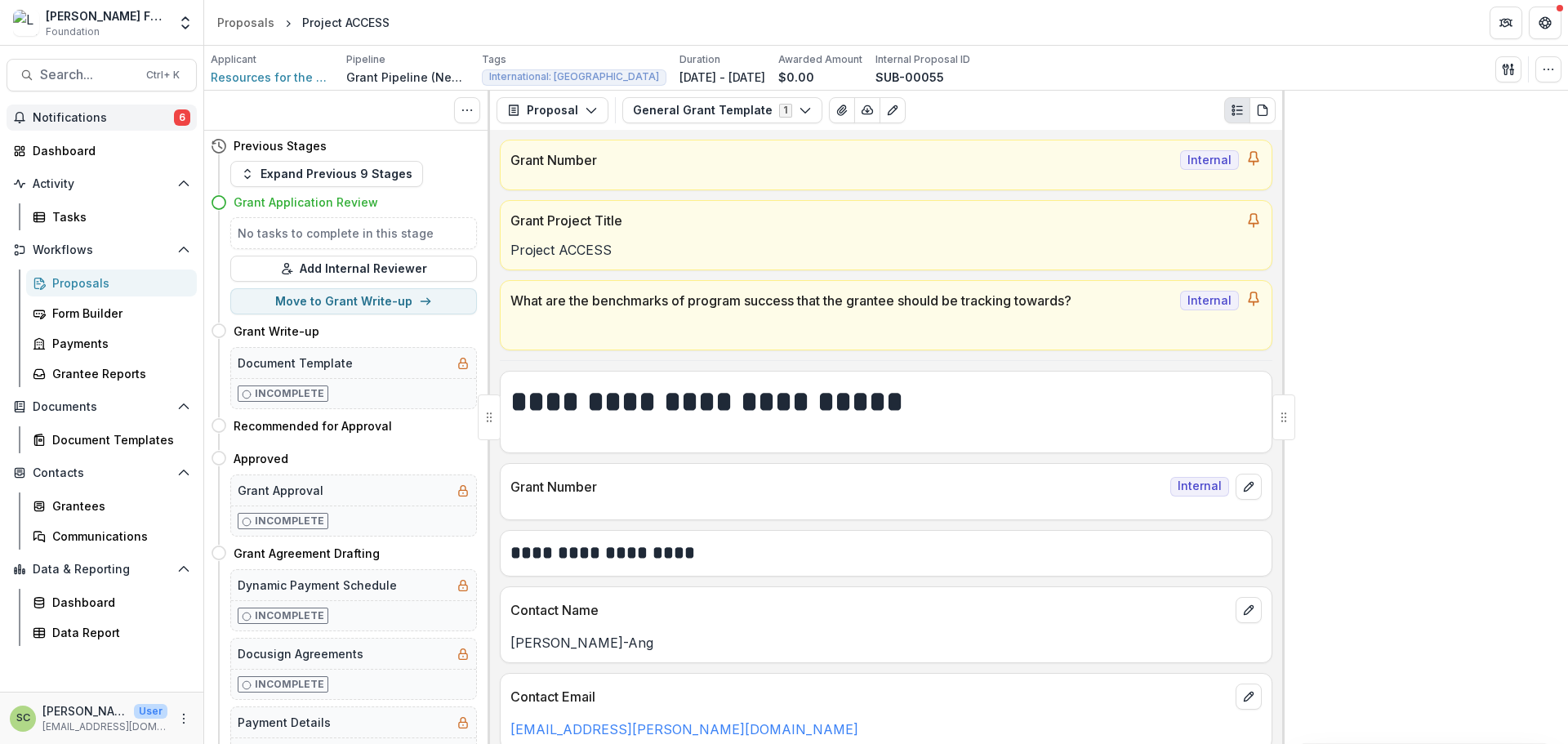
click at [134, 116] on span "Notifications" at bounding box center [103, 118] width 141 height 14
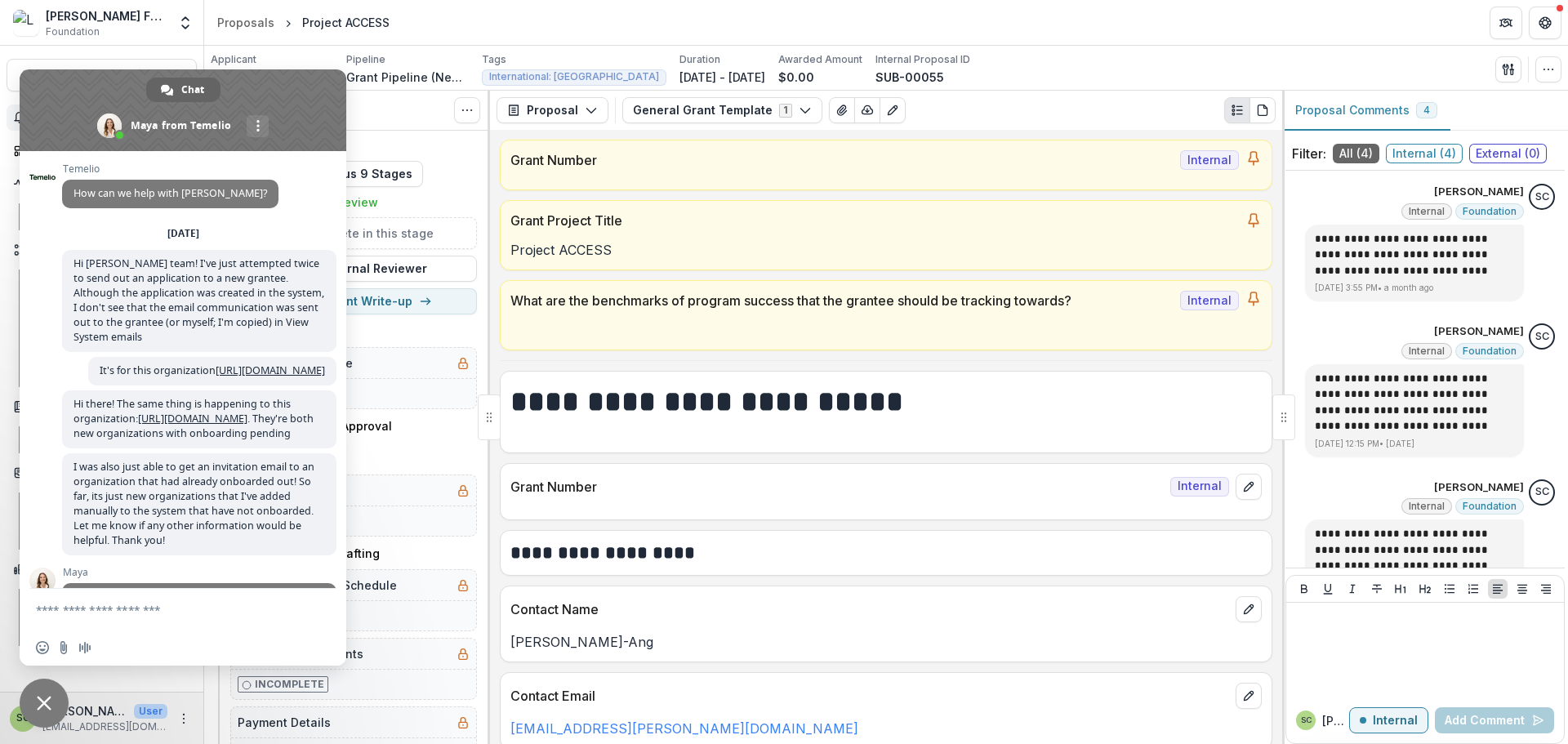
scroll to position [672, 0]
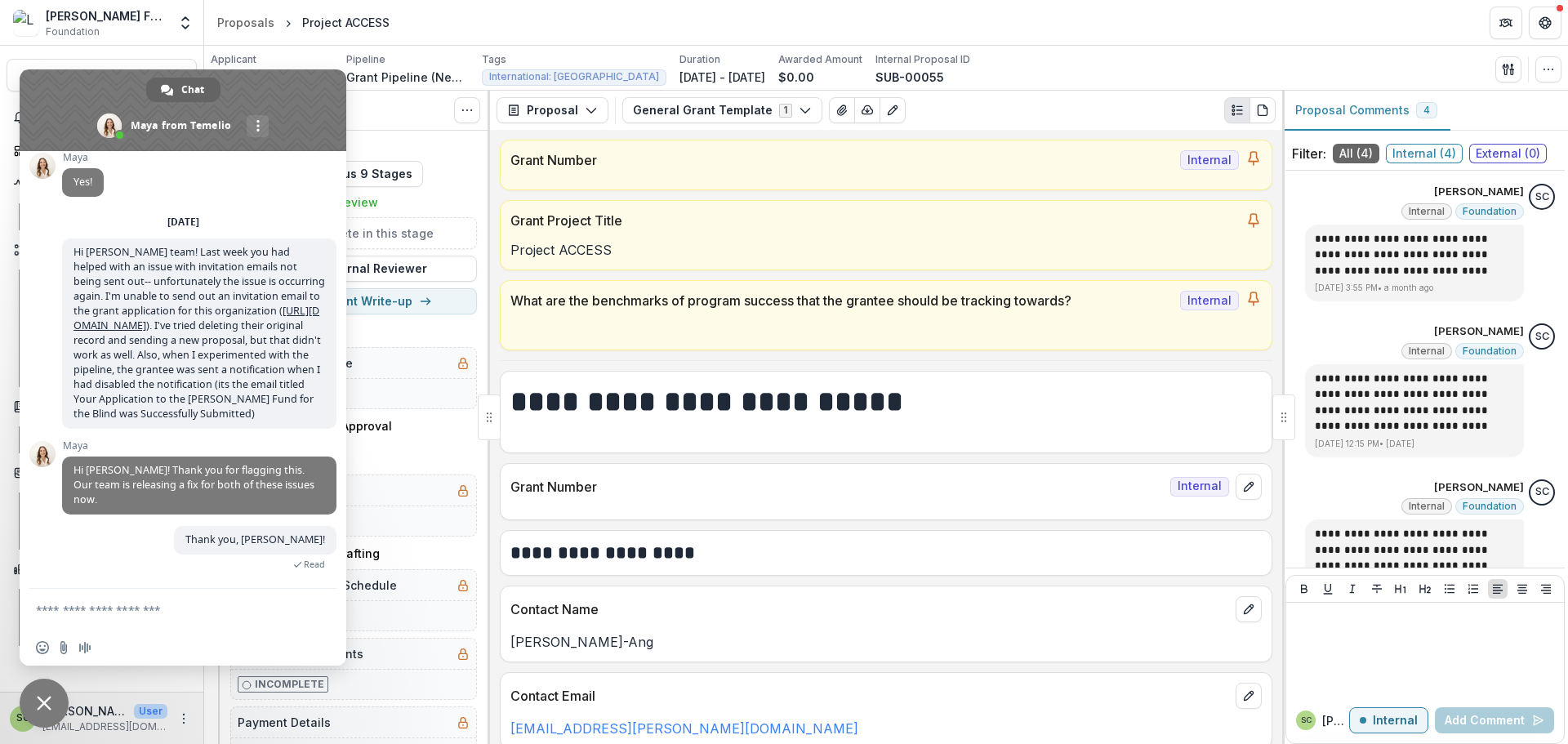
click at [40, 704] on span "Close chat" at bounding box center [44, 702] width 15 height 15
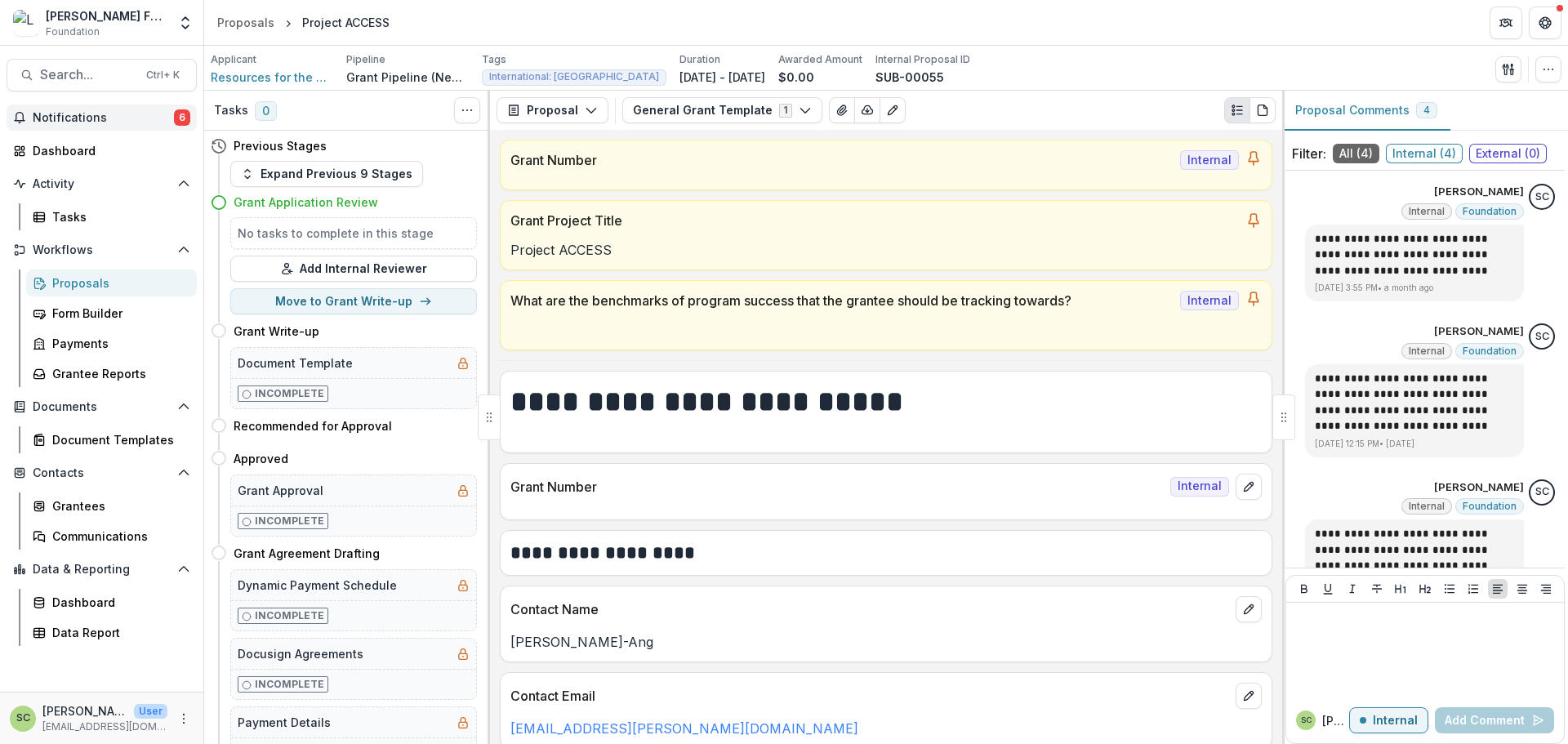
click at [89, 107] on button "Notifications 6" at bounding box center [101, 117] width 190 height 26
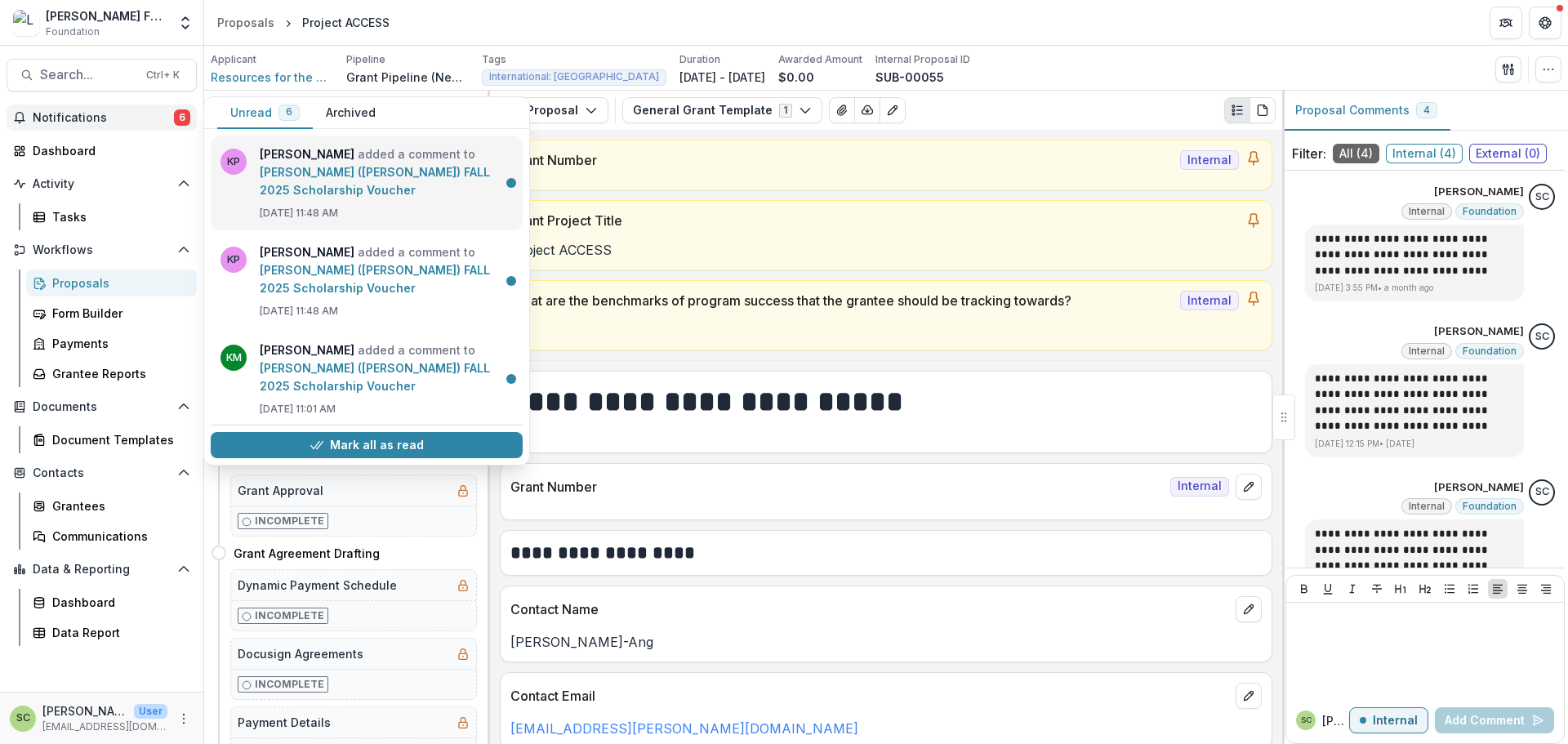
click at [418, 166] on link "[PERSON_NAME] ([PERSON_NAME]) FALL 2025 Scholarship Voucher" at bounding box center [374, 181] width 230 height 32
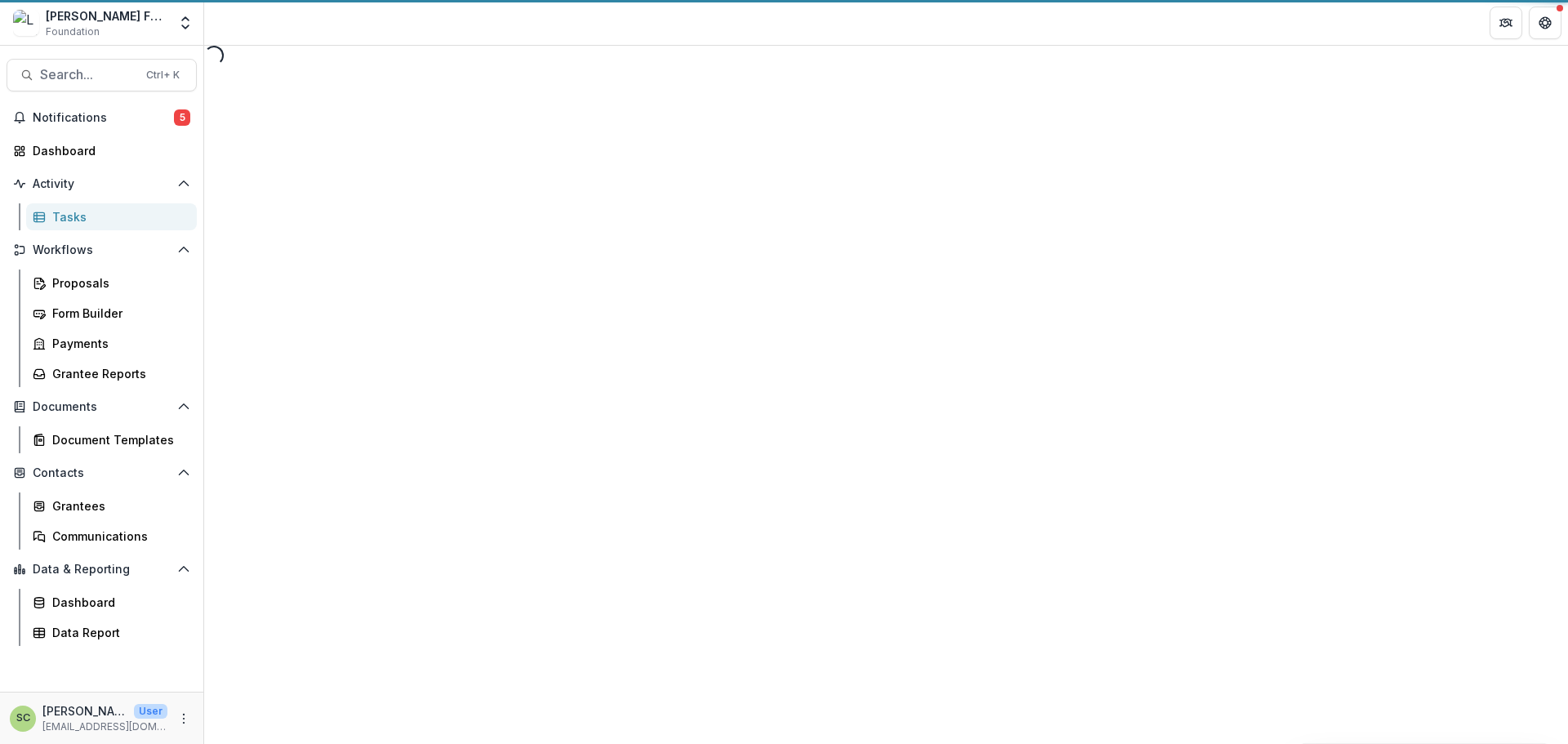
select select "********"
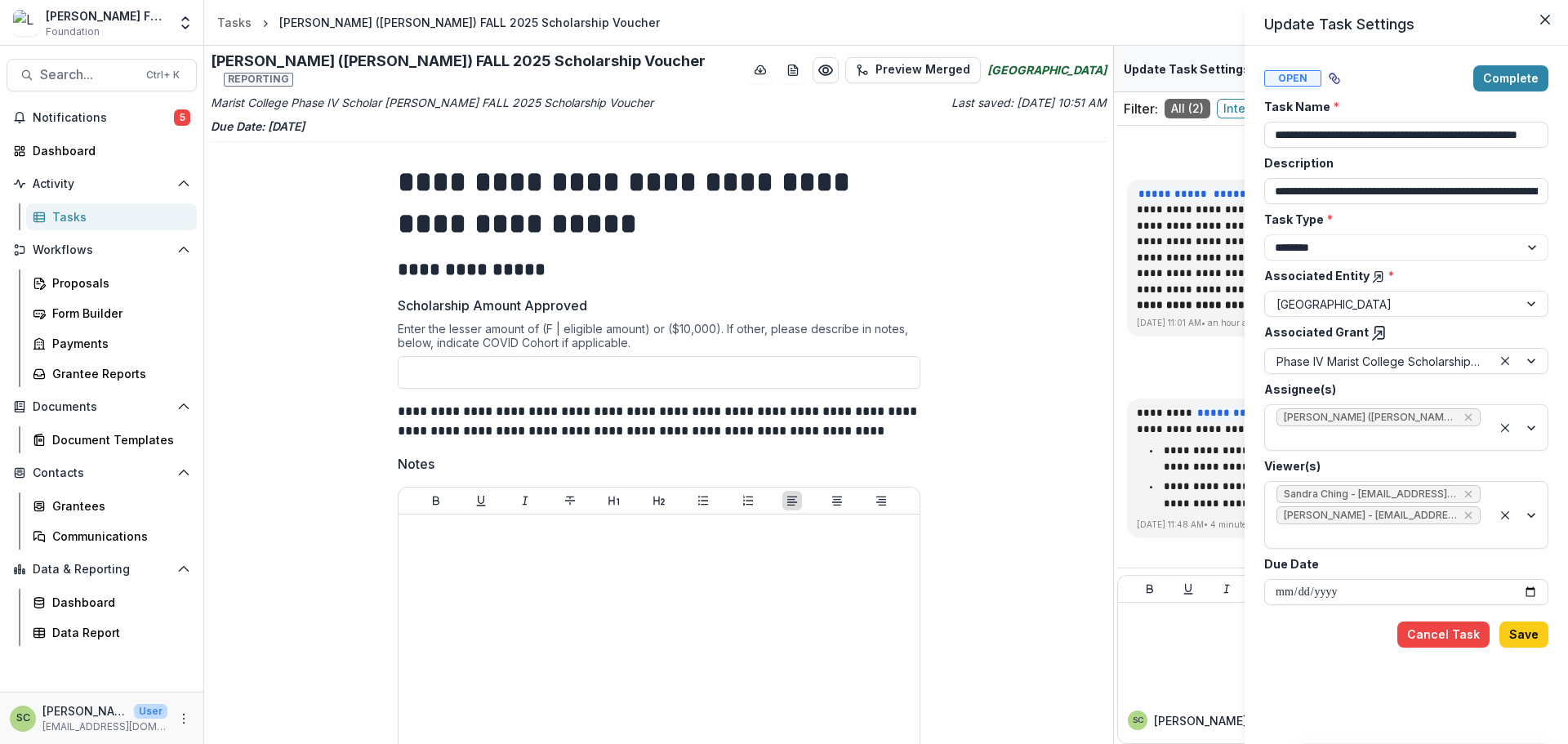
click at [1043, 397] on div "**********" at bounding box center [784, 372] width 1568 height 744
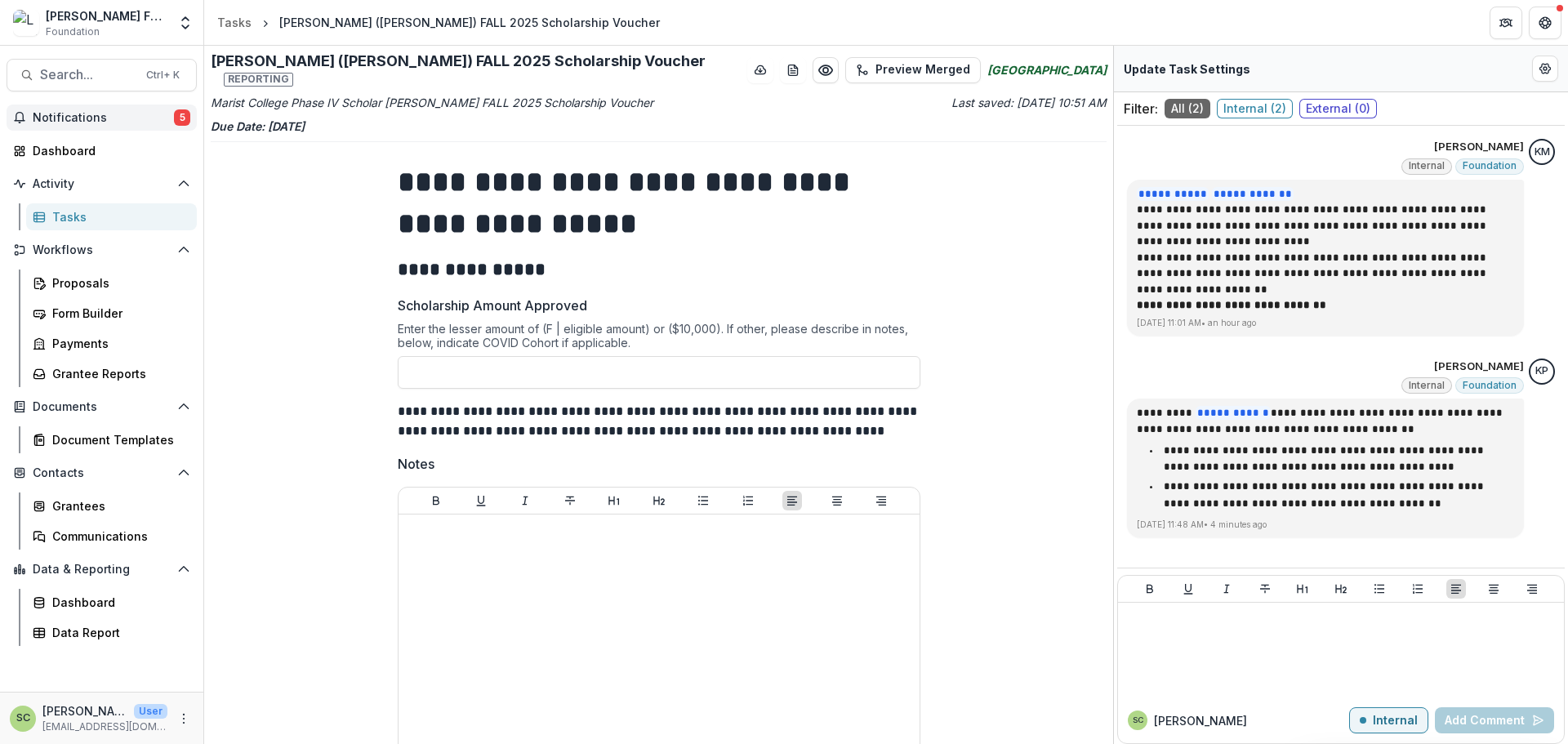
click at [66, 125] on button "Notifications 5" at bounding box center [101, 117] width 190 height 26
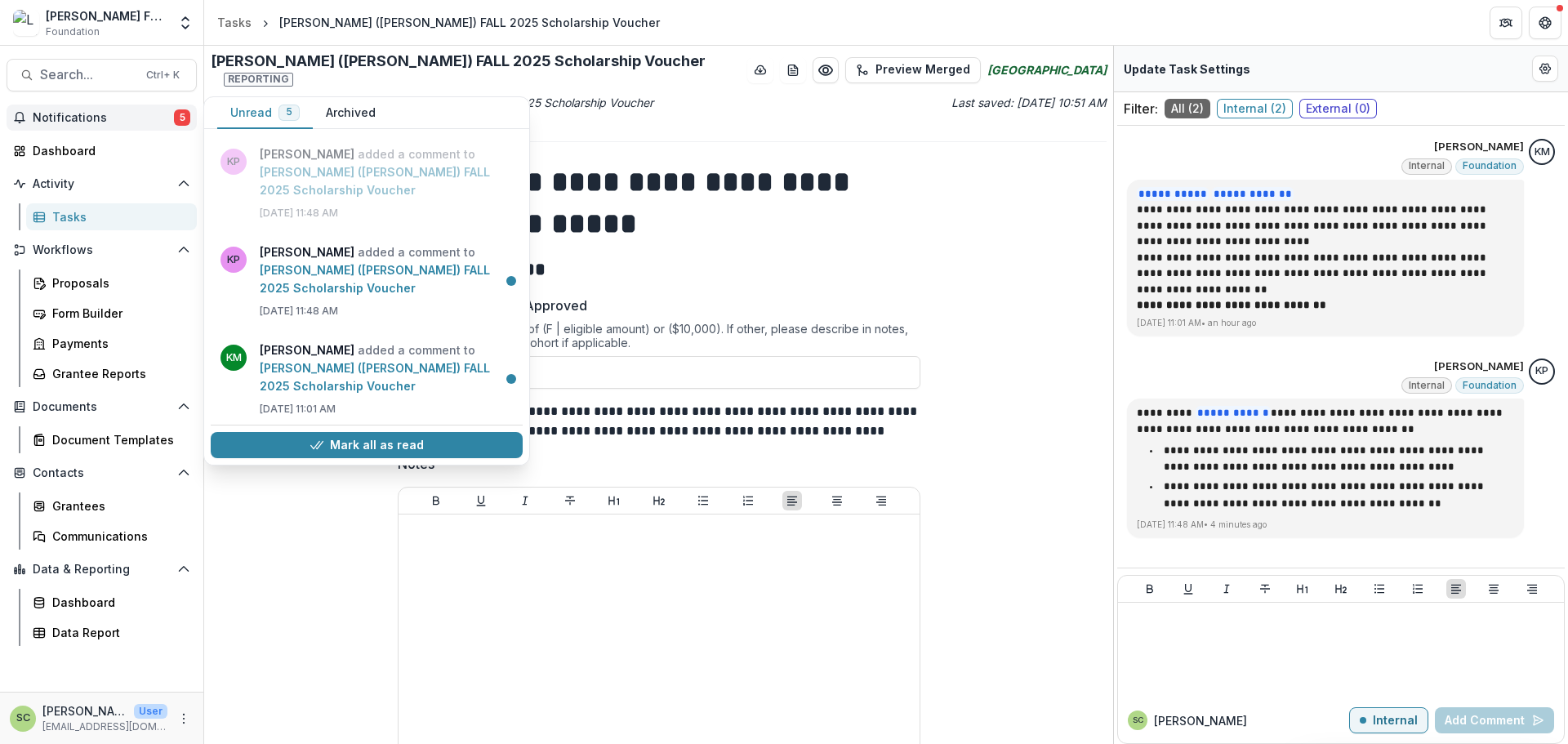
click at [345, 120] on button "Archived" at bounding box center [350, 113] width 76 height 32
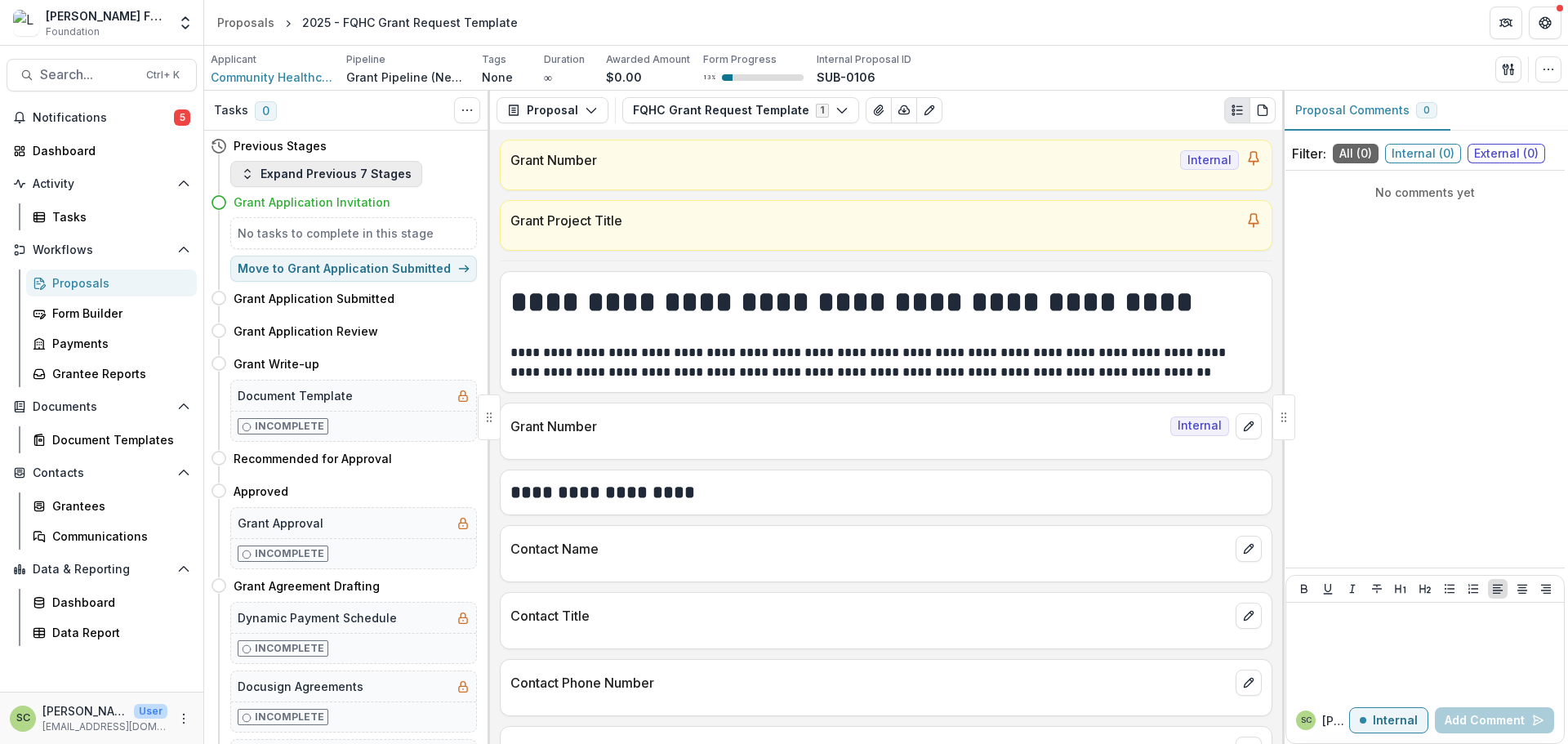
click at [385, 184] on button "Expand Previous 7 Stages" at bounding box center [325, 174] width 192 height 26
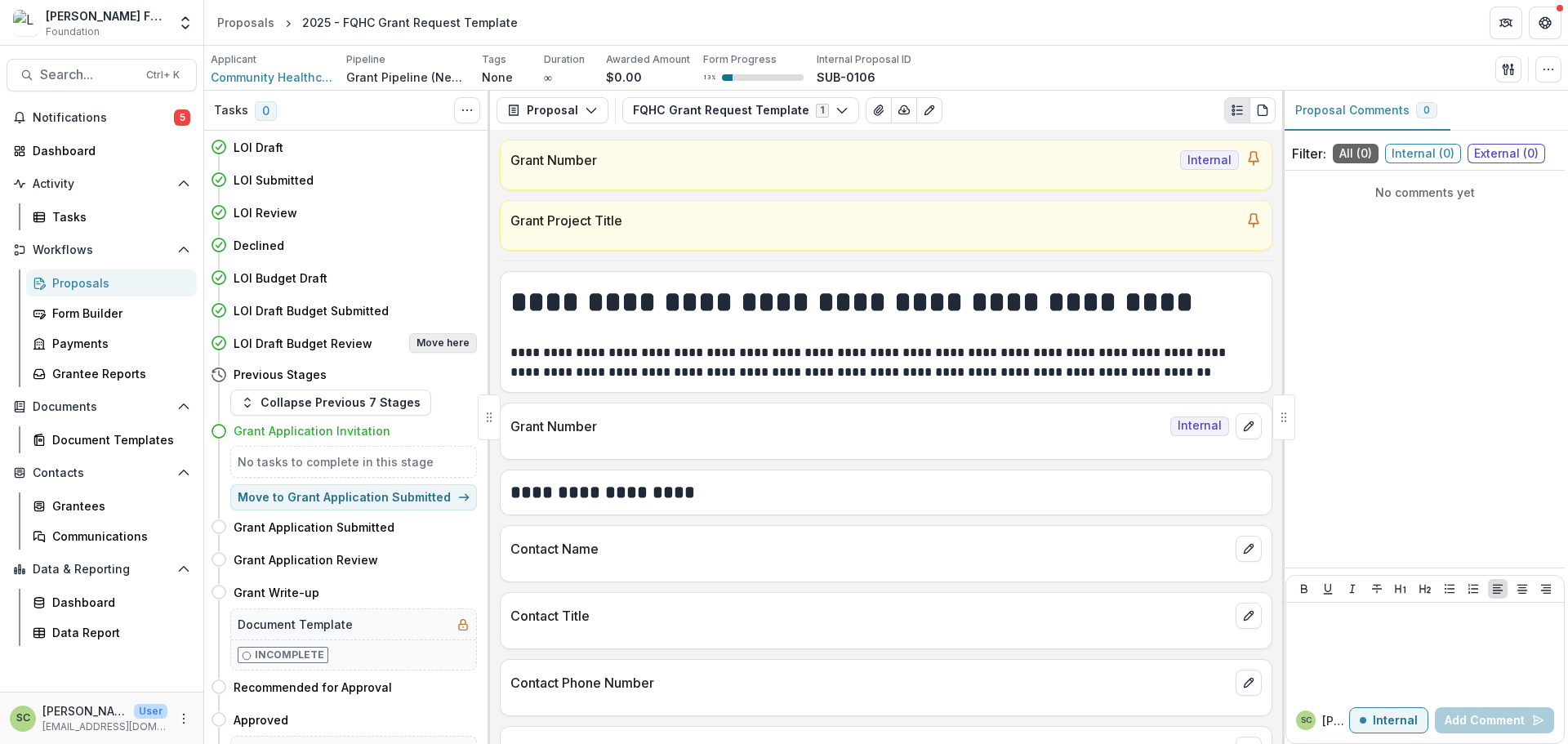
click at [451, 339] on button "Move here" at bounding box center [443, 343] width 68 height 20
select select "**********"
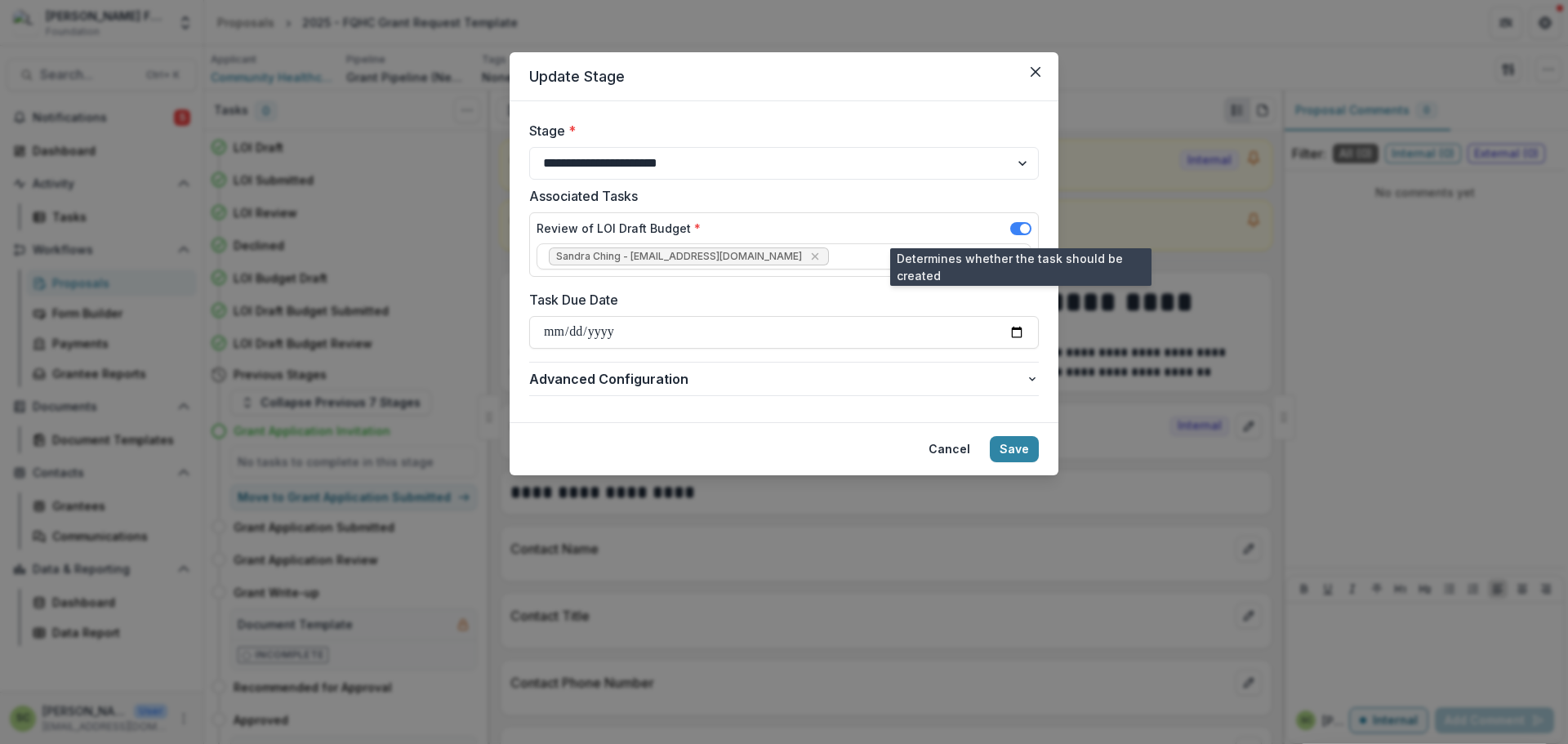
click at [1017, 231] on span at bounding box center [1020, 228] width 21 height 13
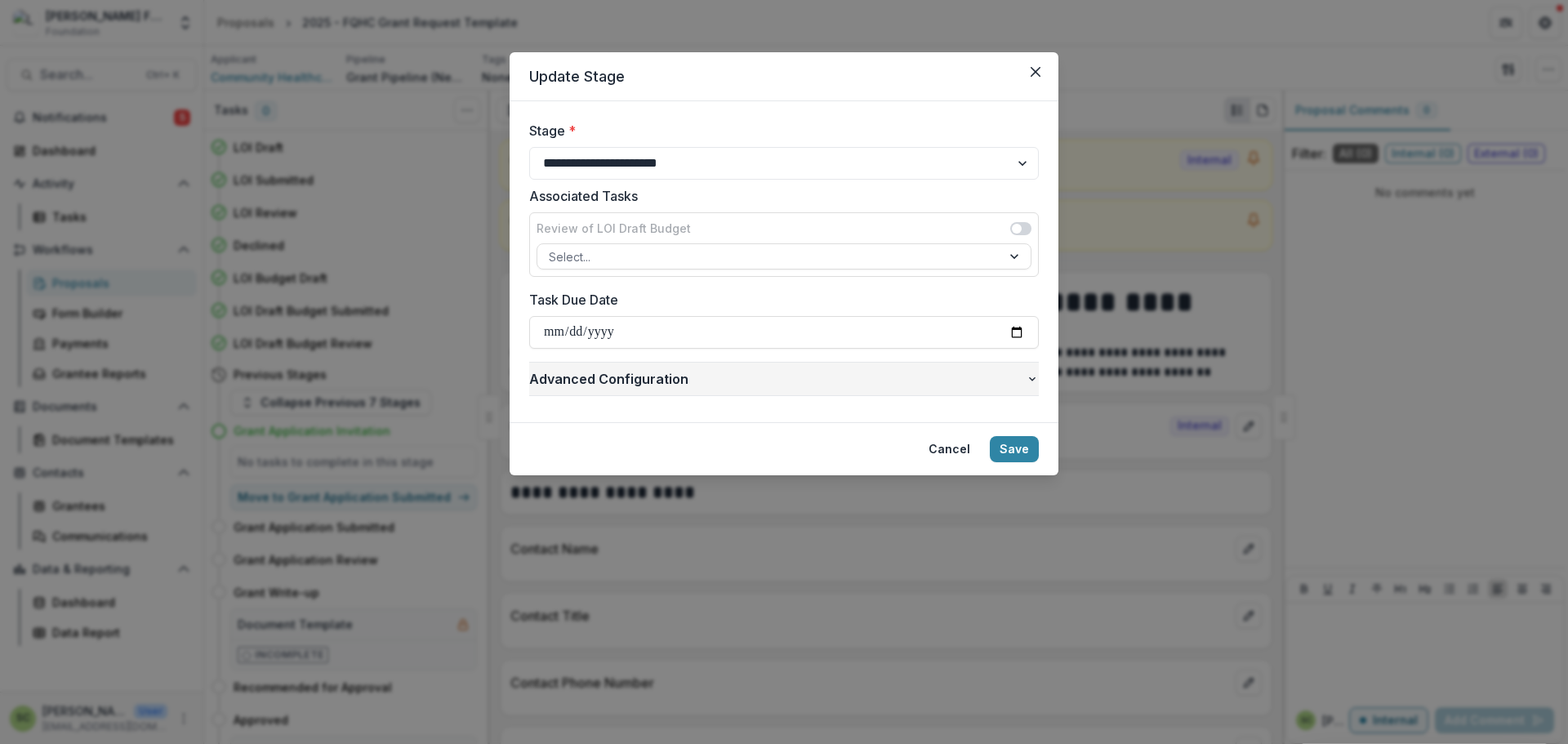
click at [1001, 380] on span "Advanced Configuration" at bounding box center [777, 379] width 496 height 20
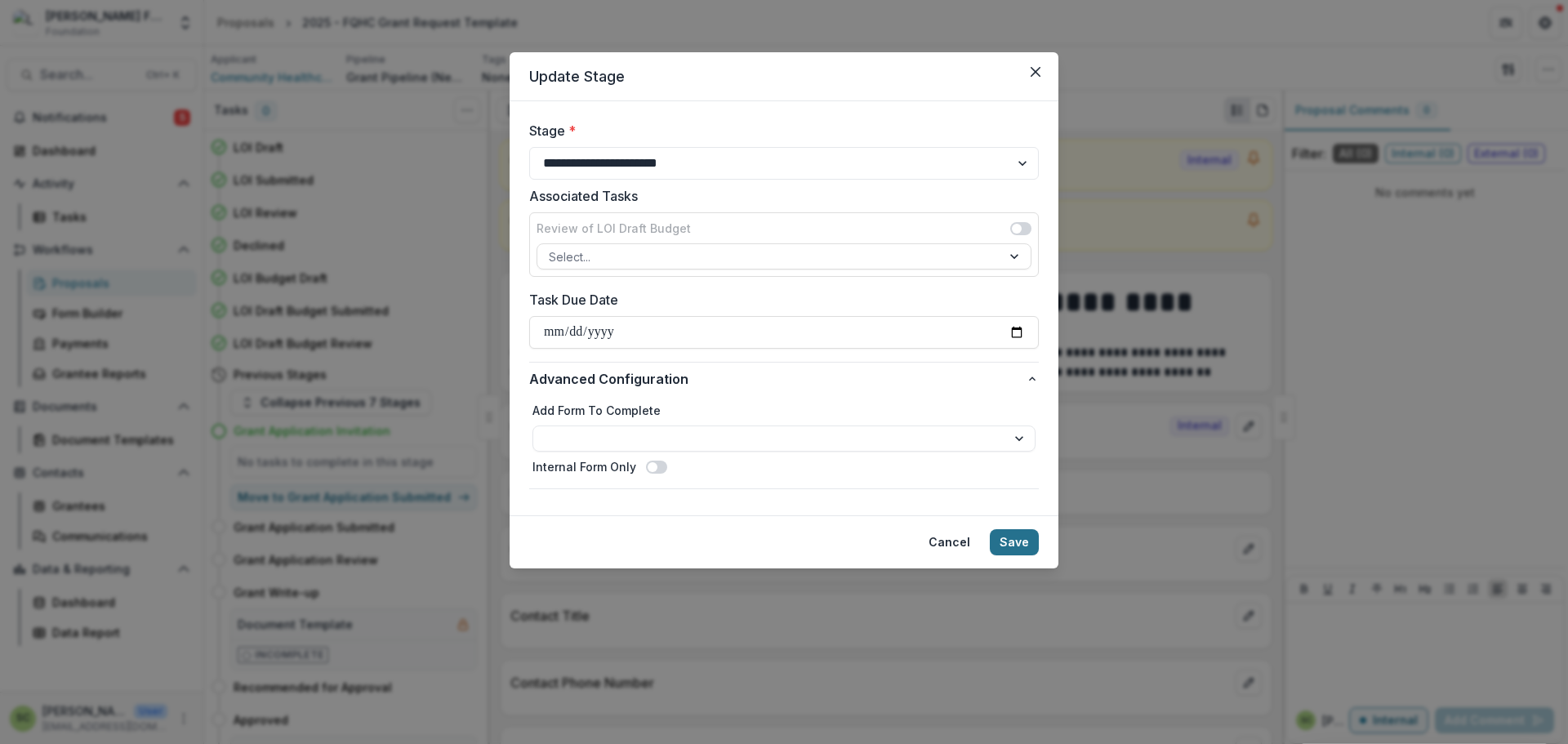
click at [1016, 537] on button "Save" at bounding box center [1014, 542] width 49 height 26
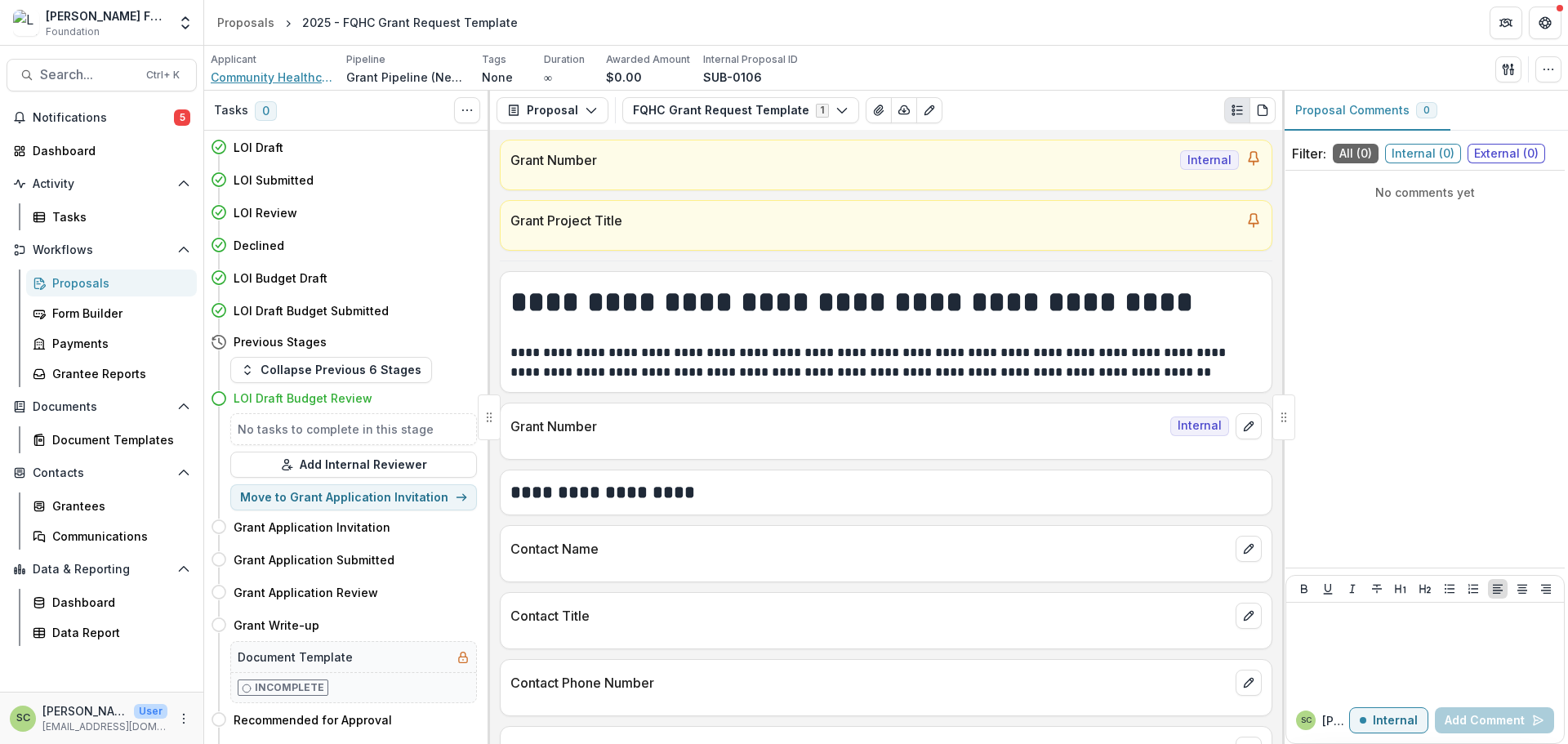
click at [304, 77] on span "Community Healthcare Network" at bounding box center [272, 77] width 122 height 17
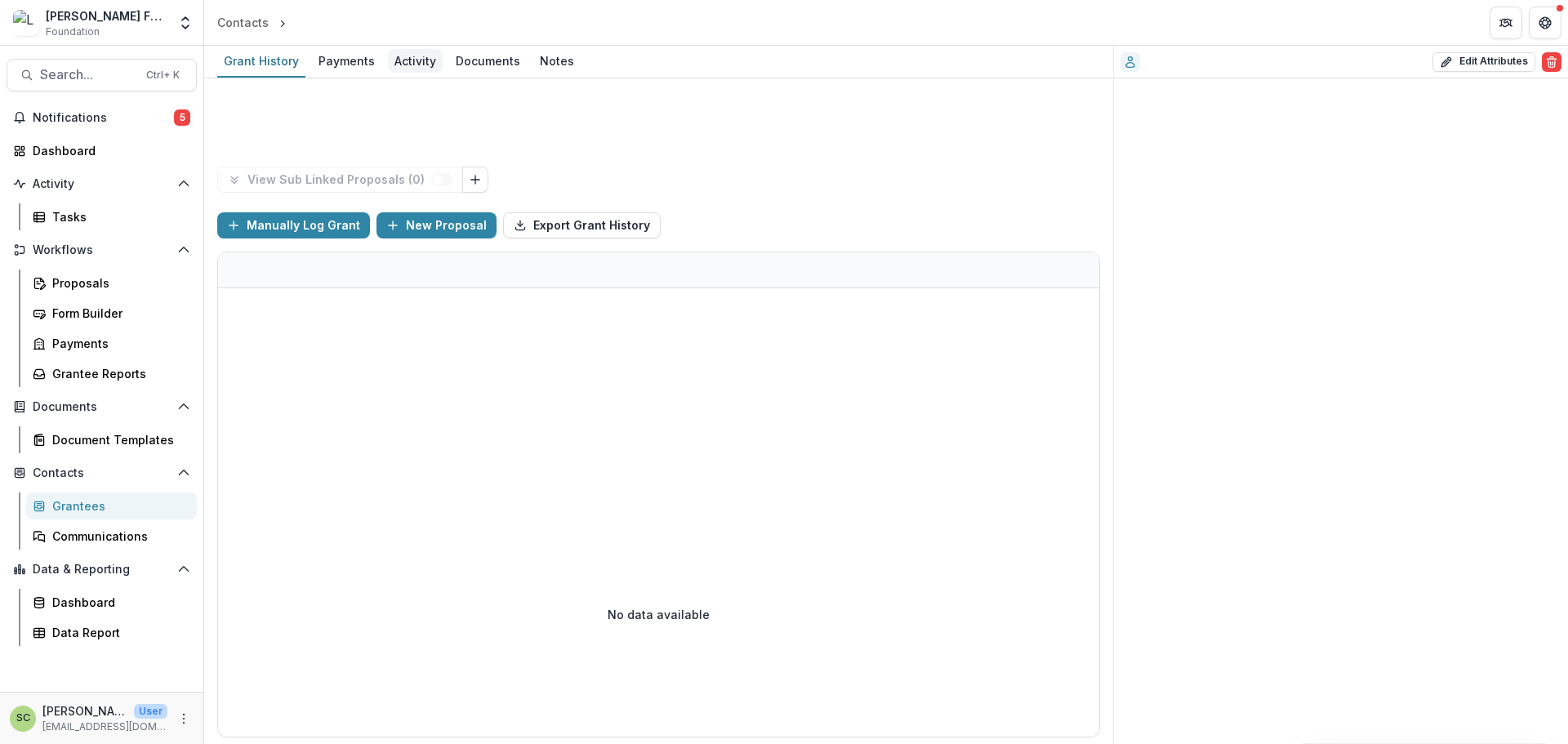
click at [400, 61] on div "Activity" at bounding box center [415, 61] width 55 height 24
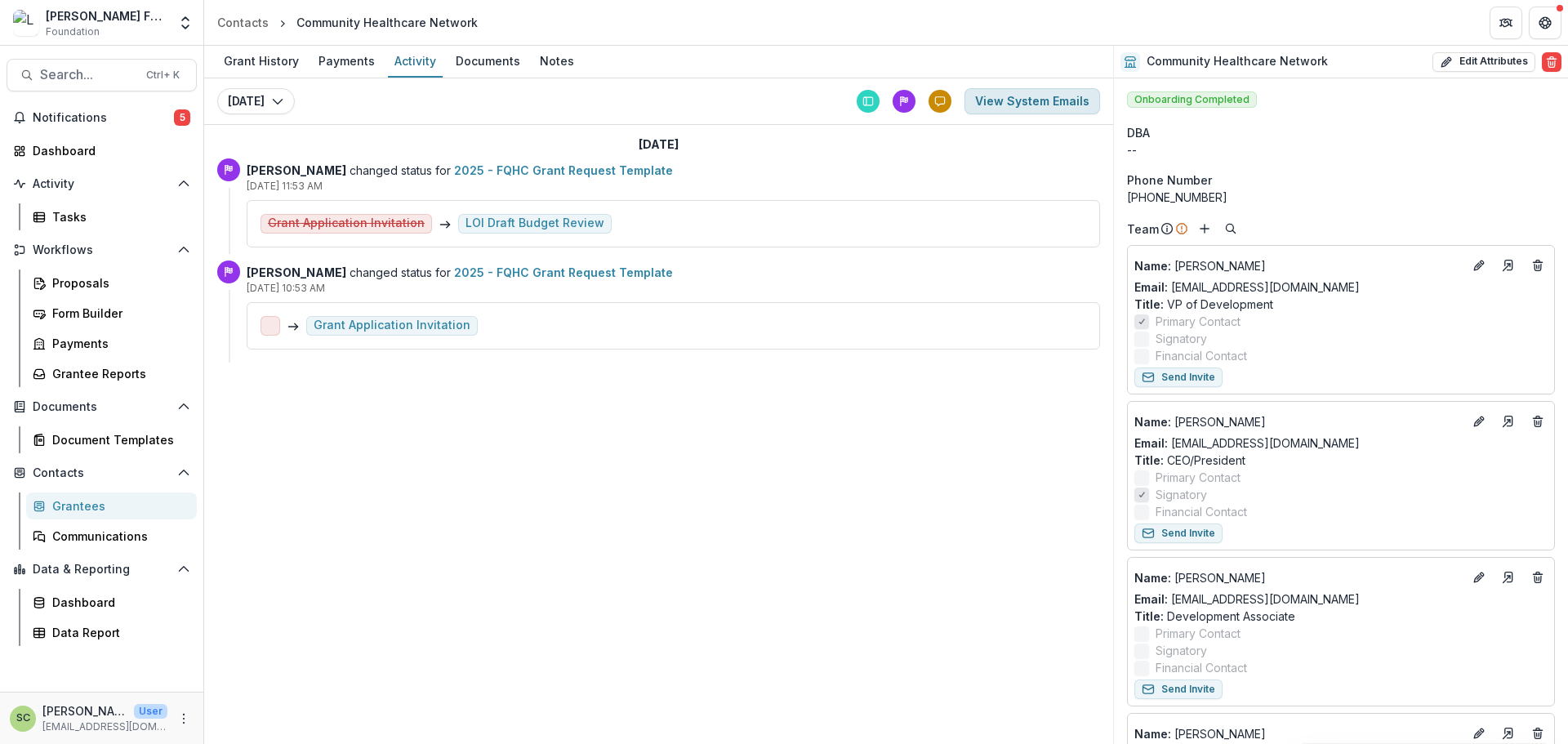
click at [1007, 102] on button "View System Emails" at bounding box center [1032, 101] width 135 height 26
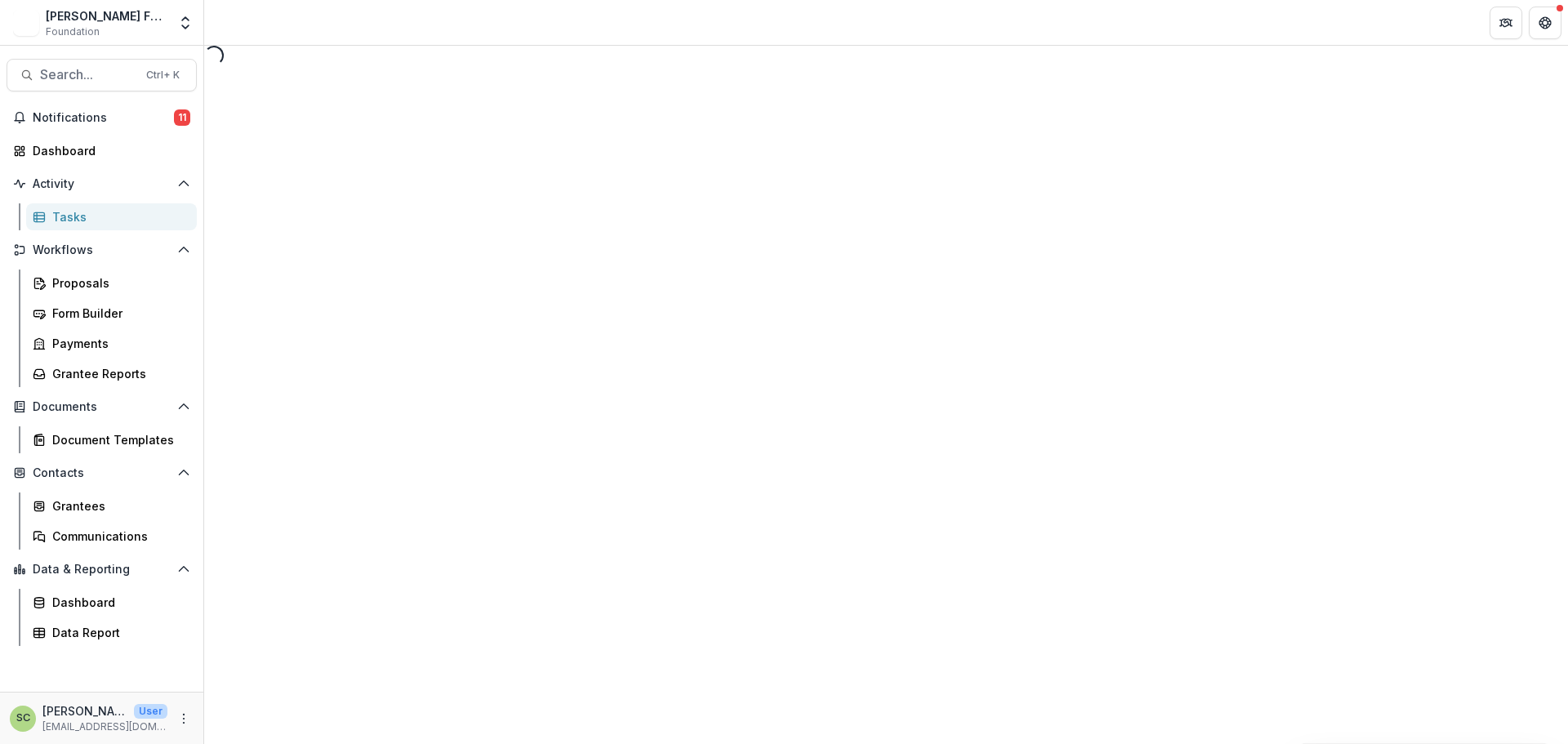
select select "********"
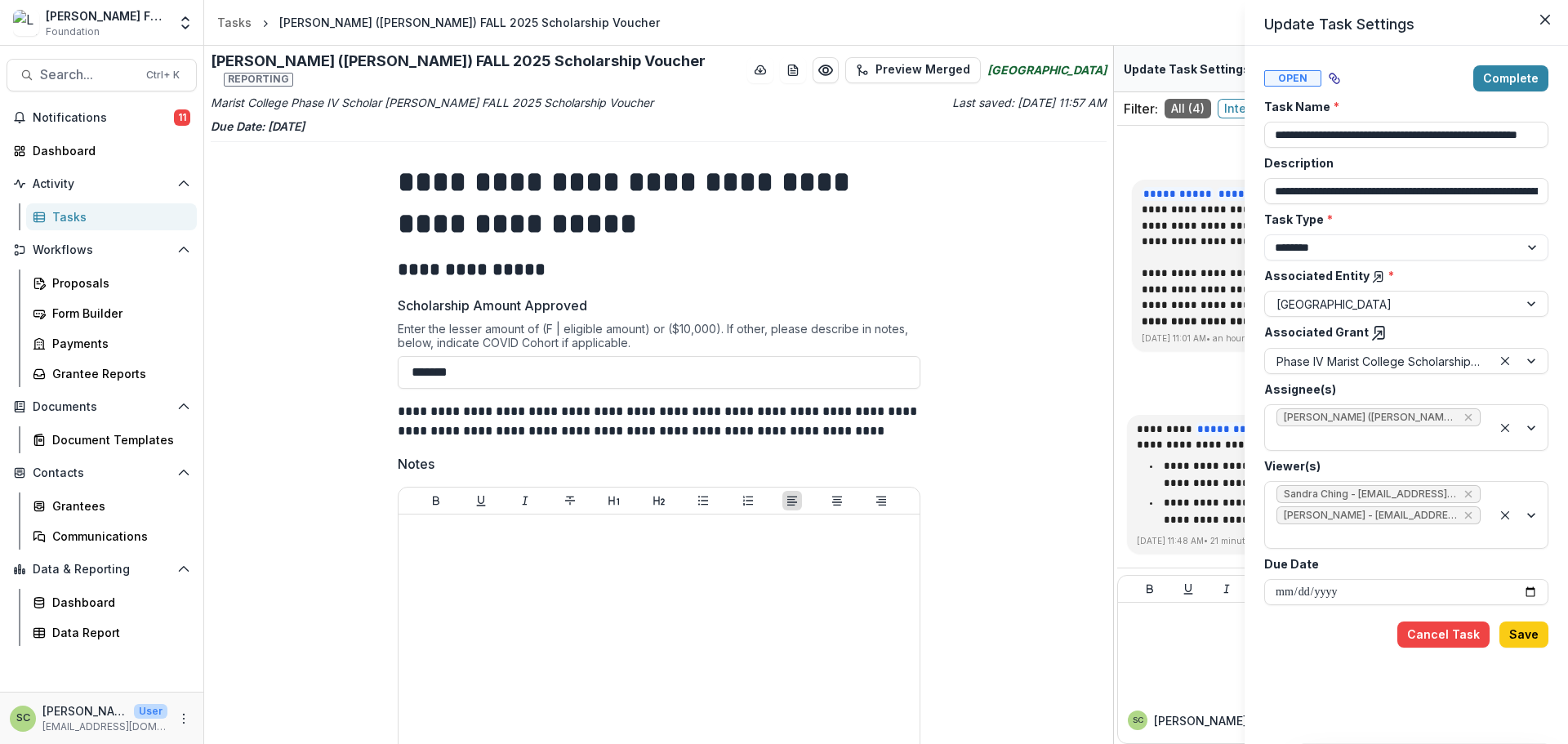
click at [1130, 153] on div "**********" at bounding box center [784, 372] width 1568 height 744
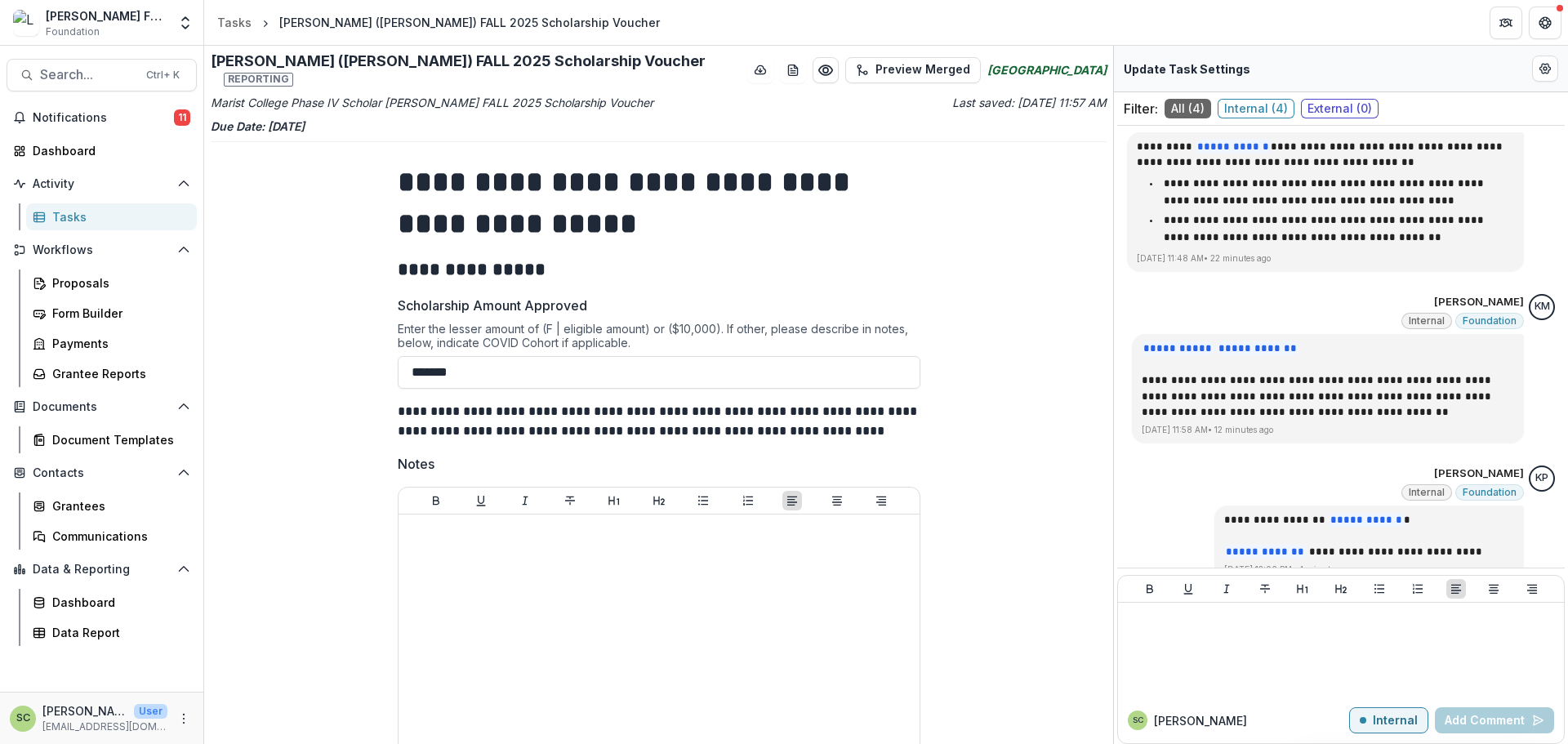
scroll to position [306, 0]
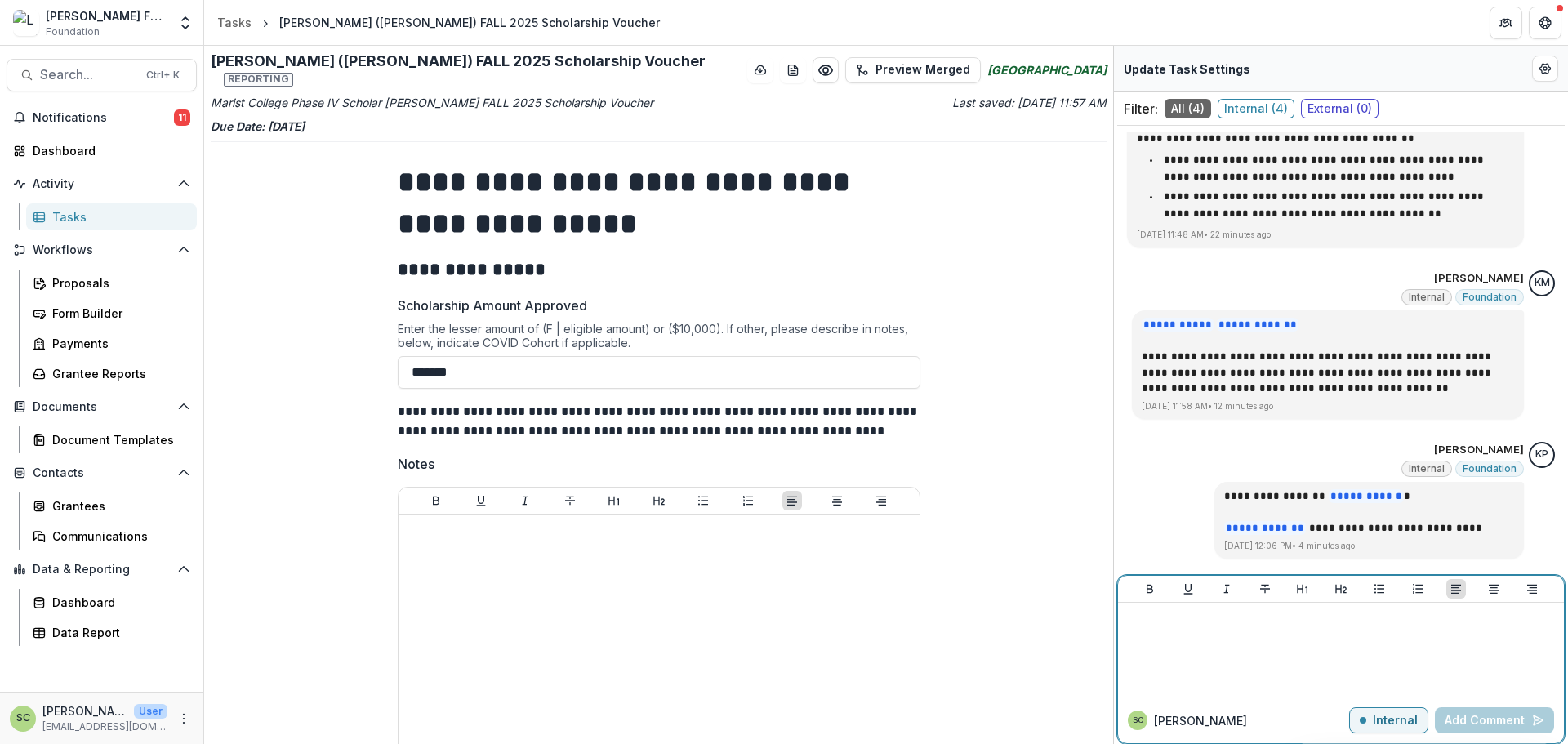
click at [1250, 644] on div at bounding box center [1340, 650] width 433 height 82
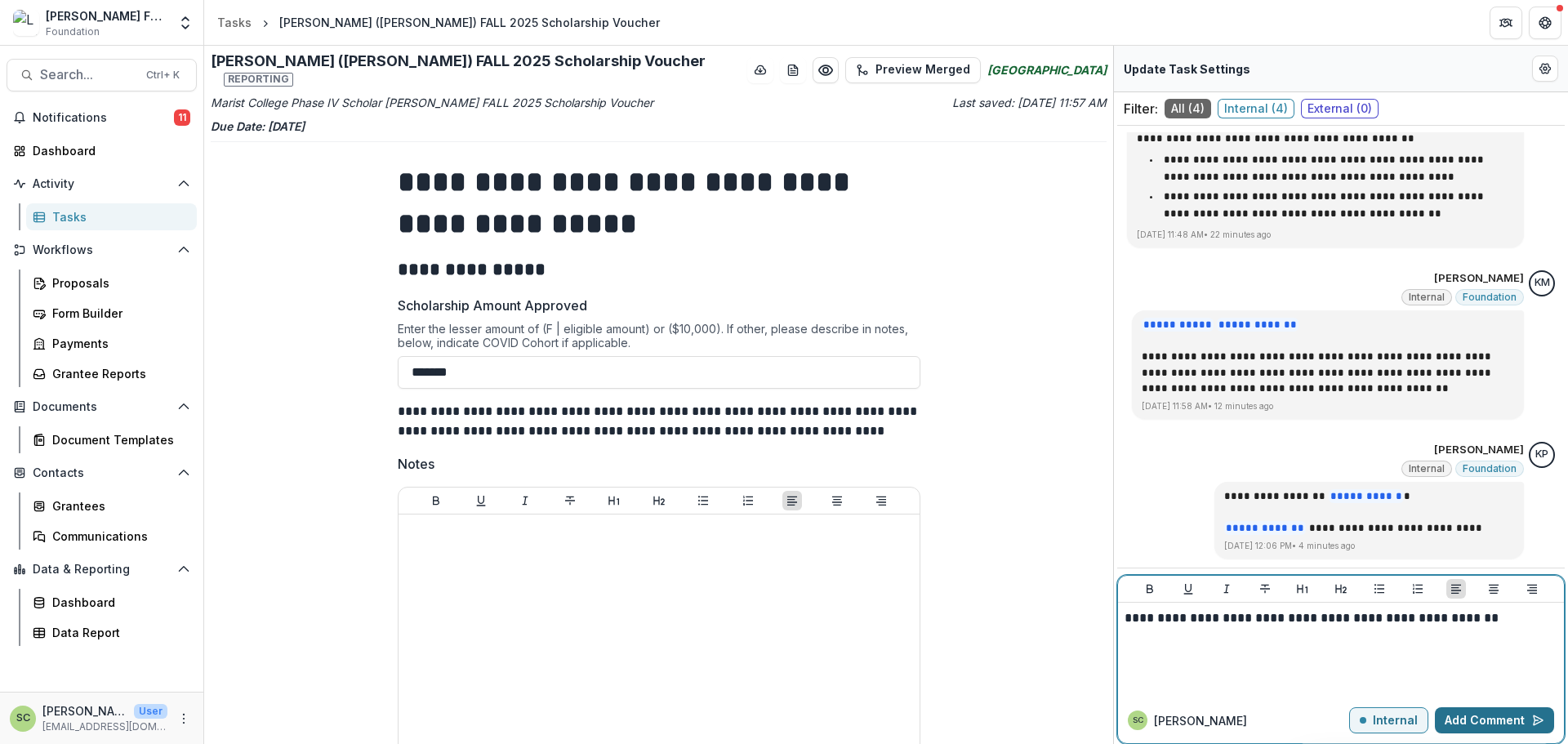
click at [1521, 709] on button "Add Comment" at bounding box center [1494, 720] width 119 height 26
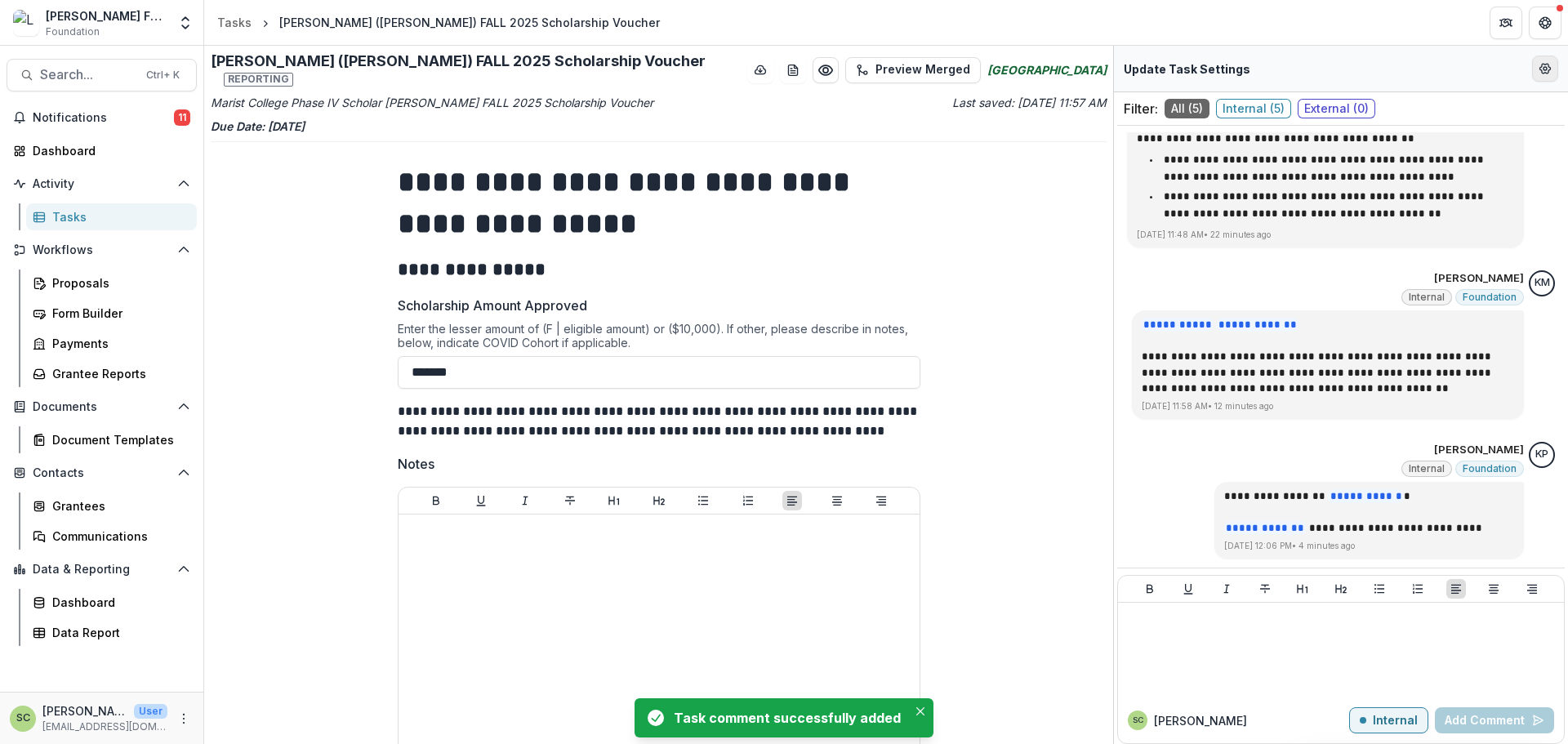
click at [1542, 67] on icon "Edit Form Settings" at bounding box center [1544, 68] width 13 height 13
select select "********"
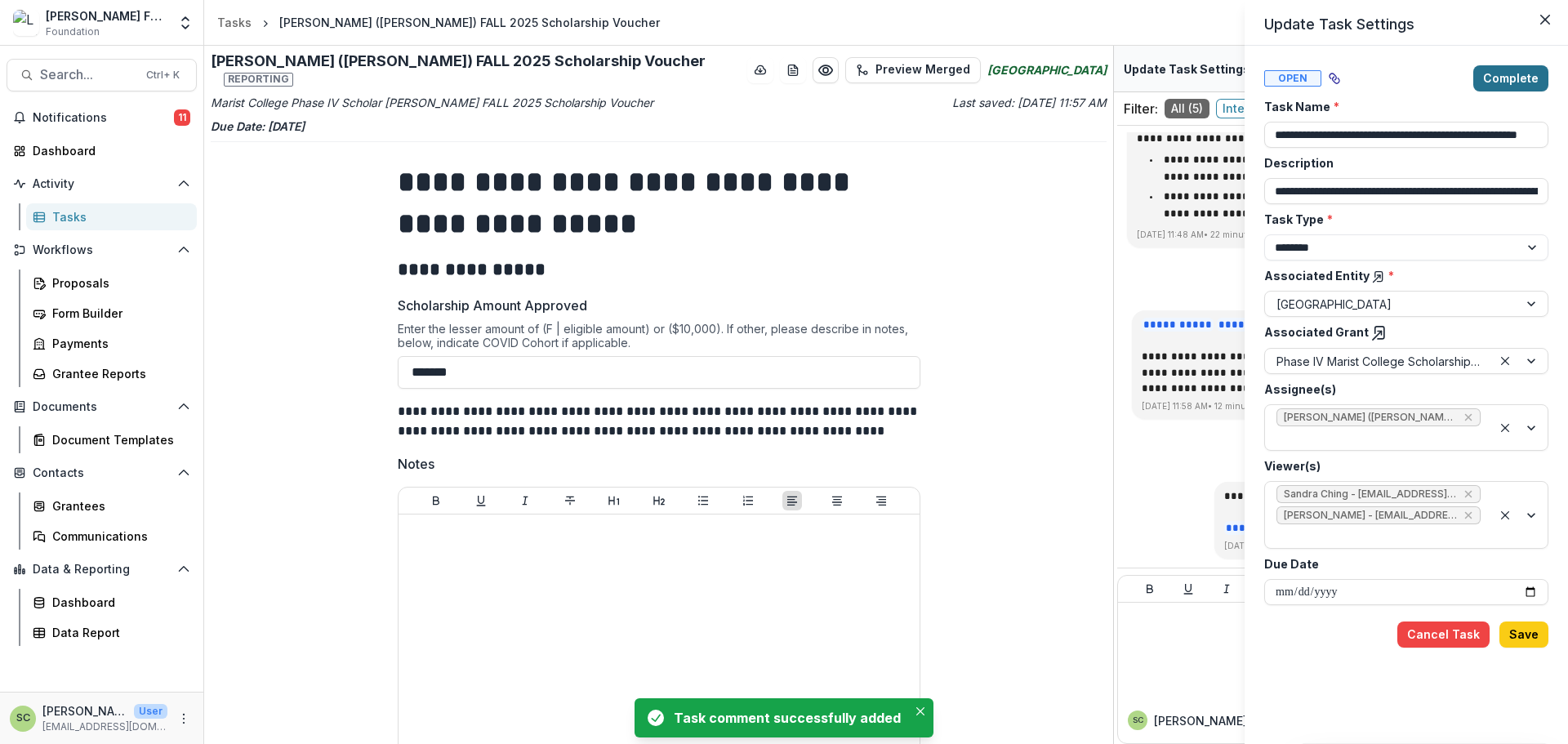
click at [1486, 77] on button "Complete" at bounding box center [1511, 79] width 76 height 26
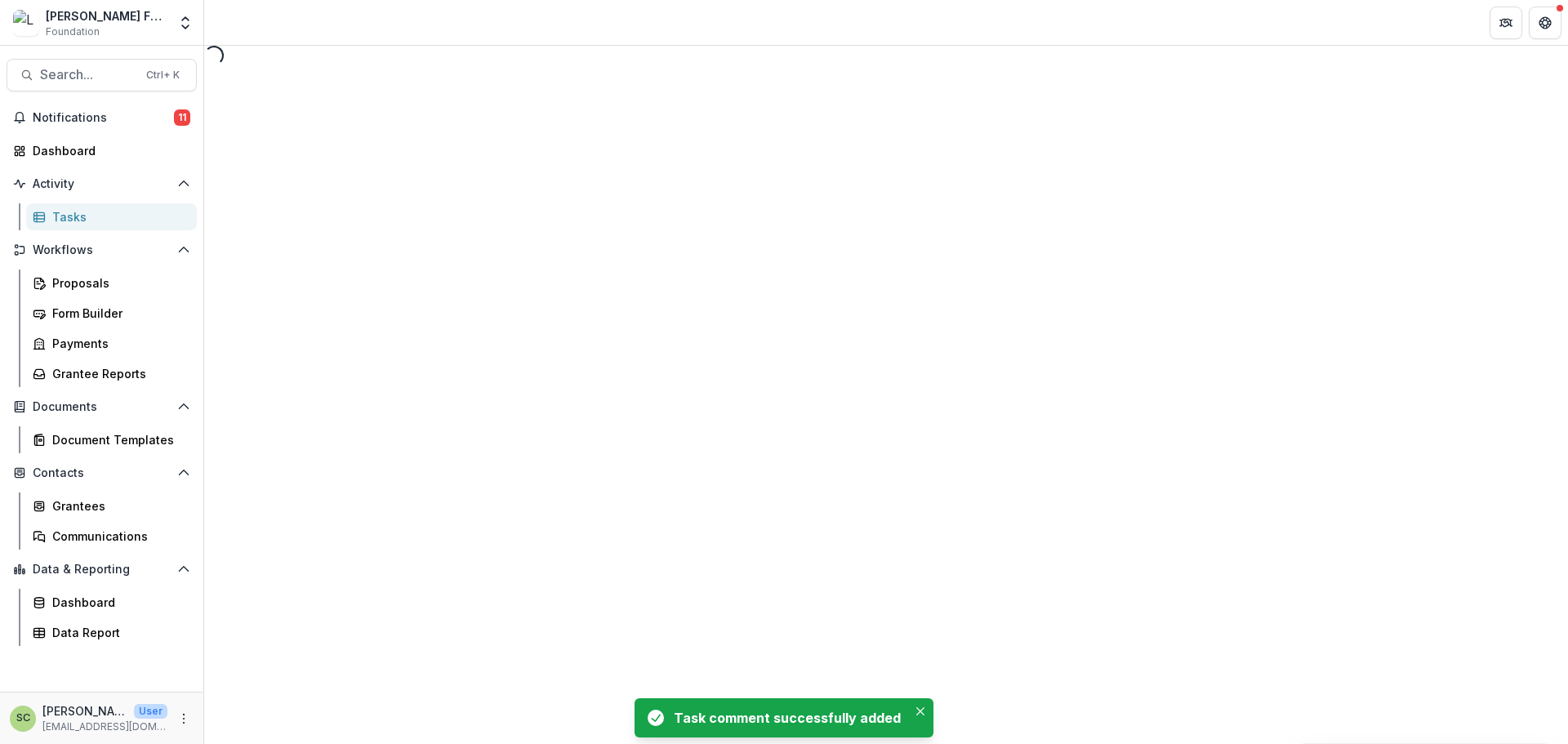
select select "********"
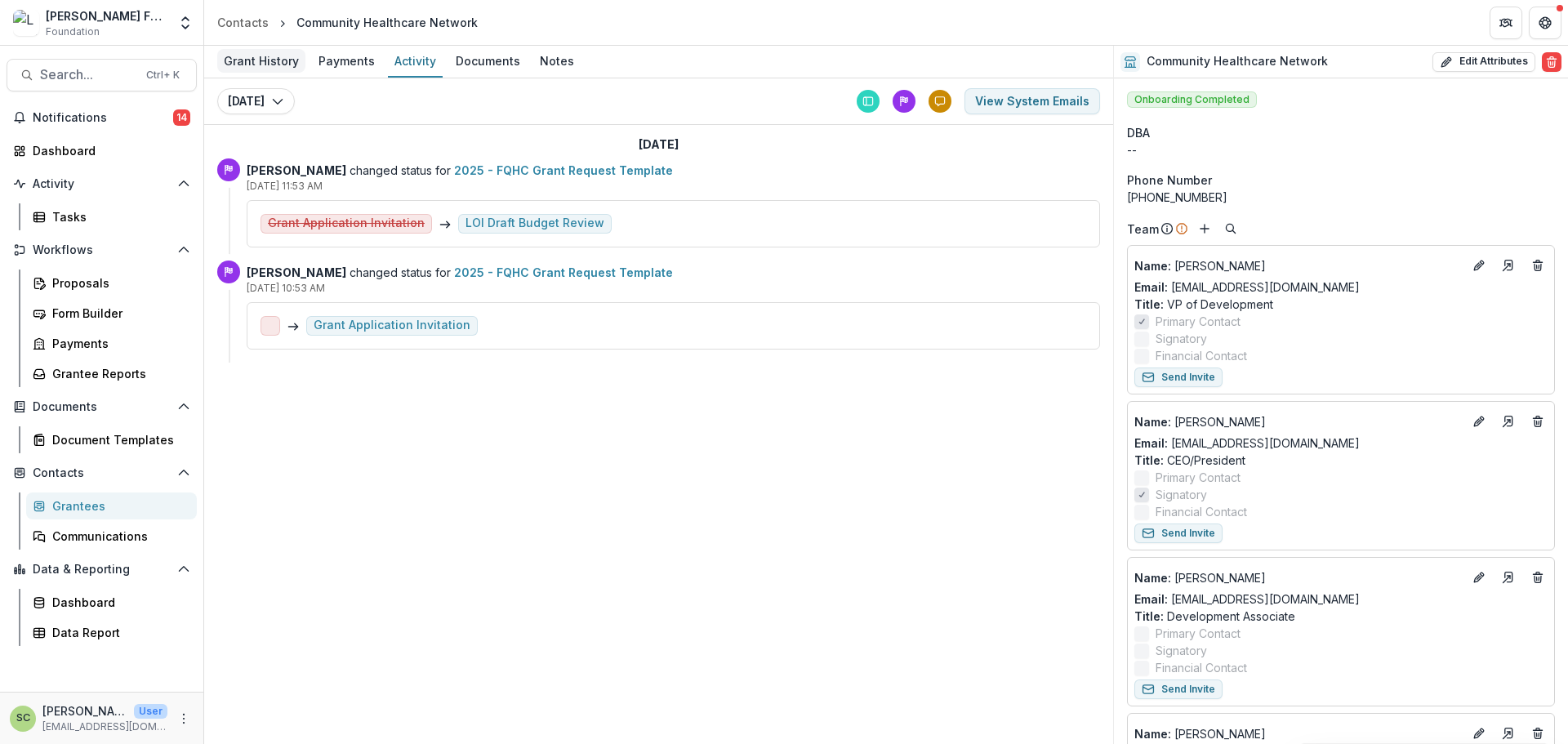
click at [285, 62] on div "Grant History" at bounding box center [261, 61] width 89 height 24
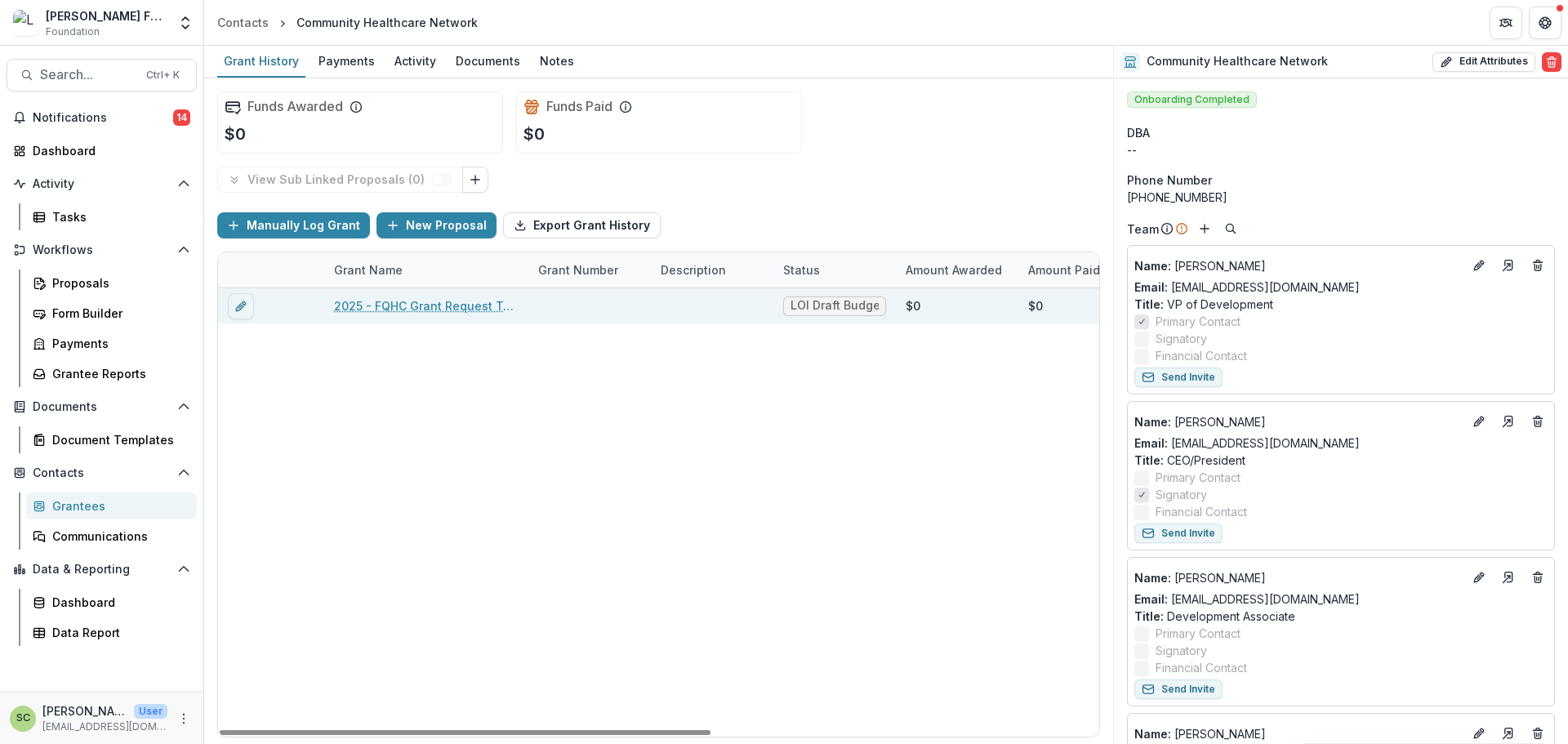
click at [435, 308] on link "2025 - FQHC Grant Request Template" at bounding box center [426, 305] width 184 height 17
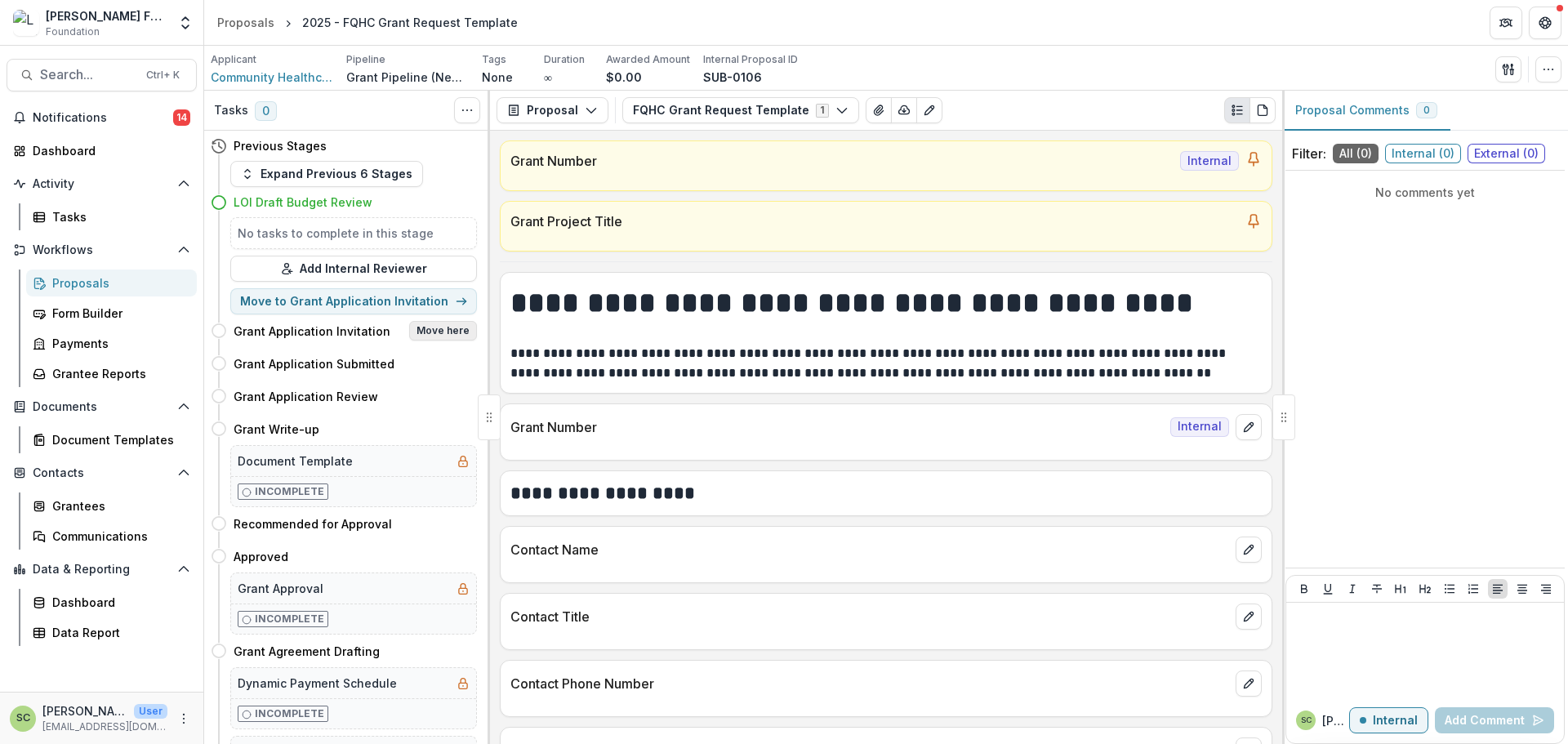
click at [433, 333] on button "Move here" at bounding box center [443, 331] width 68 height 20
select select "**********"
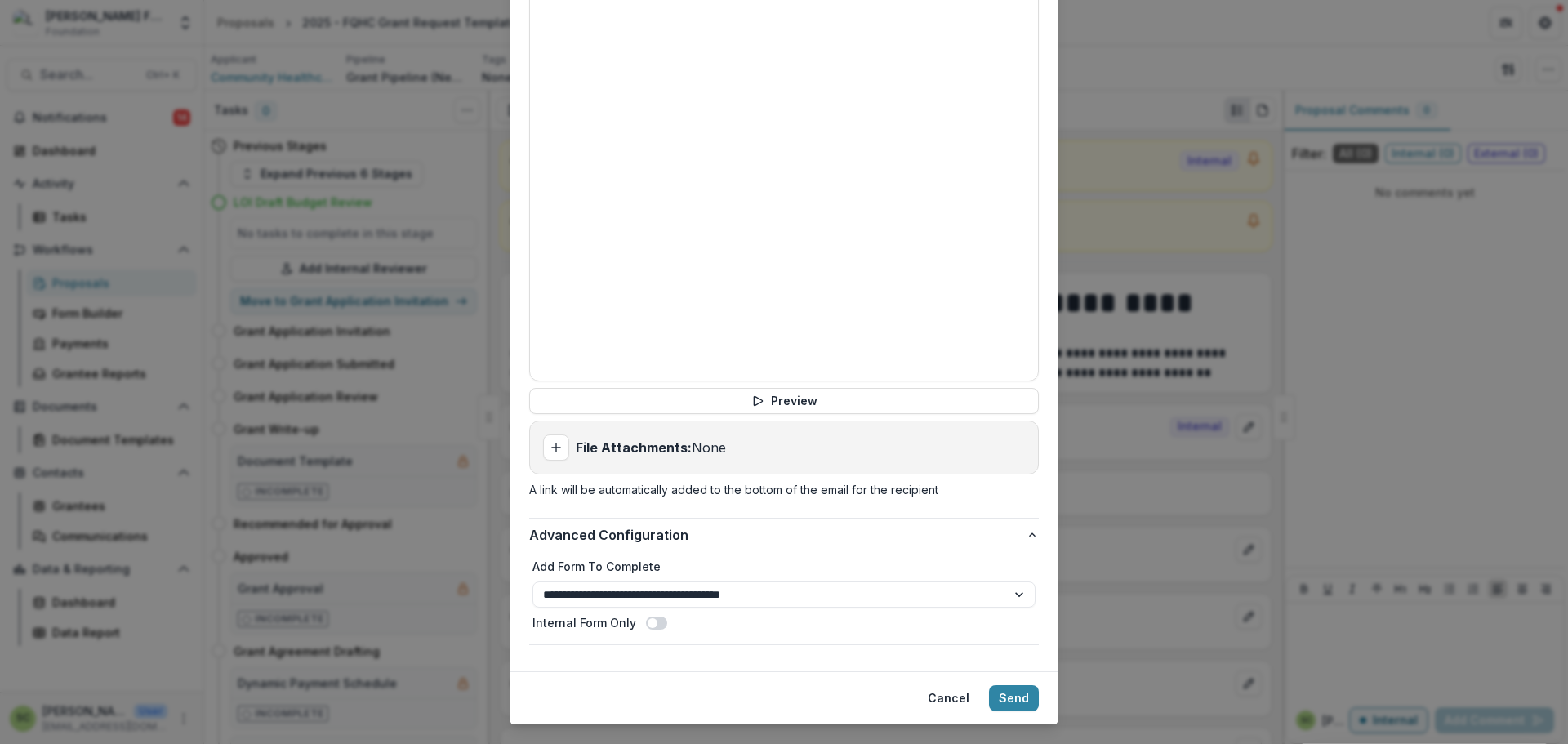
scroll to position [717, 0]
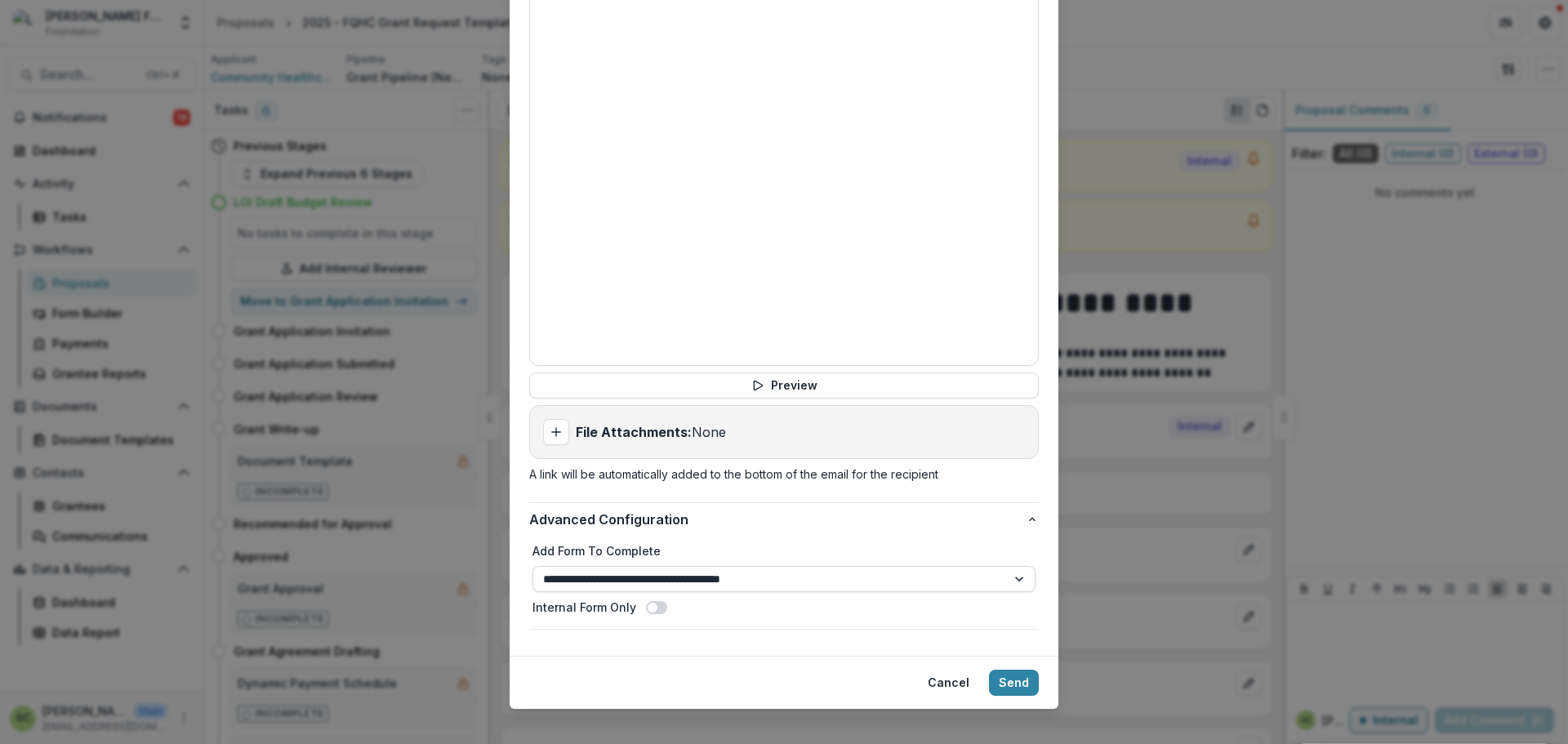
click at [613, 566] on select "**********" at bounding box center [784, 579] width 503 height 26
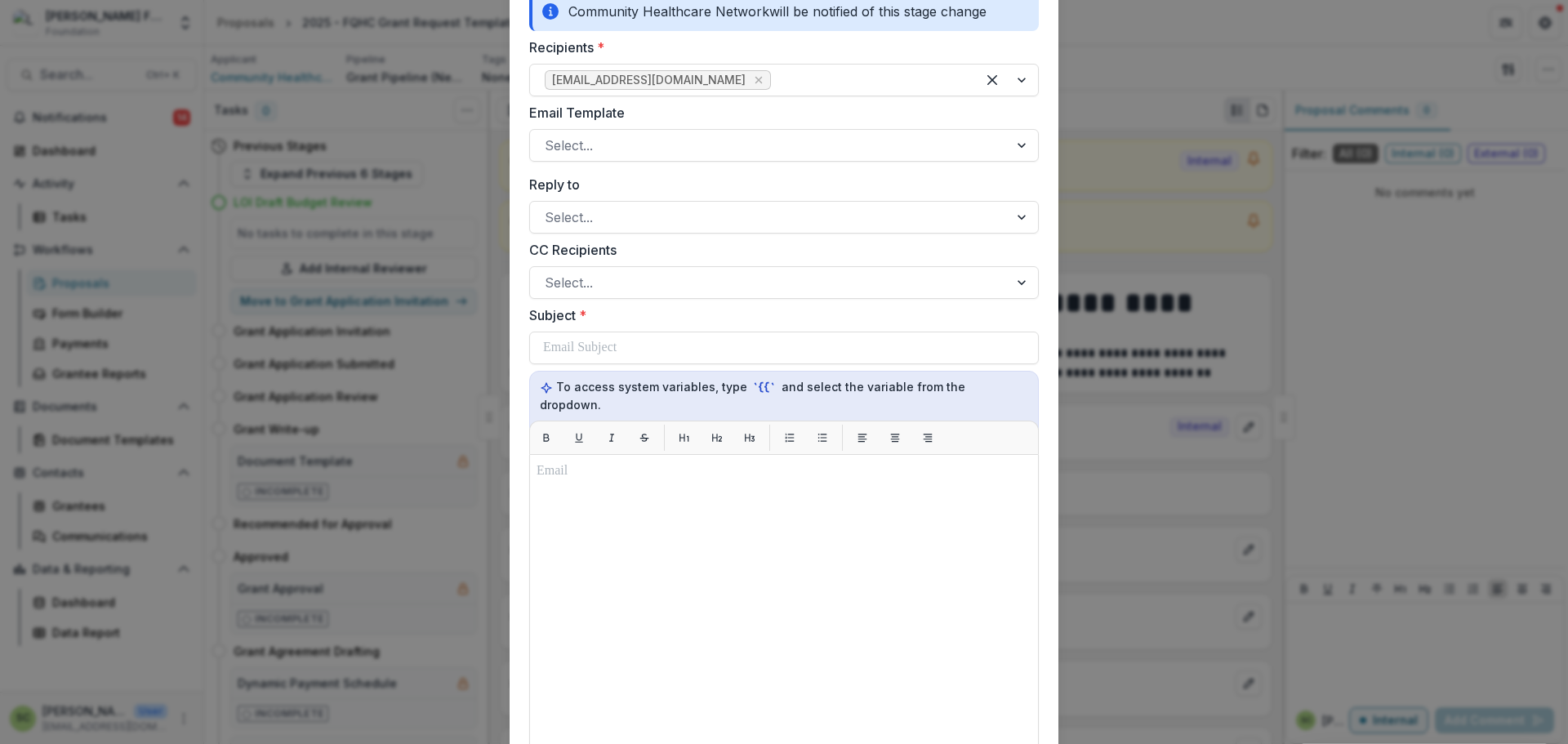
scroll to position [0, 0]
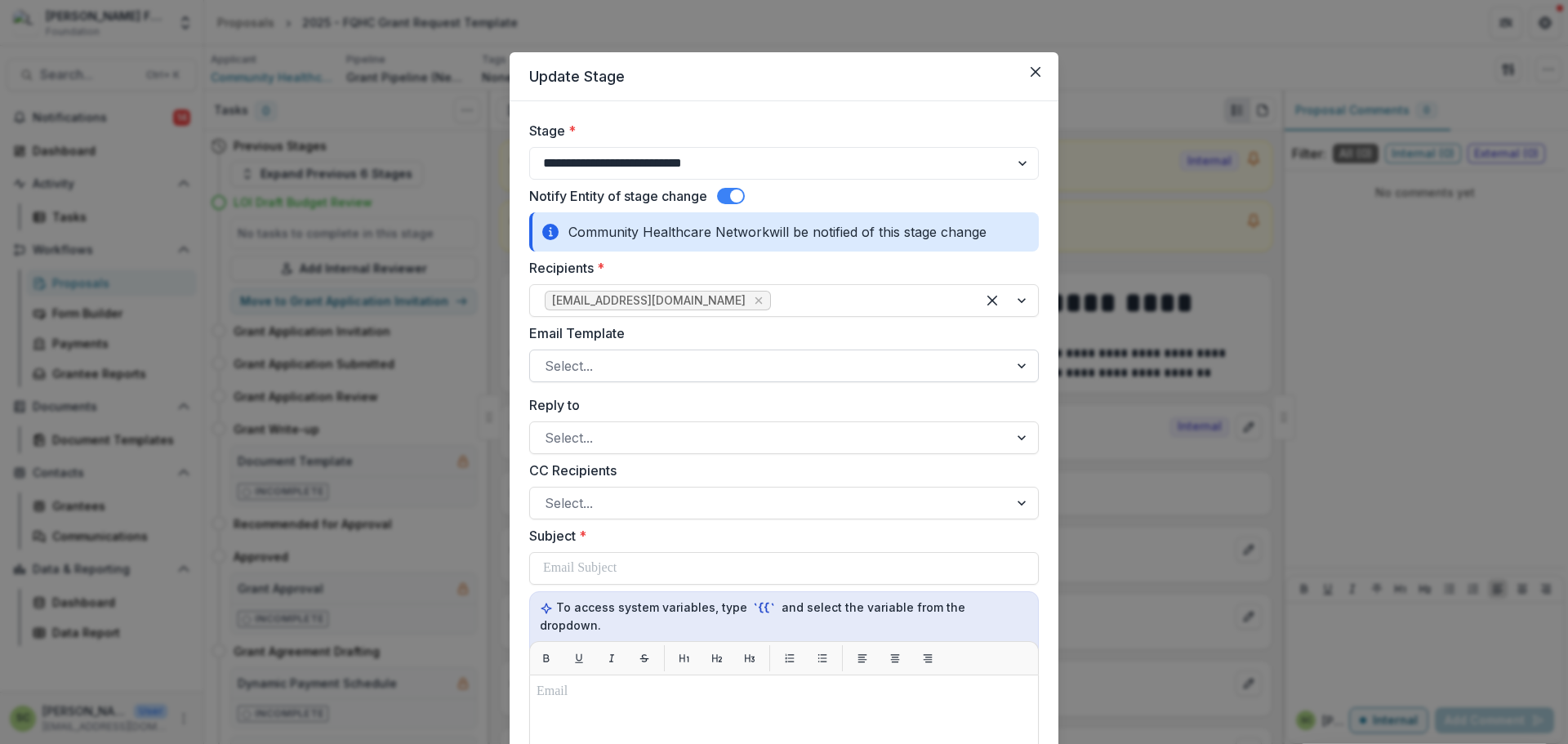
drag, startPoint x: 654, startPoint y: 339, endPoint x: 654, endPoint y: 353, distance: 14.0
click at [654, 344] on div "Email Template Select..." at bounding box center [784, 352] width 509 height 59
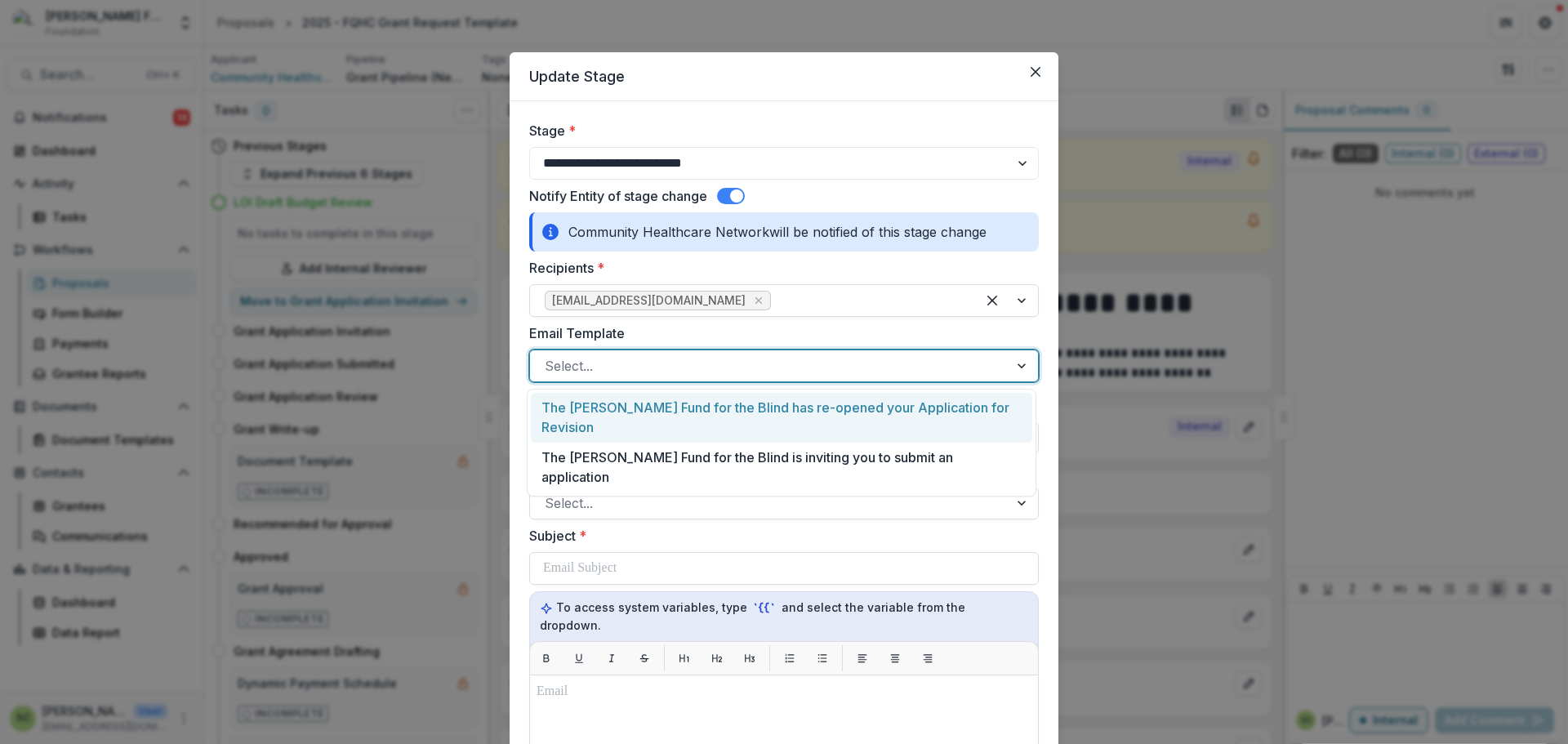
drag, startPoint x: 655, startPoint y: 357, endPoint x: 657, endPoint y: 376, distance: 19.1
click at [655, 357] on div at bounding box center [768, 365] width 449 height 23
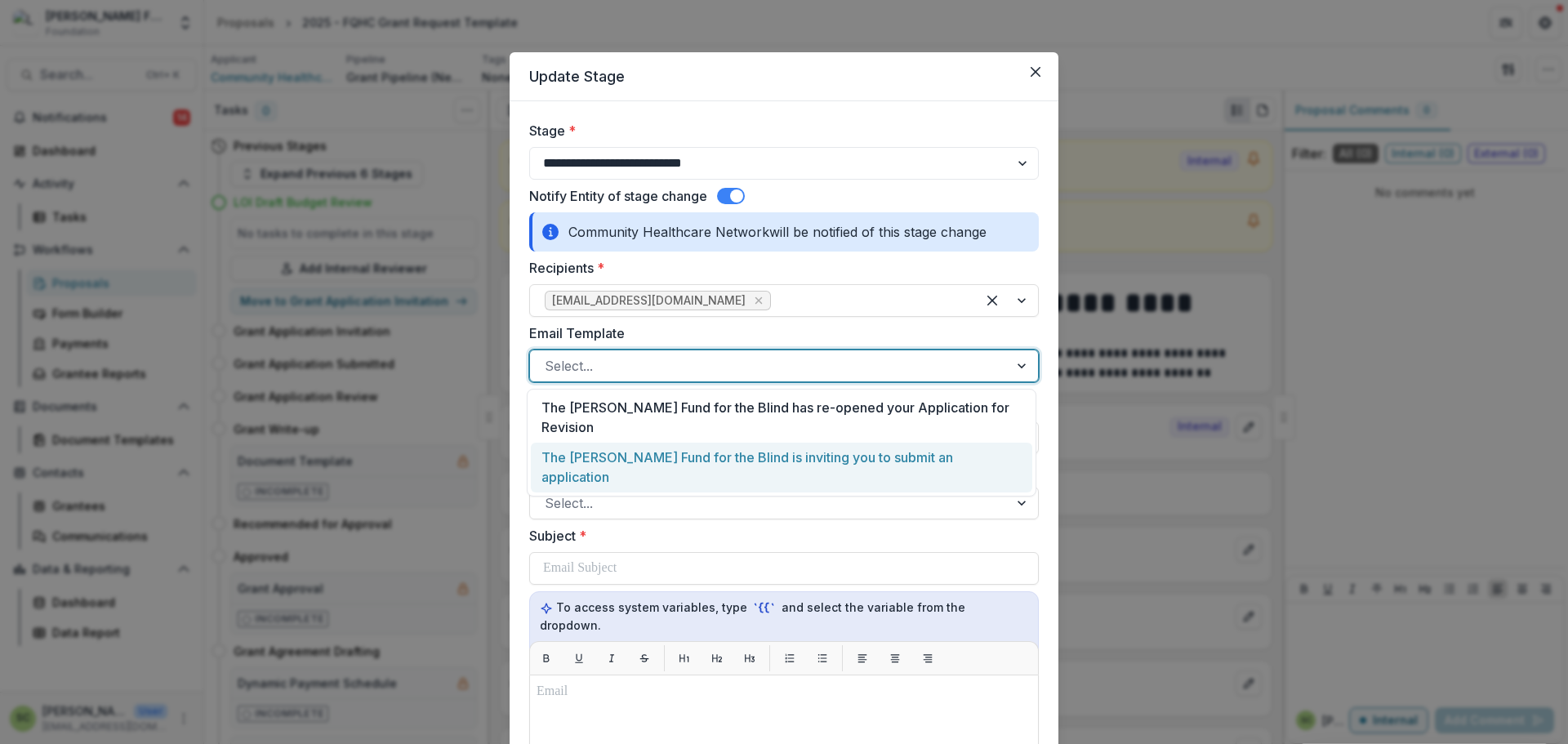
click at [678, 443] on div "The Lavelle Fund for the Blind is inviting you to submit an application" at bounding box center [781, 467] width 501 height 50
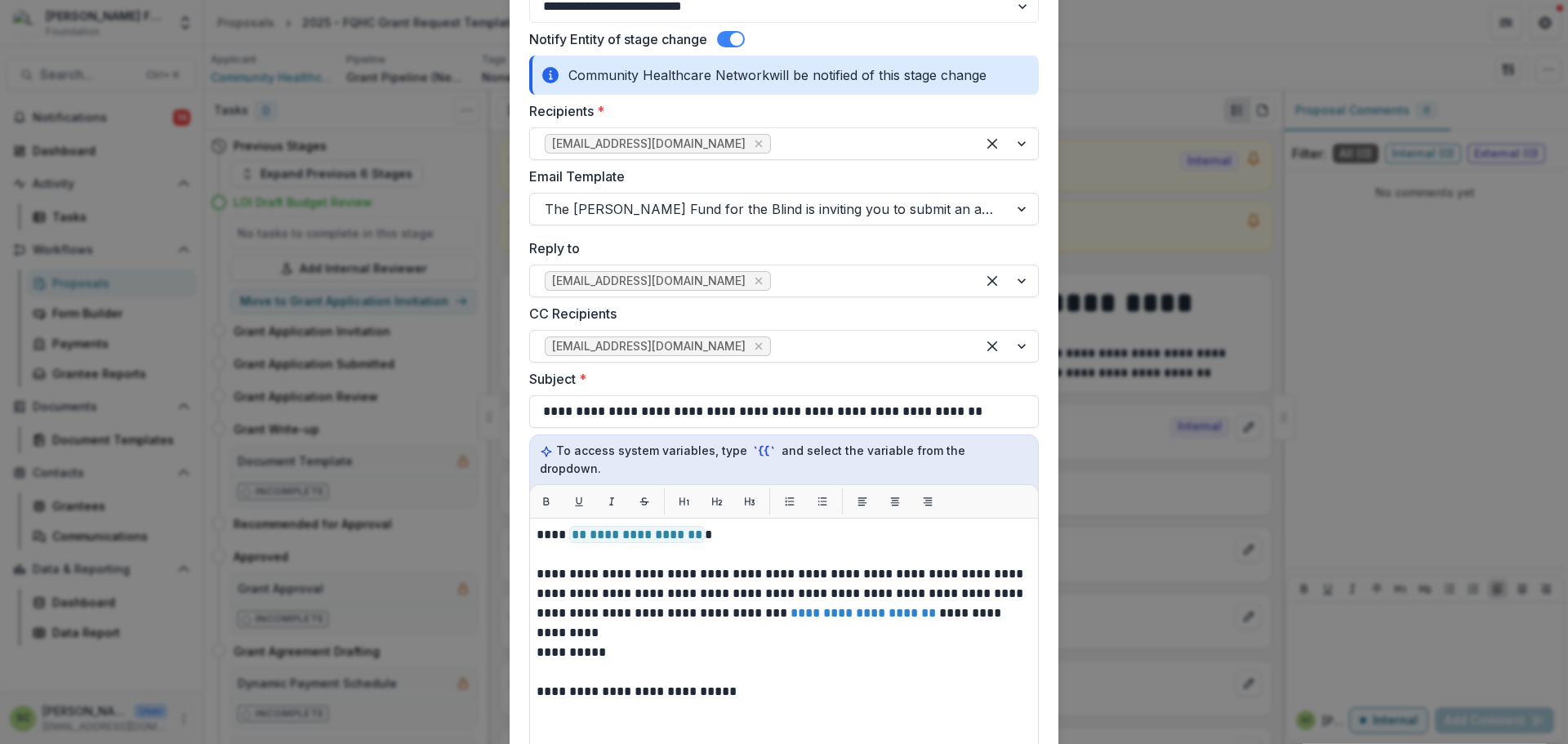
scroll to position [245, 0]
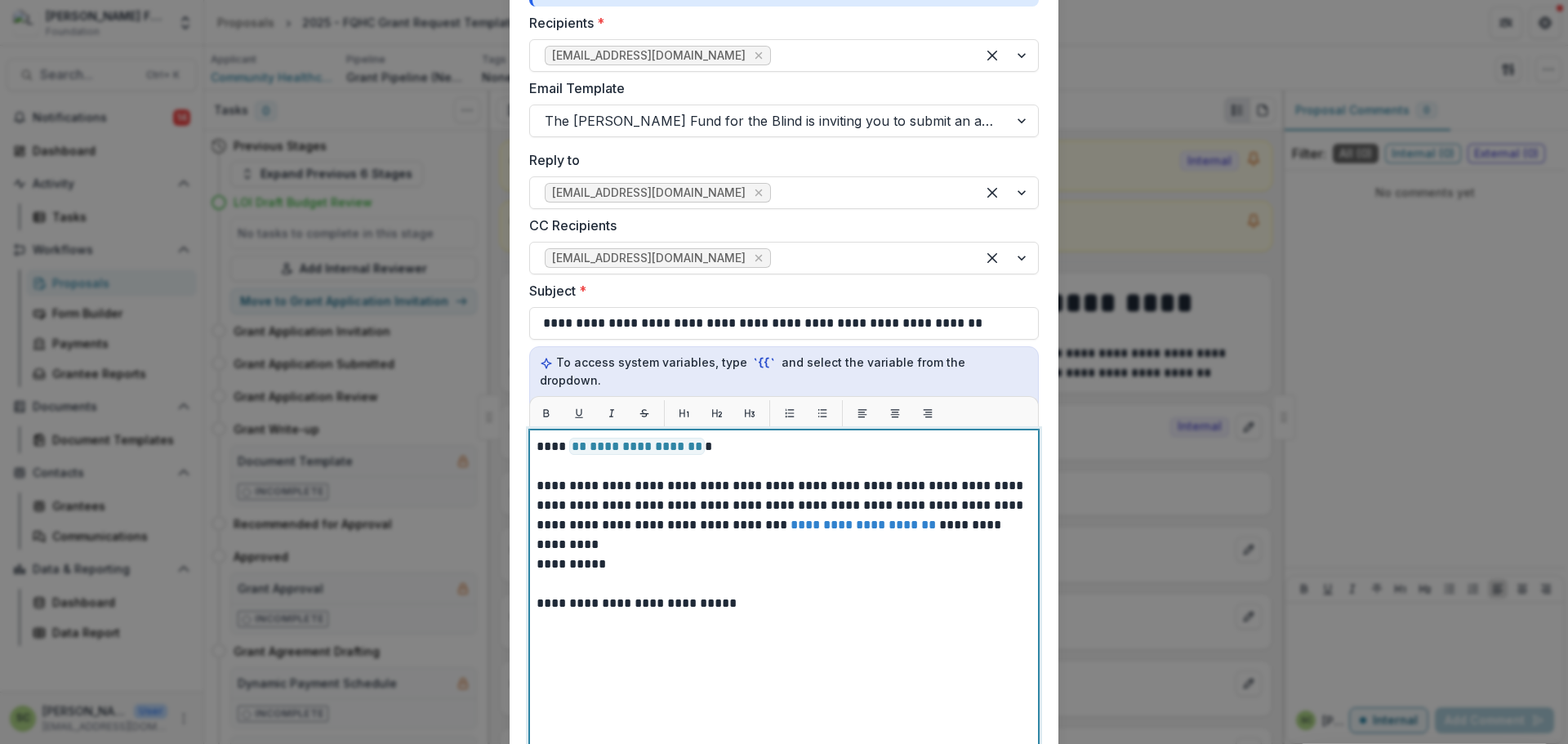
click at [717, 617] on div "**********" at bounding box center [783, 634] width 494 height 394
drag, startPoint x: 798, startPoint y: 581, endPoint x: 818, endPoint y: 602, distance: 29.0
click at [800, 594] on p "**********" at bounding box center [783, 604] width 494 height 20
drag, startPoint x: 825, startPoint y: 611, endPoint x: 804, endPoint y: 611, distance: 21.0
click at [804, 613] on p "*" at bounding box center [783, 623] width 494 height 20
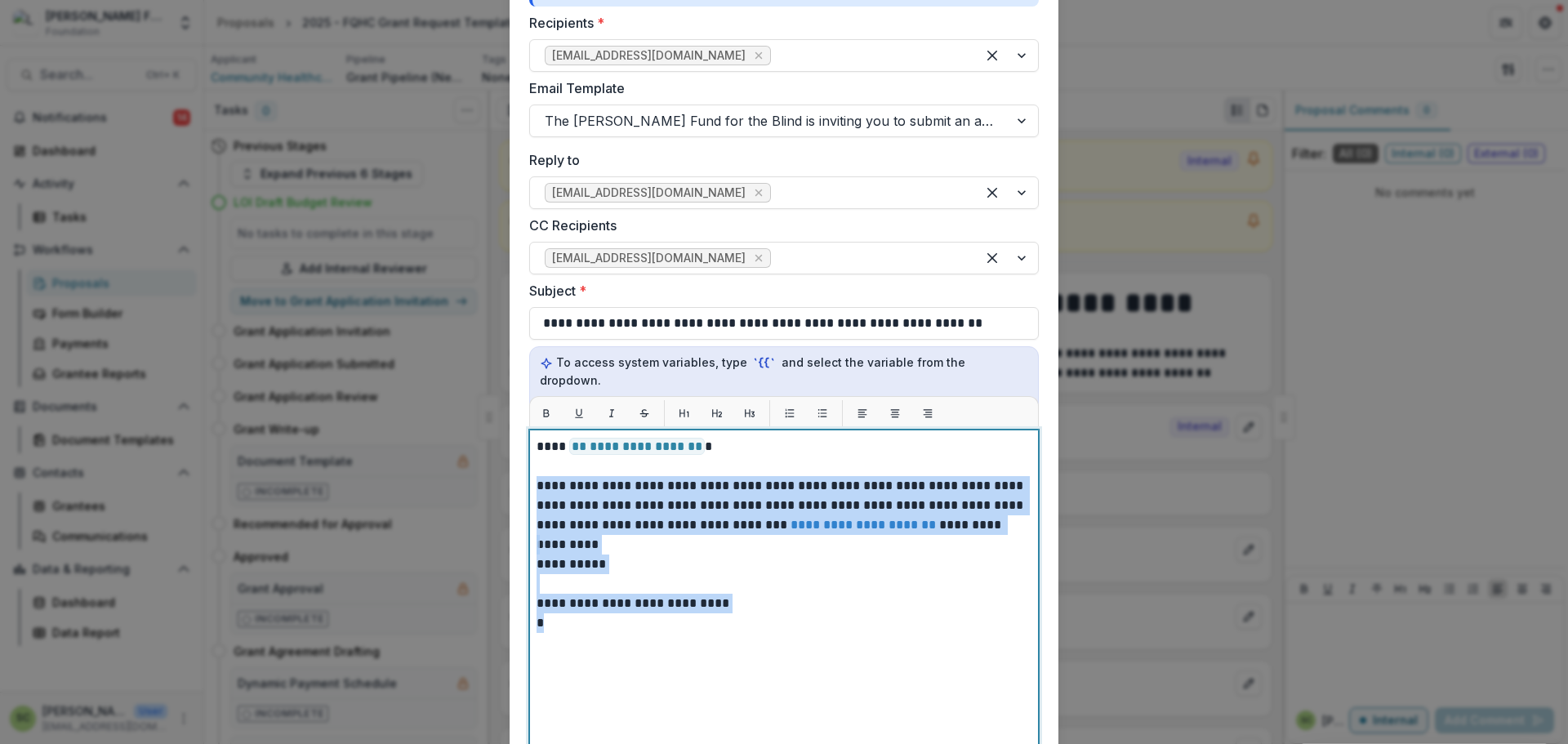
drag, startPoint x: 804, startPoint y: 622, endPoint x: 529, endPoint y: 470, distance: 314.2
click at [529, 470] on div "**********" at bounding box center [784, 634] width 509 height 408
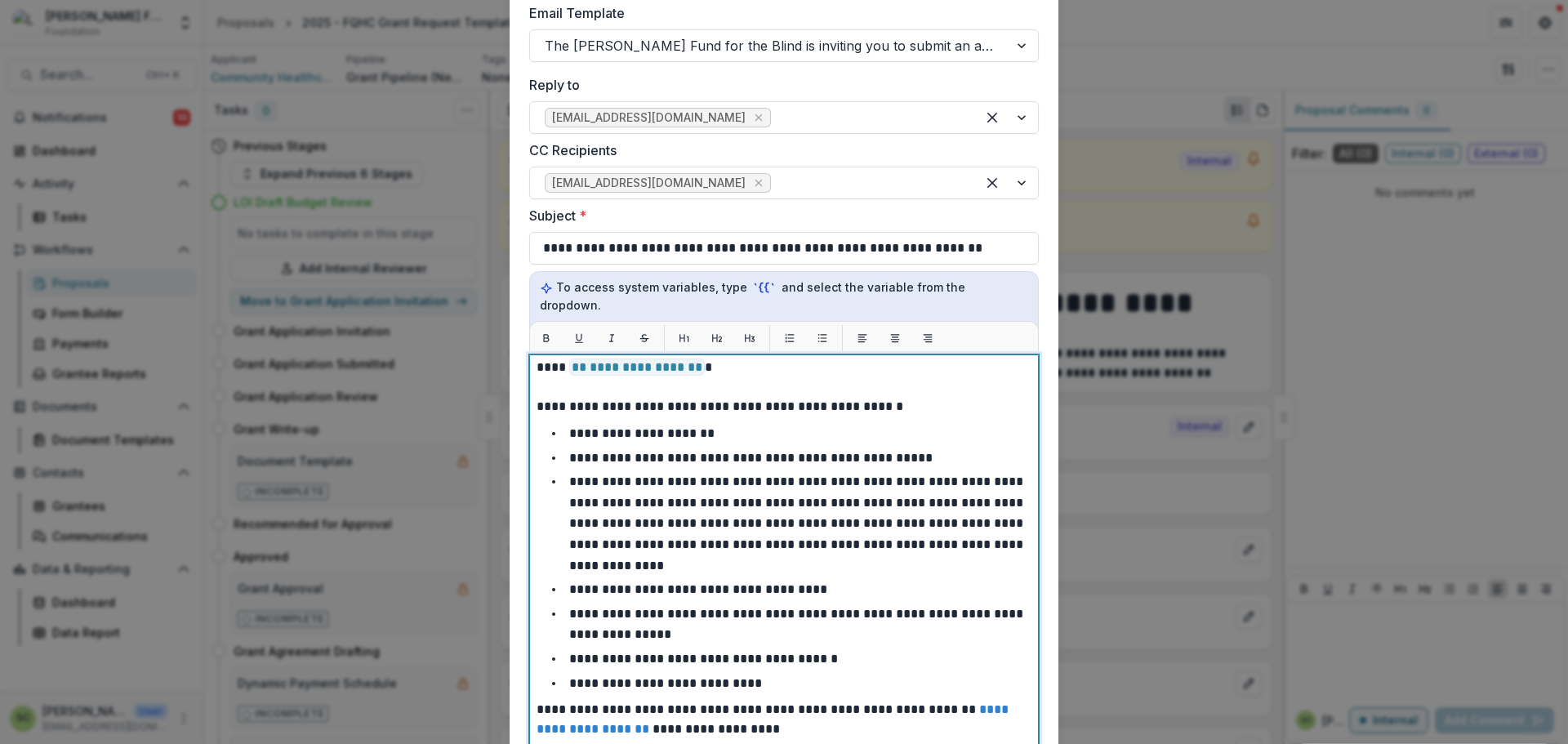
scroll to position [0, 0]
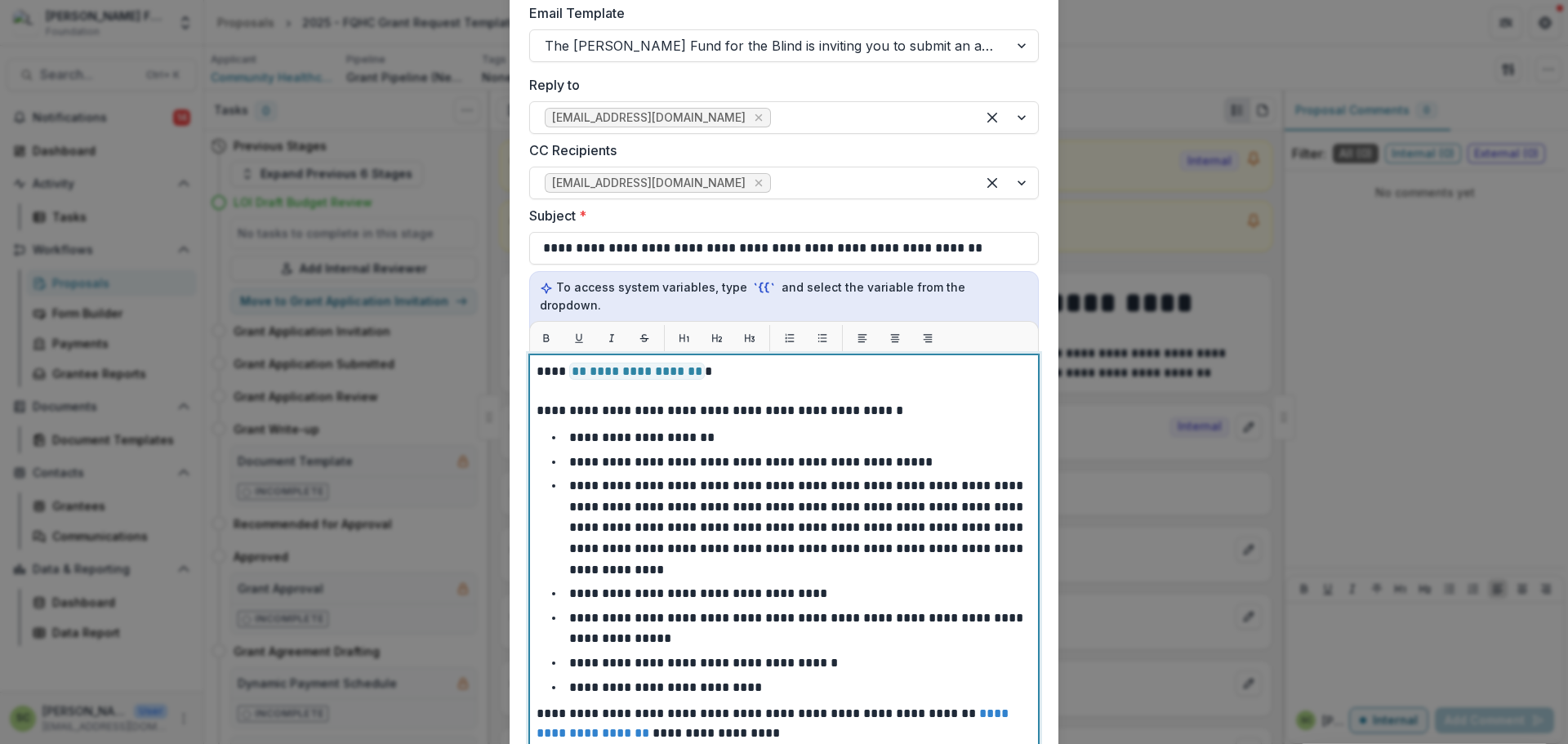
click at [629, 381] on p at bounding box center [783, 391] width 494 height 20
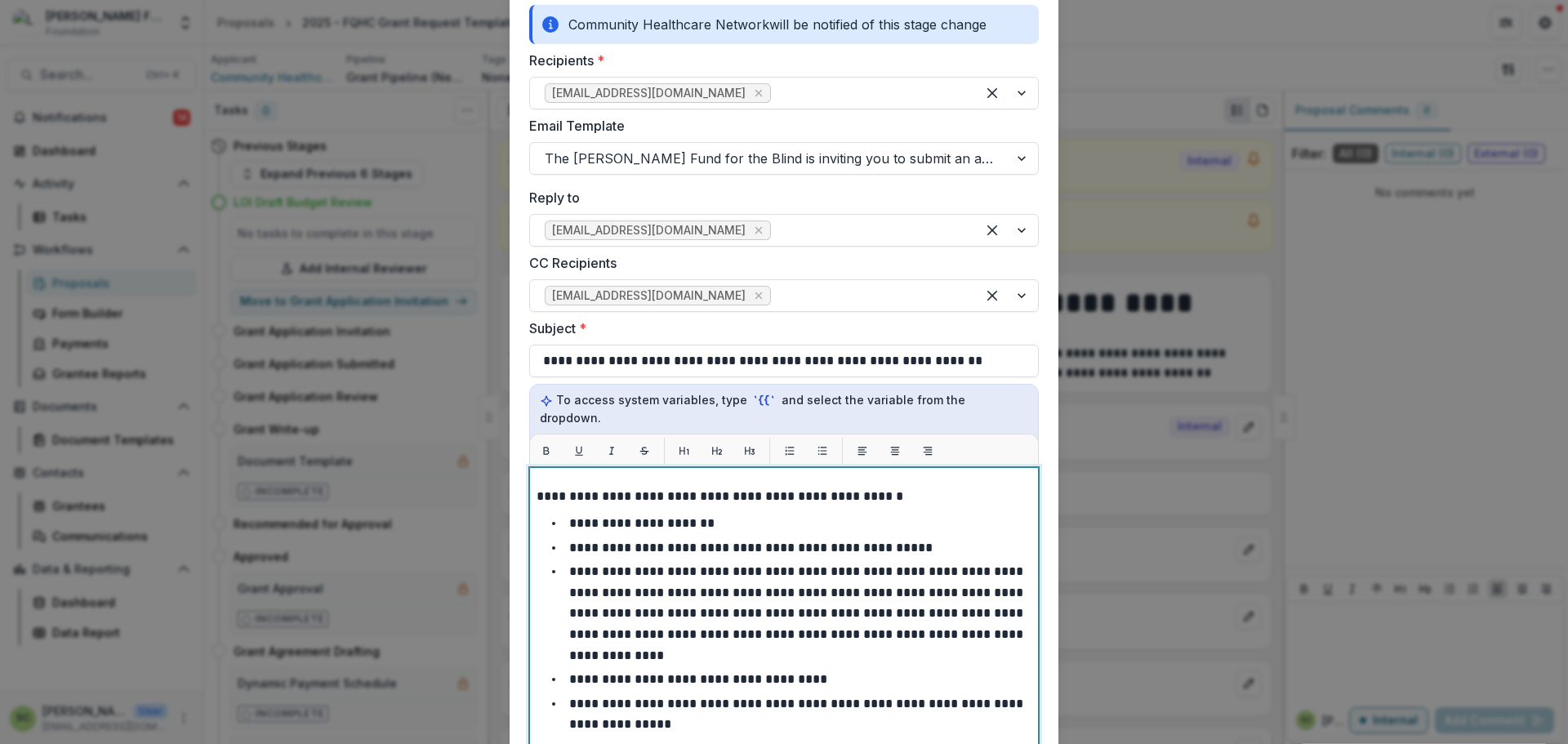
scroll to position [53, 0]
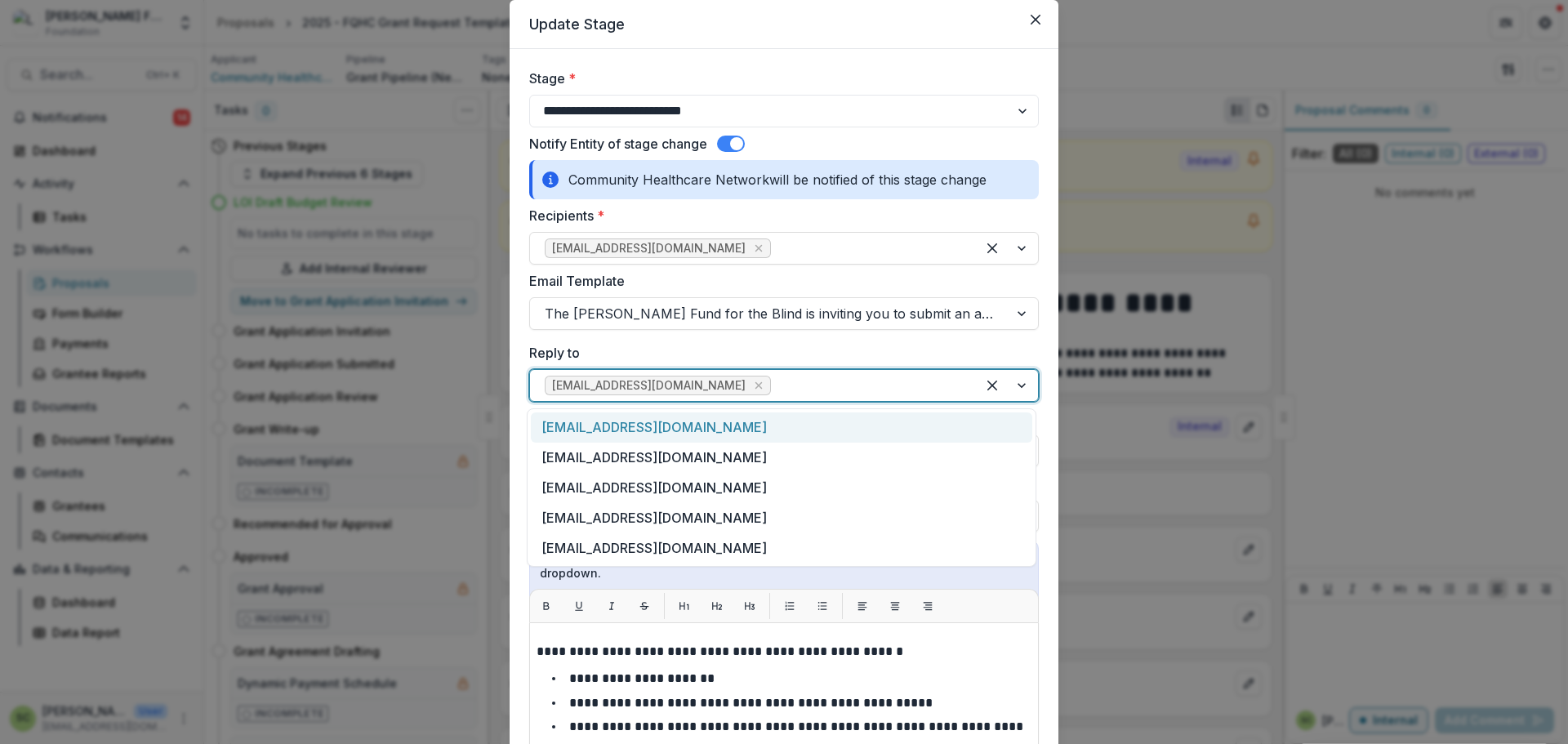
click at [774, 393] on div at bounding box center [868, 385] width 187 height 23
click at [721, 424] on div "[EMAIL_ADDRESS][DOMAIN_NAME]" at bounding box center [781, 427] width 501 height 30
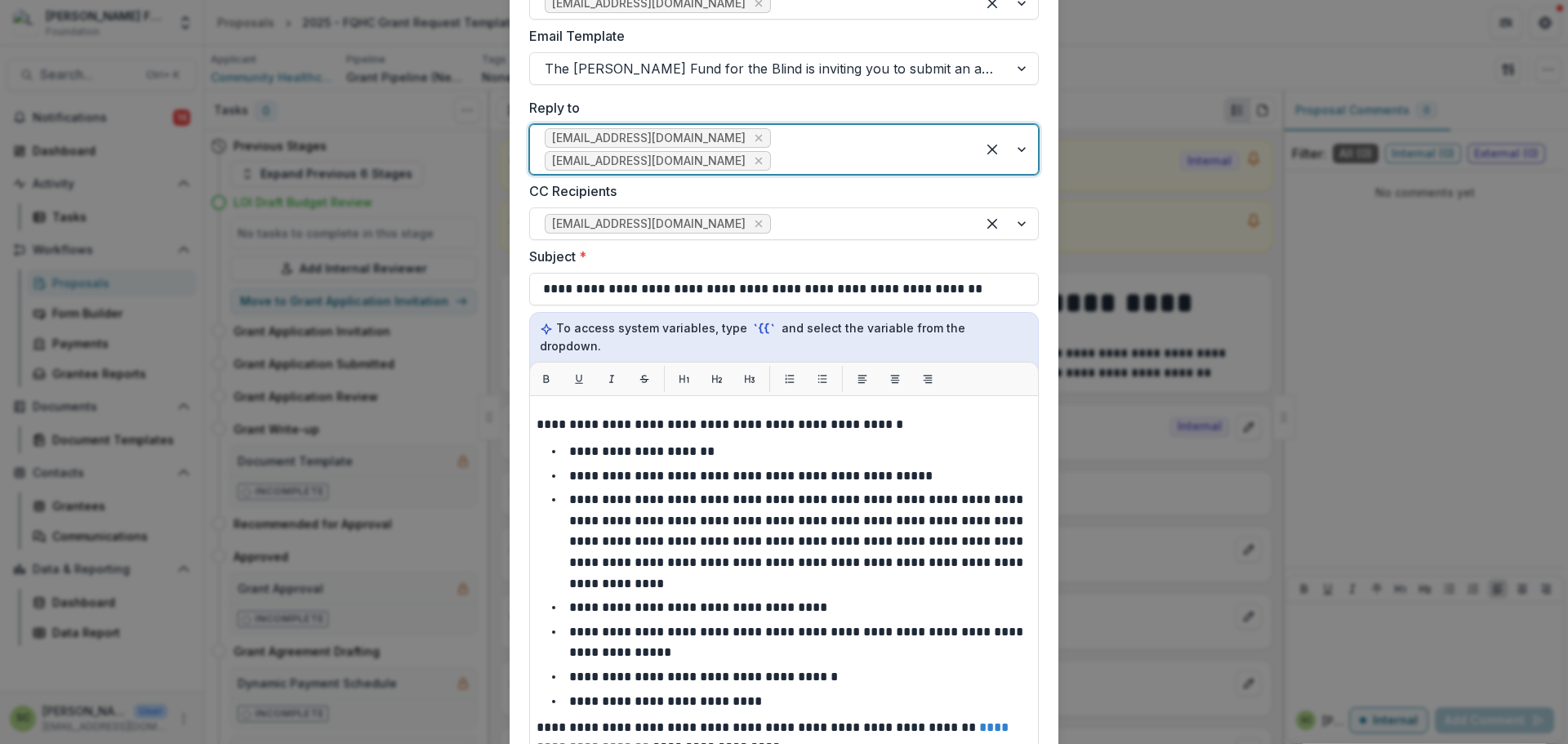
scroll to position [542, 0]
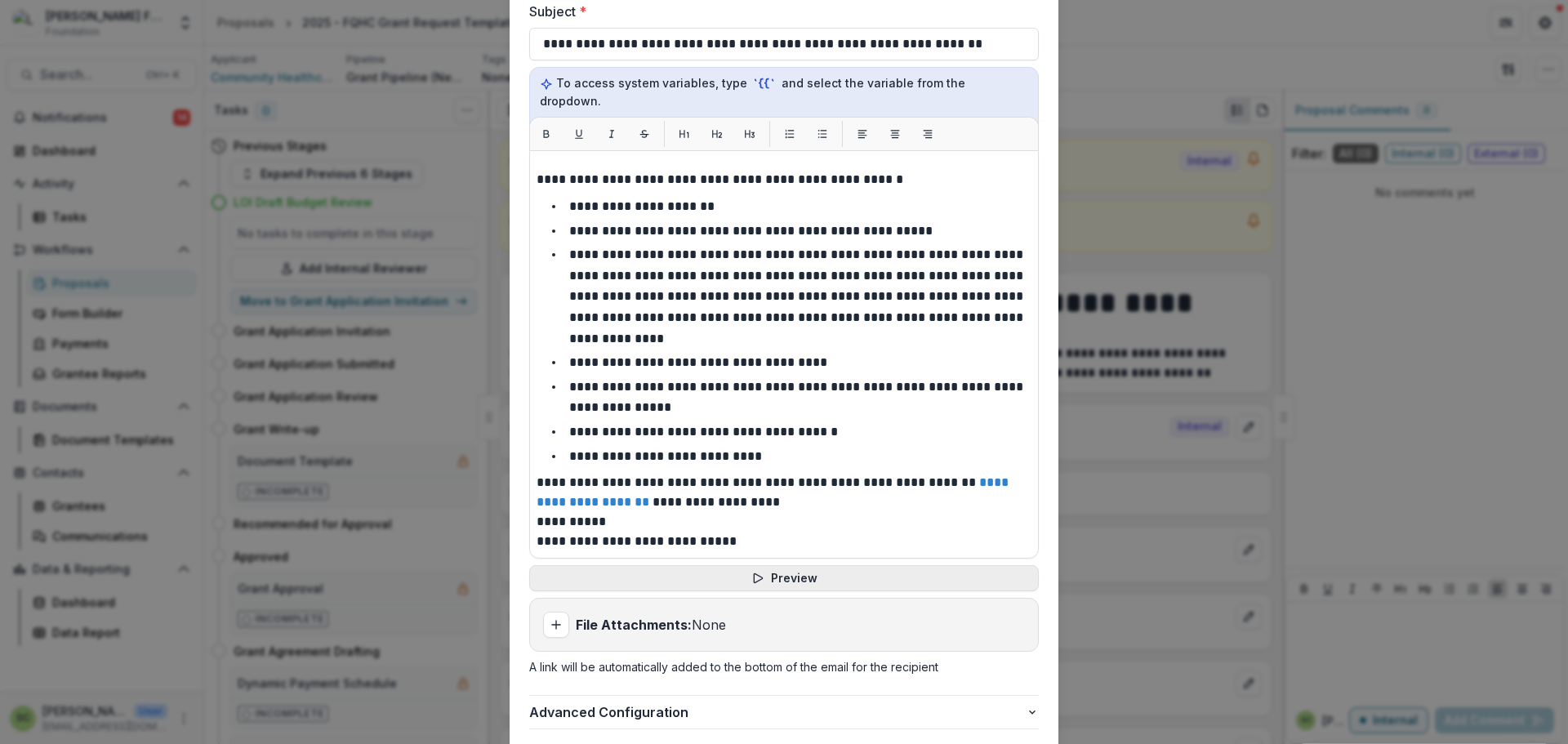
click at [702, 565] on button "Preview" at bounding box center [784, 578] width 509 height 26
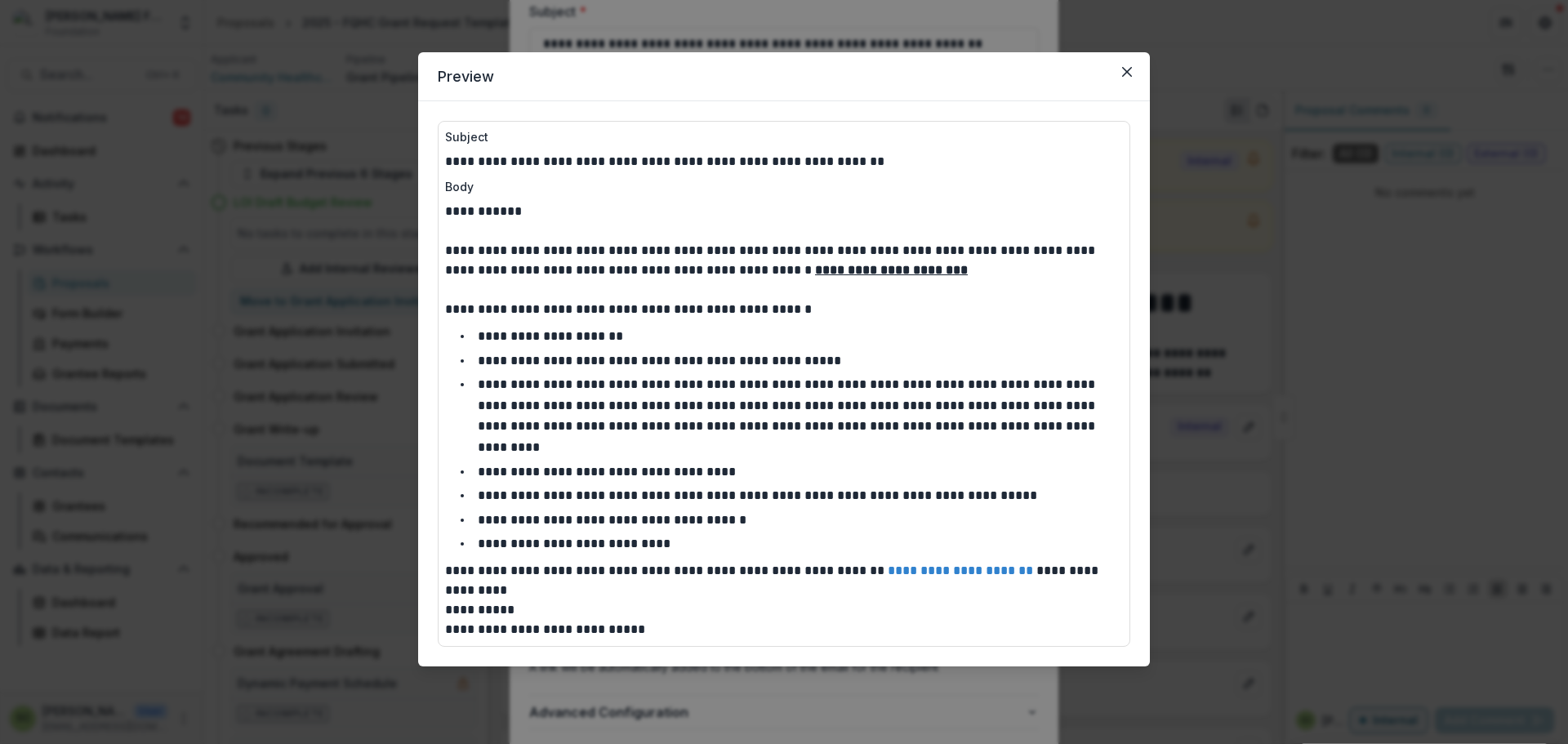
click at [827, 666] on div "**********" at bounding box center [784, 372] width 1568 height 744
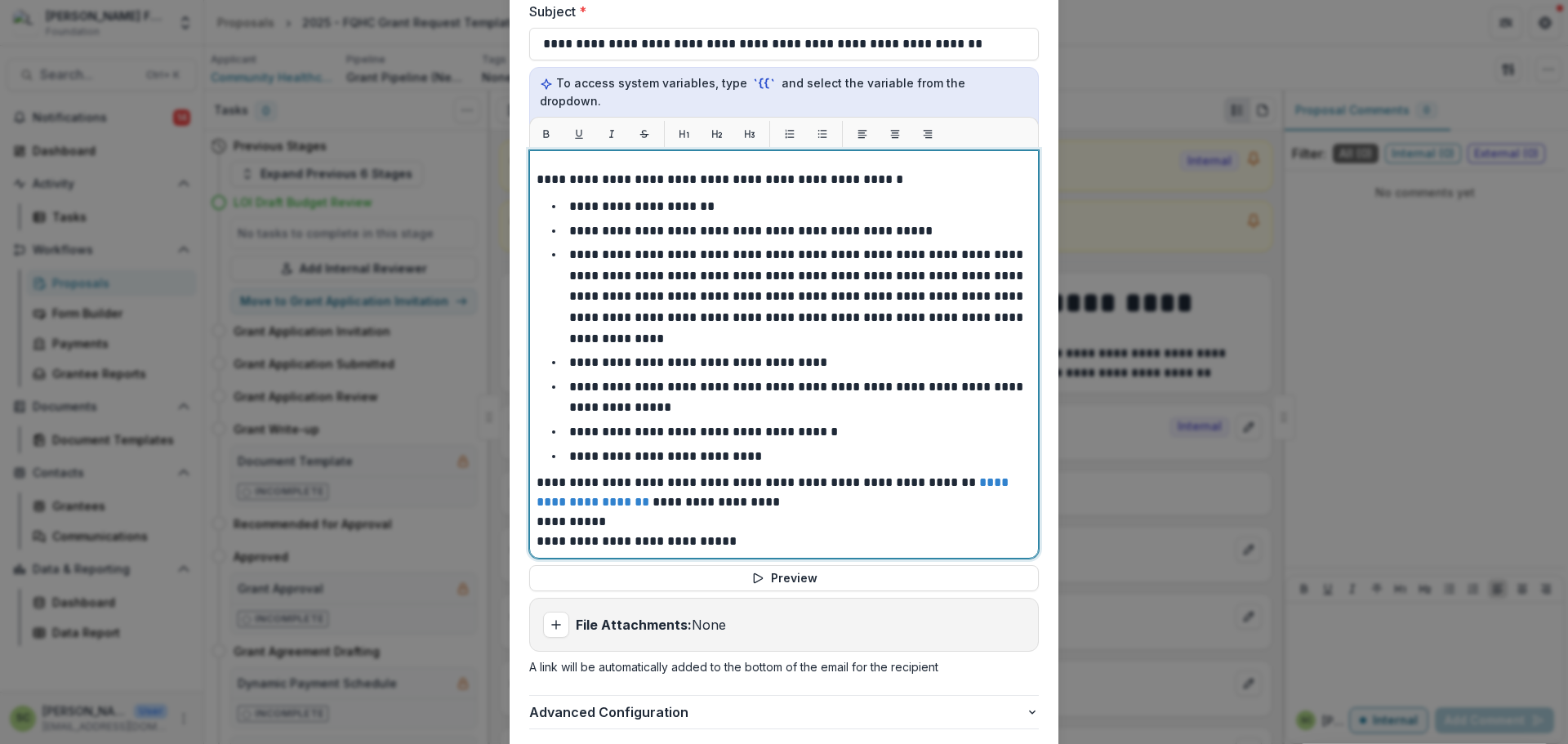
click at [840, 472] on p "**********" at bounding box center [781, 491] width 490 height 39
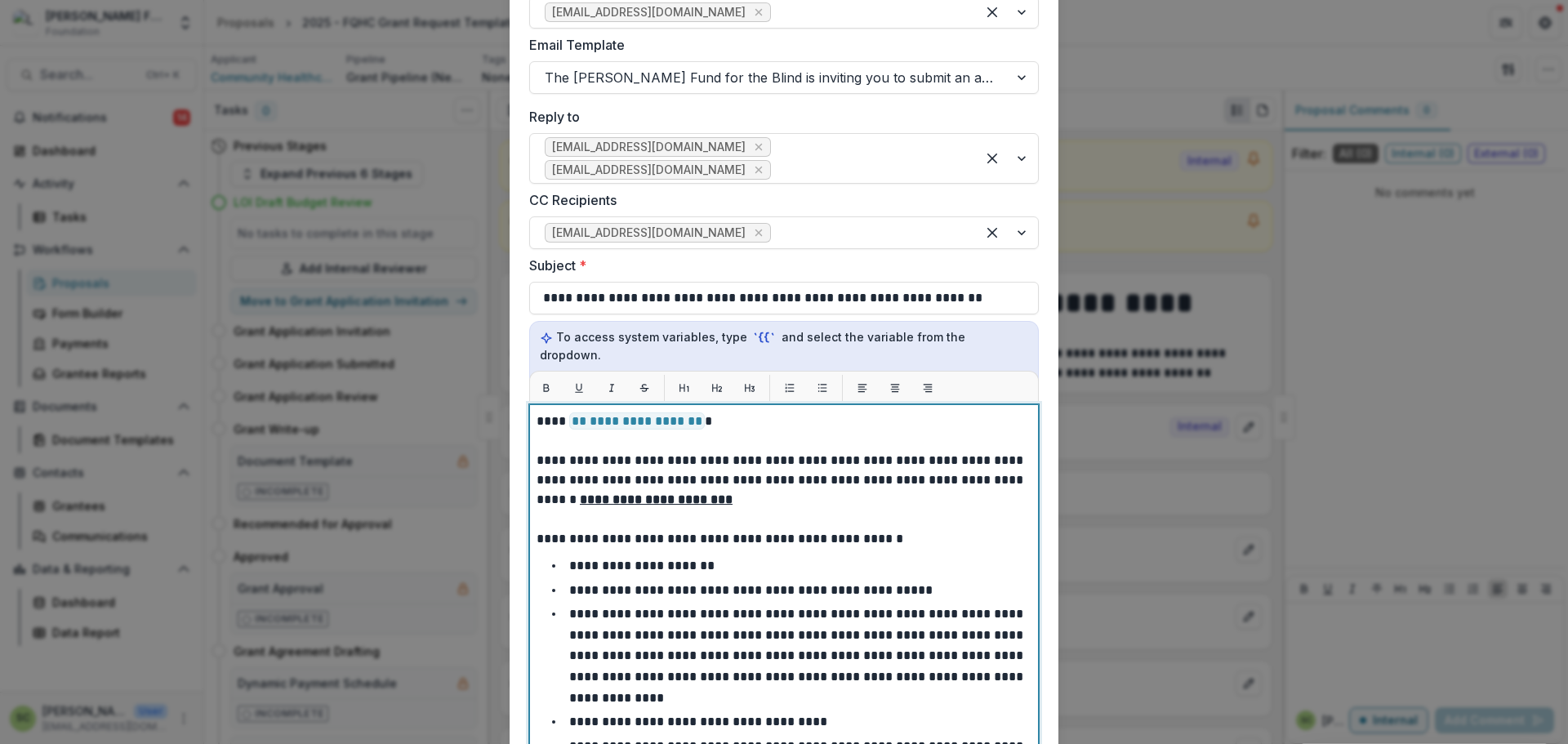
scroll to position [216, 0]
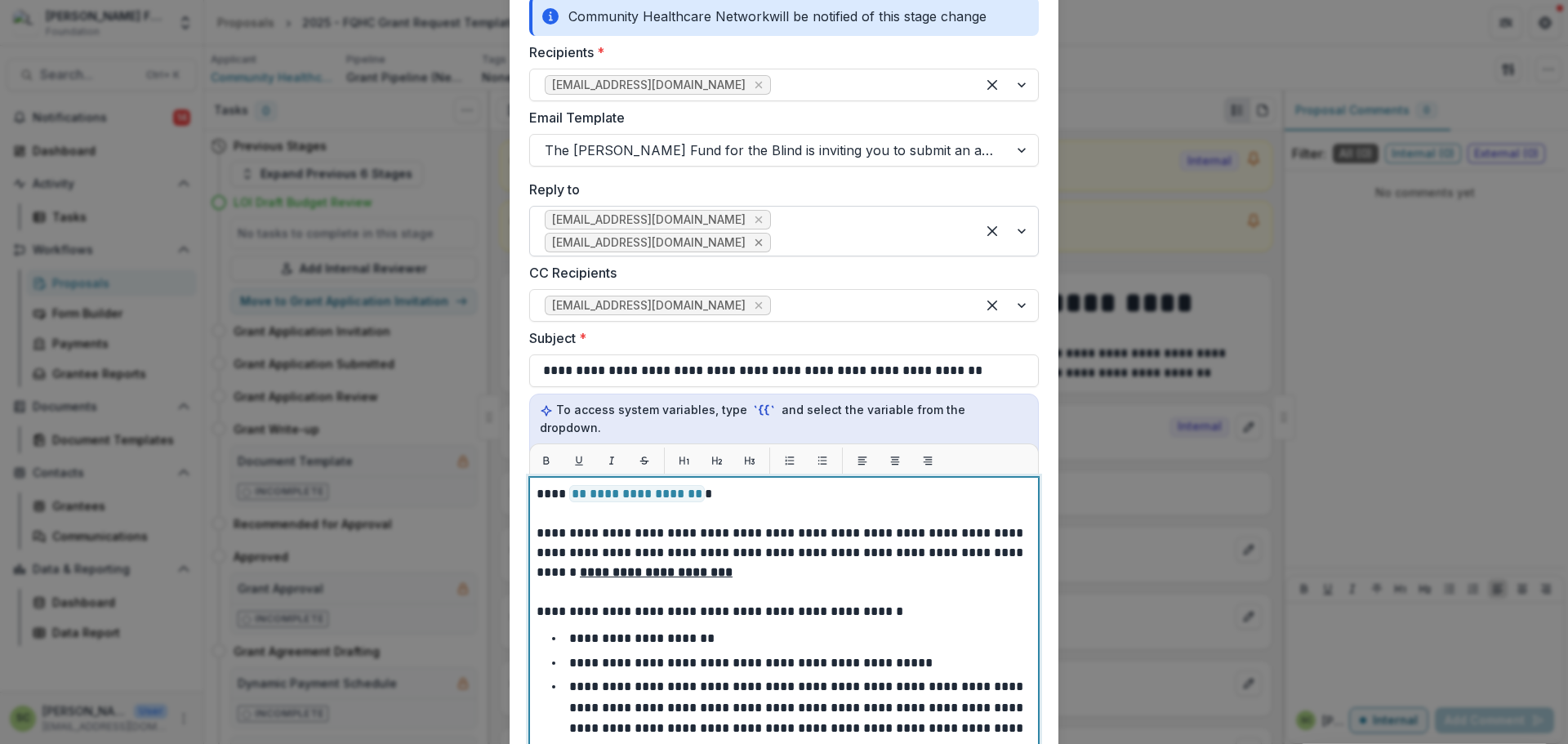
click at [763, 239] on icon "Remove ktphan@lavellefund.org" at bounding box center [758, 242] width 7 height 7
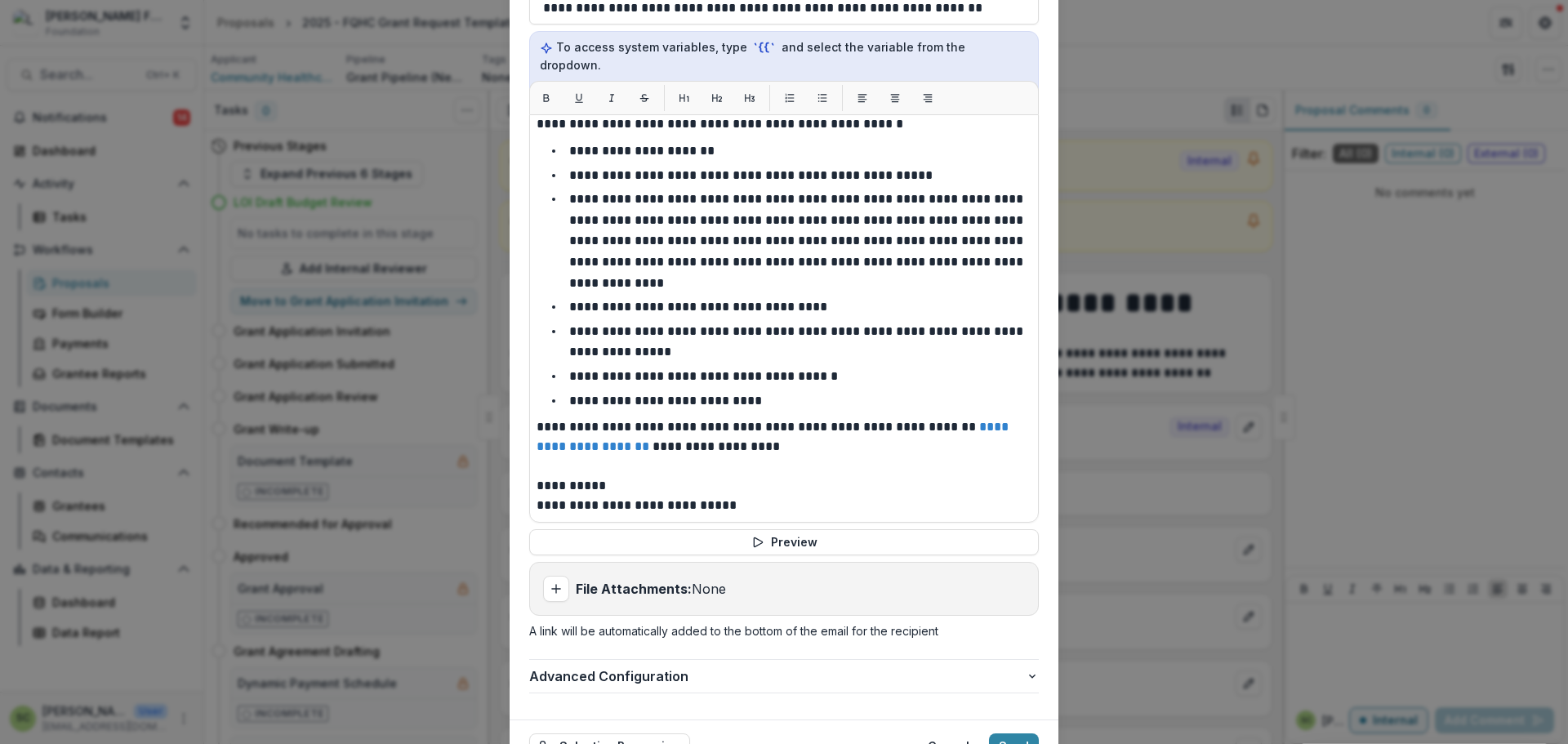
scroll to position [624, 0]
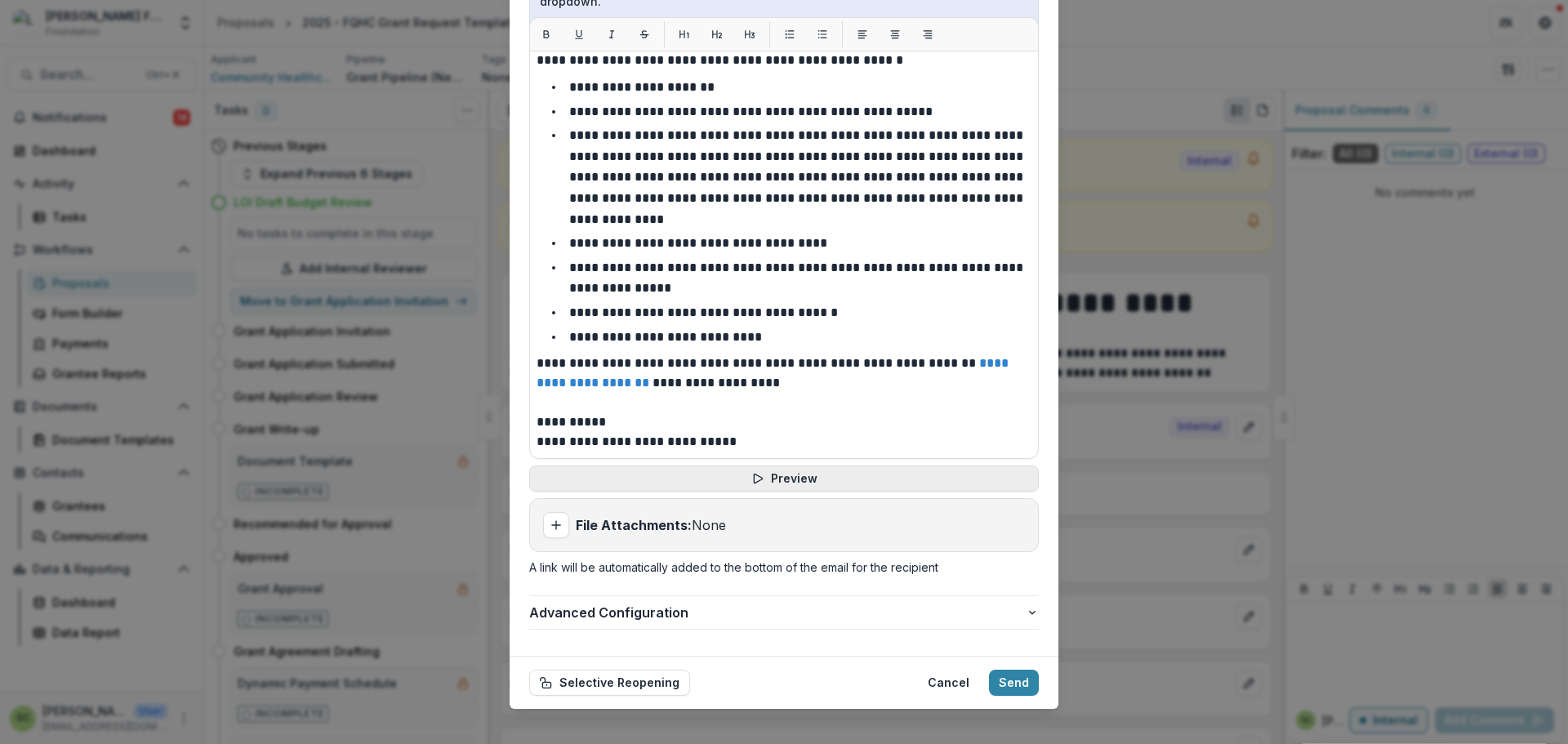
click at [673, 466] on button "Preview" at bounding box center [784, 478] width 509 height 26
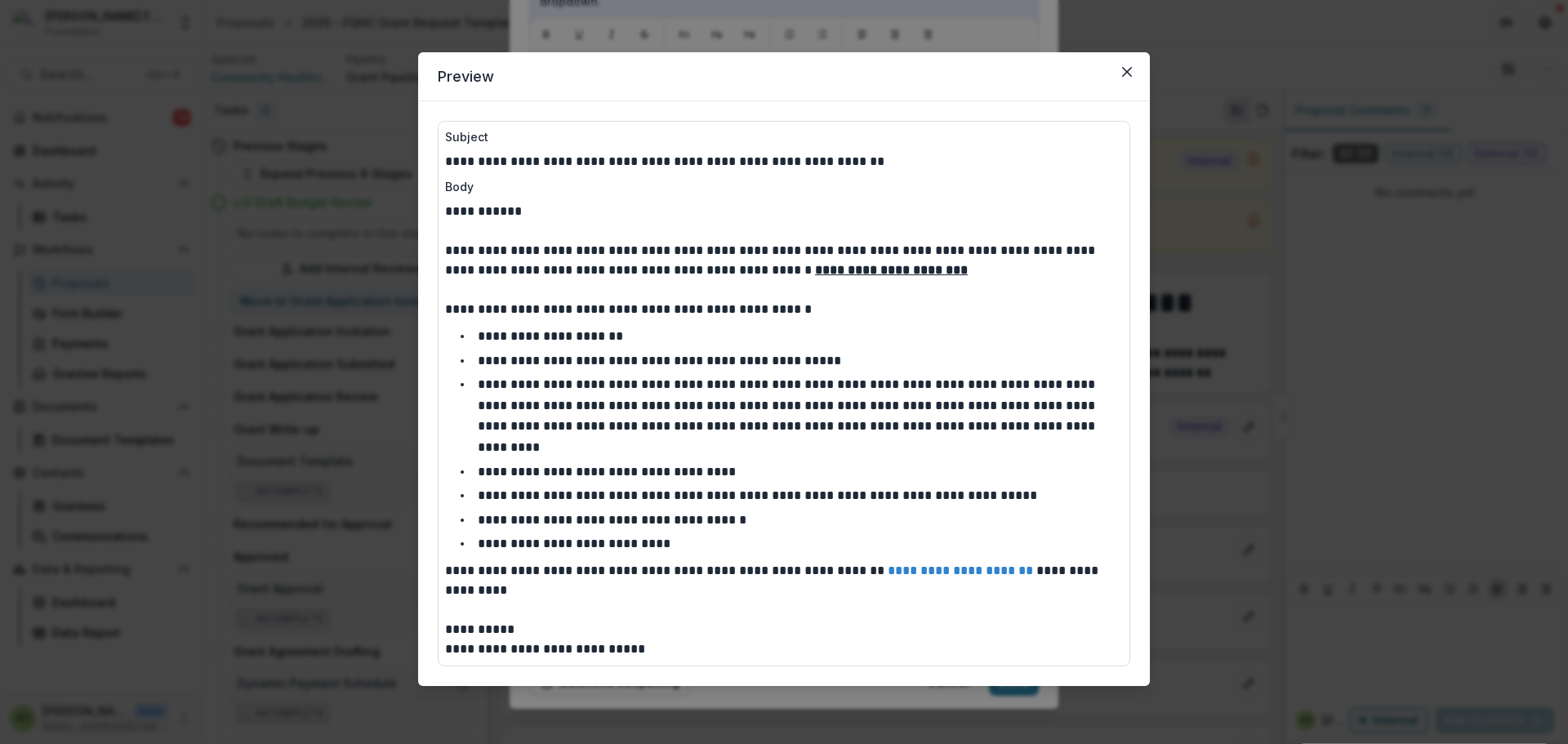
click at [1246, 417] on div "**********" at bounding box center [784, 372] width 1568 height 744
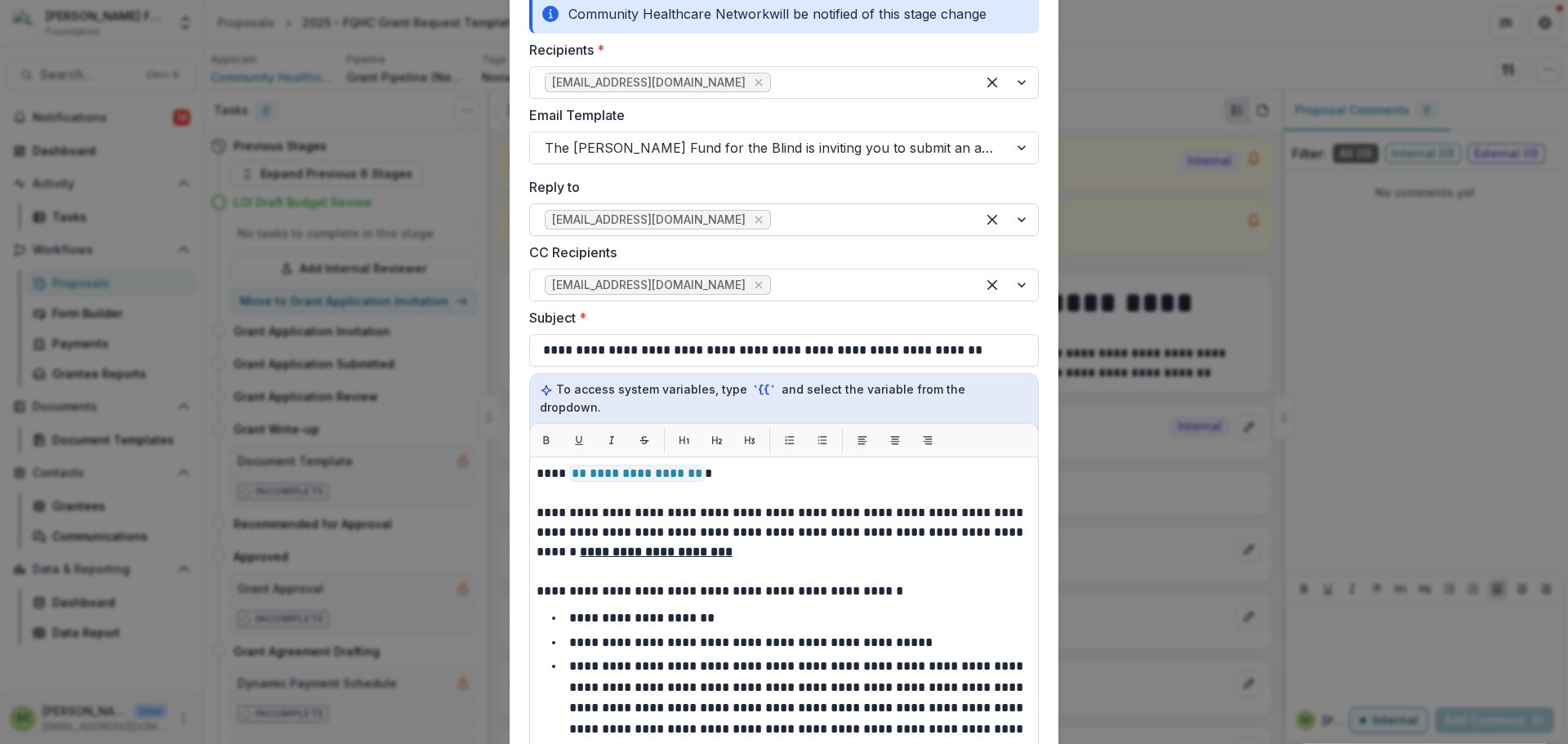
scroll to position [216, 0]
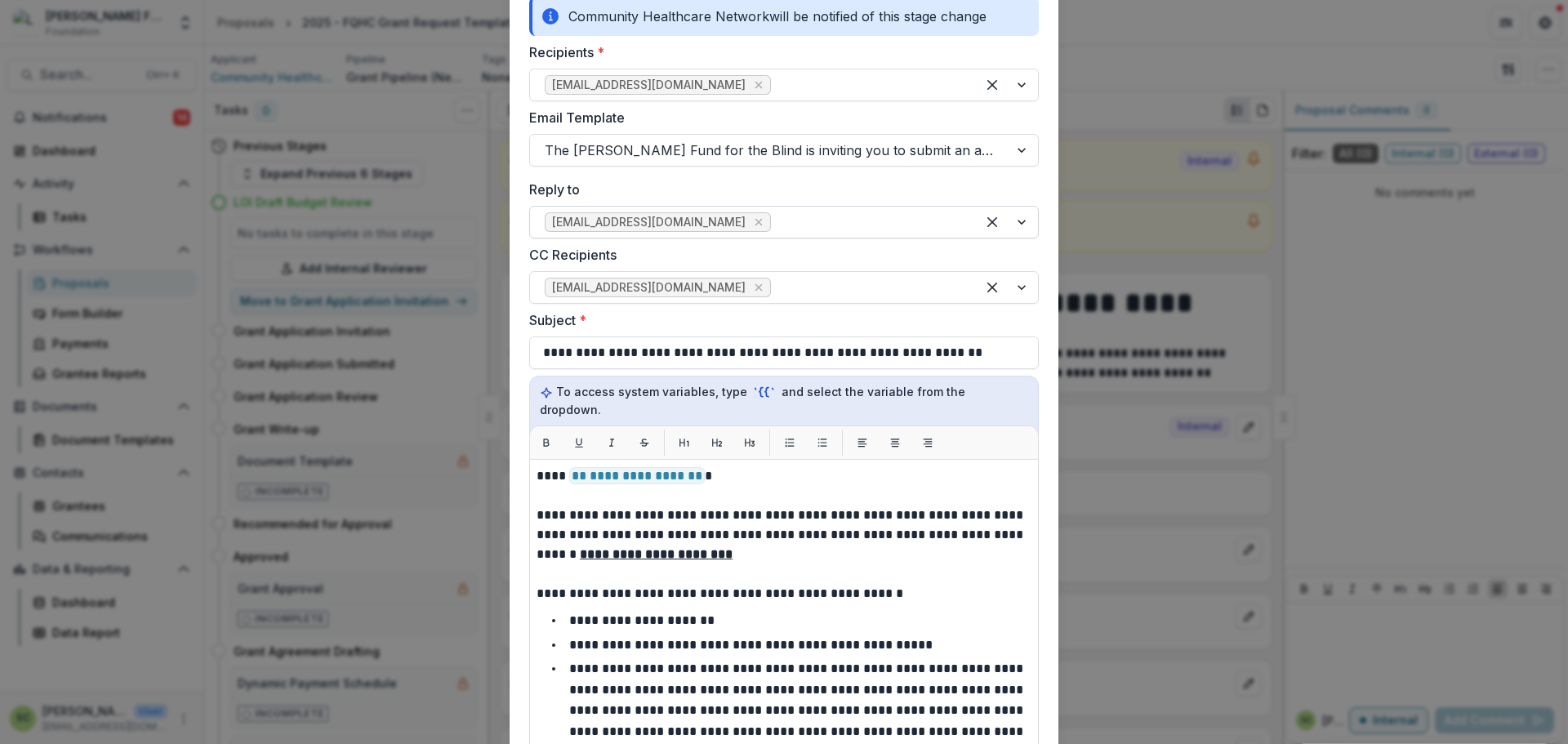
click at [795, 215] on div at bounding box center [868, 222] width 187 height 23
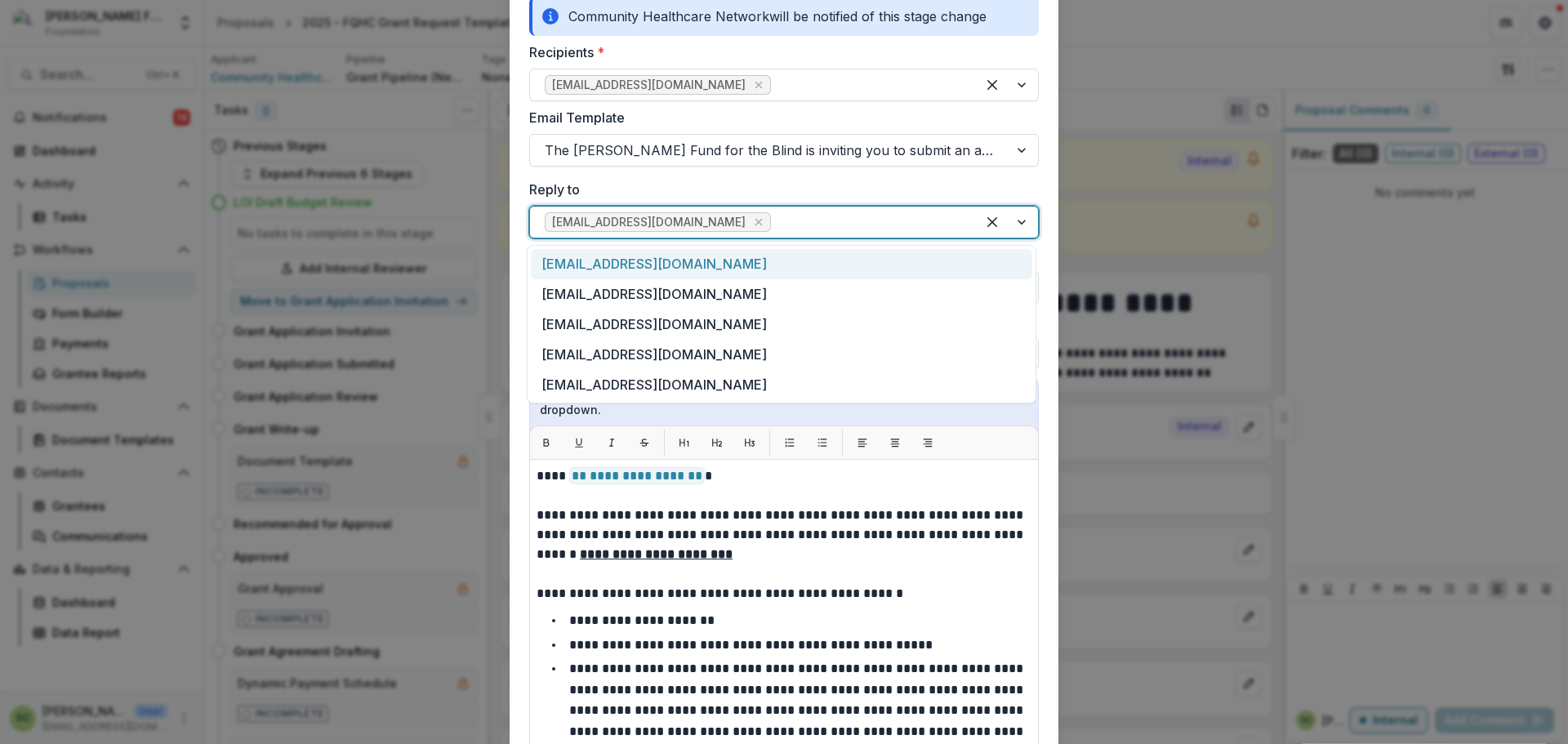
click at [762, 258] on div "[EMAIL_ADDRESS][DOMAIN_NAME]" at bounding box center [781, 264] width 501 height 30
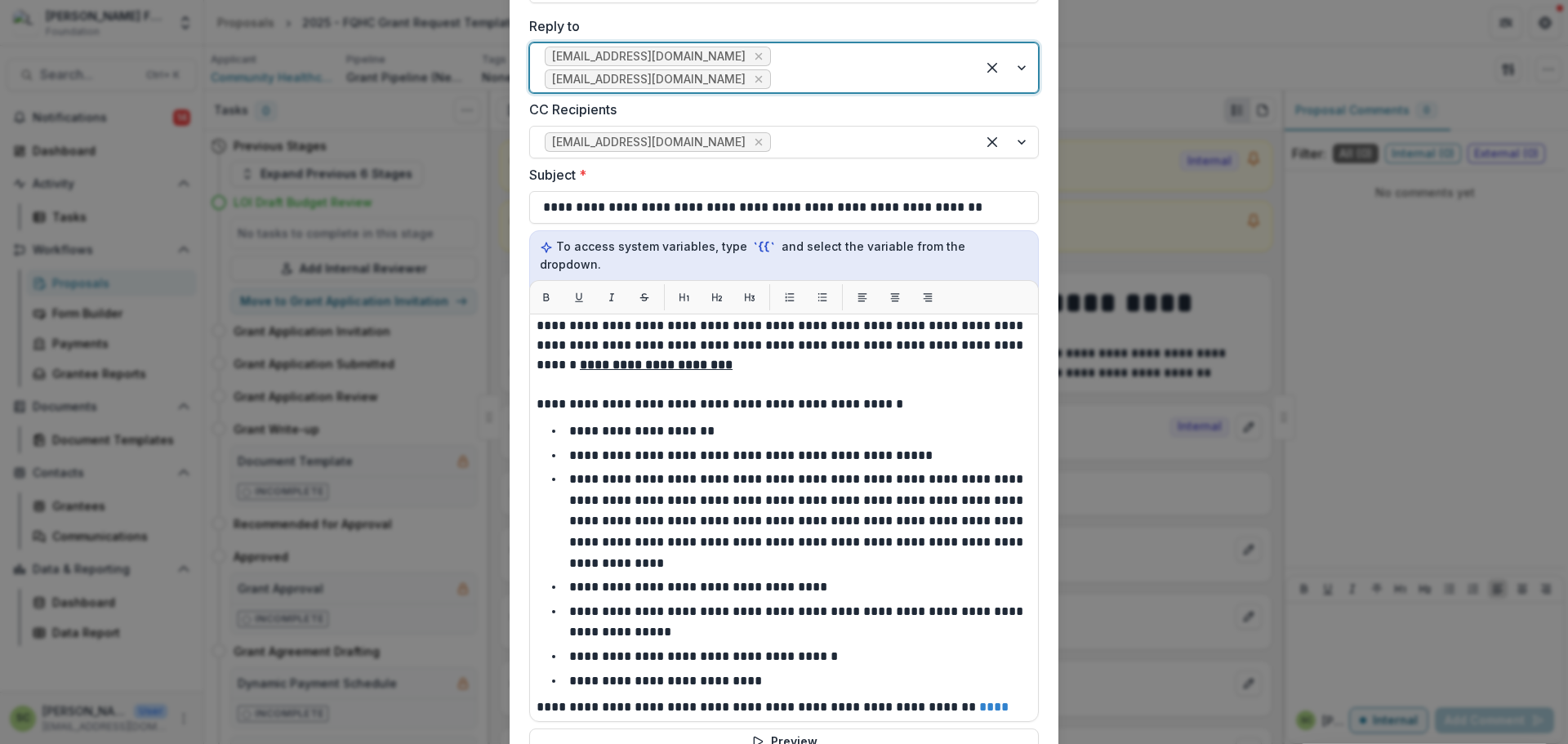
scroll to position [82, 0]
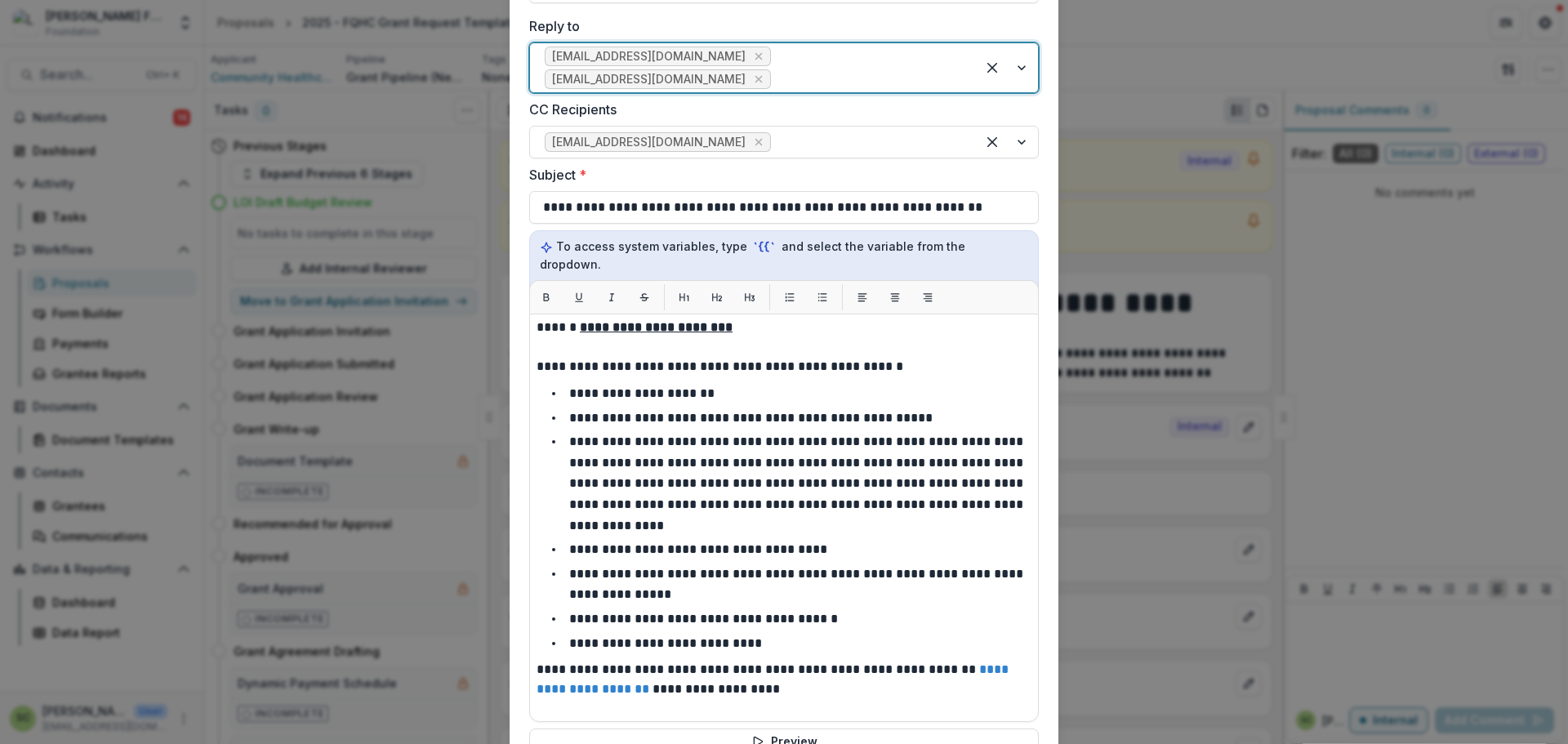
click at [765, 73] on icon "Remove ktphan@lavellefund.org" at bounding box center [758, 79] width 13 height 13
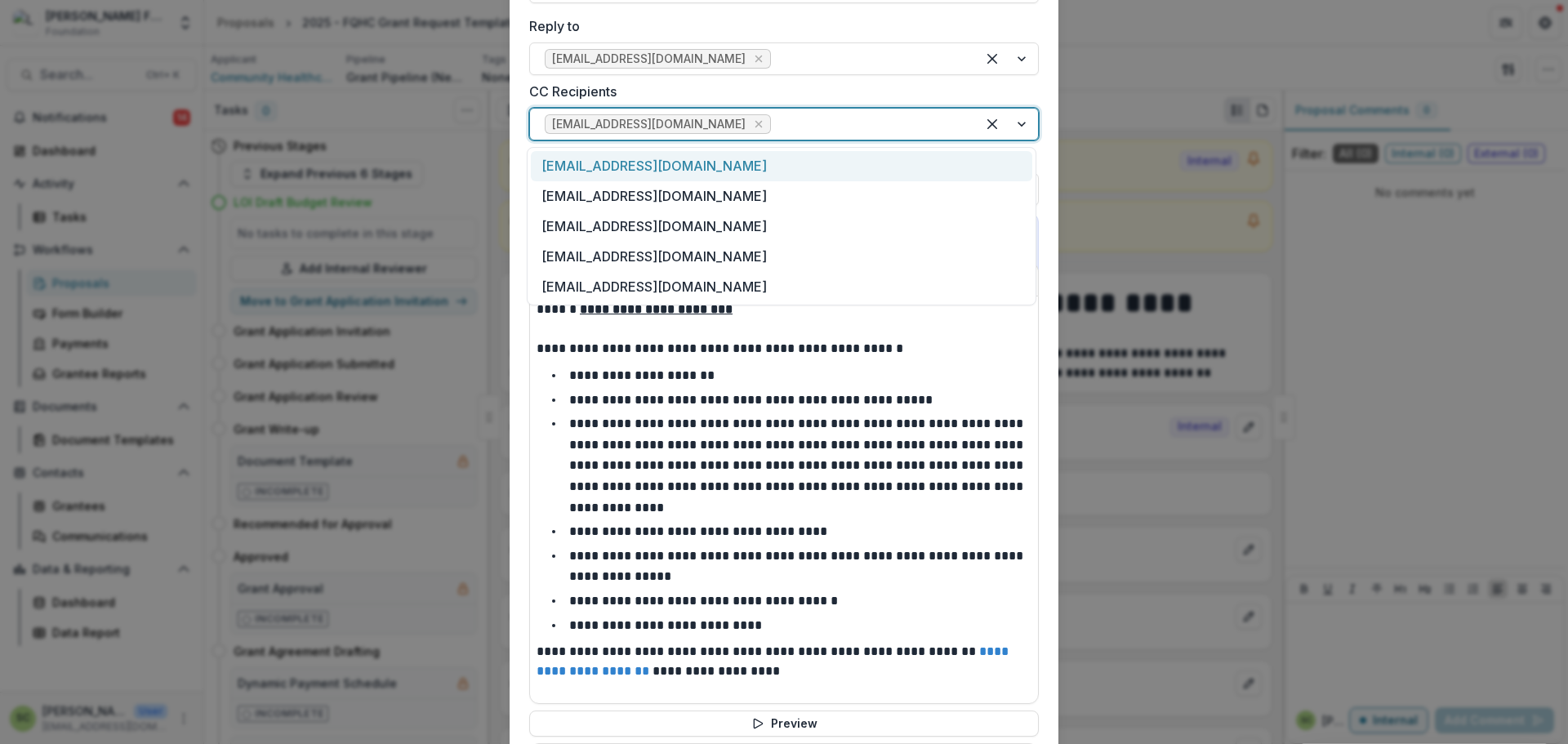
click at [774, 125] on div at bounding box center [868, 123] width 187 height 23
click at [742, 171] on div "[EMAIL_ADDRESS][DOMAIN_NAME]" at bounding box center [781, 166] width 501 height 30
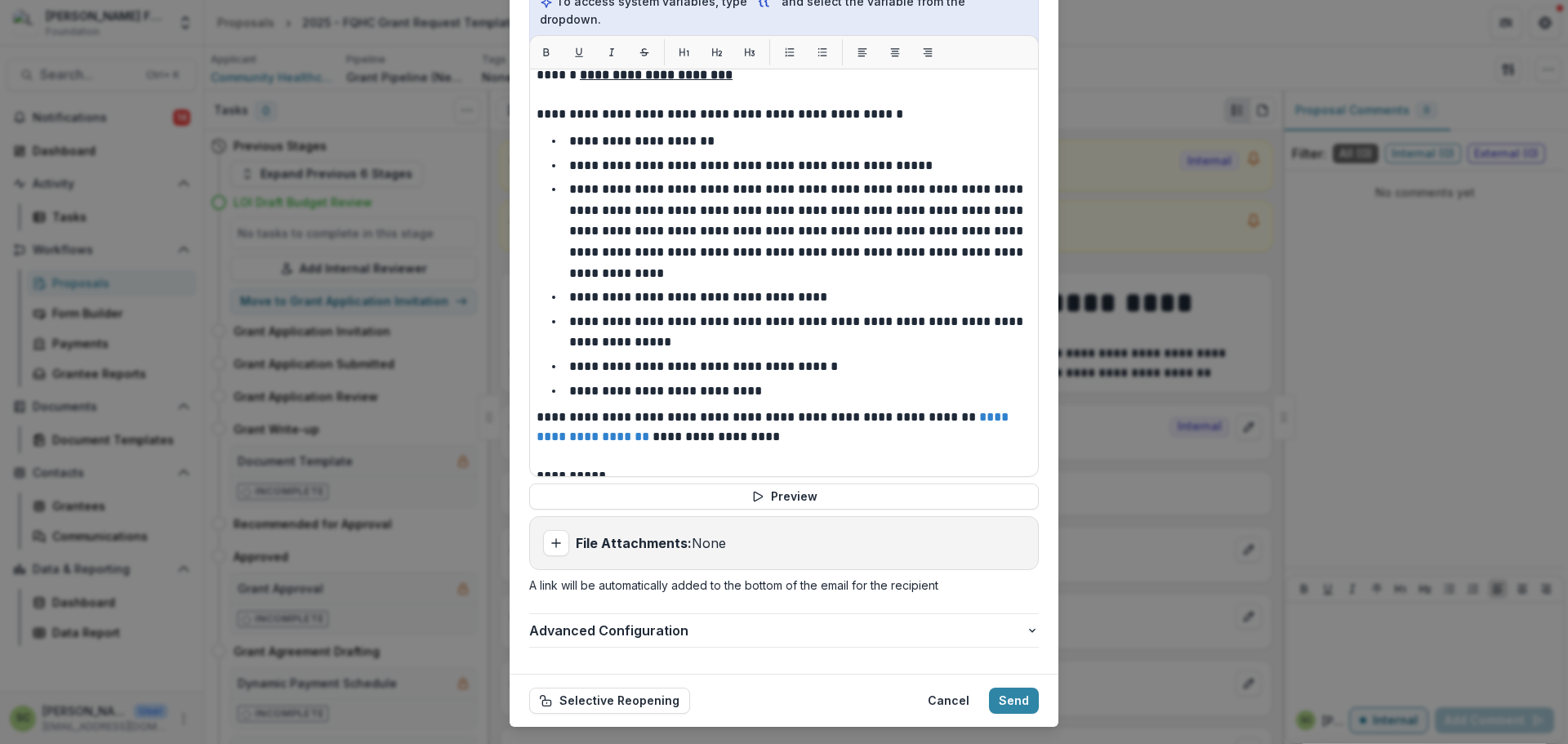
scroll to position [125, 0]
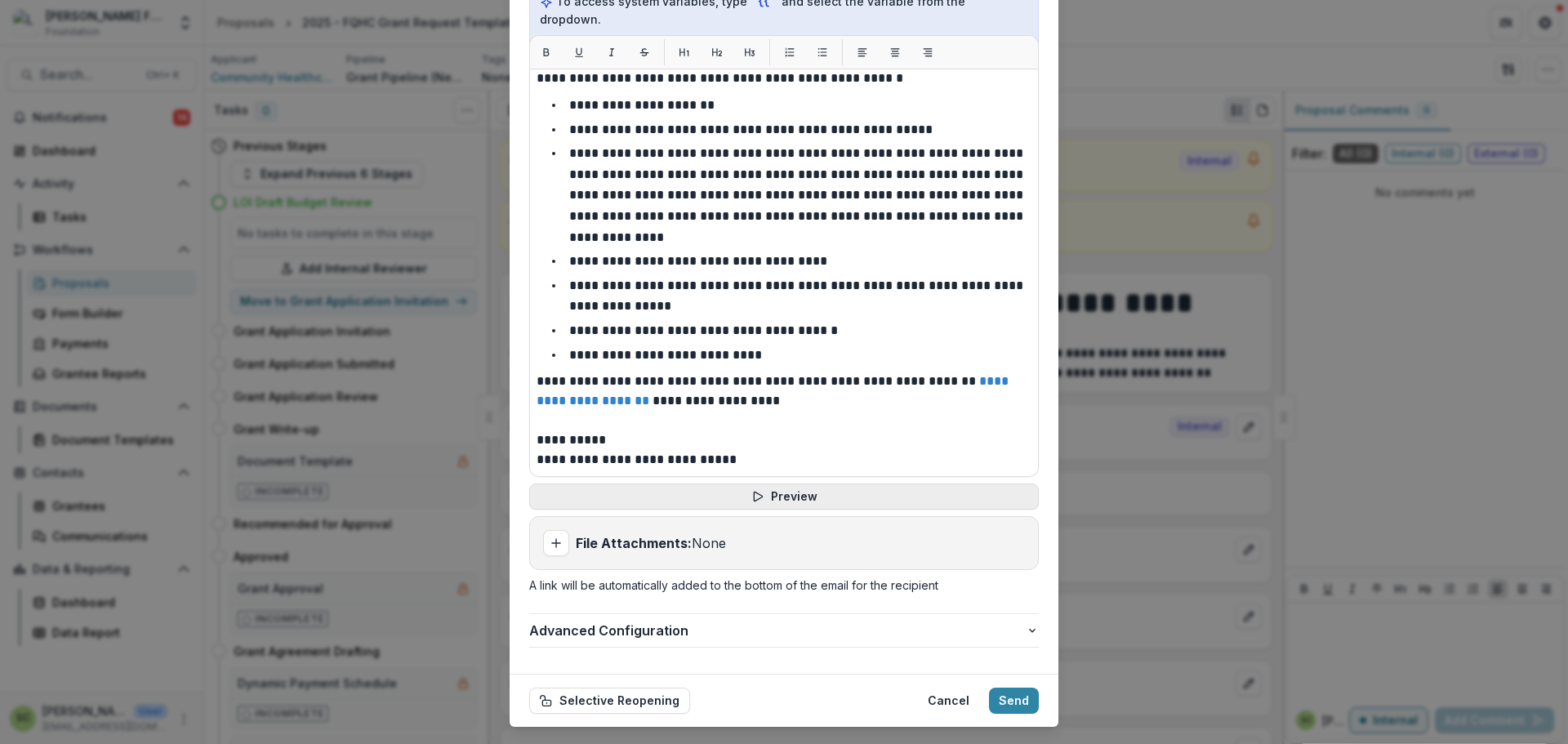
click at [698, 483] on button "Preview" at bounding box center [784, 496] width 509 height 26
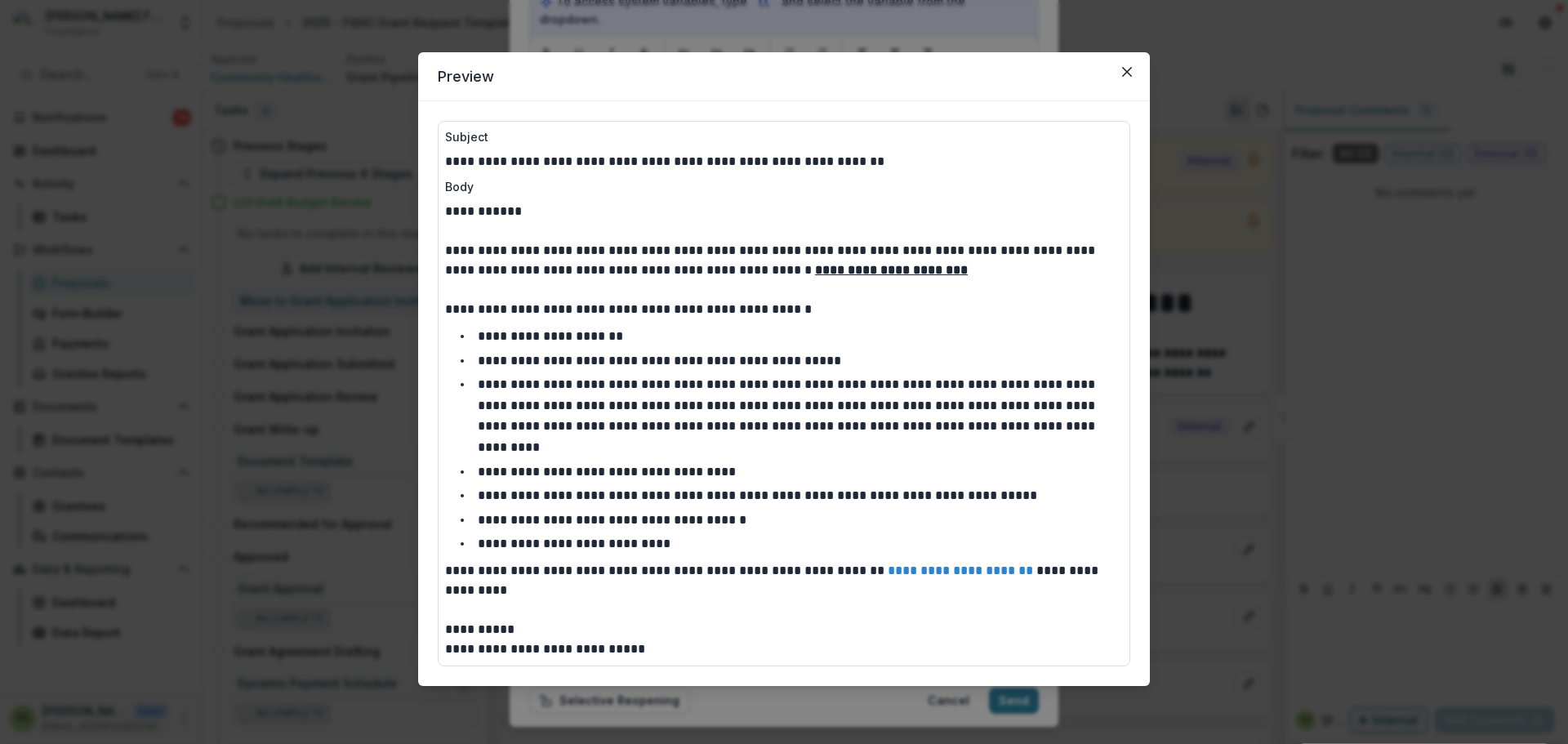
drag, startPoint x: 1286, startPoint y: 426, endPoint x: 985, endPoint y: 519, distance: 315.0
click at [1283, 426] on div "**********" at bounding box center [784, 372] width 1568 height 744
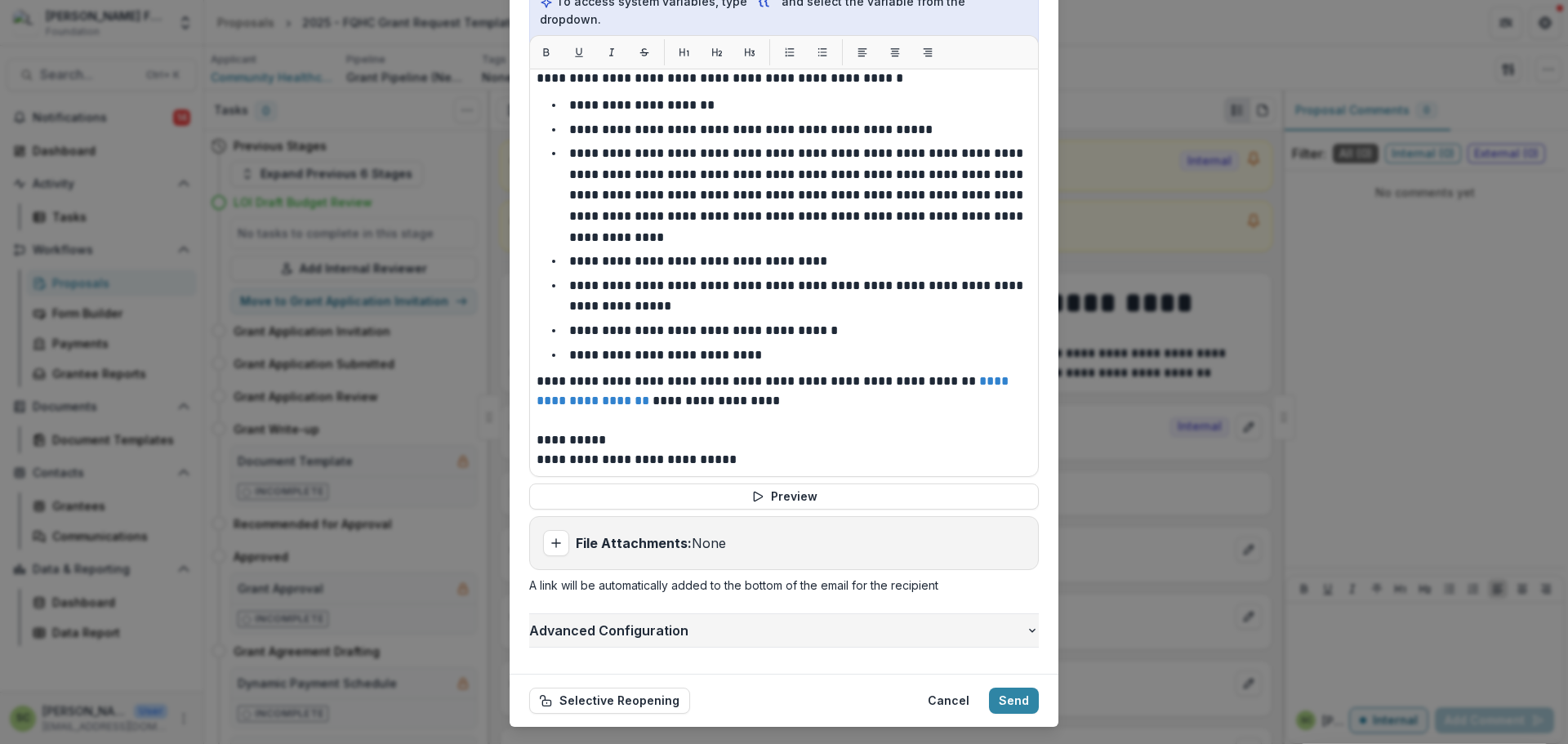
click at [740, 614] on button "Advanced Configuration" at bounding box center [784, 630] width 509 height 33
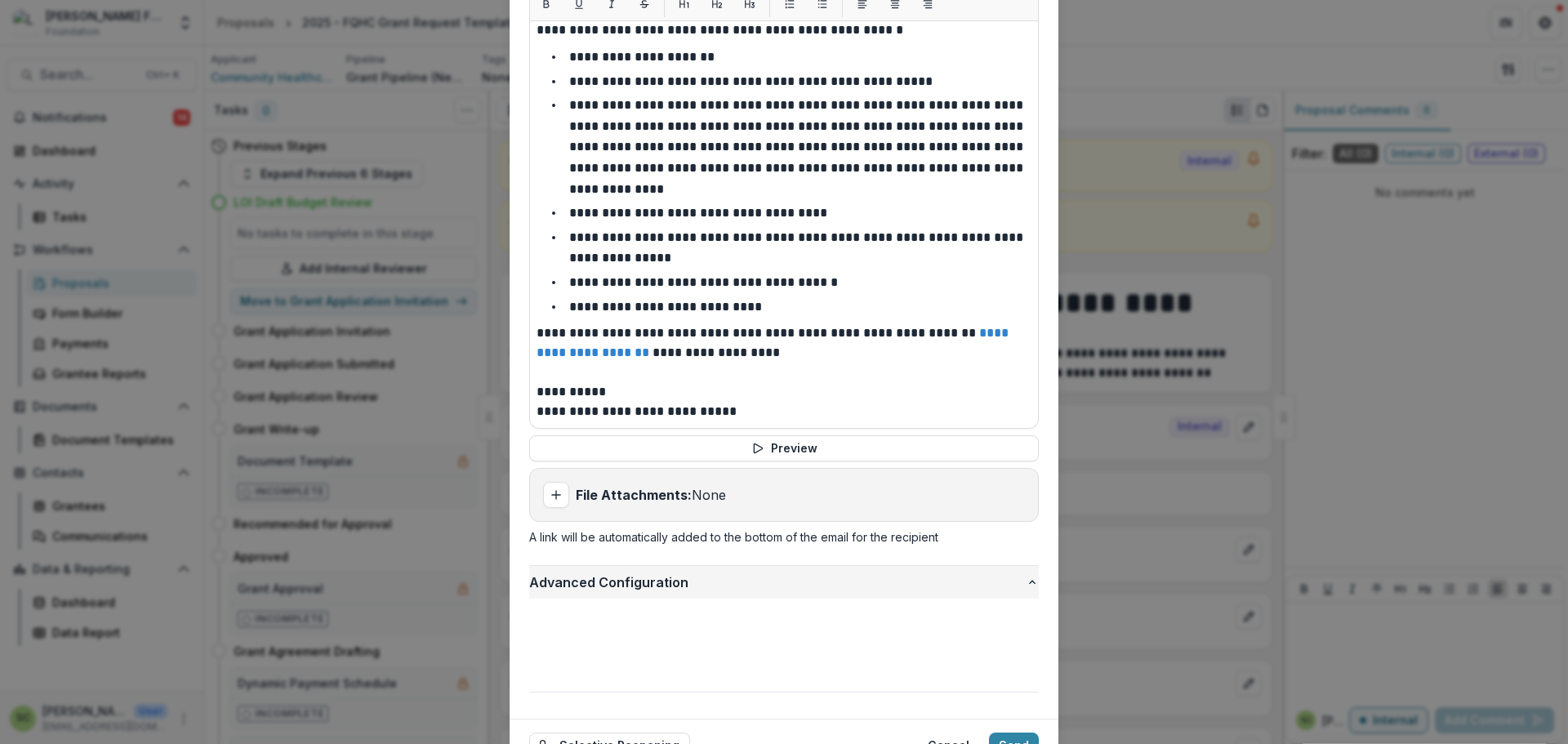
scroll to position [717, 0]
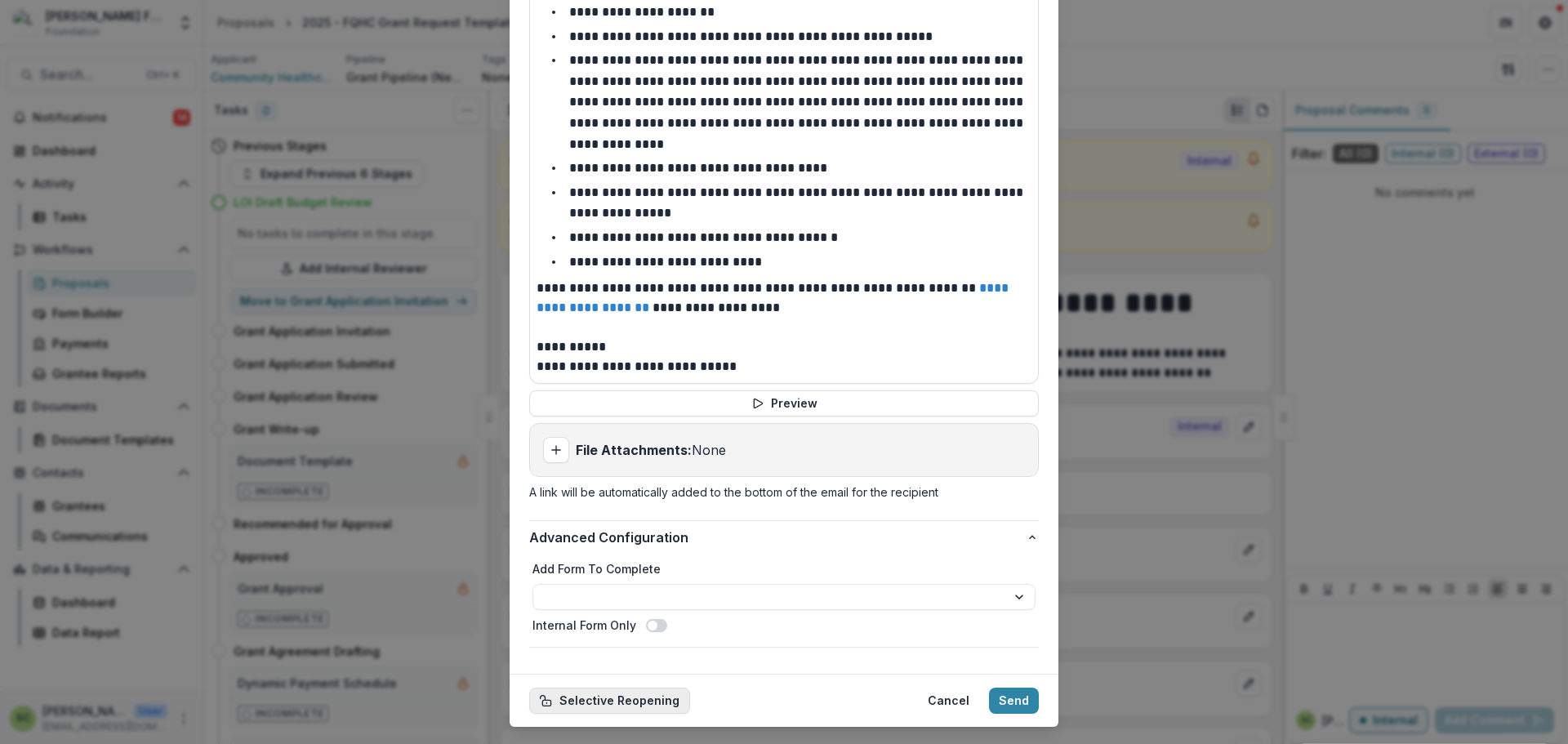
click at [654, 687] on button "Selective Reopening" at bounding box center [610, 700] width 161 height 26
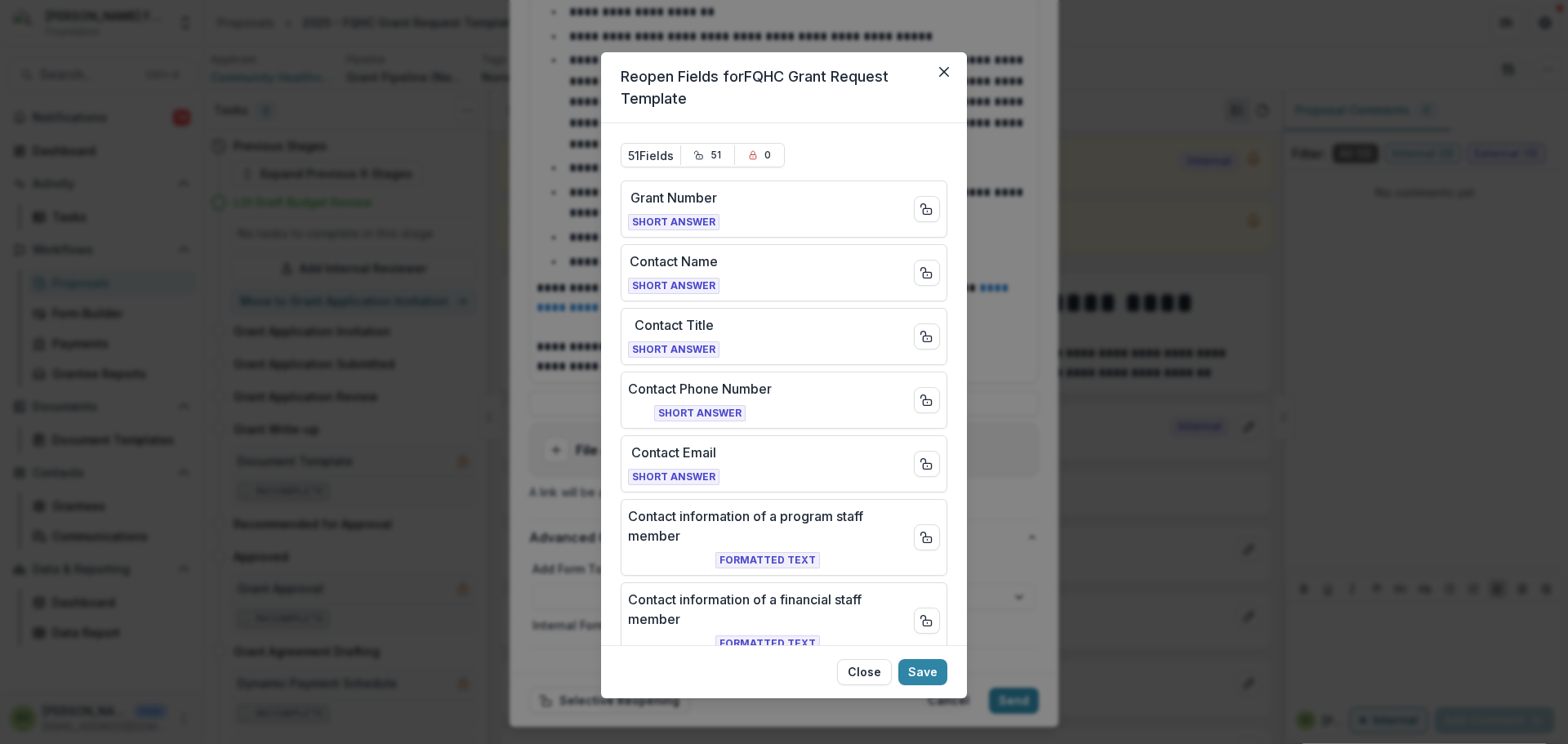
click at [1065, 380] on div "Reopen Fields for FQHC Grant Request Template 51 Fields 51 0 Grant Number Short…" at bounding box center [784, 372] width 1568 height 744
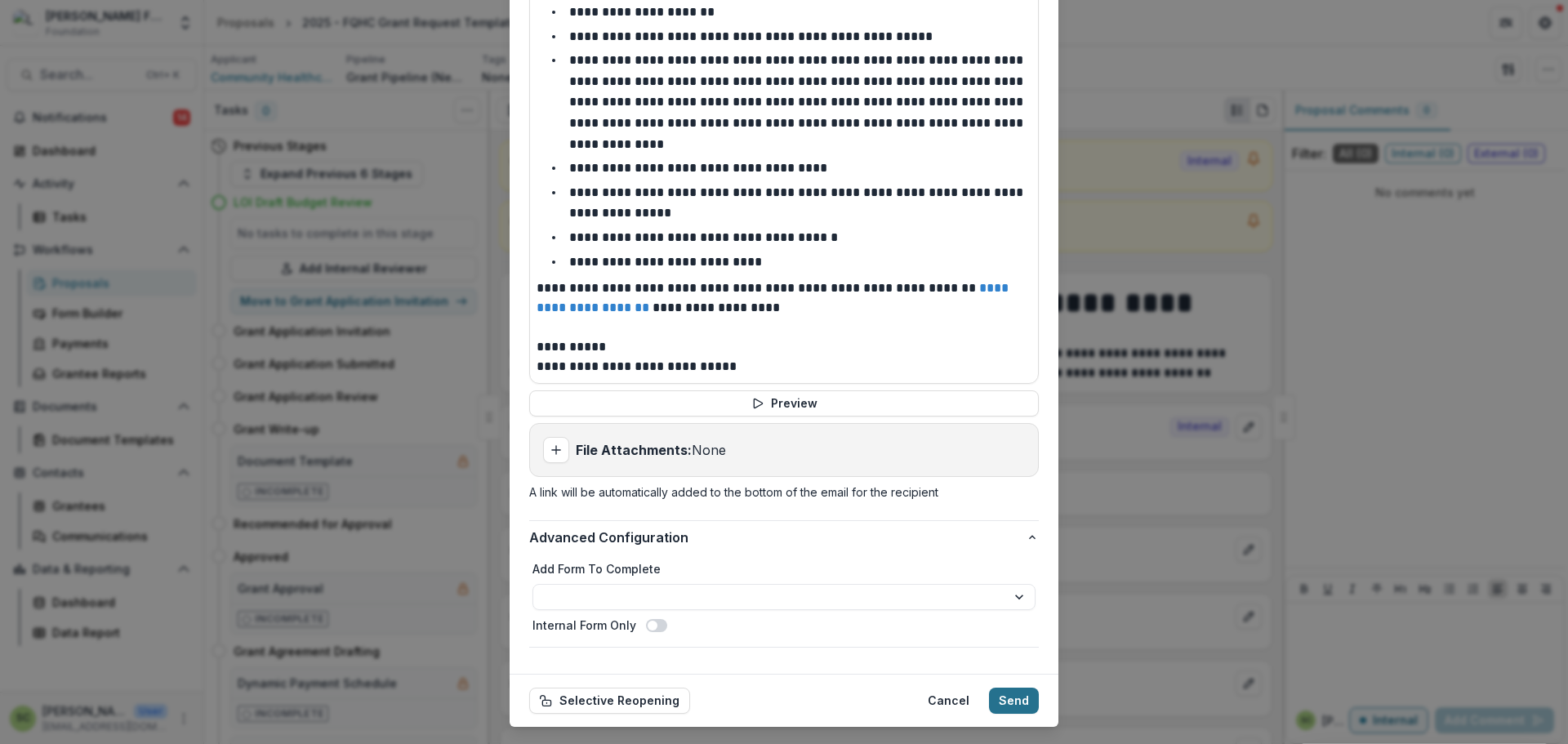
click at [1021, 687] on button "Send" at bounding box center [1014, 700] width 50 height 26
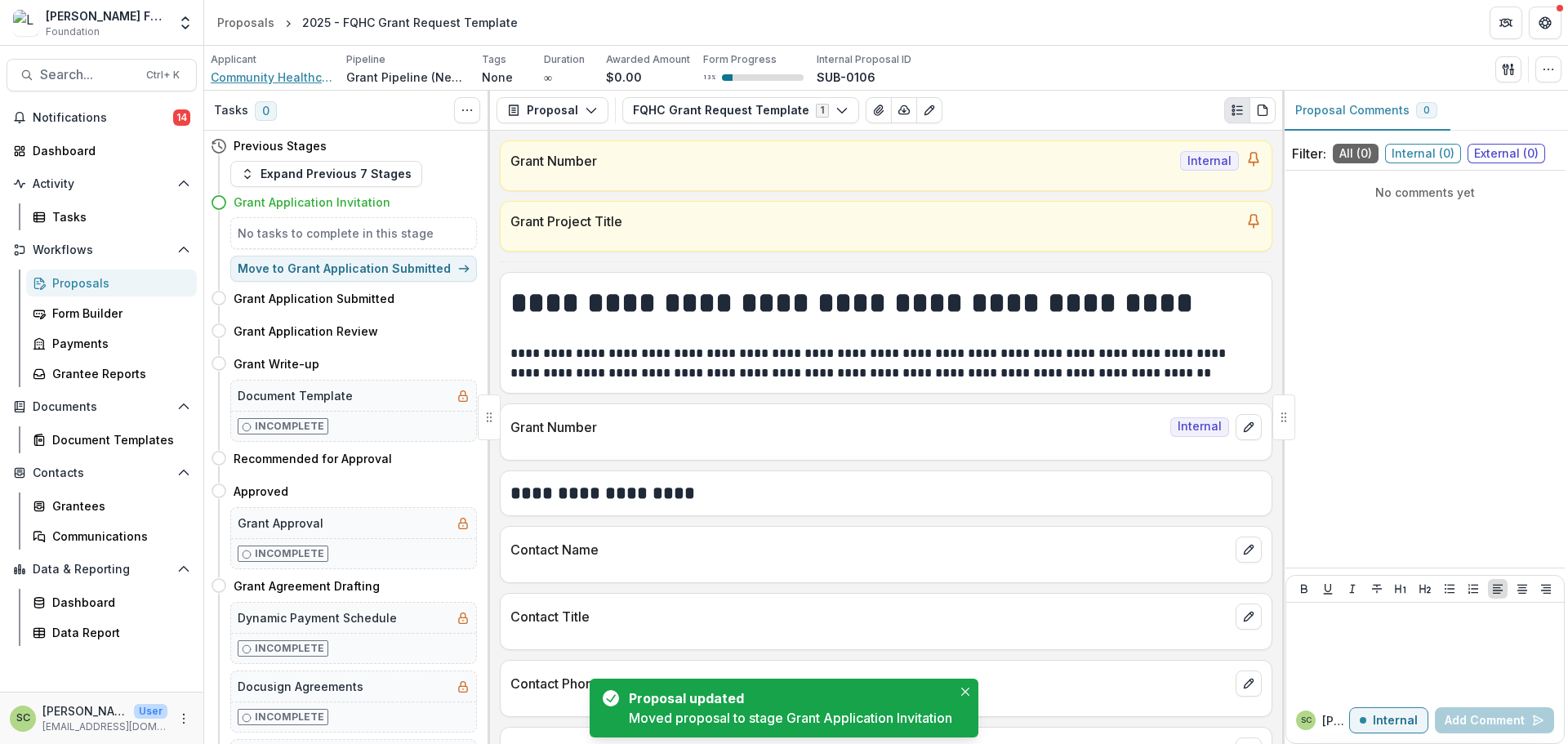
click at [257, 80] on span "Community Healthcare Network" at bounding box center [272, 77] width 122 height 17
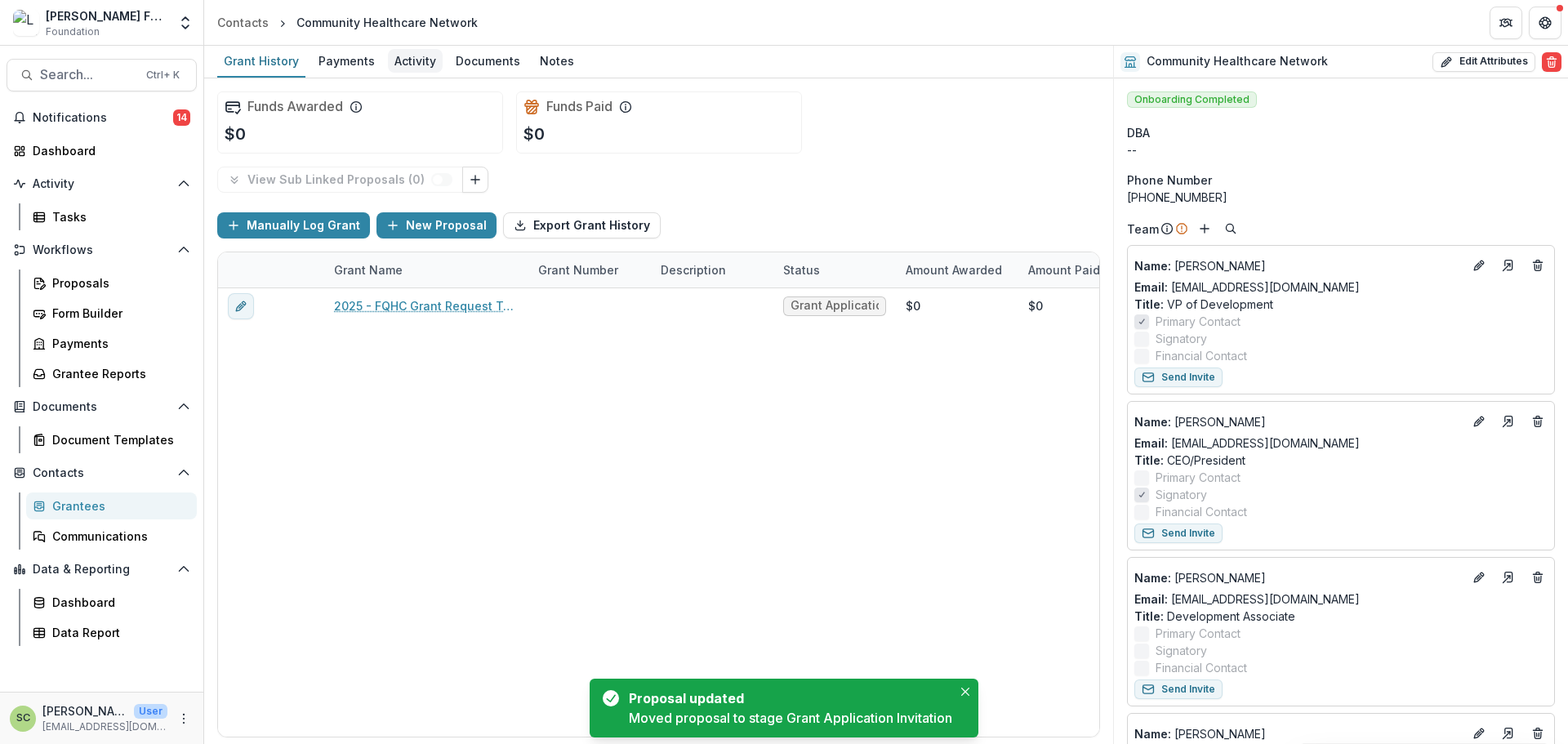
click at [403, 59] on div "Activity" at bounding box center [415, 61] width 55 height 24
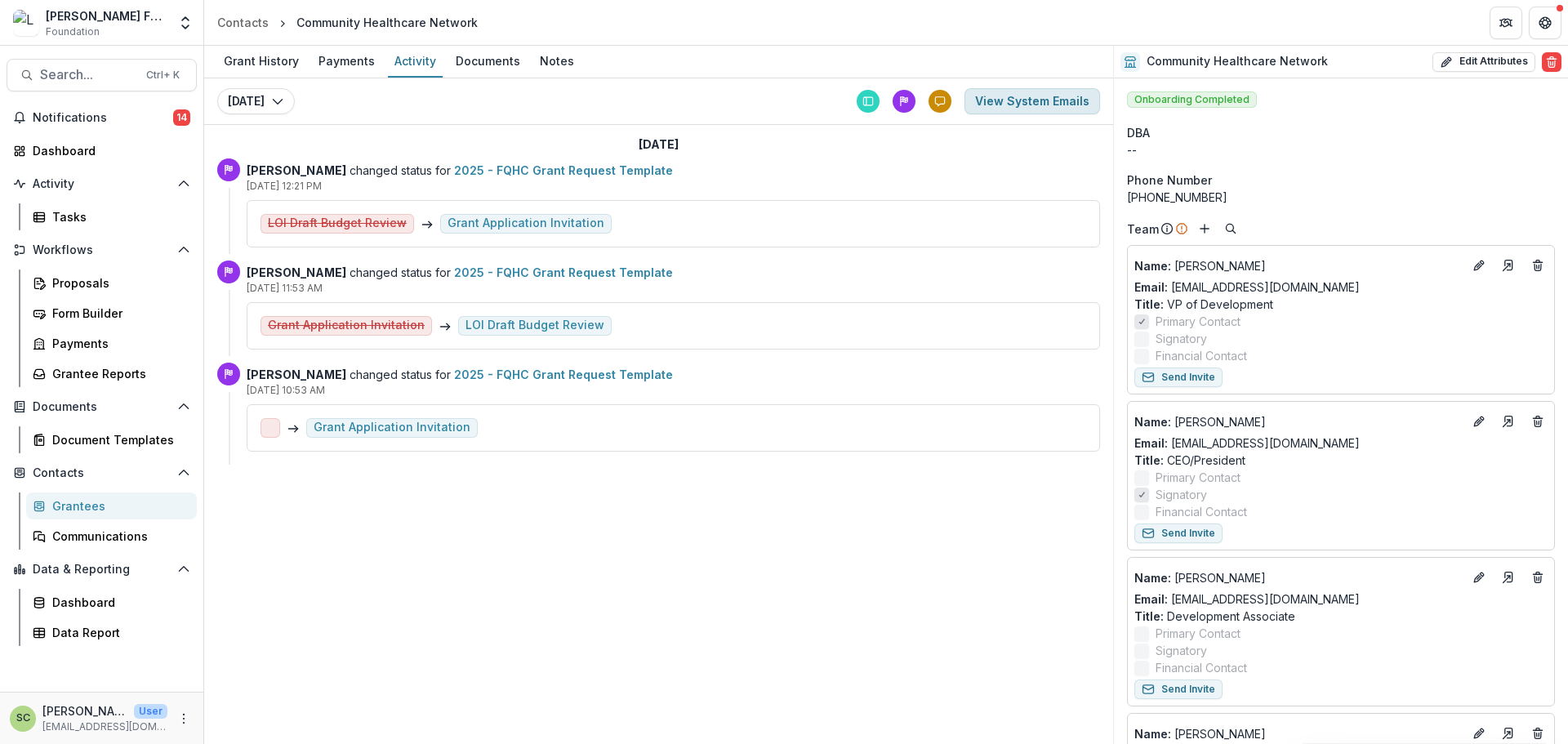
click at [1025, 97] on button "View System Emails" at bounding box center [1032, 101] width 135 height 26
click at [1045, 99] on button "View System Emails" at bounding box center [1032, 101] width 135 height 26
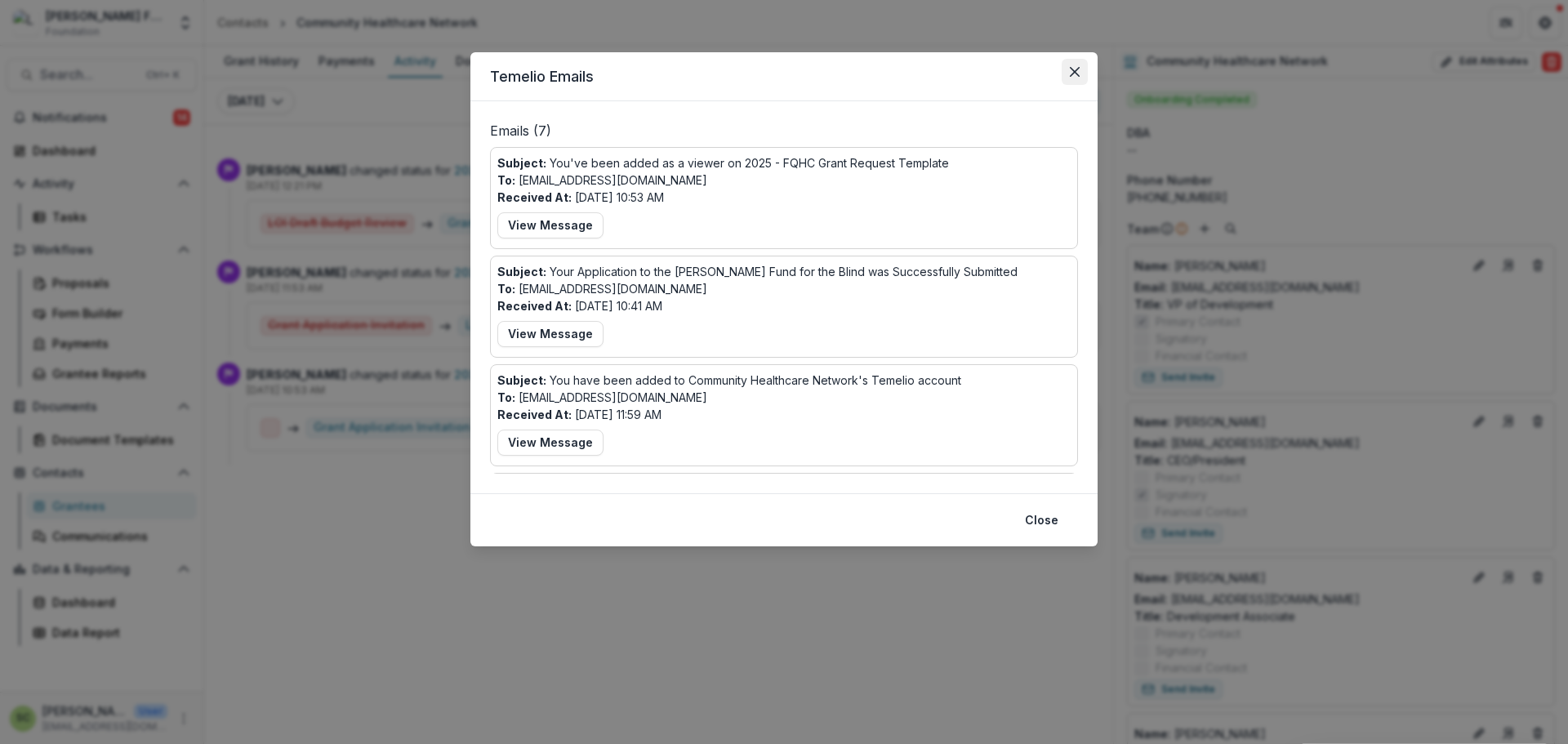
click at [1085, 73] on button "Close" at bounding box center [1075, 72] width 26 height 26
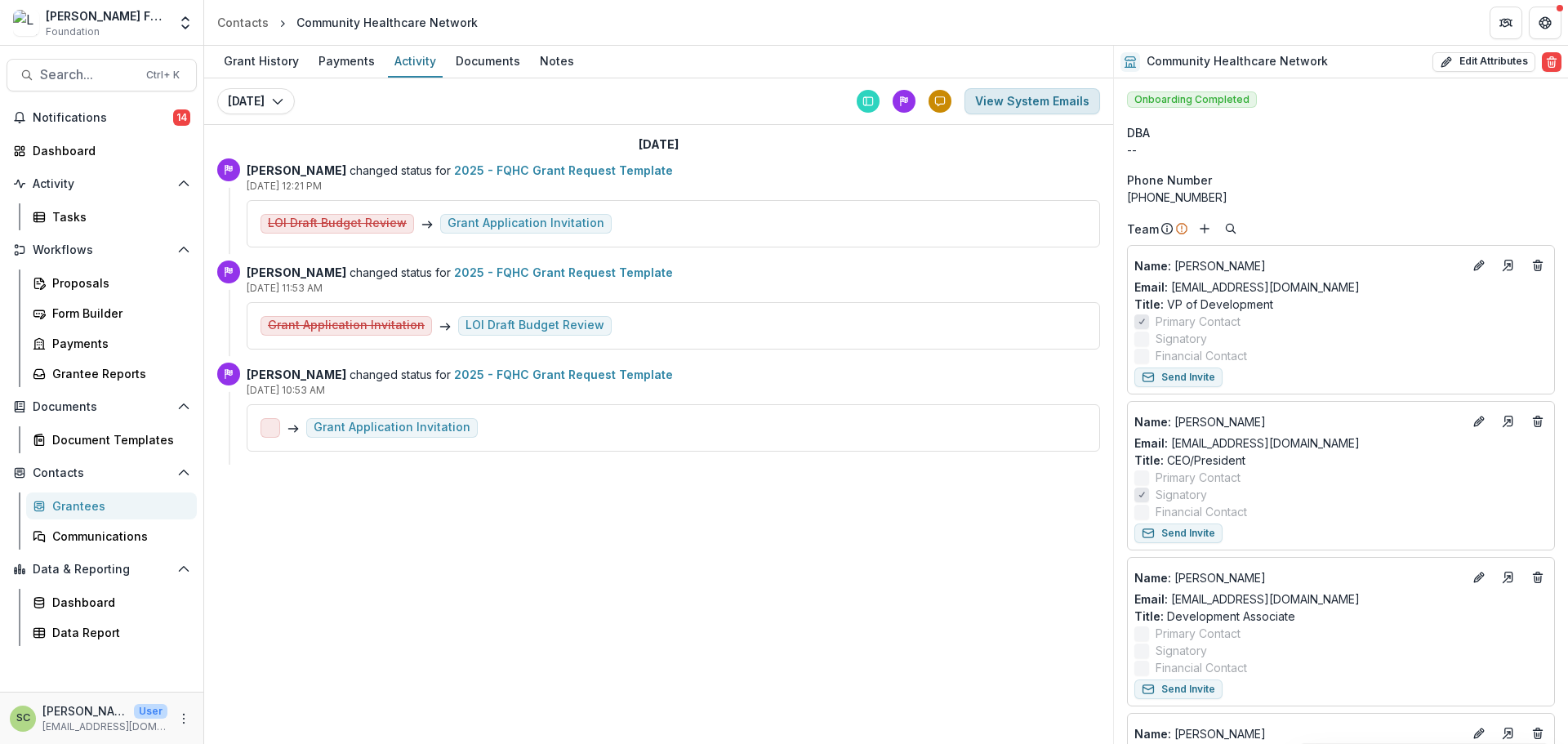
click at [1048, 110] on button "View System Emails" at bounding box center [1032, 101] width 135 height 26
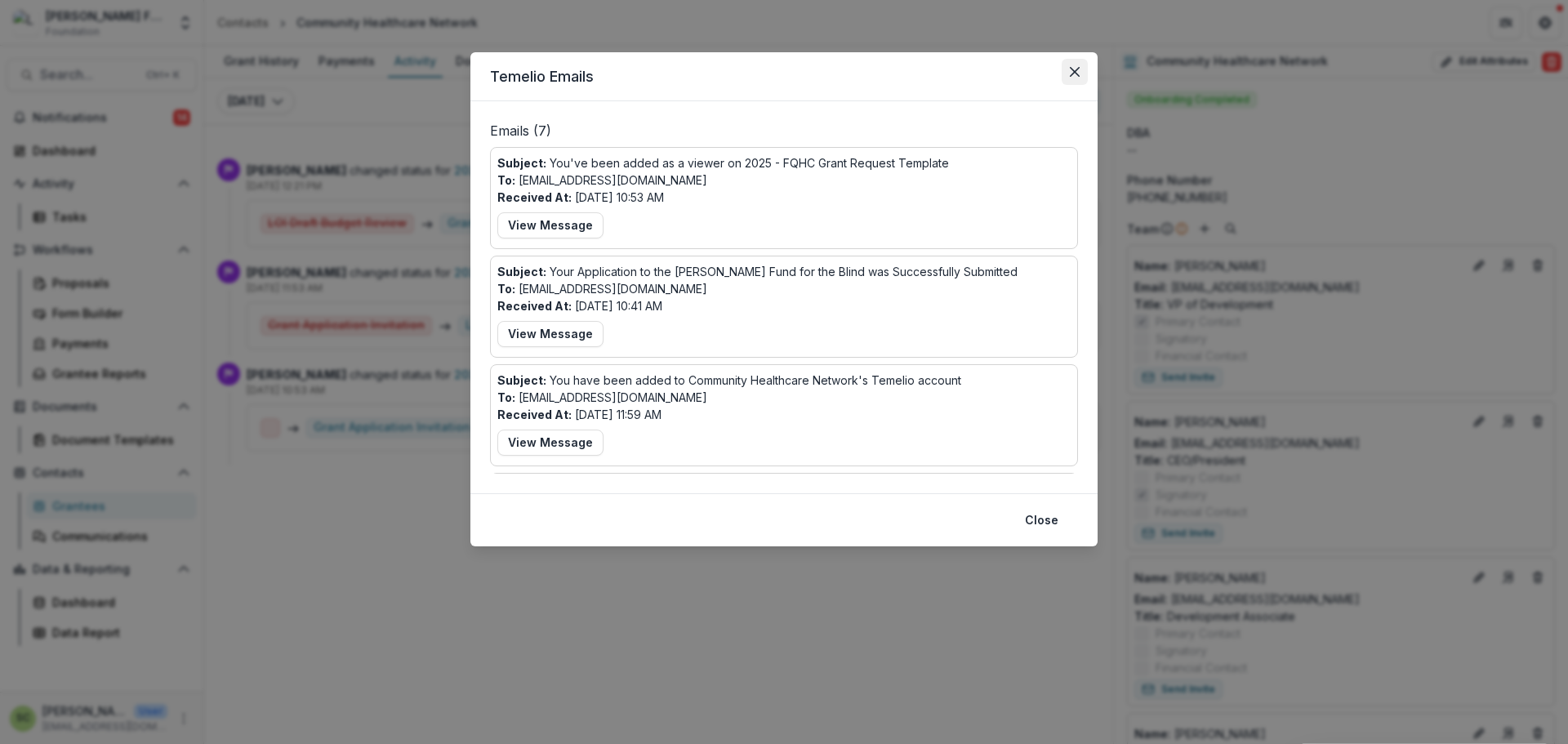
click at [1066, 76] on button "Close" at bounding box center [1075, 72] width 26 height 26
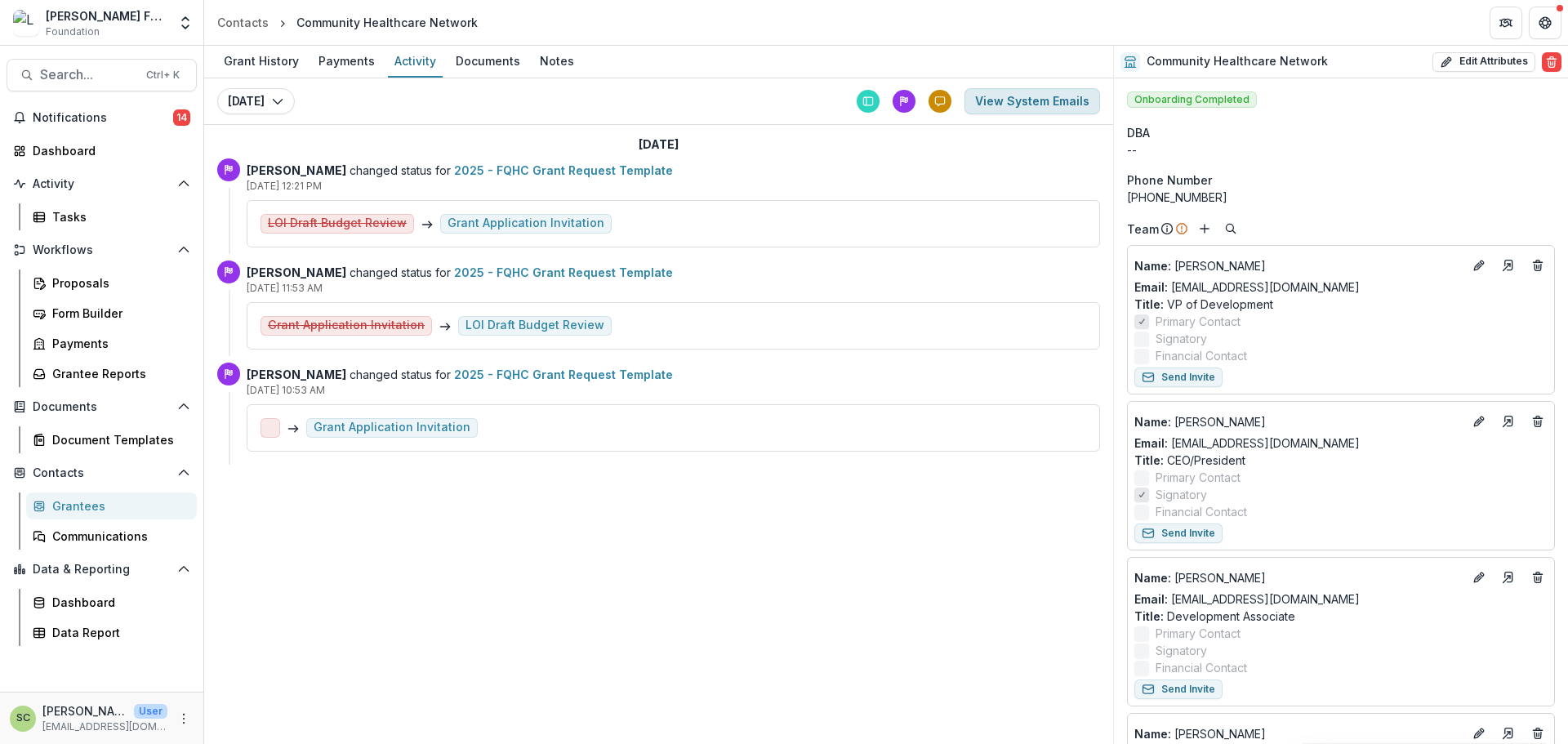
click at [1005, 109] on button "View System Emails" at bounding box center [1032, 101] width 135 height 26
click at [1055, 104] on button "View System Emails" at bounding box center [1032, 101] width 135 height 26
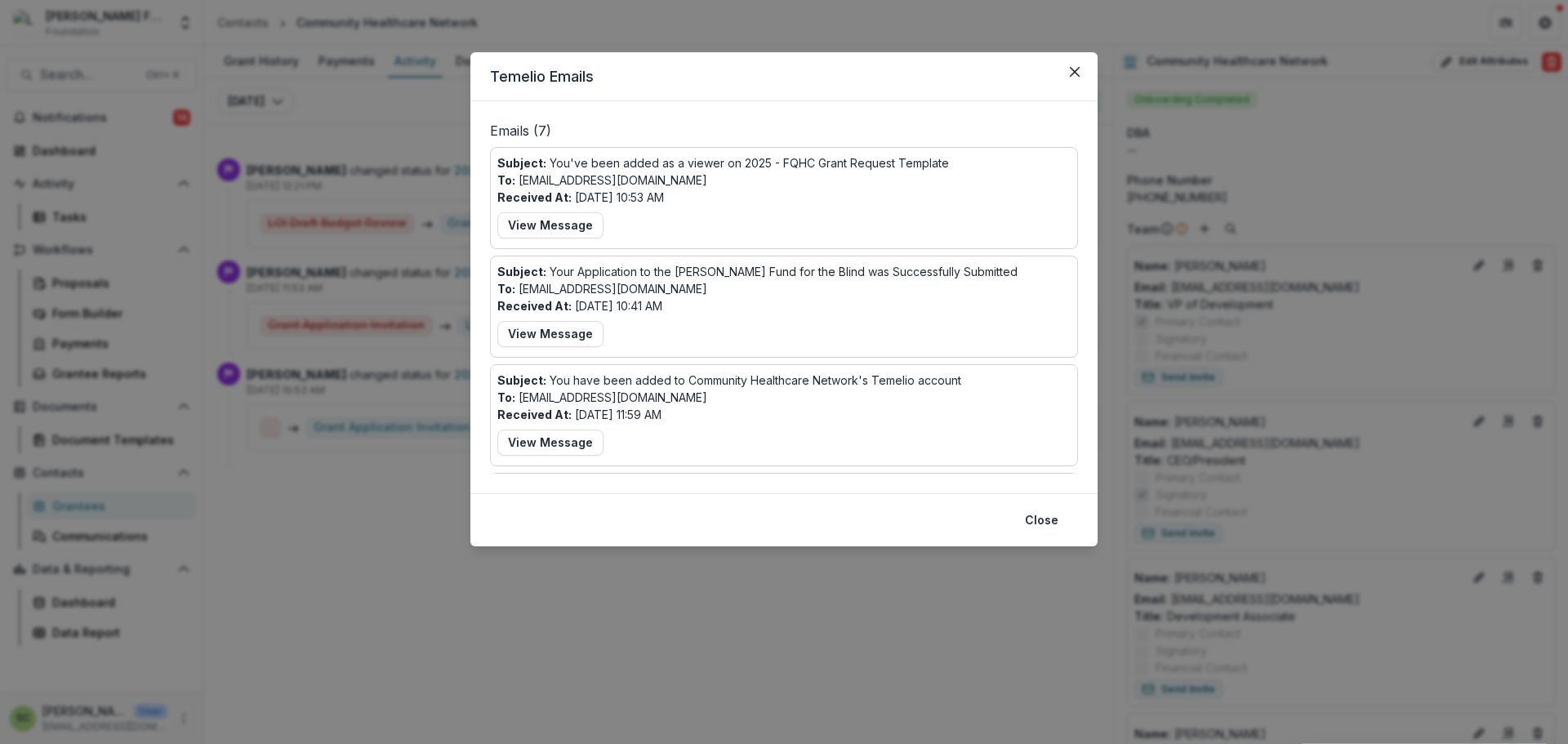
click at [298, 142] on div "Temelio Emails Emails ( 7 ) Subject: You've been added as a viewer on 2025 - FQ…" at bounding box center [784, 372] width 1568 height 744
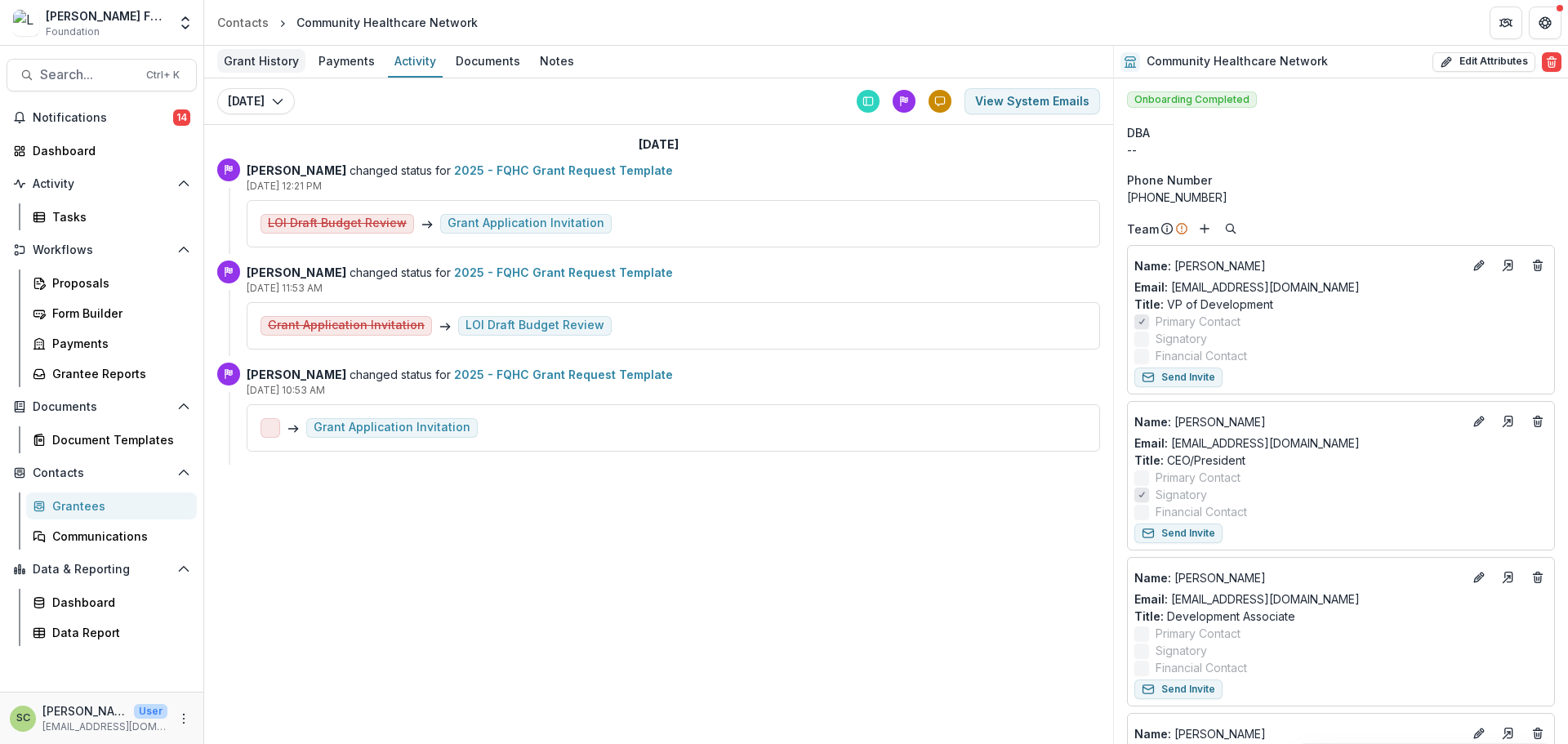
click at [250, 74] on link "Grant History" at bounding box center [261, 62] width 89 height 32
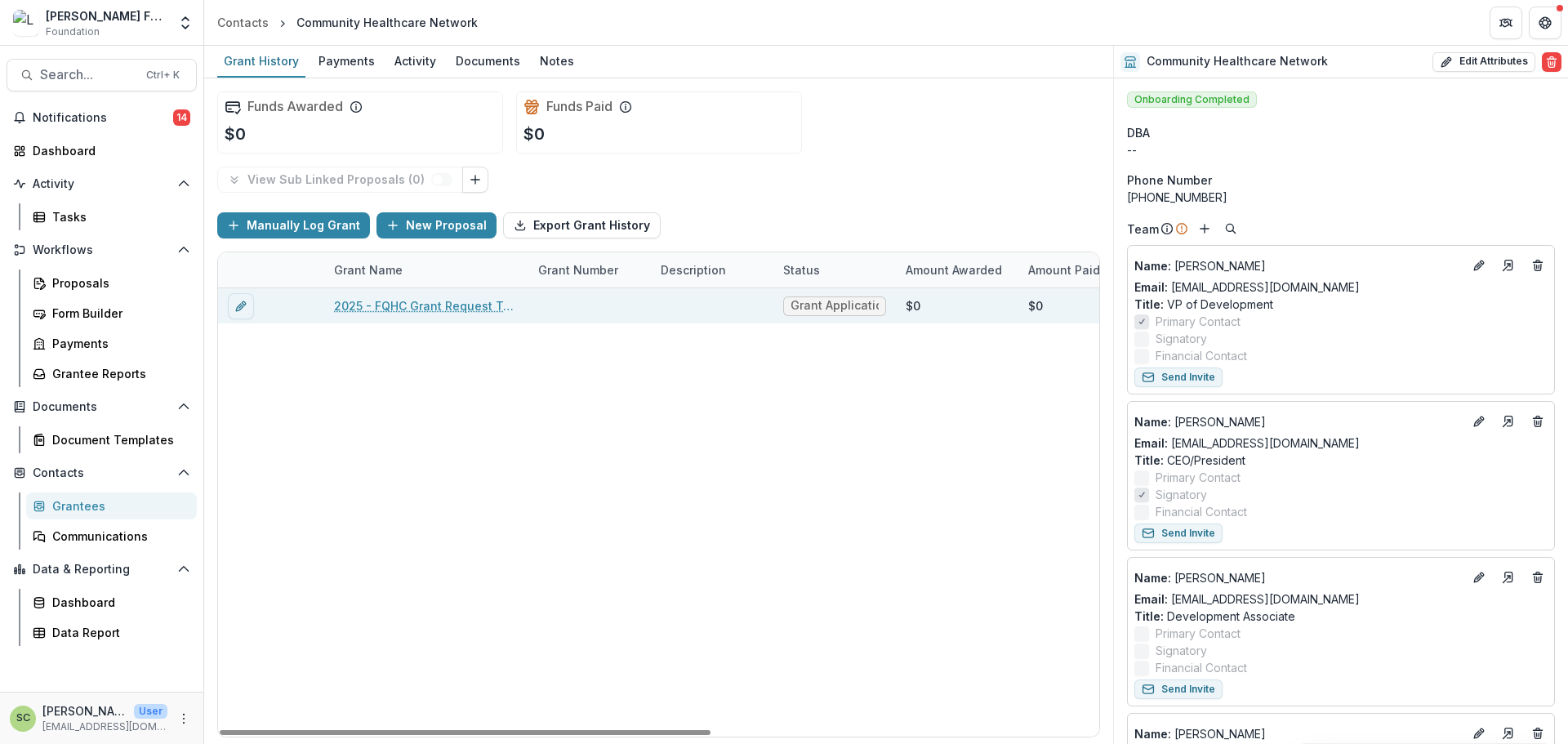
click at [369, 300] on link "2025 - FQHC Grant Request Template" at bounding box center [426, 305] width 184 height 17
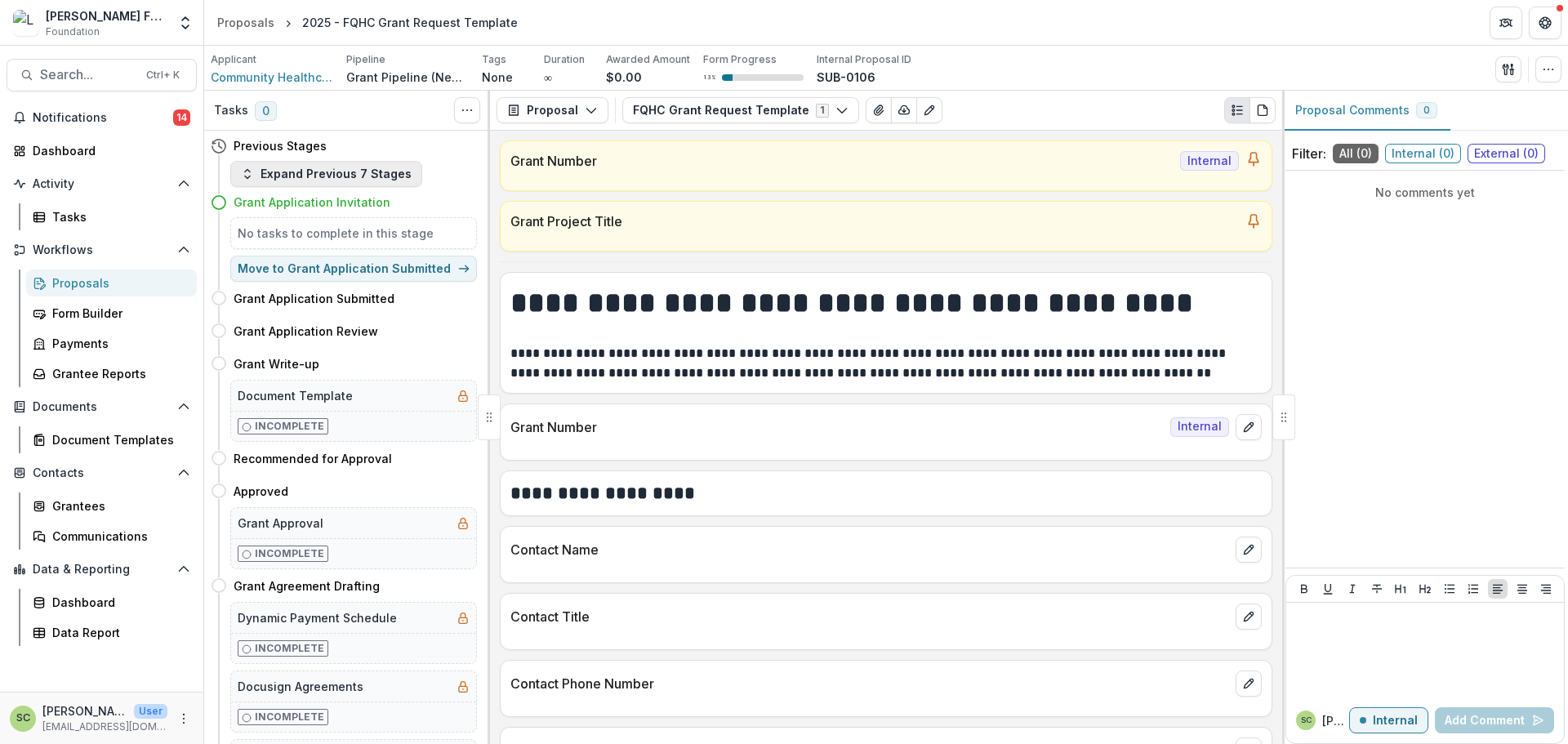
click at [377, 179] on button "Expand Previous 7 Stages" at bounding box center [325, 174] width 192 height 26
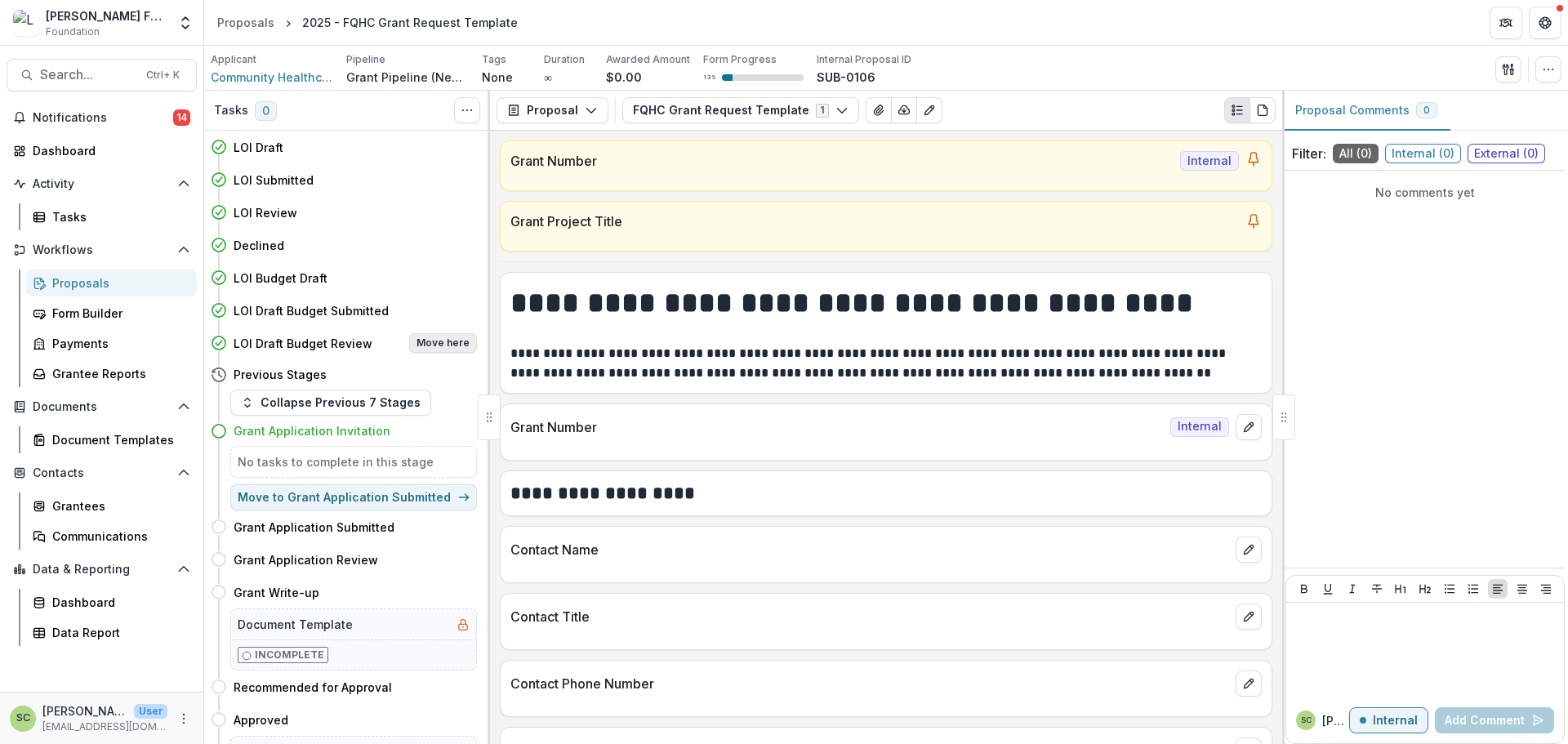
click at [444, 337] on button "Move here" at bounding box center [443, 343] width 68 height 20
select select "**********"
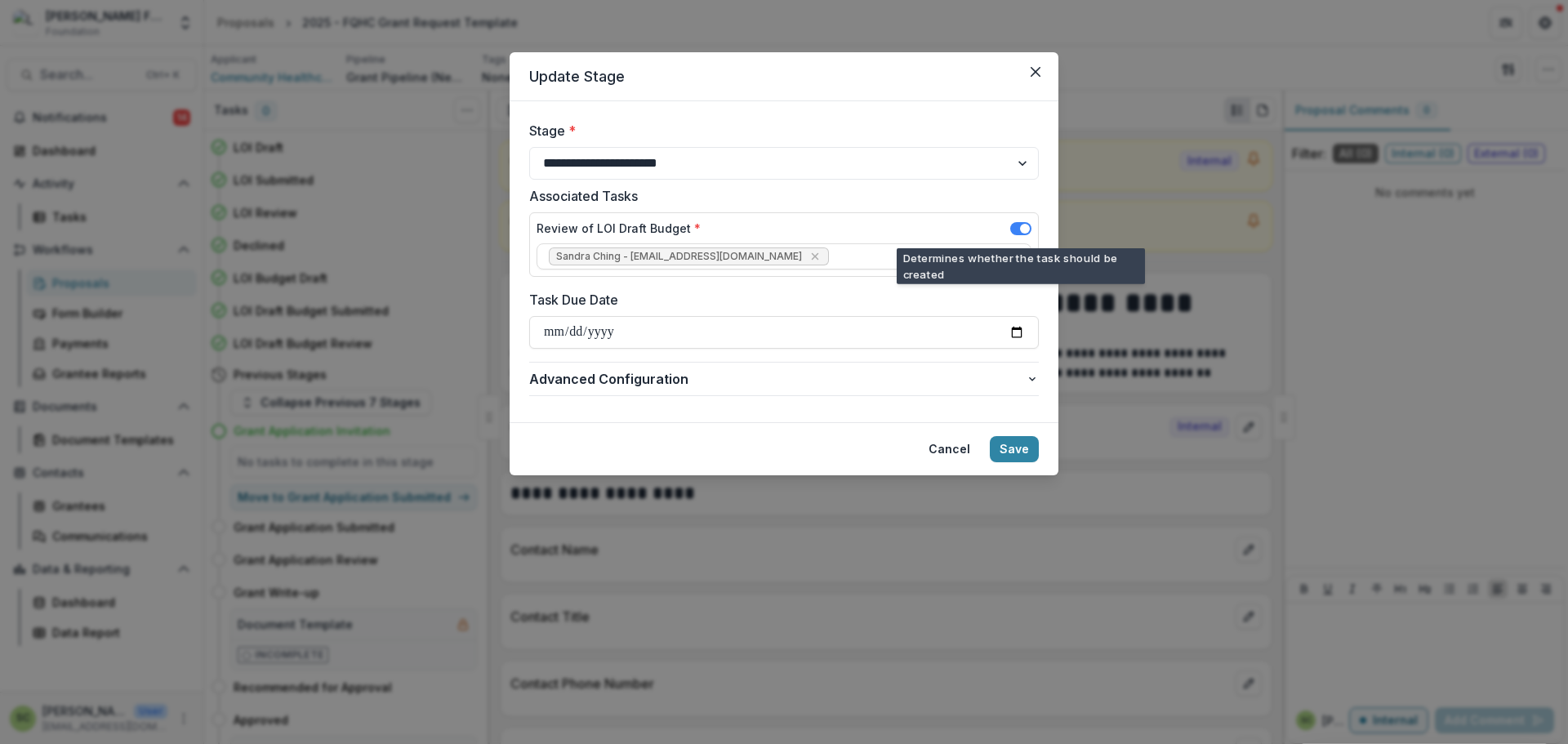
click at [1023, 222] on span at bounding box center [1020, 228] width 21 height 13
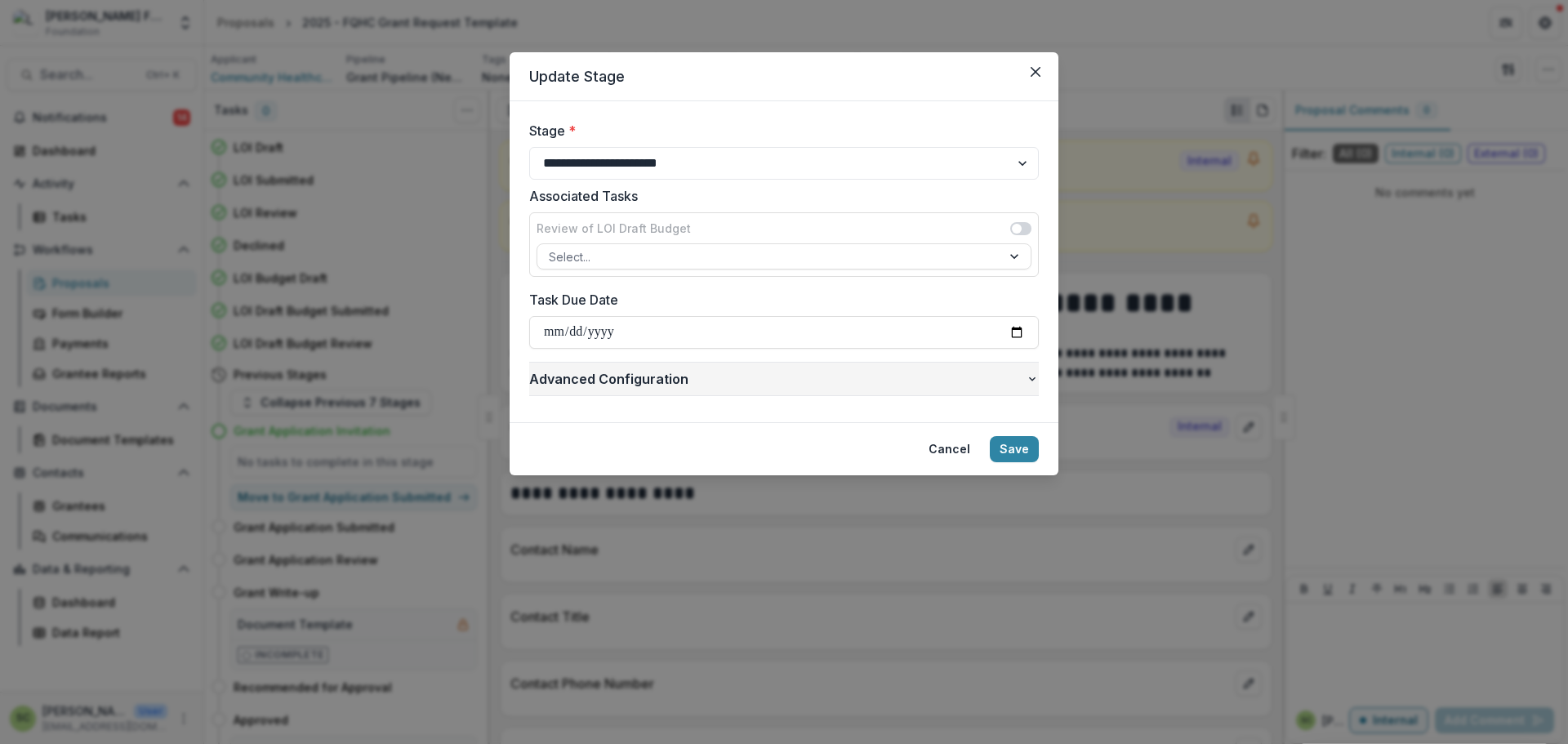
click at [999, 384] on span "Advanced Configuration" at bounding box center [777, 379] width 496 height 20
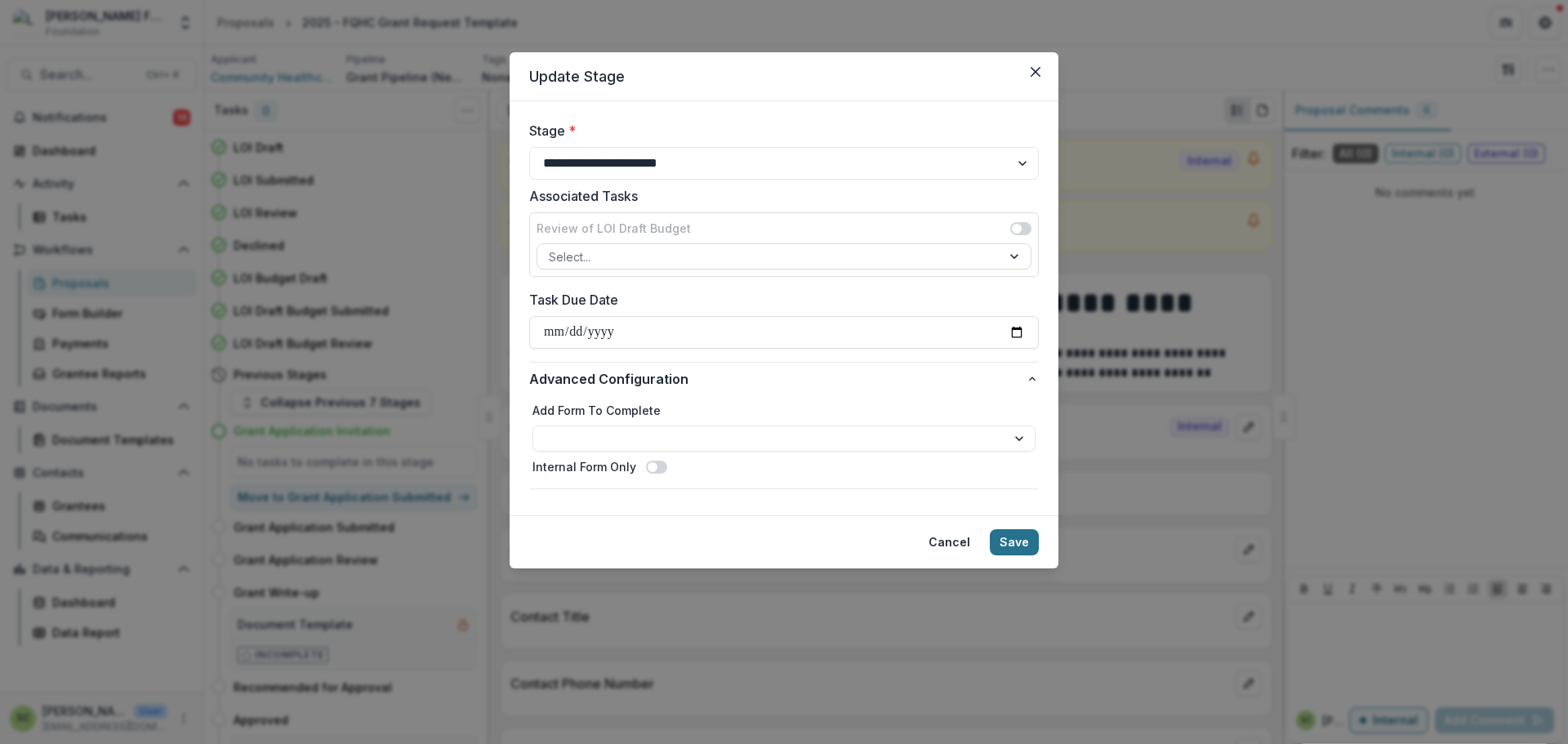
click at [1007, 539] on button "Save" at bounding box center [1014, 542] width 49 height 26
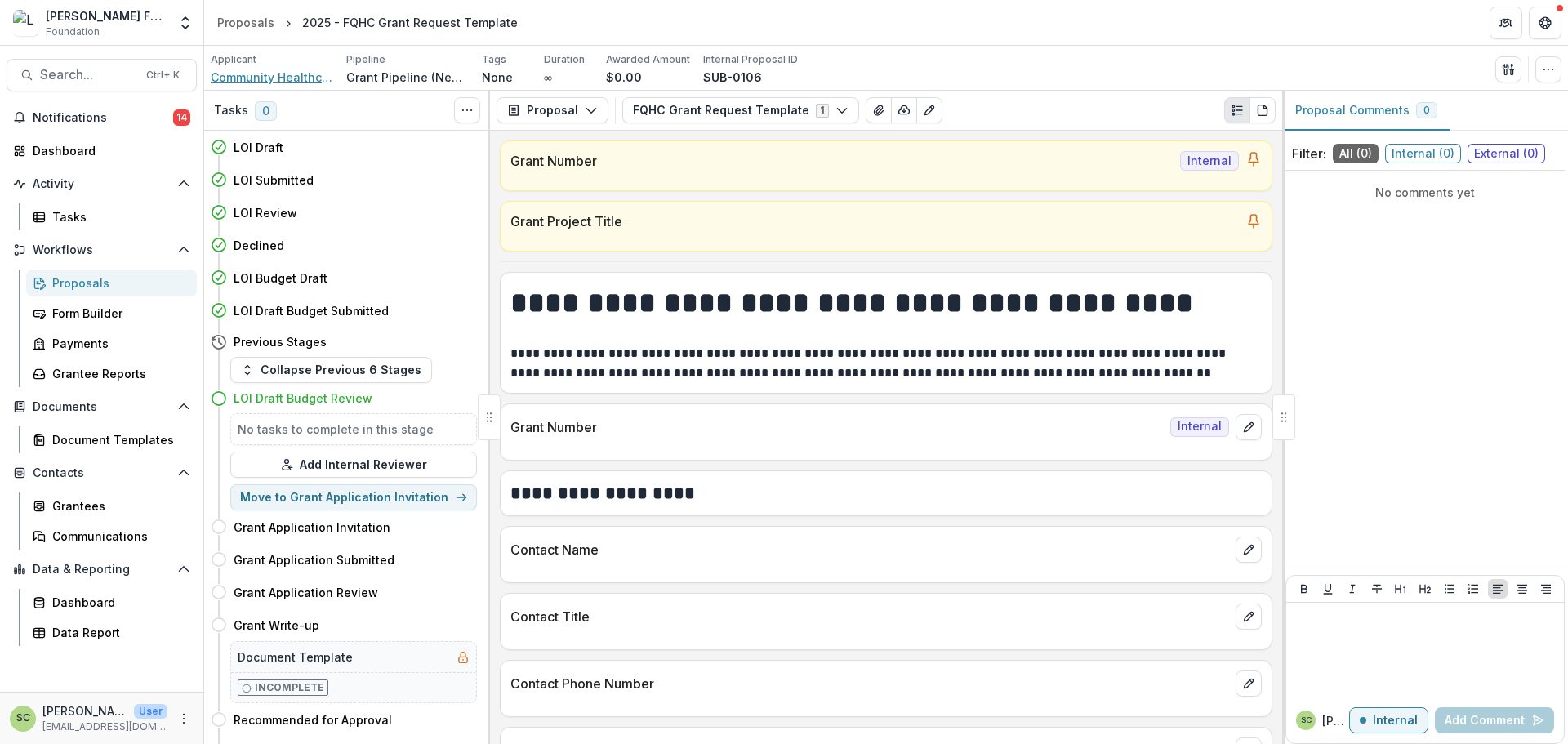
click at [276, 79] on span "Community Healthcare Network" at bounding box center [272, 77] width 122 height 17
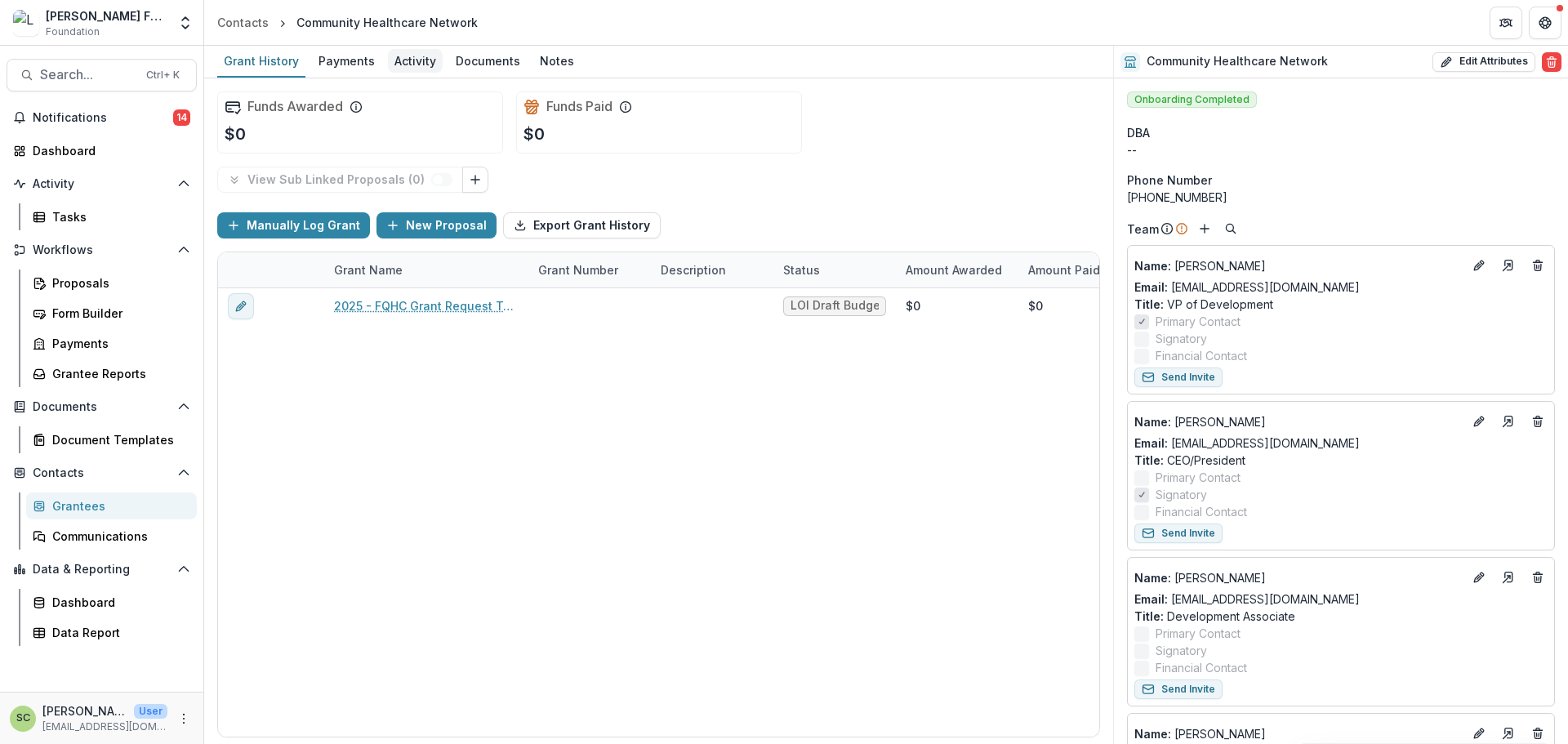
click at [422, 58] on div "Activity" at bounding box center [415, 61] width 55 height 24
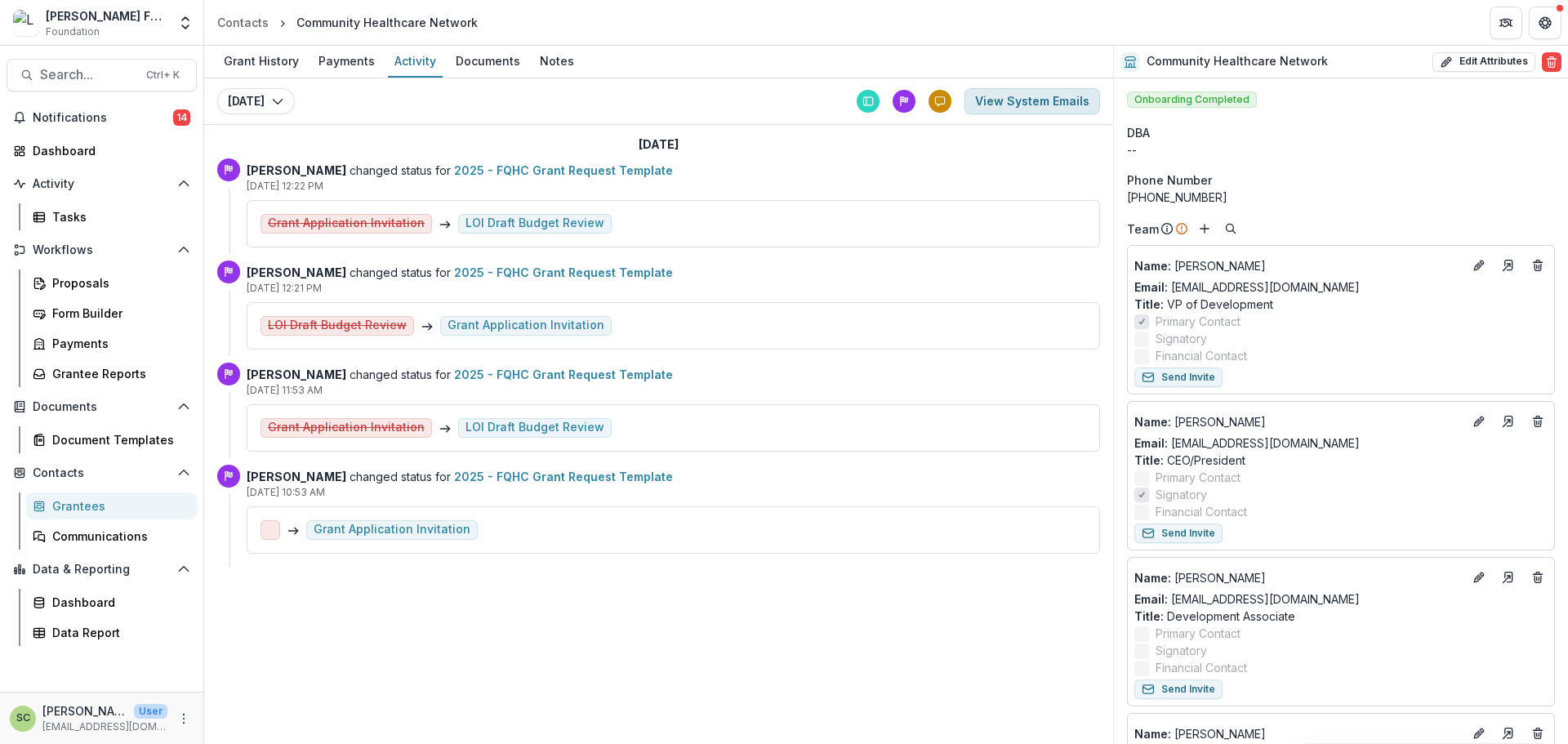
click at [1043, 106] on button "View System Emails" at bounding box center [1032, 101] width 135 height 26
click at [1004, 111] on button "View System Emails" at bounding box center [1032, 101] width 135 height 26
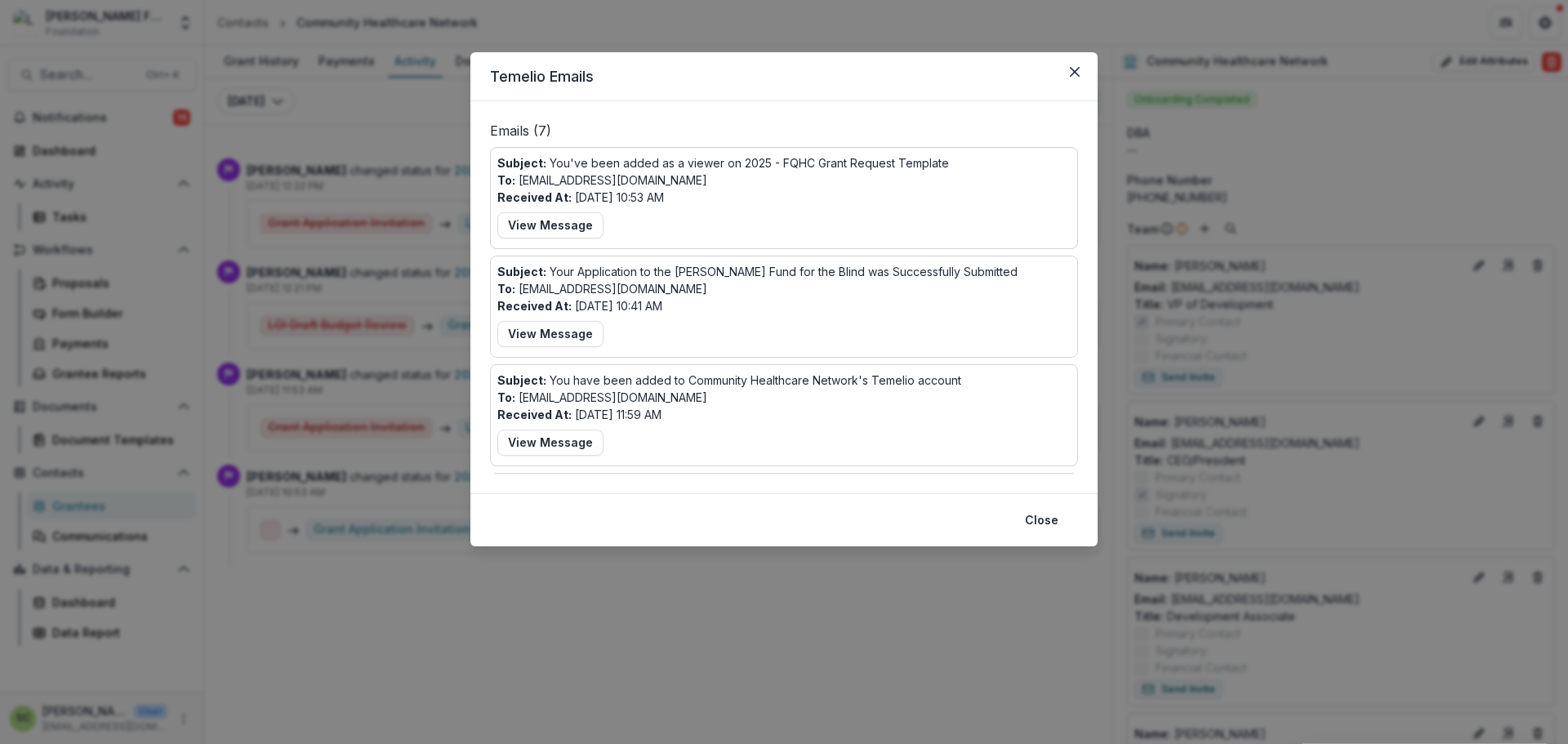
click at [360, 99] on div "Temelio Emails Emails ( 7 ) Subject: You've been added as a viewer on 2025 - FQ…" at bounding box center [784, 372] width 1568 height 744
